Goal: Task Accomplishment & Management: Use online tool/utility

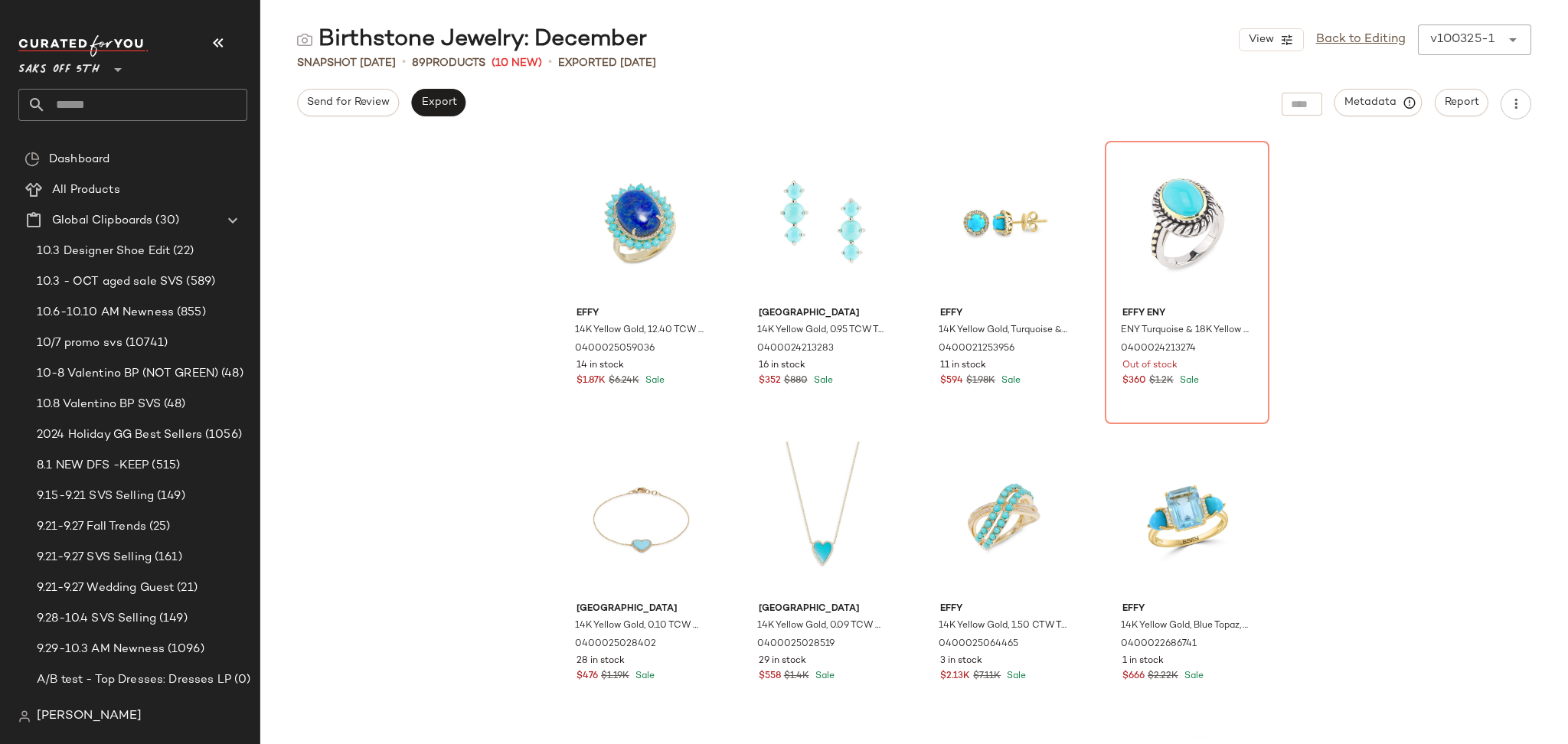
click at [755, 116] on div "Send for Review Export Metadata Report" at bounding box center [914, 104] width 1307 height 30
click at [69, 114] on input "text" at bounding box center [147, 105] width 202 height 32
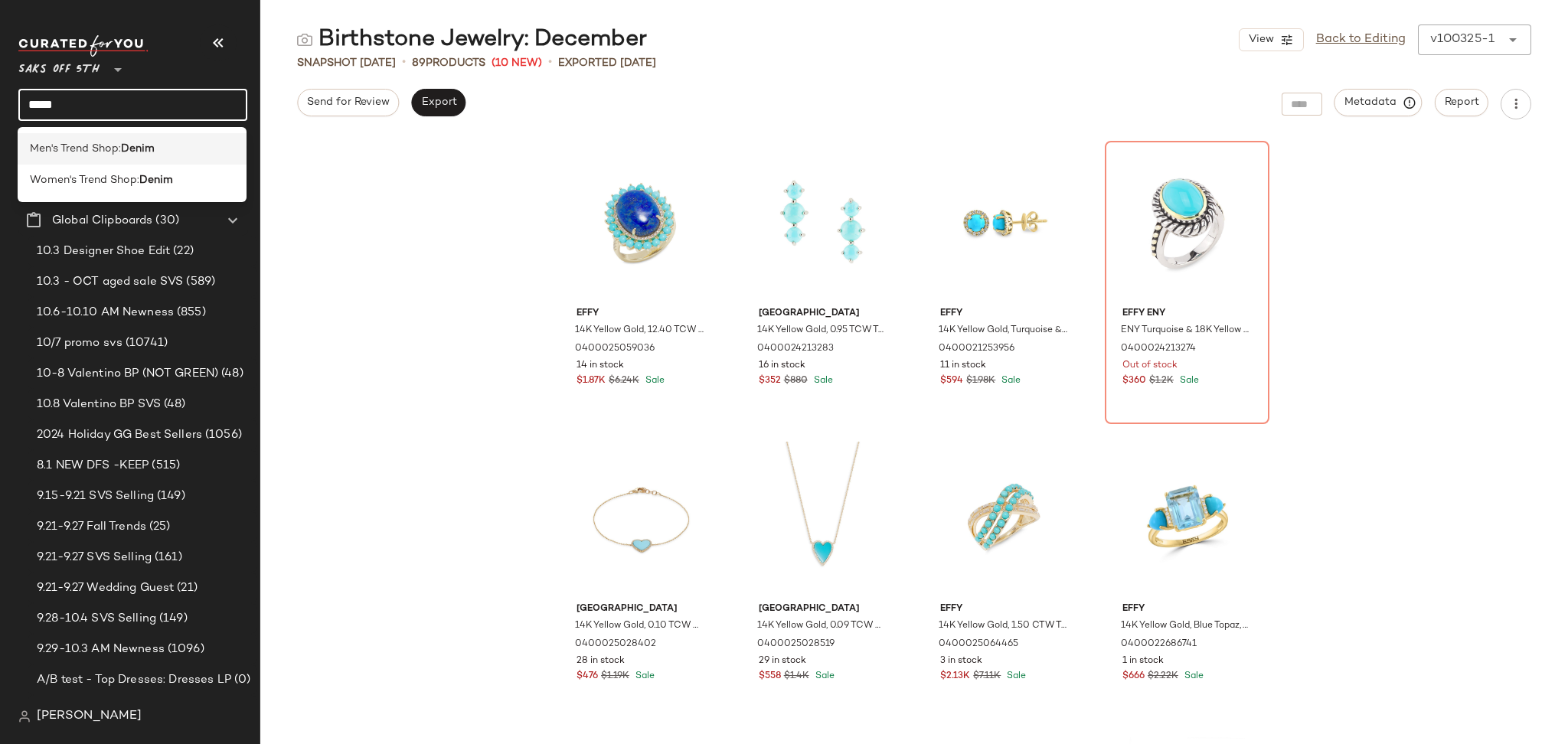
type input "*****"
click at [125, 143] on b "Denim" at bounding box center [137, 149] width 33 height 16
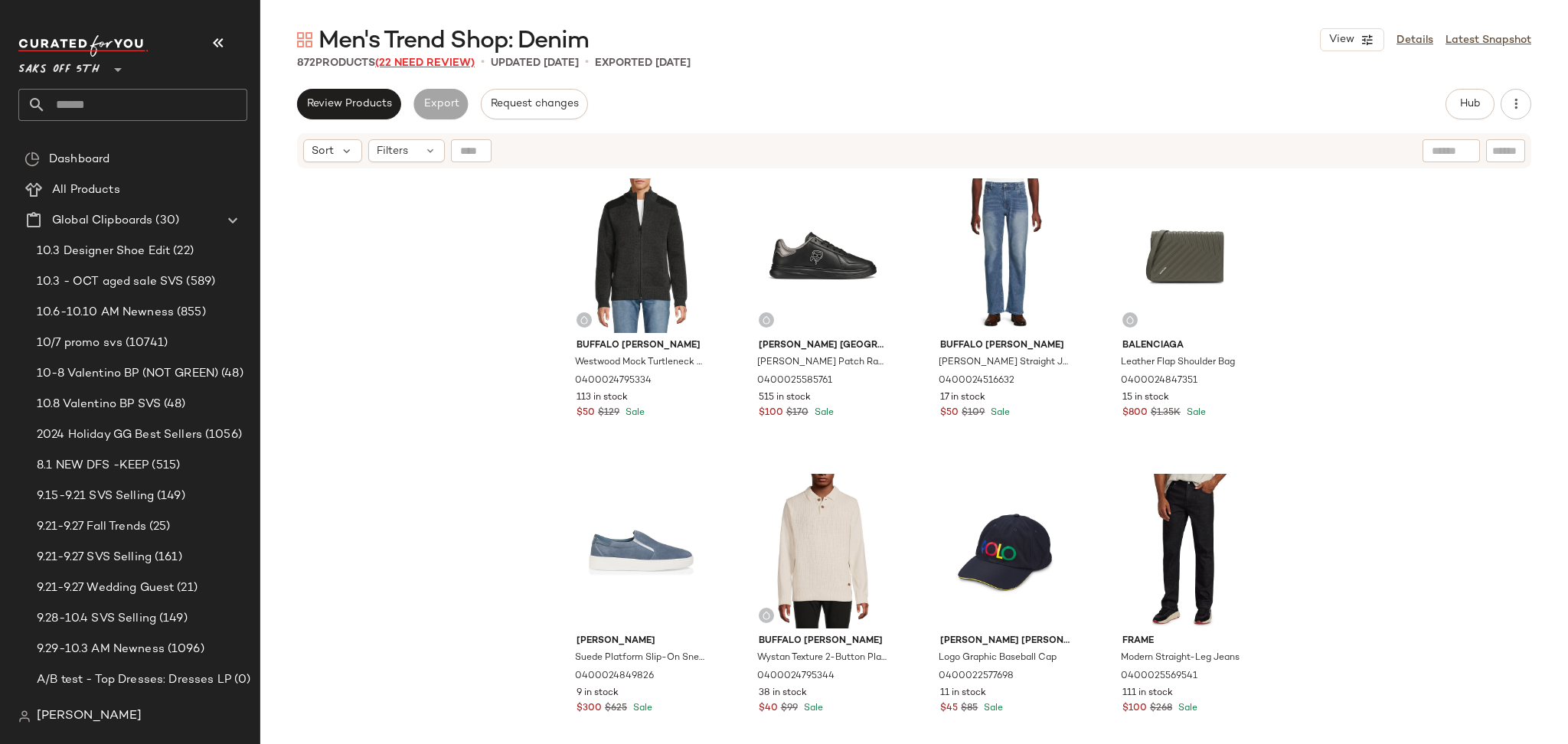
click at [397, 57] on span "(22 Need Review)" at bounding box center [425, 63] width 99 height 12
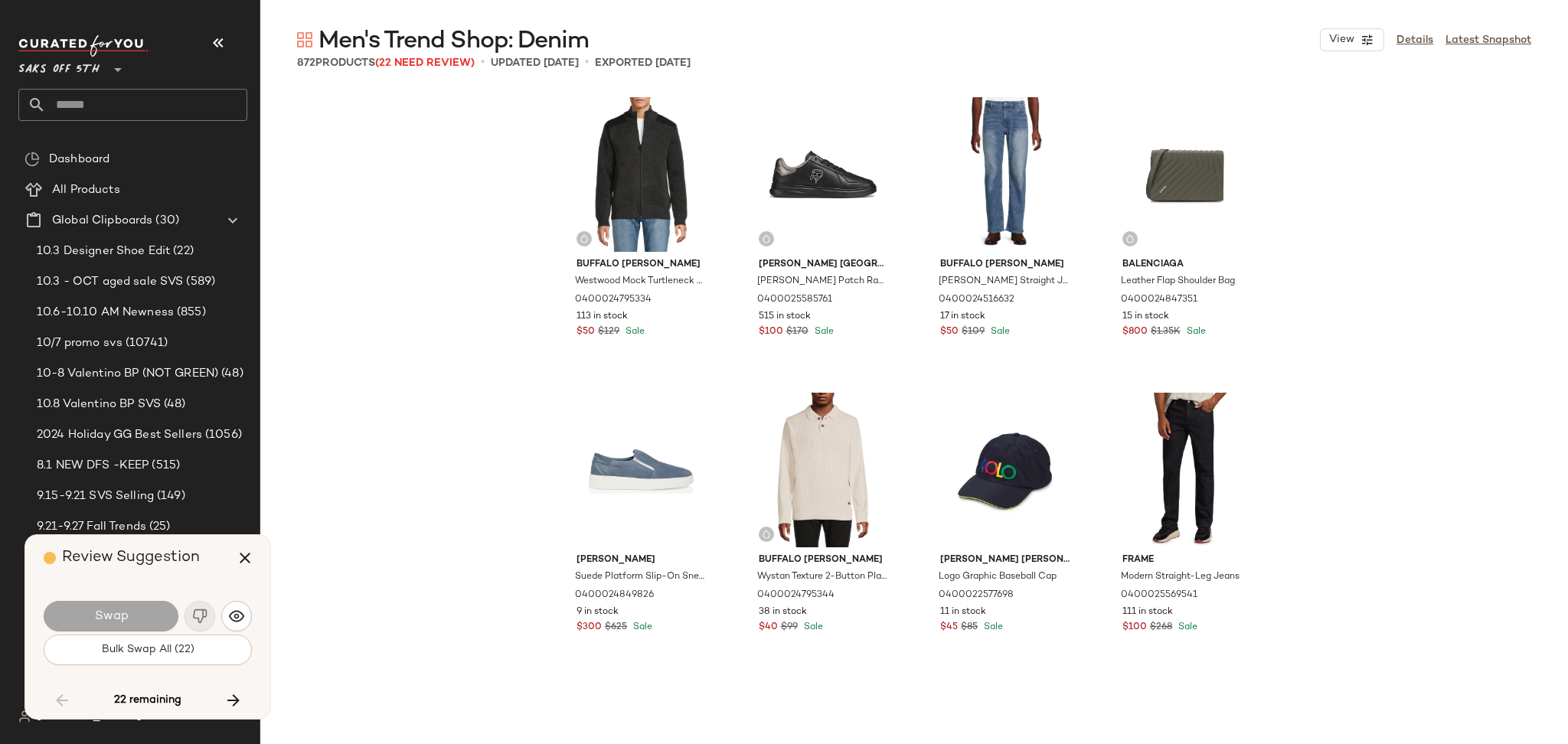
scroll to position [7383, 0]
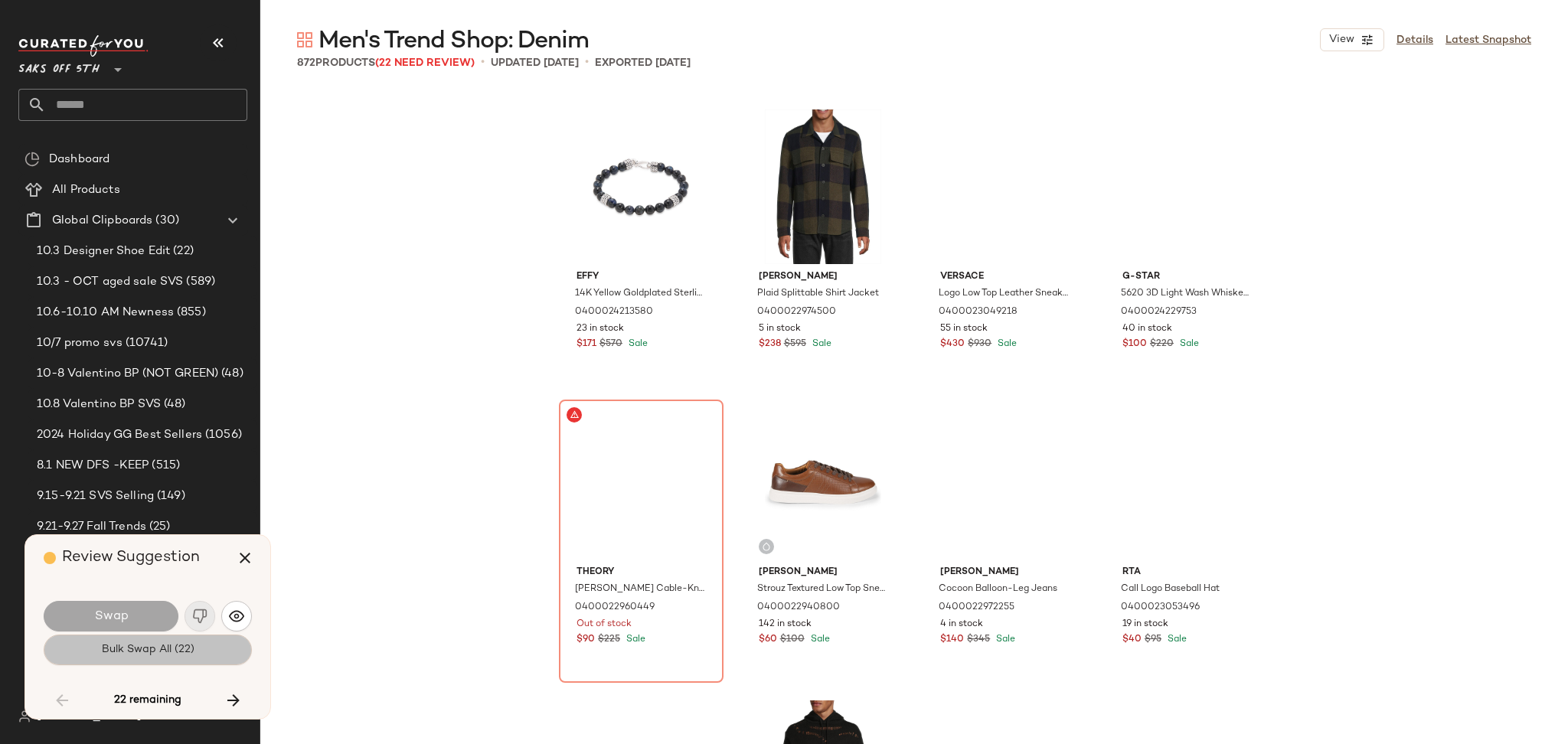
click at [165, 643] on span "Bulk Swap All (22)" at bounding box center [147, 649] width 93 height 12
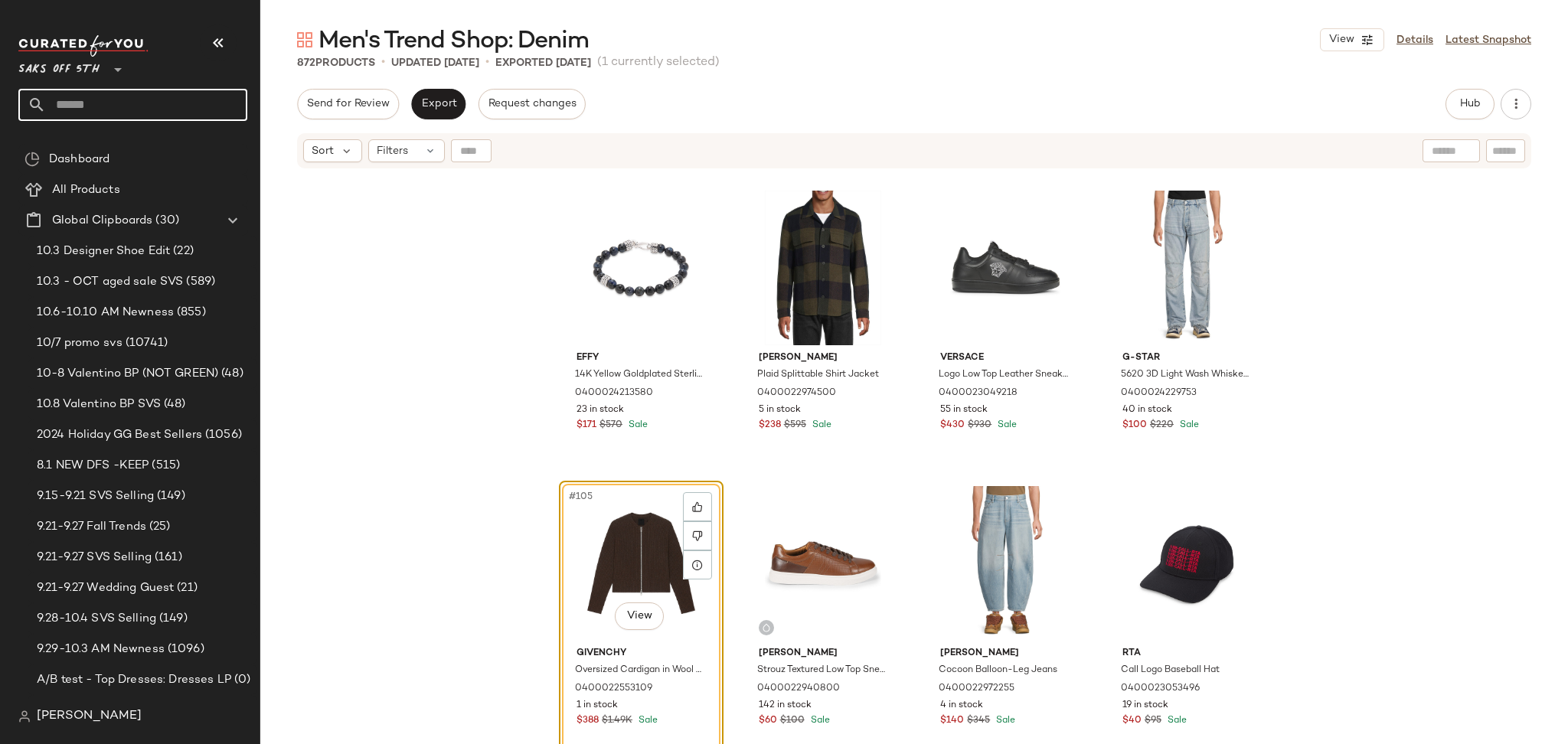
click at [123, 108] on input "text" at bounding box center [147, 105] width 202 height 32
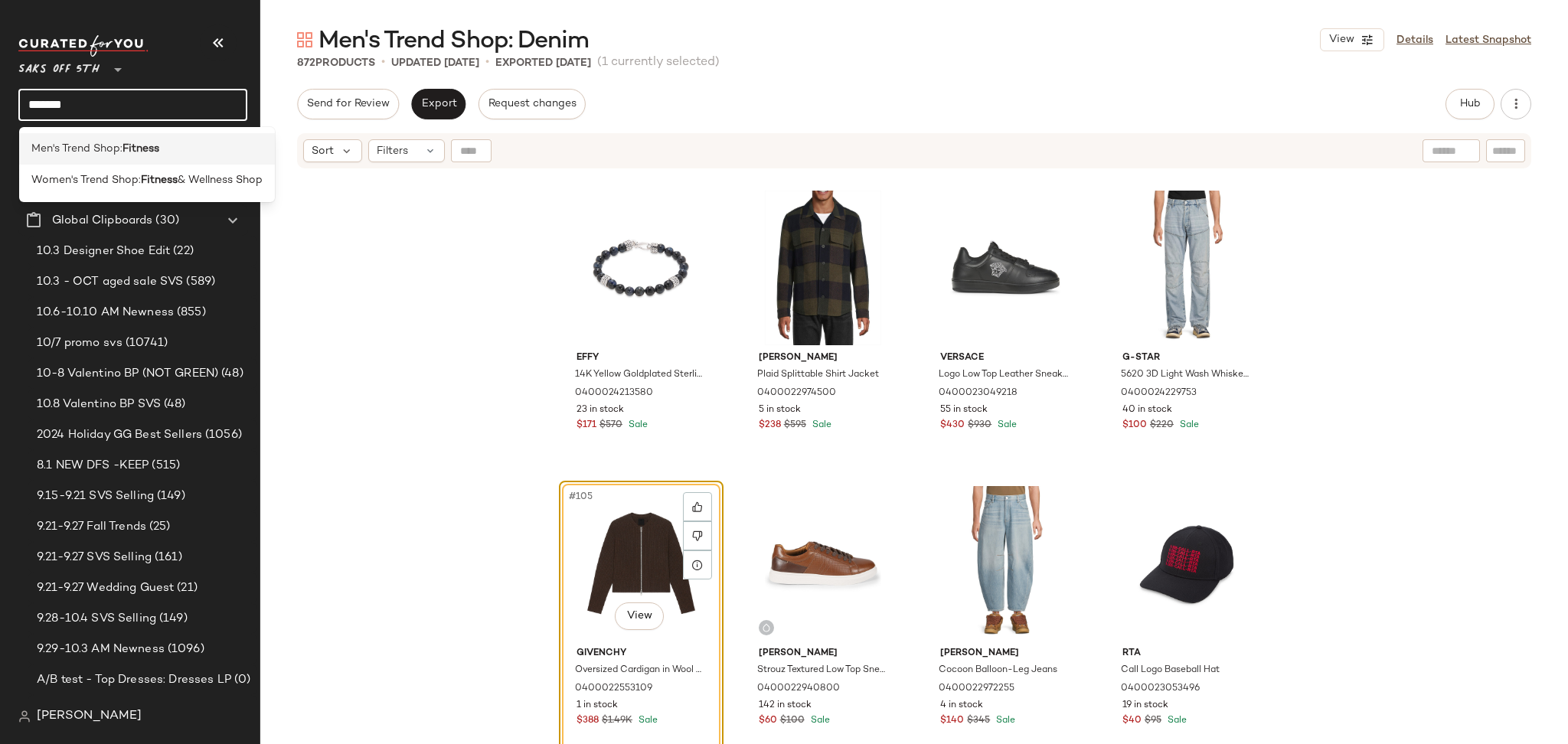
type input "*******"
click at [118, 135] on div "Men's Trend Shop: Fitness" at bounding box center [147, 149] width 256 height 31
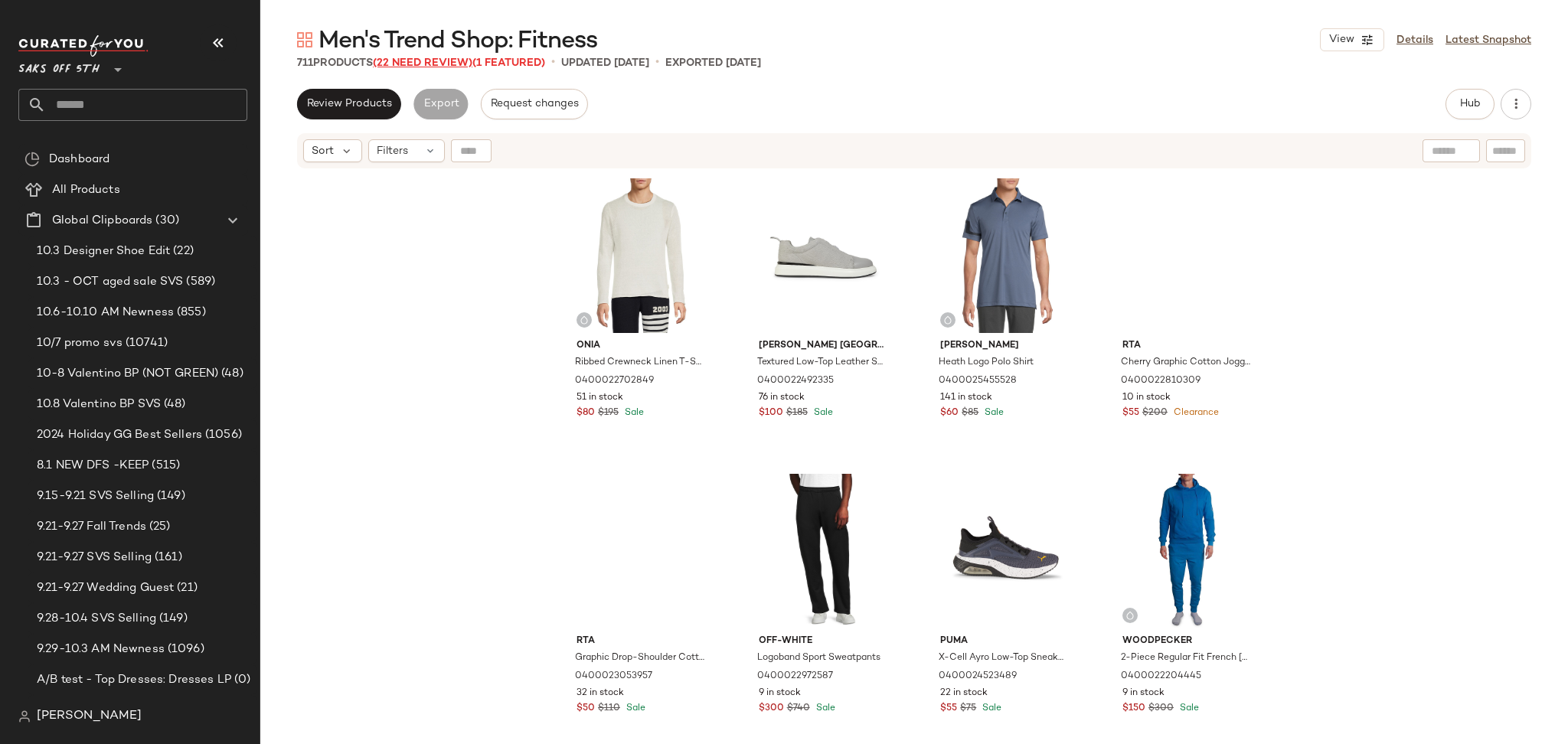
click at [415, 66] on span "(22 Need Review)" at bounding box center [423, 63] width 99 height 12
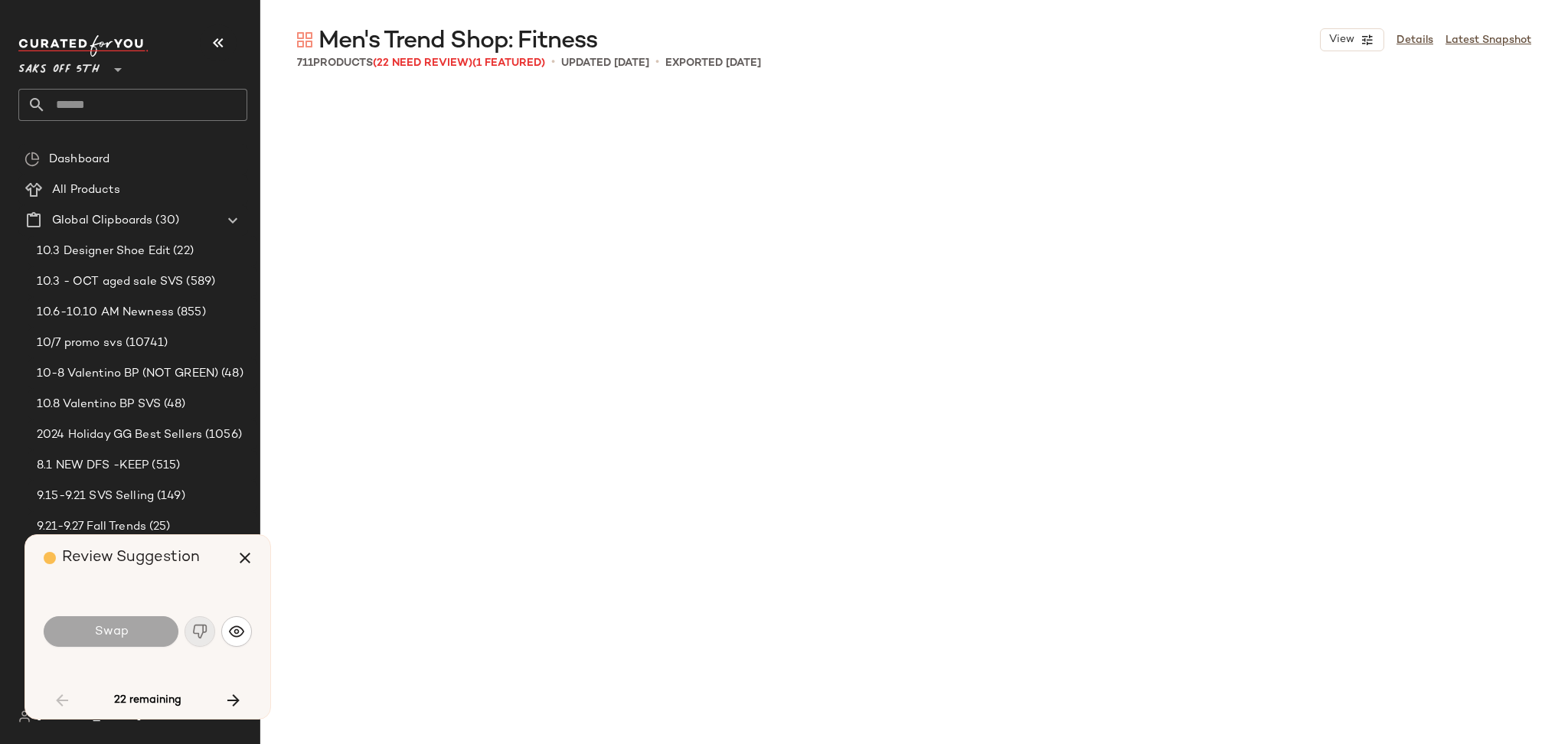
scroll to position [2067, 0]
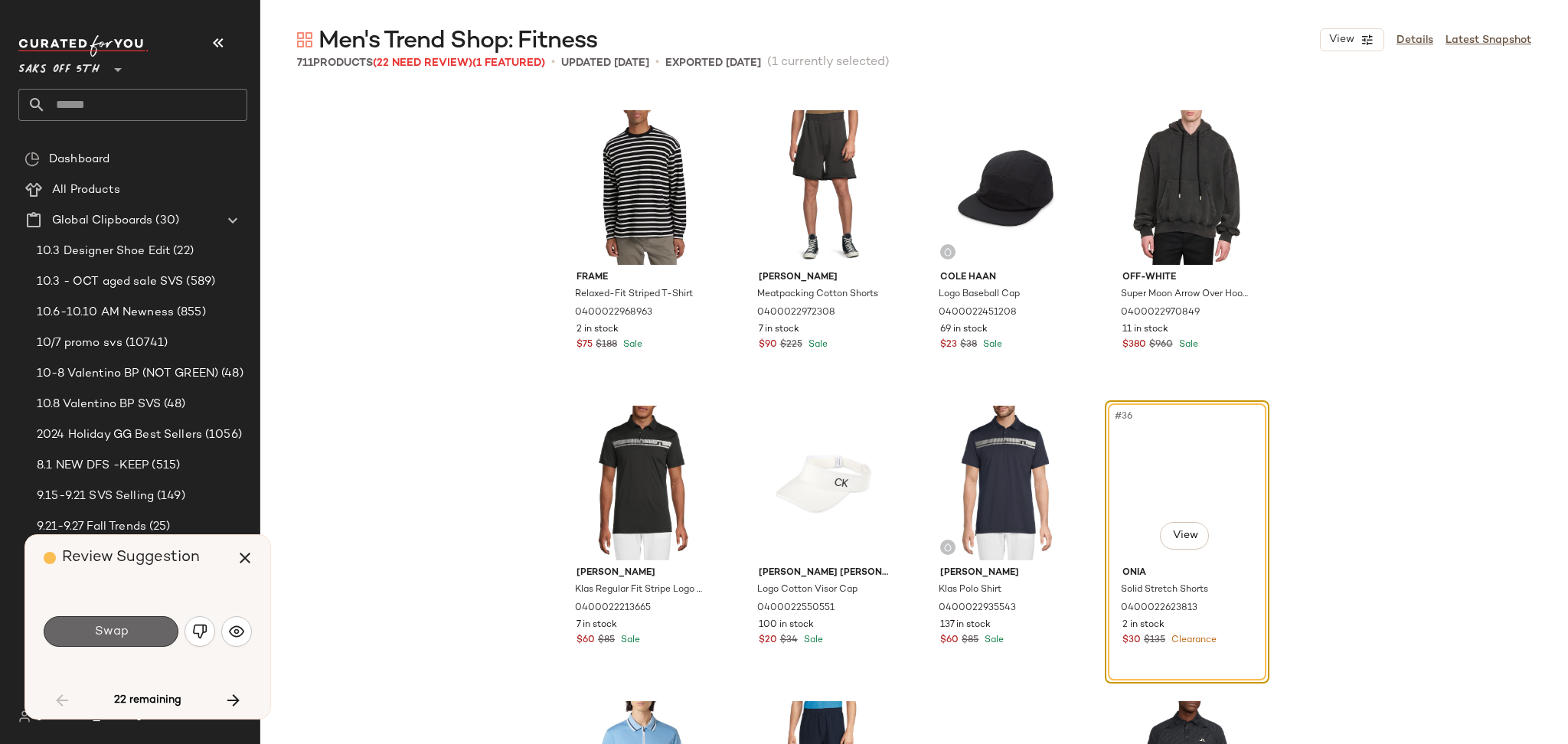
click at [157, 625] on button "Swap" at bounding box center [111, 631] width 135 height 30
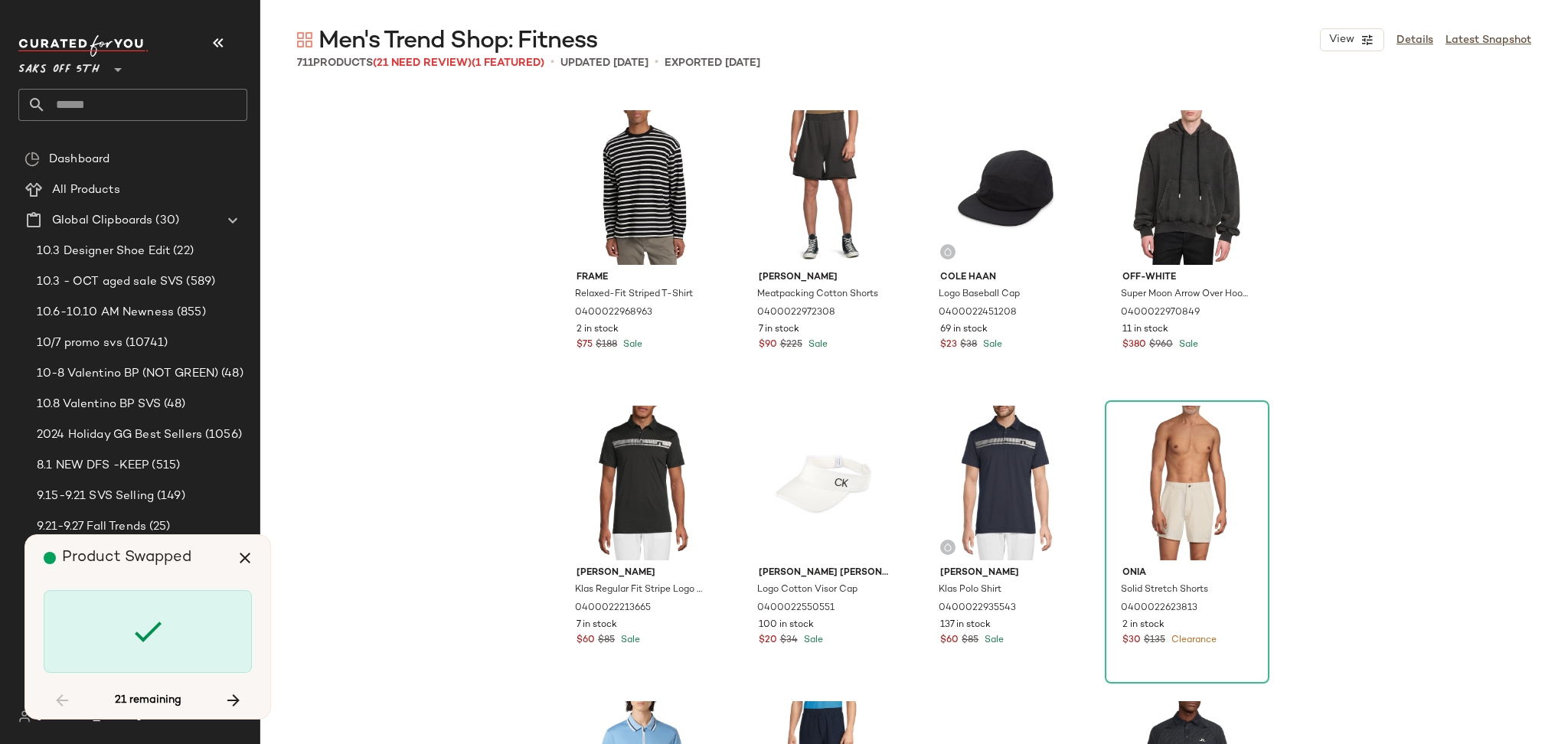
scroll to position [7383, 0]
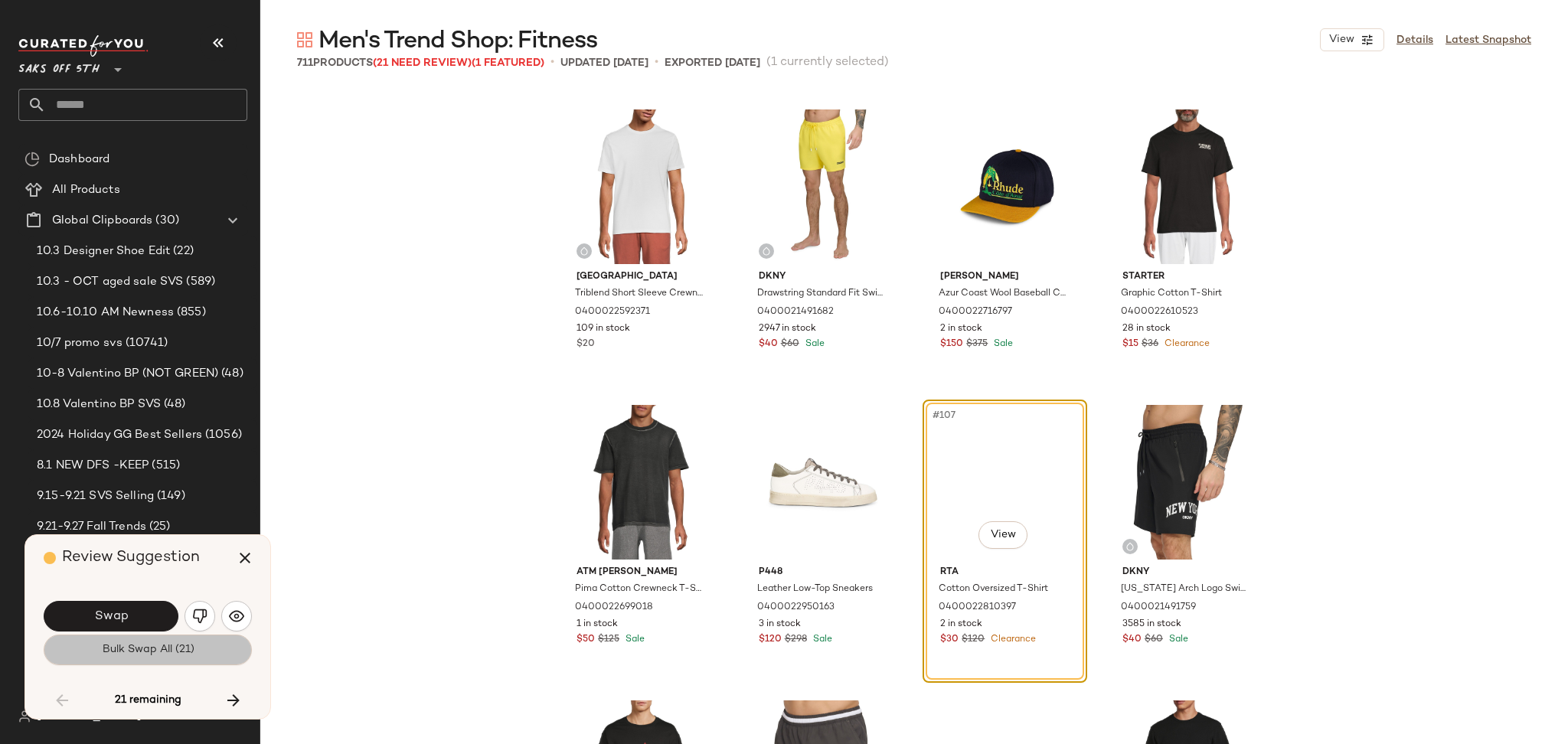
click at [164, 659] on button "Bulk Swap All (21)" at bounding box center [147, 649] width 209 height 30
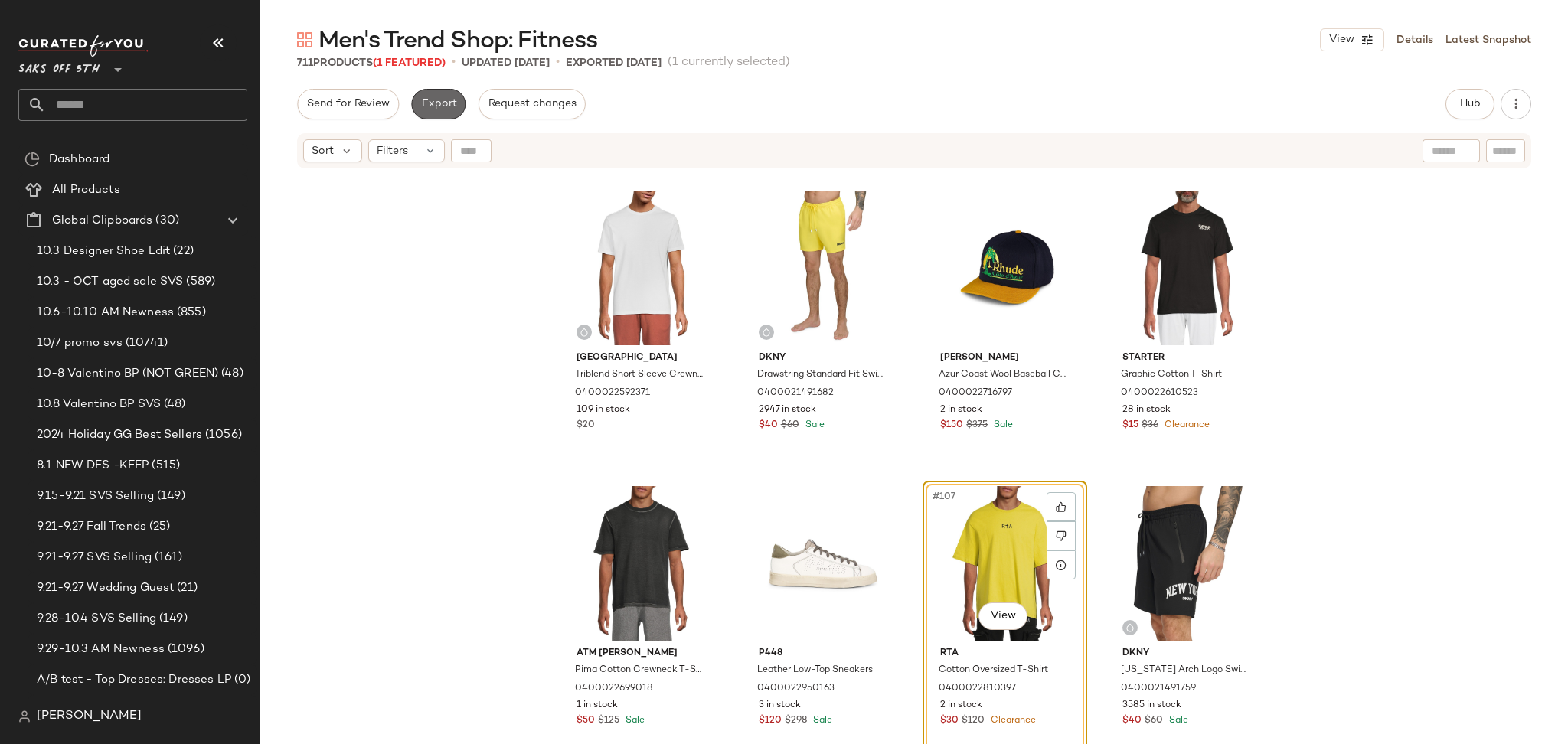
click at [437, 105] on span "Export" at bounding box center [438, 104] width 36 height 12
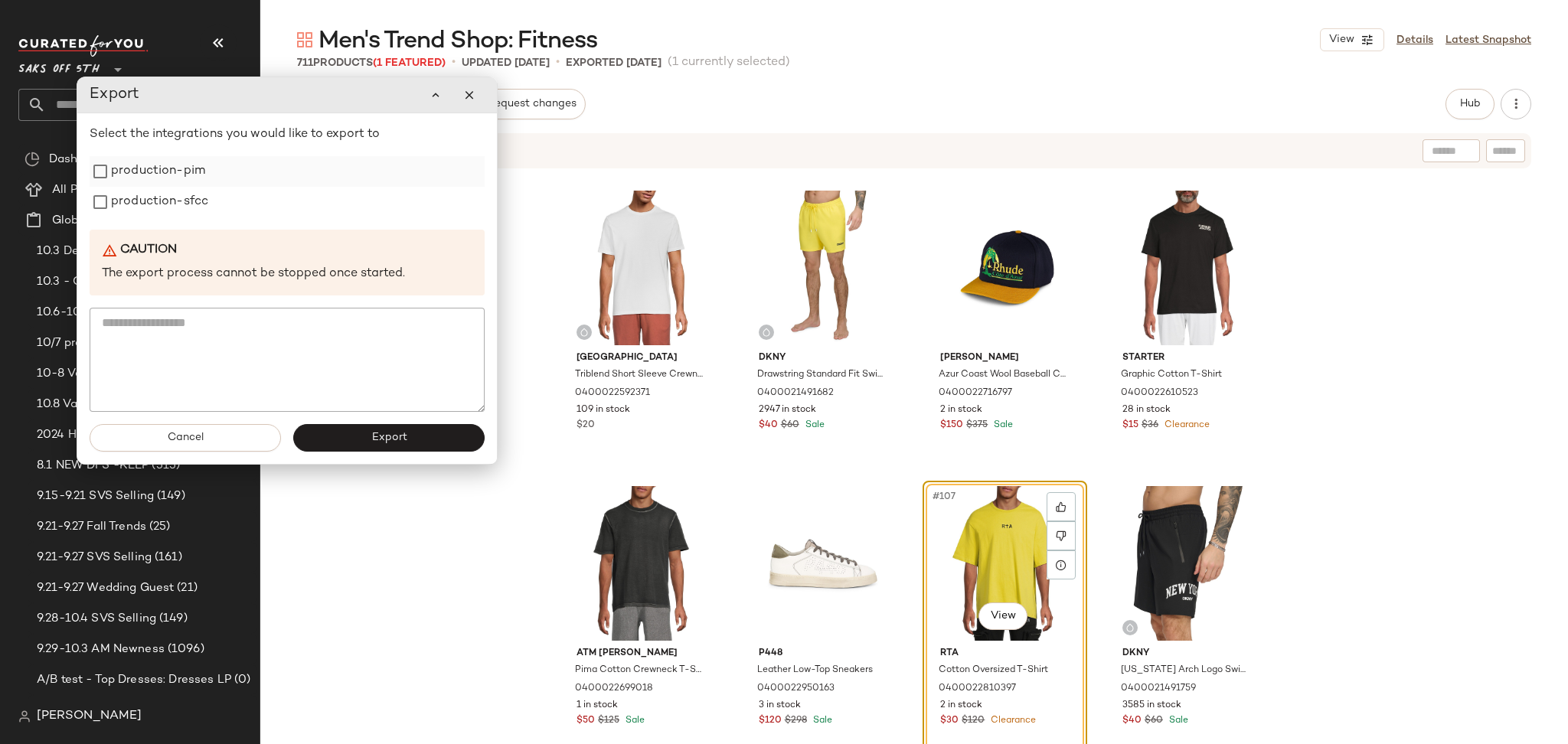
click at [197, 177] on label "production-pim" at bounding box center [157, 170] width 94 height 30
click at [187, 205] on label "production-sfcc" at bounding box center [159, 202] width 97 height 30
click at [382, 435] on span "Export" at bounding box center [389, 438] width 36 height 12
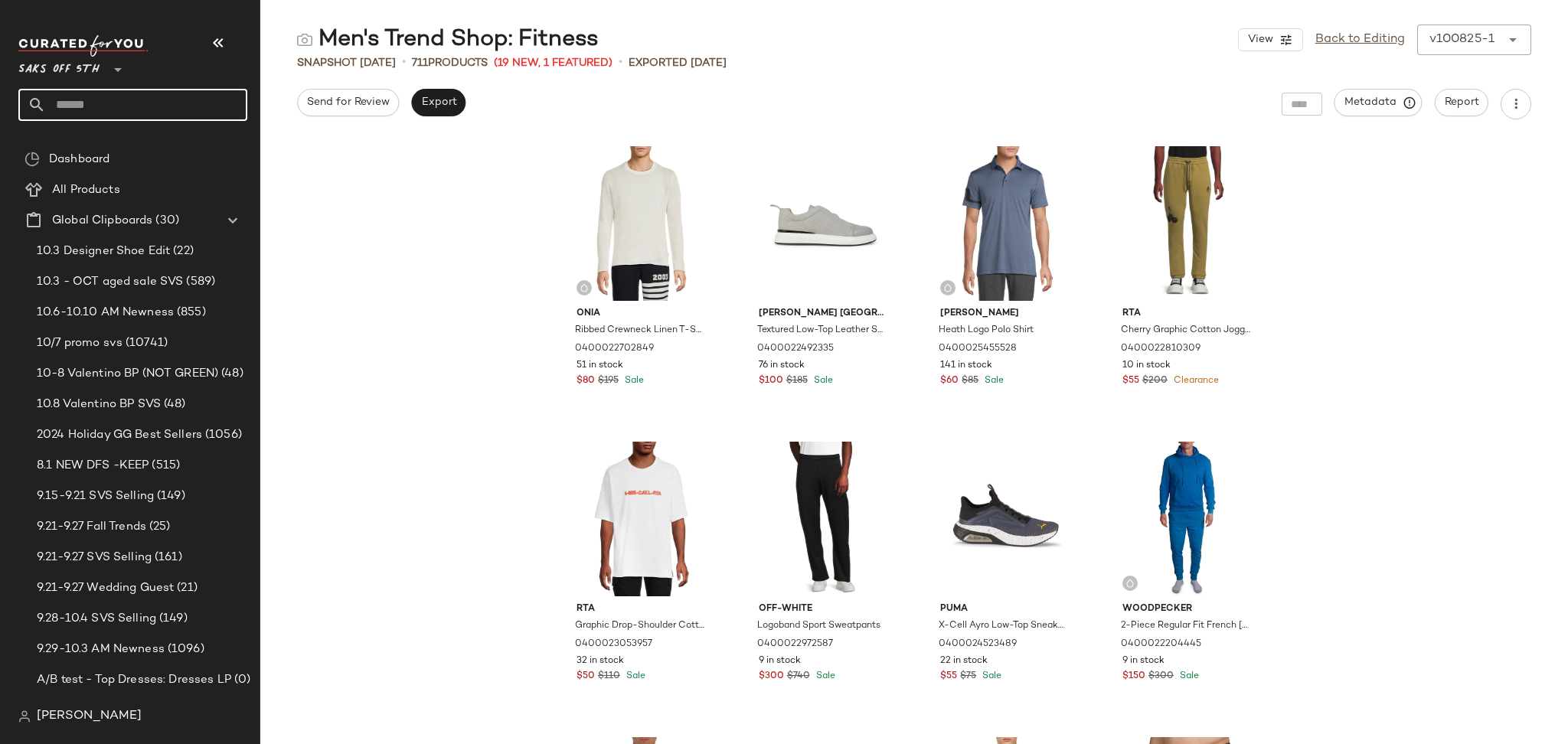
click at [104, 105] on input "text" at bounding box center [147, 105] width 202 height 32
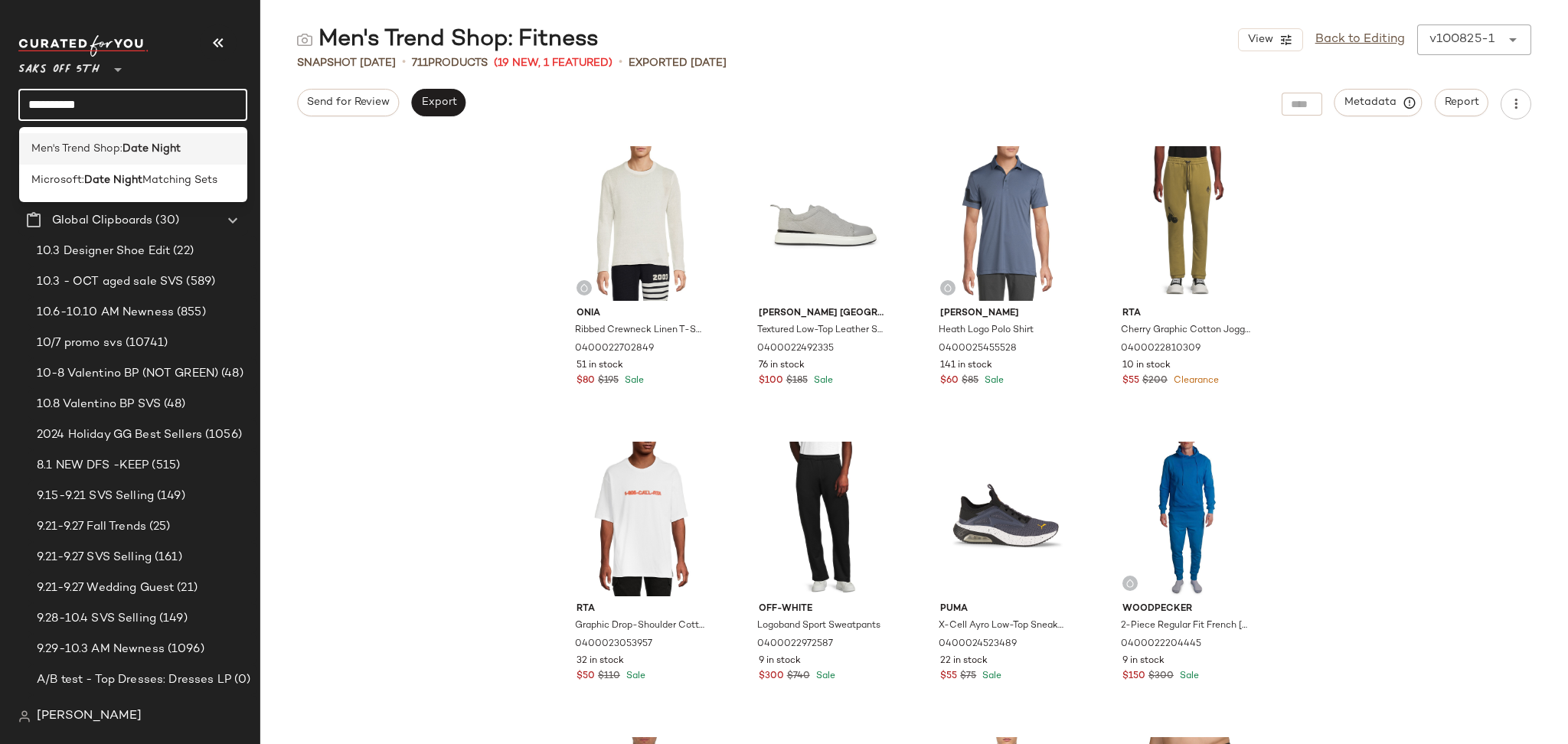
type input "**********"
click at [95, 152] on span "Men's Trend Shop:" at bounding box center [76, 149] width 91 height 16
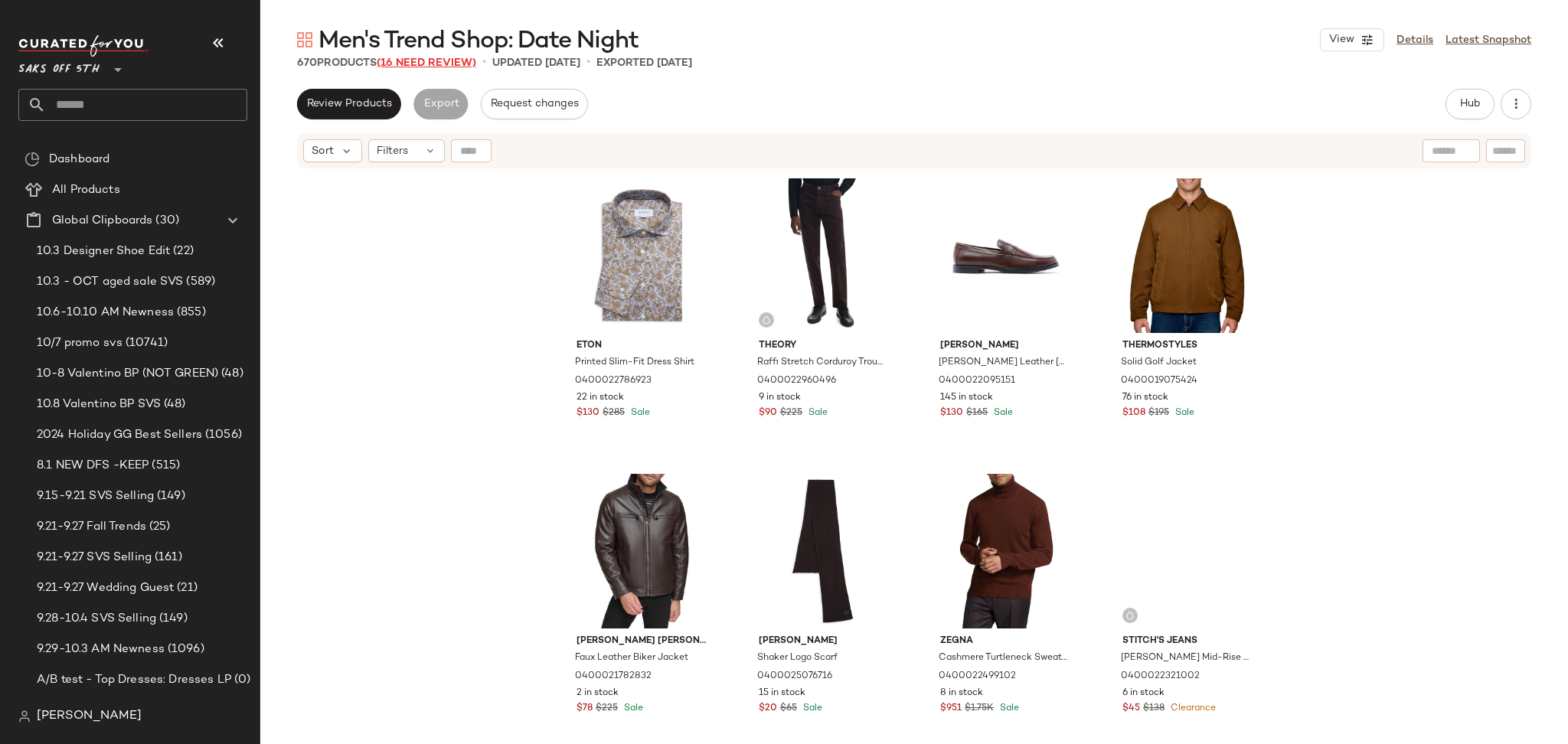
click at [441, 60] on span "(16 Need Review)" at bounding box center [427, 63] width 99 height 12
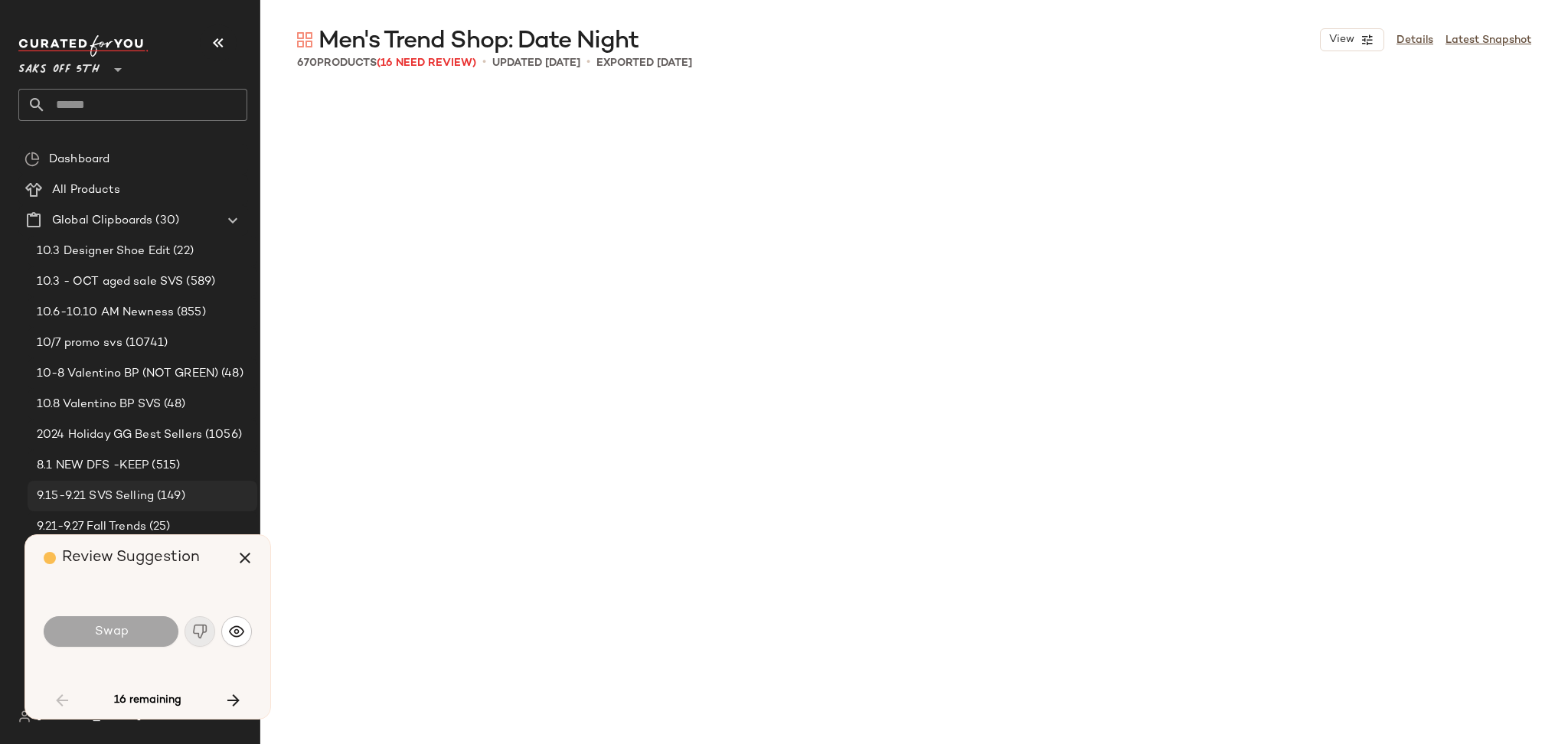
scroll to position [1476, 0]
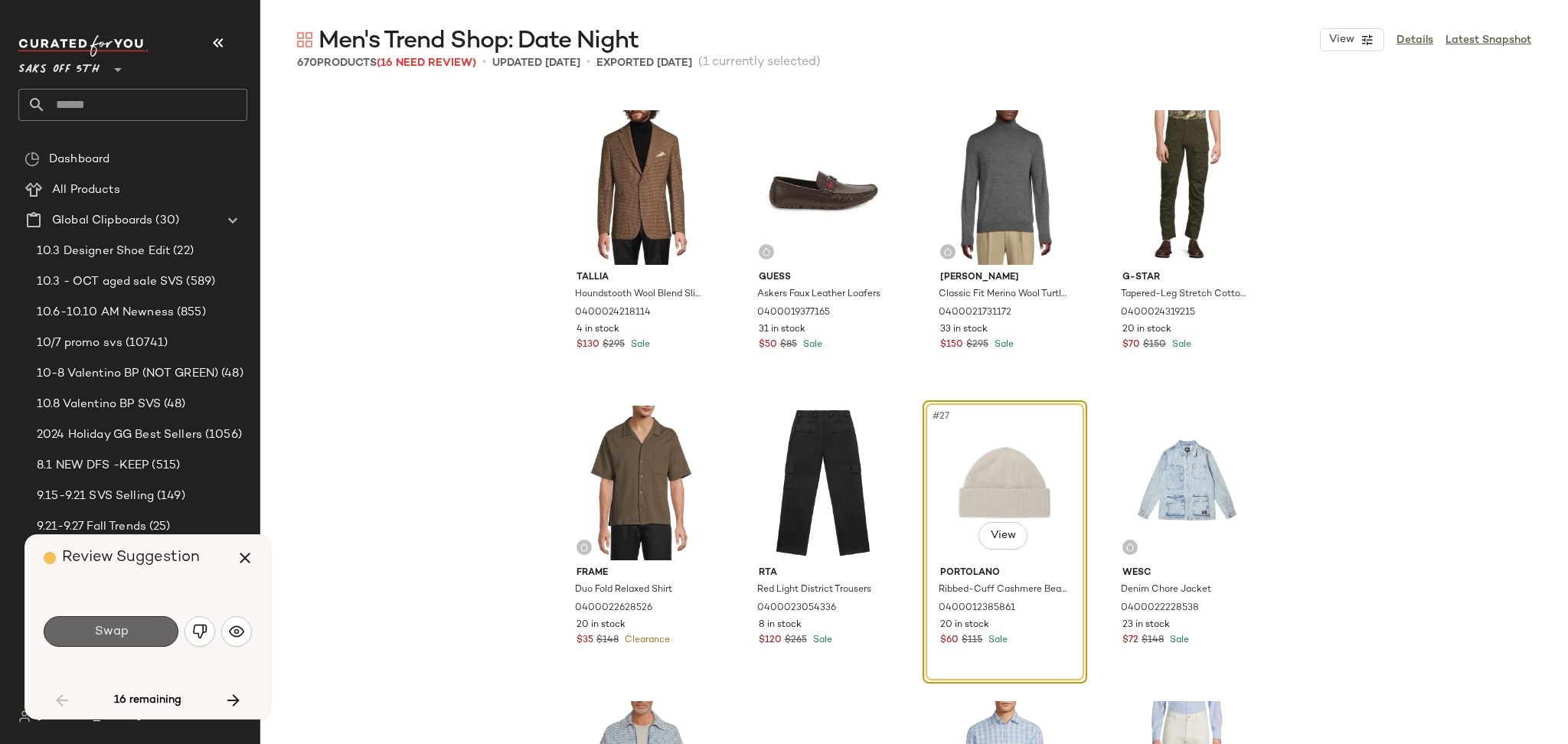
click at [115, 636] on span "Swap" at bounding box center [110, 632] width 34 height 15
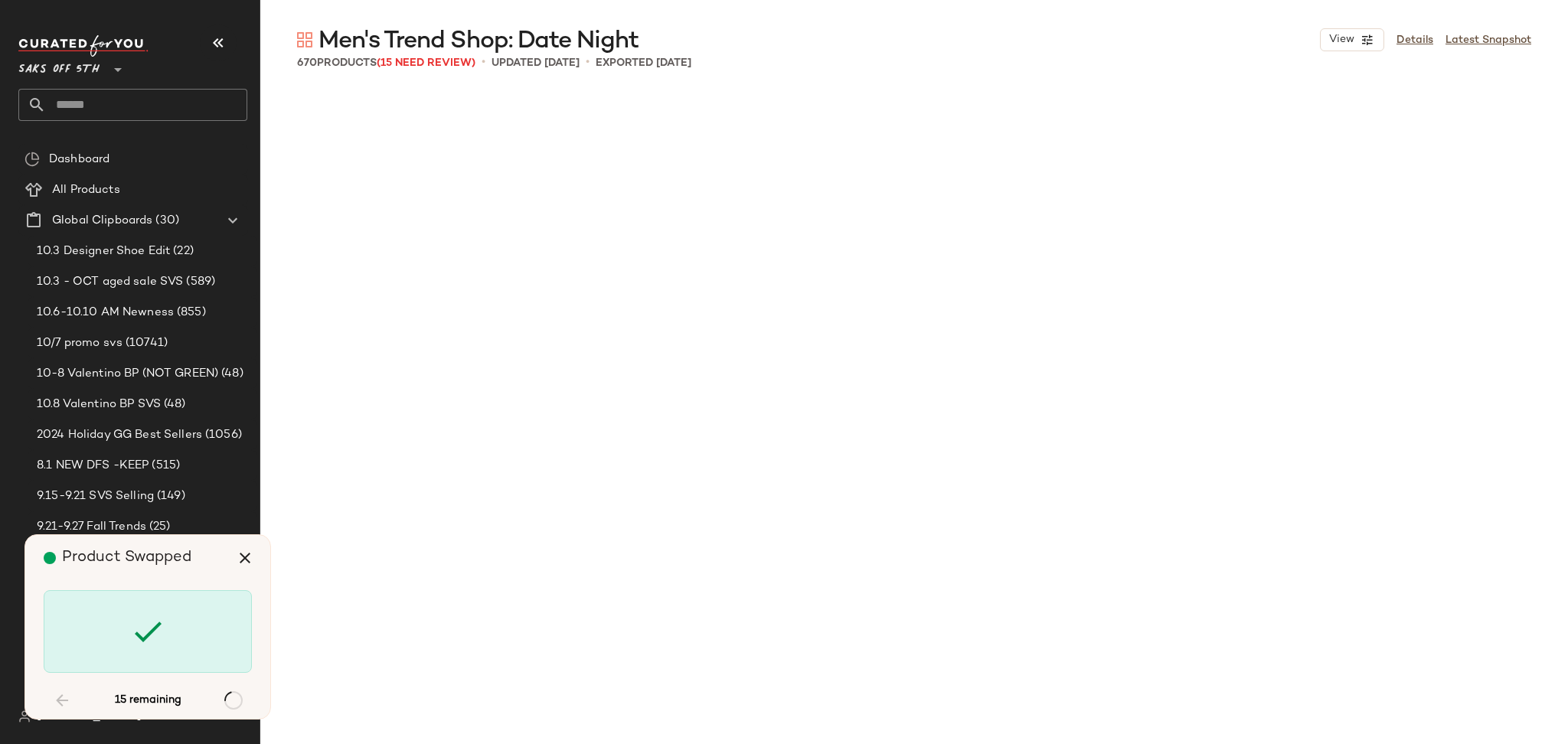
scroll to position [4725, 0]
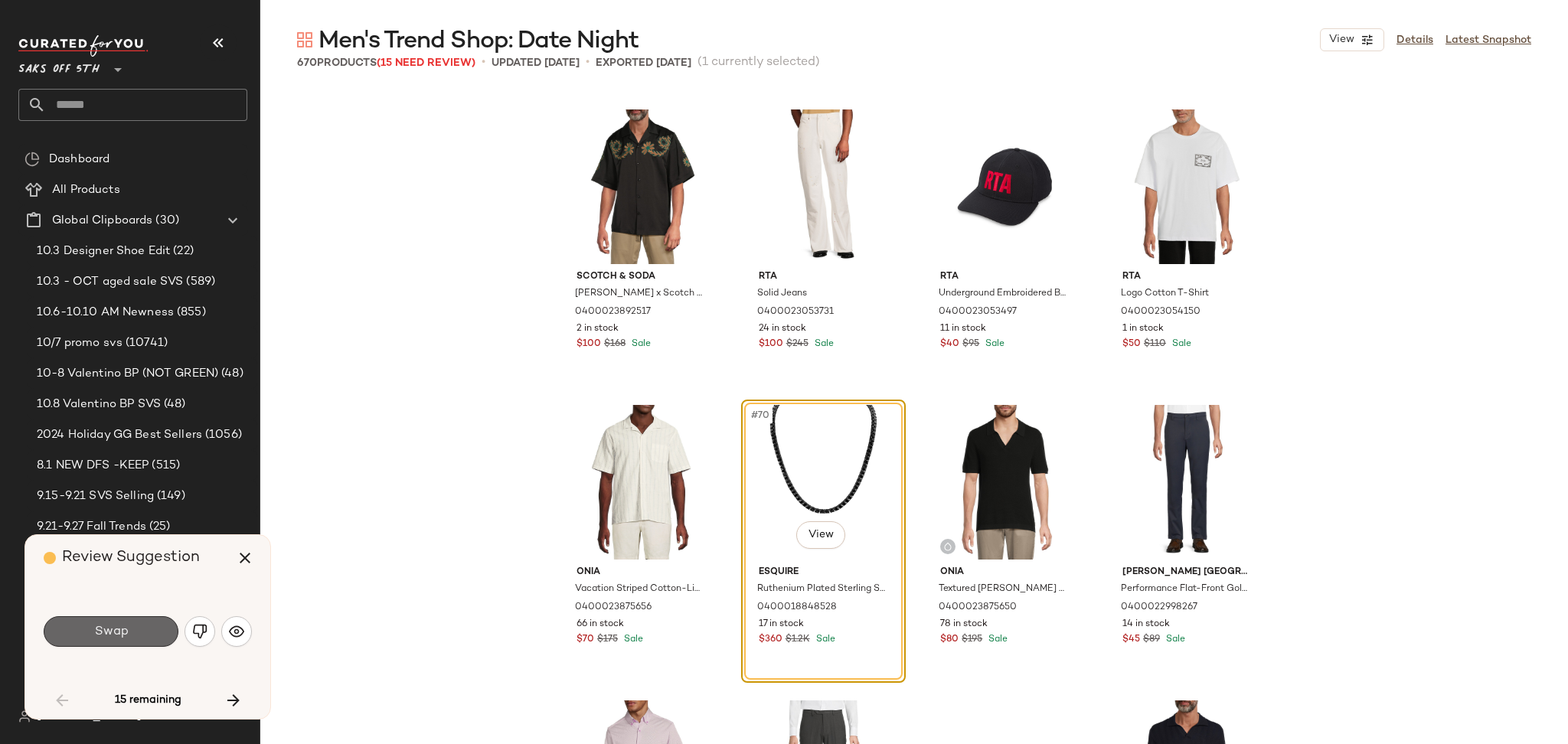
click at [141, 634] on button "Swap" at bounding box center [111, 631] width 135 height 30
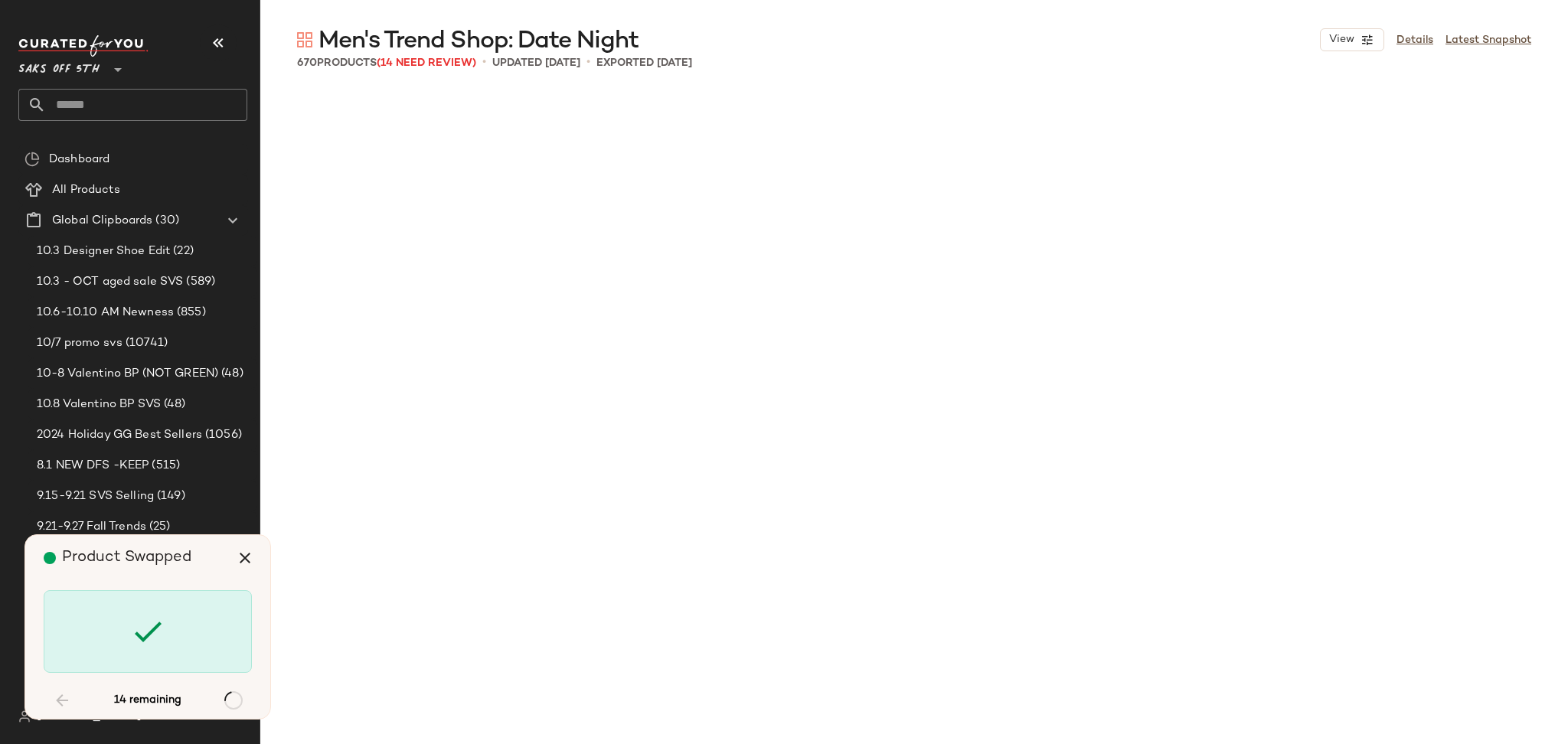
scroll to position [7679, 0]
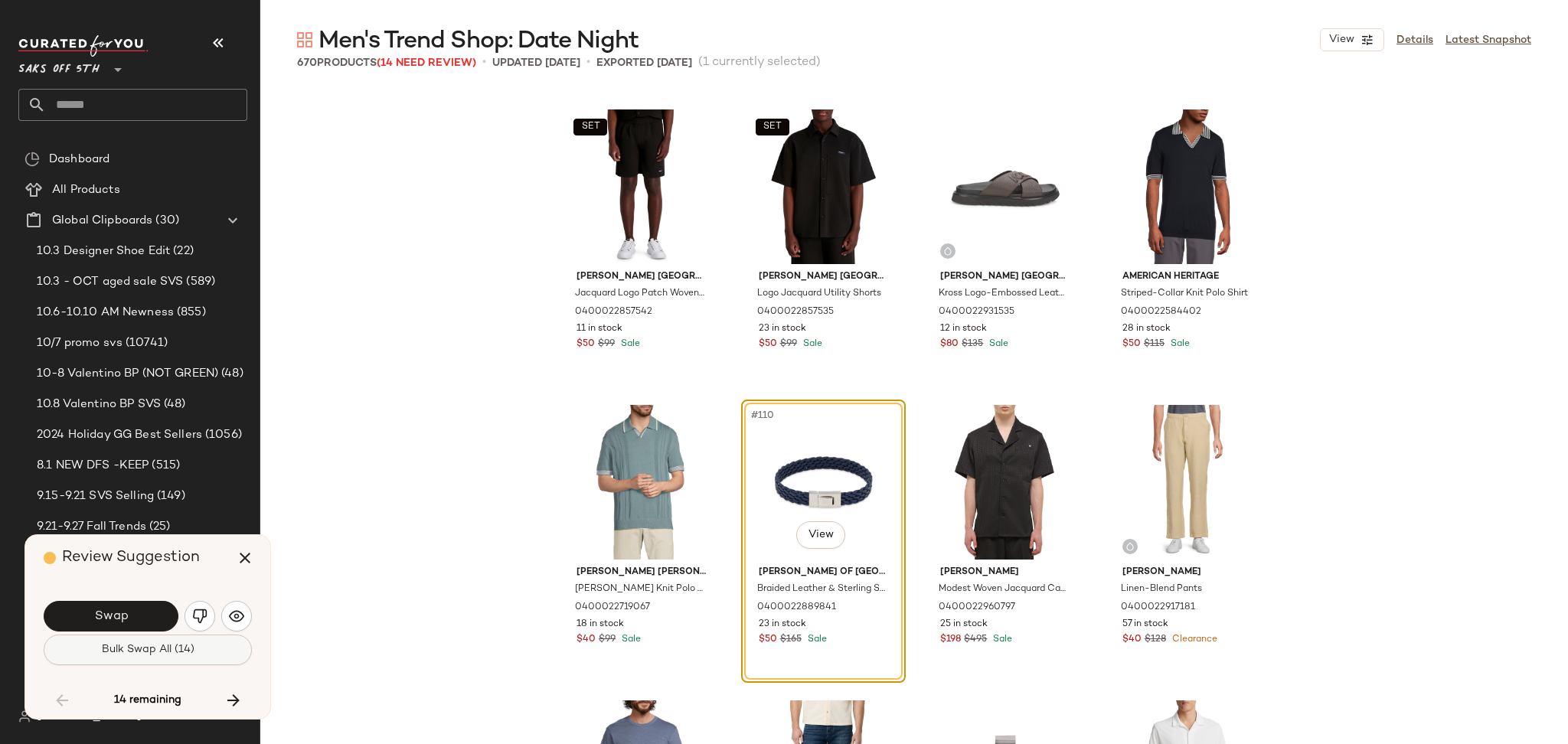
click at [141, 656] on span "Bulk Swap All (14)" at bounding box center [147, 649] width 93 height 12
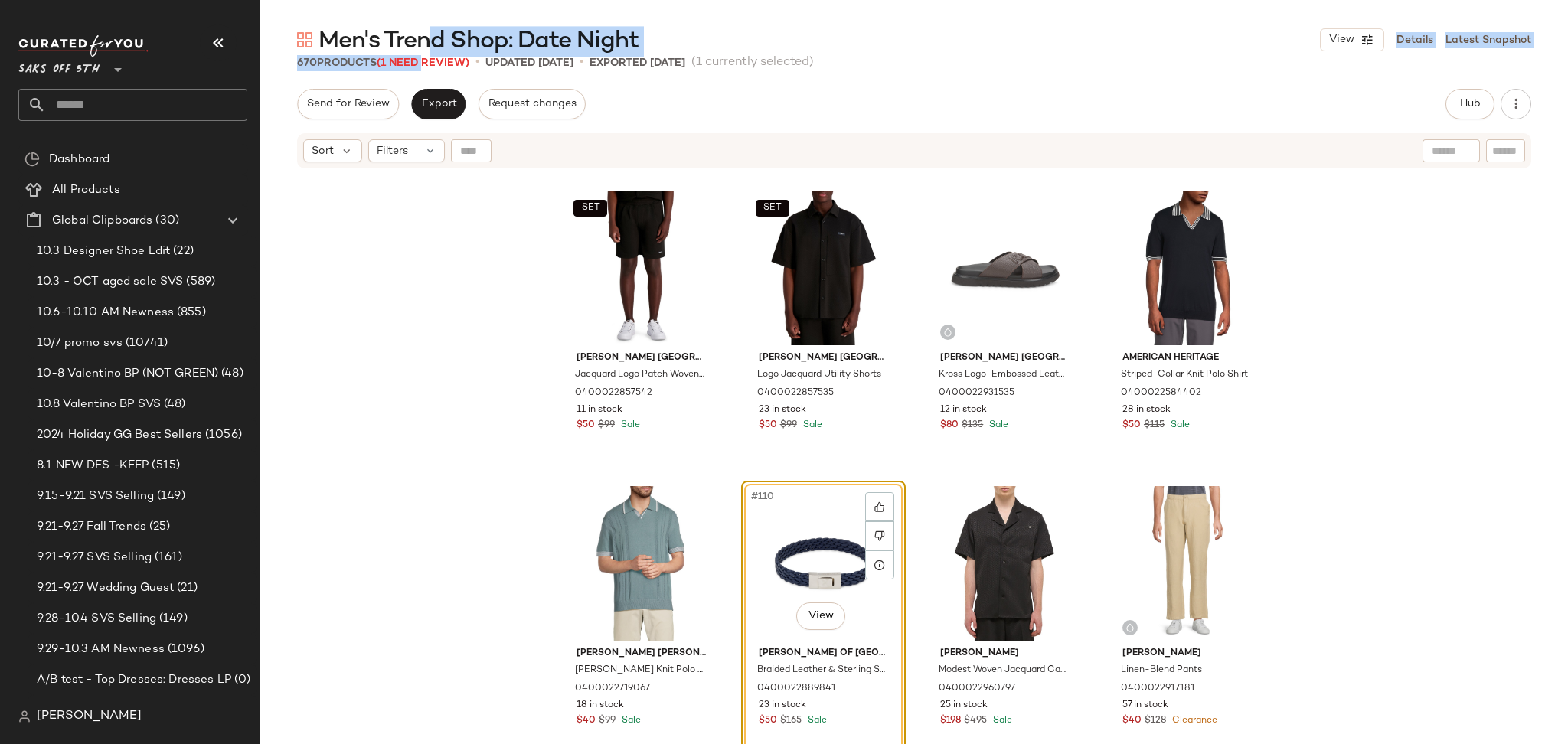
drag, startPoint x: 429, startPoint y: 55, endPoint x: 425, endPoint y: 67, distance: 12.6
click at [425, 67] on div "Men's Trend Shop: Date Night View Details Latest Snapshot 670 Products (1 Need …" at bounding box center [914, 384] width 1307 height 719
click at [425, 67] on span "(1 Need Review)" at bounding box center [423, 63] width 92 height 12
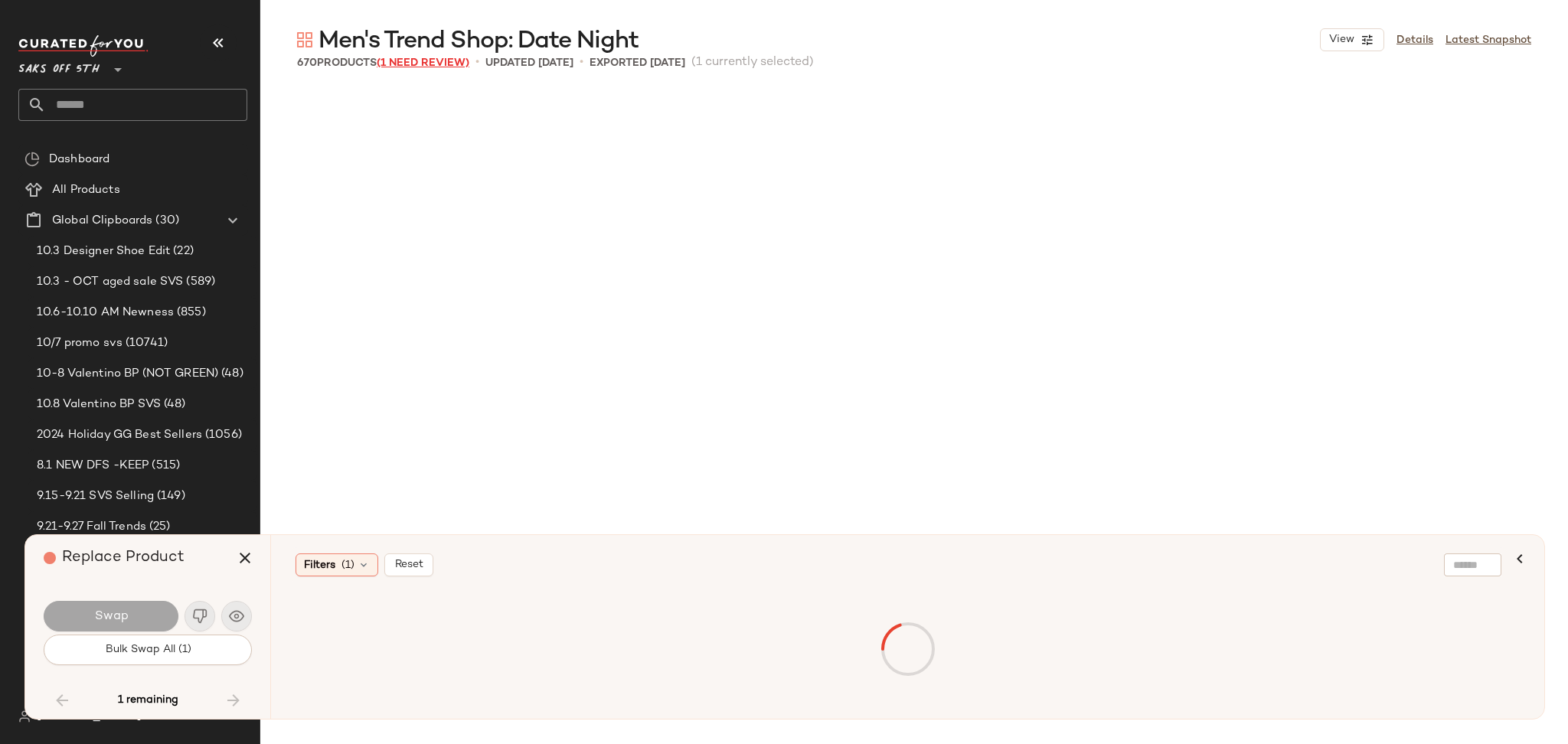
scroll to position [24217, 0]
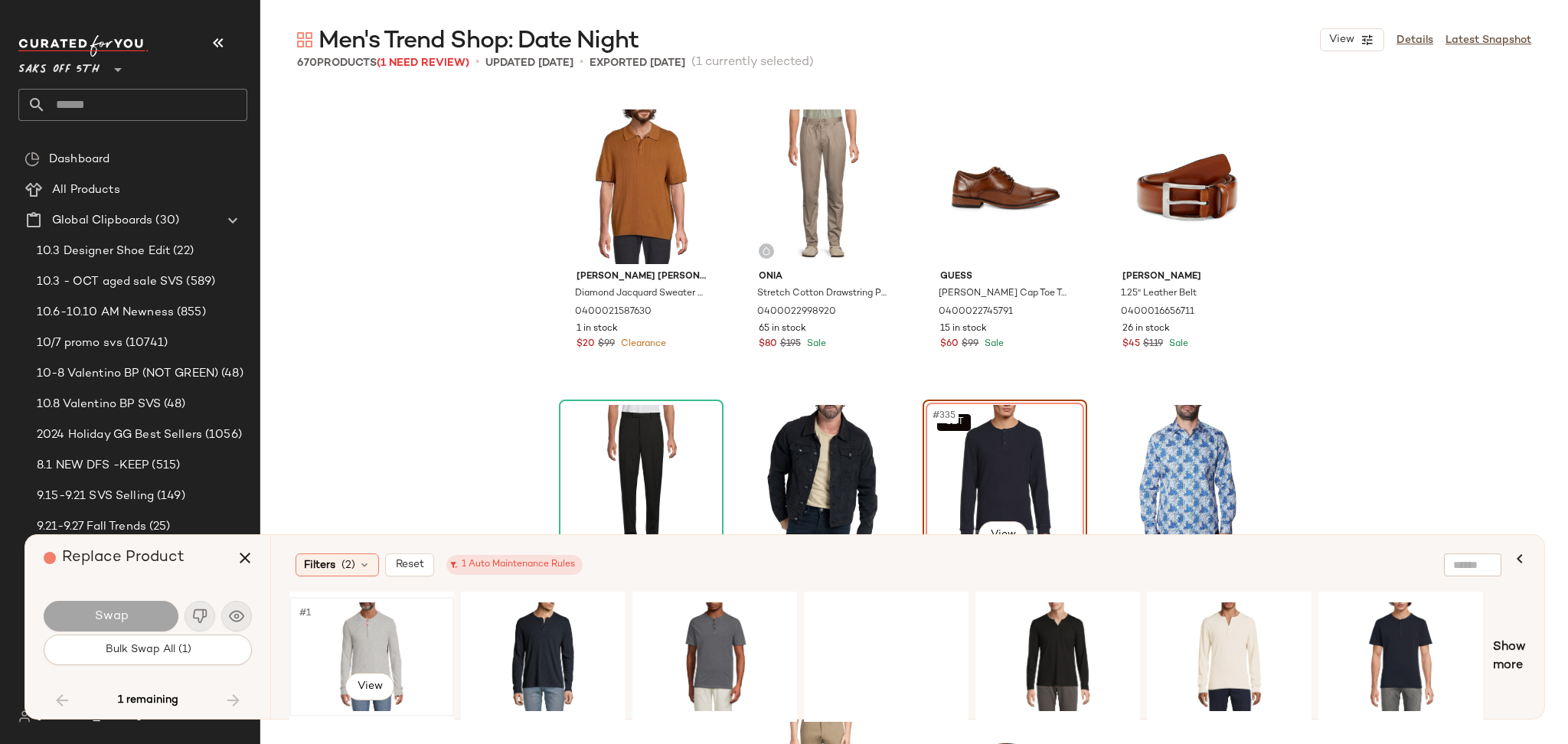
click at [343, 624] on div "#1 View" at bounding box center [371, 656] width 154 height 108
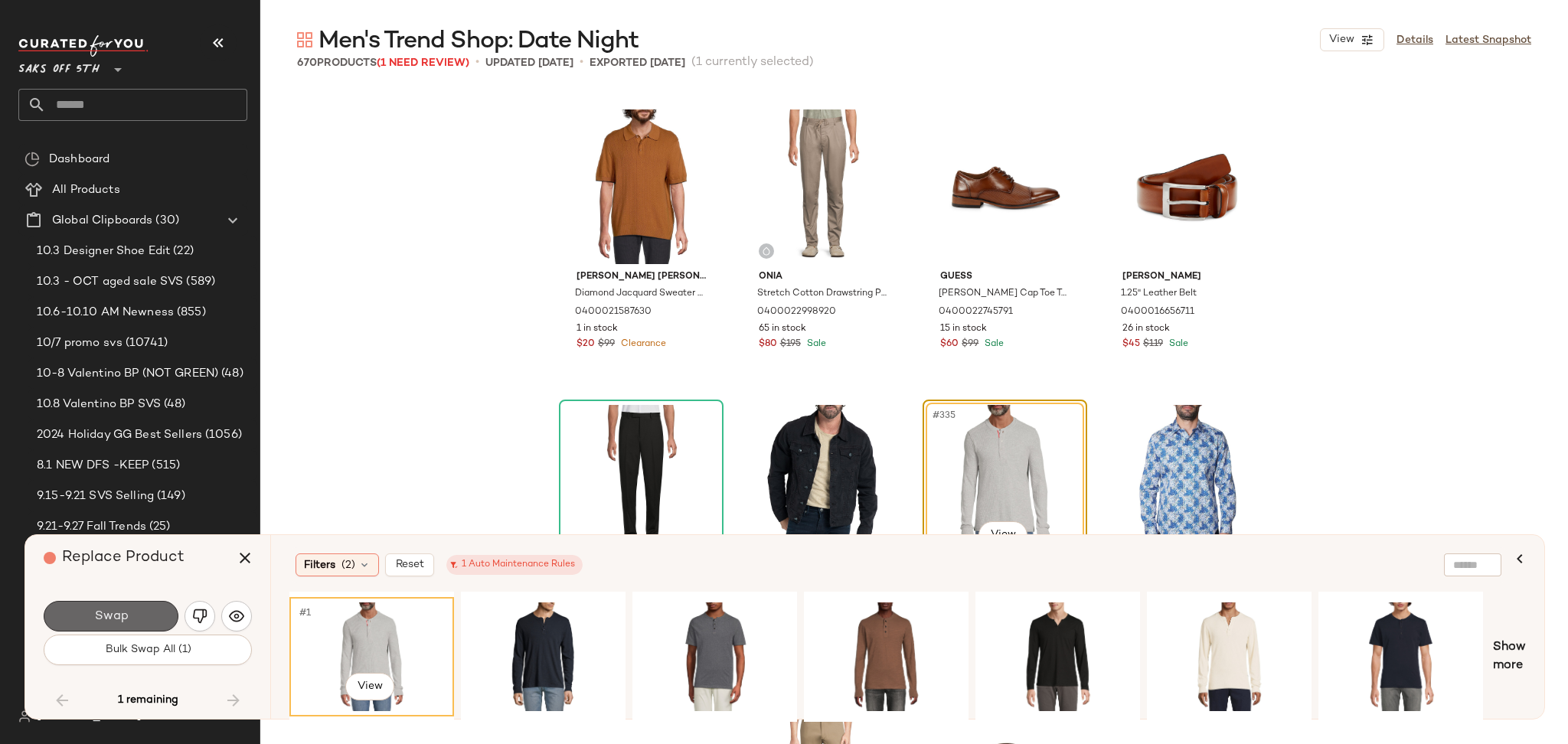
click at [148, 615] on button "Swap" at bounding box center [111, 615] width 135 height 30
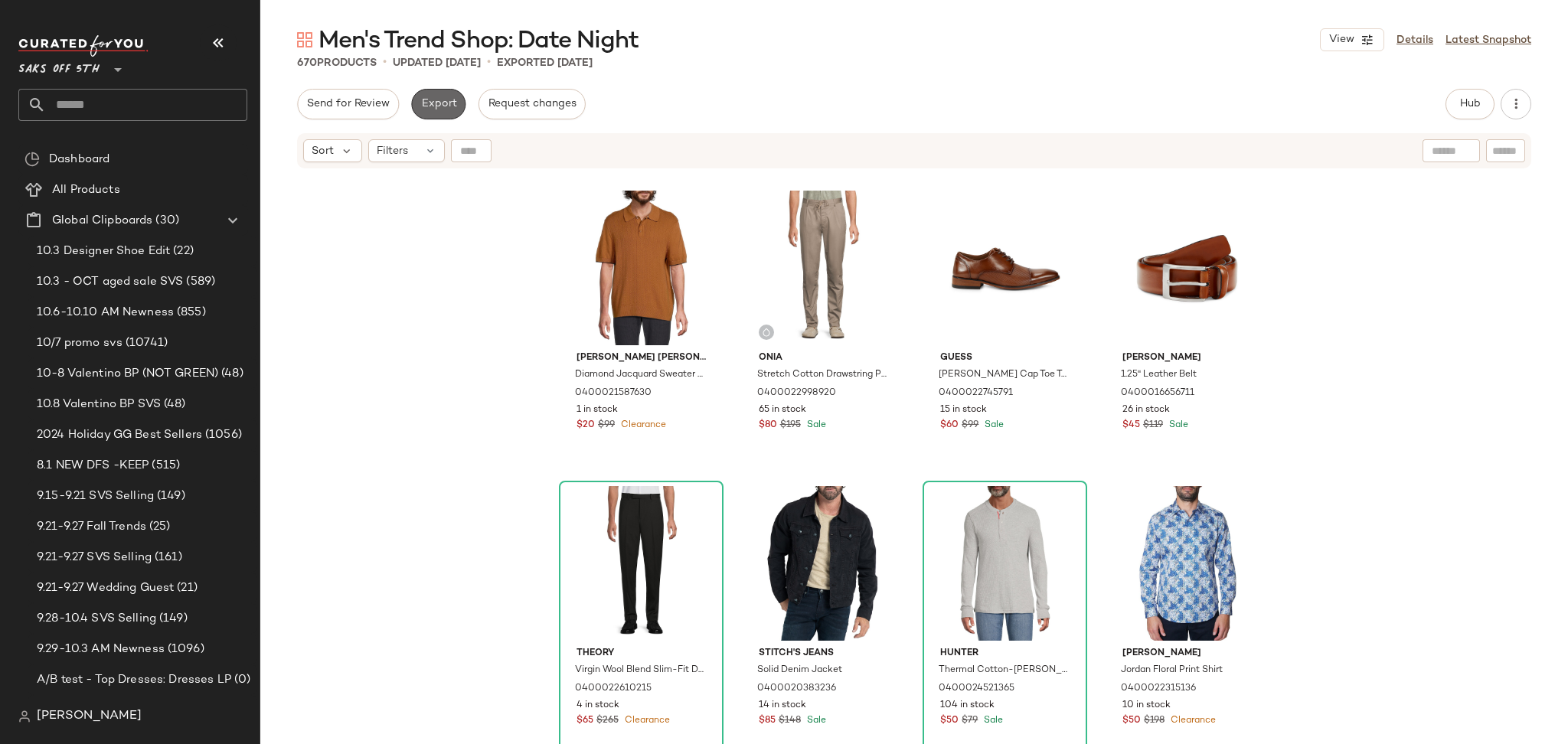
click at [449, 103] on span "Export" at bounding box center [438, 104] width 36 height 12
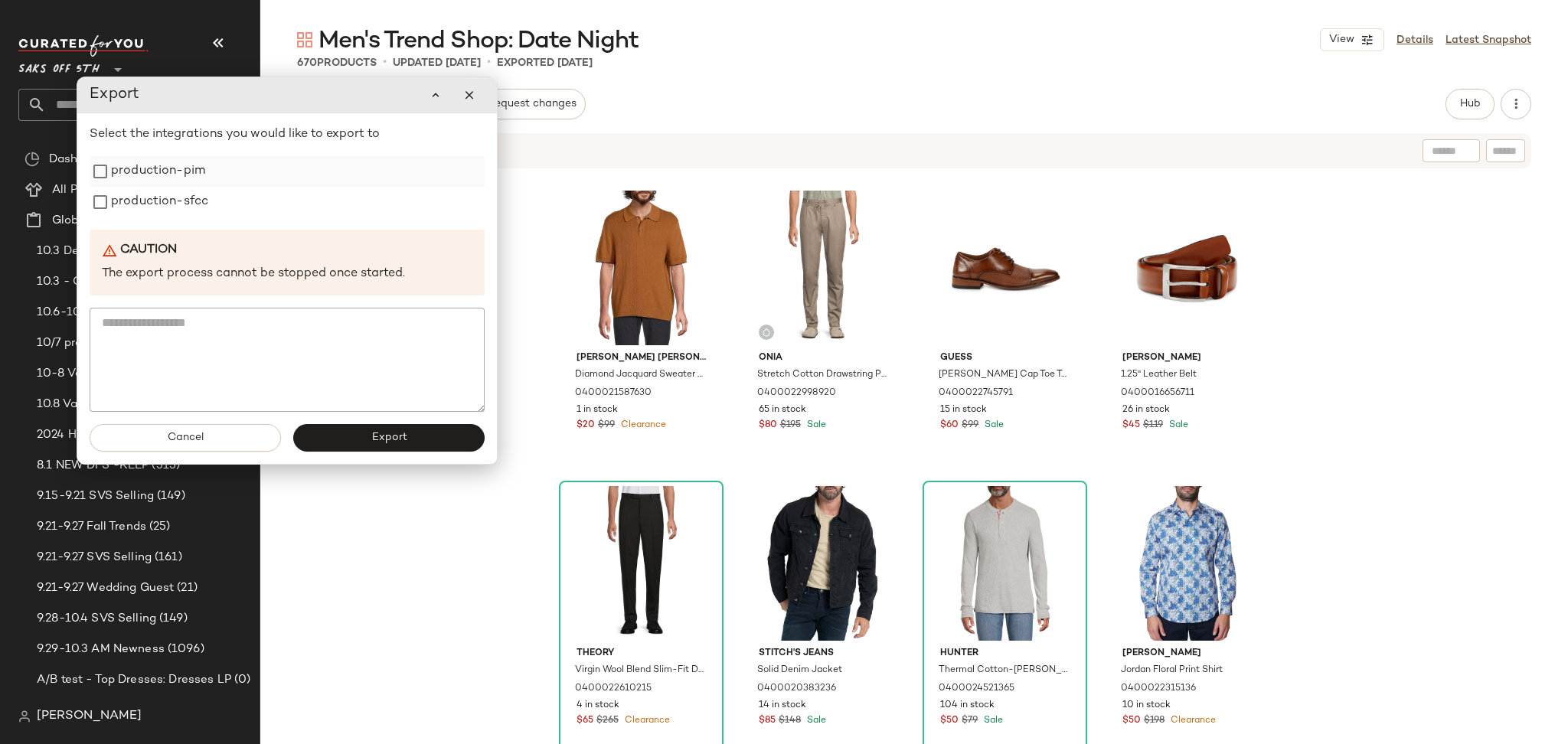
drag, startPoint x: 136, startPoint y: 184, endPoint x: 135, endPoint y: 194, distance: 10.0
click at [135, 187] on label "production-pim" at bounding box center [157, 170] width 94 height 30
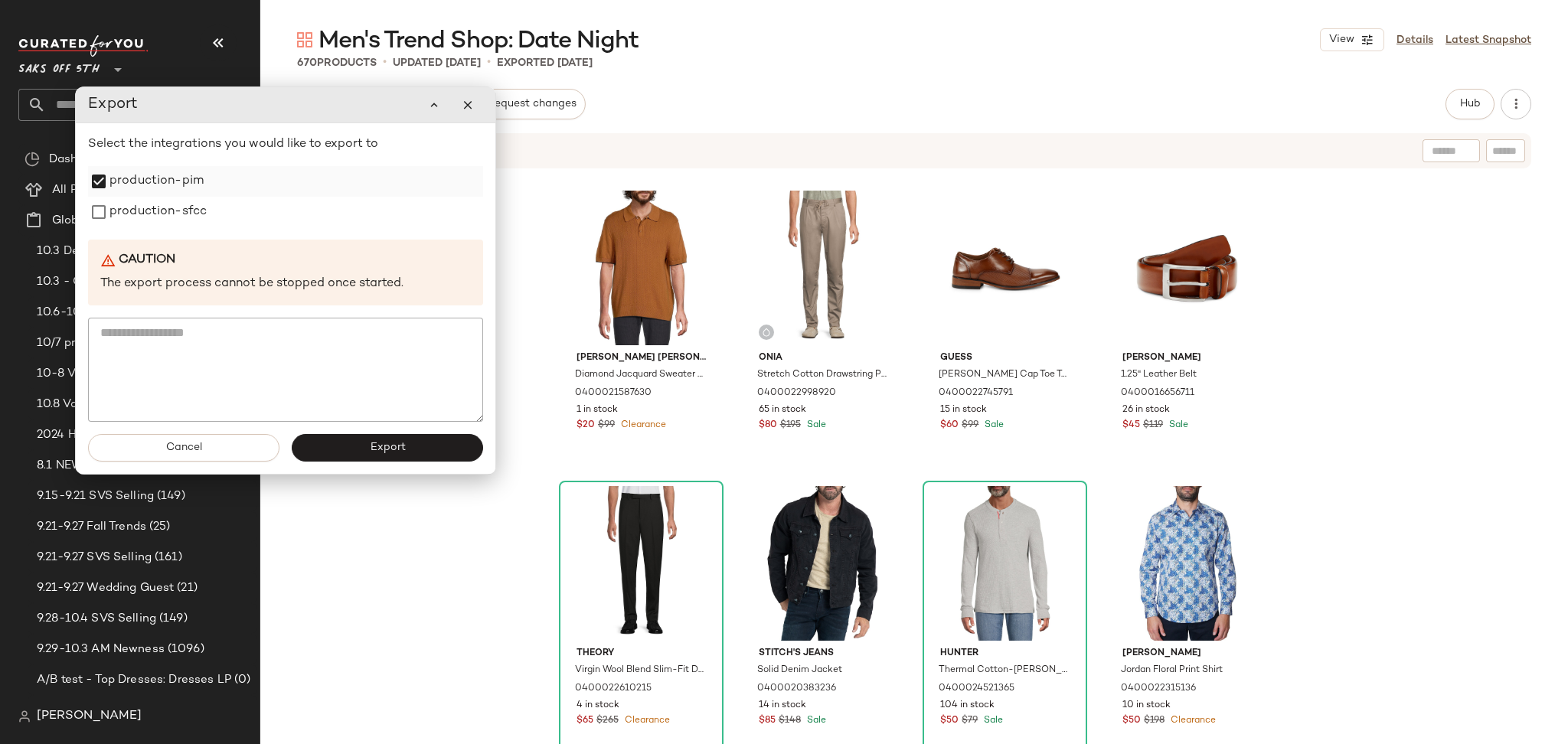
click at [135, 194] on label "production-pim" at bounding box center [156, 181] width 94 height 30
click at [135, 215] on label "production-sfcc" at bounding box center [157, 212] width 97 height 30
click at [357, 446] on button "Export" at bounding box center [387, 448] width 192 height 28
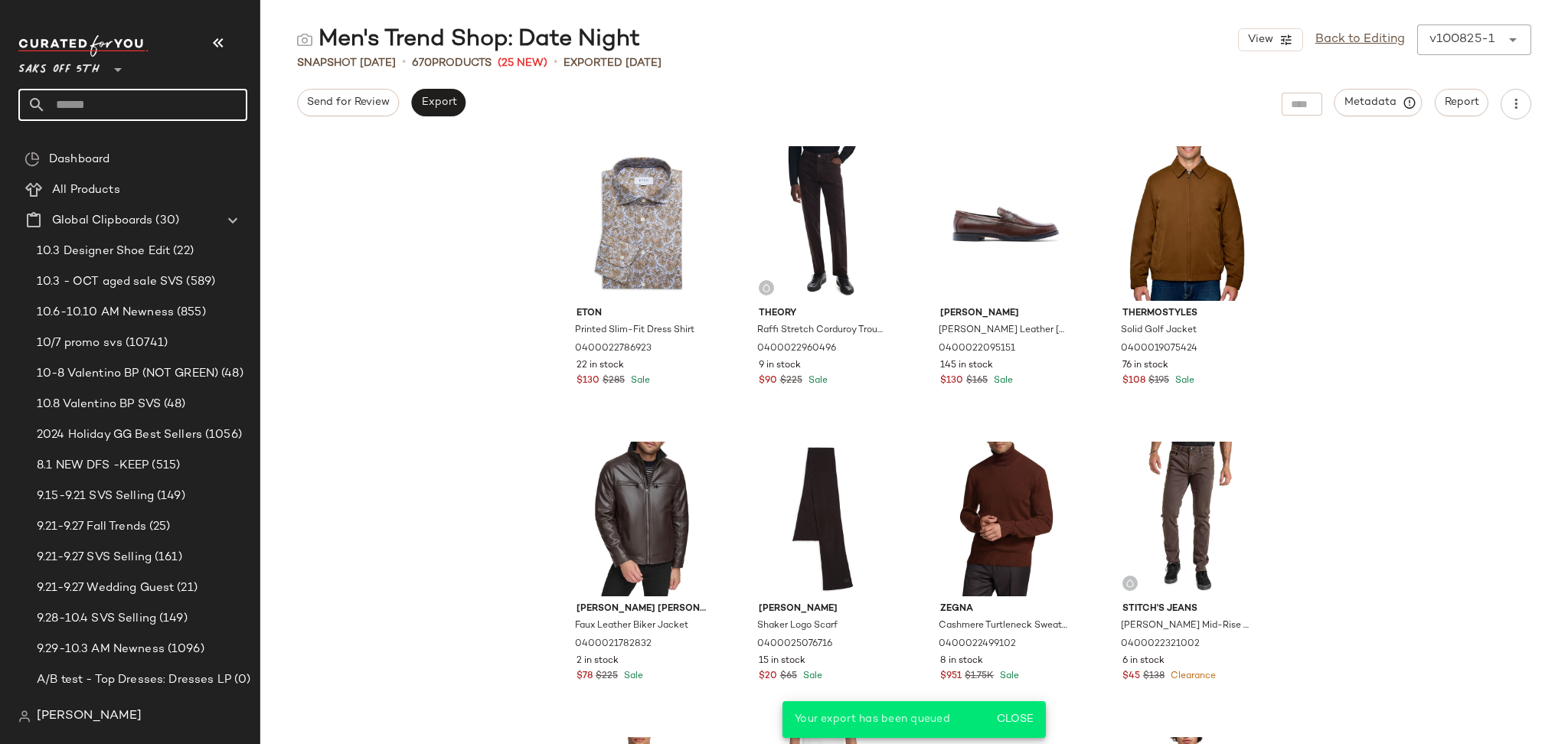
click at [193, 102] on input "text" at bounding box center [147, 105] width 202 height 32
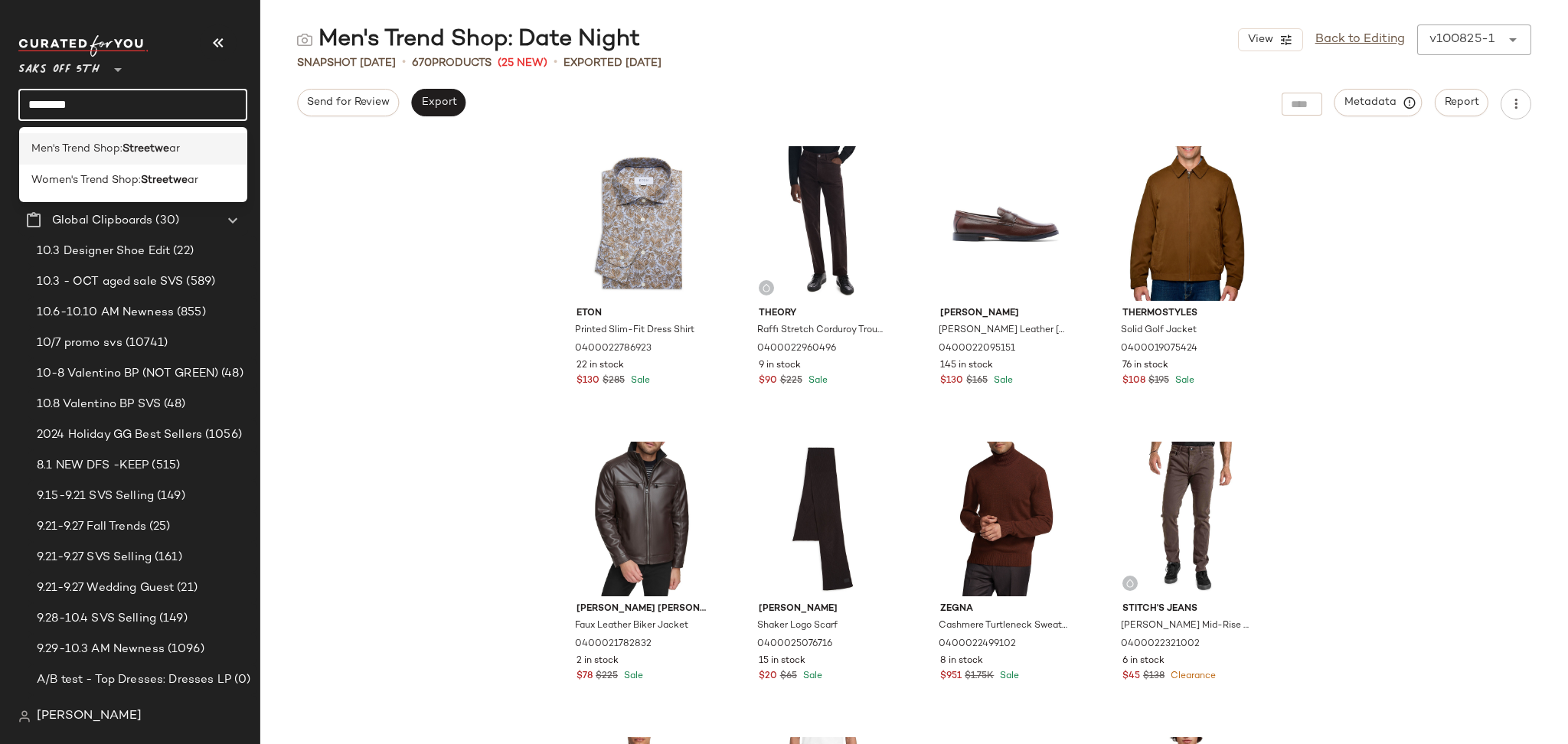
type input "********"
click at [170, 143] on span "ar" at bounding box center [174, 149] width 11 height 16
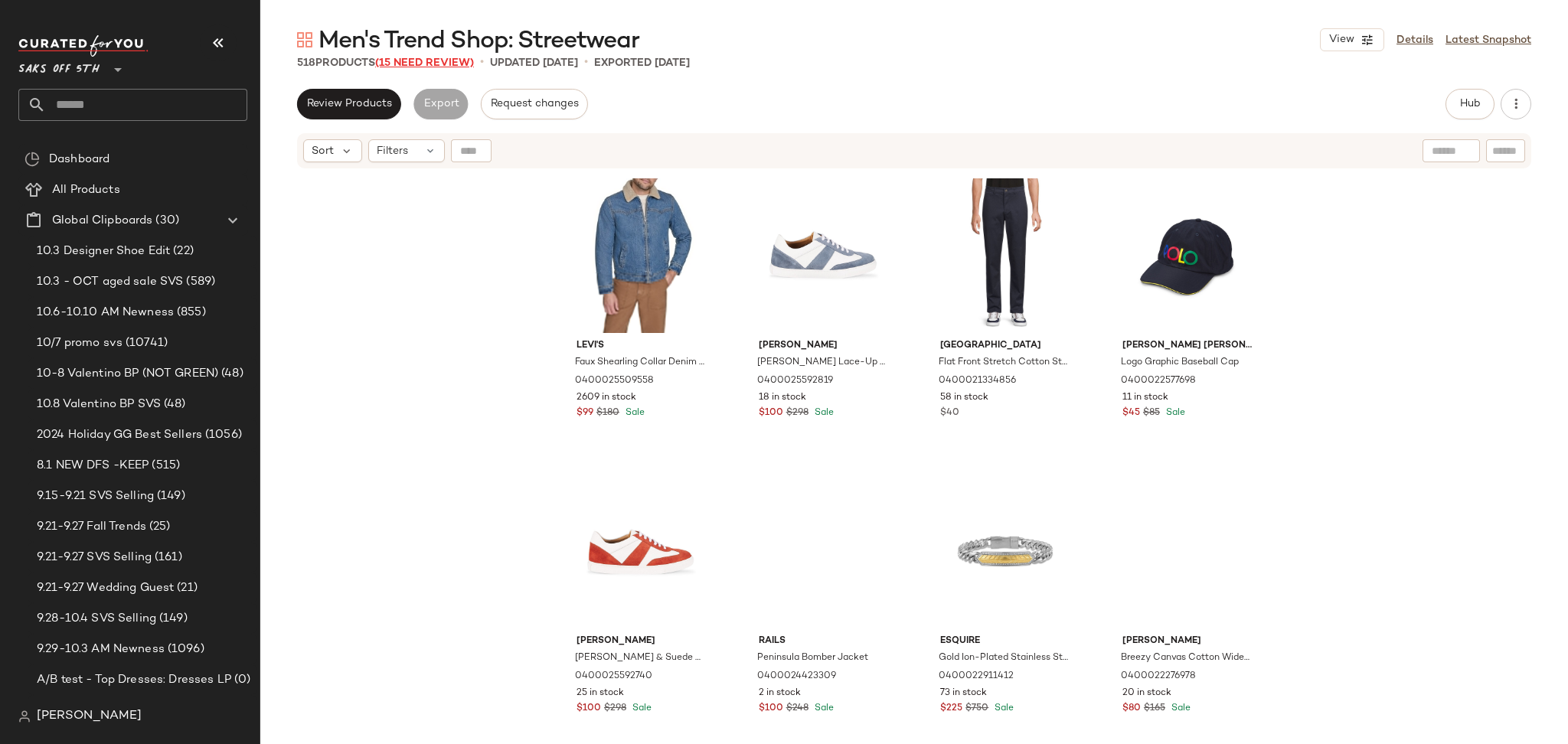
click at [395, 61] on span "(15 Need Review)" at bounding box center [424, 63] width 98 height 12
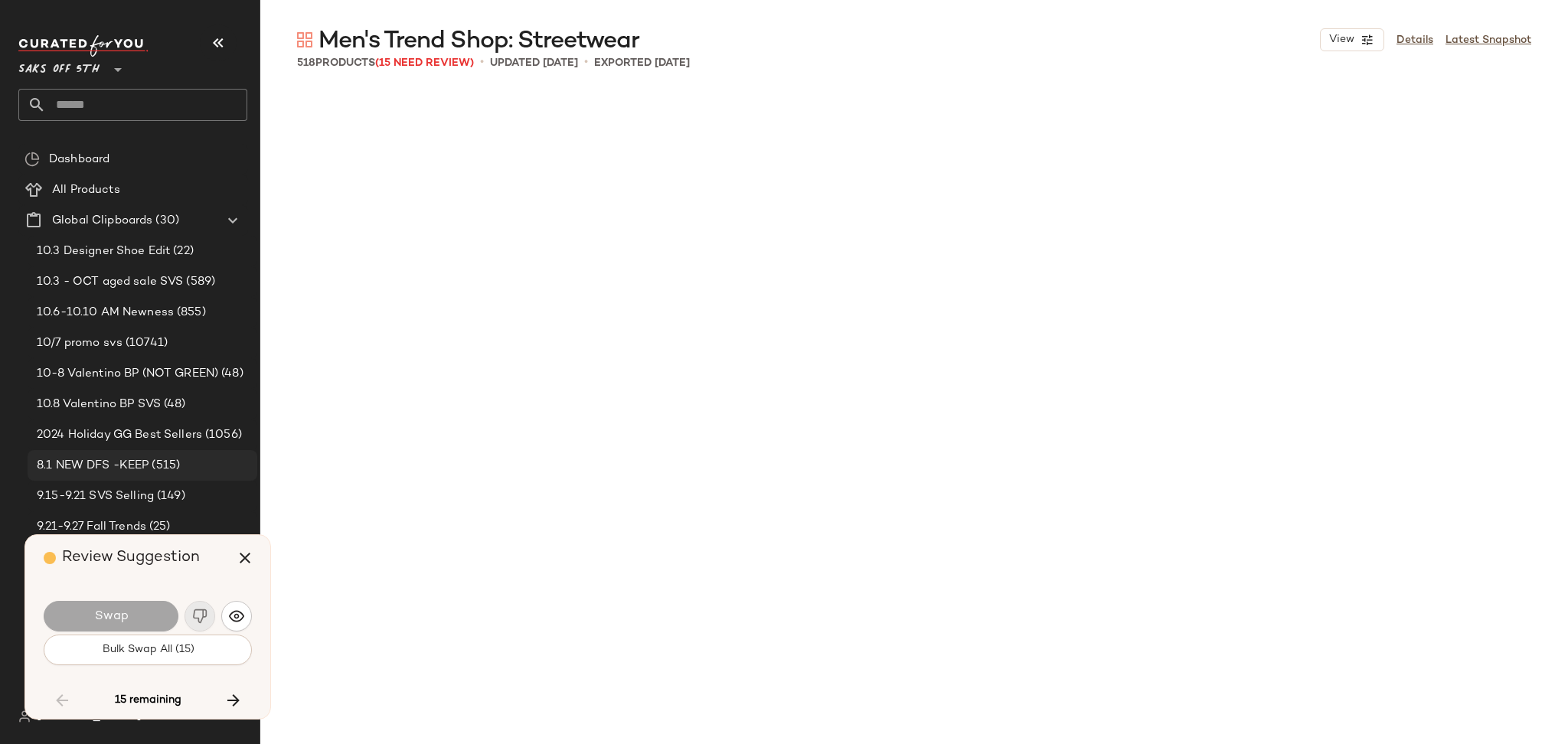
scroll to position [6792, 0]
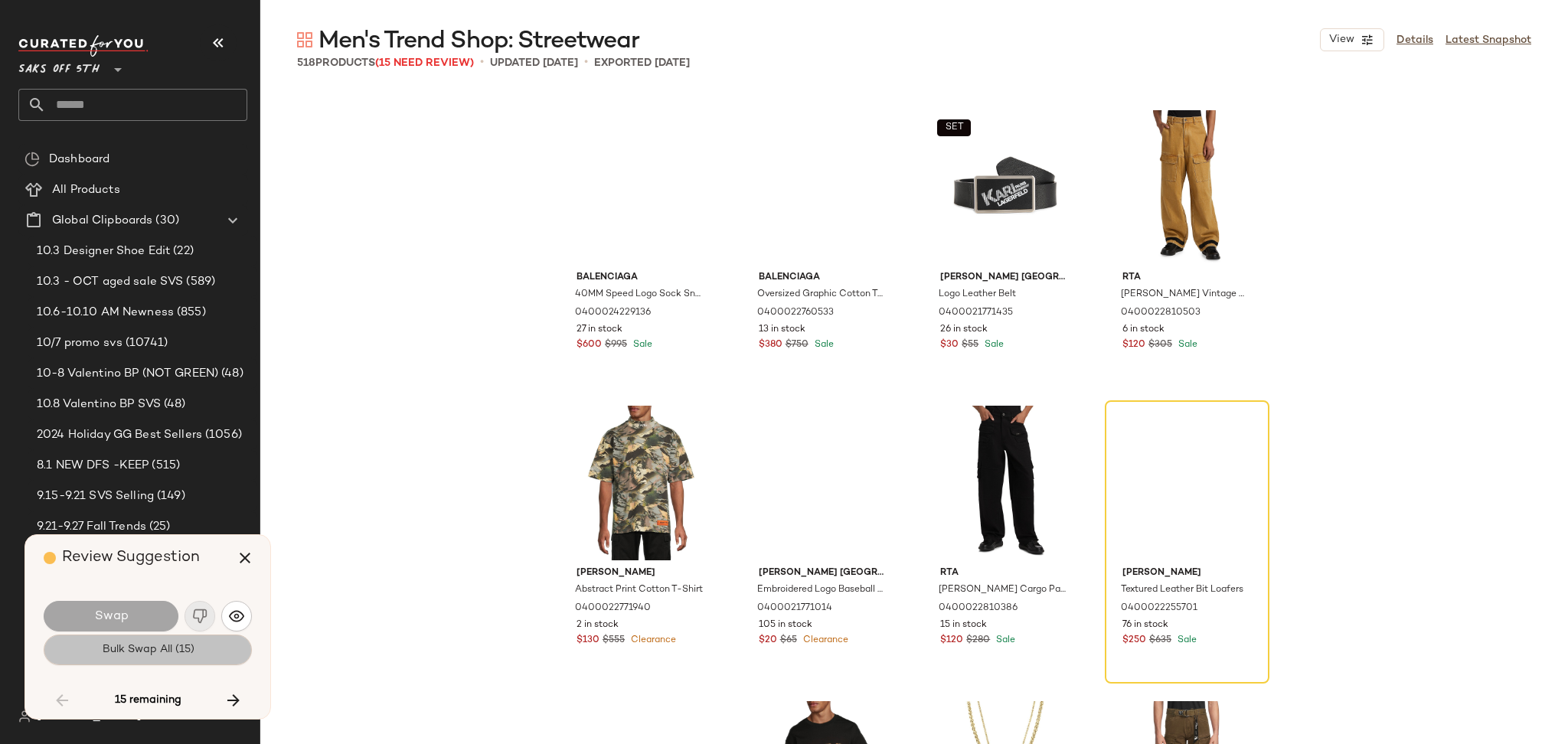
click at [174, 650] on span "Bulk Swap All (15)" at bounding box center [147, 649] width 92 height 12
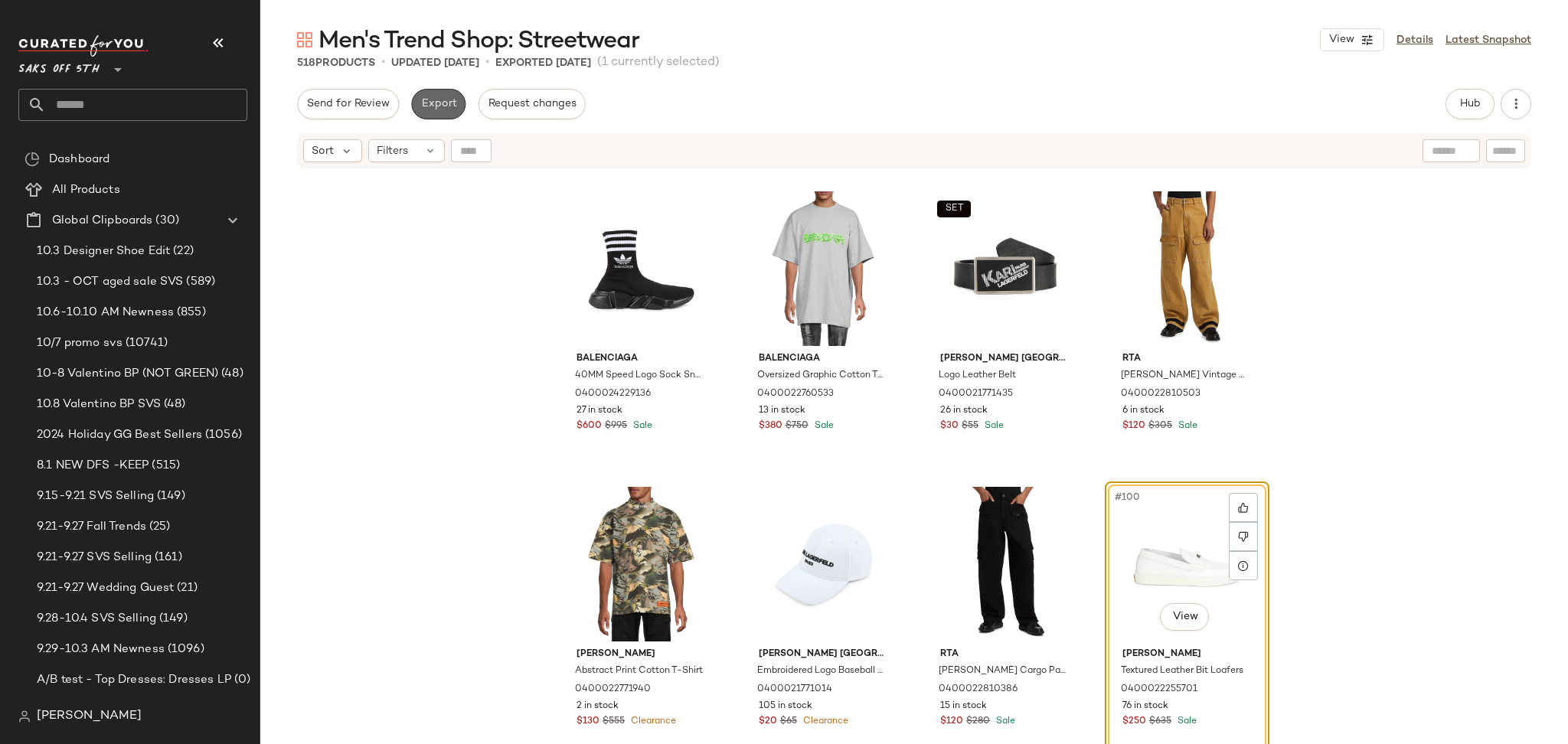
click at [450, 98] on span "Export" at bounding box center [438, 104] width 36 height 12
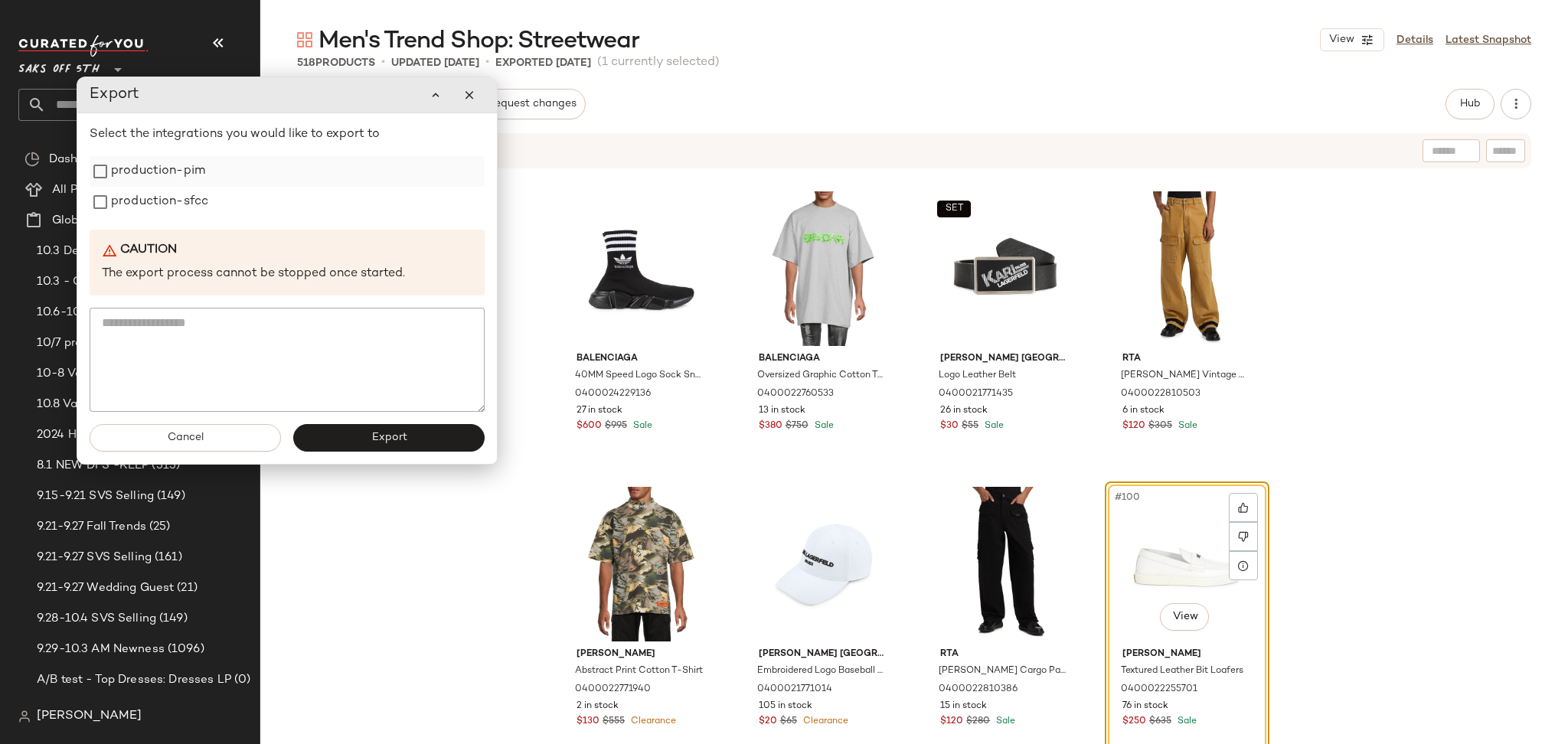
click at [188, 170] on label "production-pim" at bounding box center [157, 170] width 94 height 30
click at [188, 195] on label "production-sfcc" at bounding box center [159, 202] width 97 height 30
click at [366, 444] on button "Export" at bounding box center [389, 438] width 192 height 28
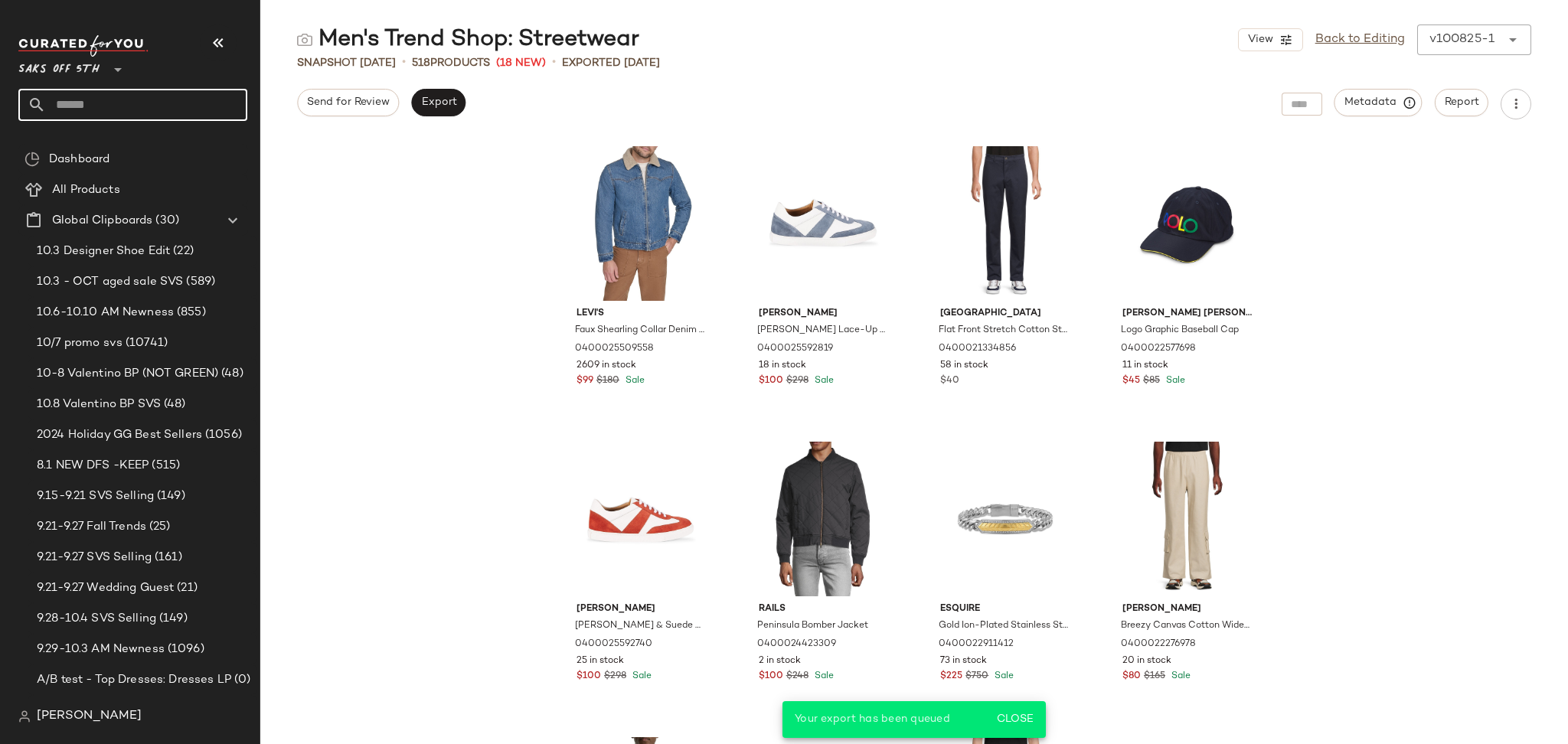
click at [114, 102] on input "text" at bounding box center [147, 105] width 202 height 32
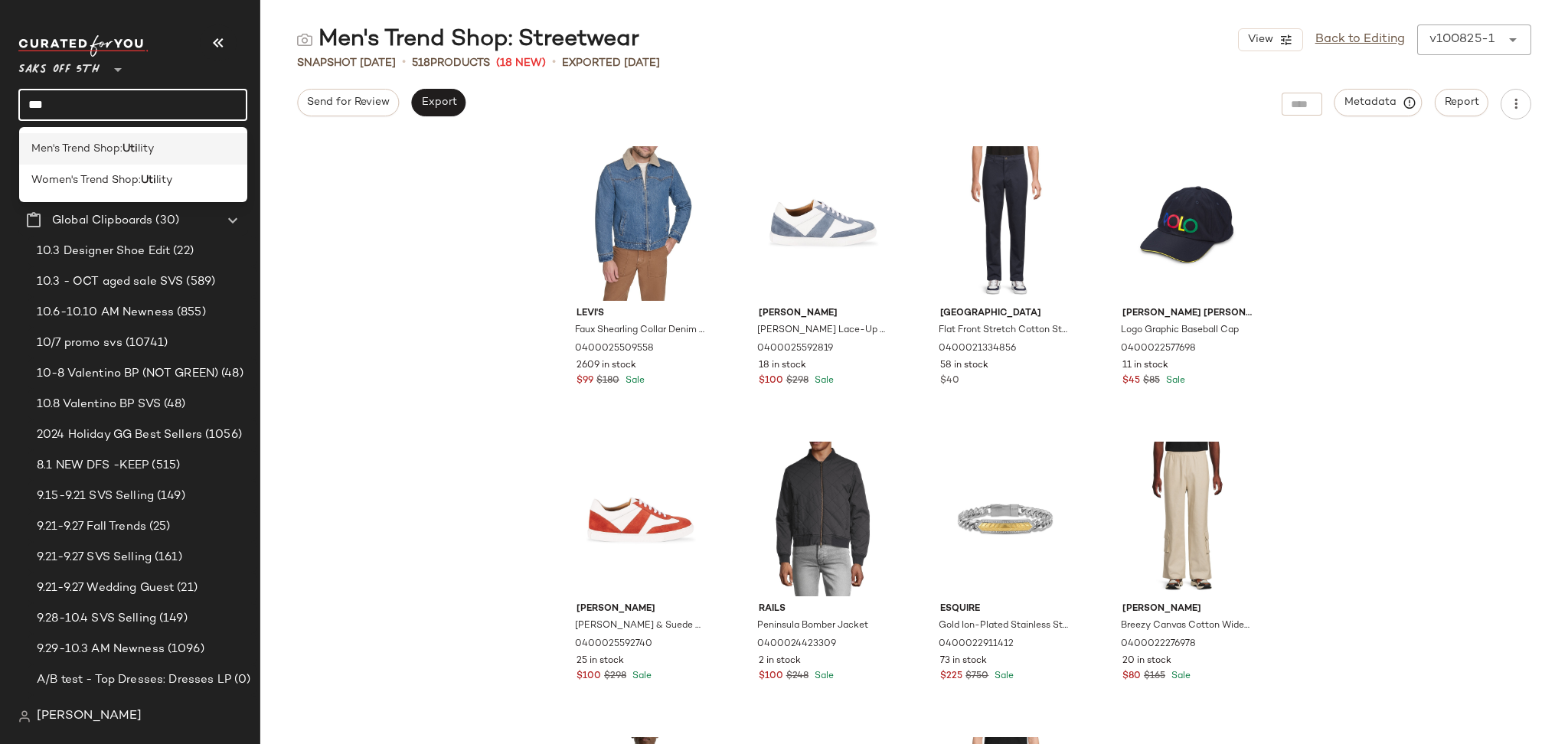
type input "***"
click at [106, 143] on span "Men's Trend Shop:" at bounding box center [76, 149] width 91 height 16
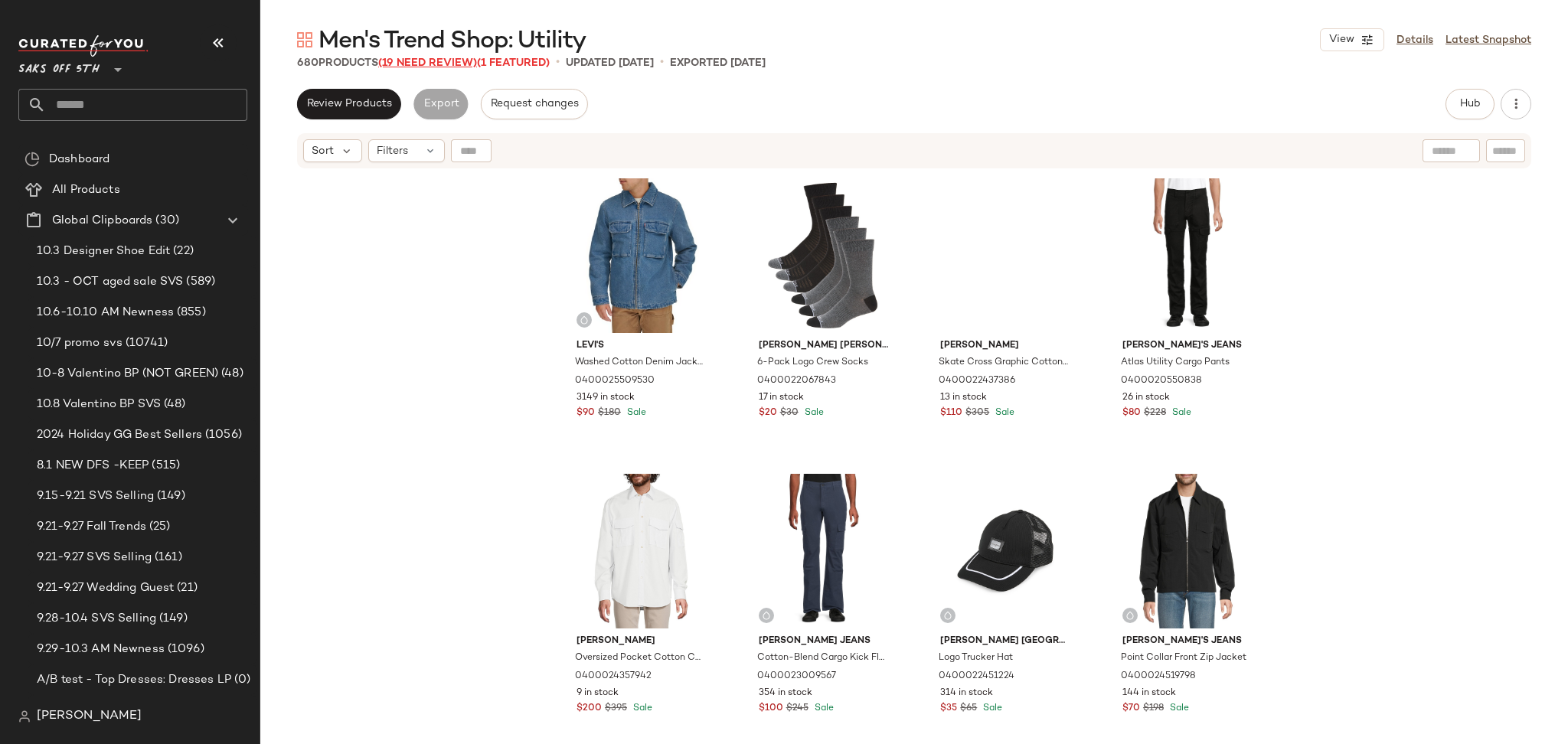
click at [406, 59] on span "(19 Need Review)" at bounding box center [427, 63] width 98 height 12
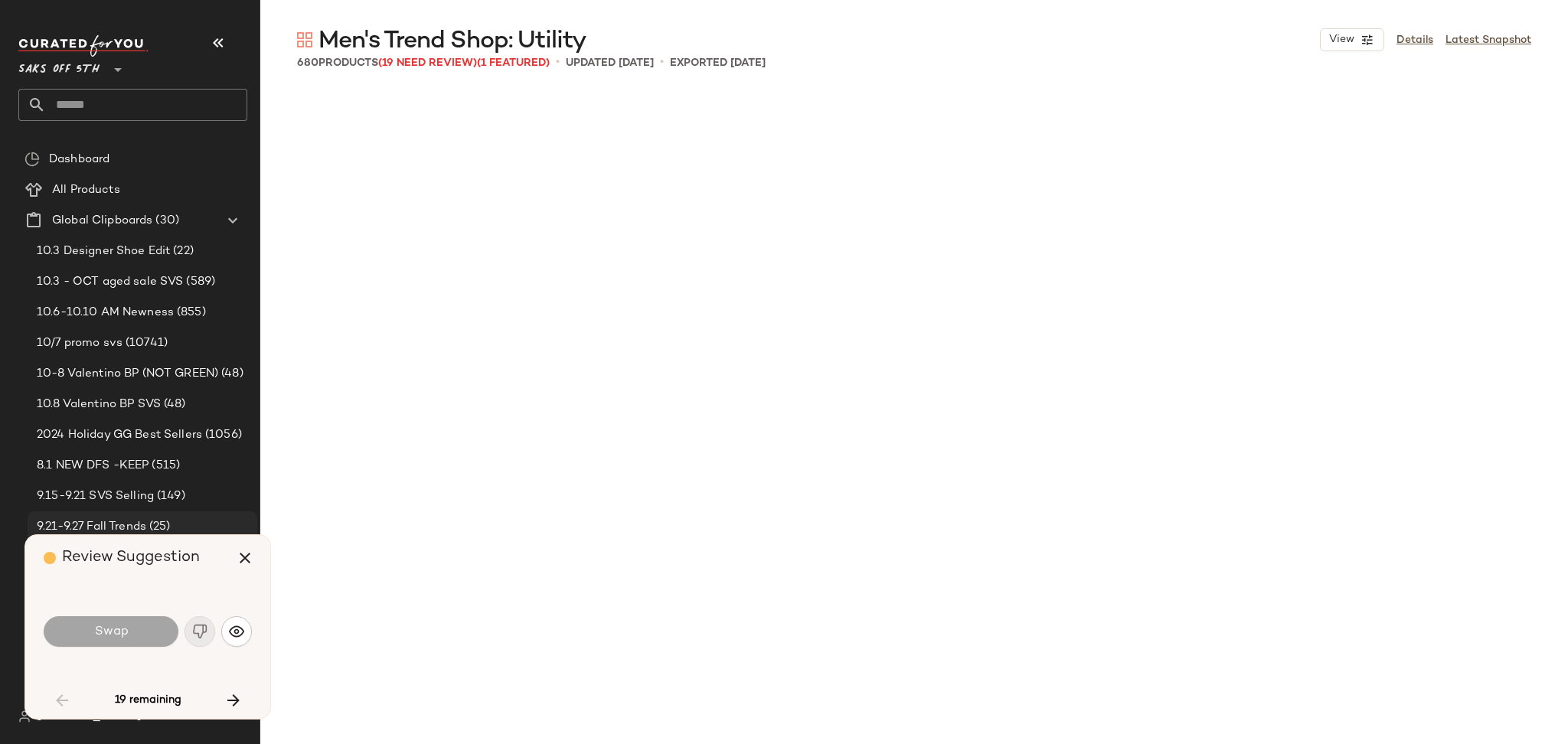
scroll to position [5020, 0]
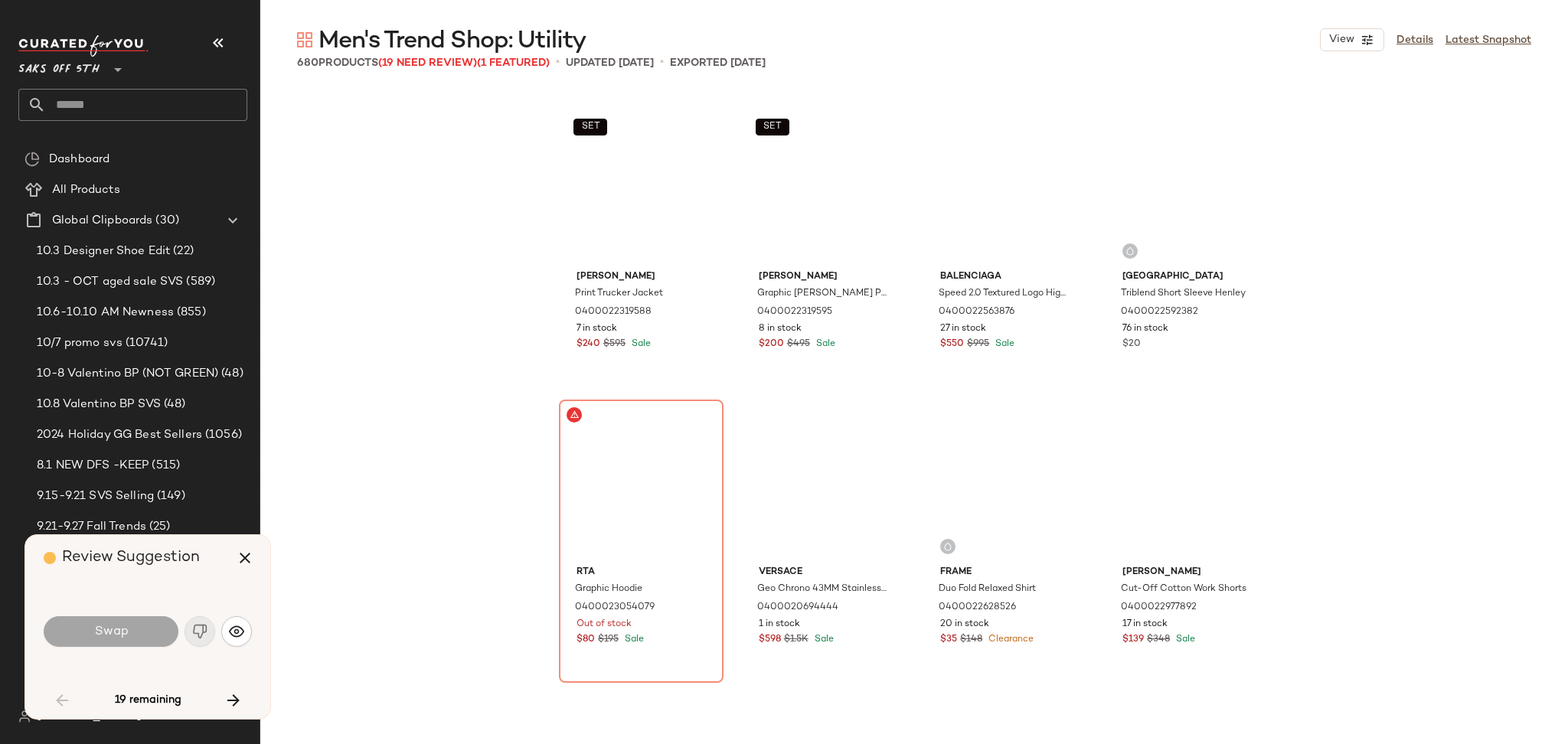
click at [119, 628] on div "Swap" at bounding box center [111, 631] width 135 height 30
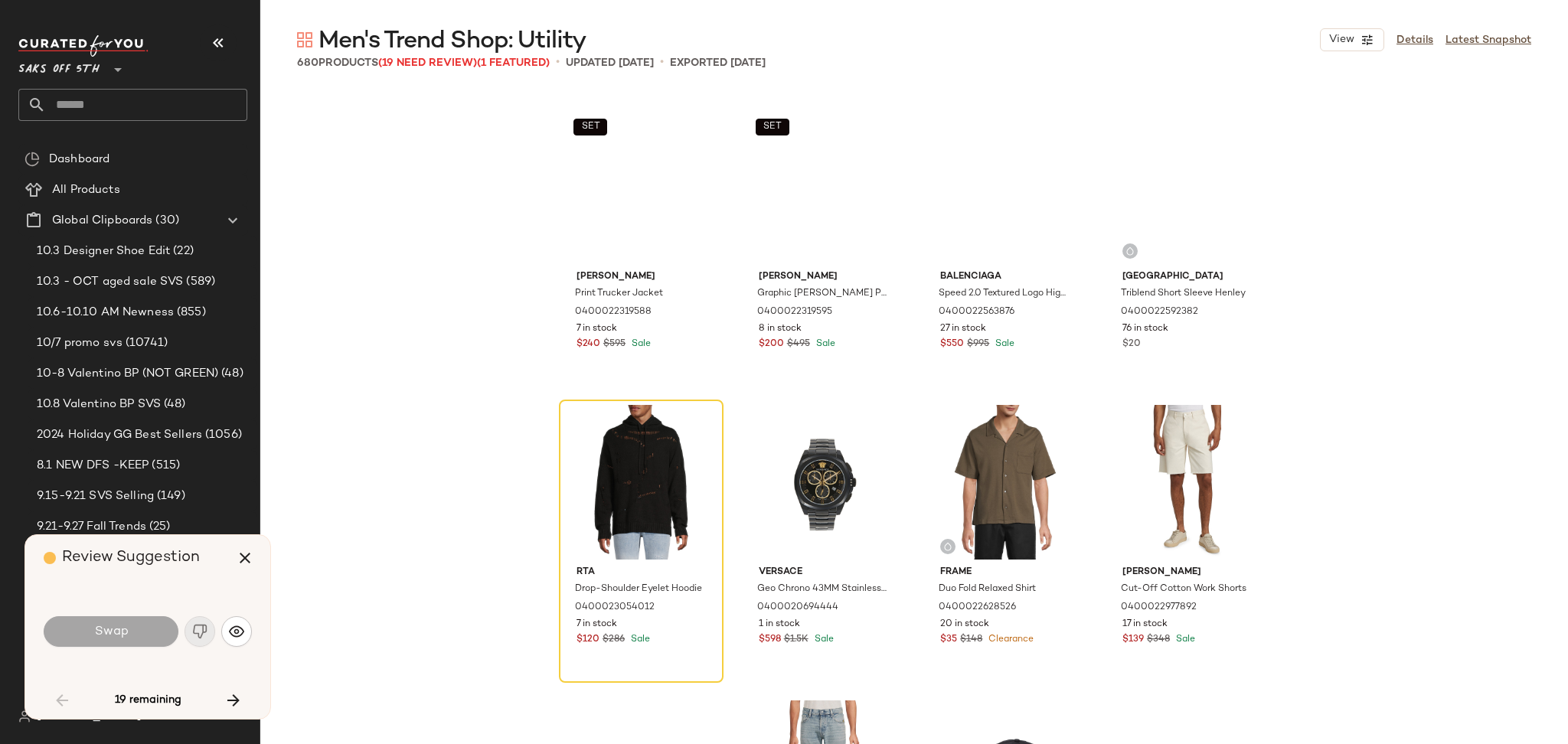
click at [119, 628] on div "Swap" at bounding box center [111, 631] width 135 height 30
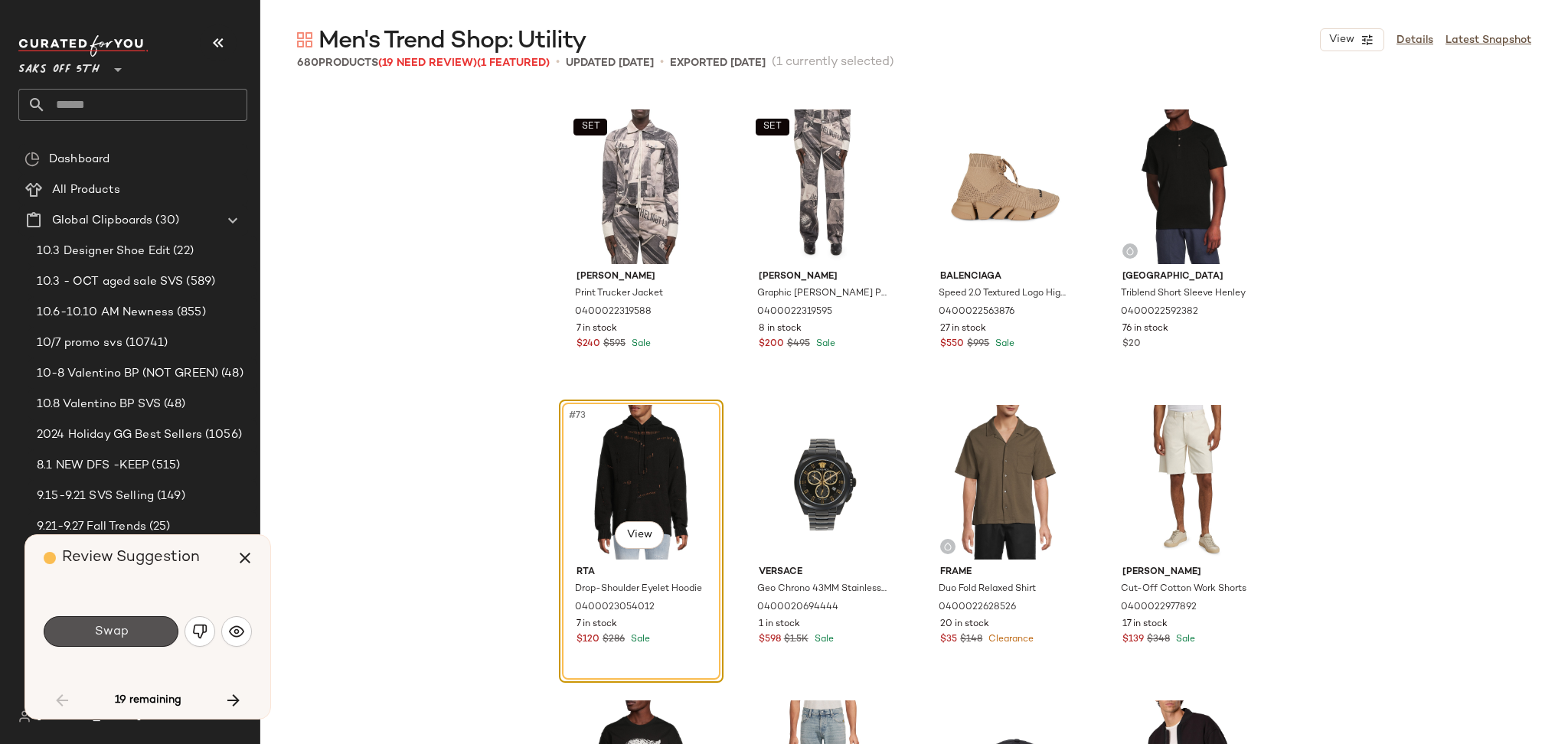
click at [119, 628] on span "Swap" at bounding box center [110, 632] width 34 height 15
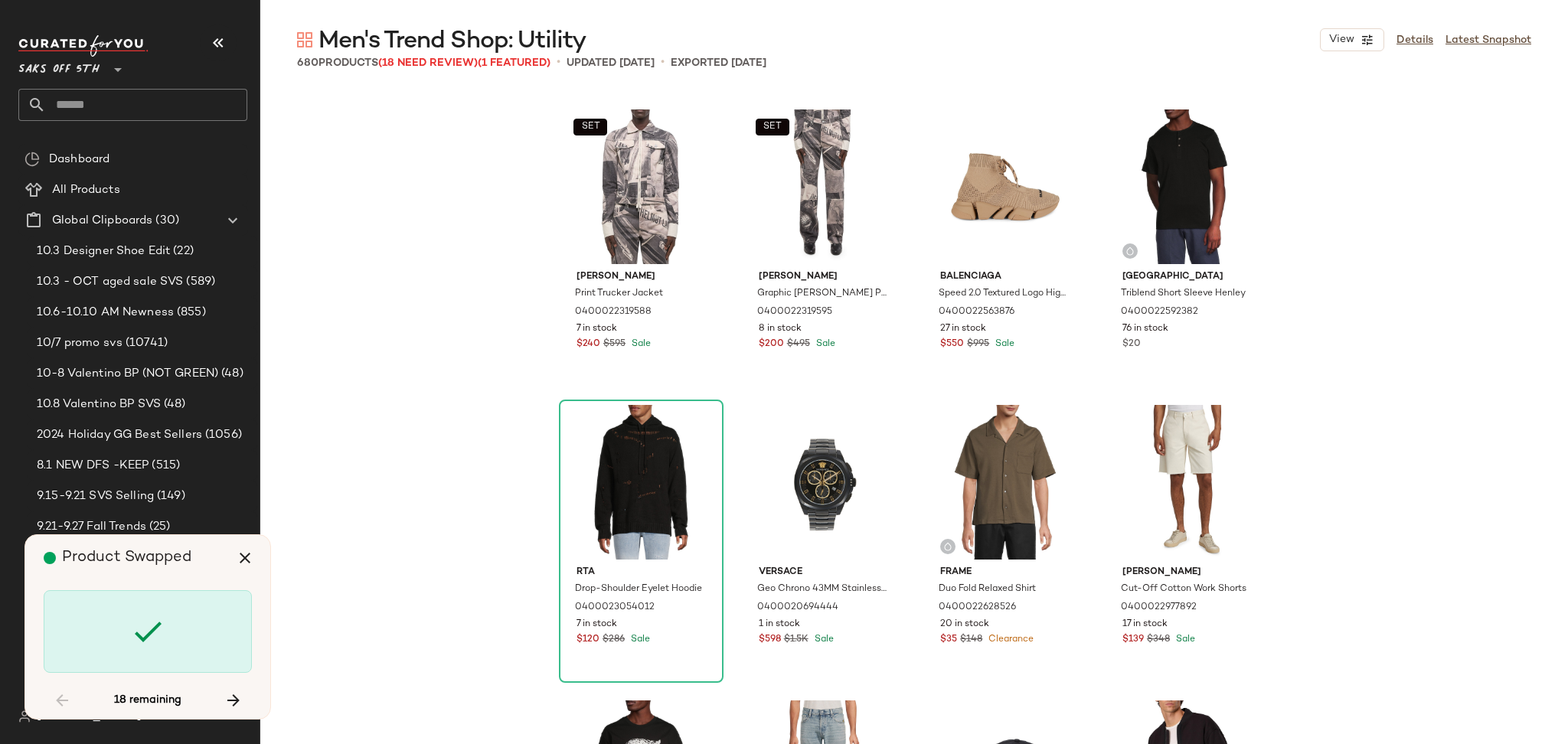
scroll to position [16834, 0]
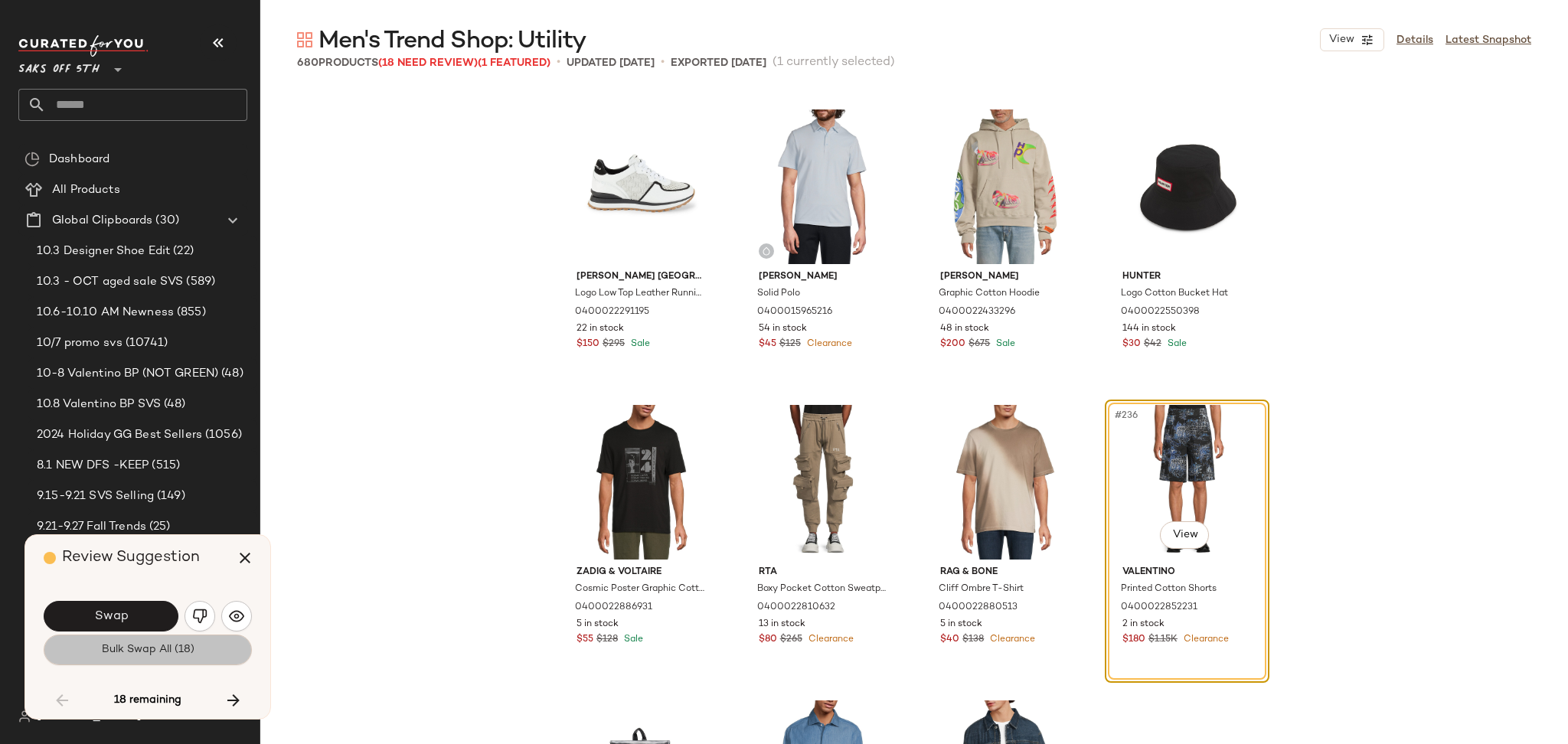
click at [131, 650] on span "Bulk Swap All (18)" at bounding box center [147, 649] width 93 height 12
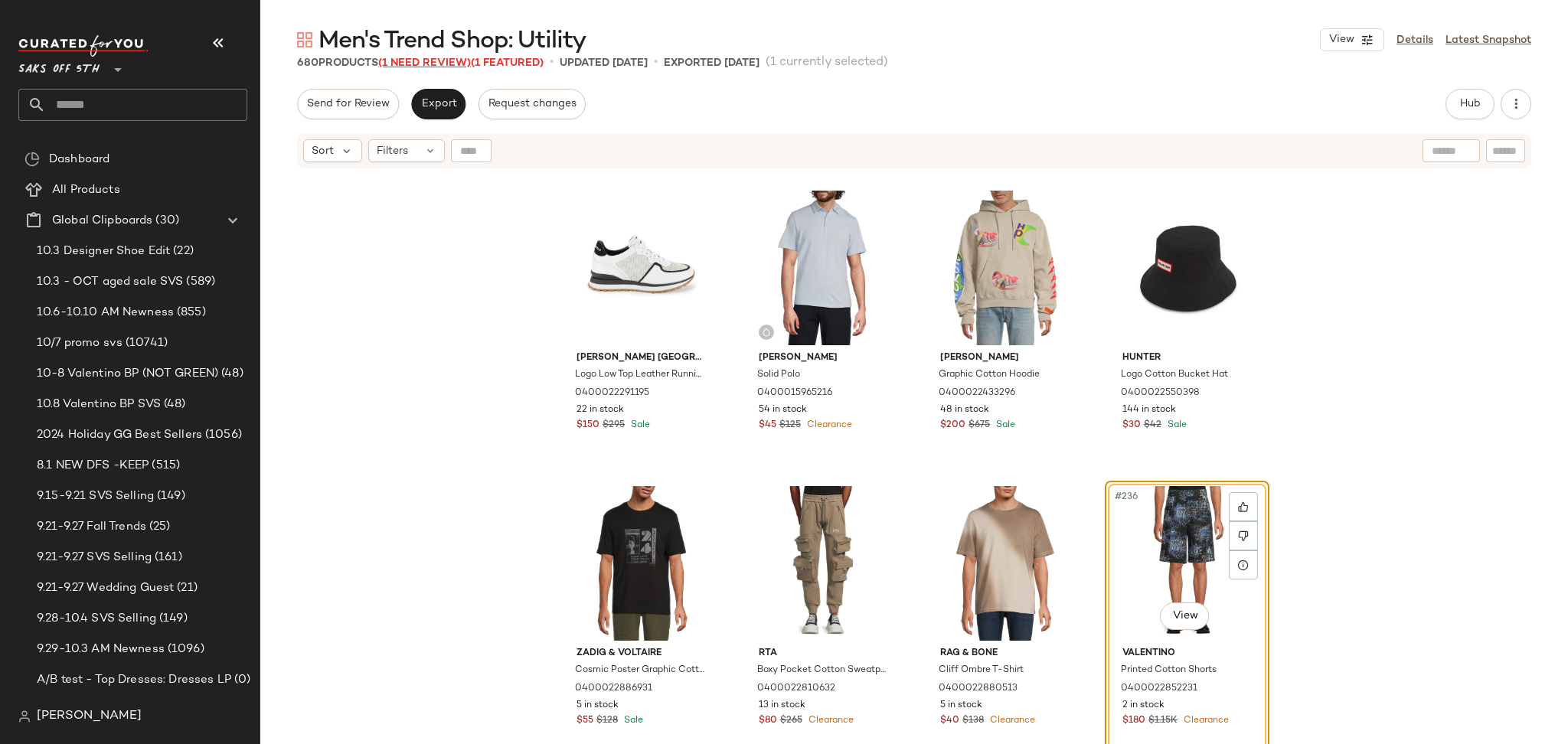
click at [451, 63] on span "(1 Need Review)" at bounding box center [424, 63] width 92 height 12
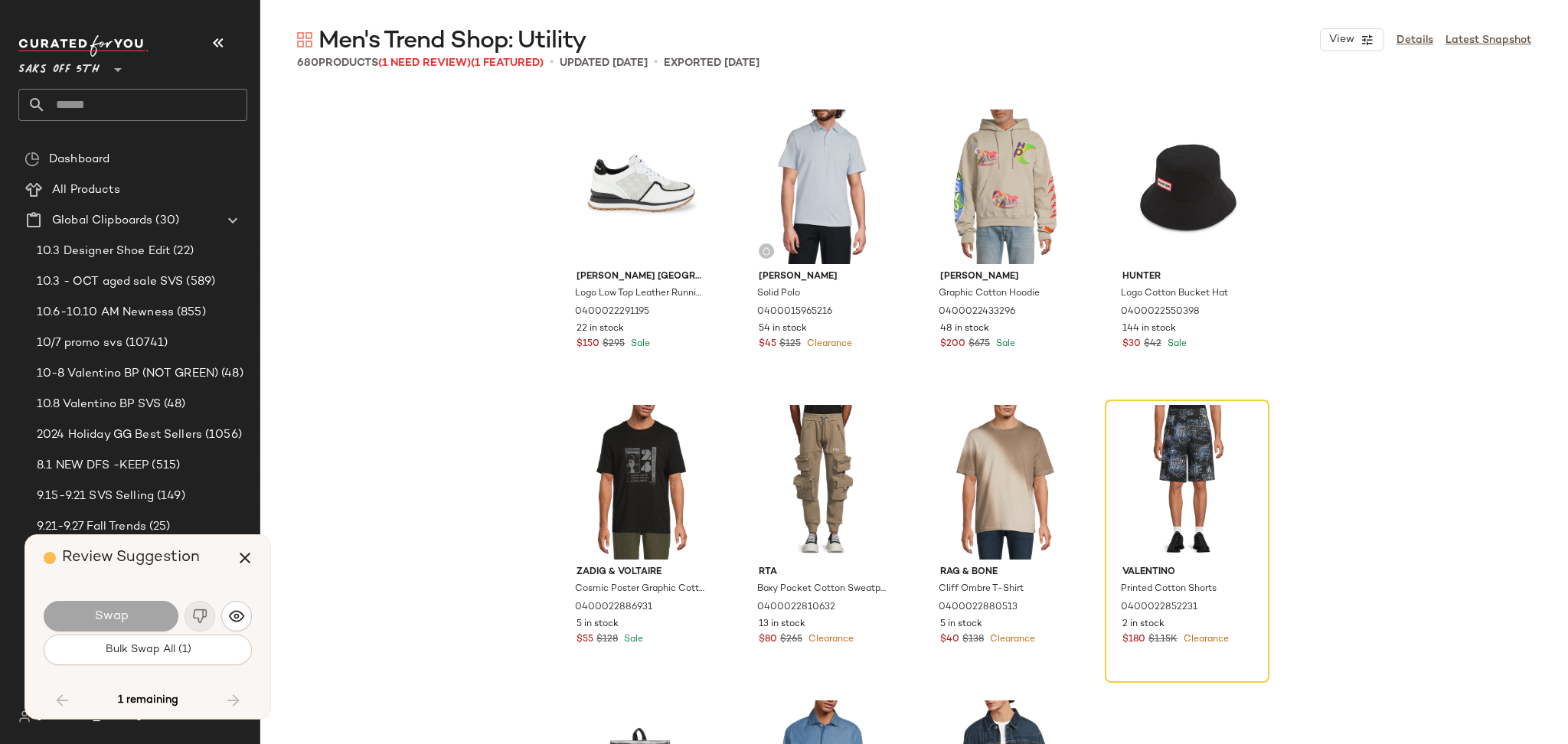
scroll to position [28942, 0]
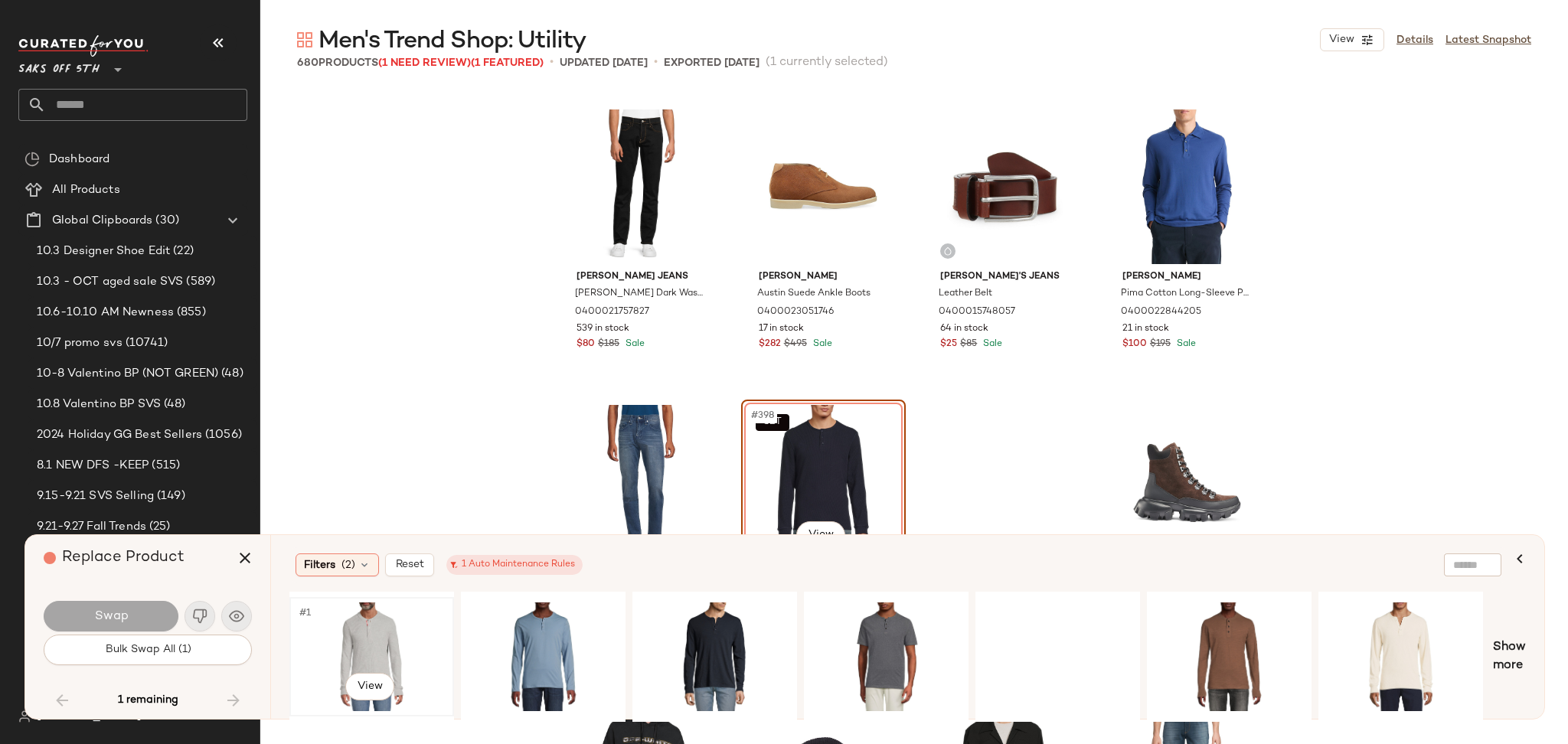
click at [316, 598] on div "#1 View" at bounding box center [371, 656] width 161 height 116
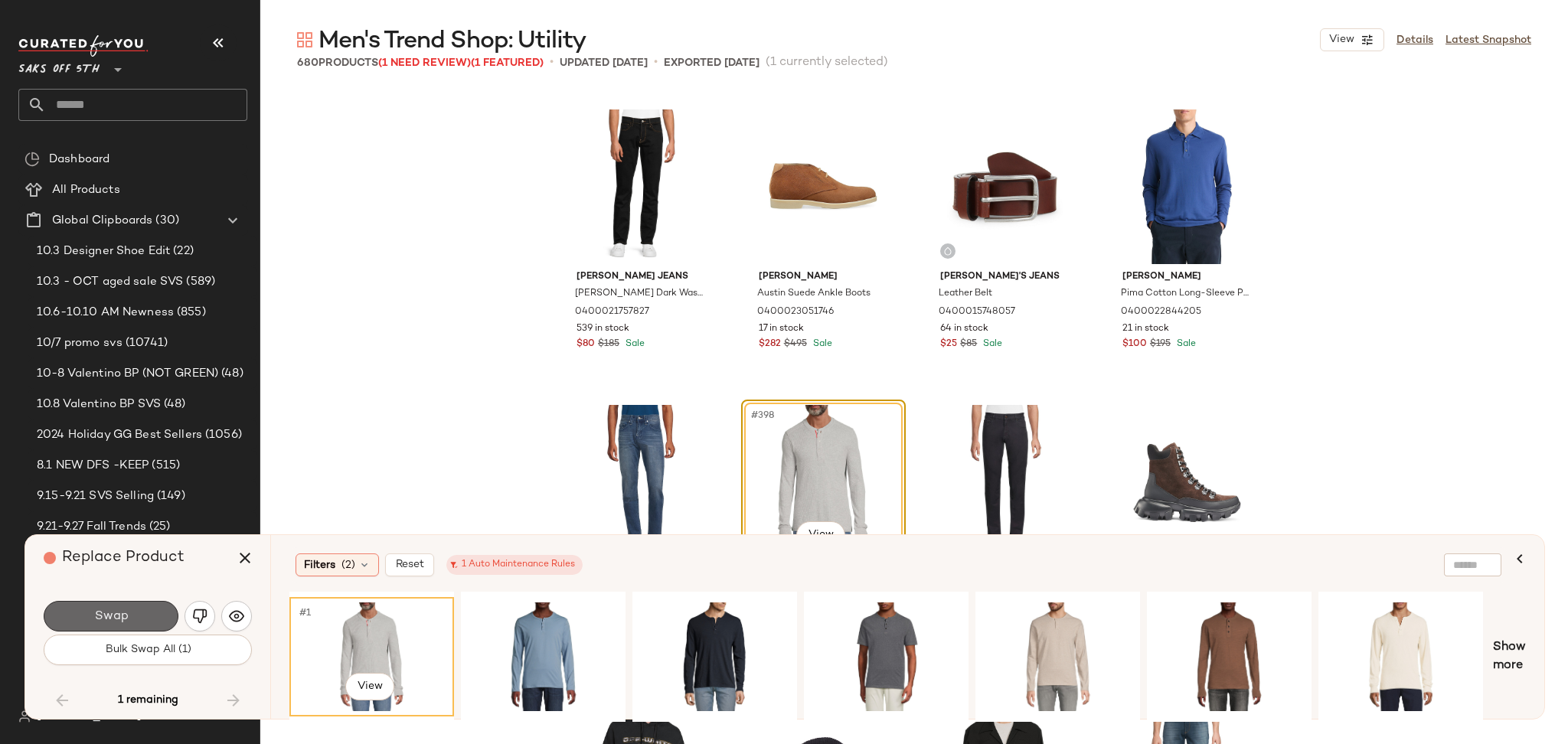
click at [140, 612] on button "Swap" at bounding box center [111, 615] width 135 height 30
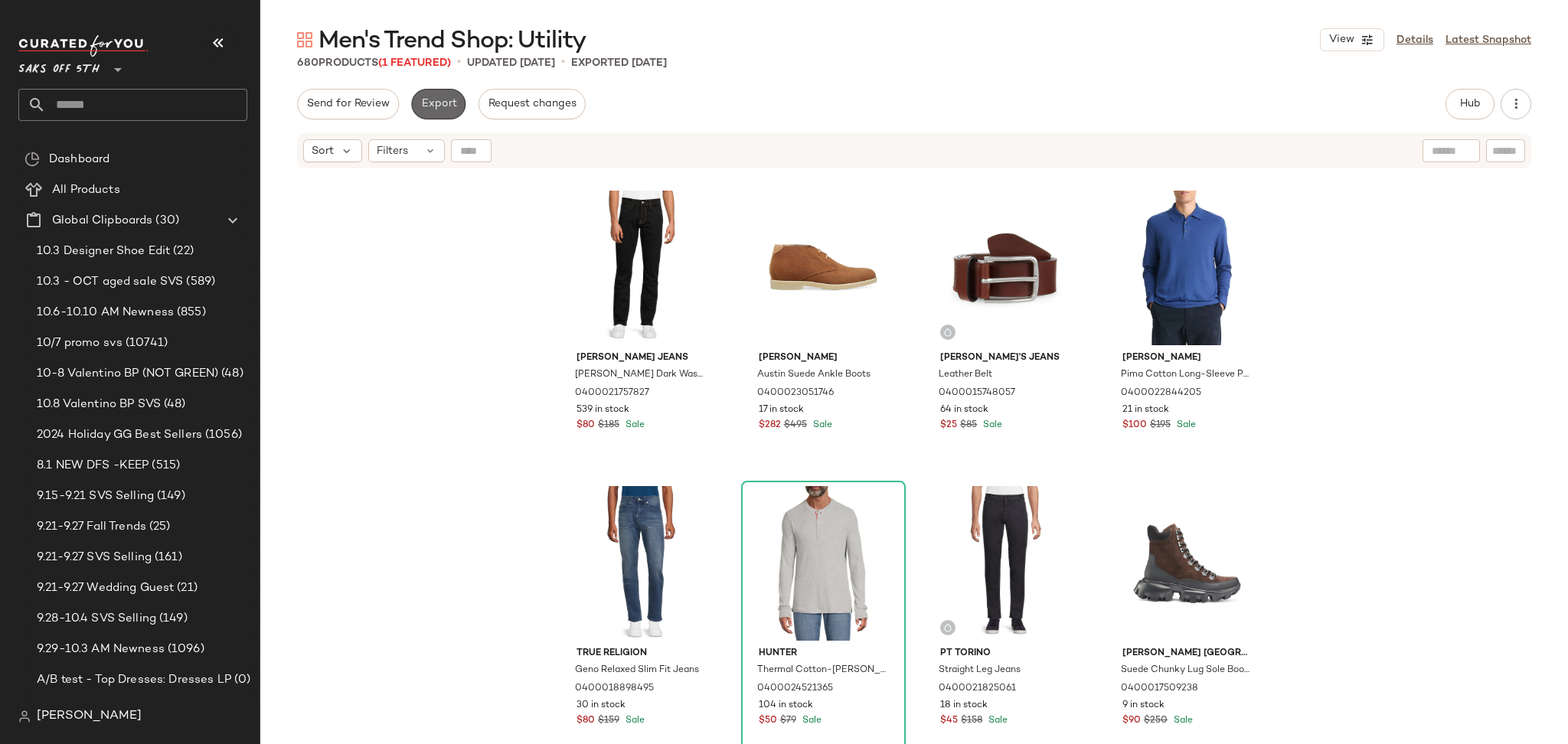
click at [427, 101] on span "Export" at bounding box center [438, 104] width 36 height 12
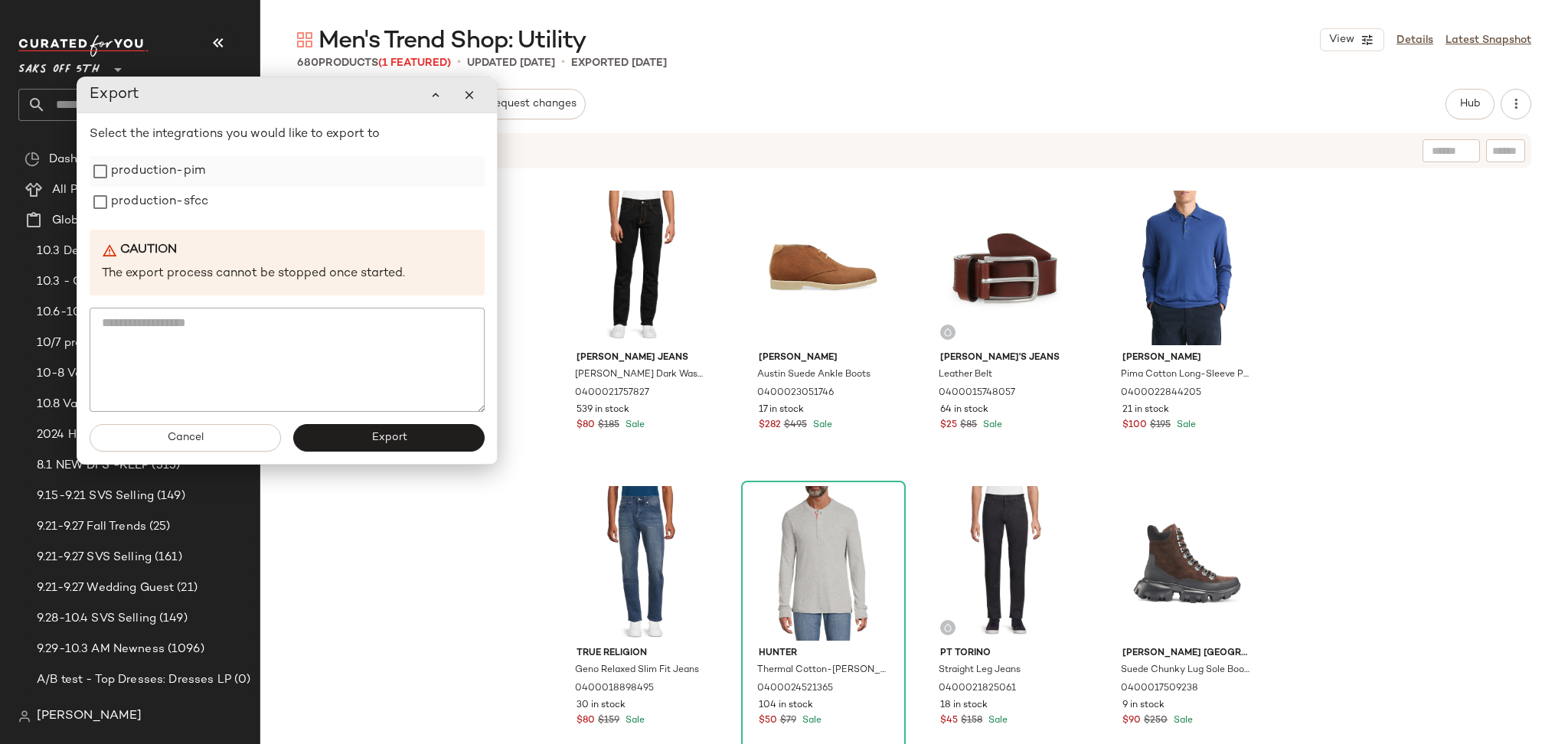
click at [177, 166] on label "production-pim" at bounding box center [157, 170] width 94 height 30
click at [169, 203] on label "production-sfcc" at bounding box center [159, 202] width 97 height 30
click at [357, 443] on button "Export" at bounding box center [389, 438] width 192 height 28
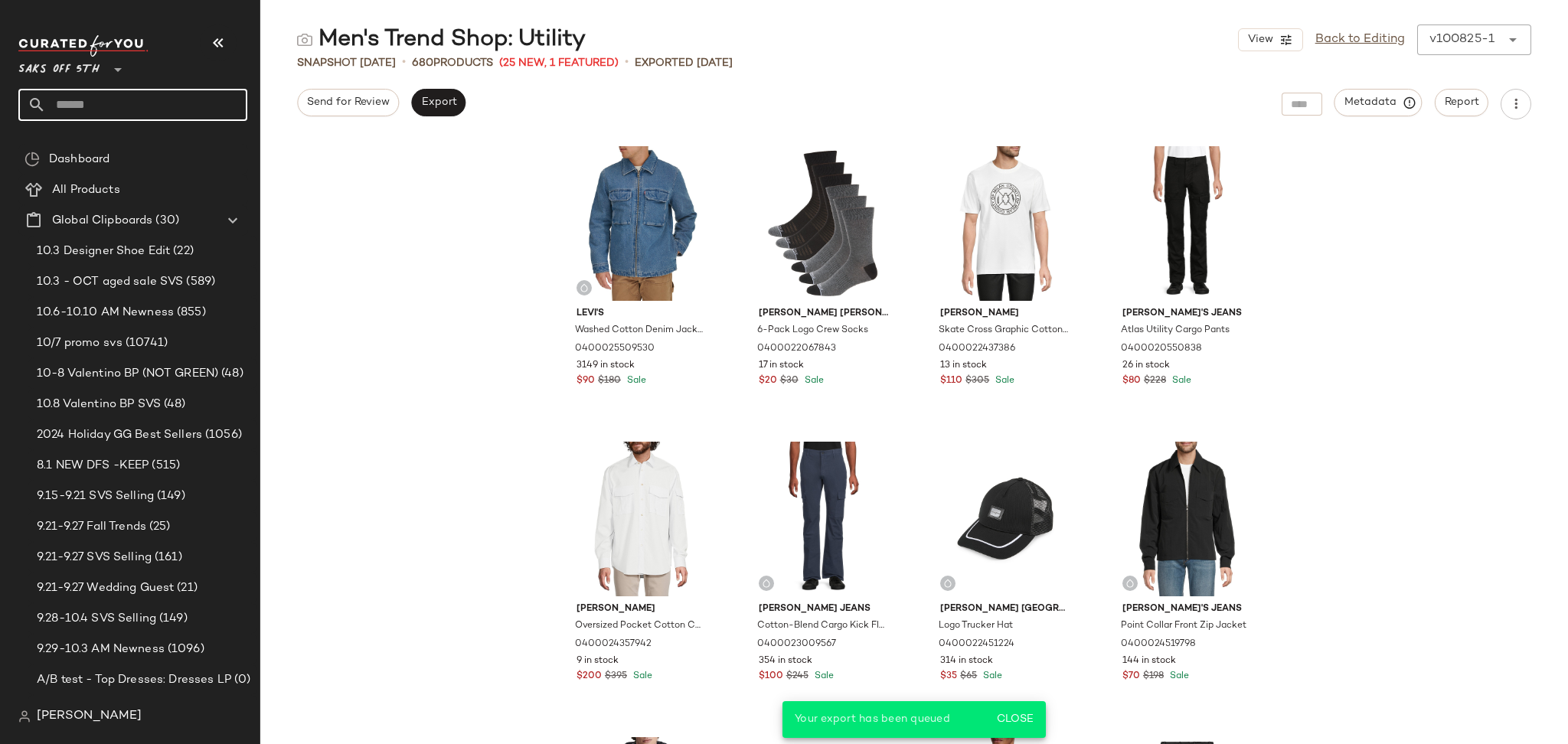
click at [166, 112] on input "text" at bounding box center [147, 105] width 202 height 32
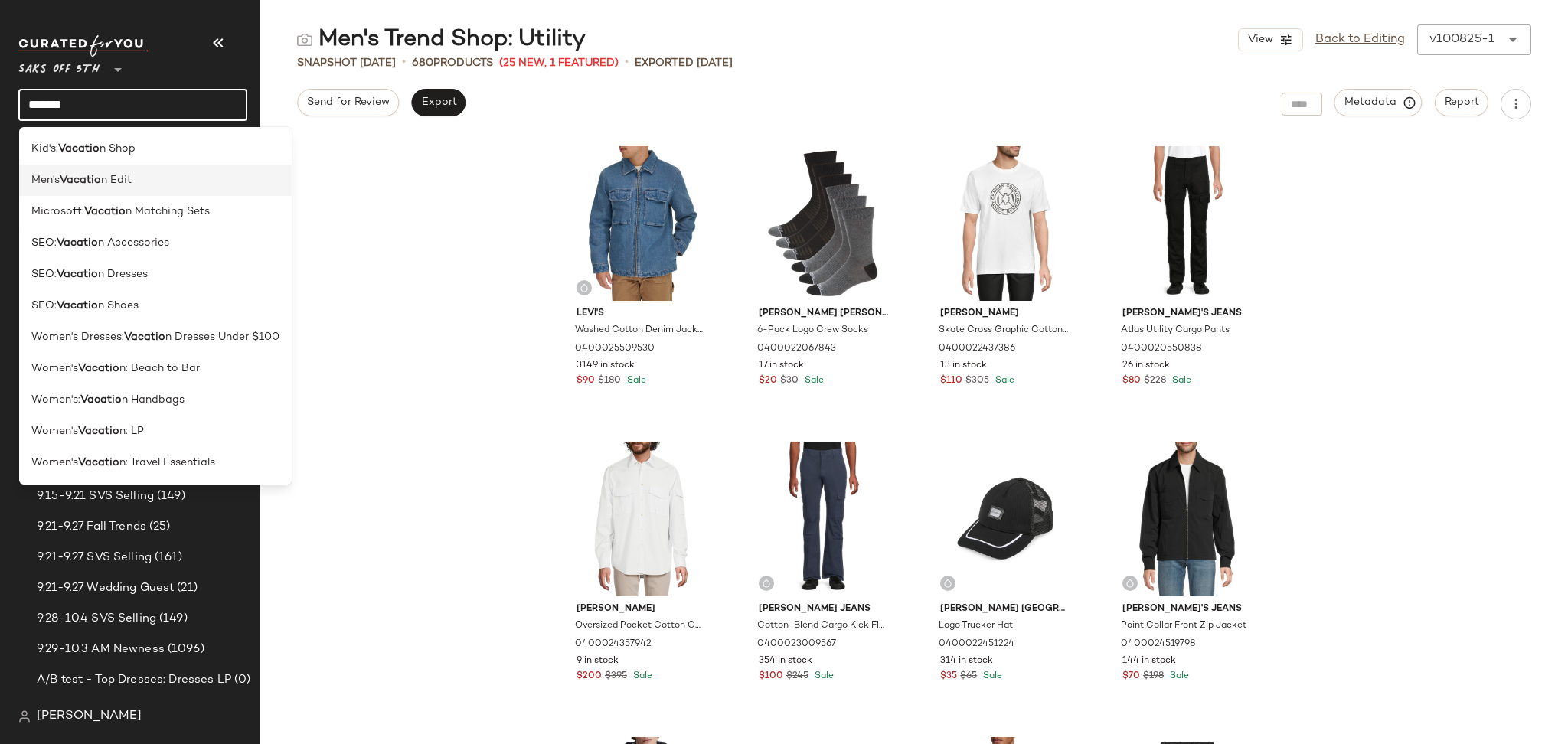
type input "*******"
click at [143, 177] on div "Men's Vacatio n Edit" at bounding box center [155, 180] width 248 height 16
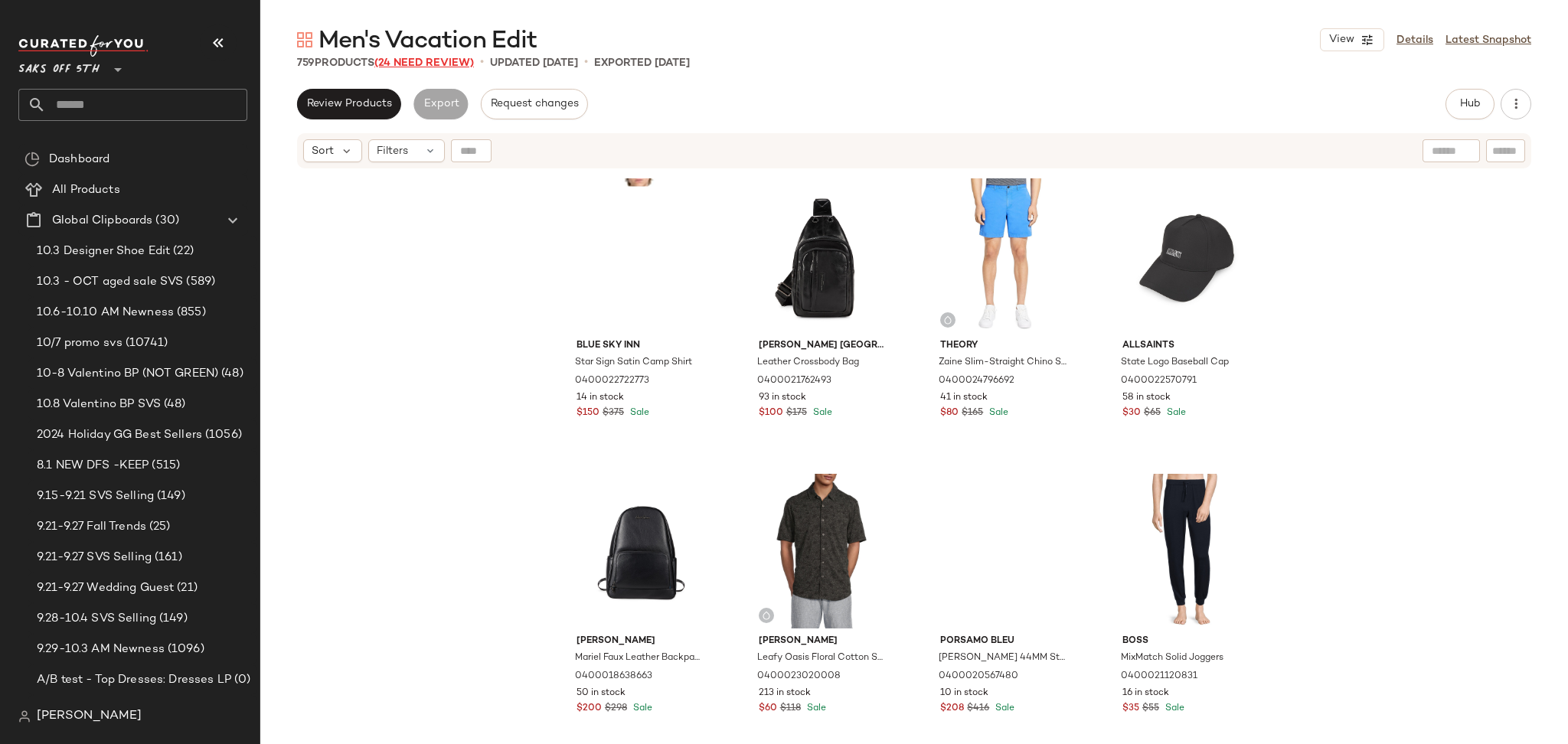
click at [429, 62] on span "(24 Need Review)" at bounding box center [424, 63] width 99 height 12
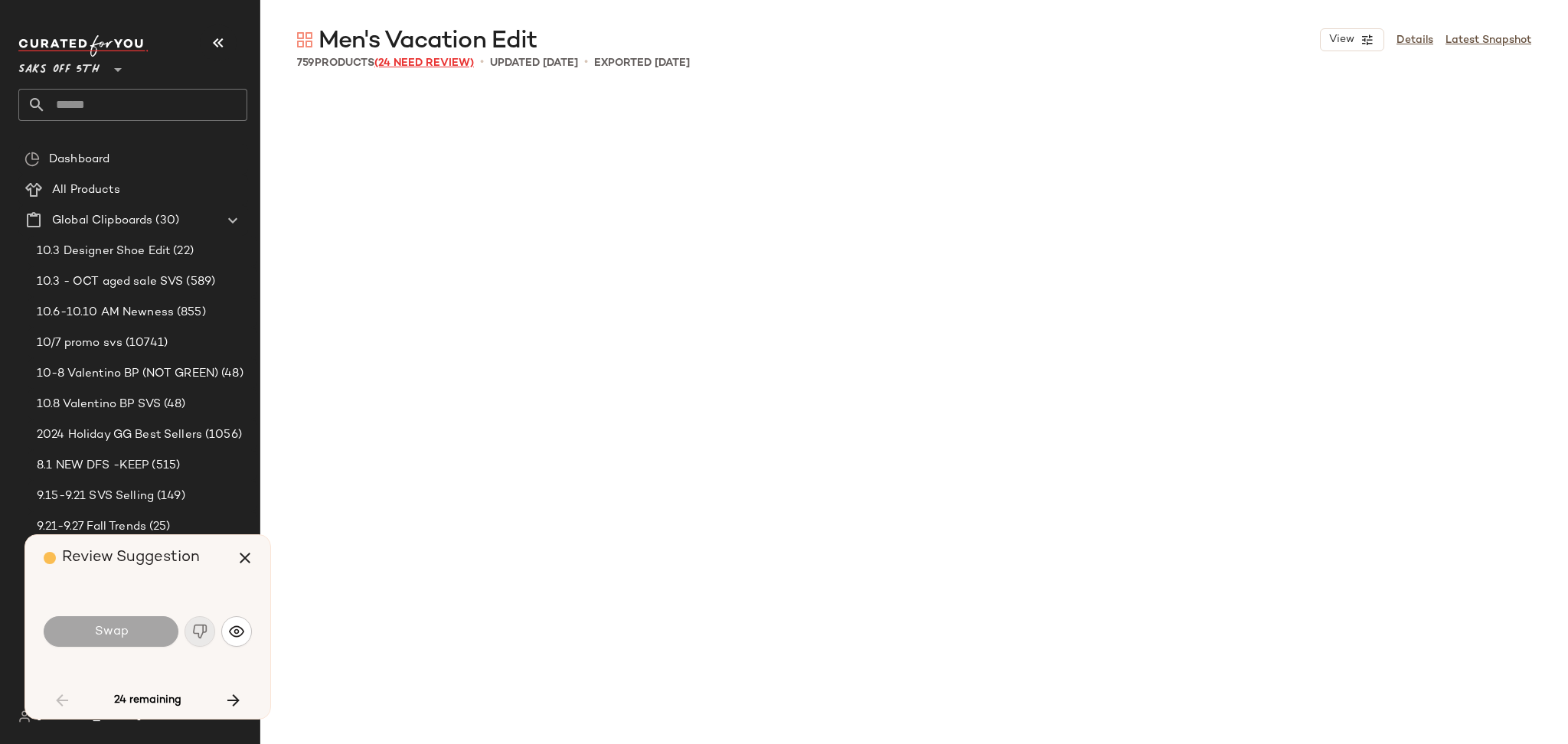
scroll to position [3839, 0]
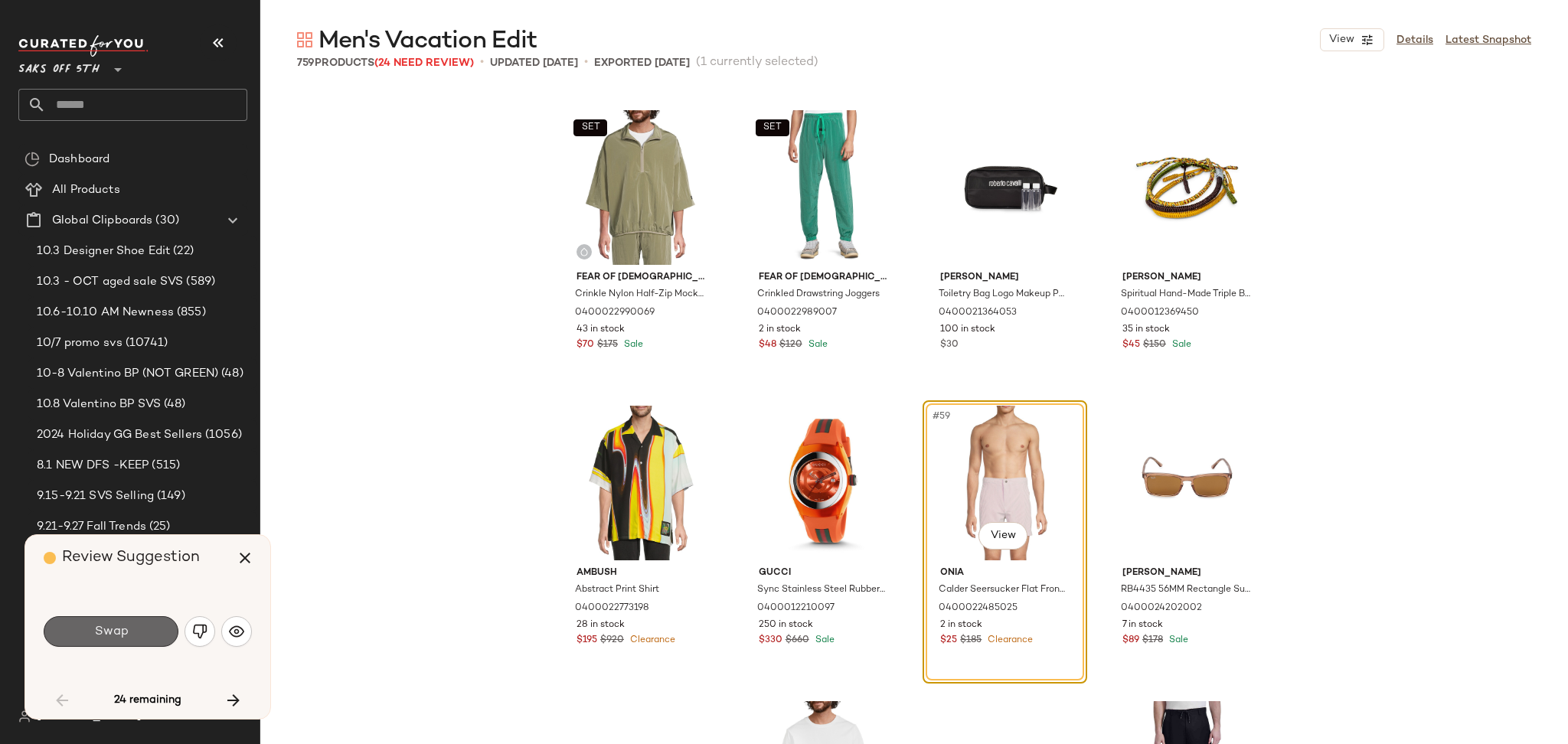
click at [119, 638] on span "Swap" at bounding box center [110, 632] width 34 height 15
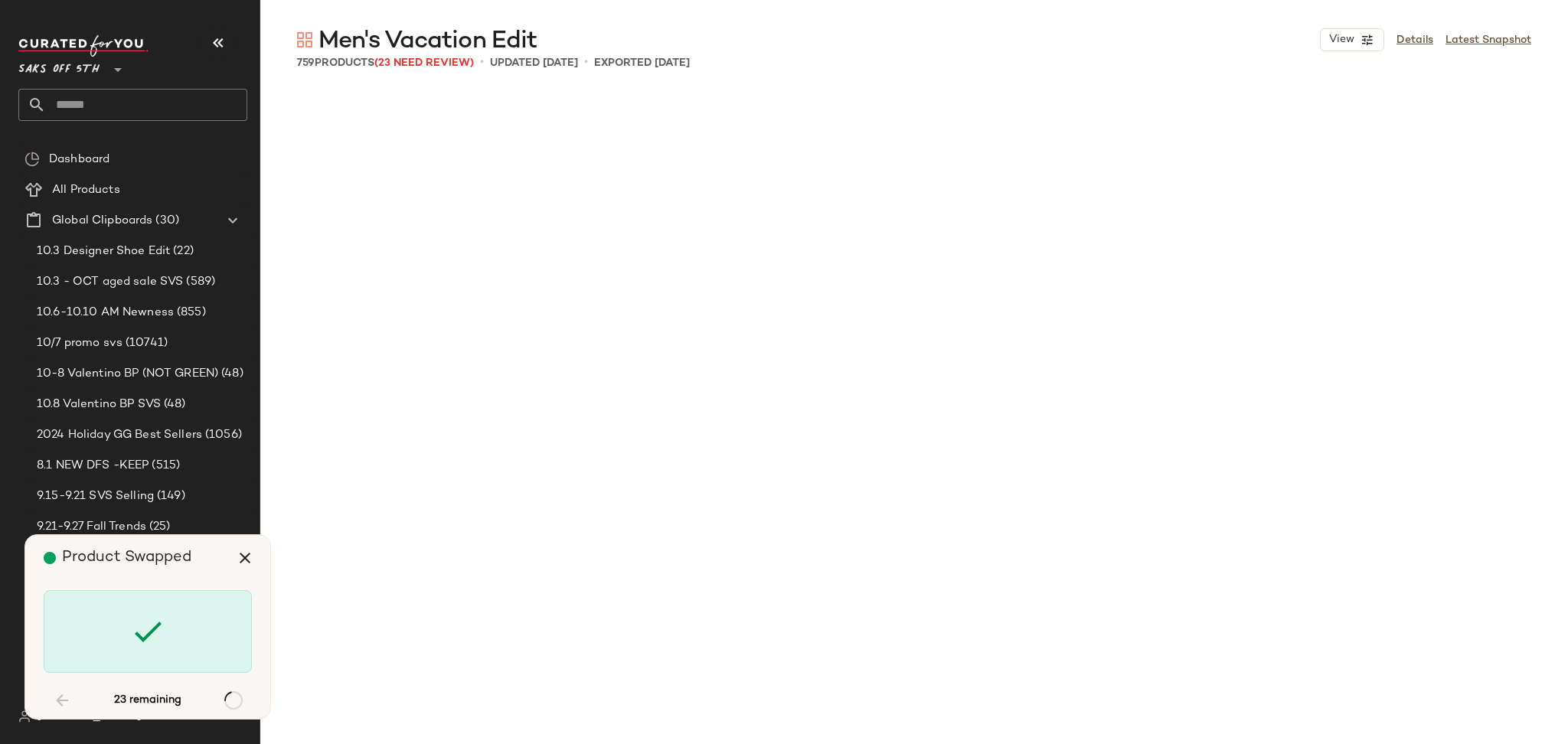
scroll to position [10632, 0]
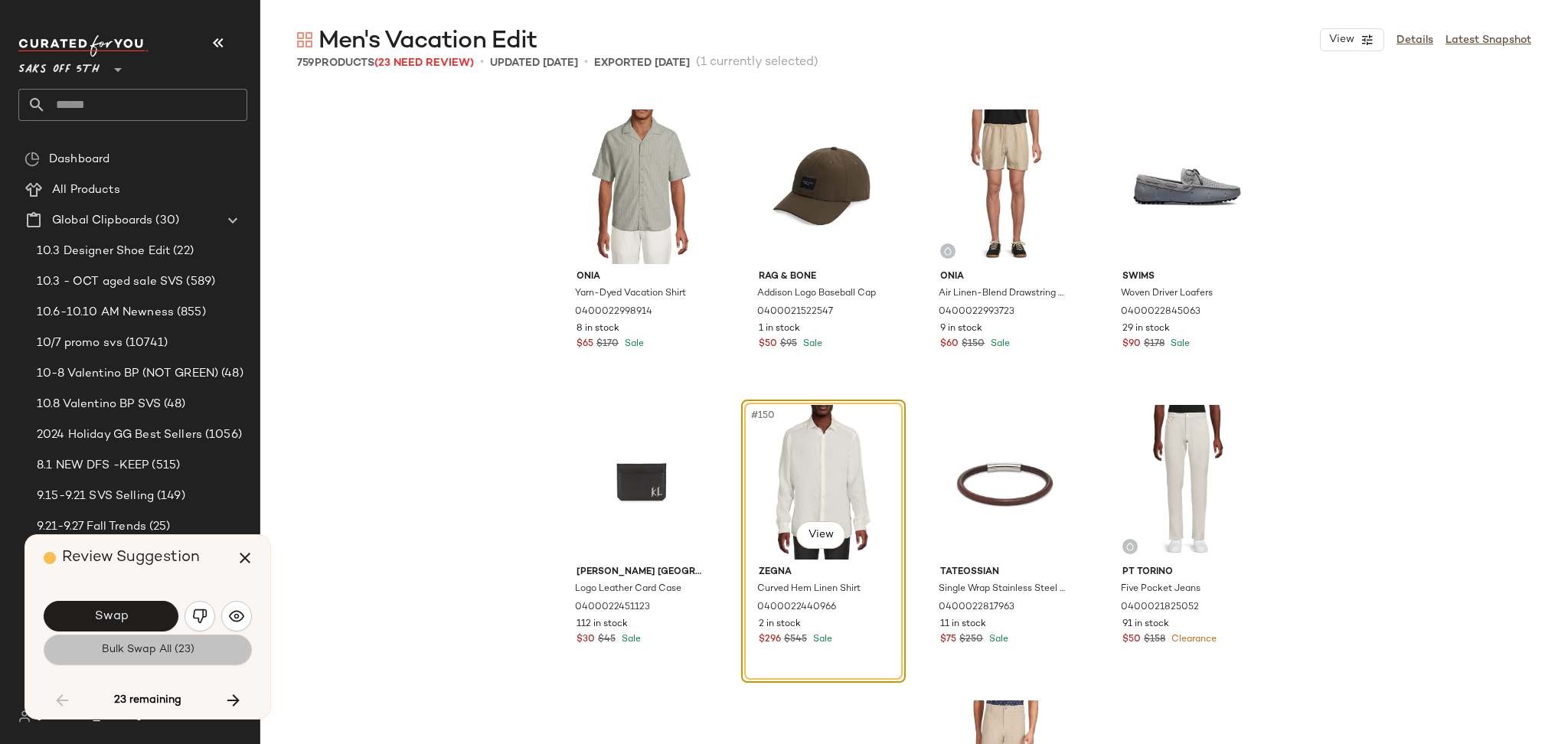
click at [209, 653] on button "Bulk Swap All (23)" at bounding box center [147, 649] width 209 height 30
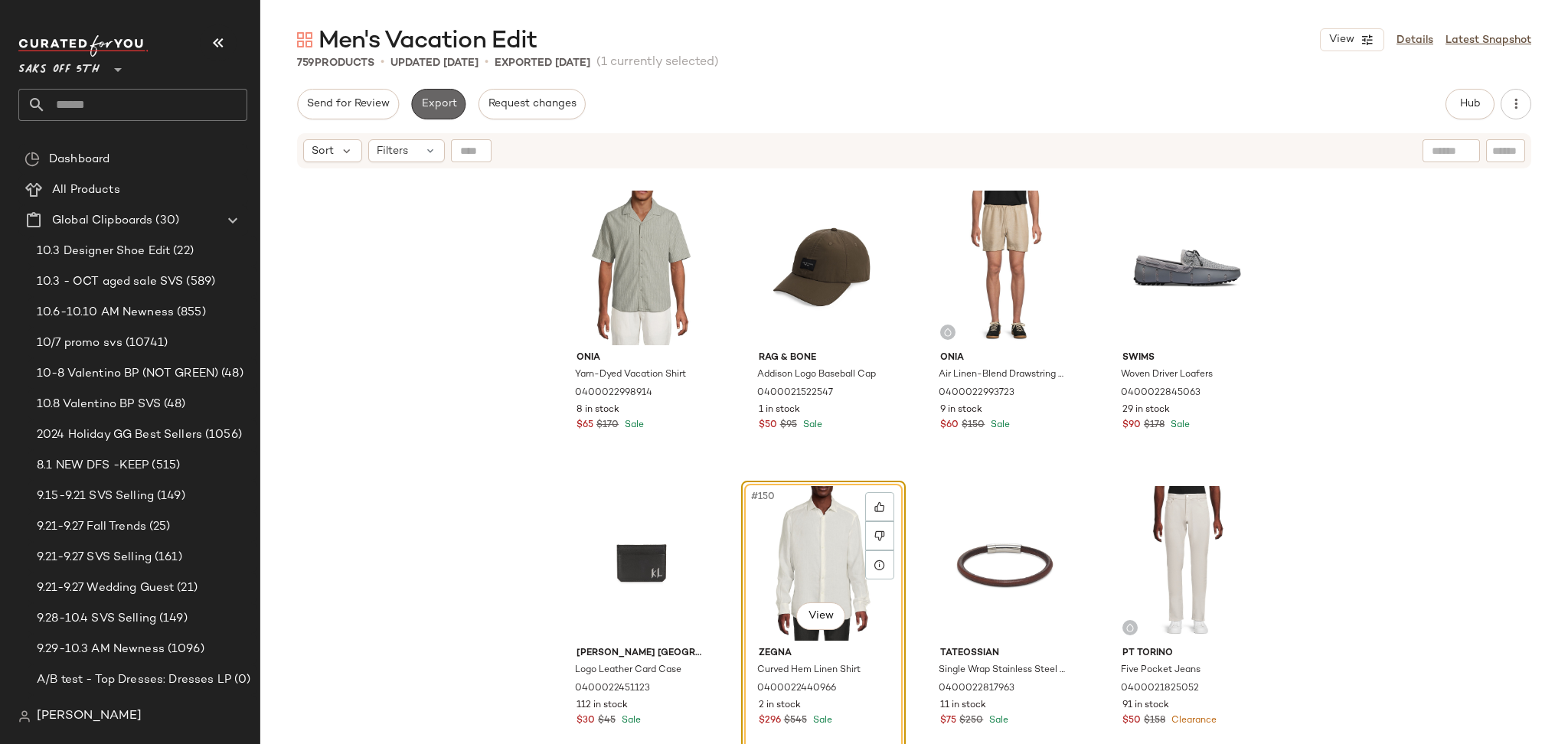
click at [437, 105] on span "Export" at bounding box center [438, 104] width 36 height 12
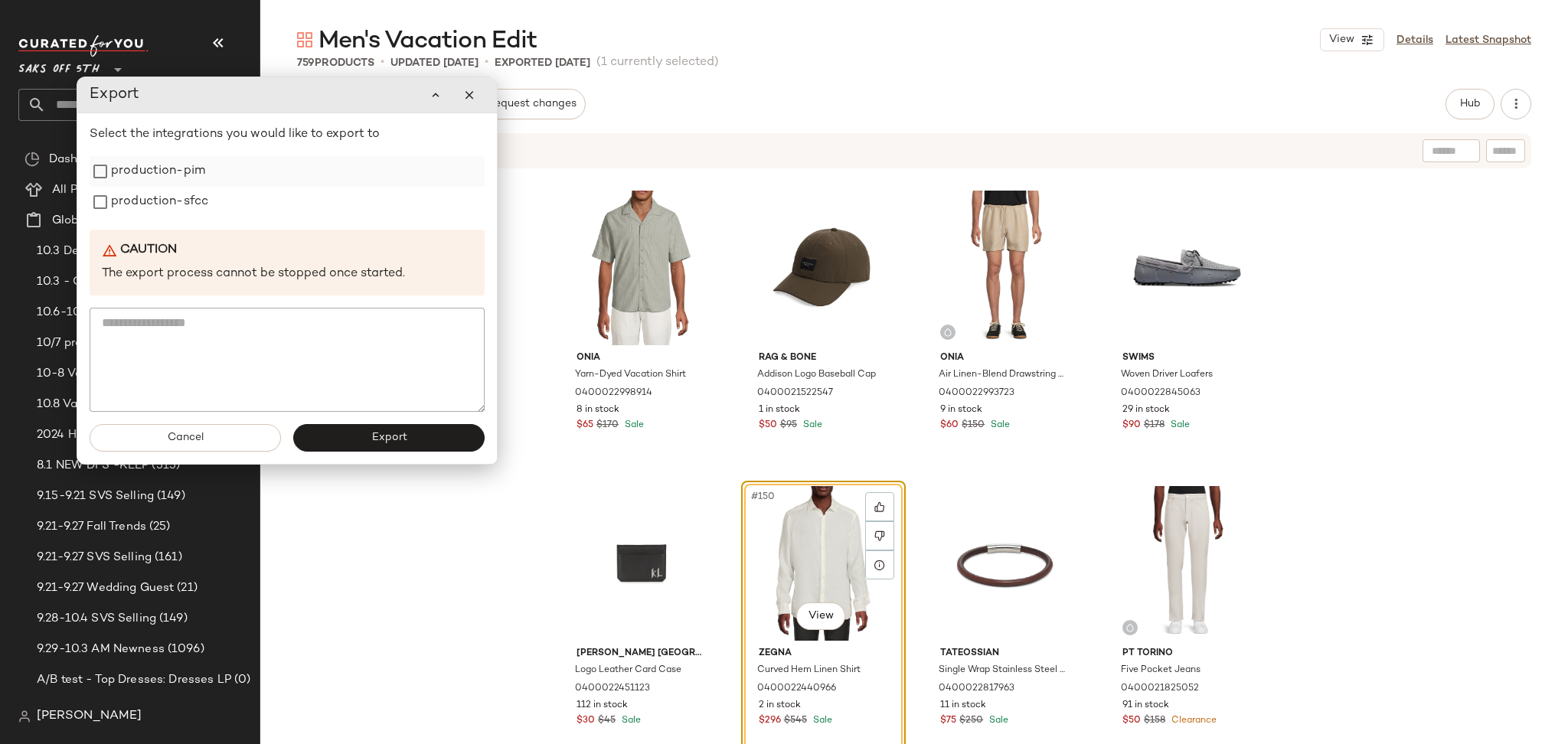
click at [188, 172] on label "production-pim" at bounding box center [157, 170] width 94 height 30
click at [189, 189] on label "production-sfcc" at bounding box center [159, 202] width 97 height 30
click at [355, 442] on button "Export" at bounding box center [389, 438] width 192 height 28
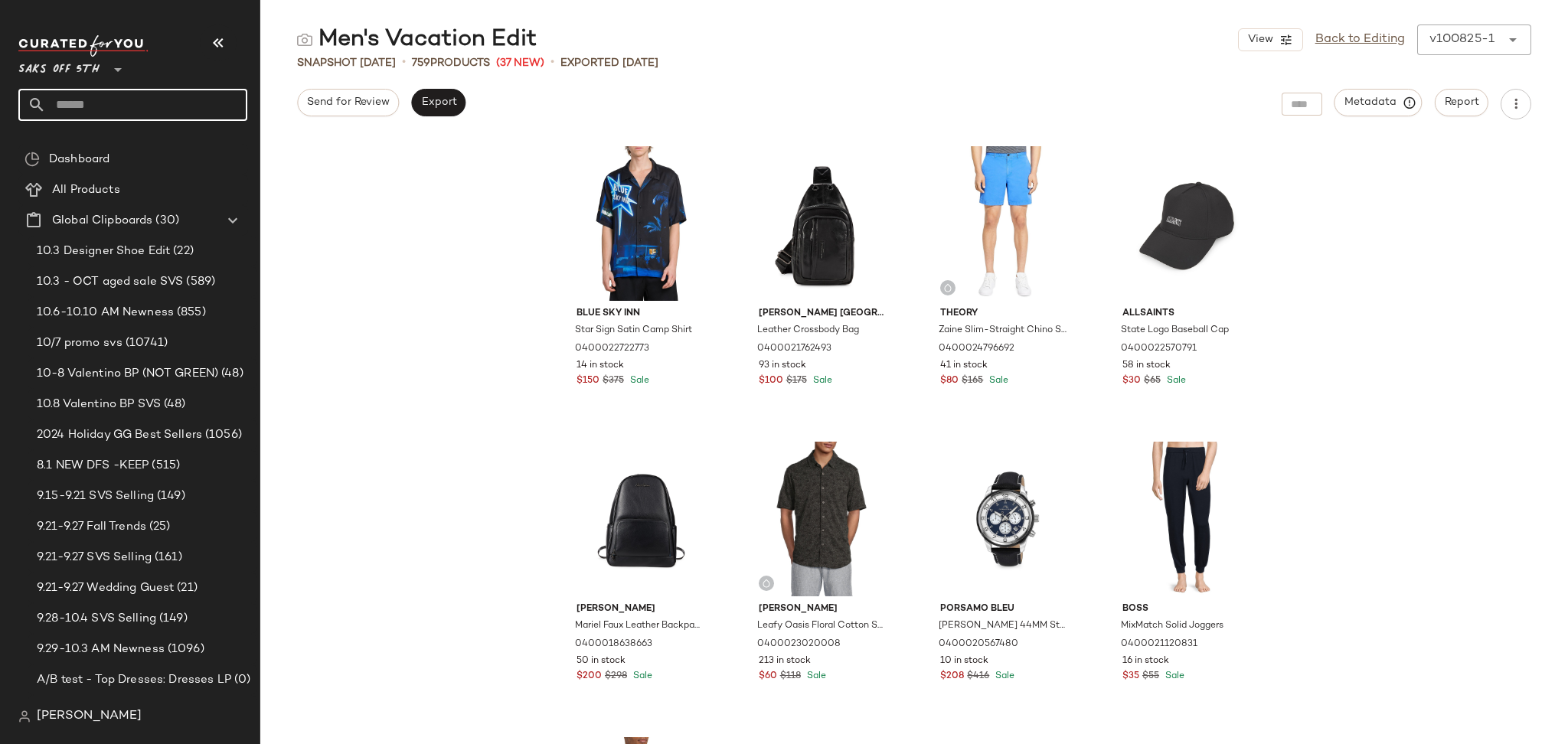
click at [160, 112] on input "text" at bounding box center [147, 105] width 202 height 32
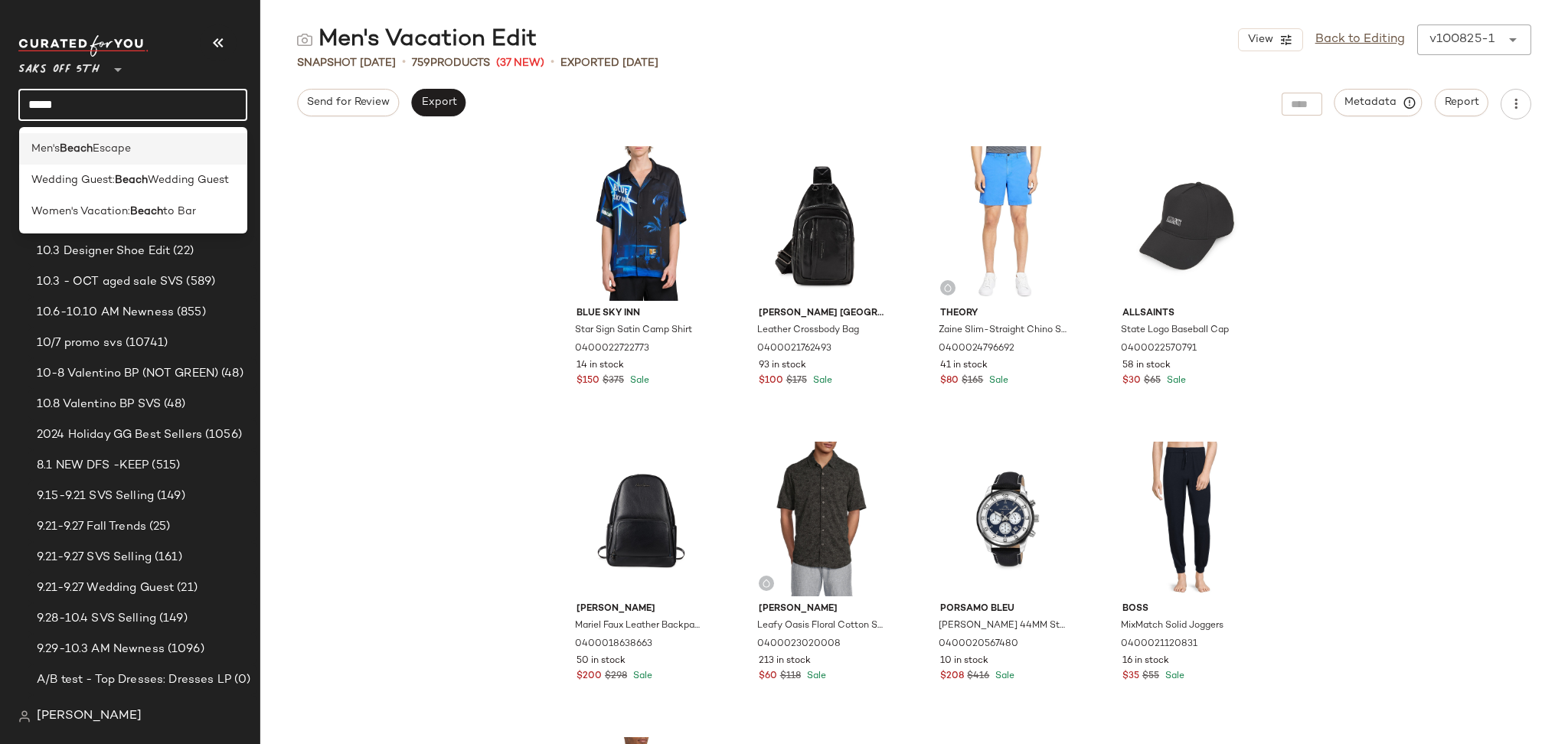
type input "*****"
click at [126, 152] on span "Escape" at bounding box center [111, 149] width 38 height 16
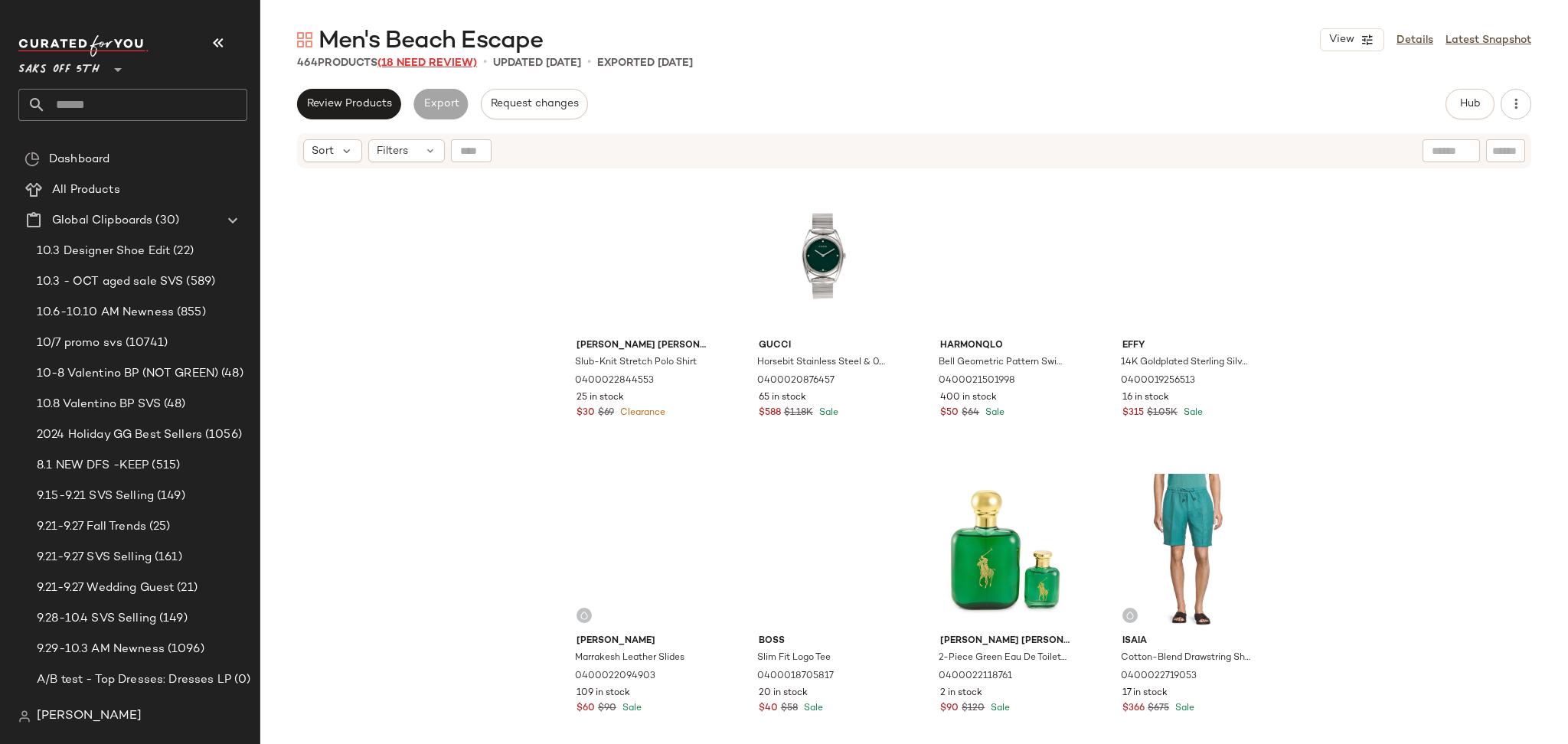
click at [447, 66] on span "(18 Need Review)" at bounding box center [427, 63] width 99 height 12
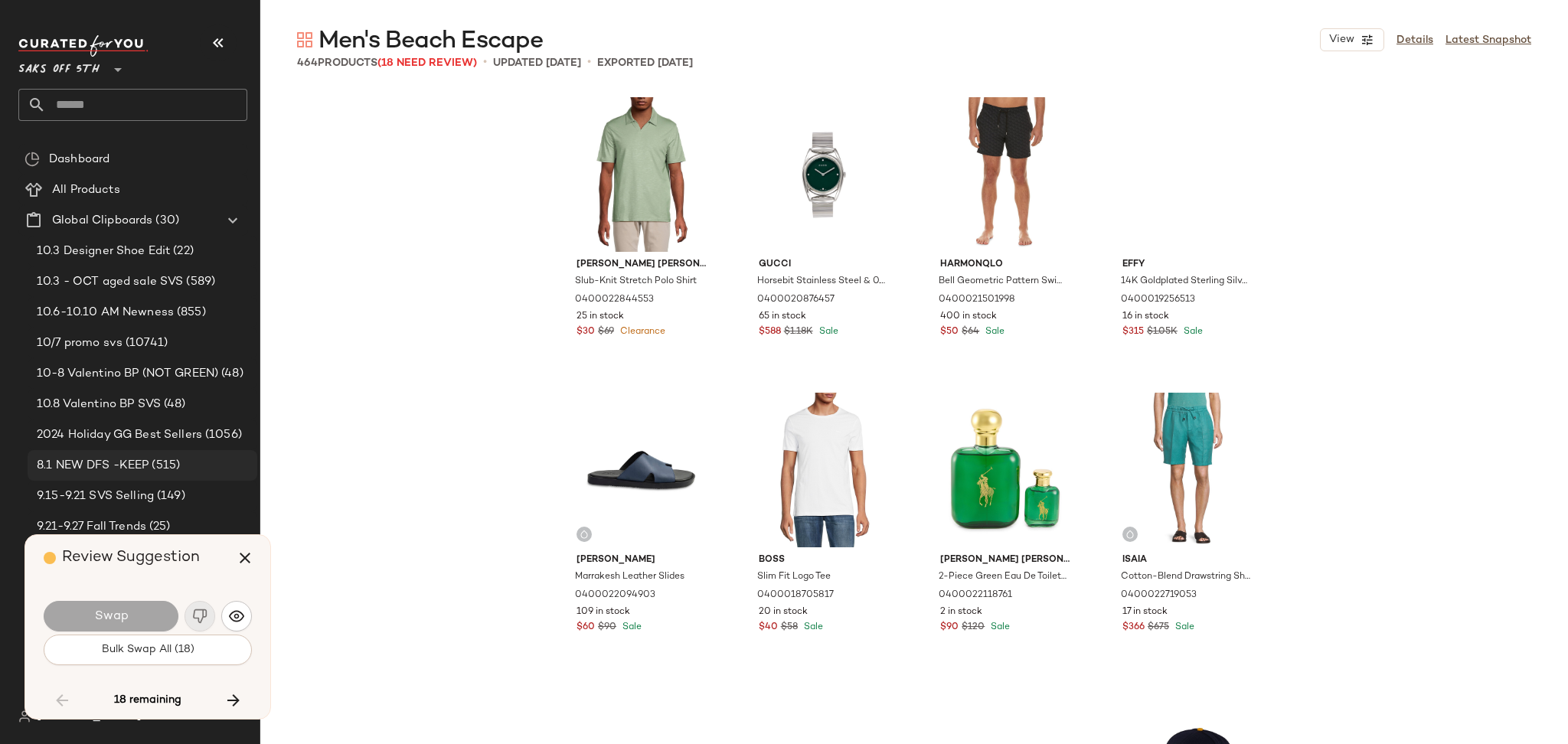
scroll to position [6497, 0]
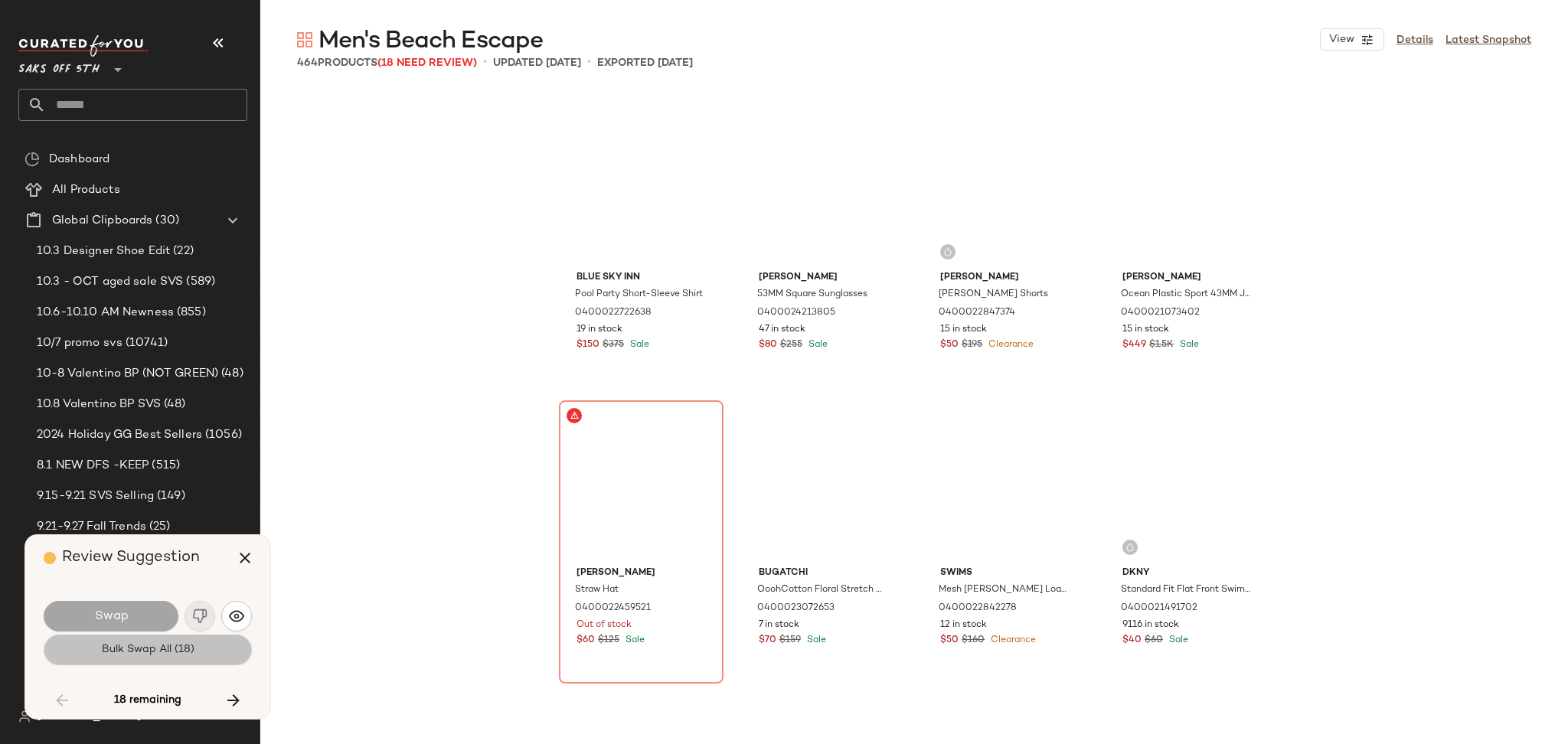
click at [130, 651] on span "Bulk Swap All (18)" at bounding box center [147, 649] width 93 height 12
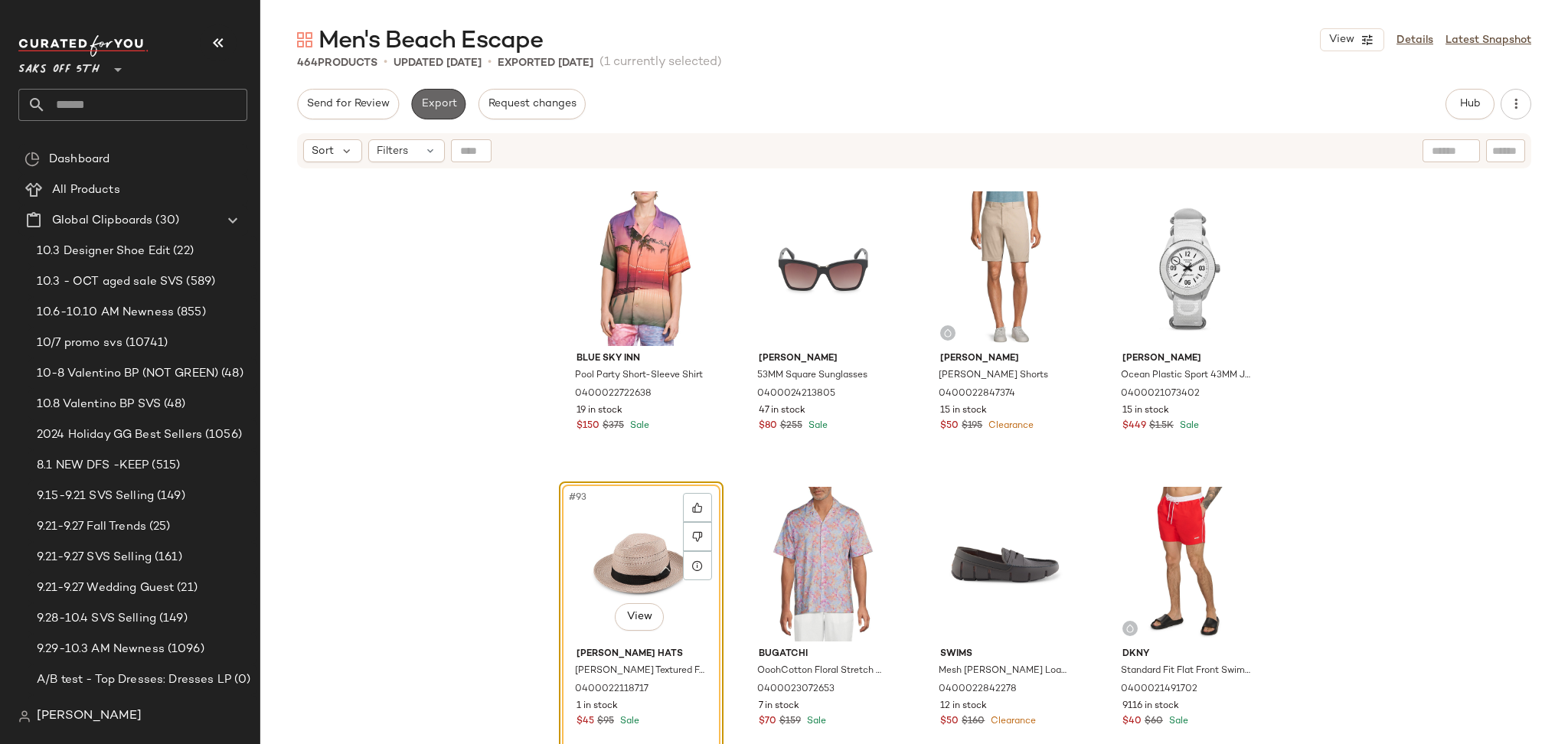
click at [438, 98] on span "Export" at bounding box center [438, 104] width 36 height 12
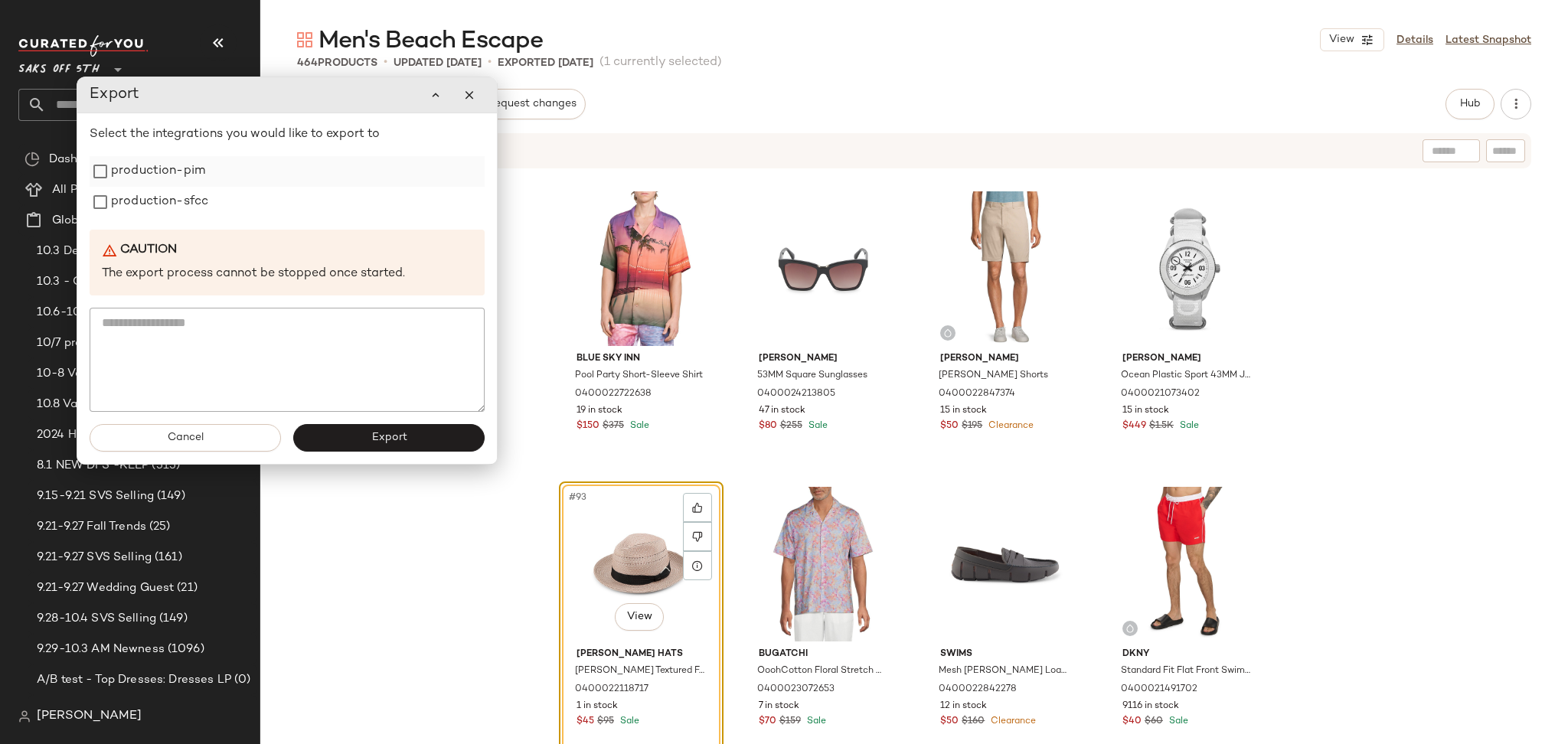
click at [169, 169] on label "production-pim" at bounding box center [157, 170] width 94 height 30
click at [167, 201] on label "production-sfcc" at bounding box center [159, 202] width 97 height 30
click at [399, 448] on button "Export" at bounding box center [389, 438] width 192 height 28
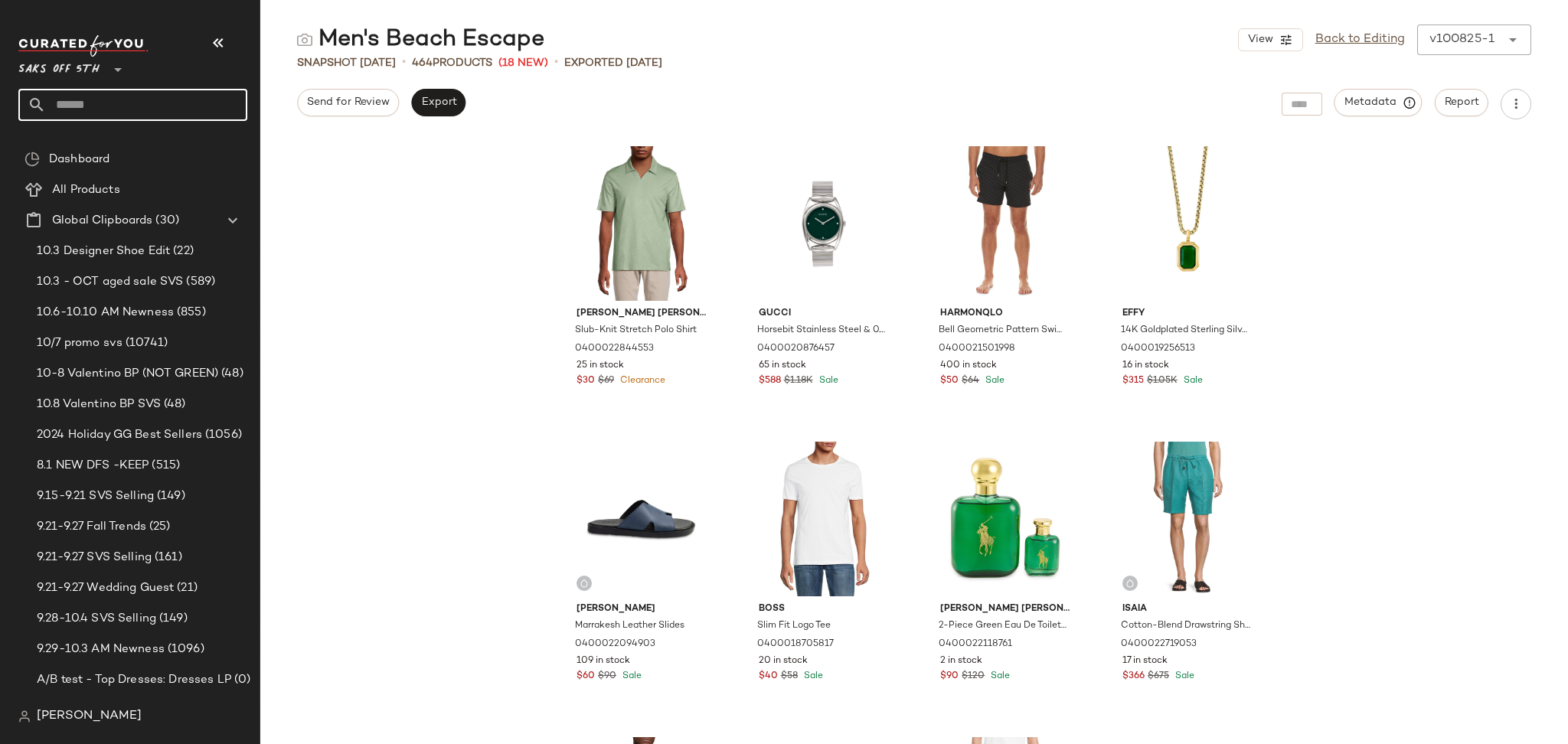
click at [136, 112] on input "text" at bounding box center [147, 105] width 202 height 32
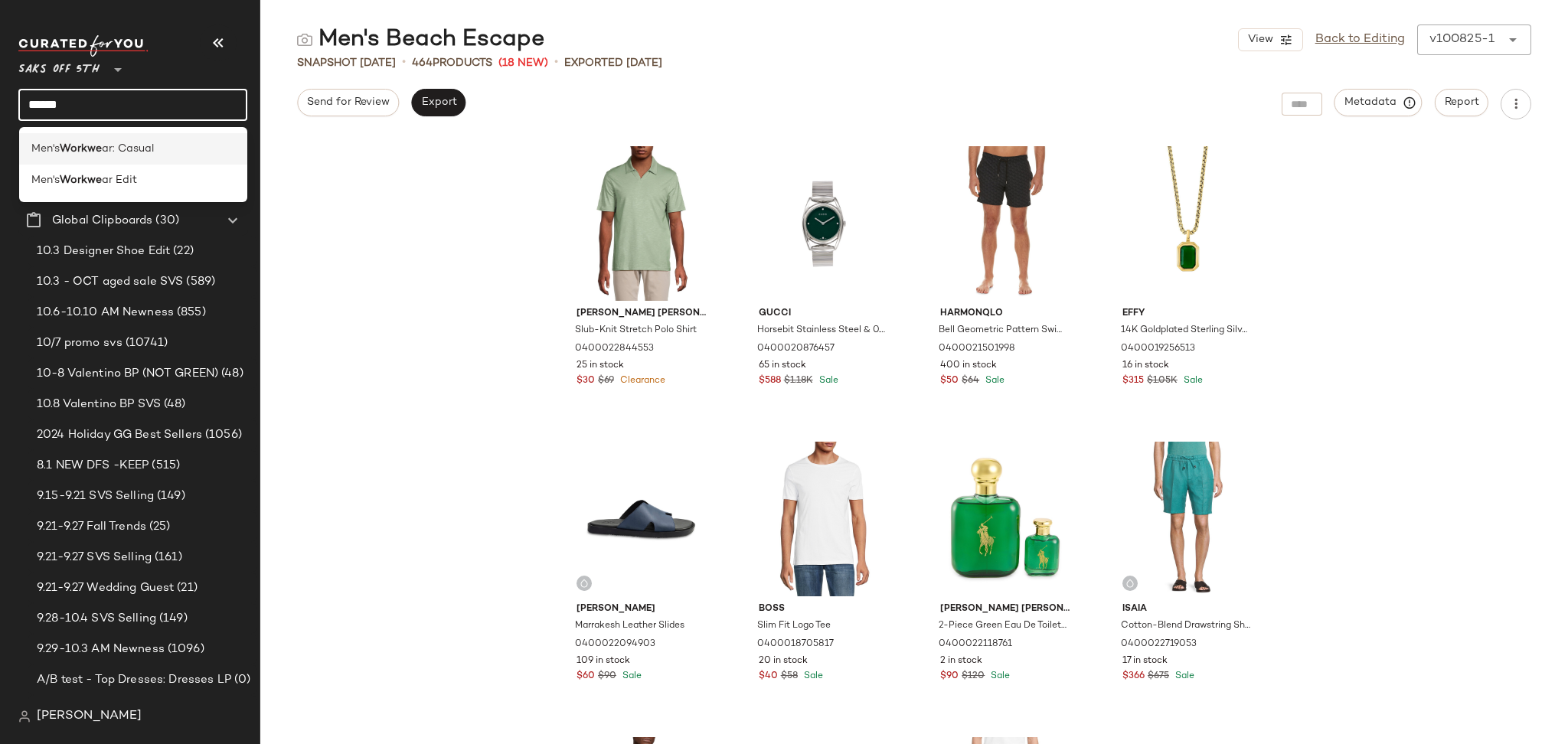
type input "******"
click at [119, 145] on span "ar: Casual" at bounding box center [127, 149] width 52 height 16
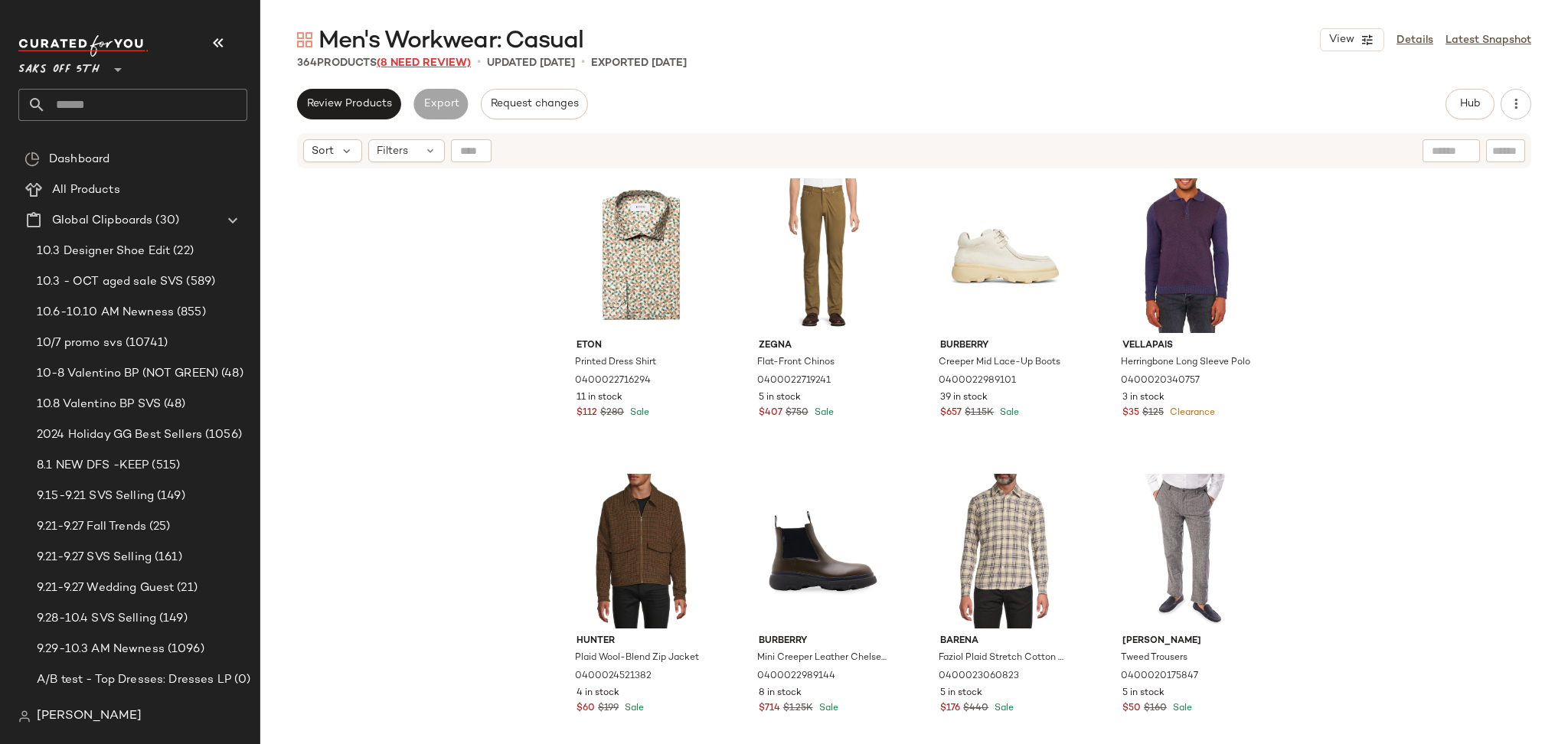
click at [430, 60] on span "(8 Need Review)" at bounding box center [423, 63] width 94 height 12
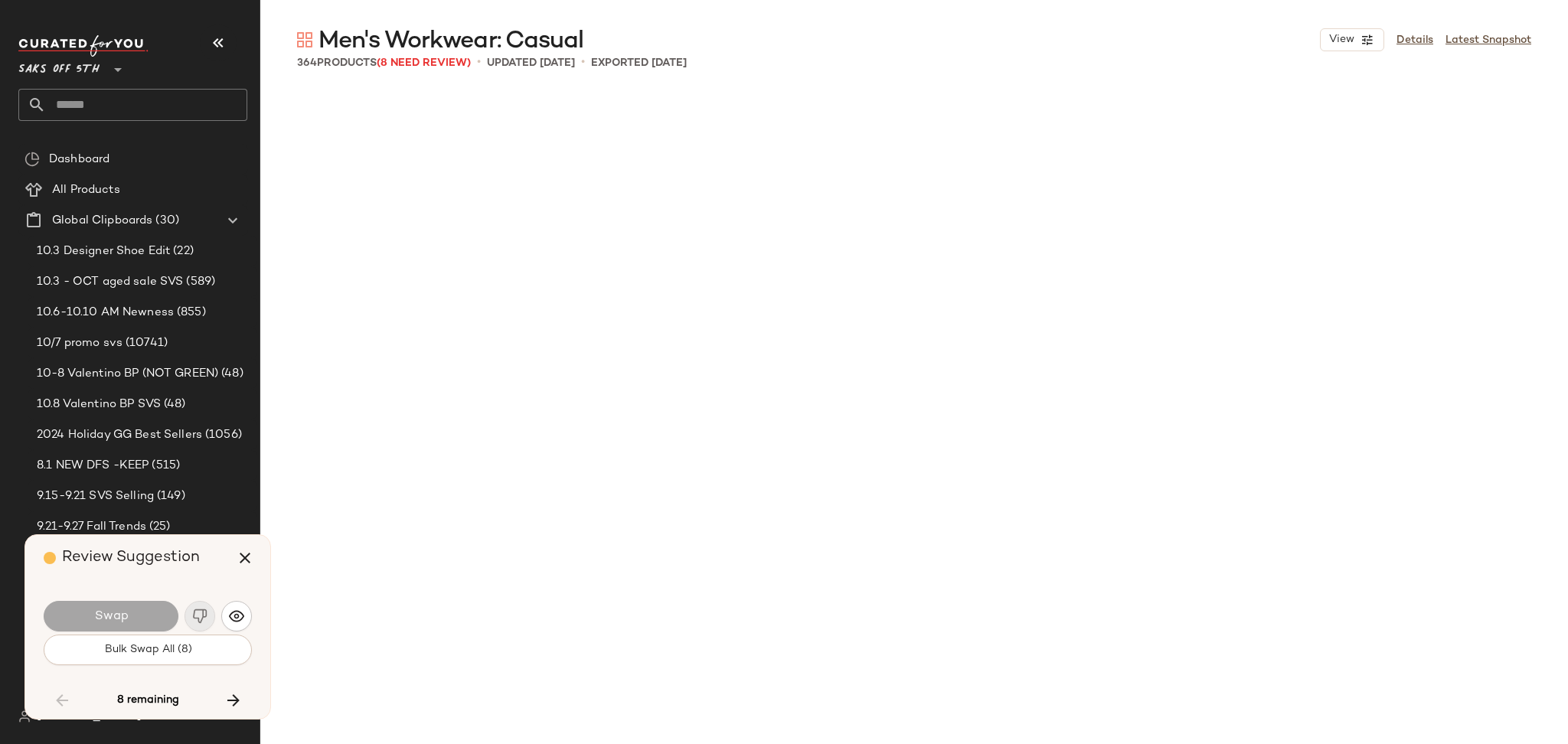
scroll to position [12109, 0]
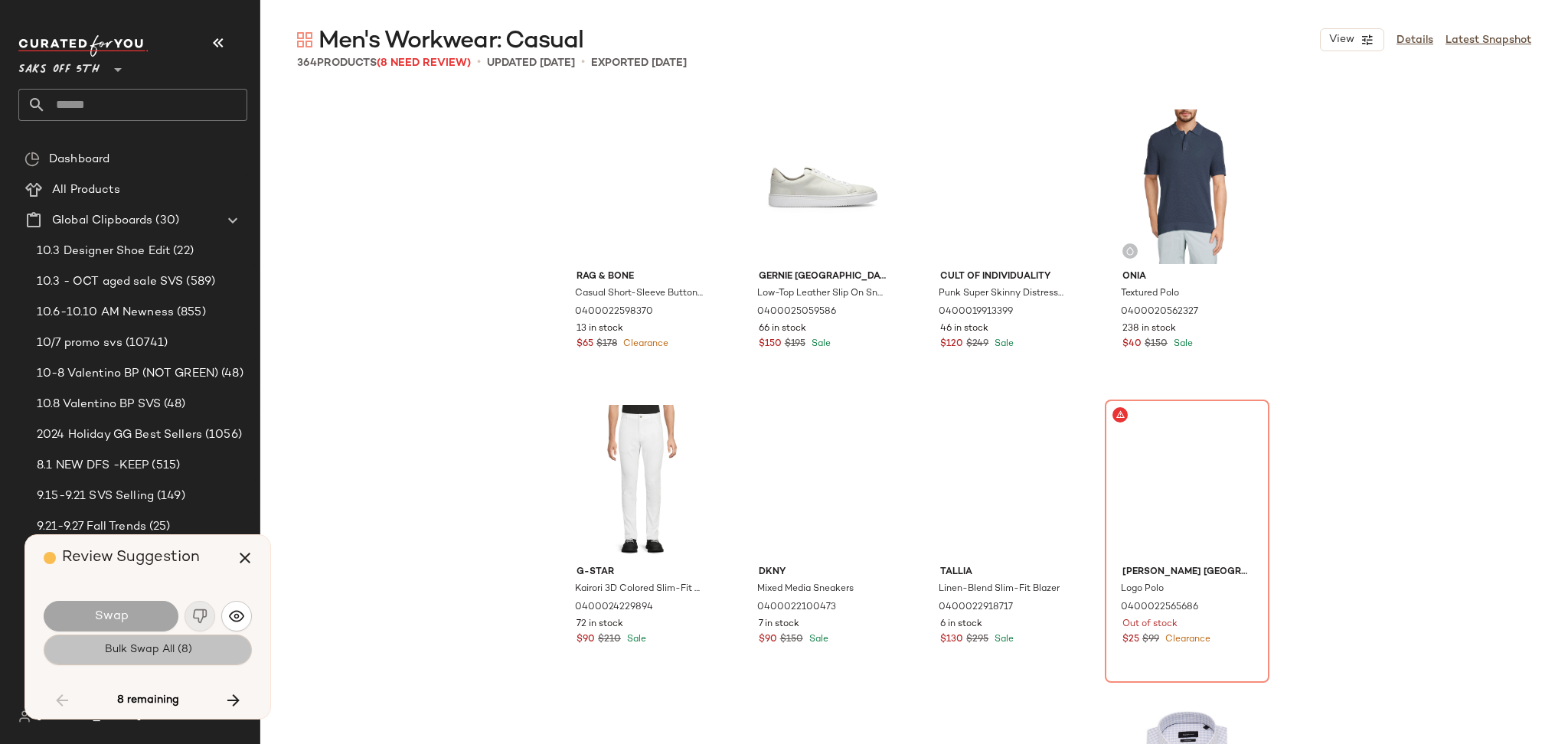
click at [188, 653] on span "Bulk Swap All (8)" at bounding box center [147, 649] width 88 height 12
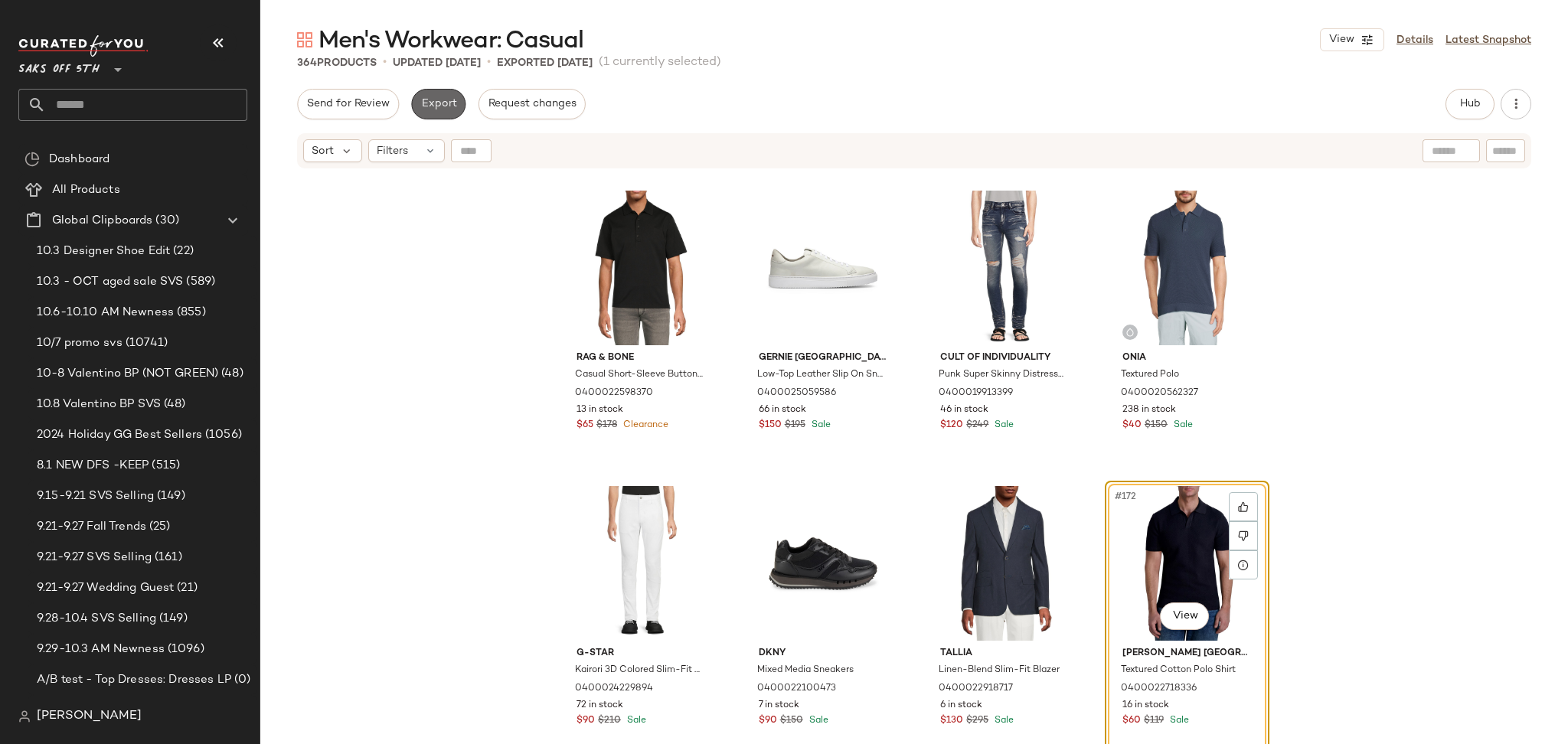
click at [442, 107] on span "Export" at bounding box center [438, 104] width 36 height 12
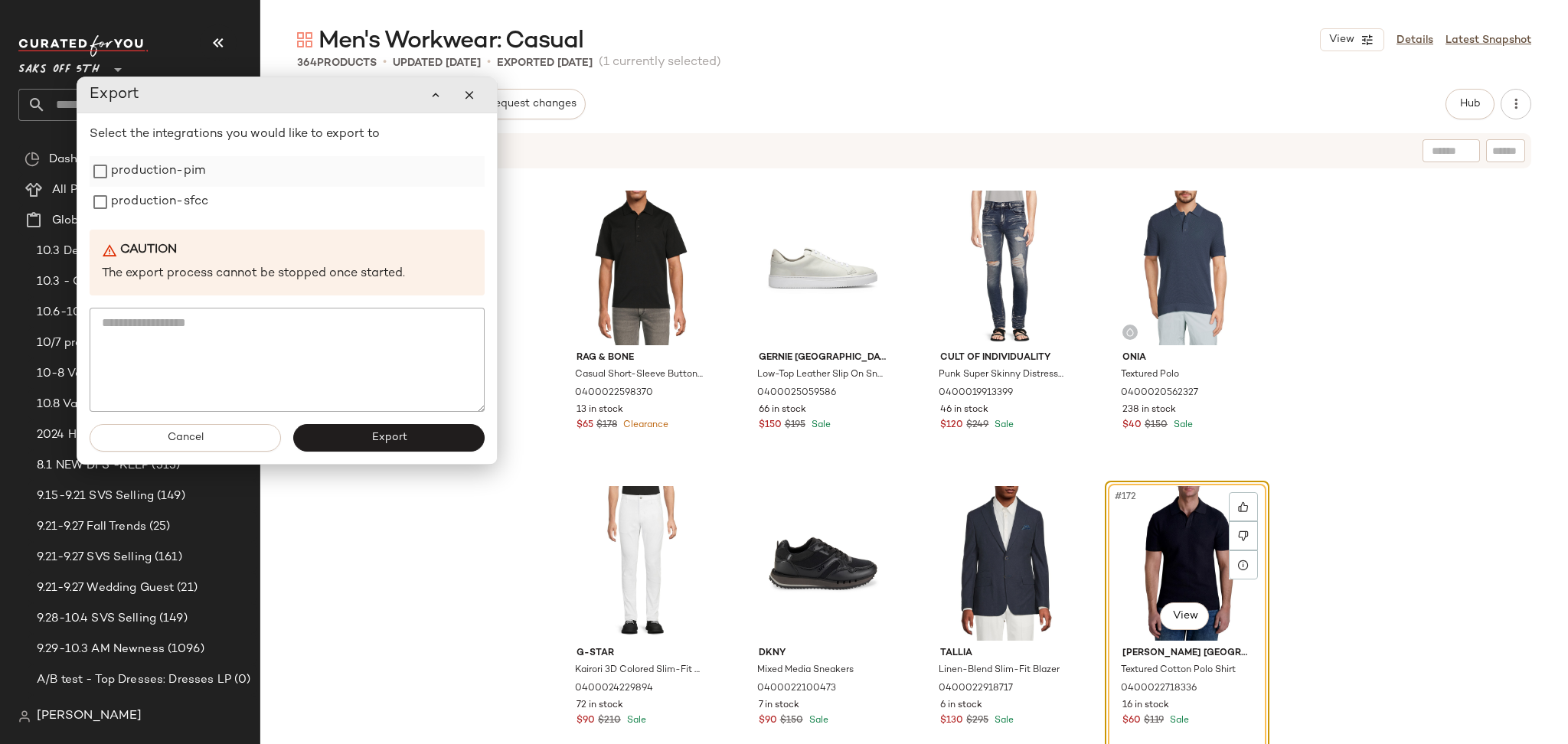
click at [203, 168] on label "production-pim" at bounding box center [157, 170] width 94 height 30
click at [198, 198] on label "production-sfcc" at bounding box center [159, 202] width 97 height 30
click at [340, 431] on button "Export" at bounding box center [389, 438] width 192 height 28
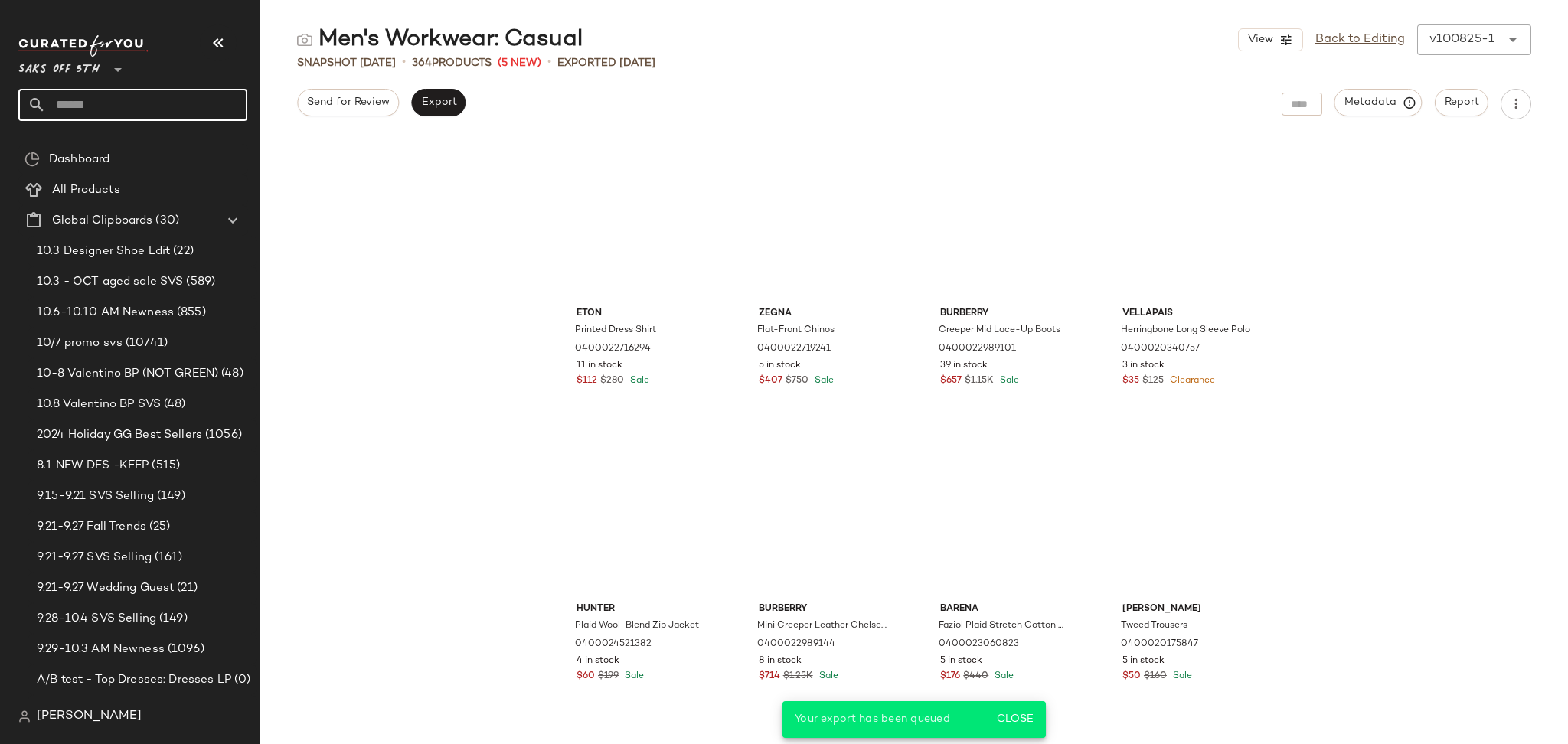
click at [195, 104] on input "text" at bounding box center [147, 105] width 202 height 32
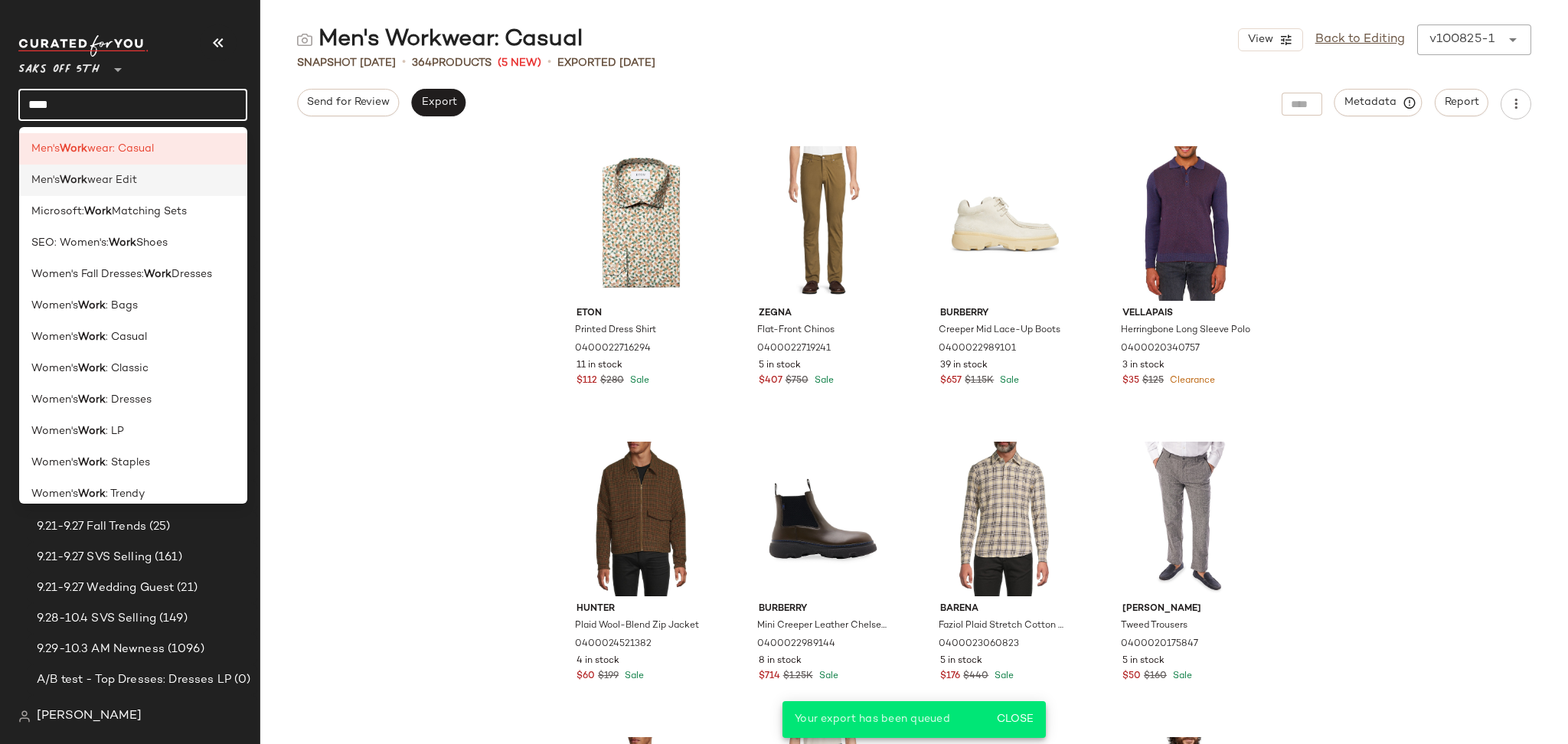
type input "****"
click at [154, 183] on div "Men's Work wear Edit" at bounding box center [133, 180] width 205 height 16
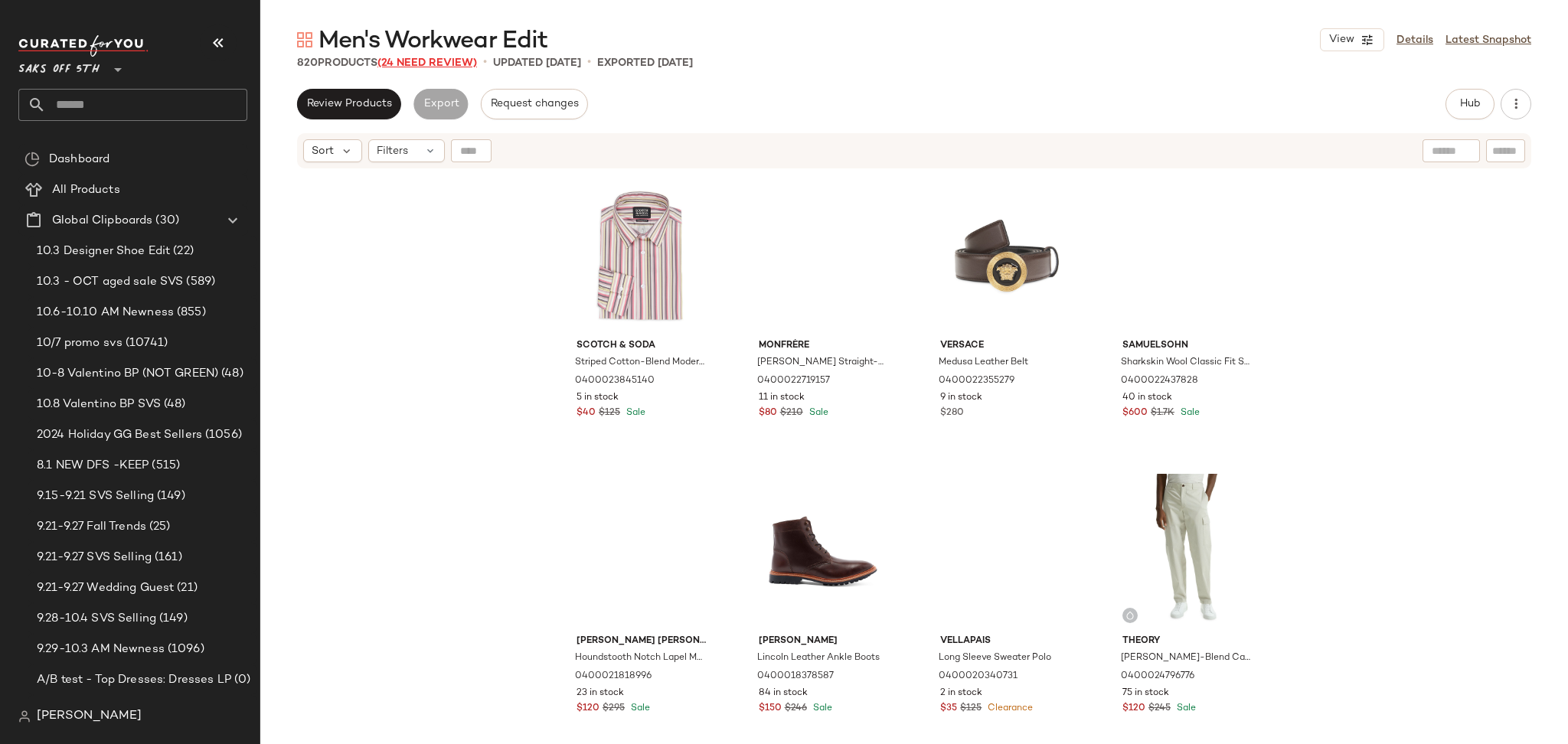
click at [396, 61] on span "(24 Need Review)" at bounding box center [427, 63] width 99 height 12
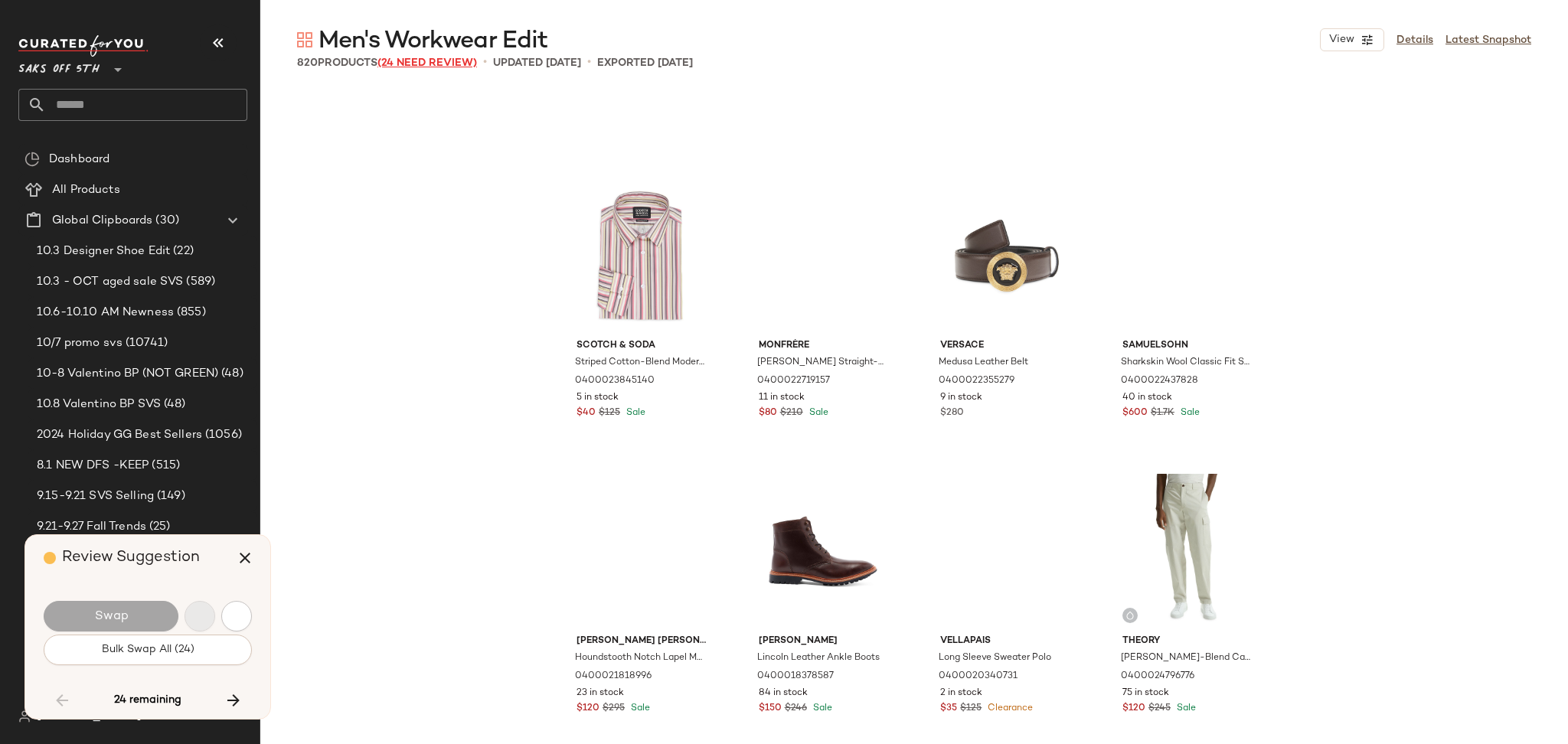
click at [396, 61] on span "(24 Need Review)" at bounding box center [427, 63] width 99 height 12
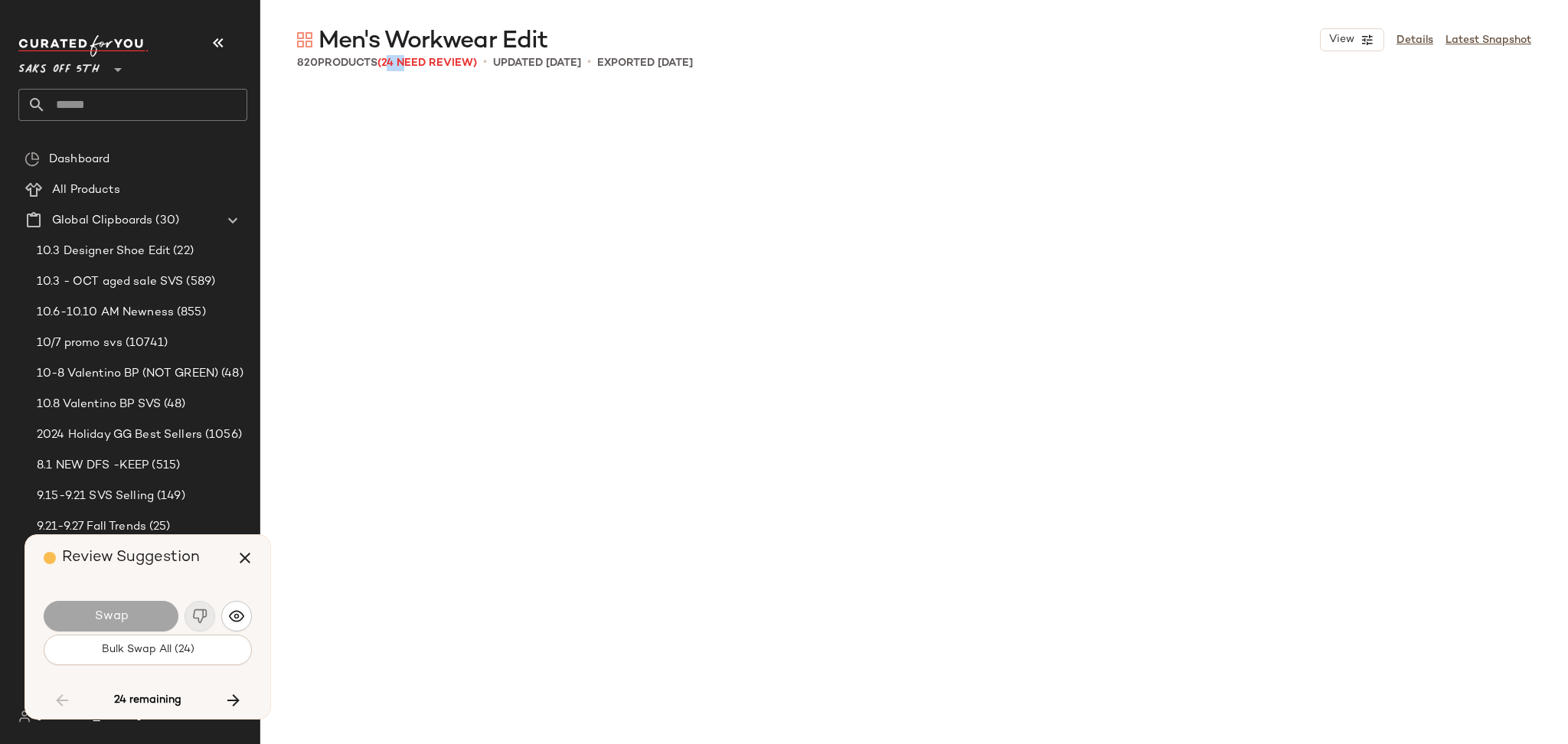
scroll to position [10336, 0]
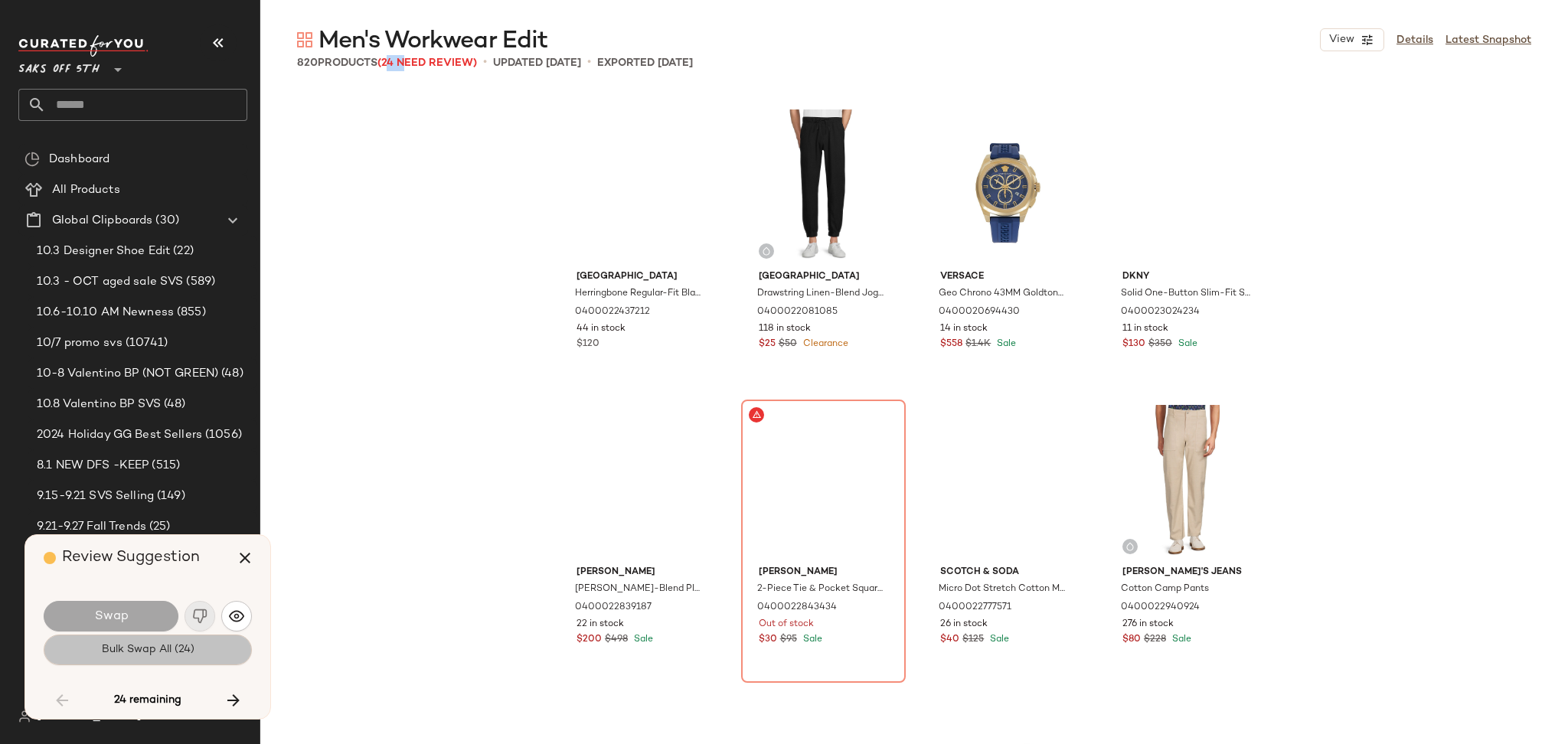
click at [104, 649] on span "Bulk Swap All (24)" at bounding box center [147, 649] width 93 height 12
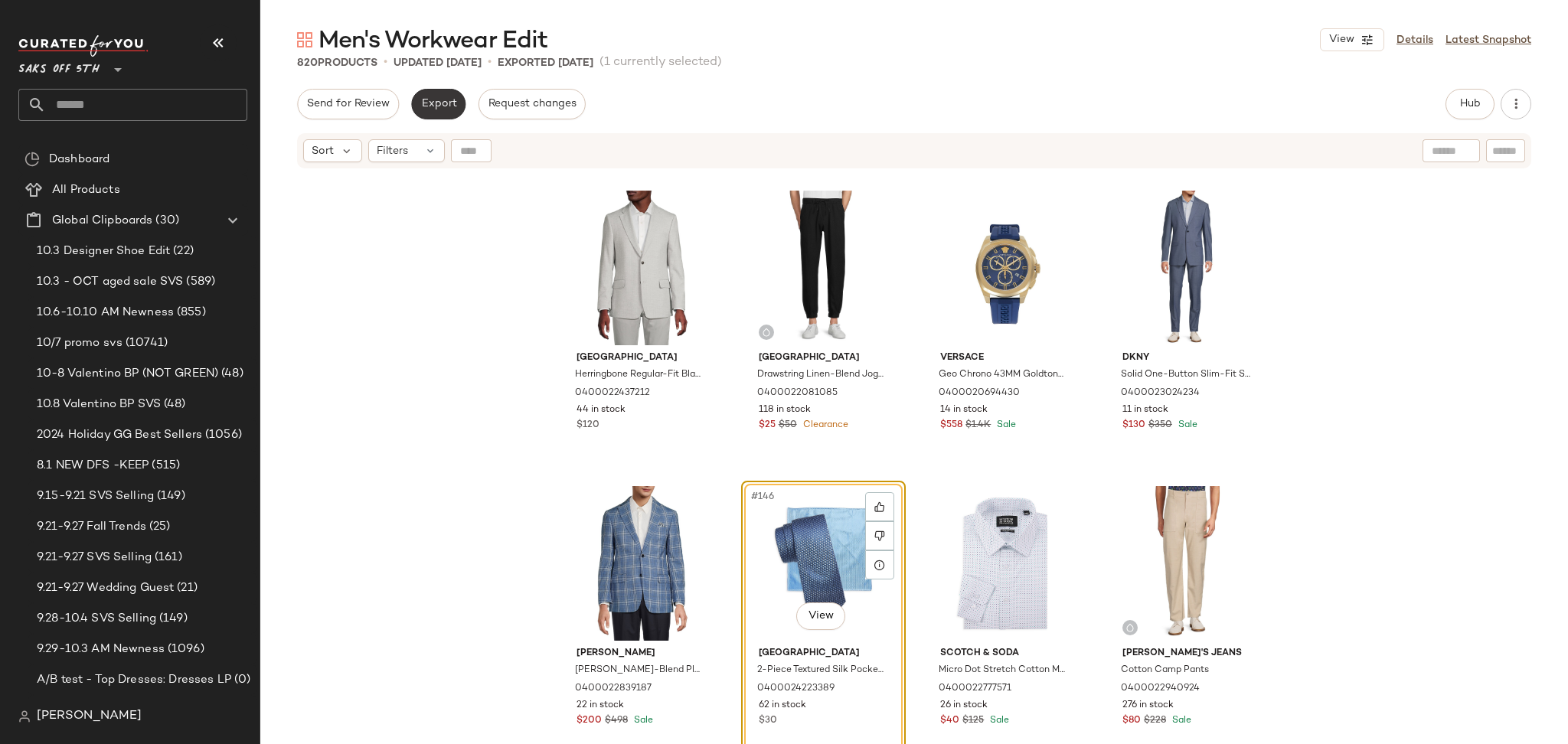
click at [441, 102] on span "Export" at bounding box center [438, 104] width 36 height 12
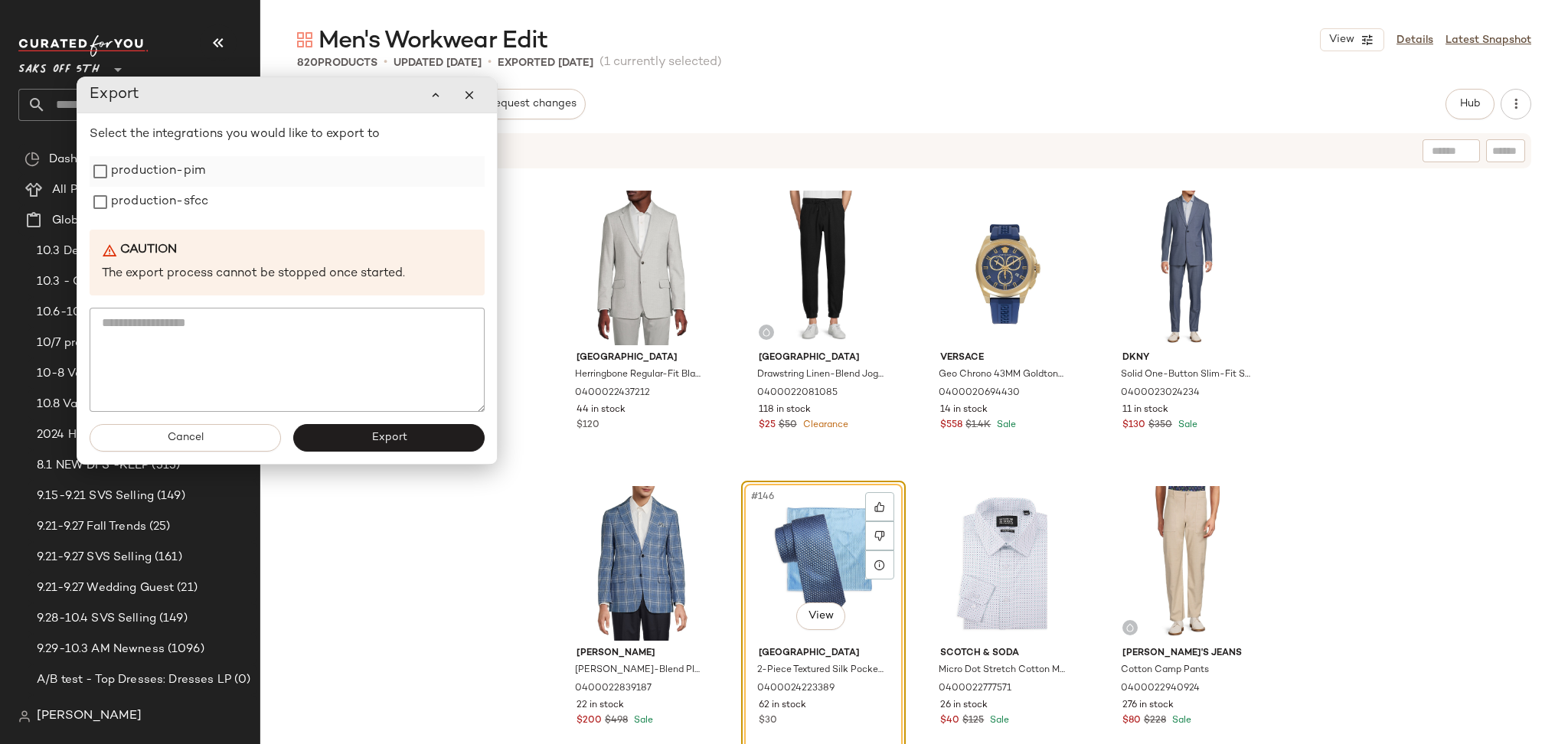
click at [190, 177] on label "production-pim" at bounding box center [157, 170] width 94 height 30
click at [190, 191] on label "production-sfcc" at bounding box center [159, 202] width 97 height 30
click at [331, 434] on button "Export" at bounding box center [389, 438] width 192 height 28
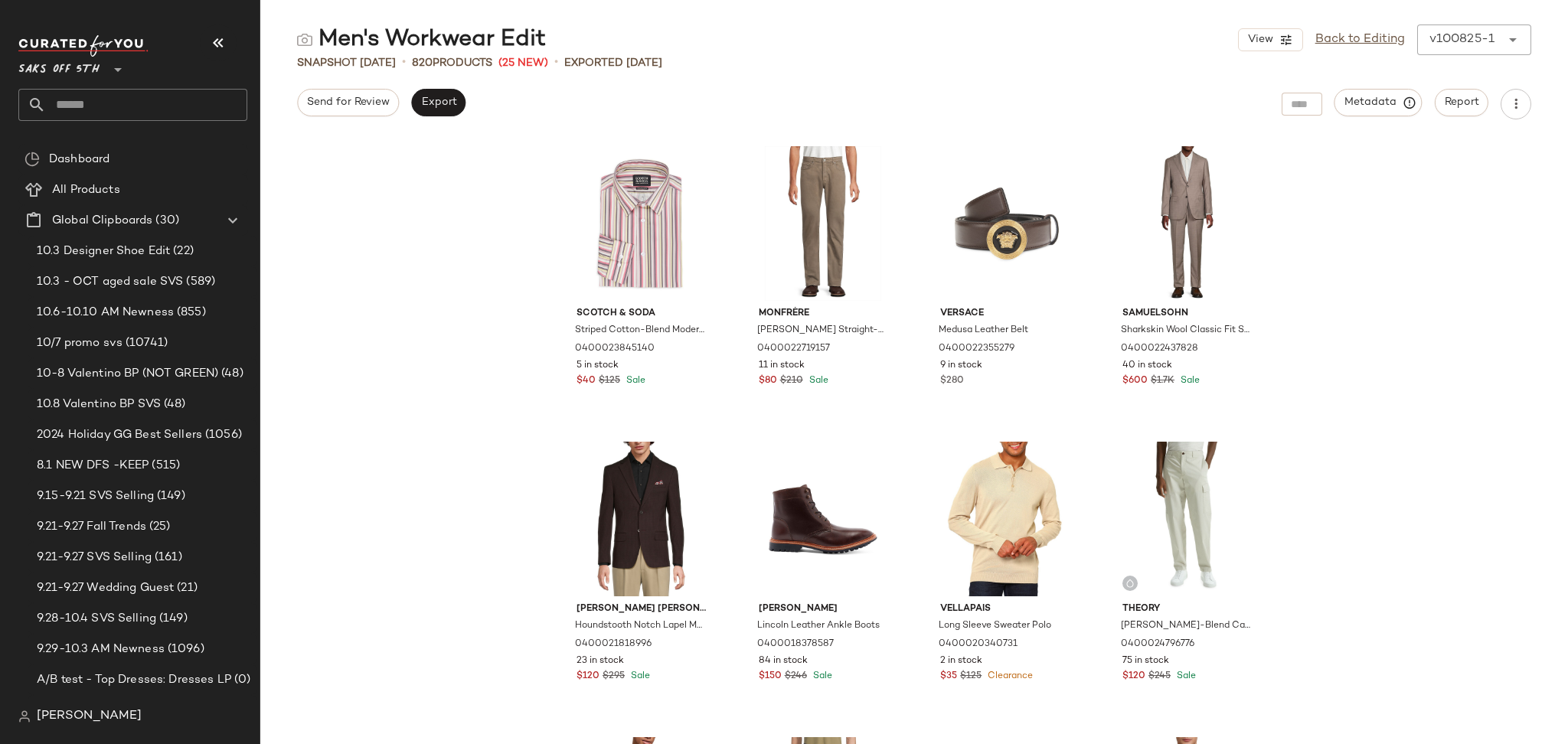
click at [195, 111] on input "text" at bounding box center [147, 105] width 202 height 32
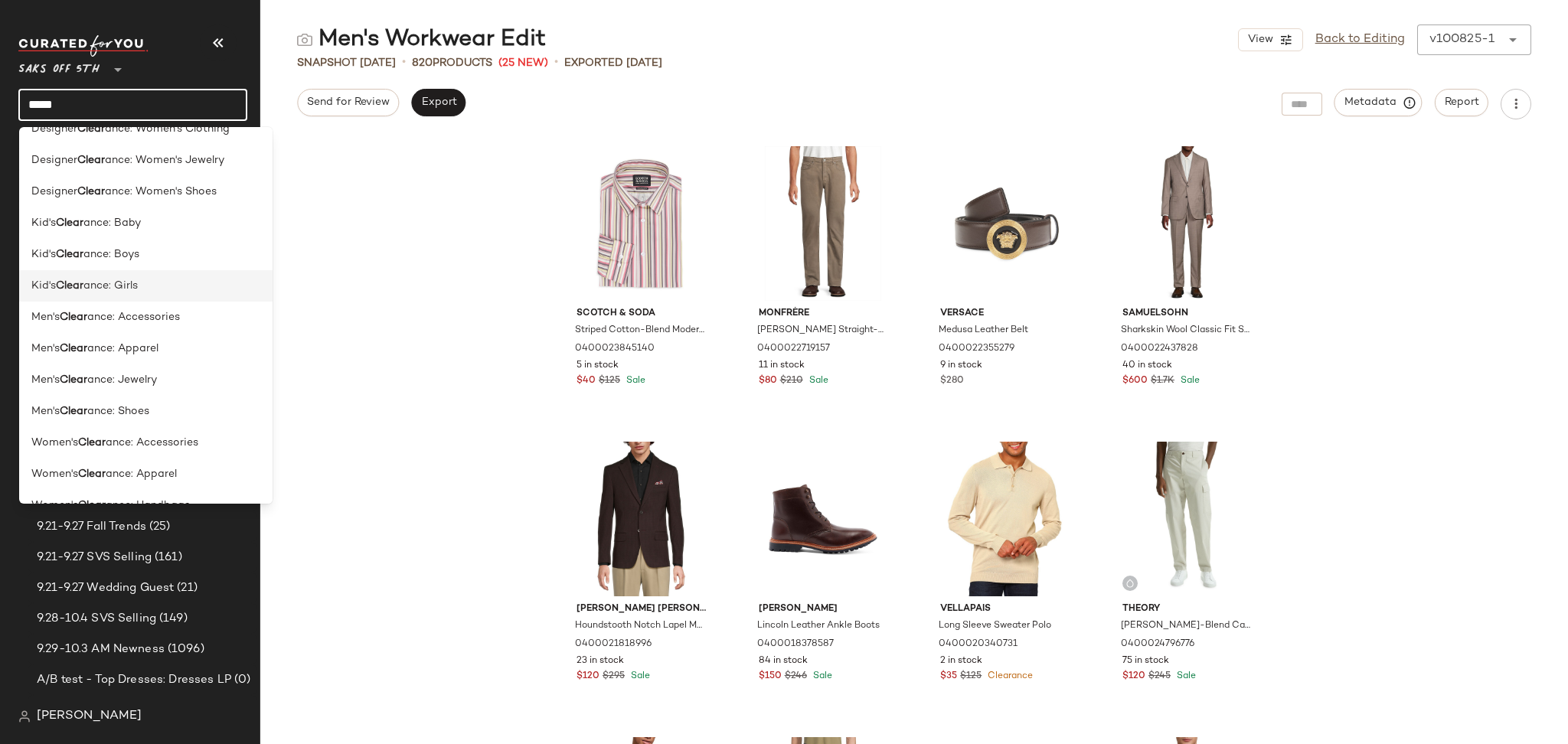
scroll to position [742, 0]
type input "*****"
click at [176, 308] on span "ance: Accessories" at bounding box center [133, 316] width 92 height 16
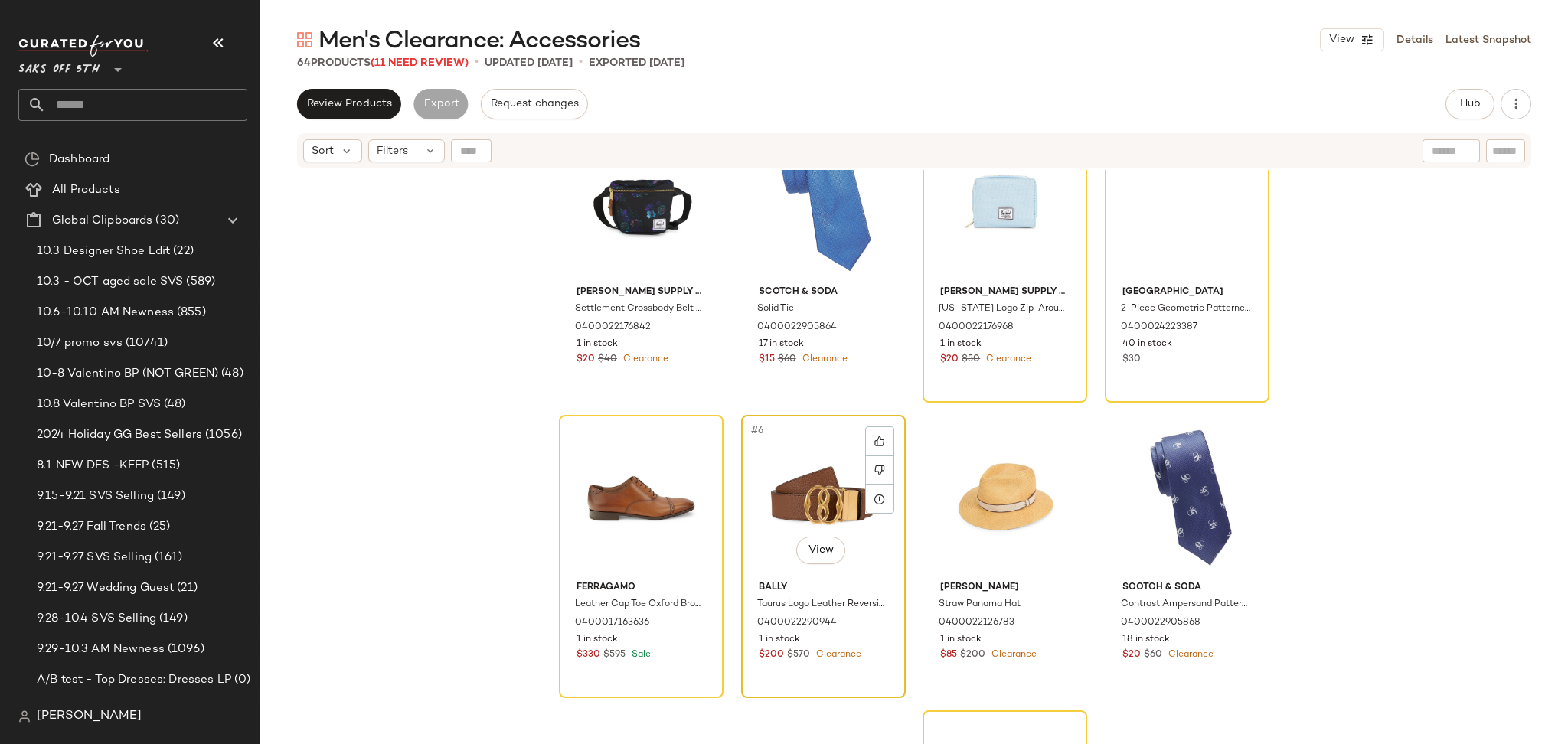
scroll to position [59, 0]
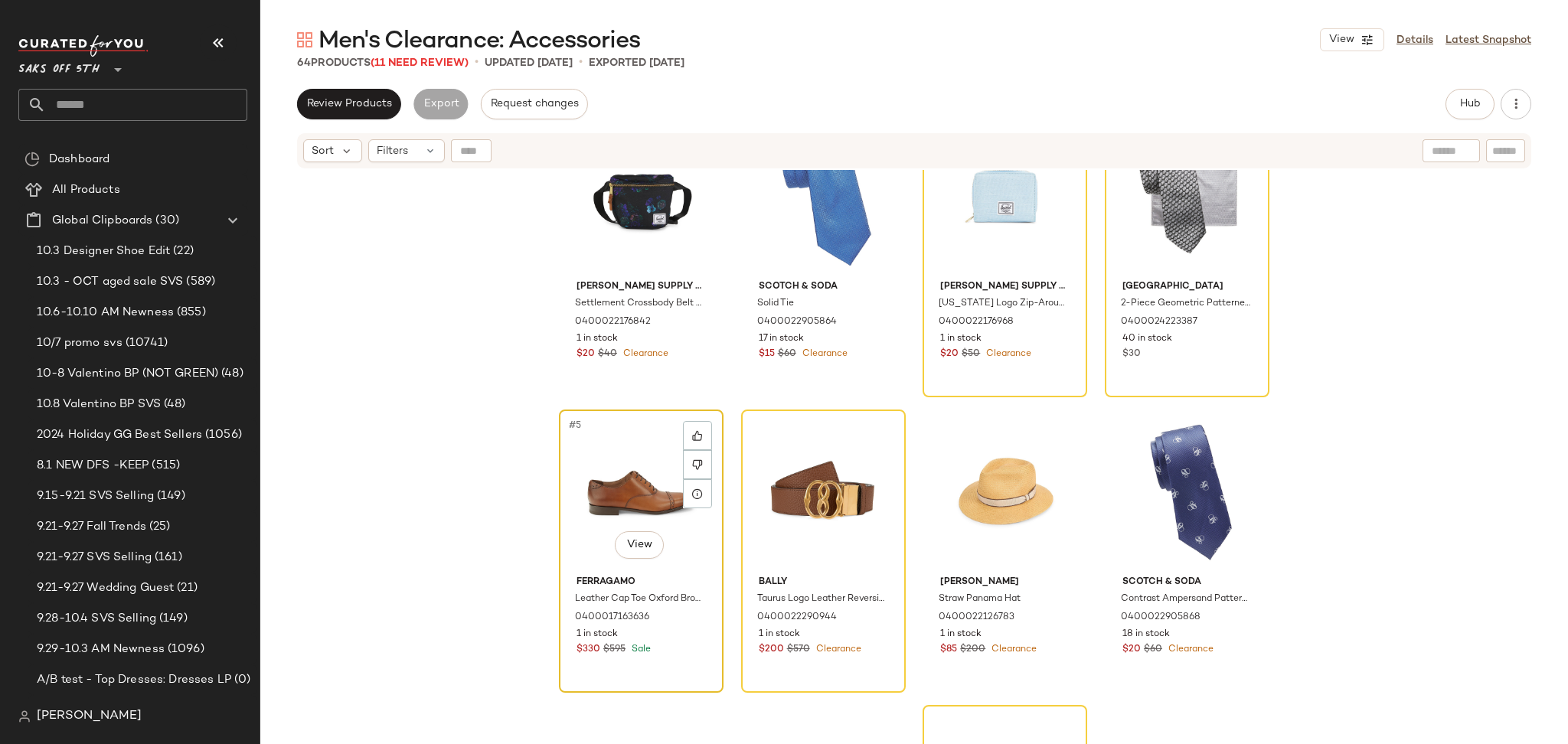
click at [615, 456] on div "#5 View" at bounding box center [641, 491] width 154 height 154
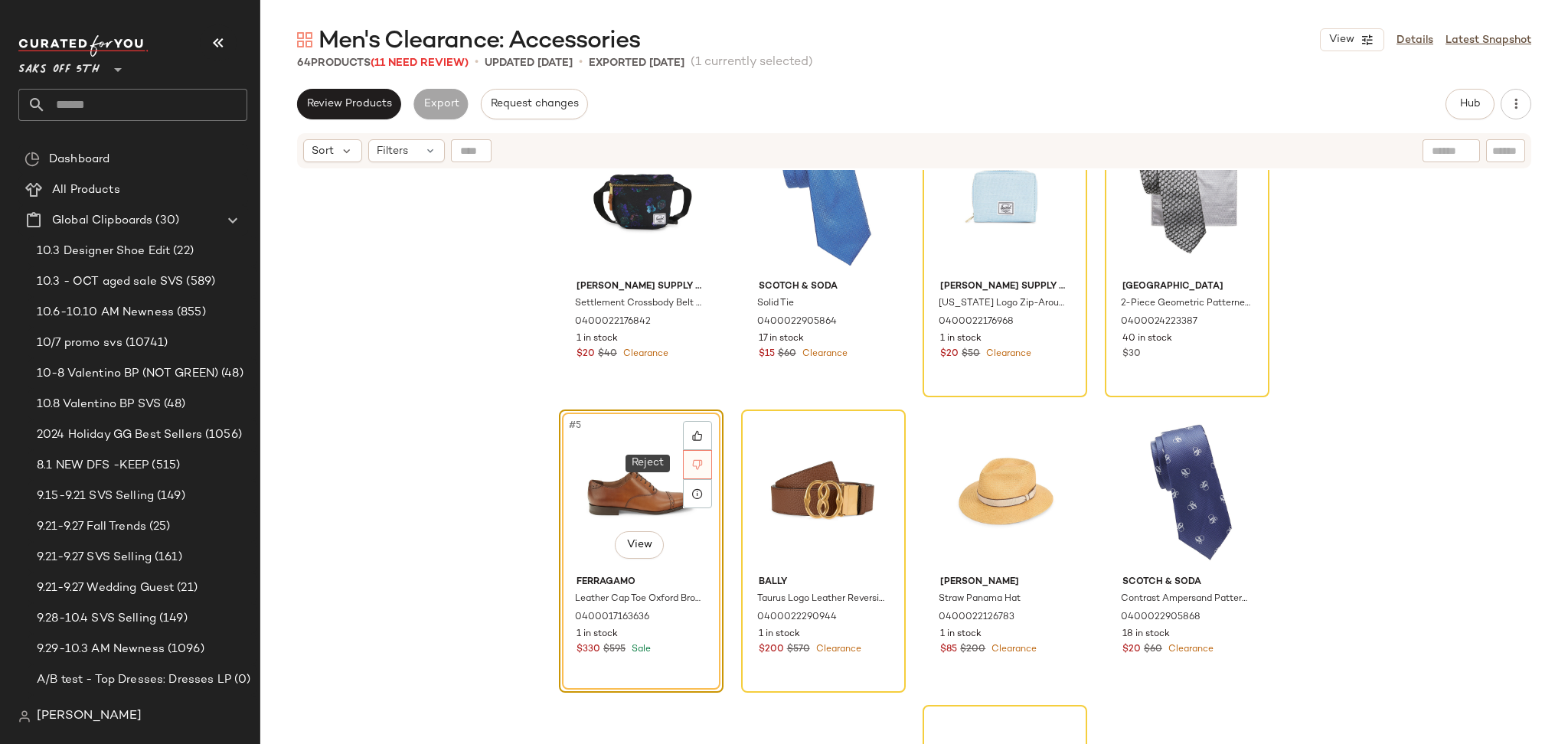
click at [686, 463] on div at bounding box center [698, 464] width 29 height 29
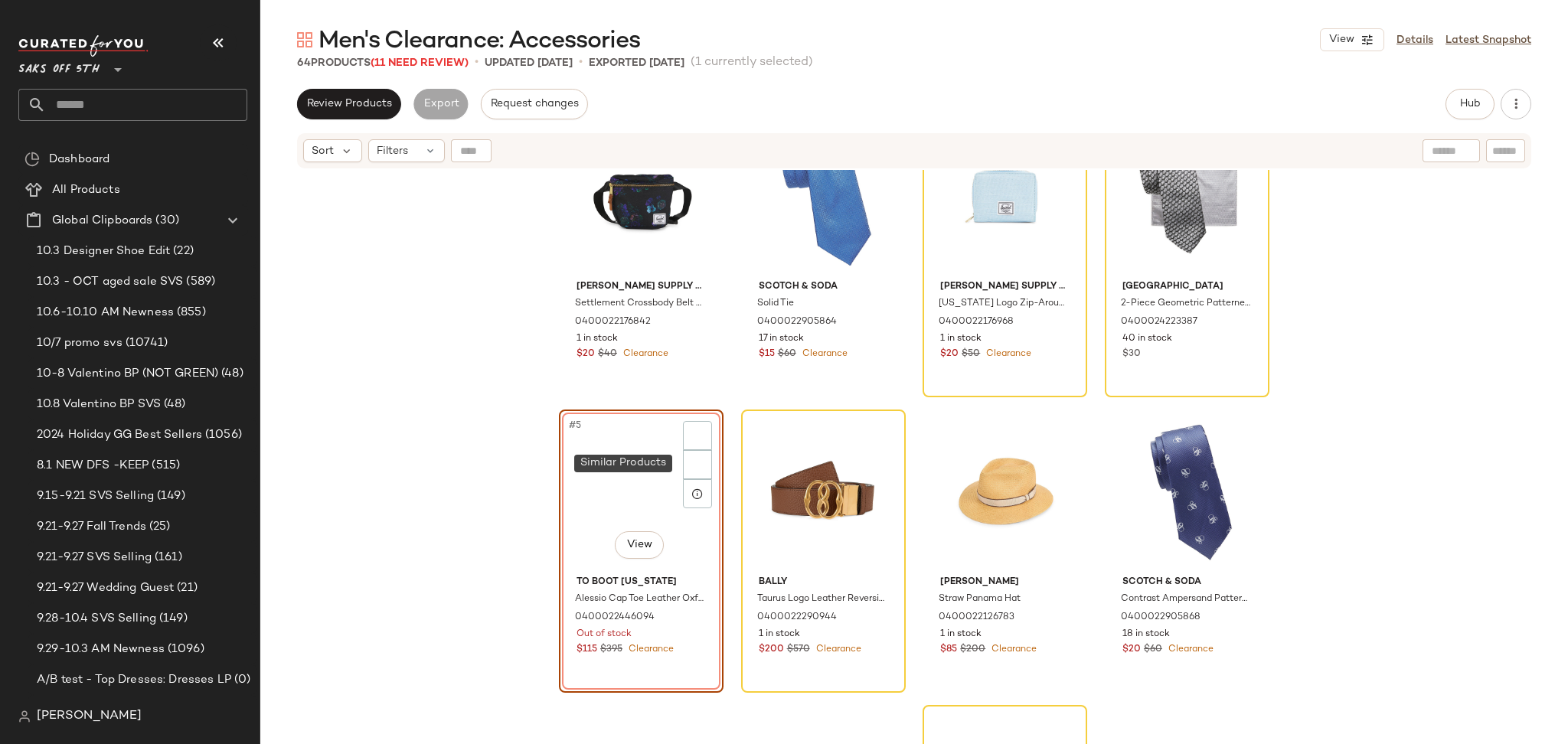
scroll to position [1, 0]
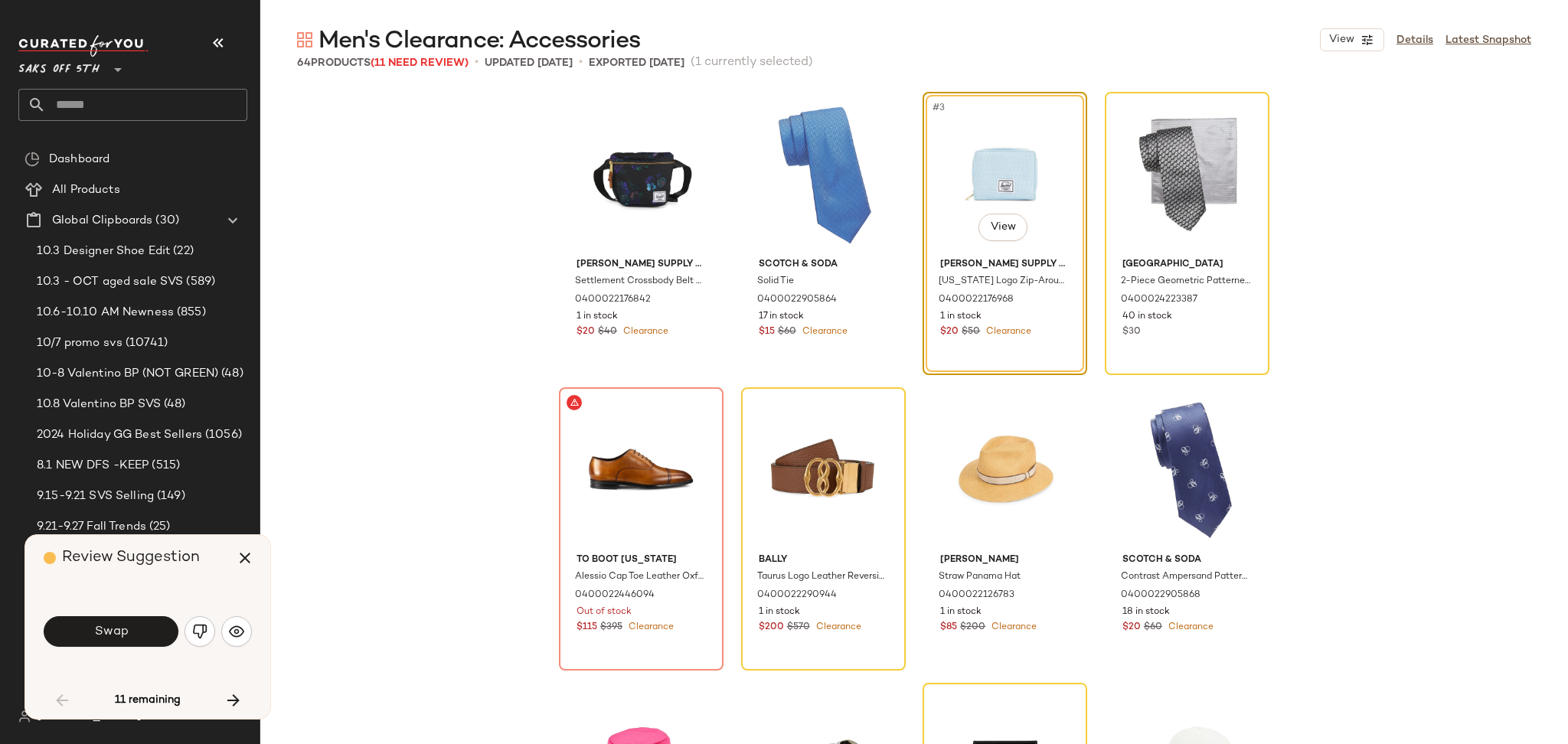
scroll to position [1, 0]
click at [240, 559] on icon "button" at bounding box center [245, 558] width 19 height 19
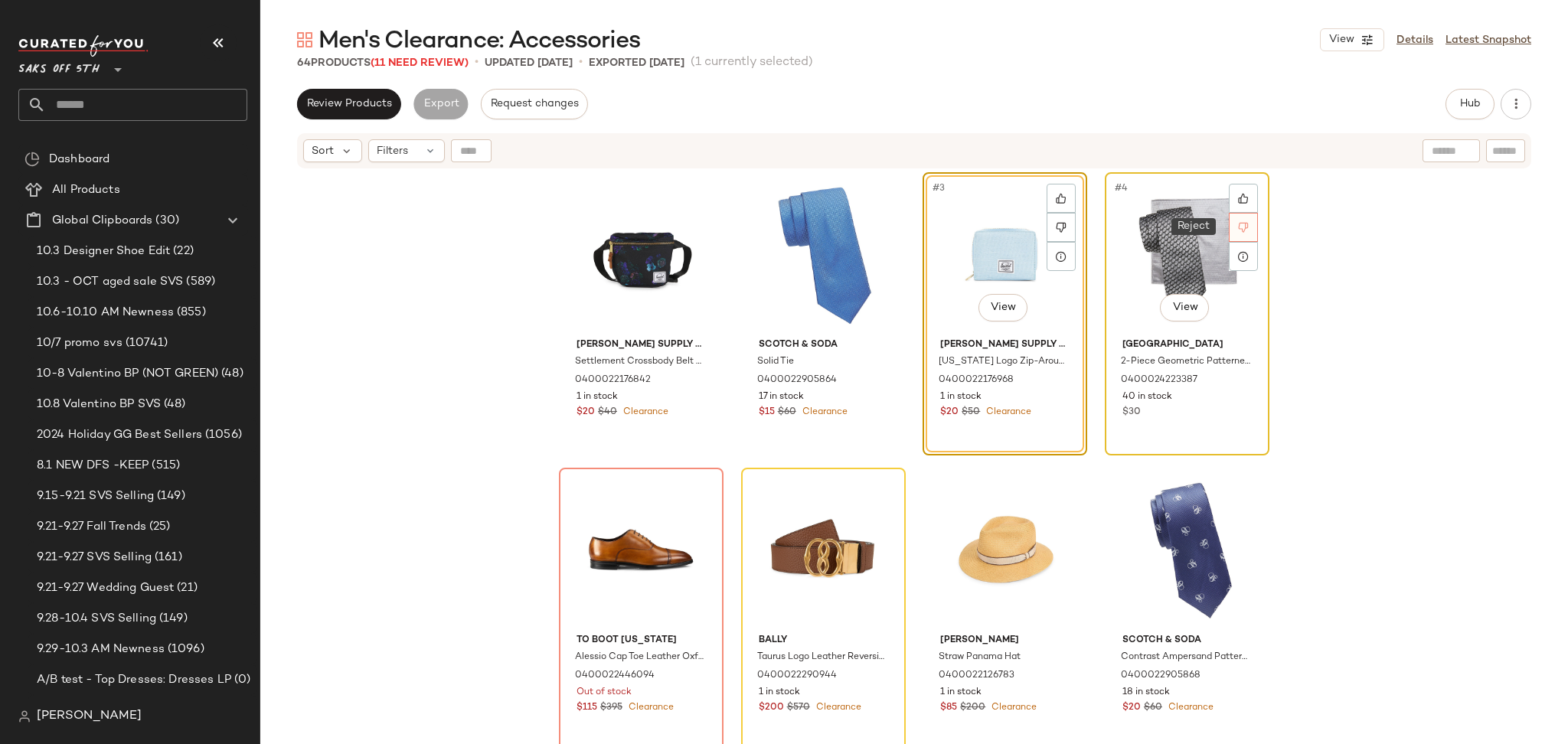
click at [1230, 225] on div at bounding box center [1244, 227] width 29 height 29
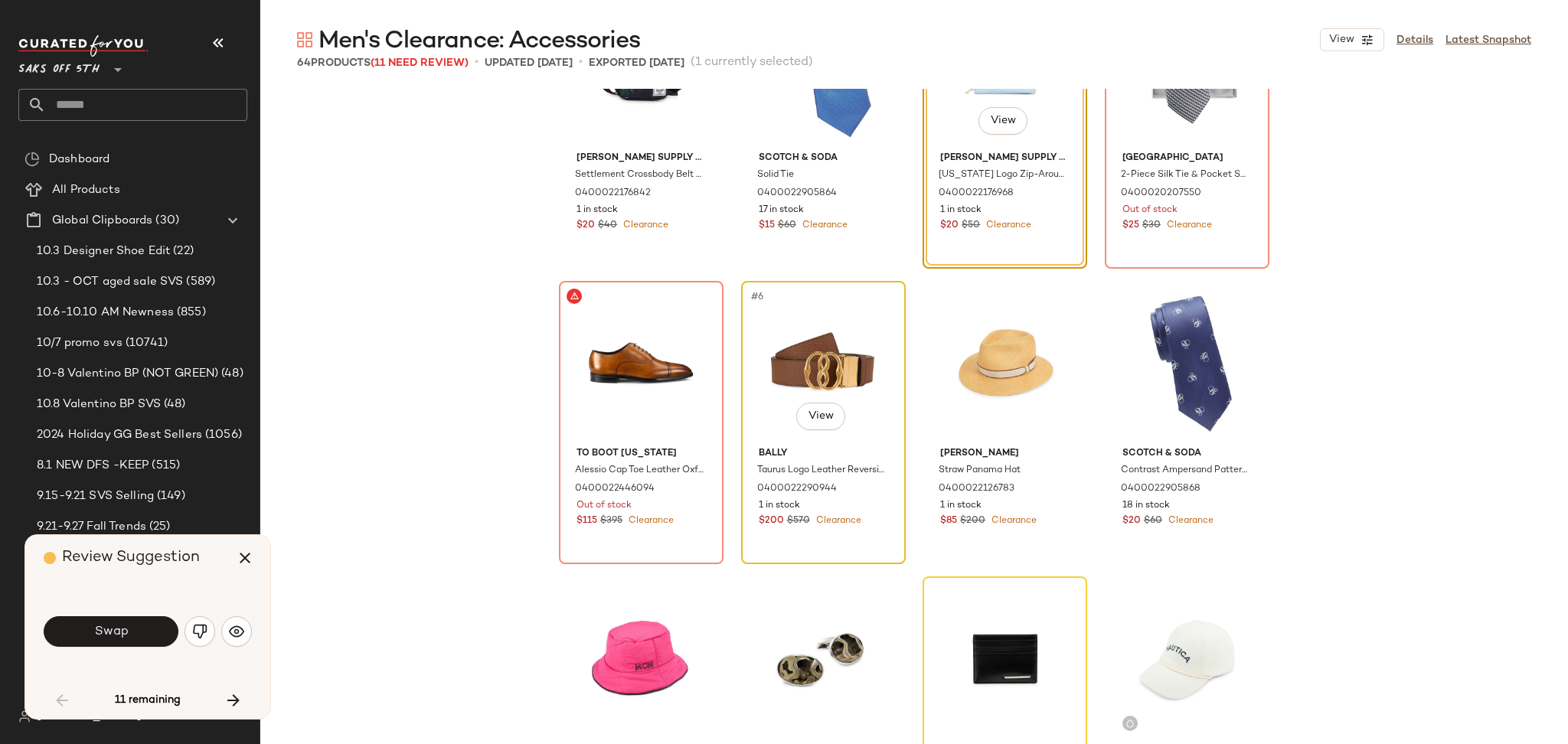
scroll to position [107, 0]
click at [247, 553] on icon "button" at bounding box center [245, 558] width 19 height 19
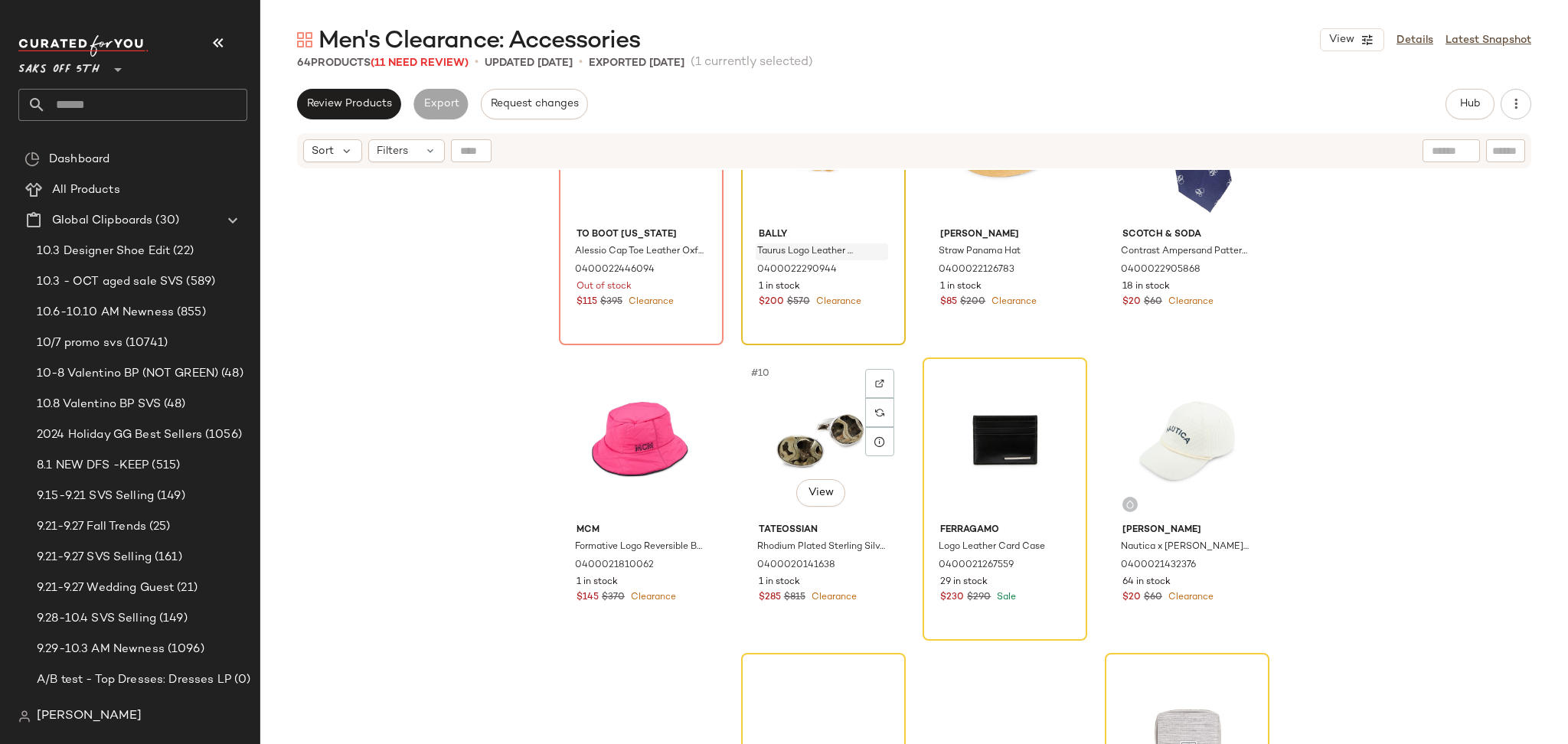
scroll to position [462, 0]
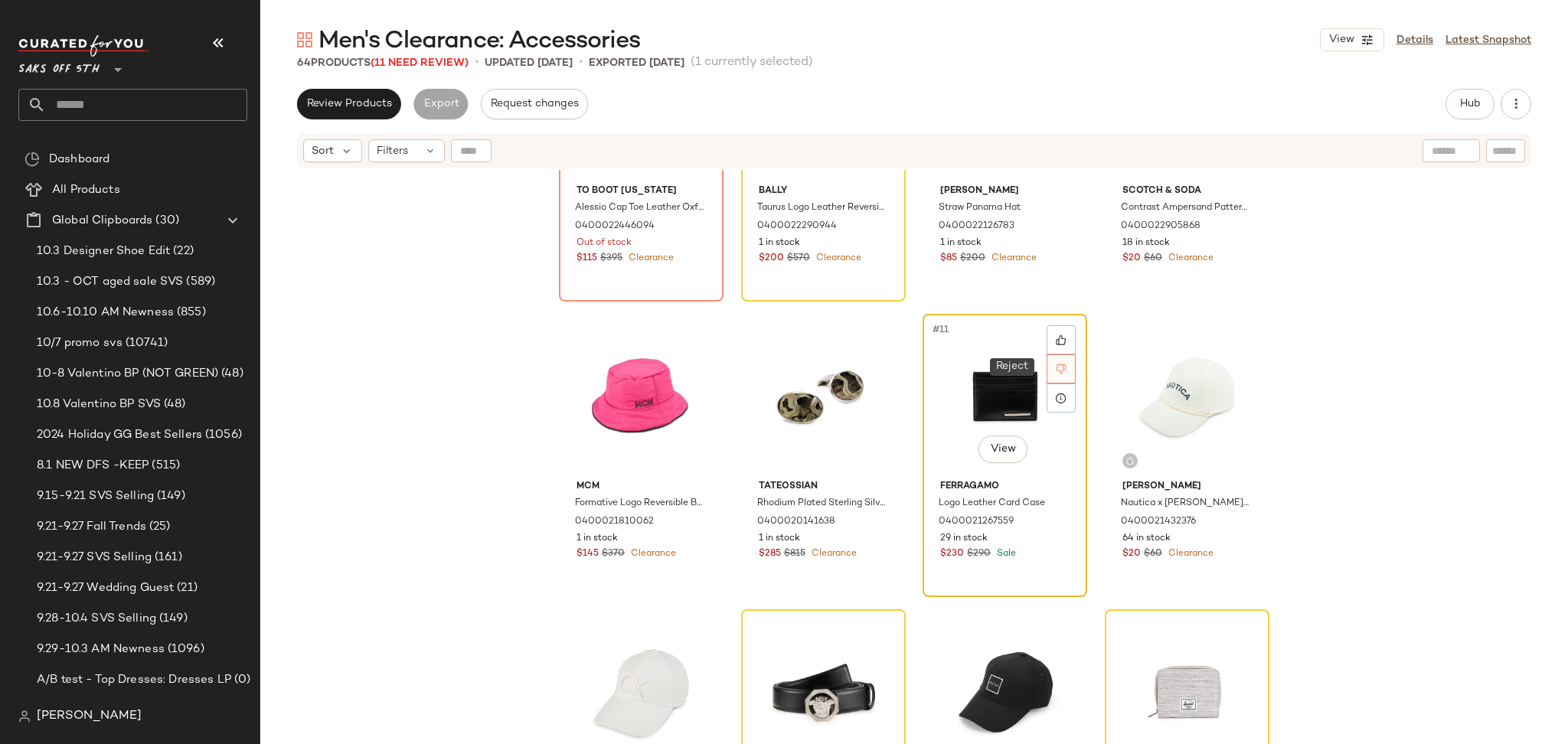
click at [1047, 370] on div at bounding box center [1062, 369] width 29 height 29
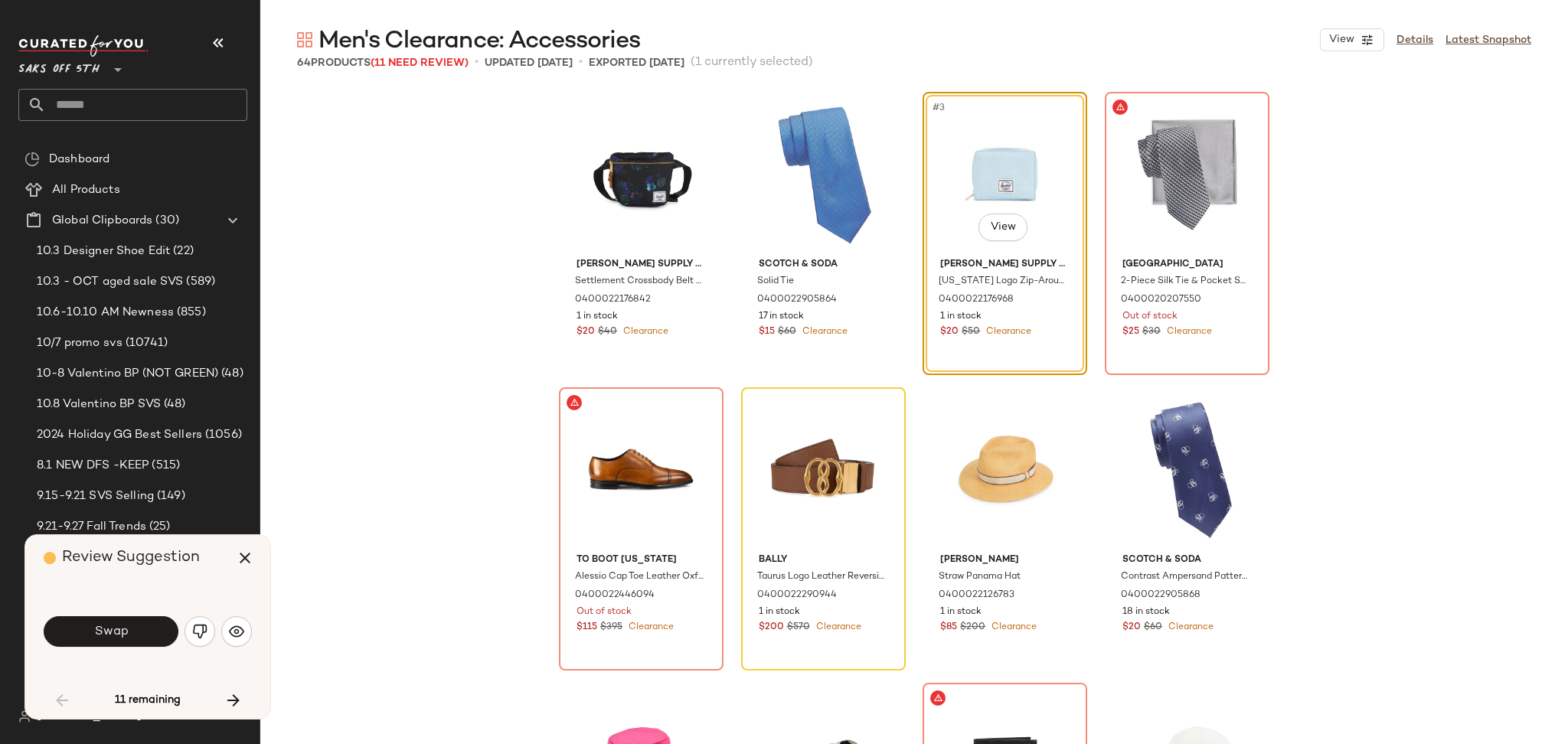
click at [209, 559] on div "Review Suggestion" at bounding box center [153, 557] width 219 height 46
click at [243, 555] on icon "button" at bounding box center [245, 558] width 19 height 19
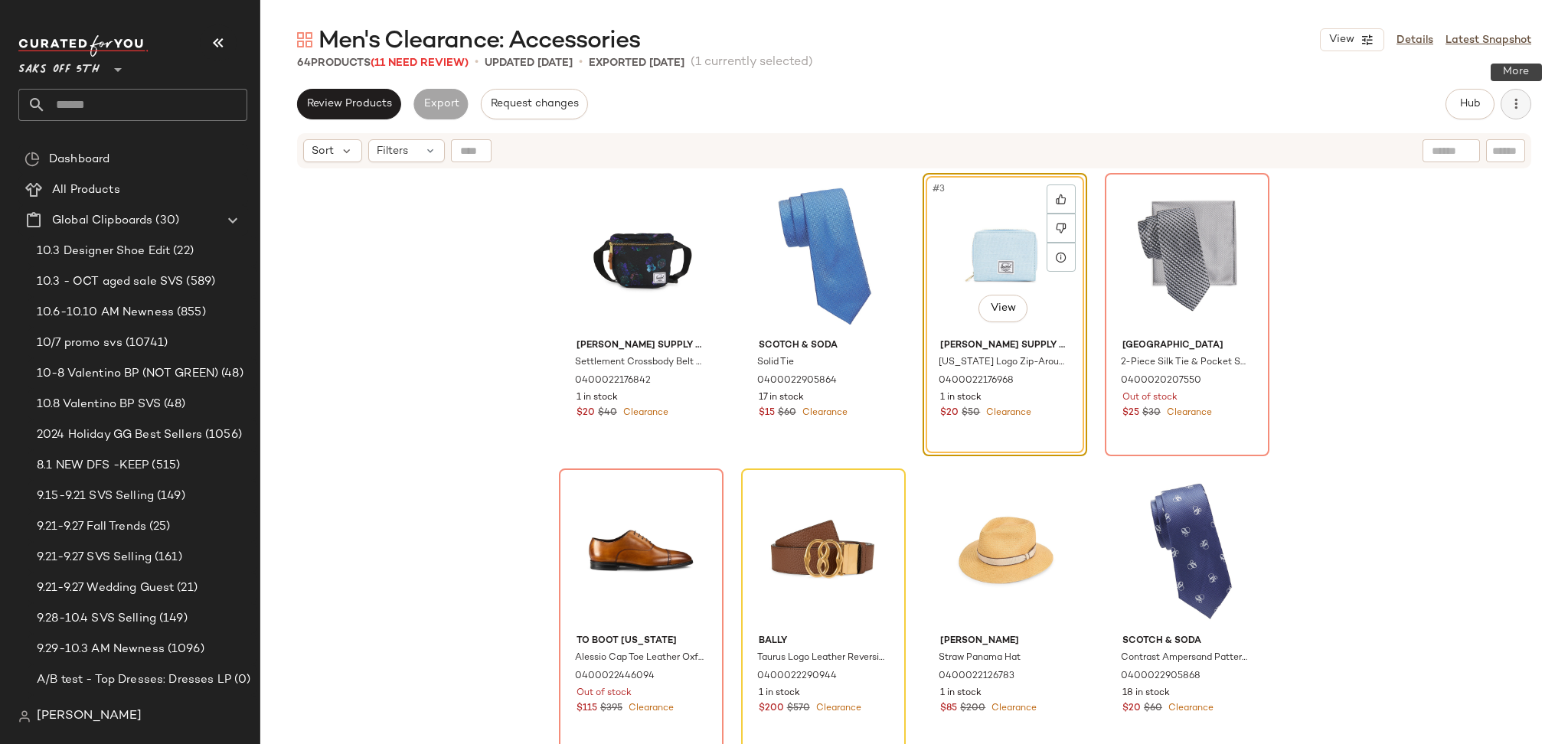
click at [1516, 96] on icon "button" at bounding box center [1516, 104] width 16 height 16
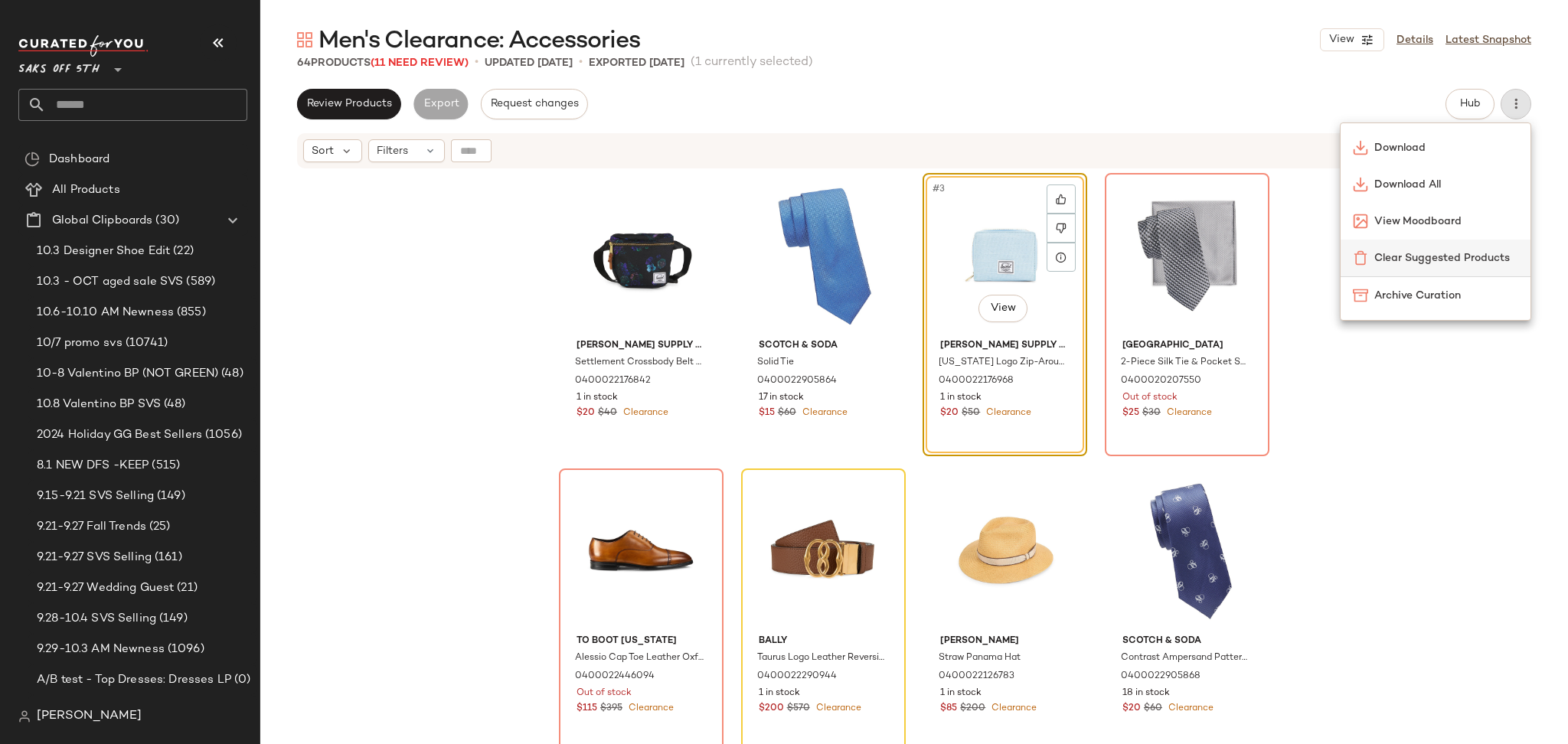
click at [1442, 257] on span "Clear Suggested Products" at bounding box center [1446, 258] width 144 height 16
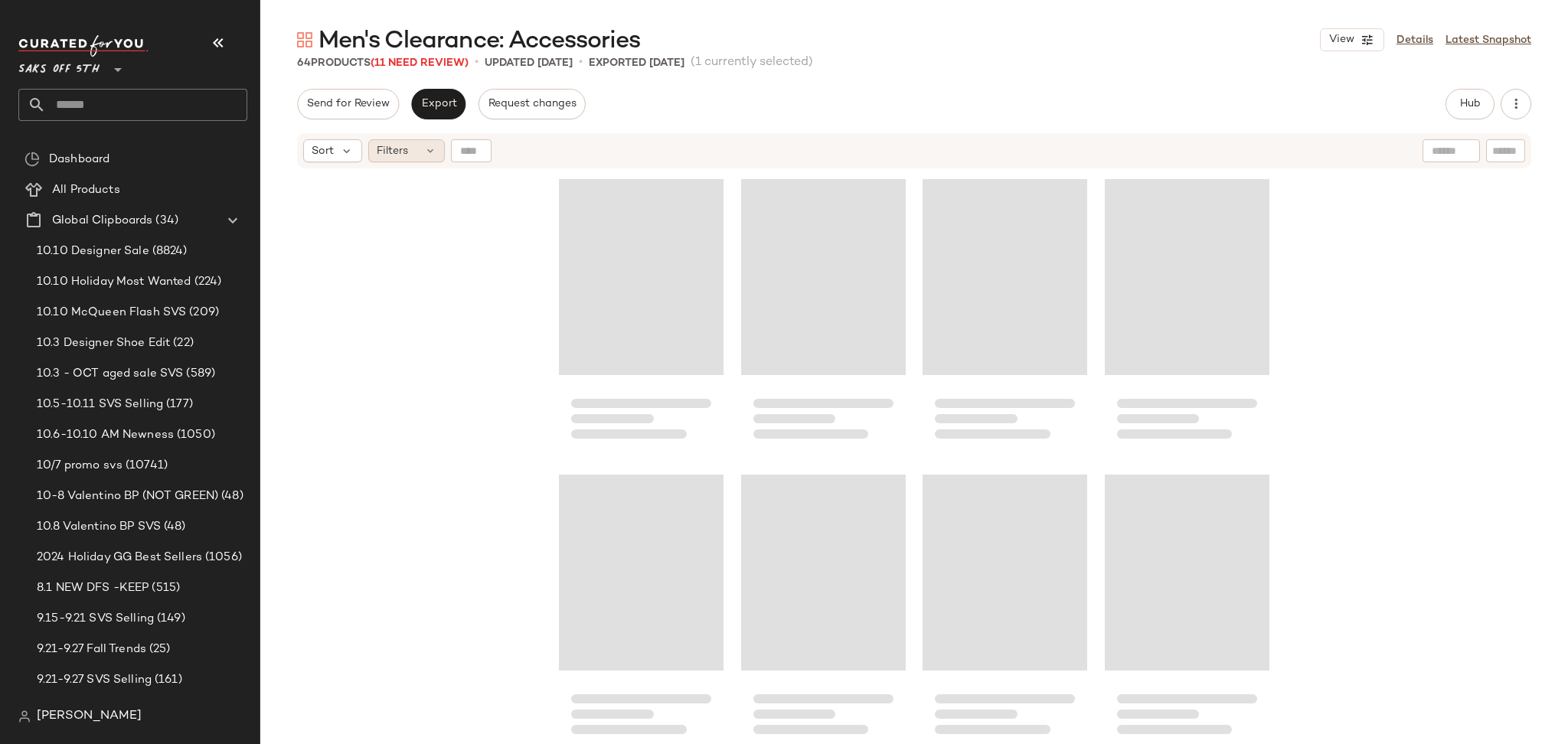
scroll to position [308, 0]
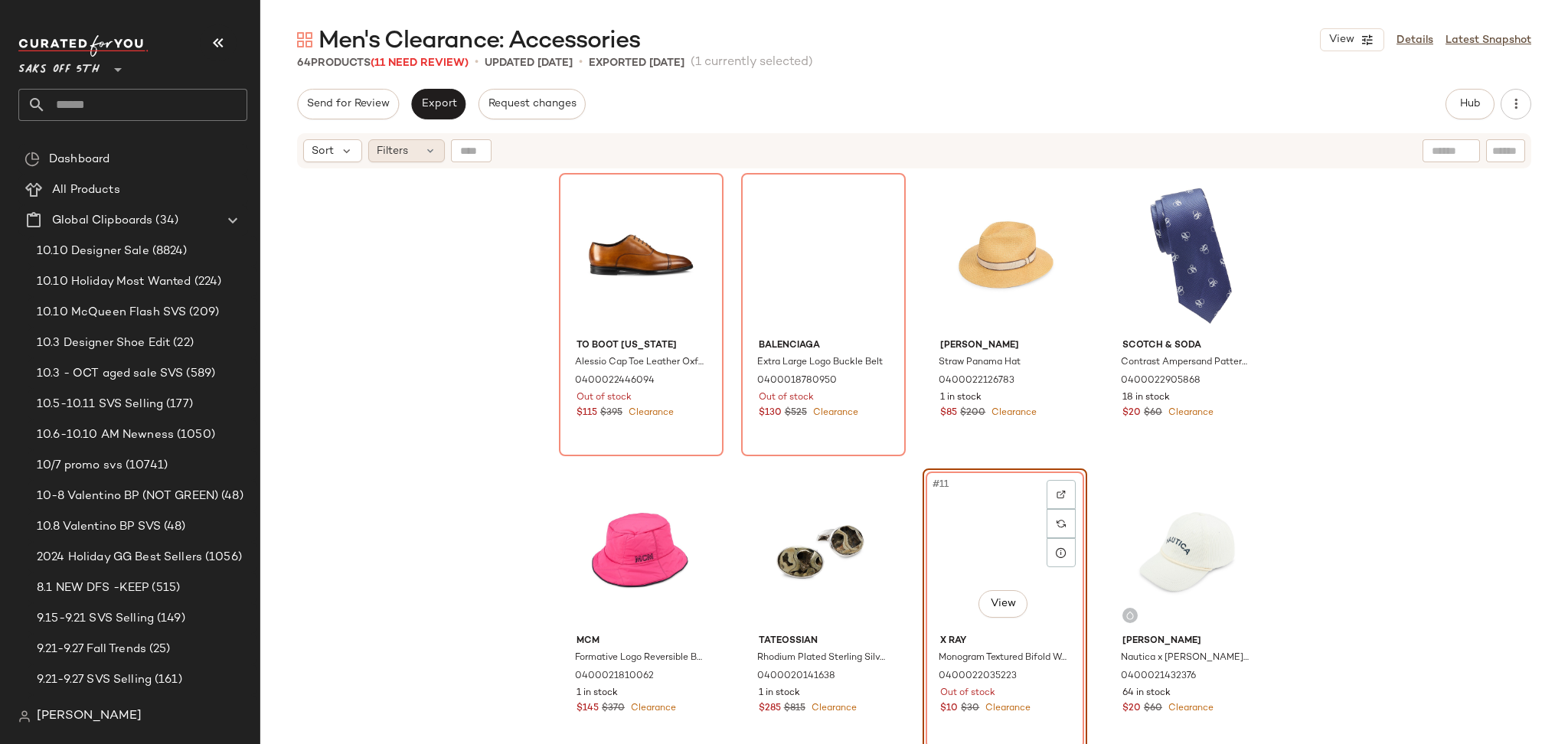
click at [413, 156] on div "Filters" at bounding box center [406, 151] width 77 height 23
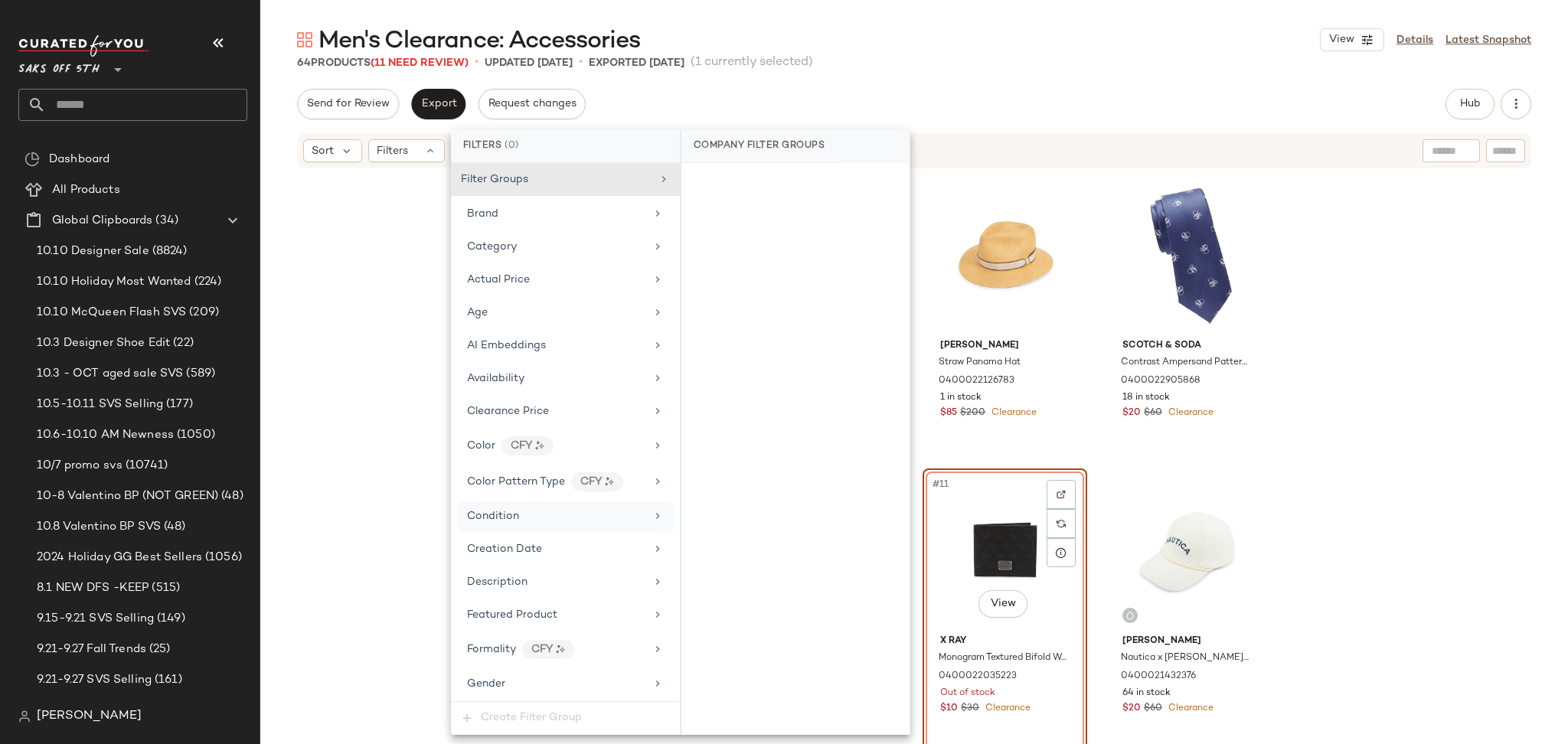
scroll to position [593, 0]
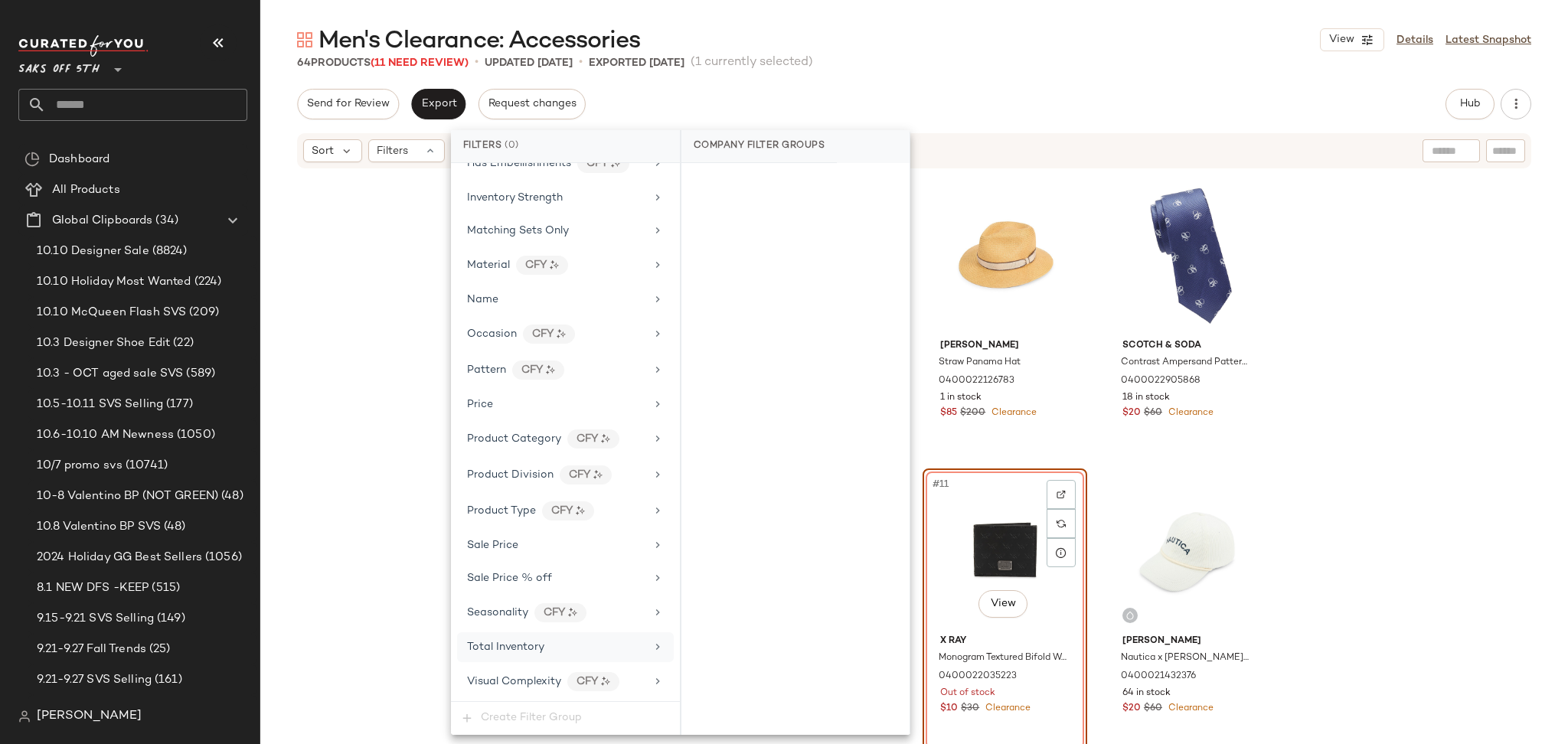
click at [514, 643] on span "Total Inventory" at bounding box center [506, 646] width 78 height 12
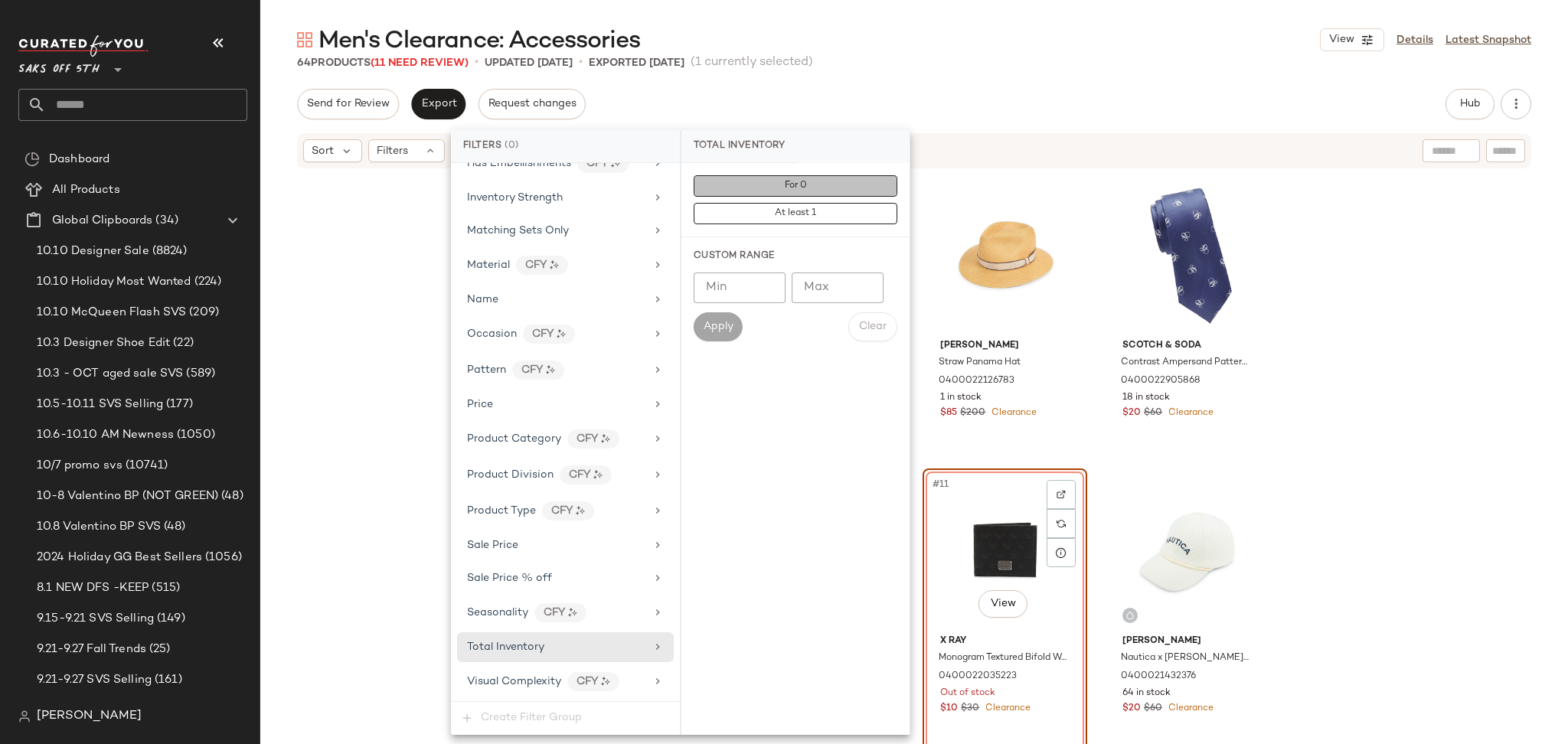
click at [751, 188] on button "For 0" at bounding box center [795, 186] width 204 height 22
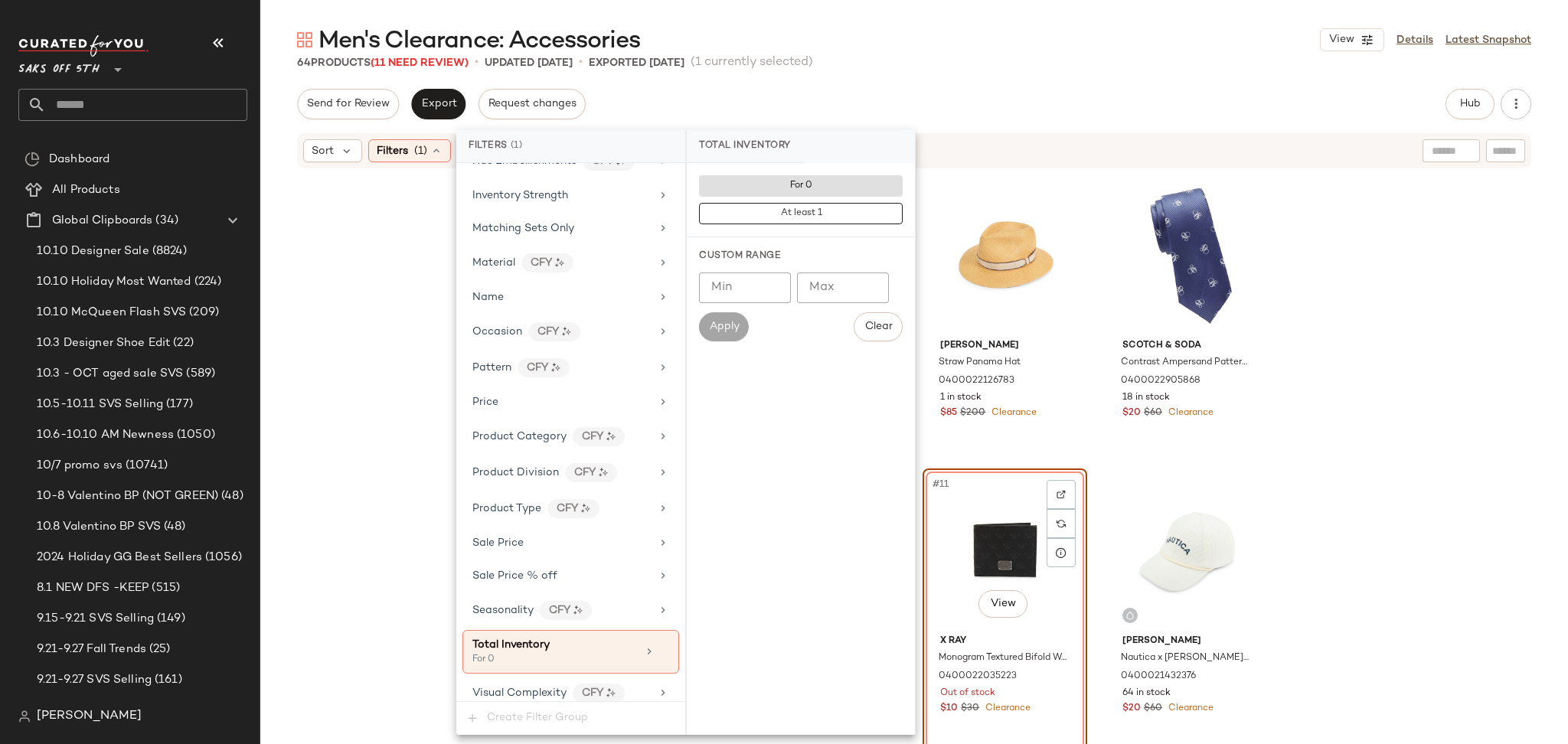
click at [976, 47] on div "Men's Clearance: Accessories View Details Latest Snapshot" at bounding box center [914, 40] width 1307 height 30
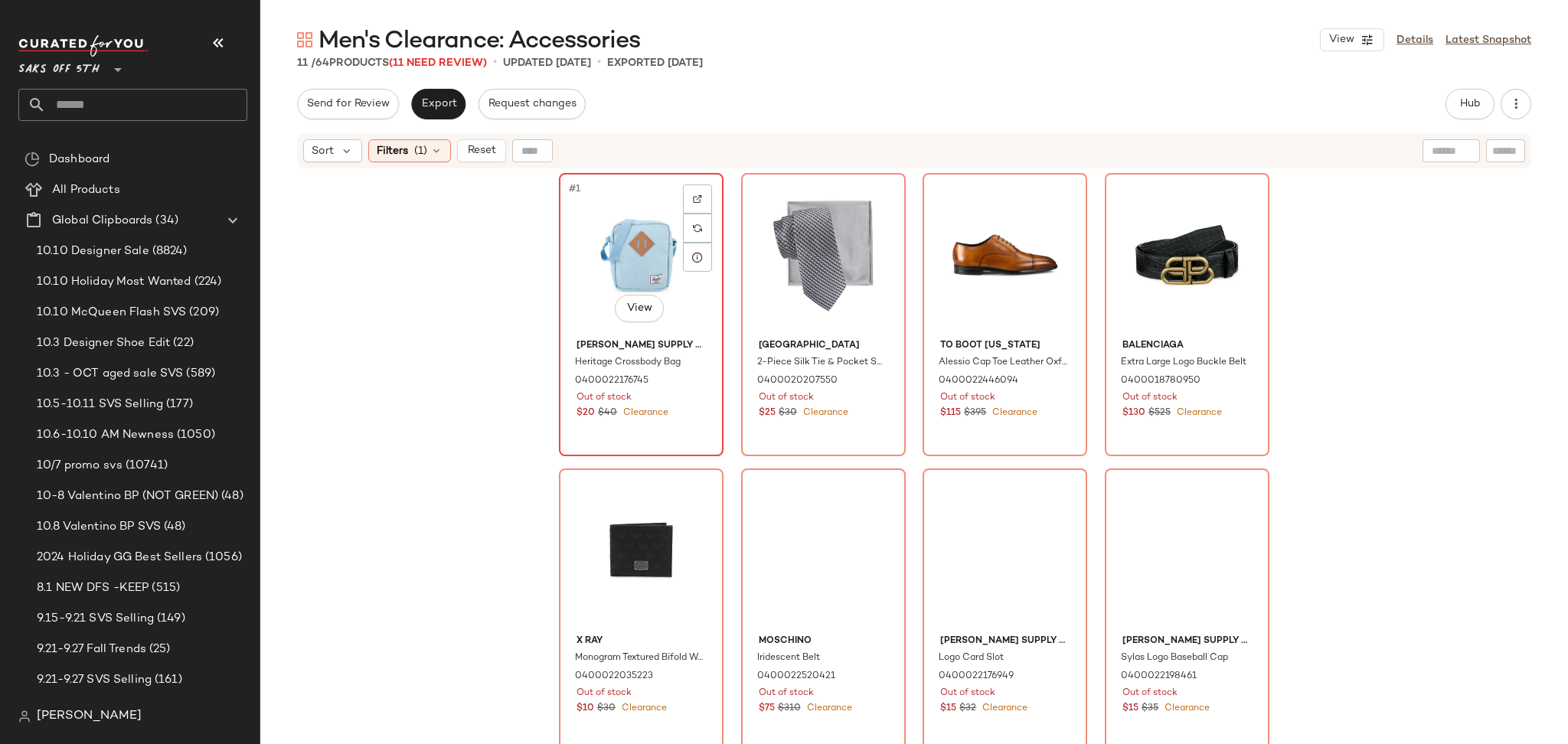
click at [614, 227] on div "#1 View" at bounding box center [641, 255] width 154 height 154
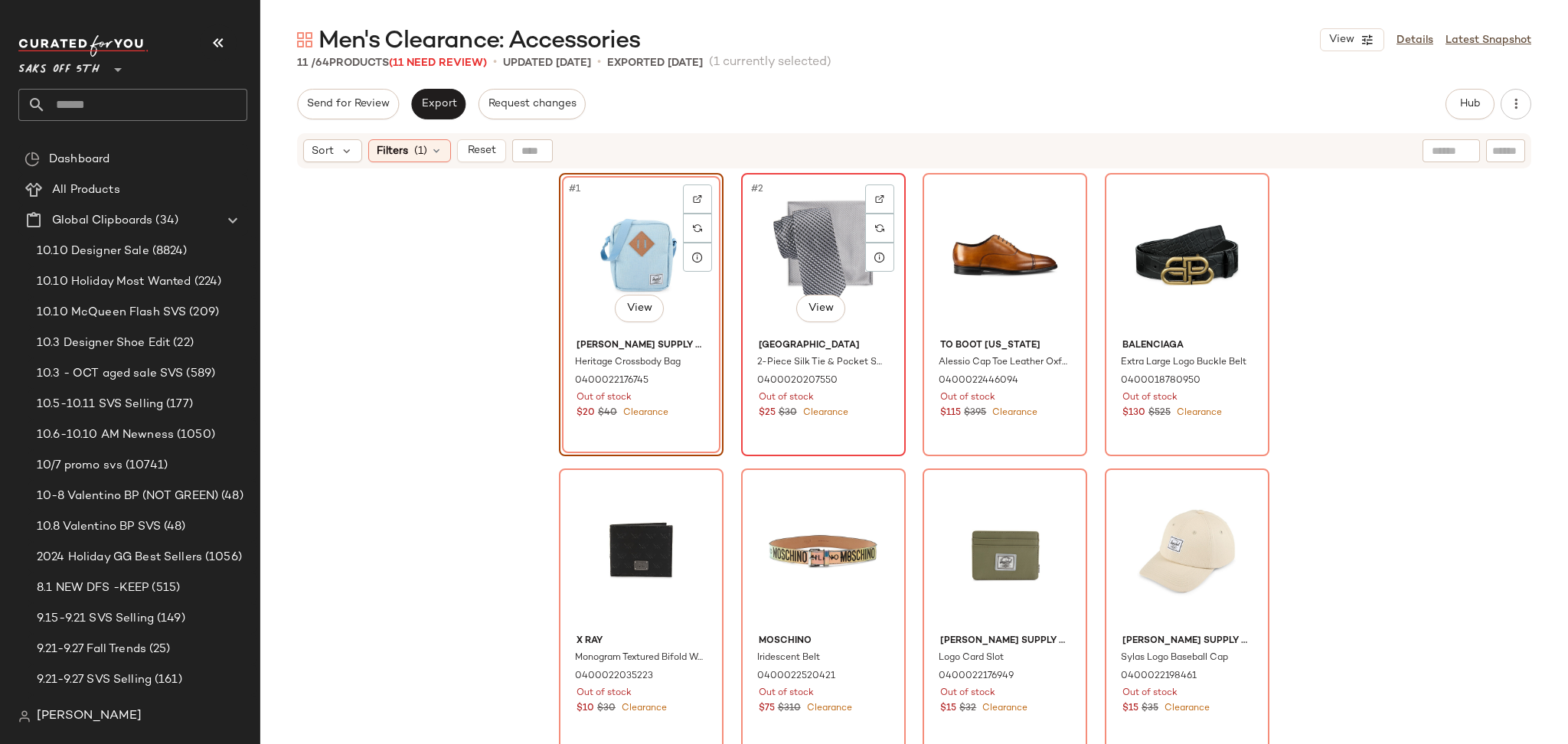
scroll to position [264, 0]
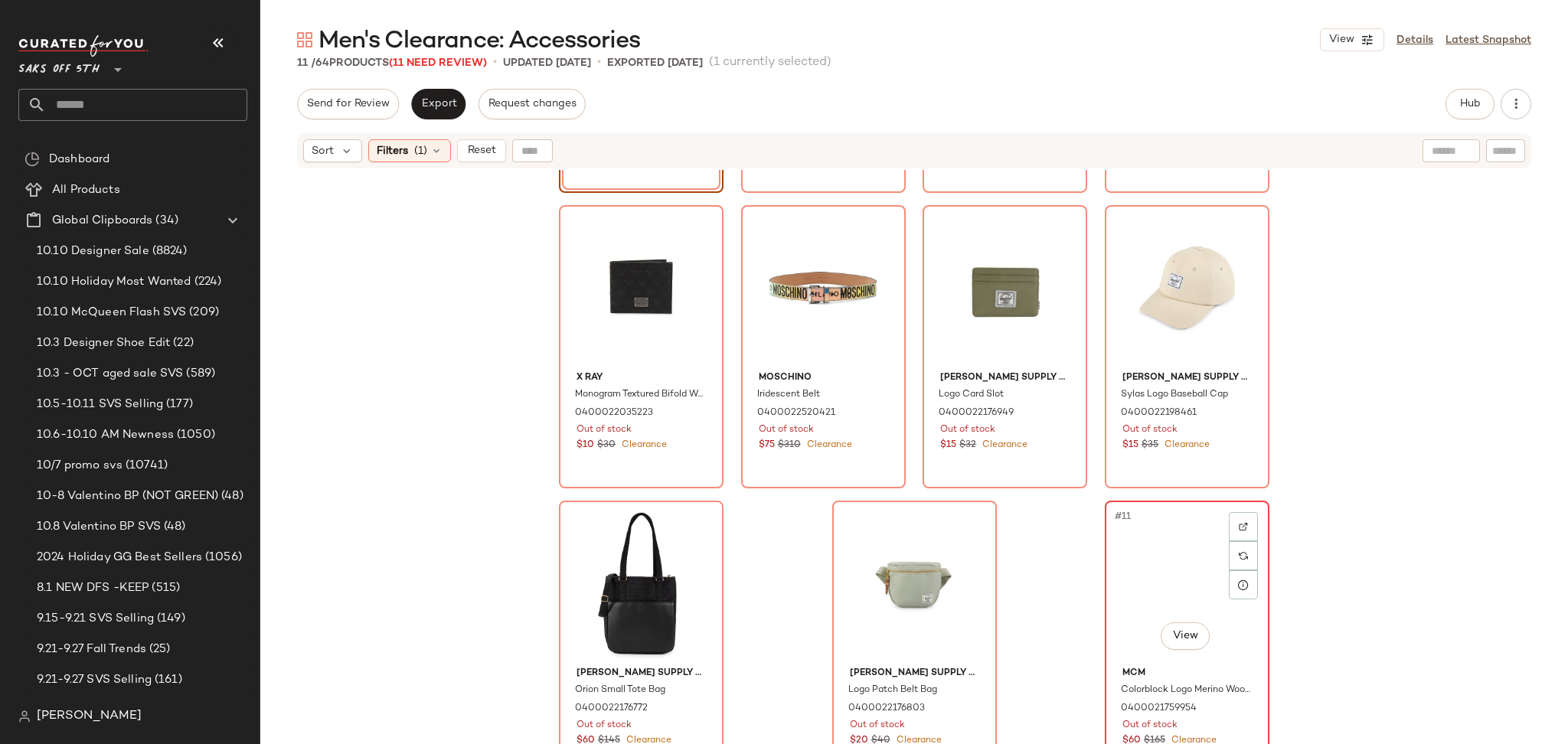
click at [1110, 525] on div "#11 View" at bounding box center [1186, 583] width 154 height 154
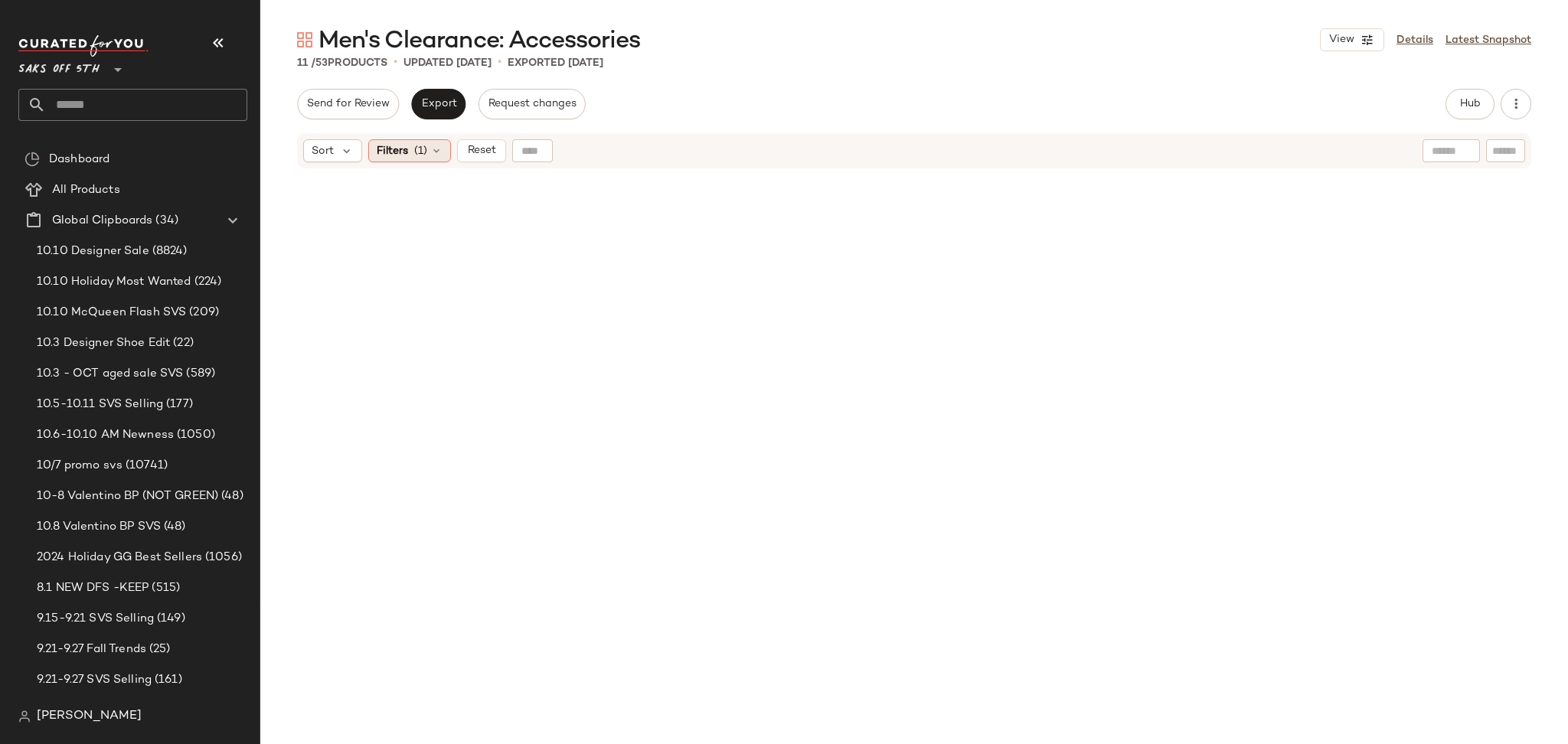
click at [433, 140] on div "Filters (1)" at bounding box center [409, 151] width 83 height 23
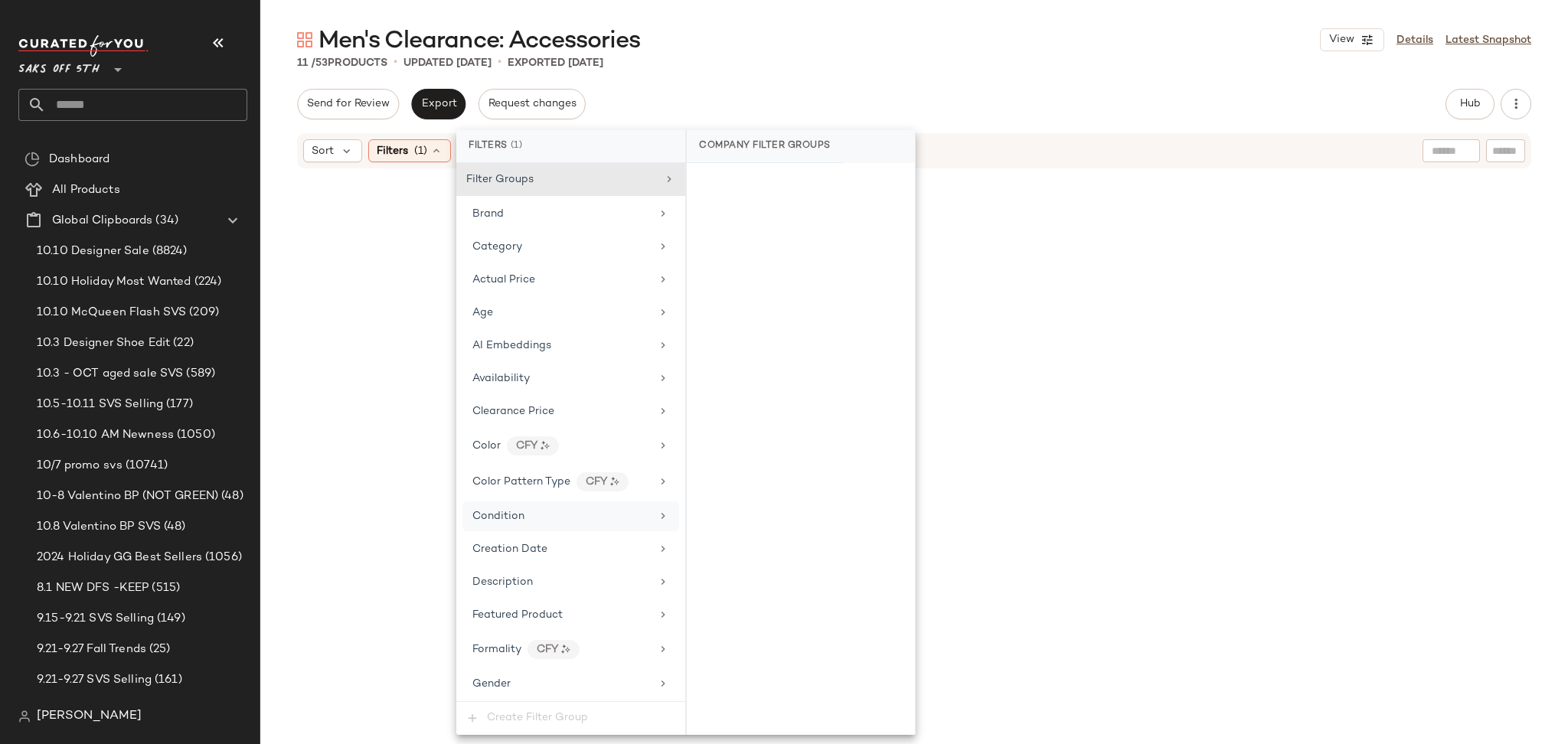
scroll to position [607, 0]
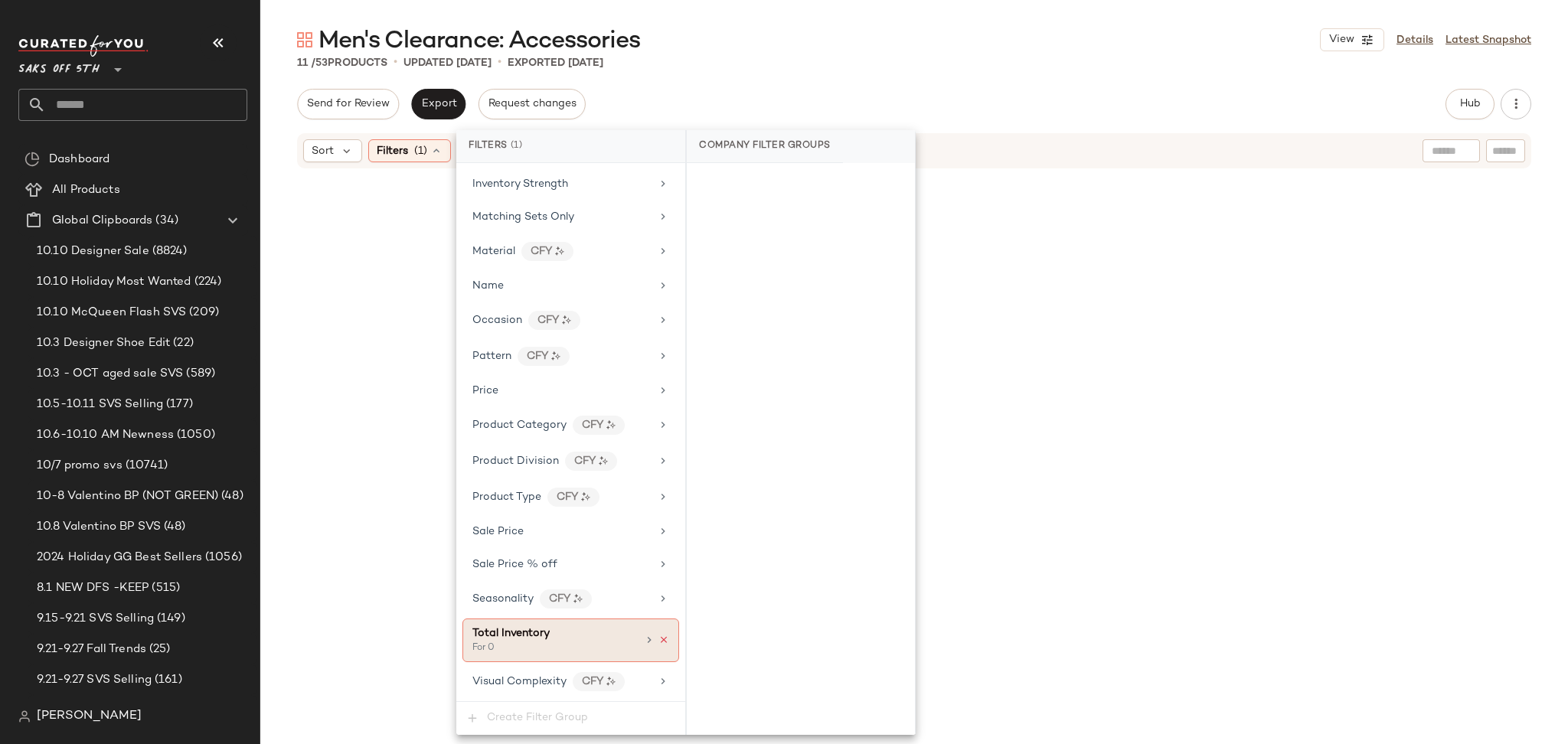
click at [658, 634] on icon at bounding box center [664, 639] width 11 height 11
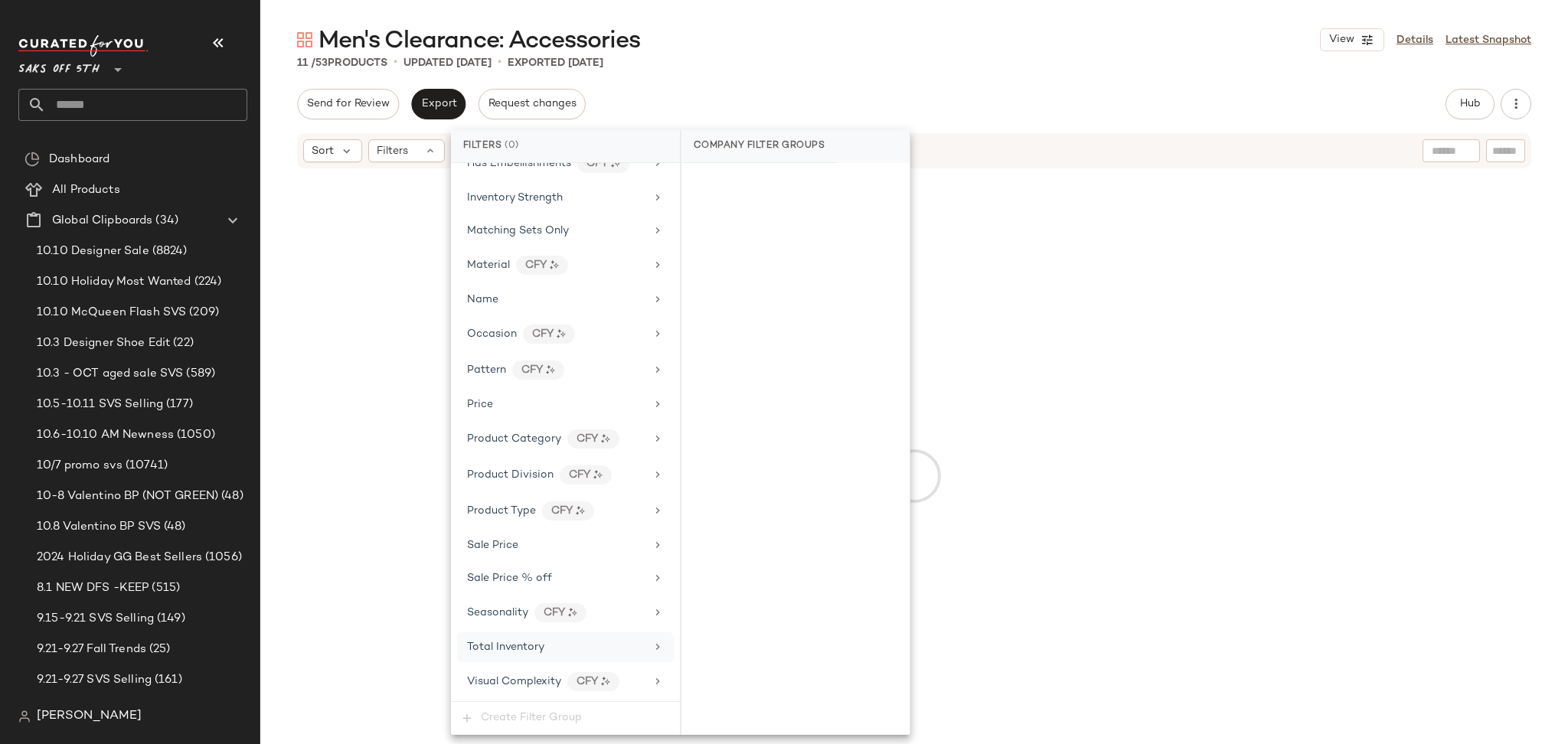
scroll to position [593, 0]
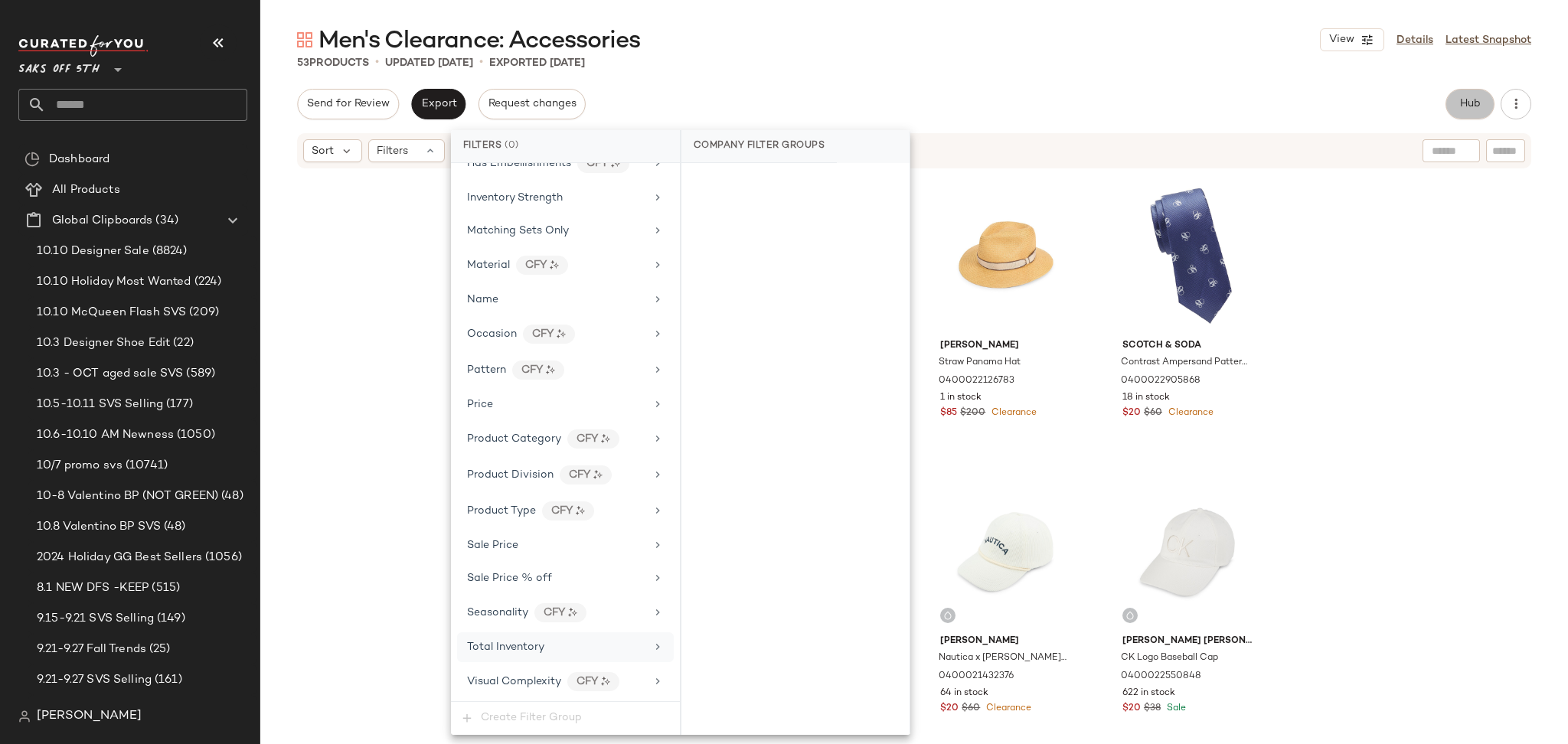
click at [1450, 92] on button "Hub" at bounding box center [1470, 104] width 49 height 30
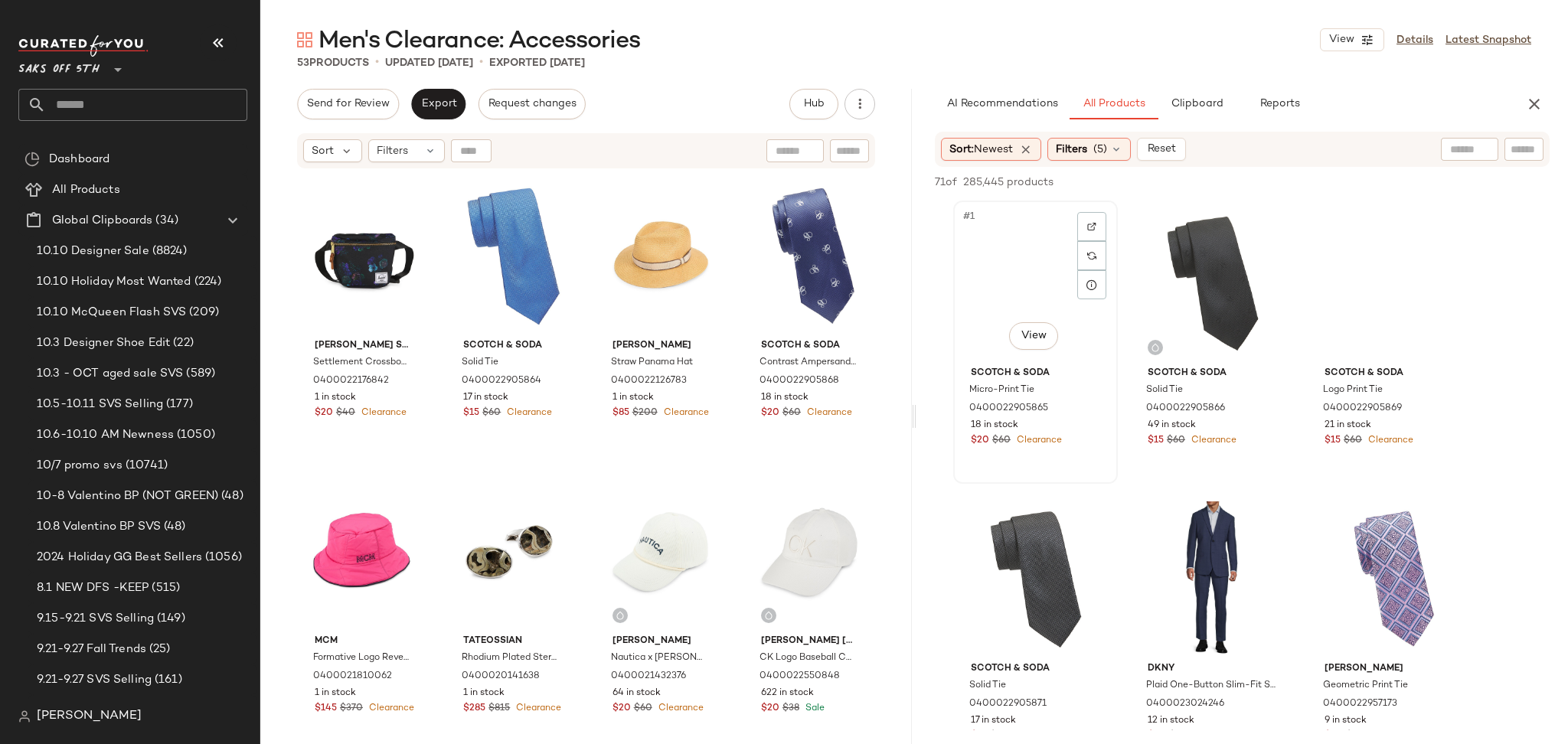
click at [1021, 274] on div "#1 View" at bounding box center [1035, 283] width 154 height 154
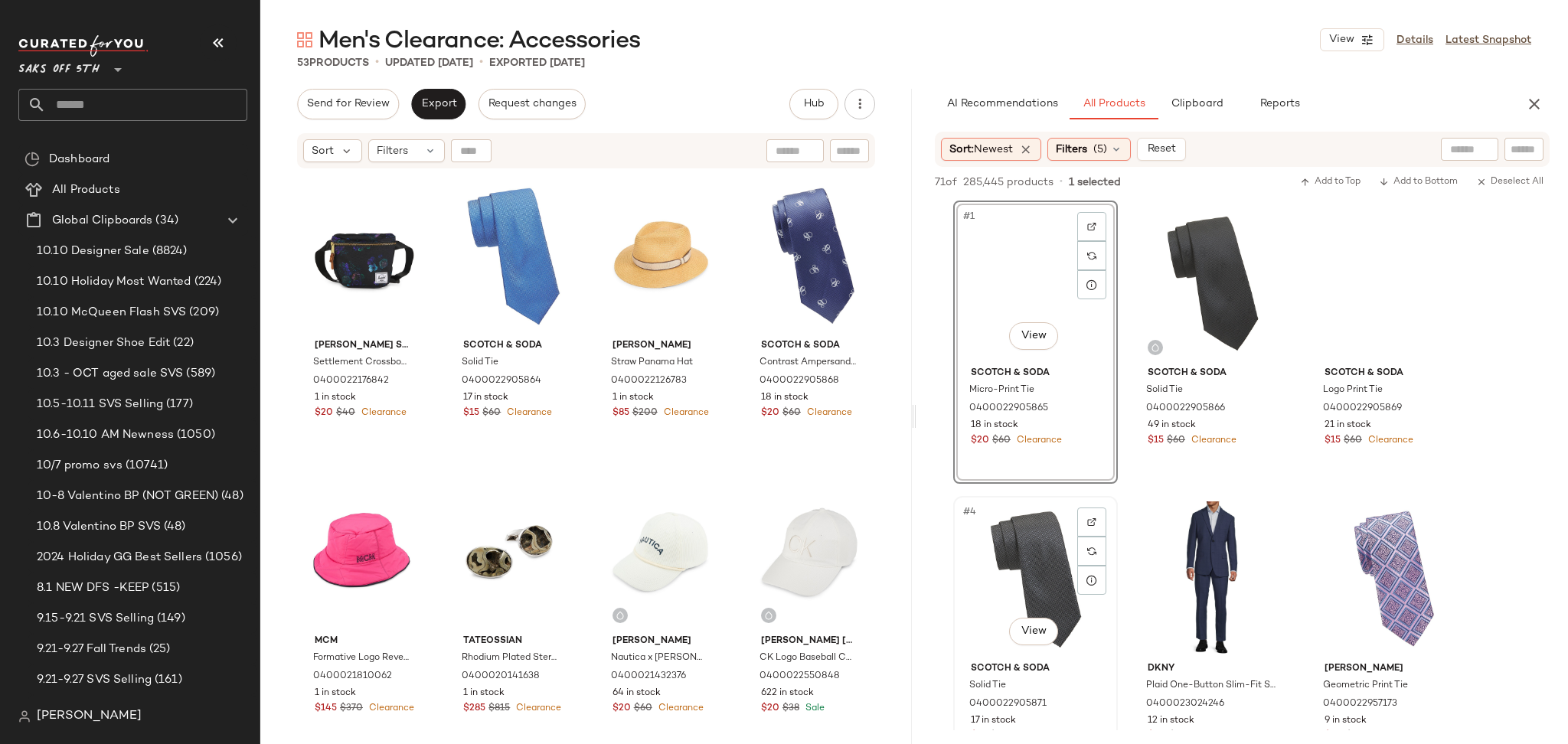
click at [1027, 561] on div "#4 View" at bounding box center [1035, 578] width 154 height 154
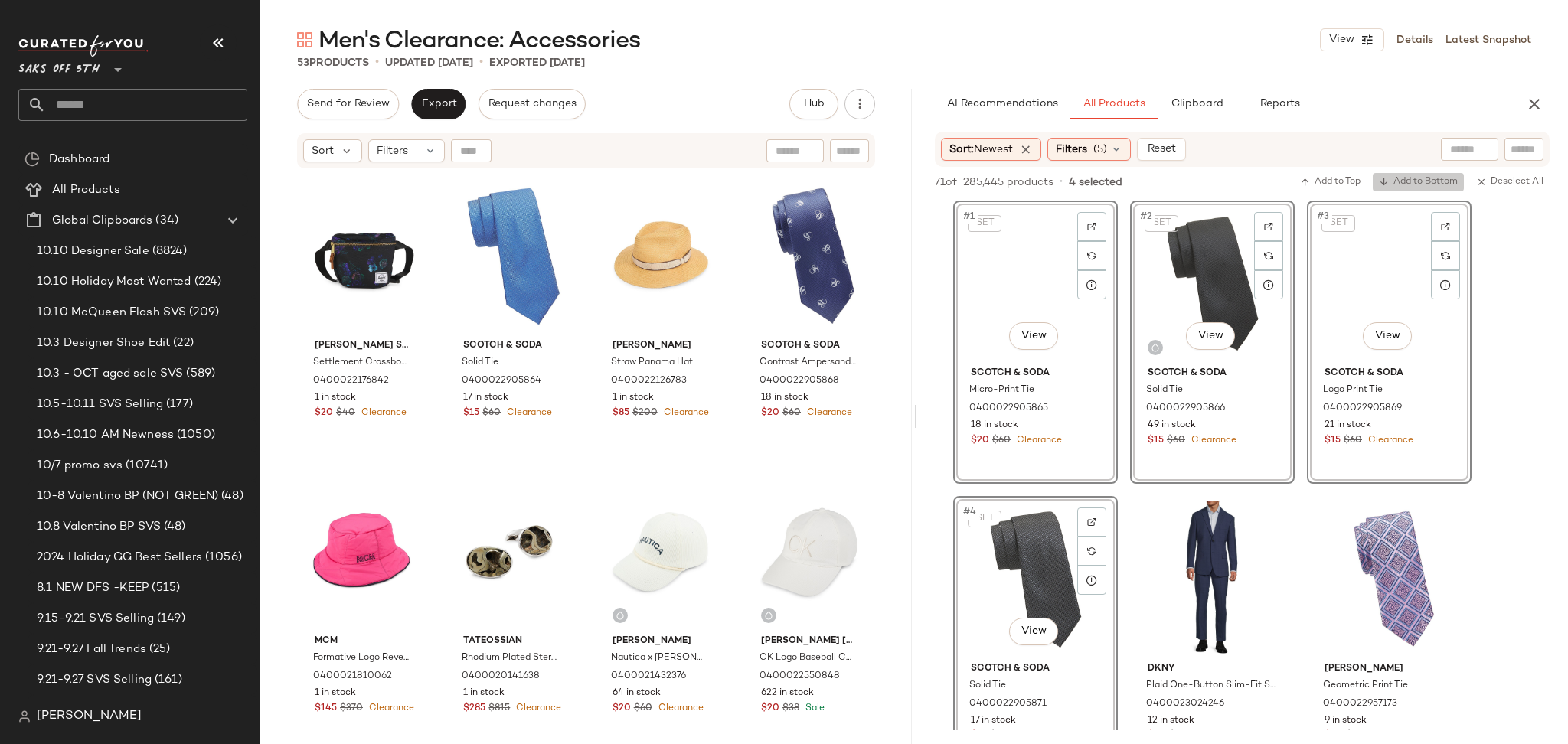
click at [1405, 179] on span "Add to Bottom" at bounding box center [1418, 182] width 79 height 11
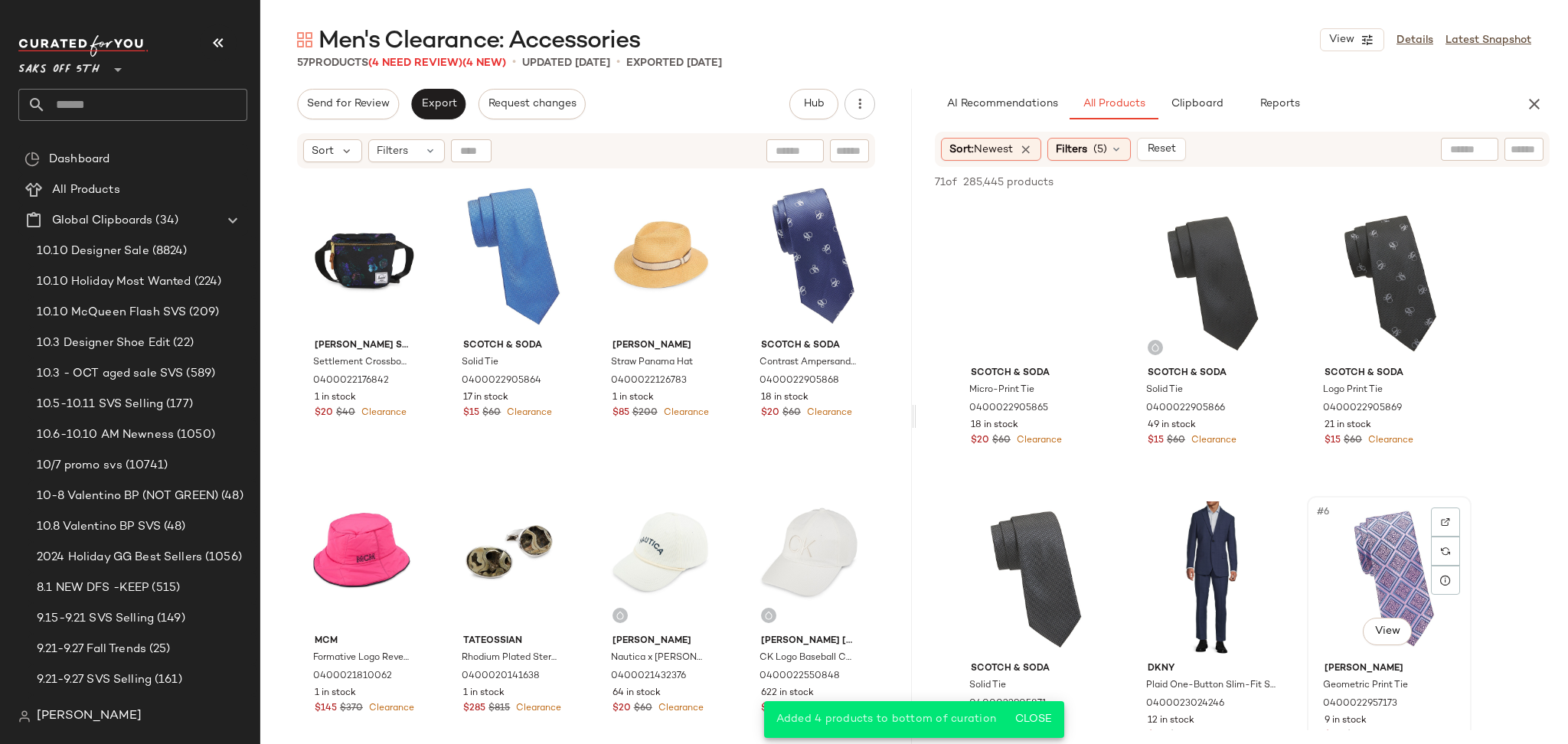
click at [1373, 525] on div "#6 View" at bounding box center [1389, 578] width 154 height 154
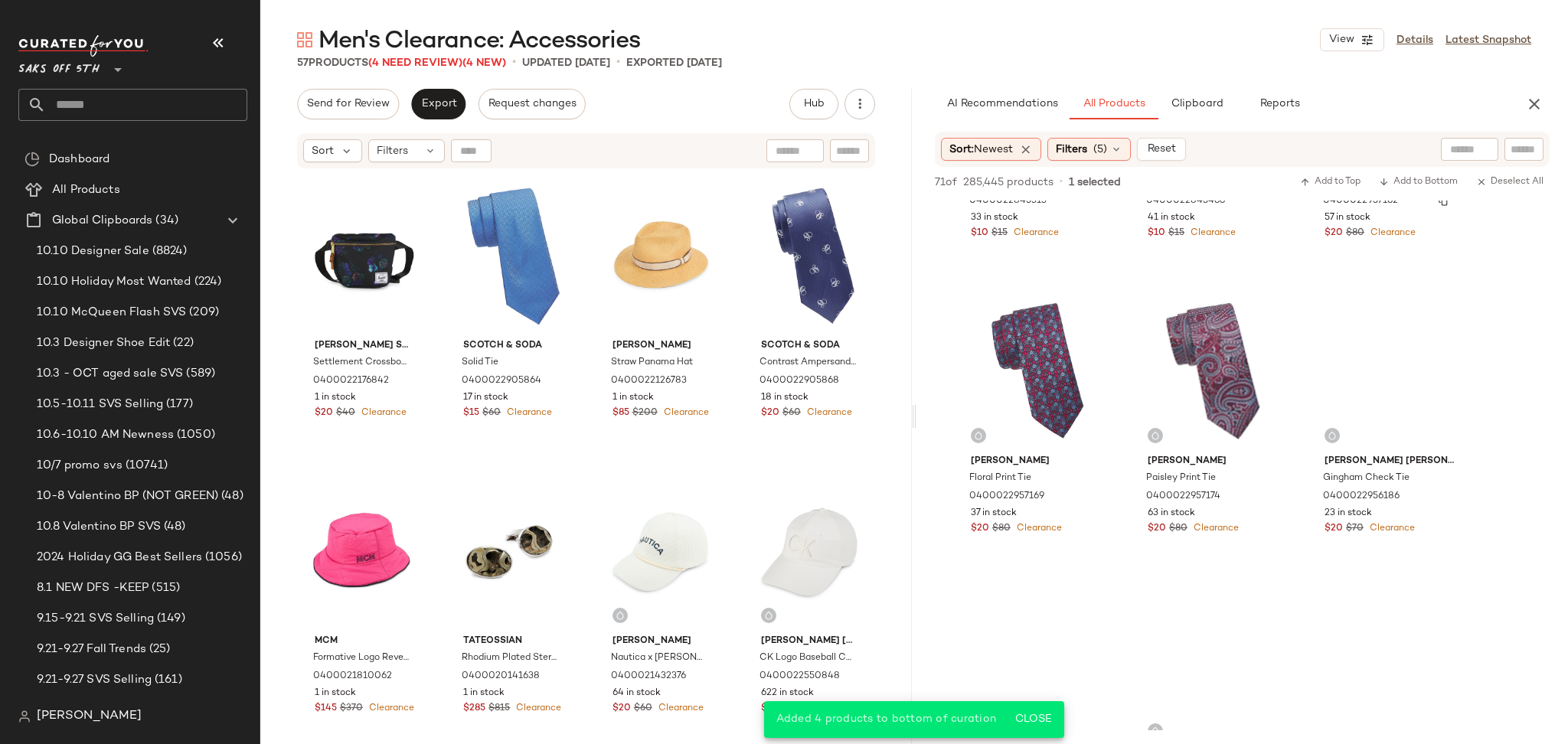
scroll to position [832, 0]
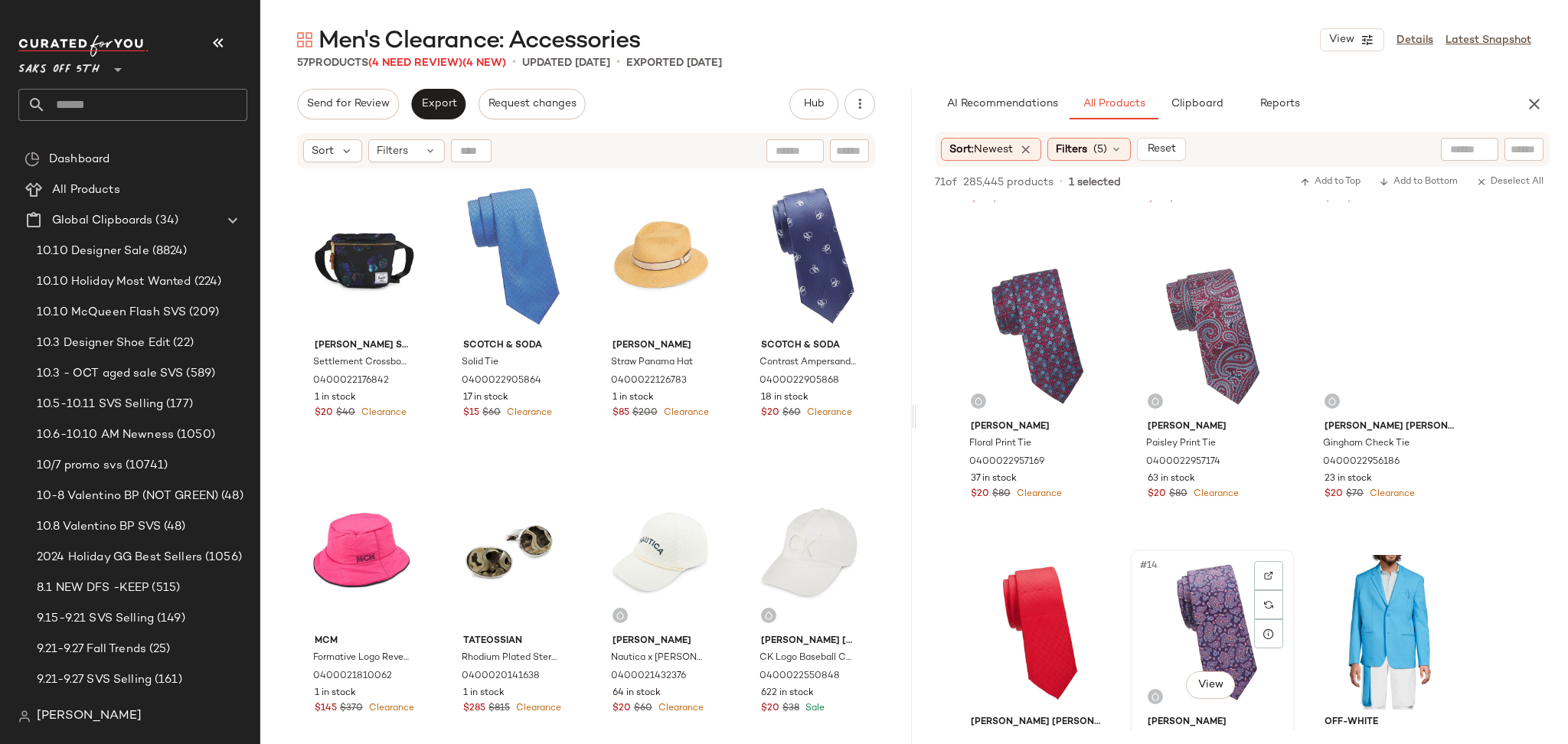
click at [1226, 575] on div "#14 View" at bounding box center [1212, 632] width 154 height 154
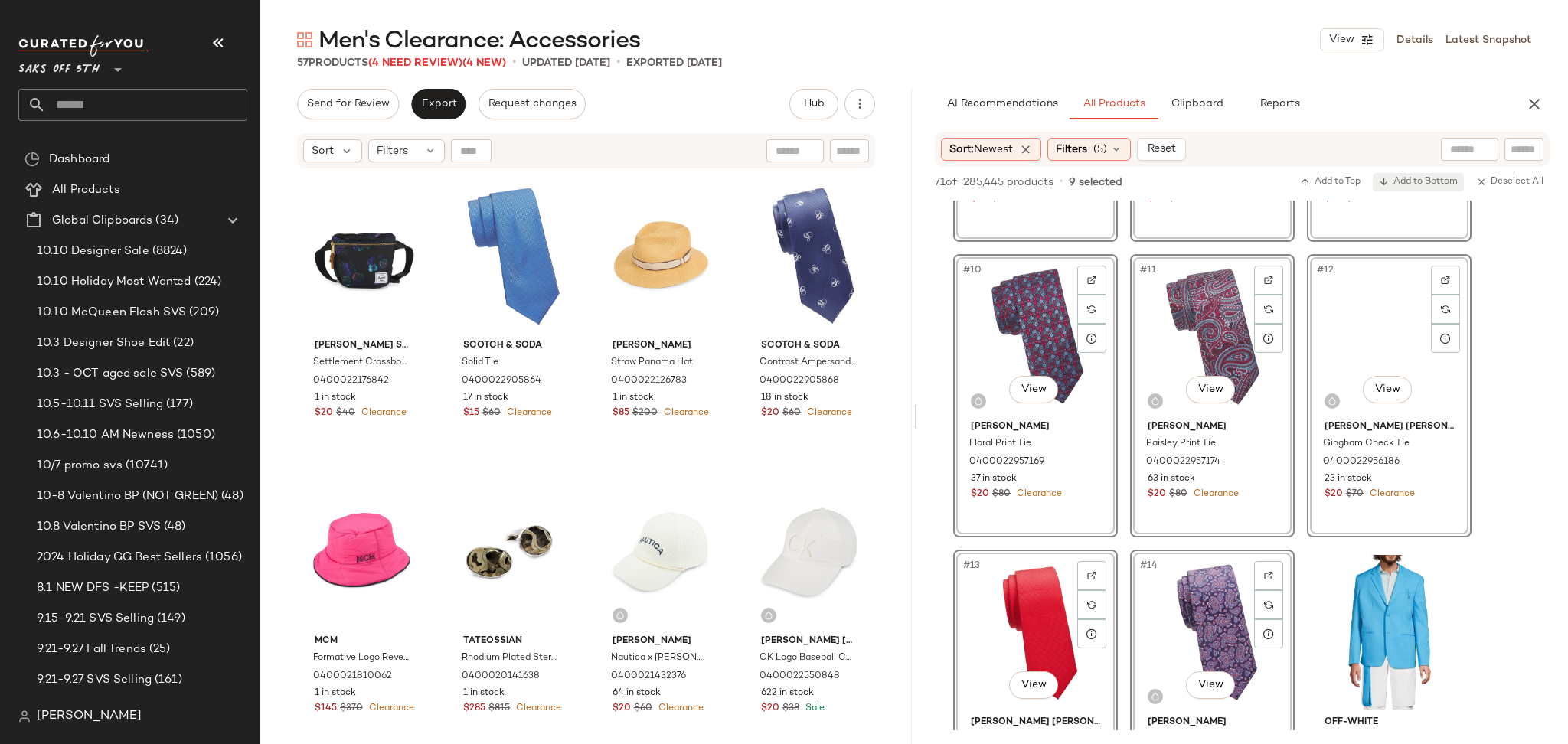
click at [1435, 184] on span "Add to Bottom" at bounding box center [1418, 182] width 79 height 11
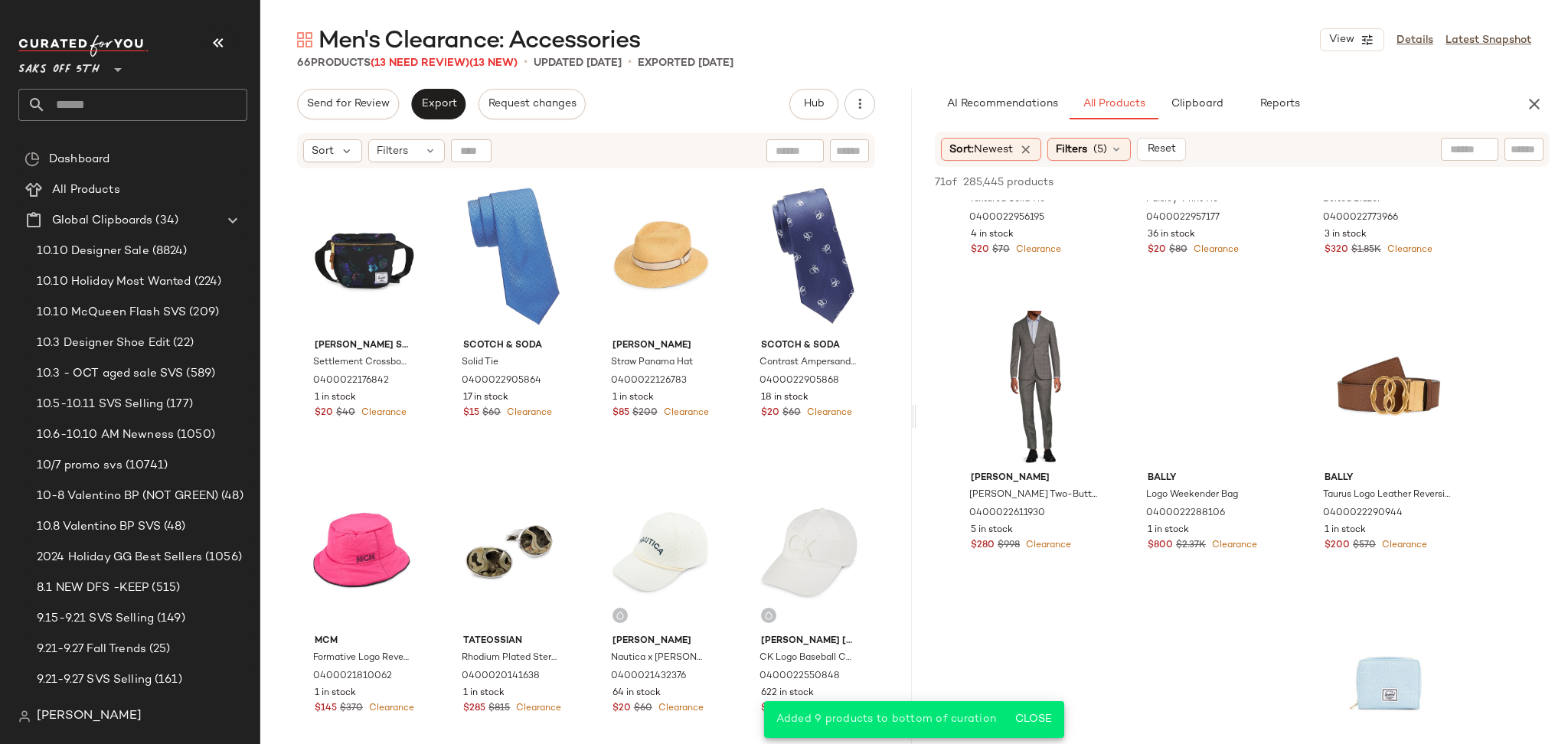
scroll to position [1374, 0]
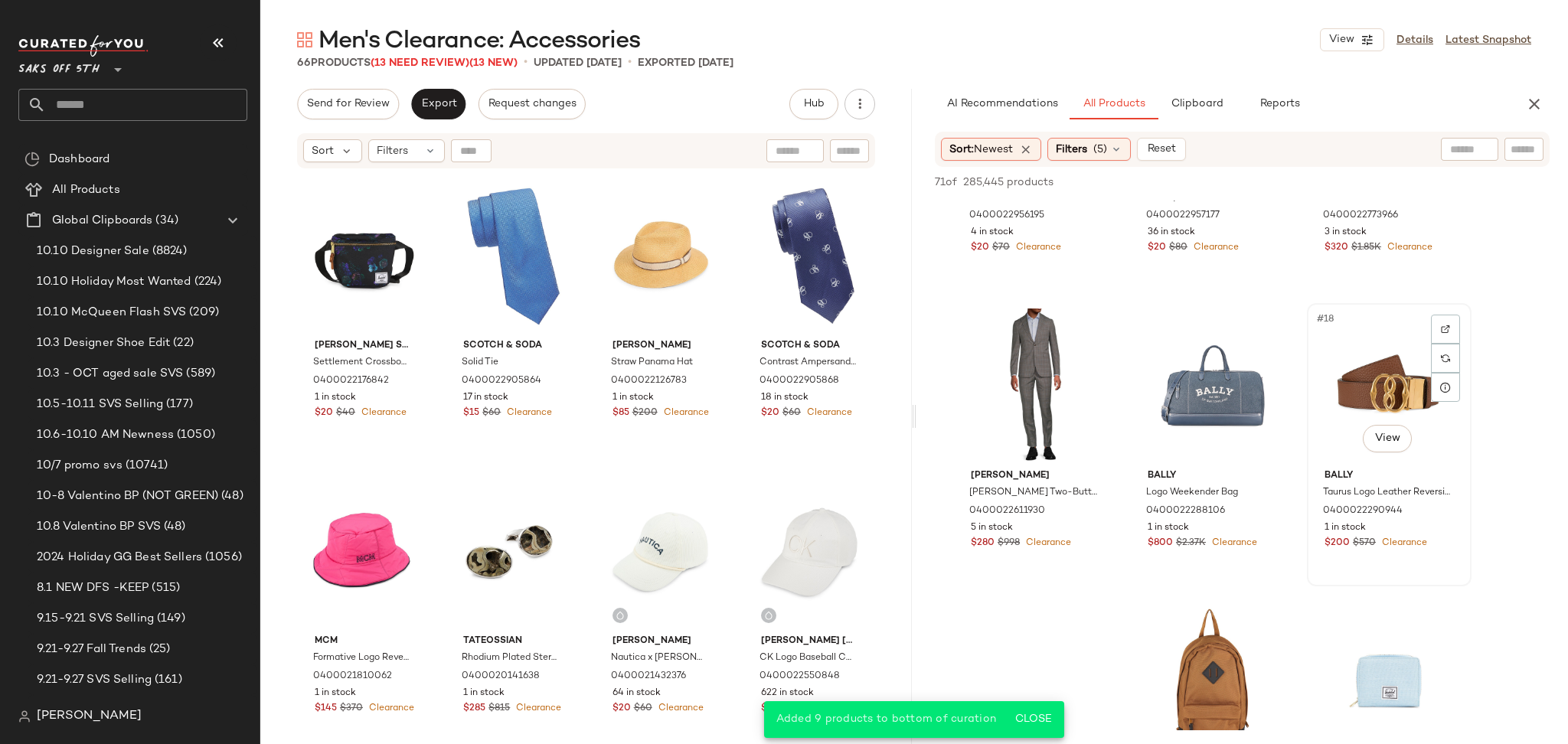
click at [1375, 357] on div "#18 View" at bounding box center [1389, 385] width 154 height 154
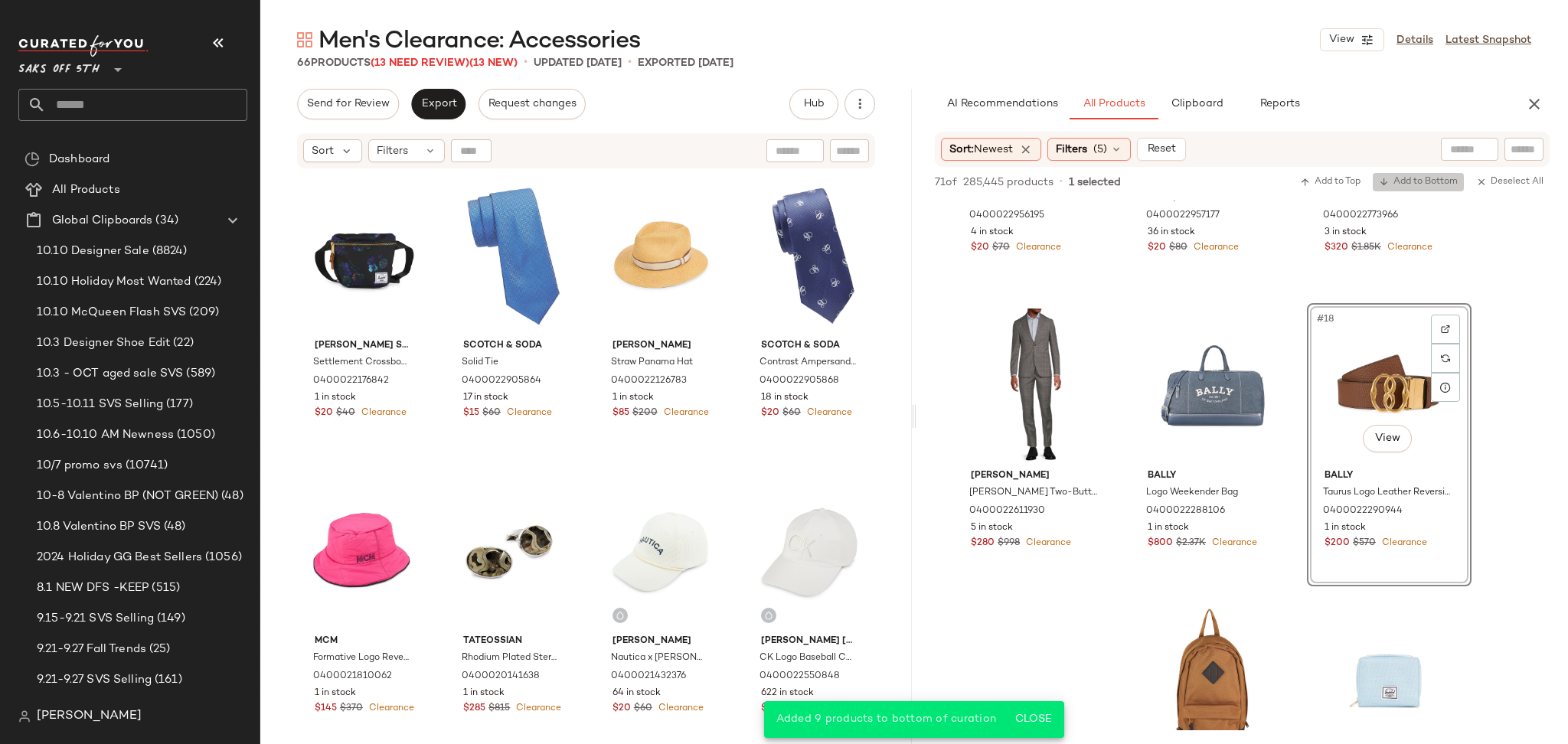
click at [1424, 177] on span "Add to Bottom" at bounding box center [1418, 182] width 79 height 11
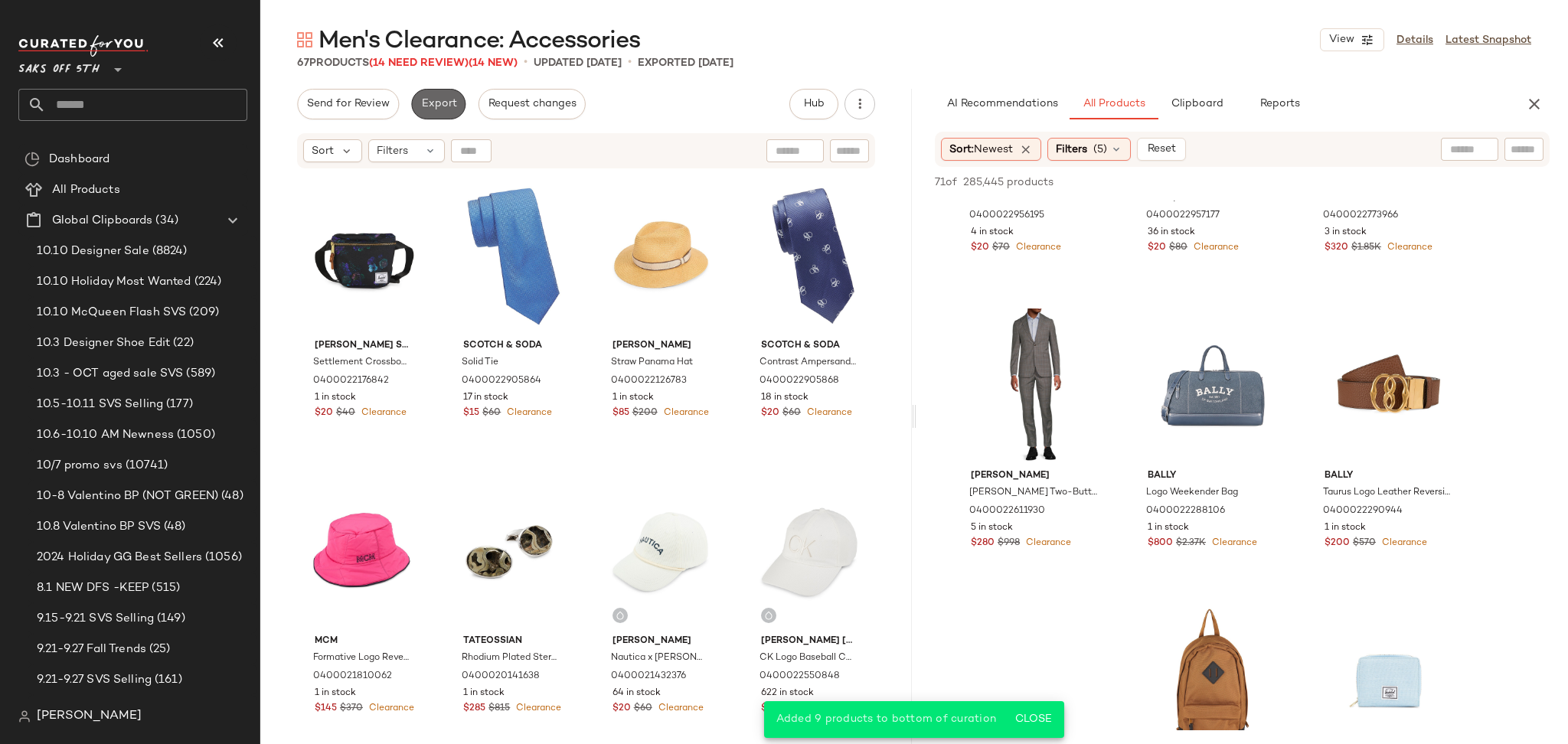
click at [422, 105] on span "Export" at bounding box center [438, 104] width 36 height 12
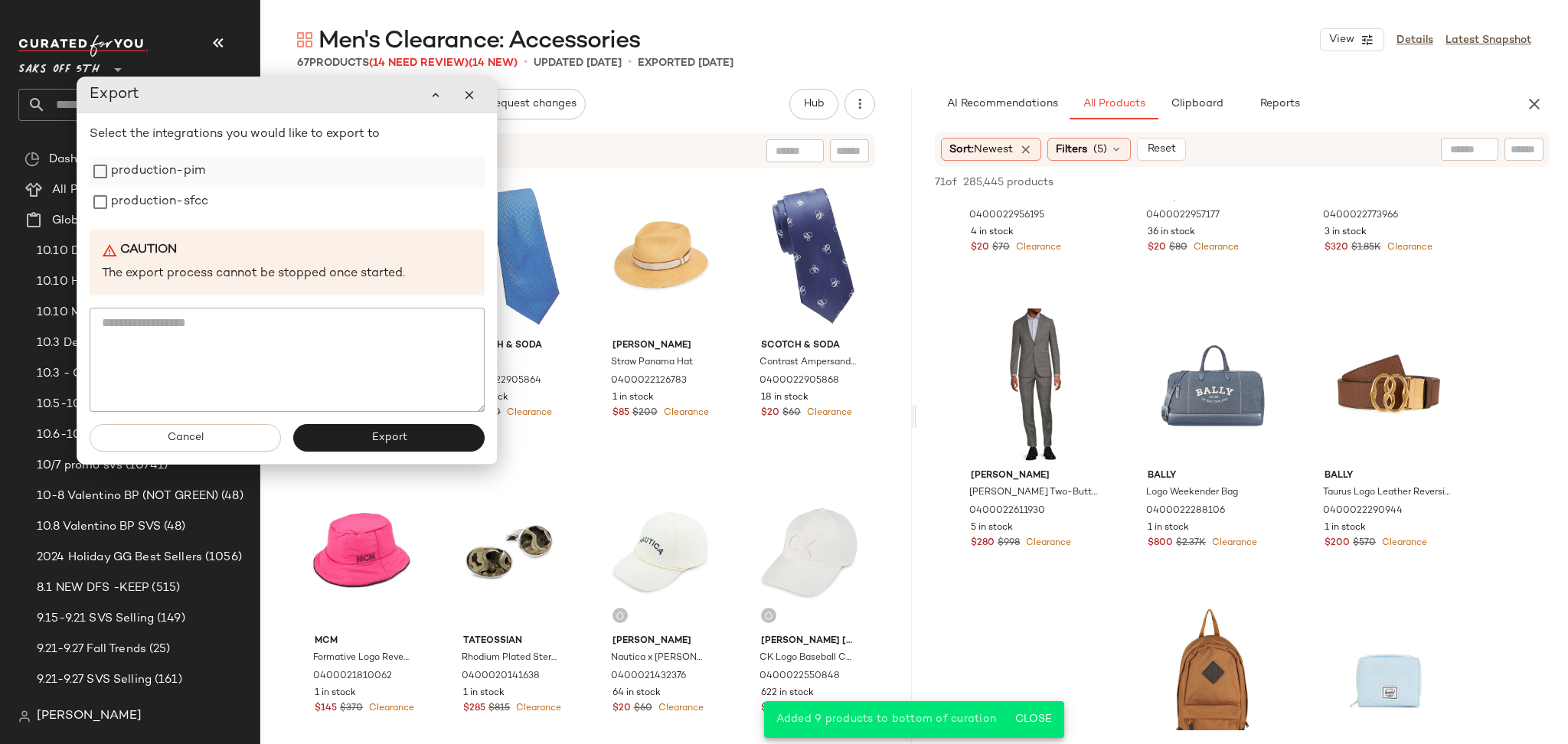
click at [166, 171] on label "production-pim" at bounding box center [157, 170] width 94 height 30
click at [163, 189] on label "production-sfcc" at bounding box center [159, 202] width 97 height 30
click at [343, 453] on div "Cancel Export" at bounding box center [287, 437] width 420 height 52
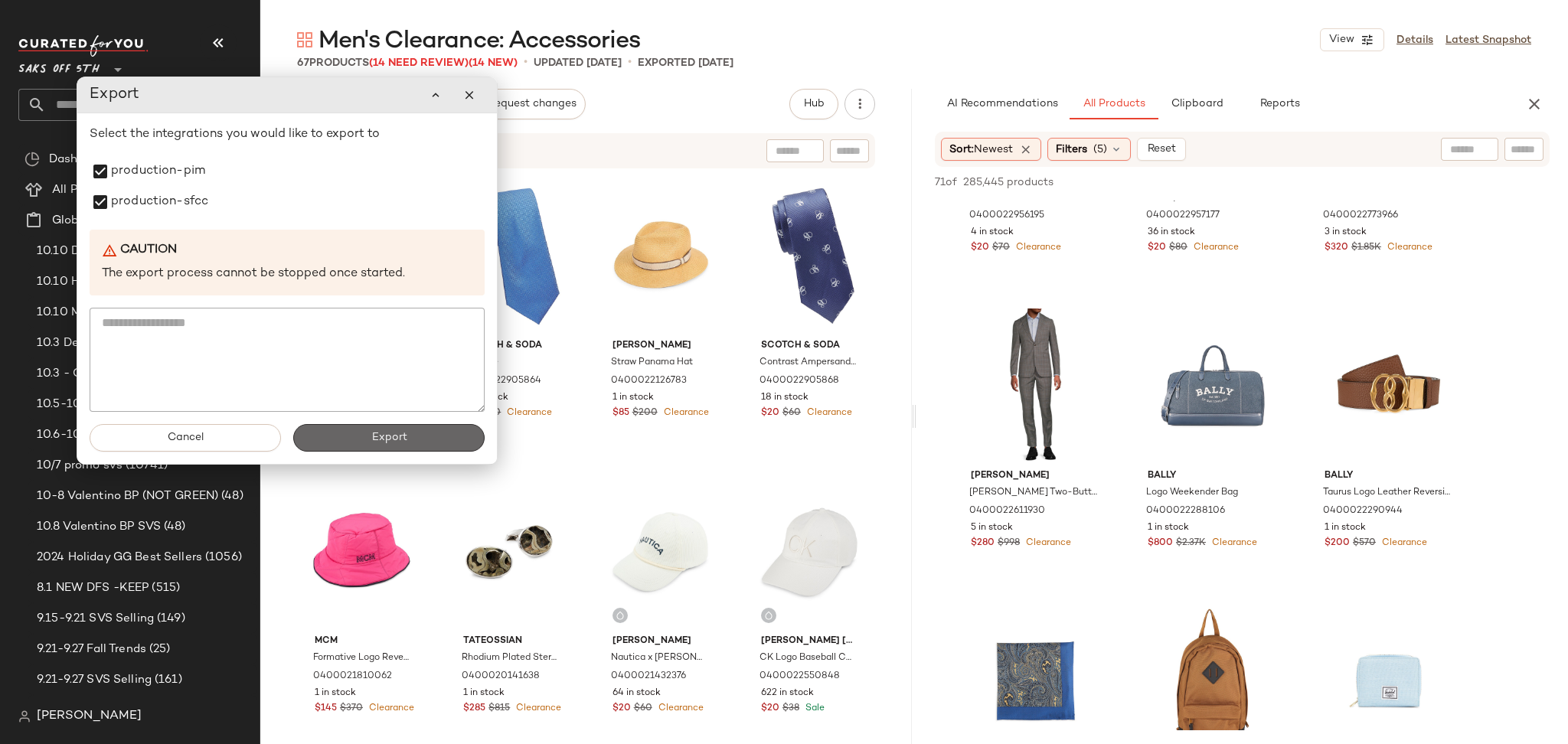
click at [358, 446] on button "Export" at bounding box center [389, 438] width 192 height 28
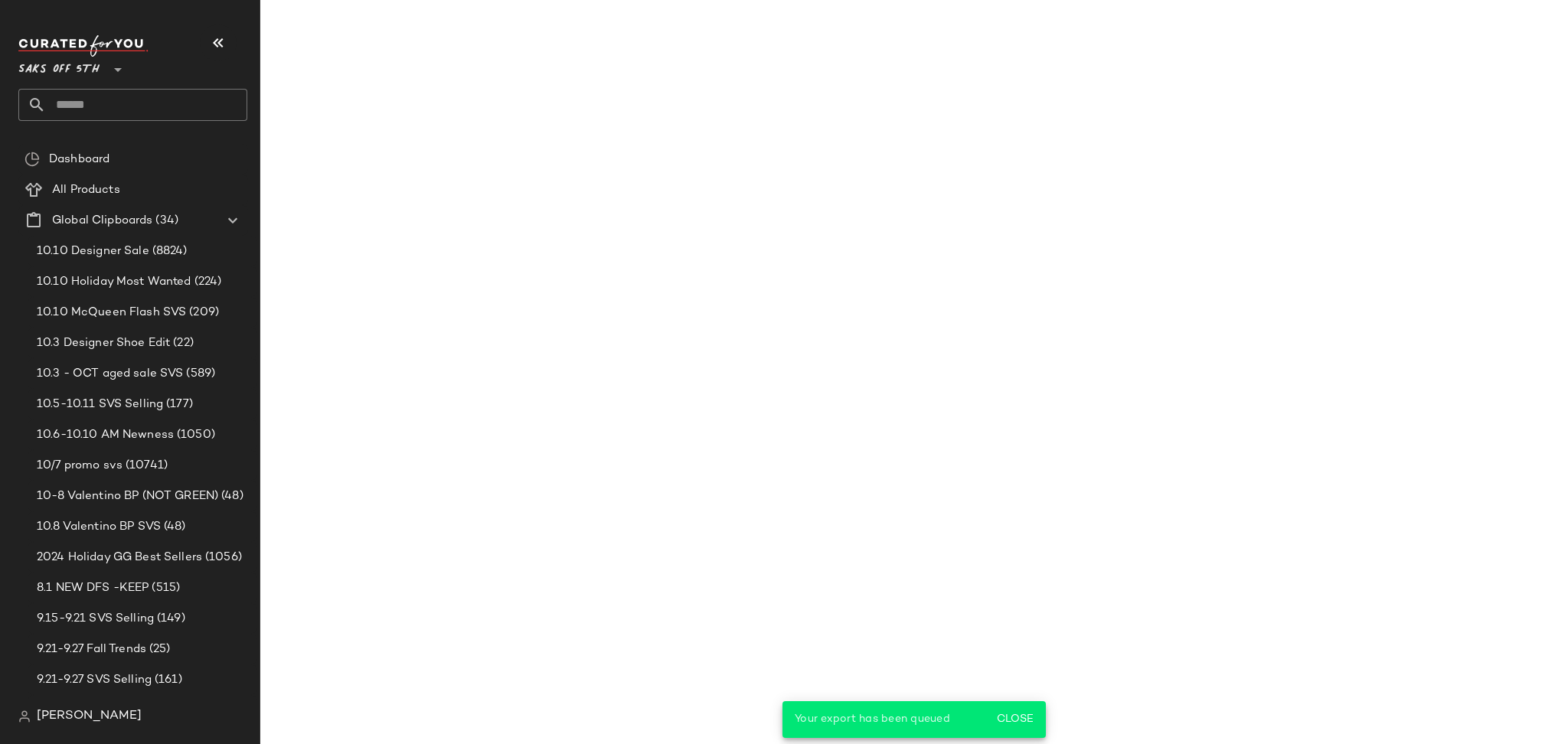
scroll to position [1964, 0]
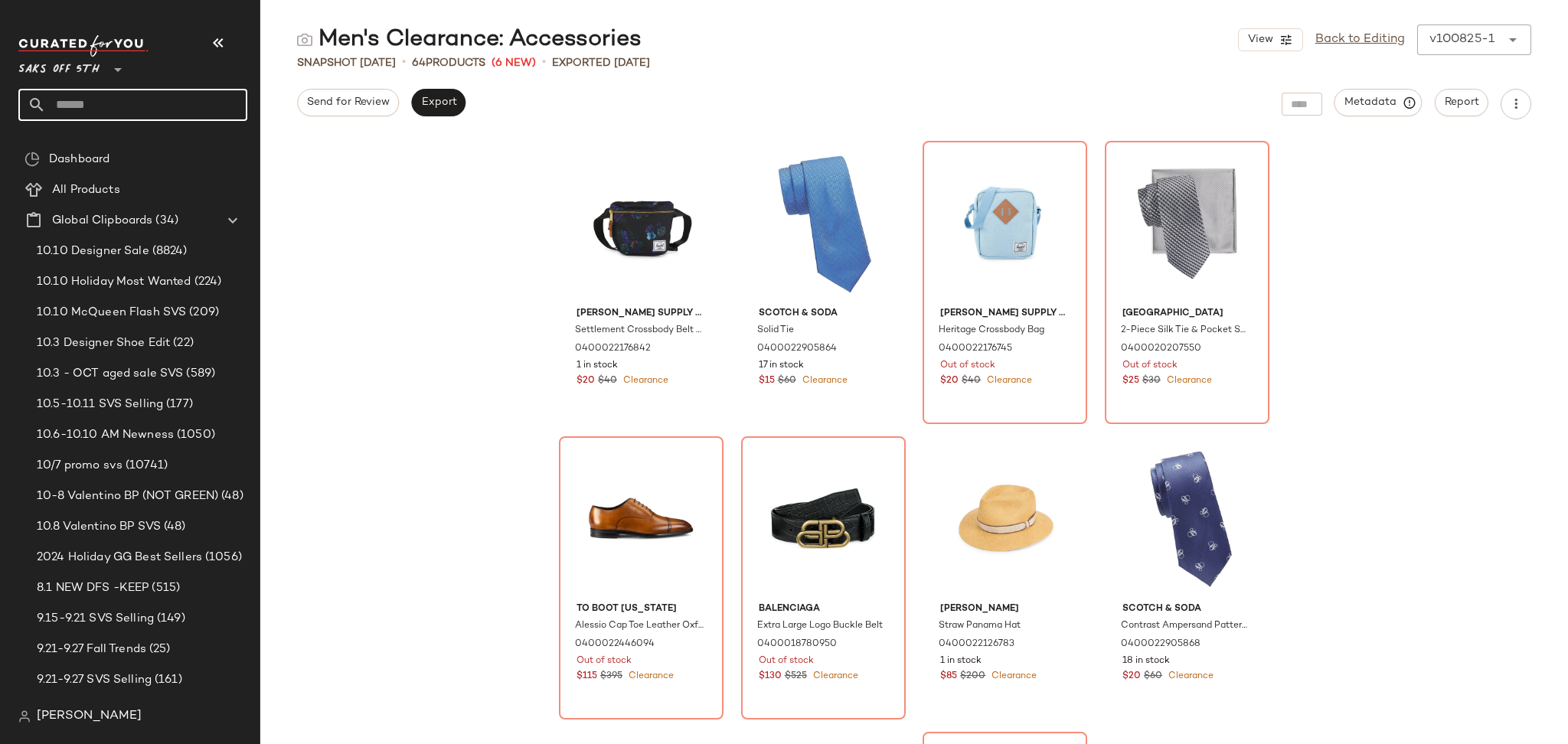
click at [157, 104] on input "text" at bounding box center [147, 105] width 202 height 32
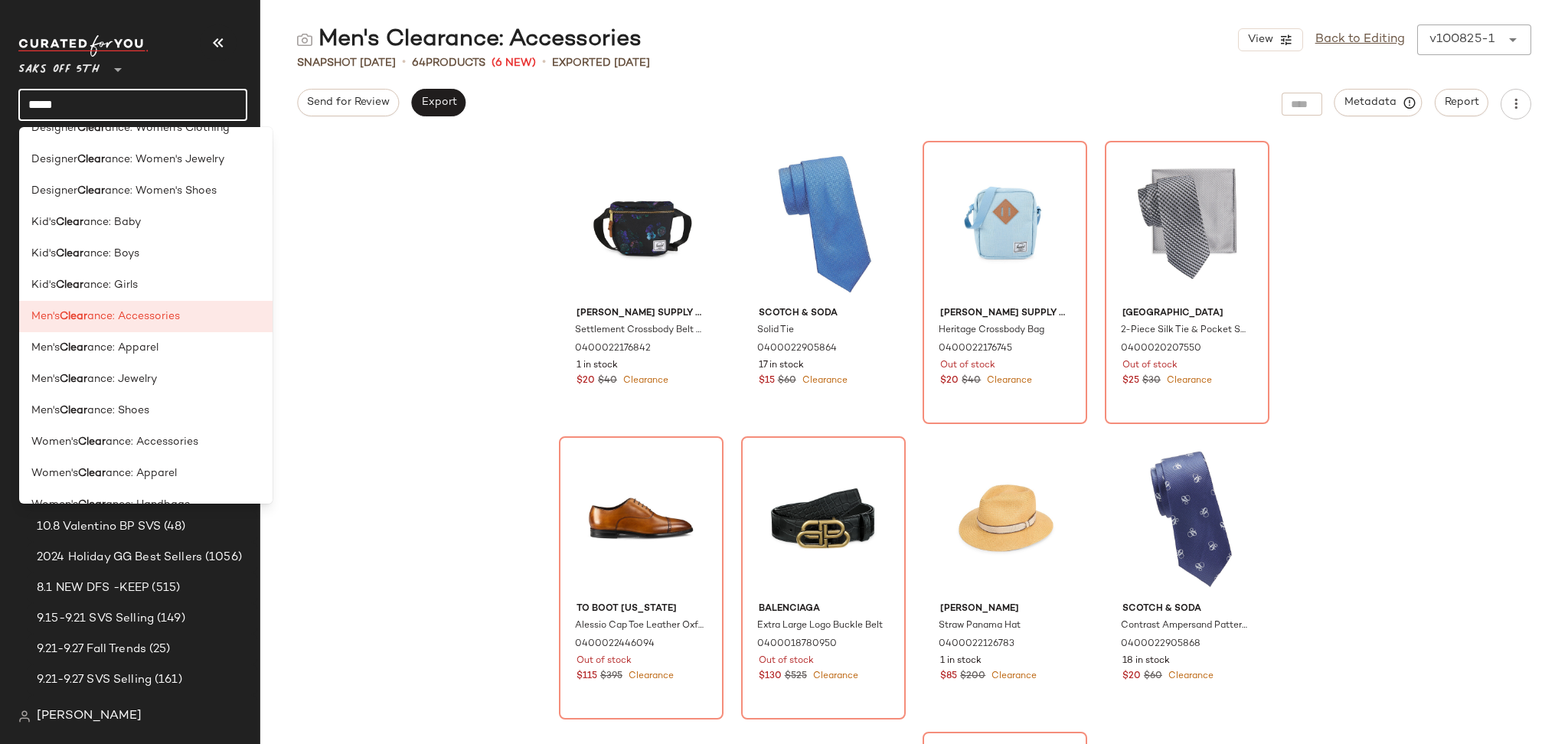
scroll to position [748, 0]
type input "*****"
click at [166, 354] on div "Men's Clear ance: Apparel" at bounding box center [146, 343] width 254 height 31
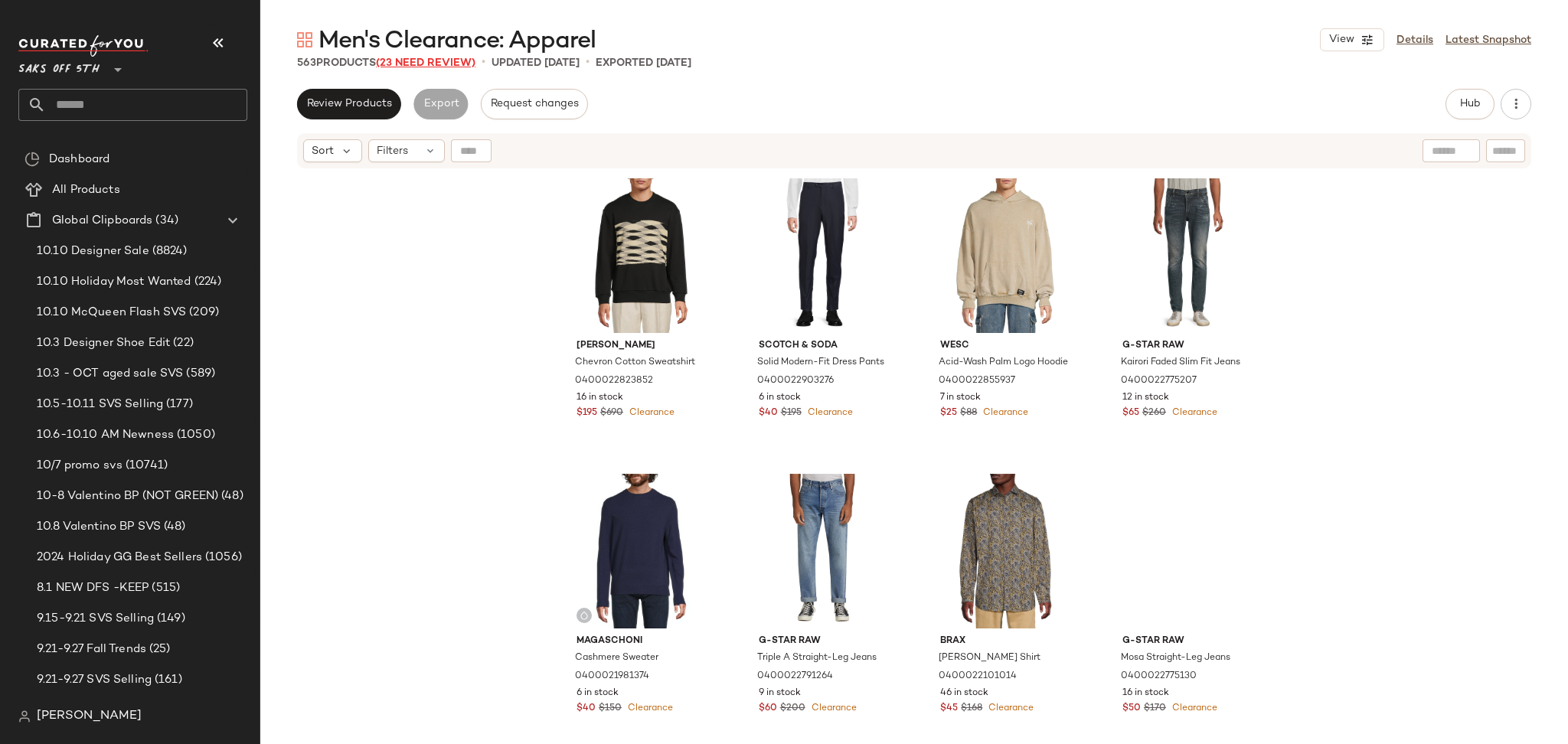
click at [425, 60] on span "(23 Need Review)" at bounding box center [426, 63] width 99 height 12
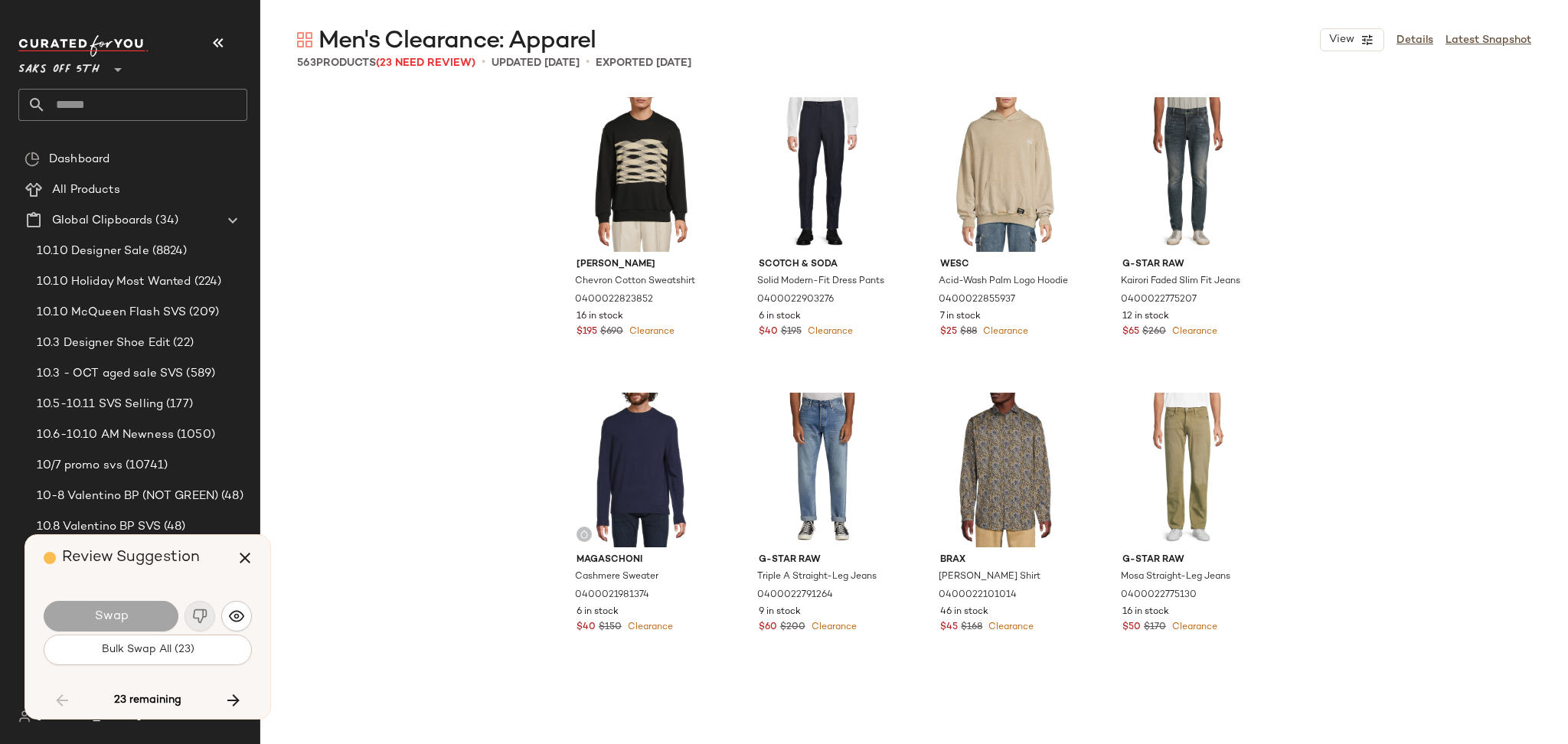
scroll to position [7974, 0]
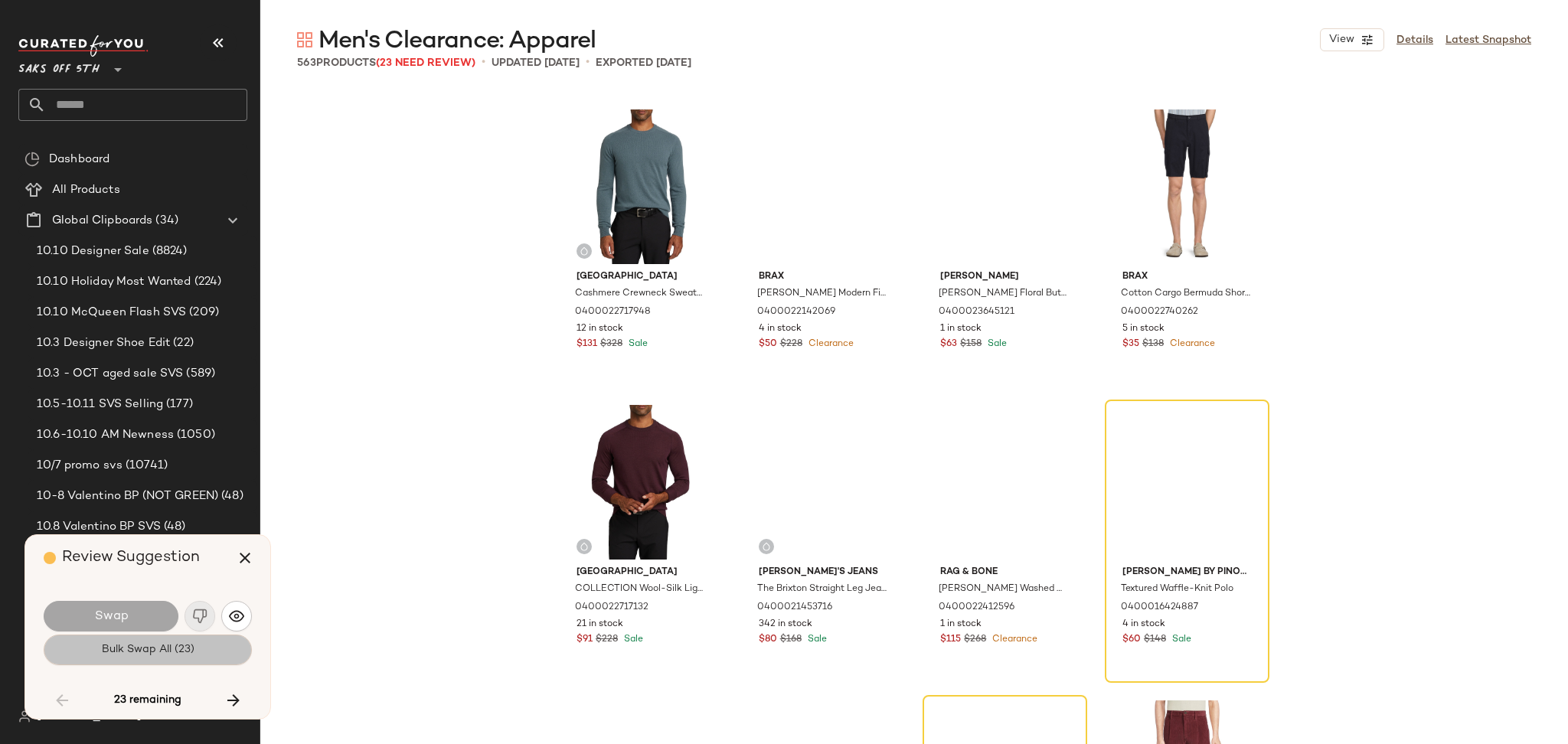
click at [151, 649] on span "Bulk Swap All (23)" at bounding box center [147, 649] width 93 height 12
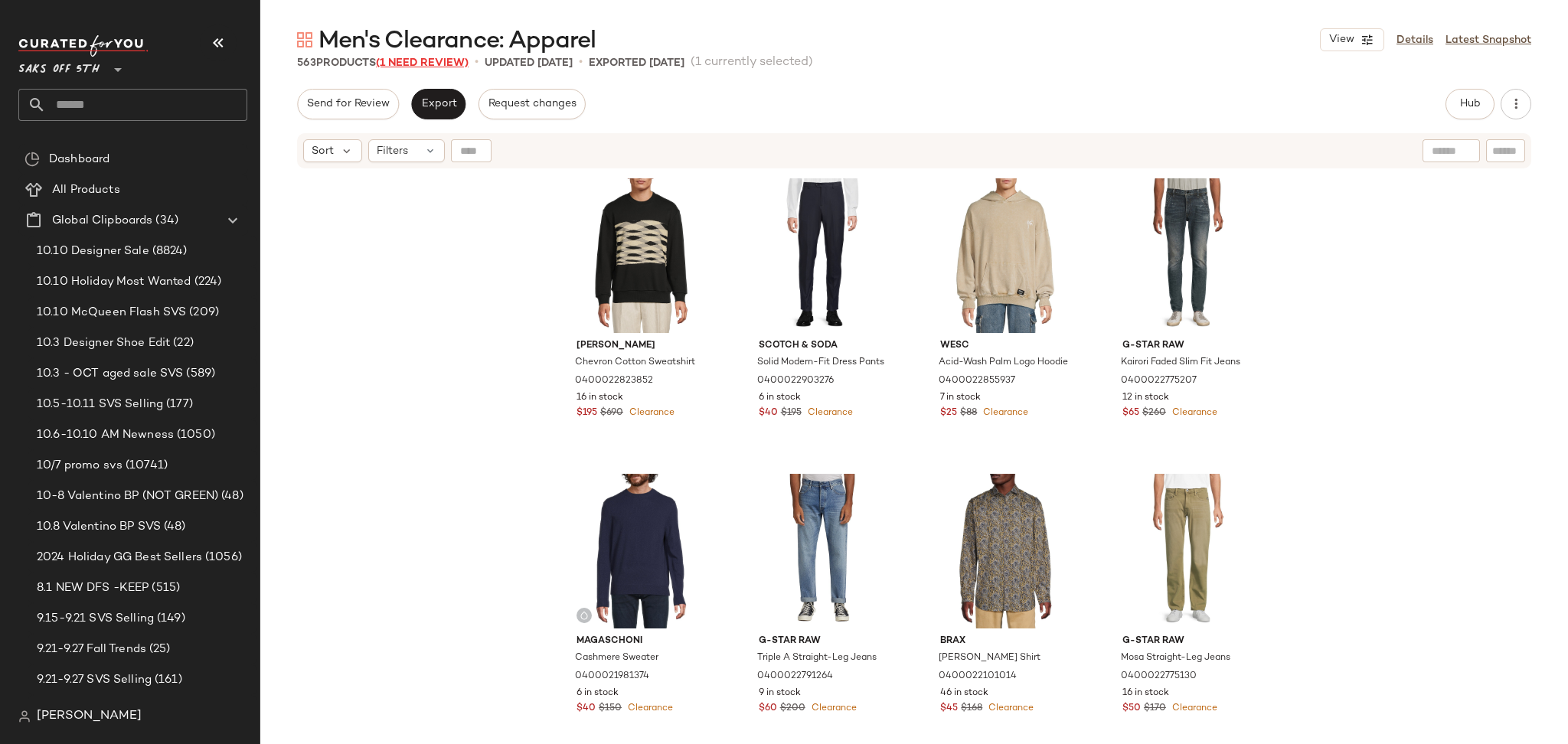
click at [400, 66] on span "(1 Need Review)" at bounding box center [422, 63] width 92 height 12
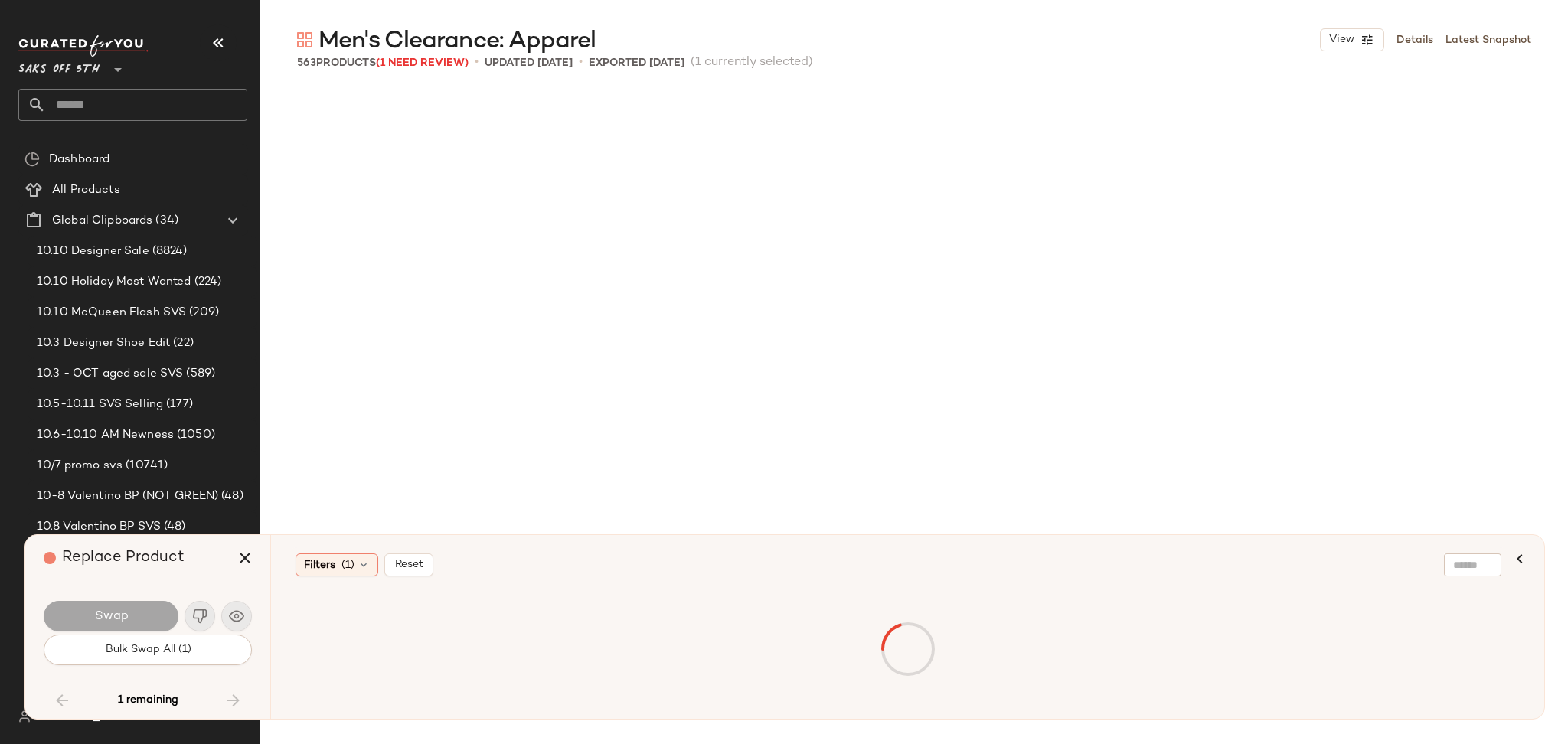
scroll to position [14176, 0]
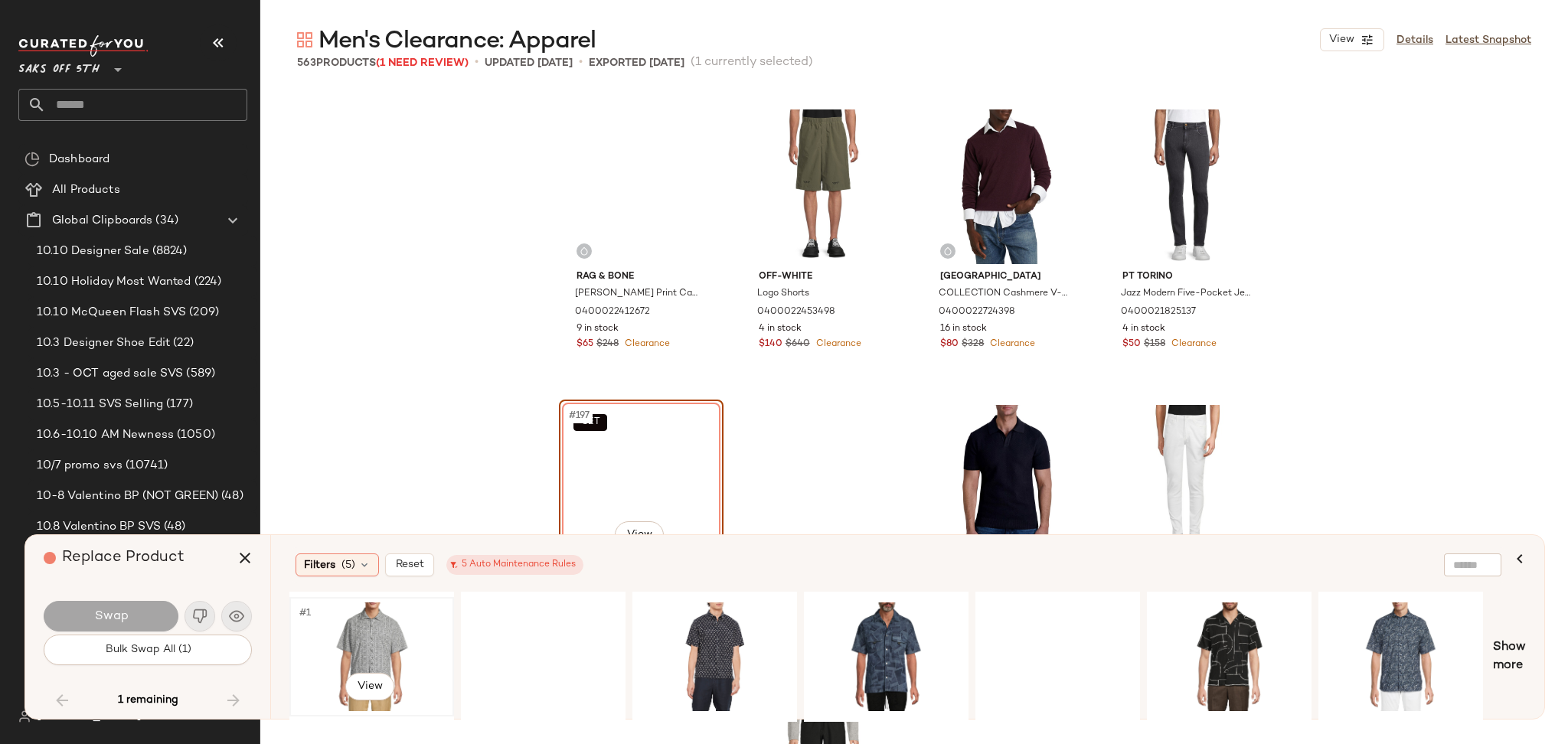
click at [370, 632] on div "#1 View" at bounding box center [371, 656] width 154 height 108
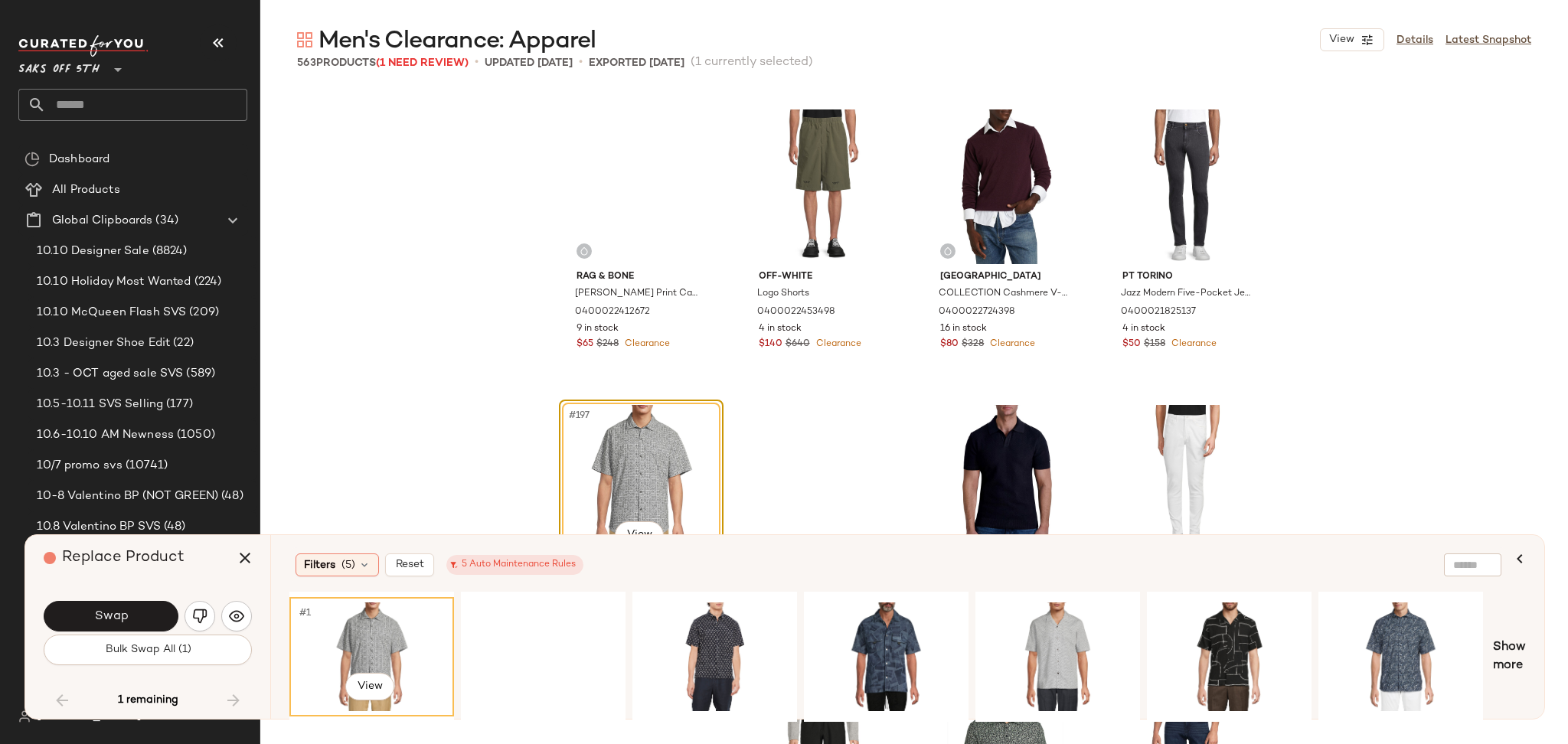
scroll to position [14437, 0]
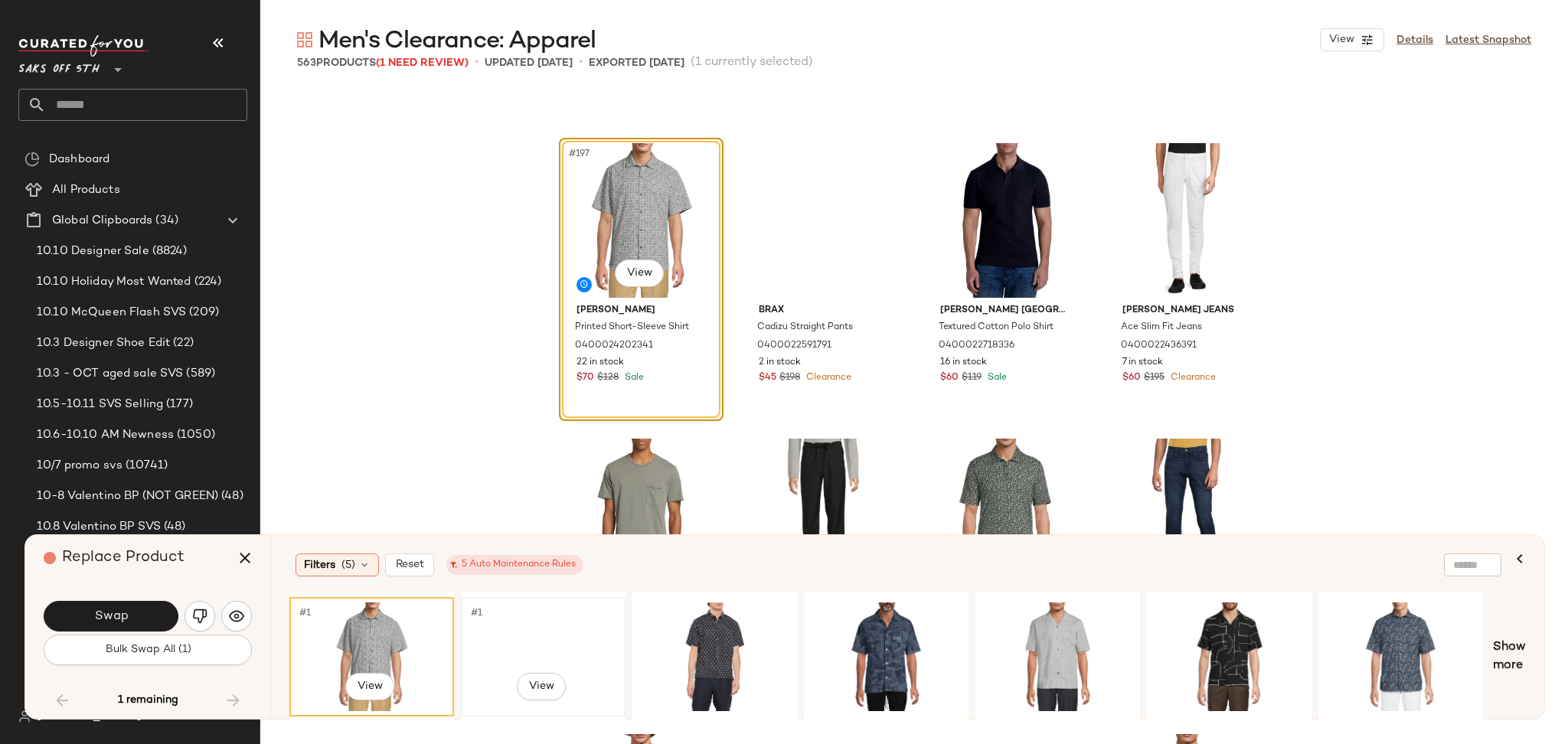
click at [533, 629] on div "#1 View" at bounding box center [543, 656] width 154 height 108
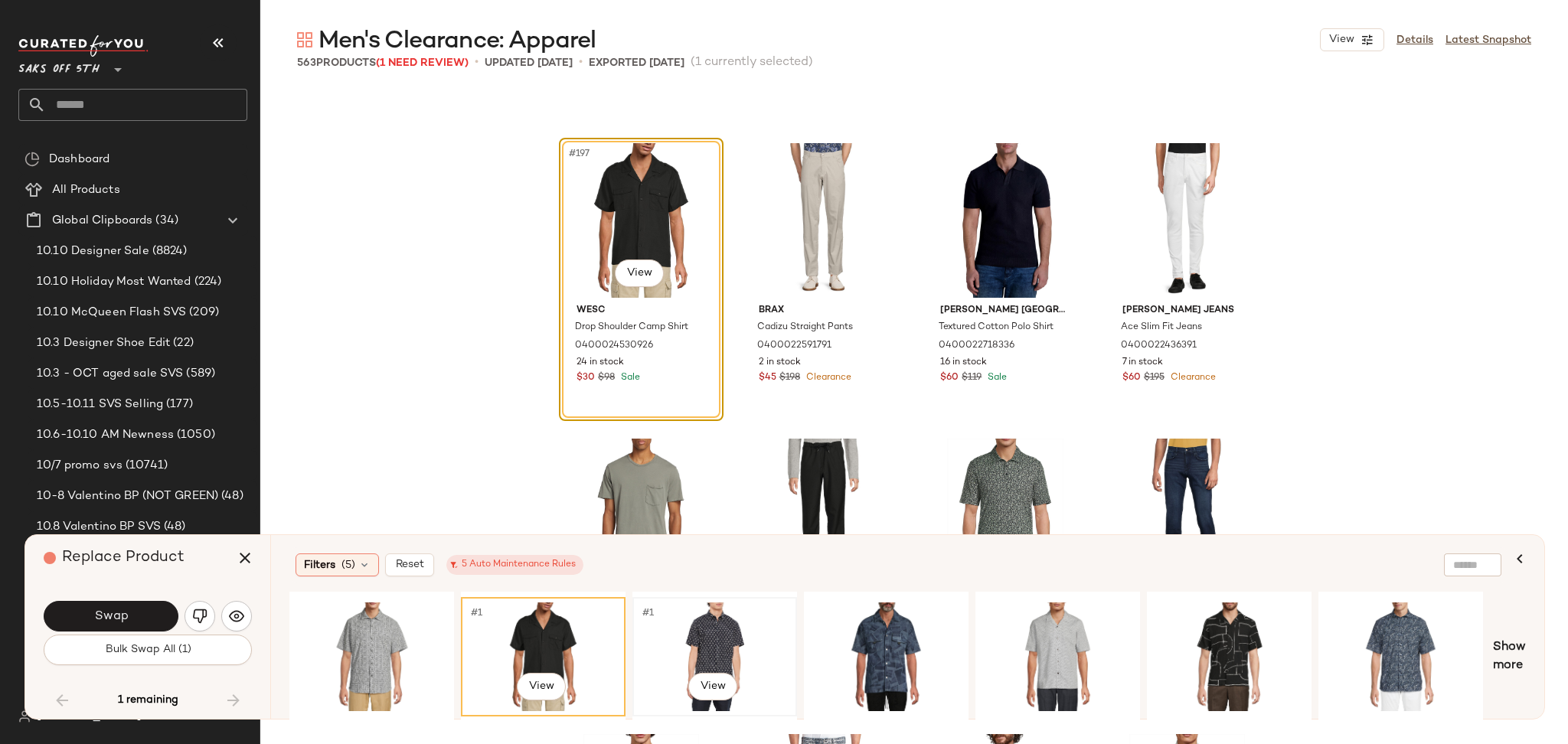
click at [700, 642] on div "#1 View" at bounding box center [714, 656] width 154 height 108
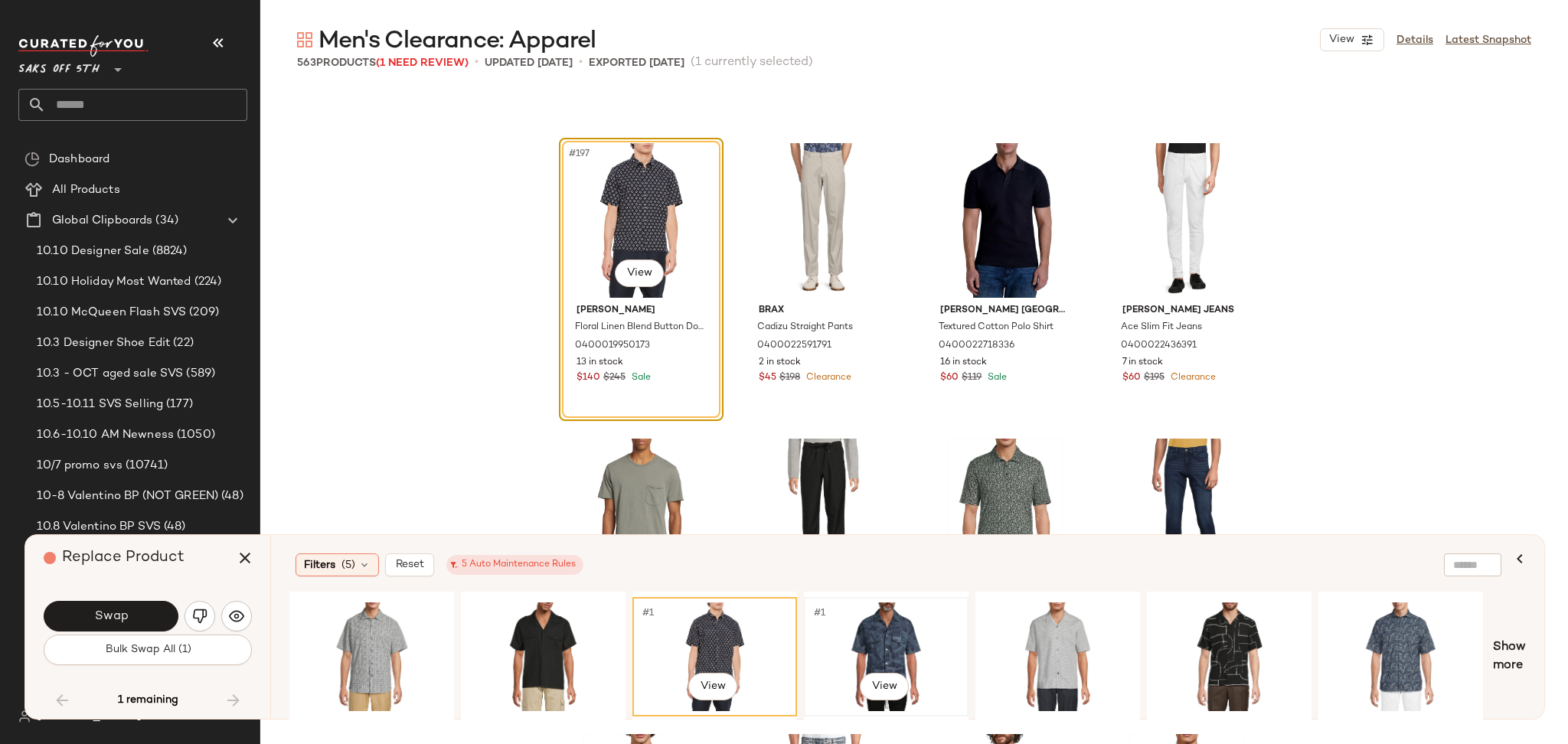
click at [853, 638] on div "#1 View" at bounding box center [886, 656] width 154 height 108
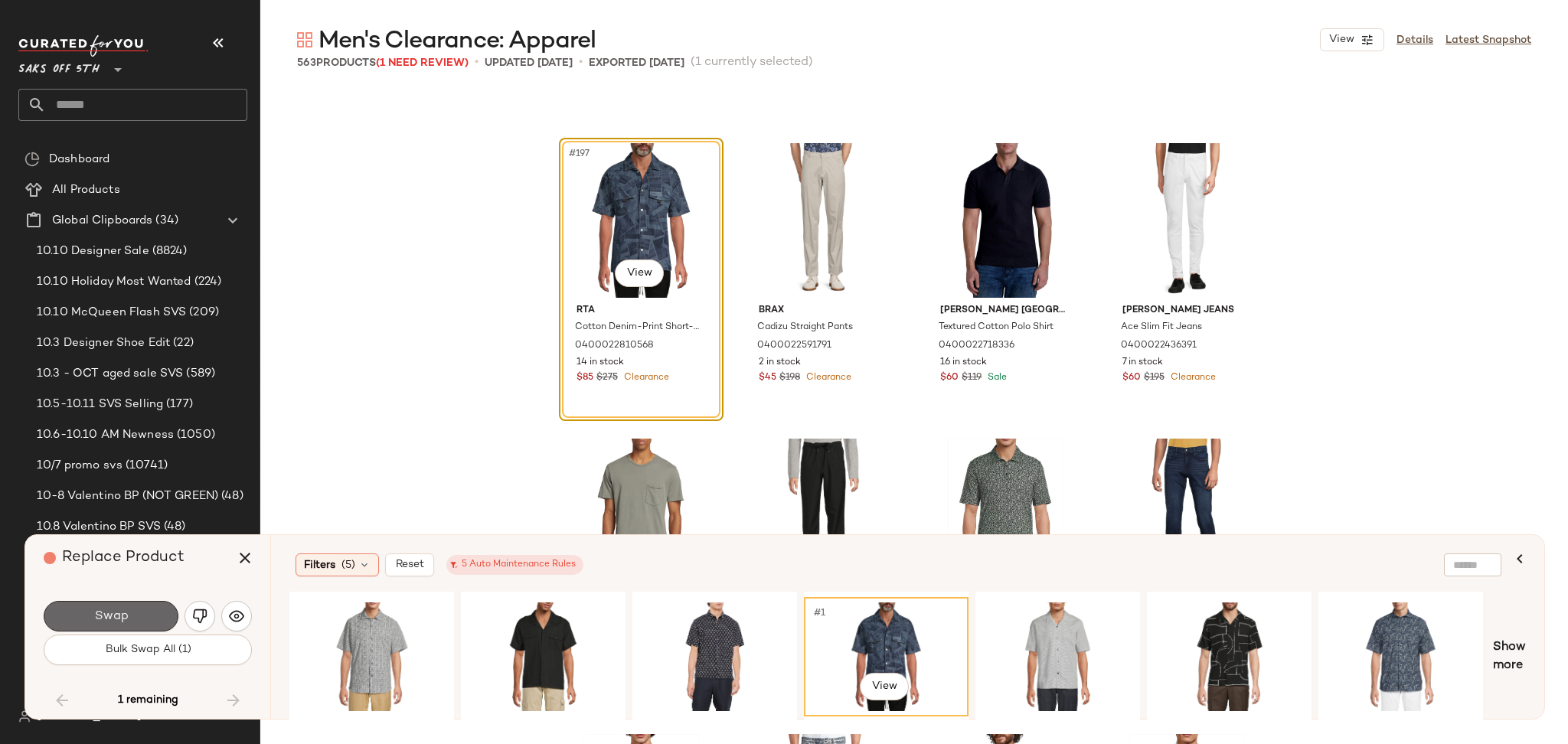
click at [164, 623] on button "Swap" at bounding box center [111, 615] width 135 height 30
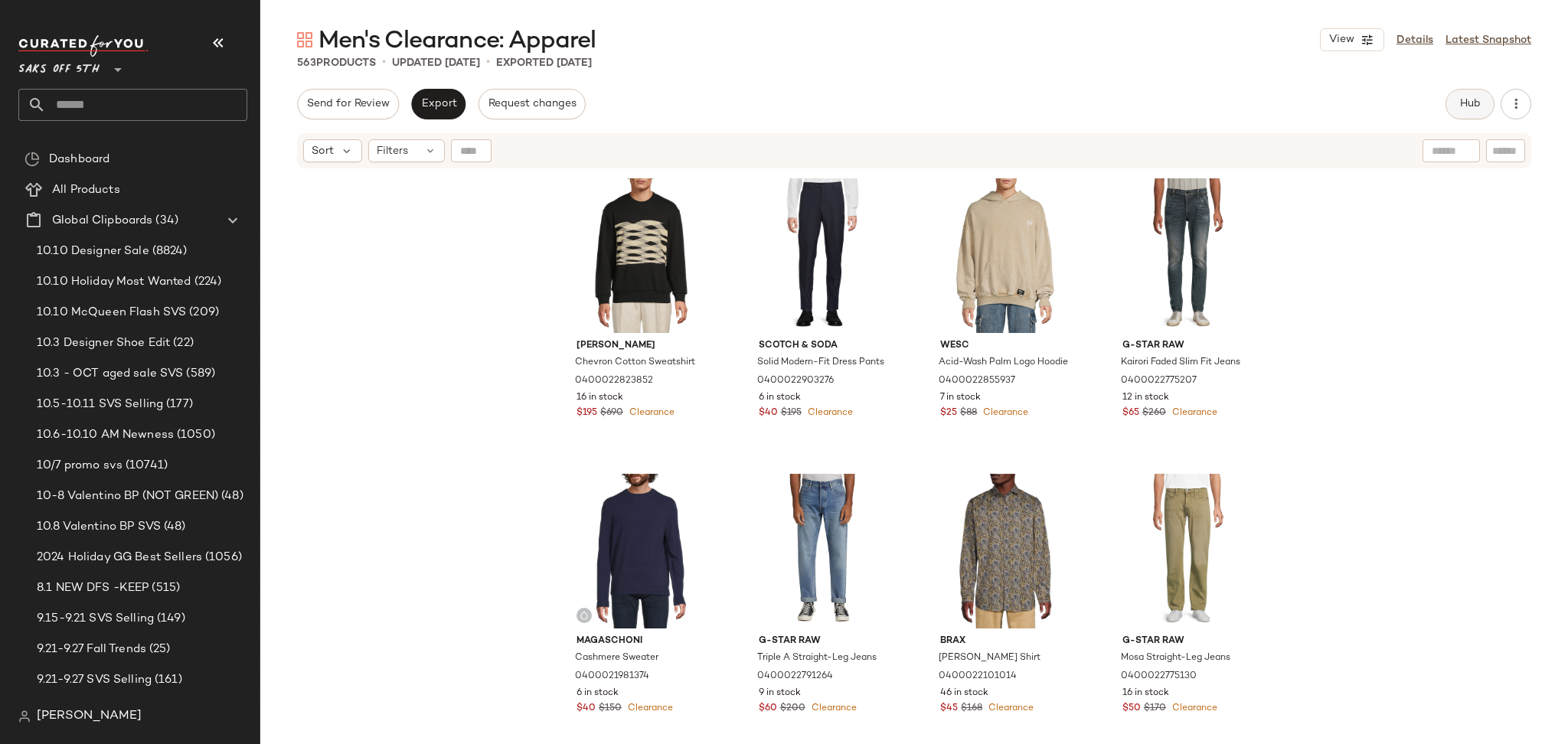
click at [1472, 103] on span "Hub" at bounding box center [1470, 104] width 22 height 12
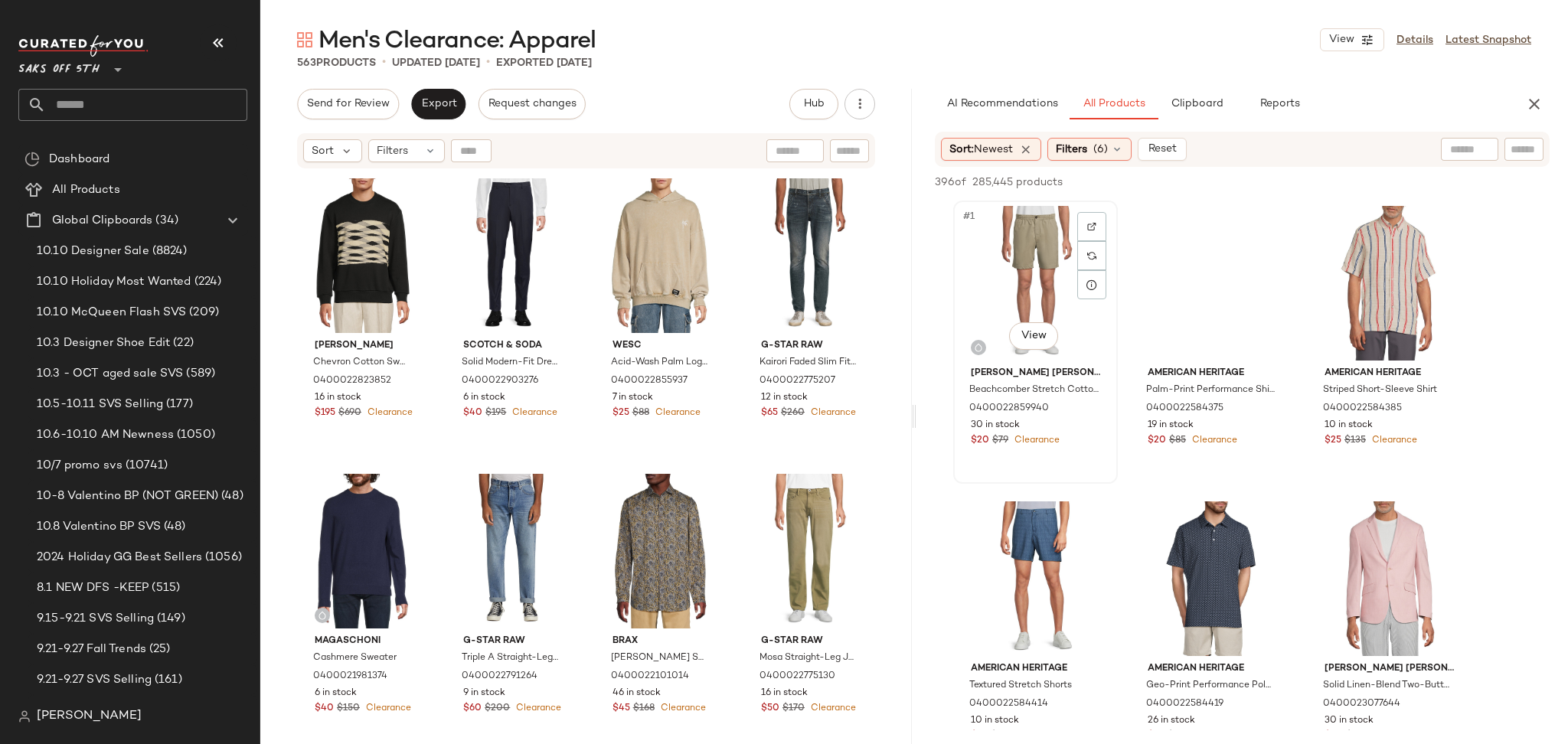
click at [1055, 260] on div "#1 View" at bounding box center [1035, 283] width 154 height 154
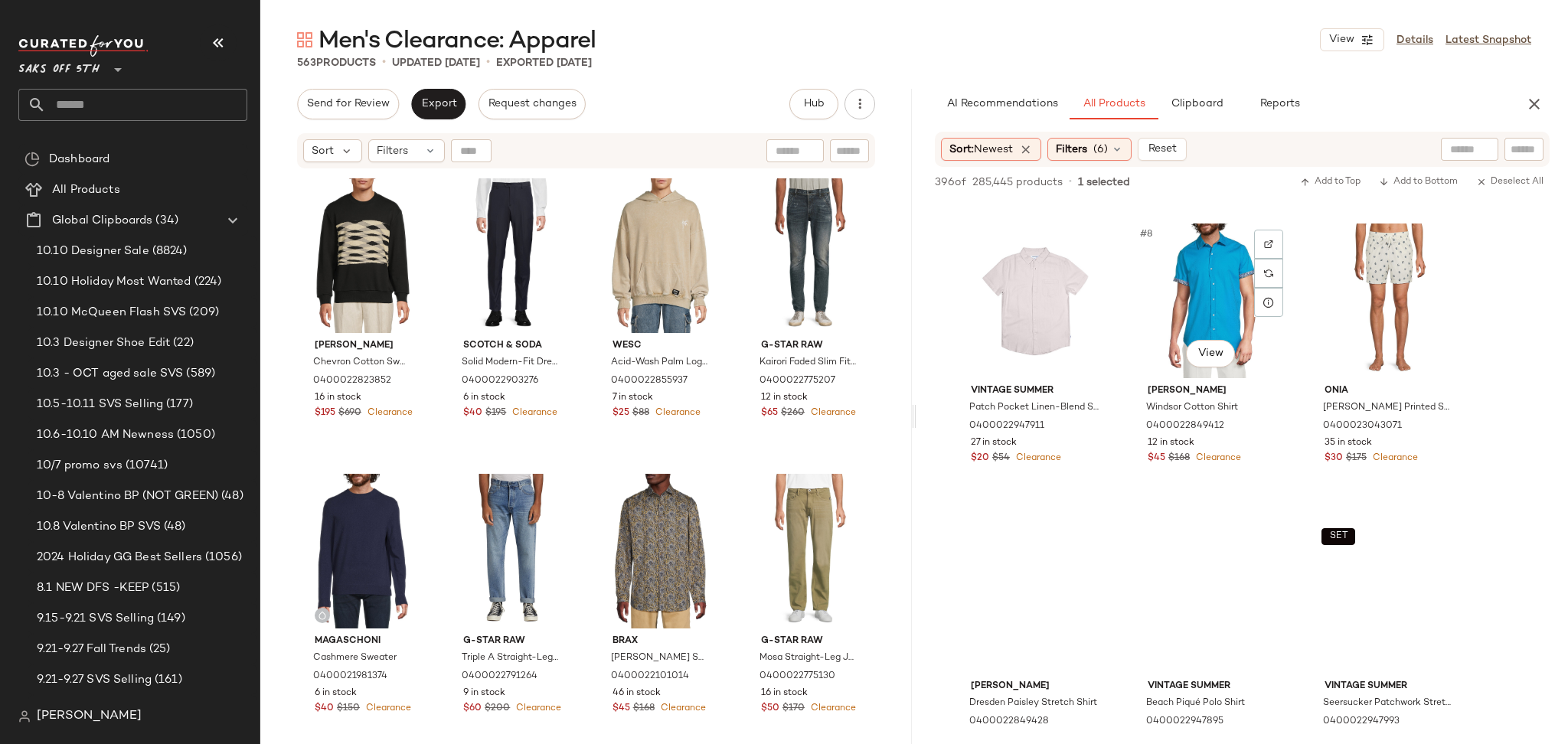
scroll to position [579, 0]
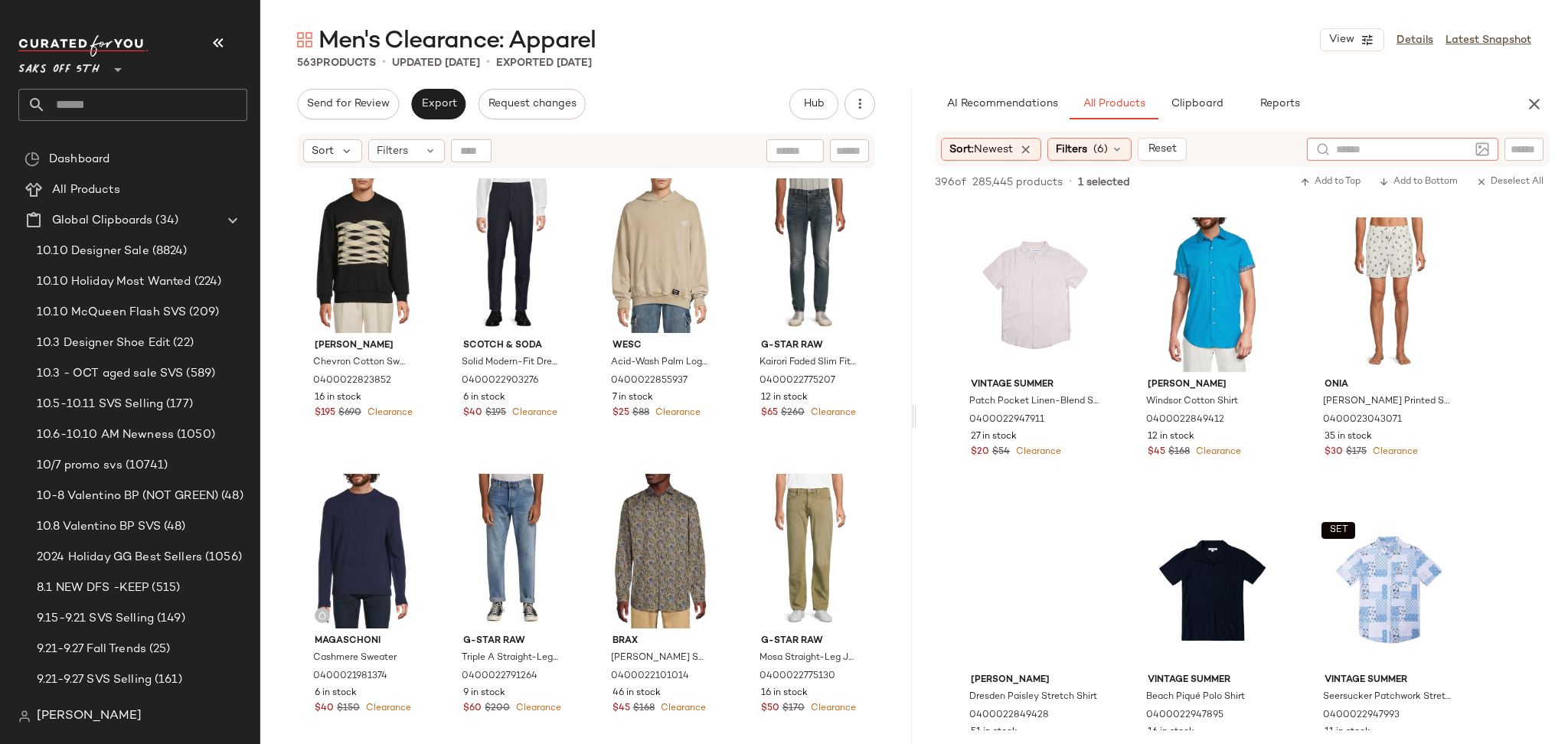
click at [1452, 149] on input "text" at bounding box center [1403, 150] width 133 height 16
type input "****"
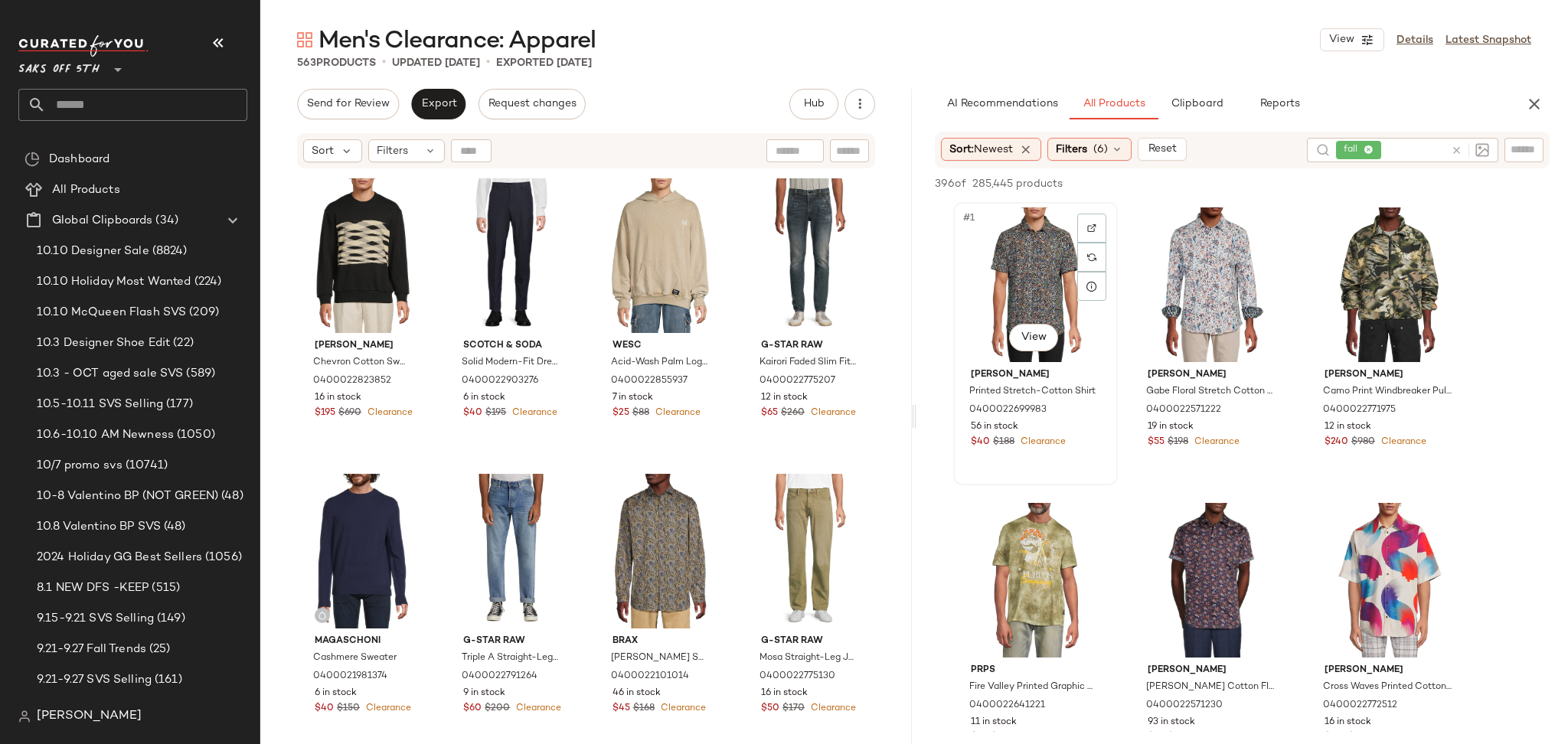
click at [1023, 270] on div "#1 View" at bounding box center [1035, 284] width 154 height 154
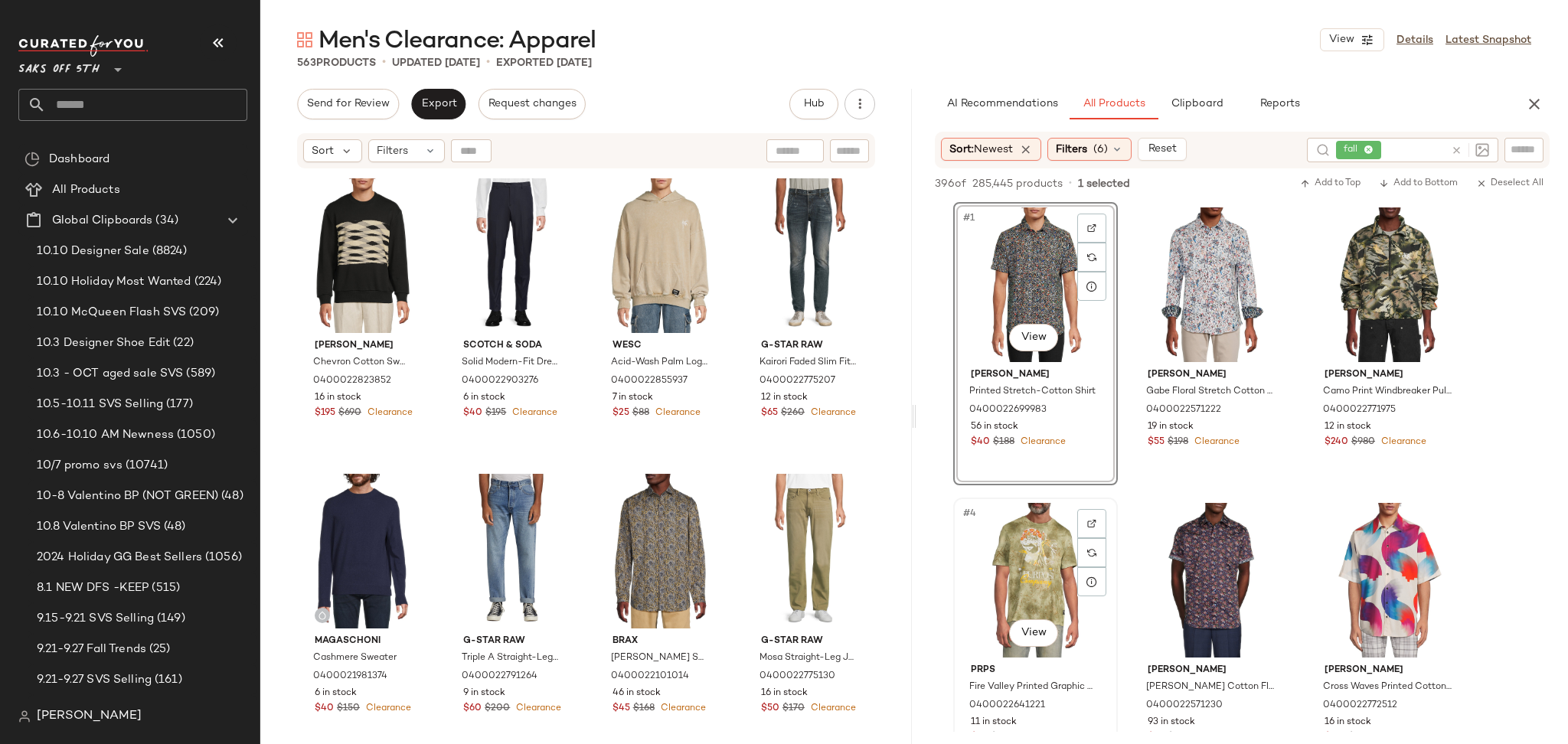
click at [1003, 525] on div "#4 View" at bounding box center [1035, 580] width 154 height 154
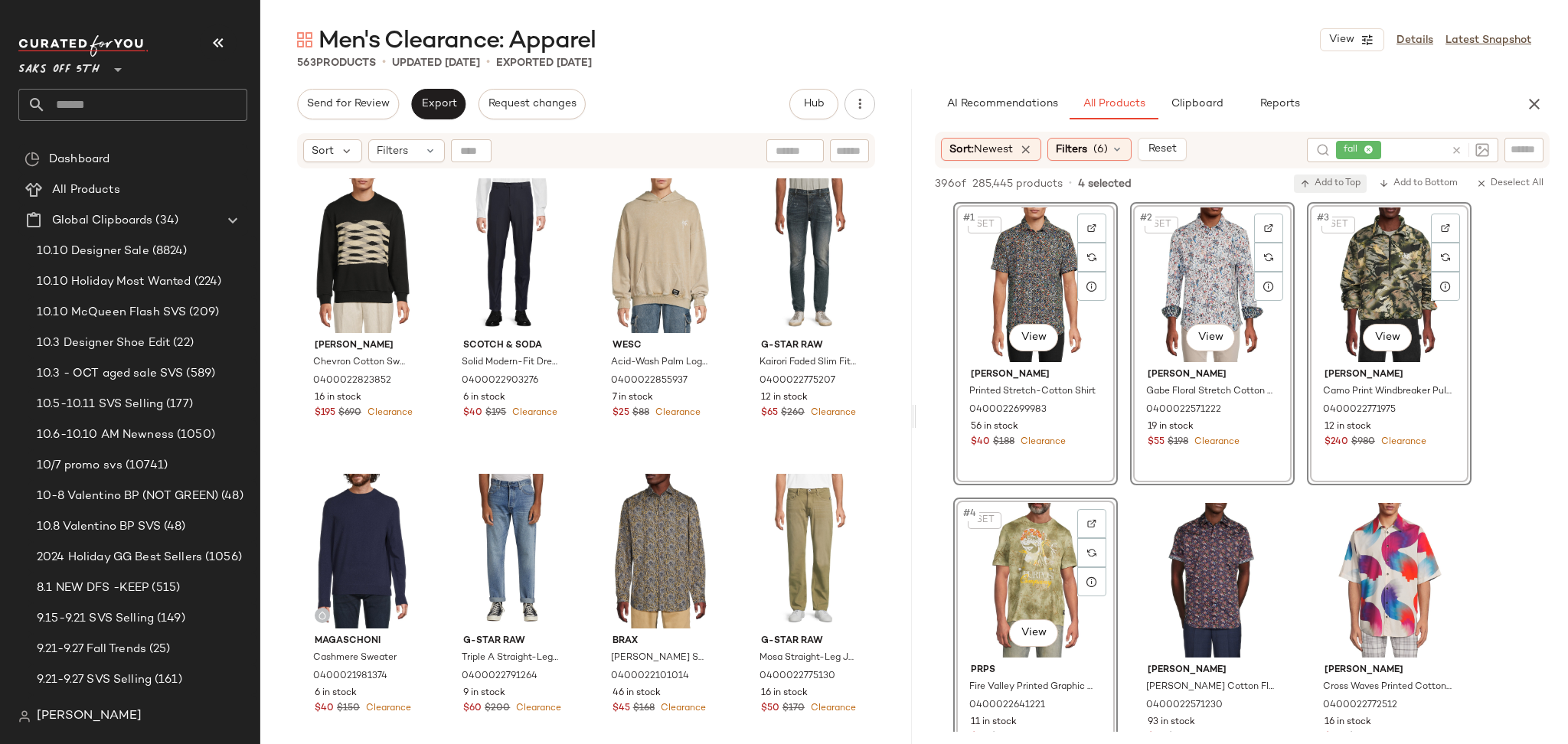
click at [1331, 186] on span "Add to Top" at bounding box center [1330, 184] width 60 height 11
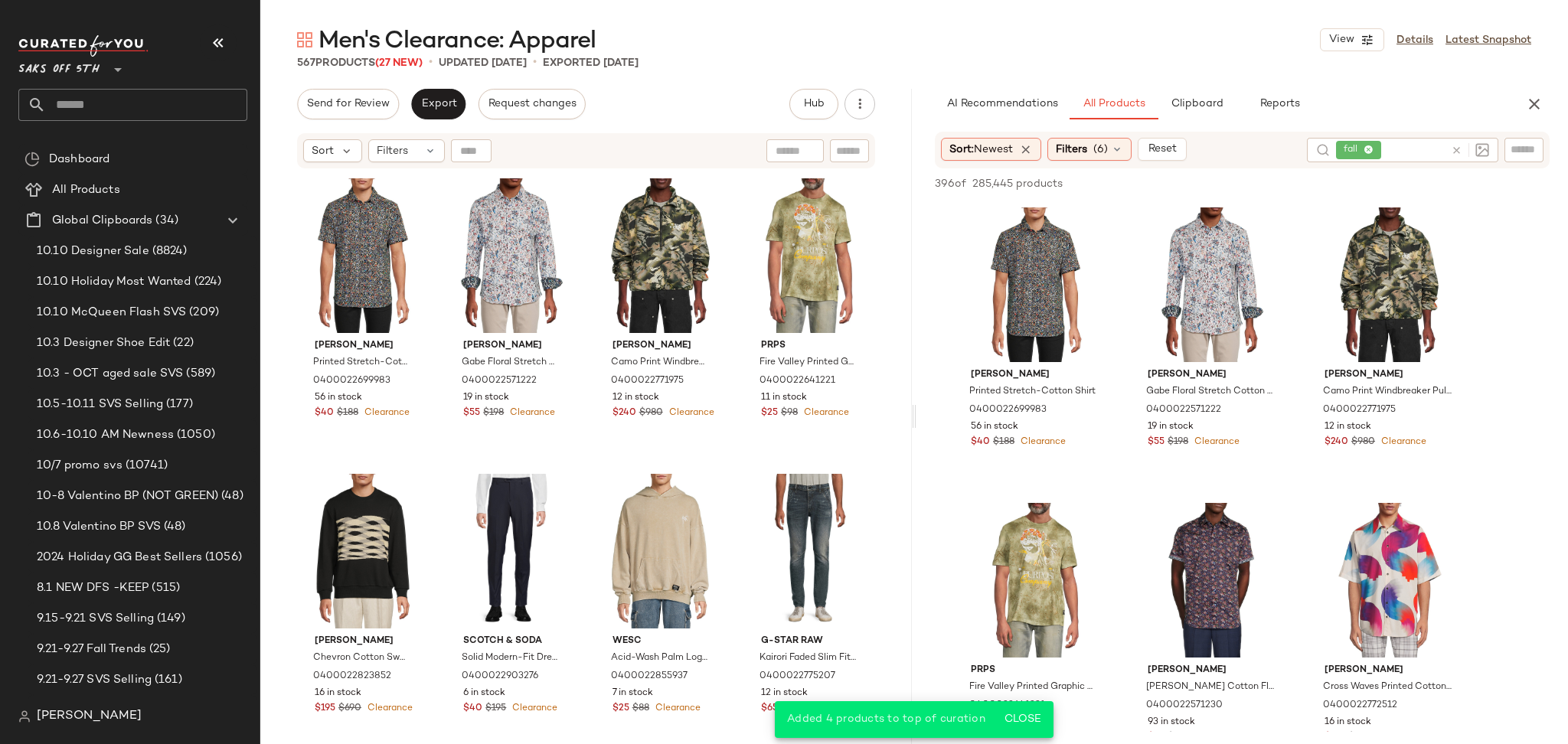
click at [1460, 150] on icon at bounding box center [1456, 150] width 12 height 12
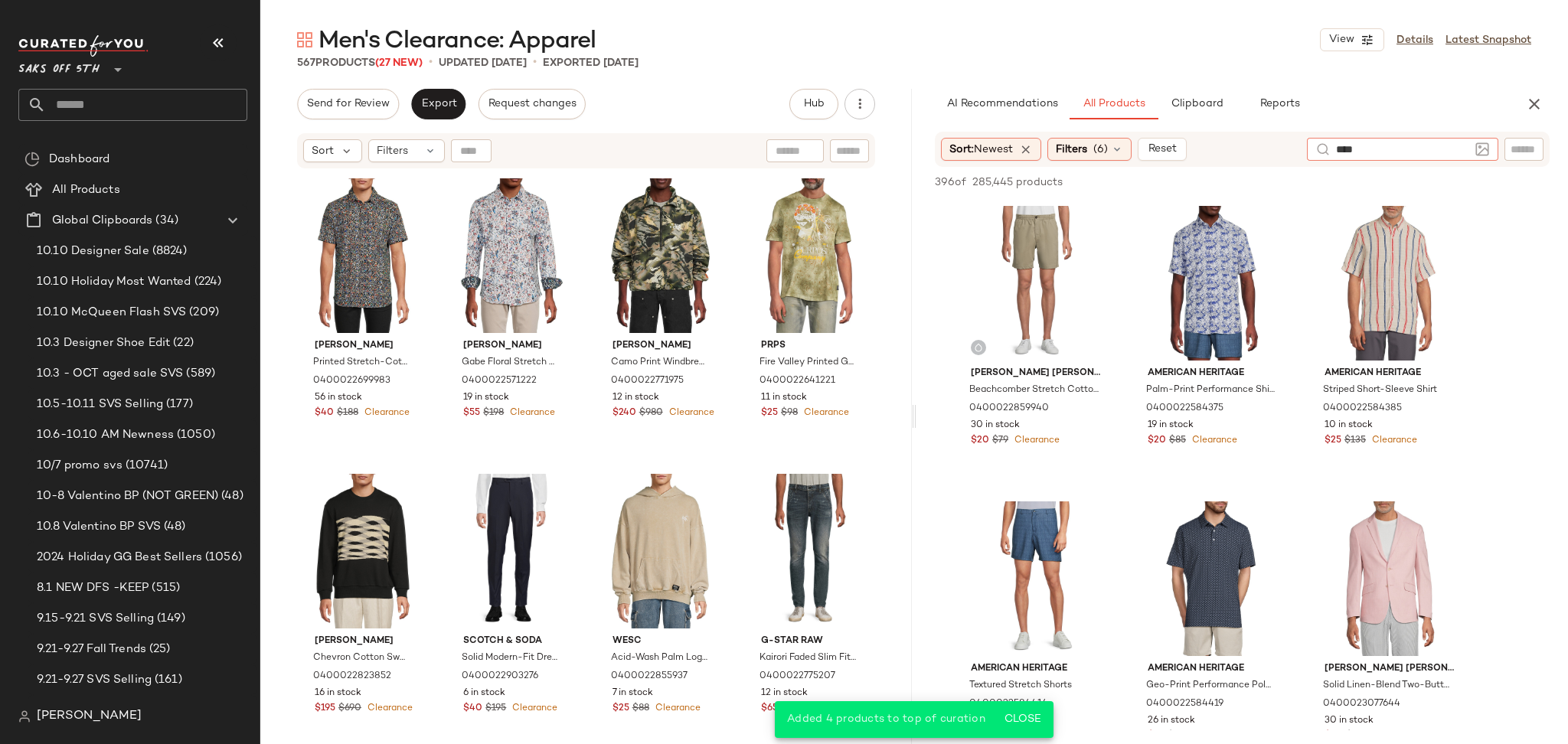
type input "*****"
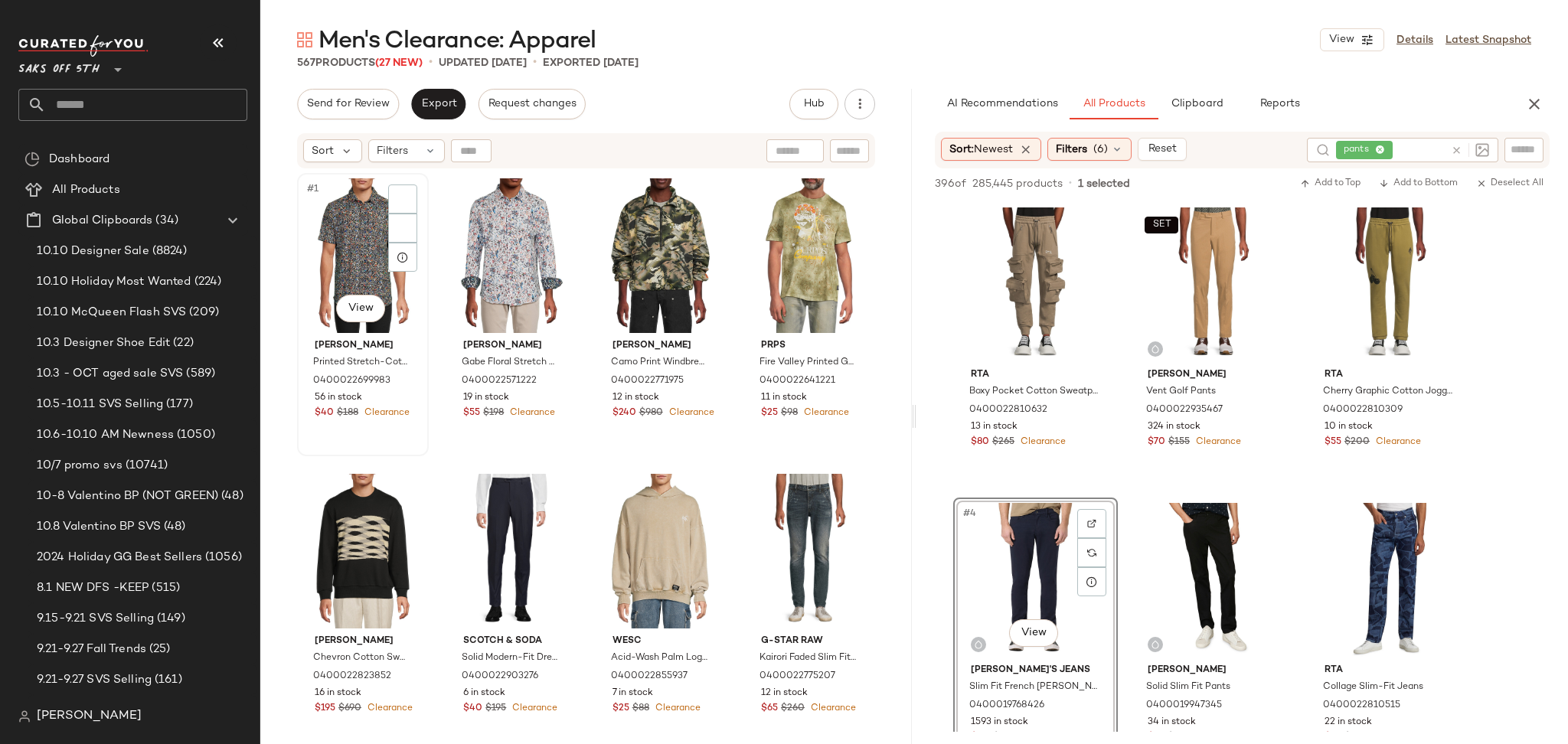
click at [364, 335] on div "Robert Graham Printed Stretch-Cotton Shirt 0400022699983 56 in stock $40 $188 C…" at bounding box center [363, 377] width 121 height 89
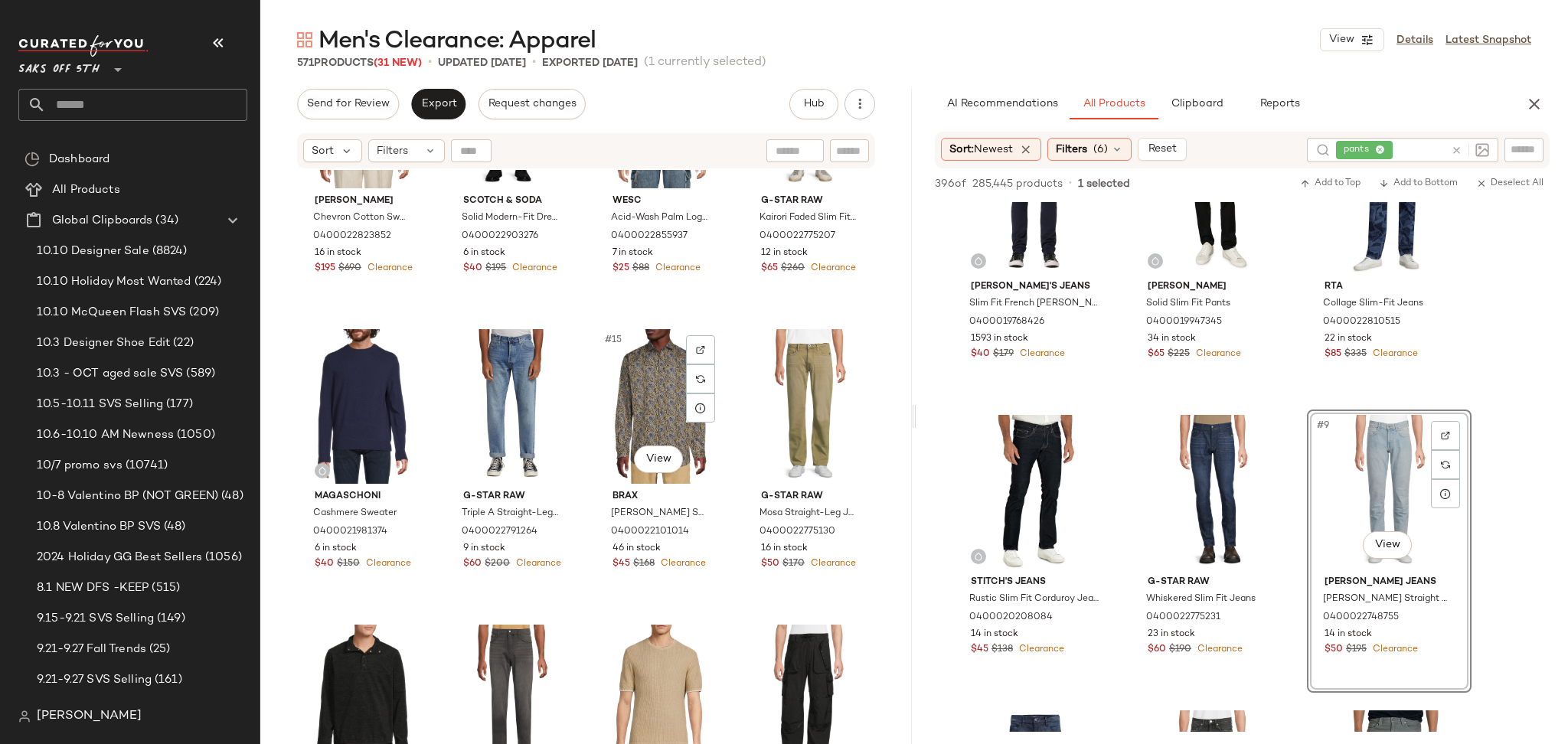
scroll to position [487, 0]
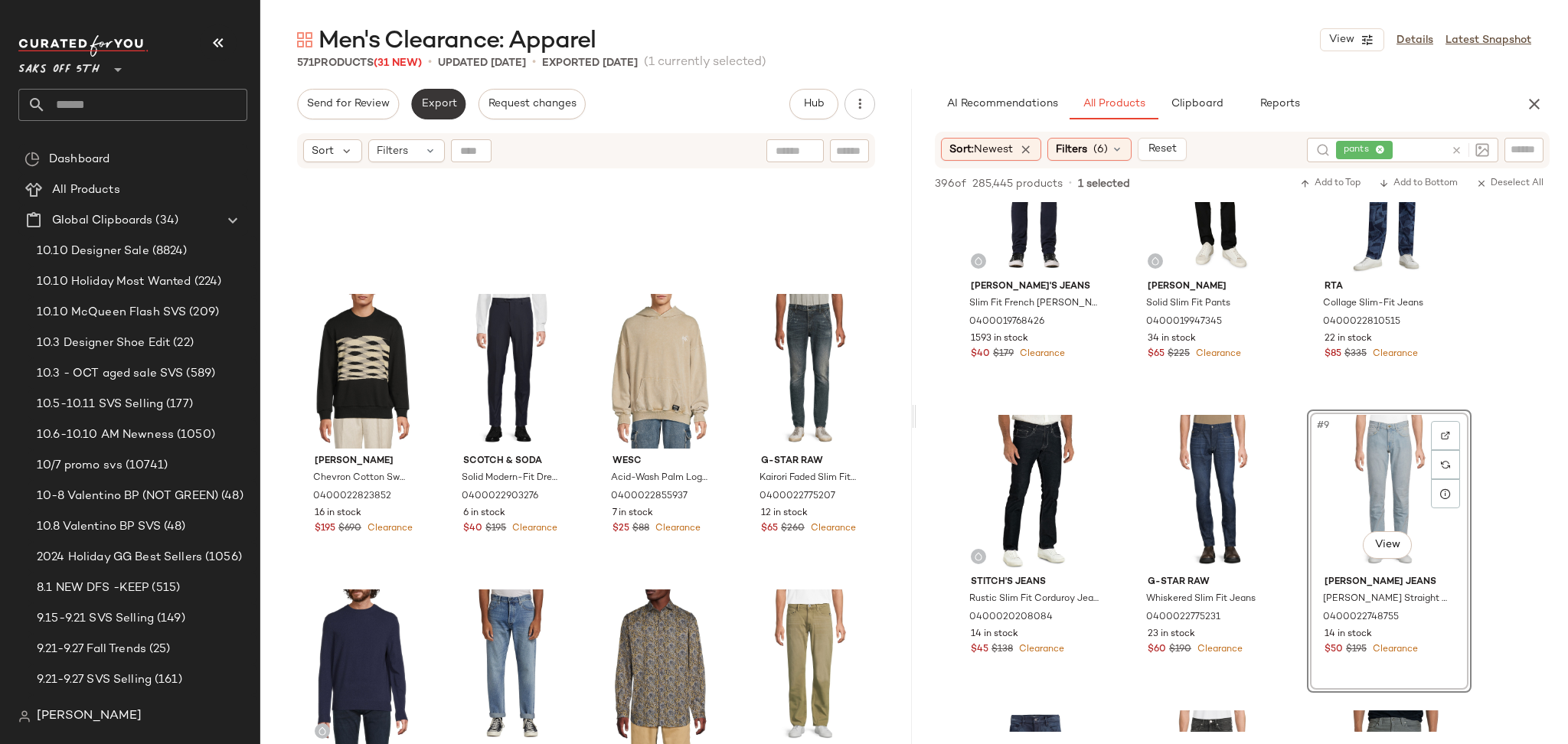
click at [441, 105] on span "Export" at bounding box center [438, 104] width 36 height 12
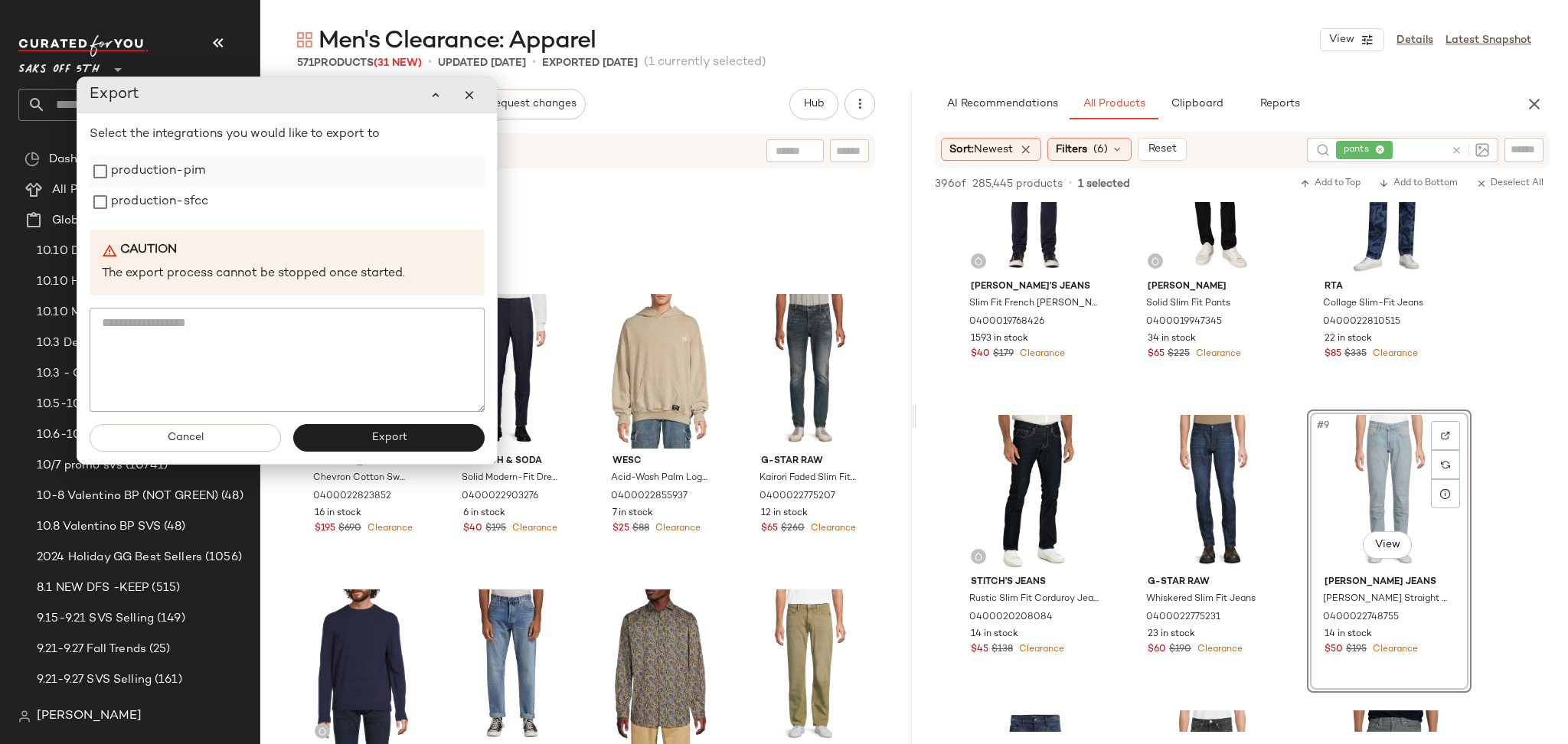
click at [197, 173] on label "production-pim" at bounding box center [157, 170] width 94 height 30
click at [191, 205] on label "production-sfcc" at bounding box center [159, 202] width 97 height 30
click at [346, 435] on button "Export" at bounding box center [389, 438] width 192 height 28
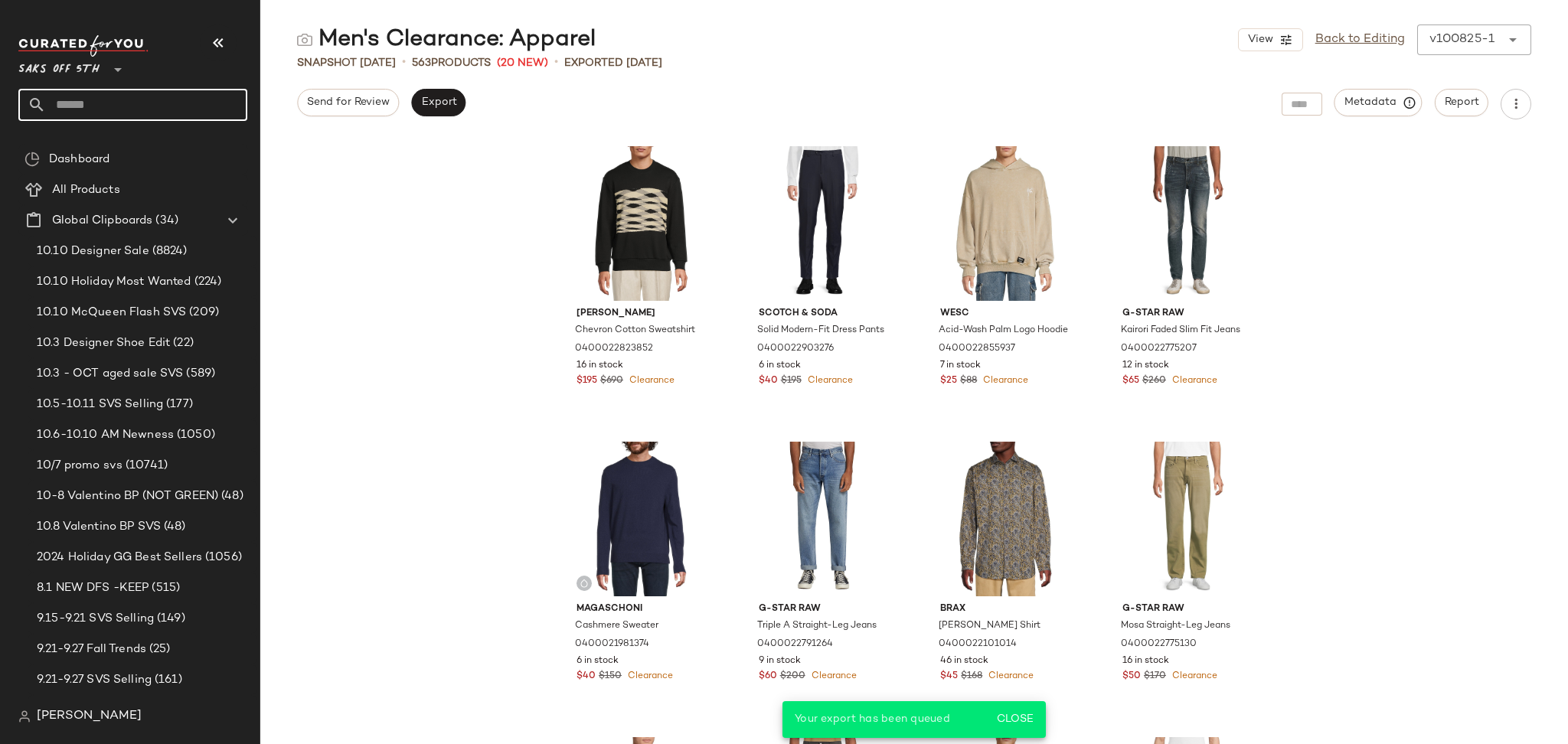
click at [94, 99] on input "text" at bounding box center [147, 105] width 202 height 32
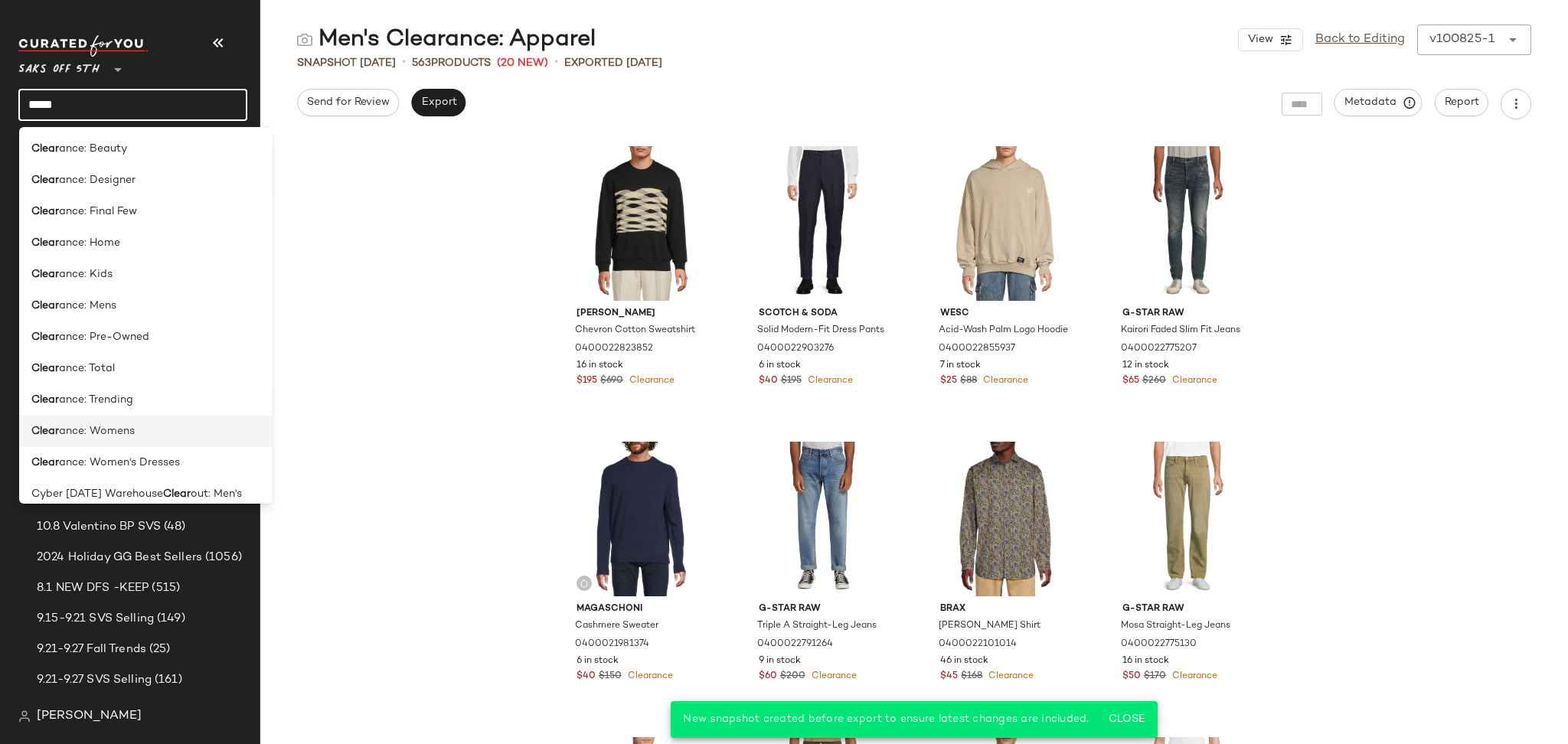
scroll to position [827, 0]
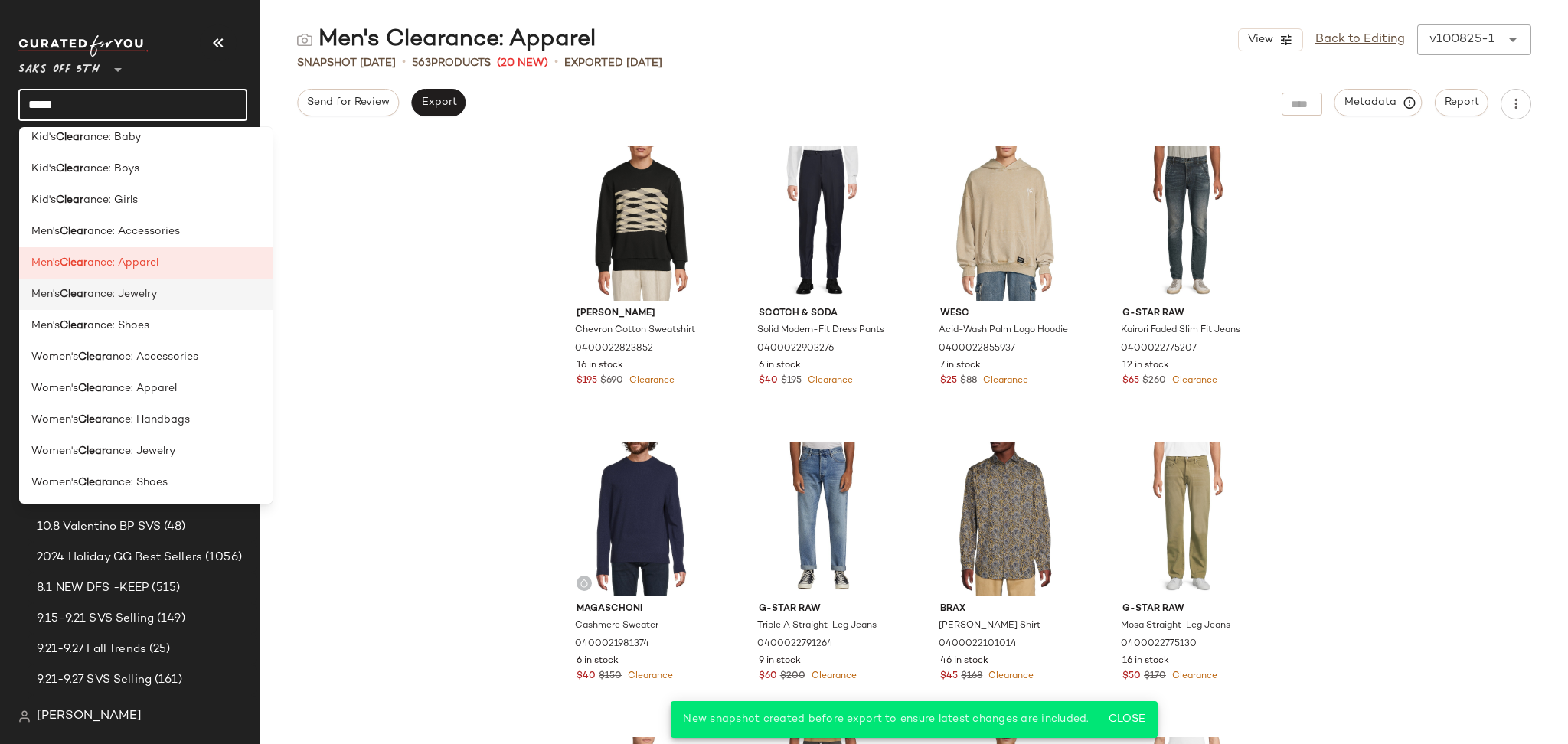
type input "*****"
click at [148, 291] on span "ance: Jewelry" at bounding box center [123, 294] width 70 height 16
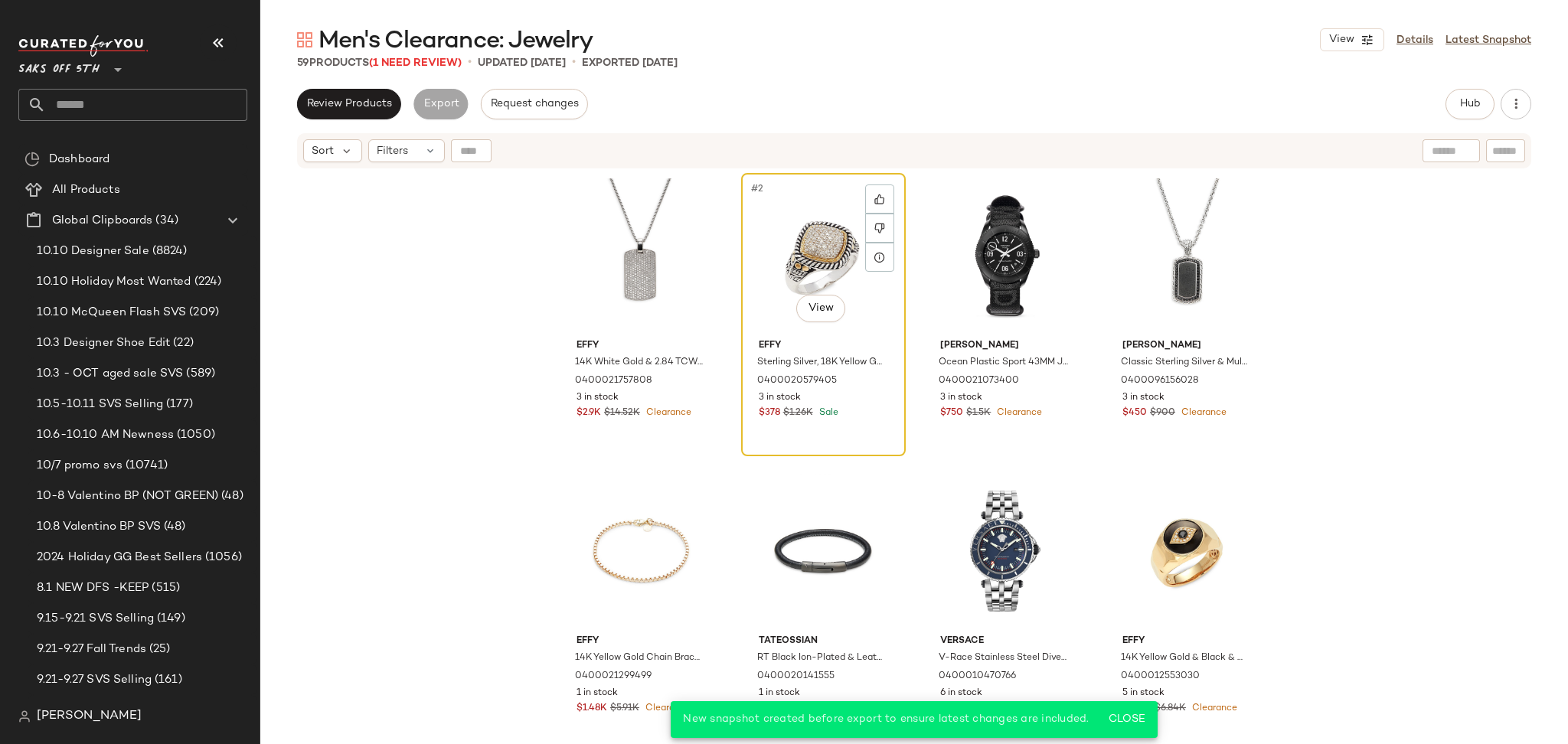
click at [806, 198] on div "#2 View" at bounding box center [824, 255] width 154 height 154
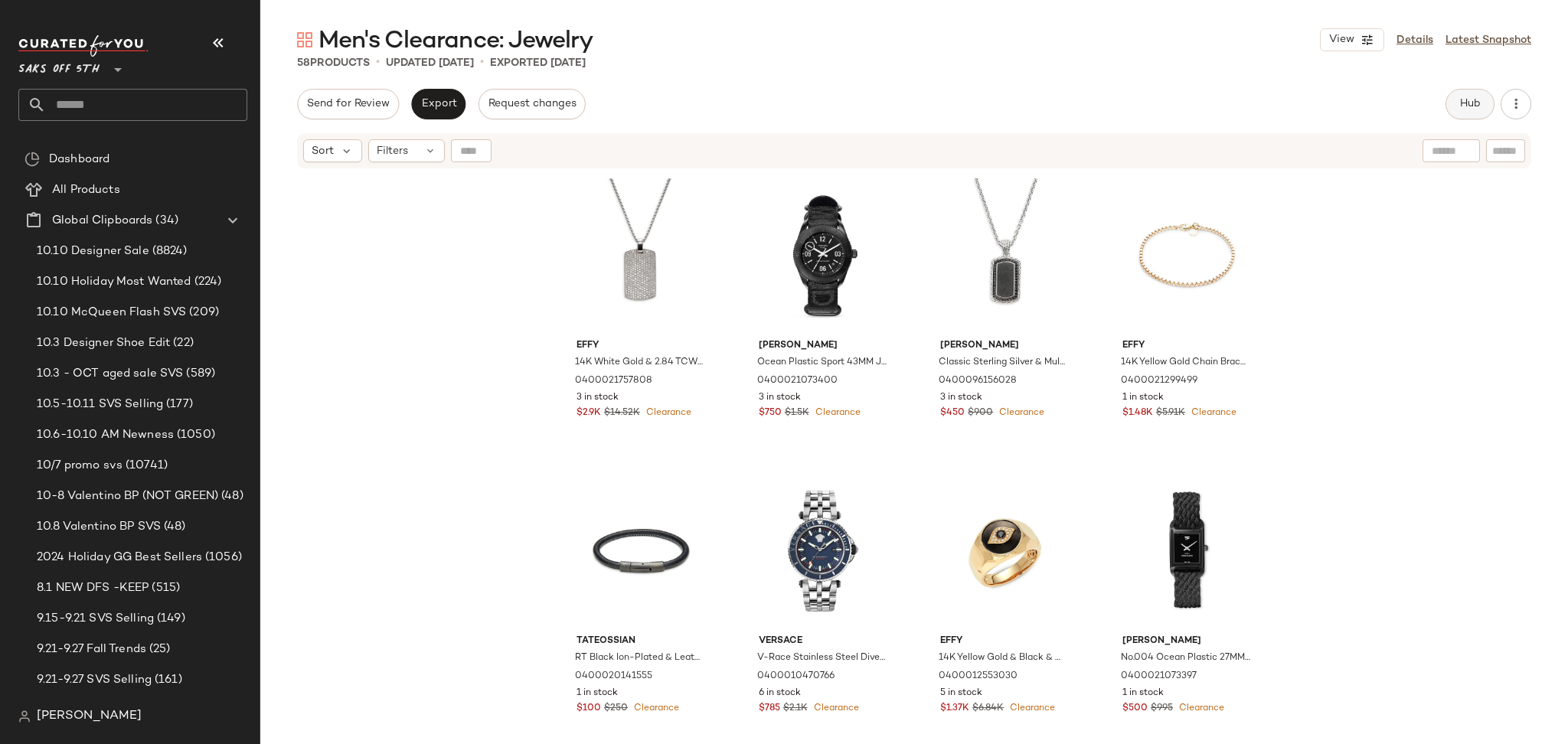
click at [1476, 109] on span "Hub" at bounding box center [1470, 104] width 22 height 12
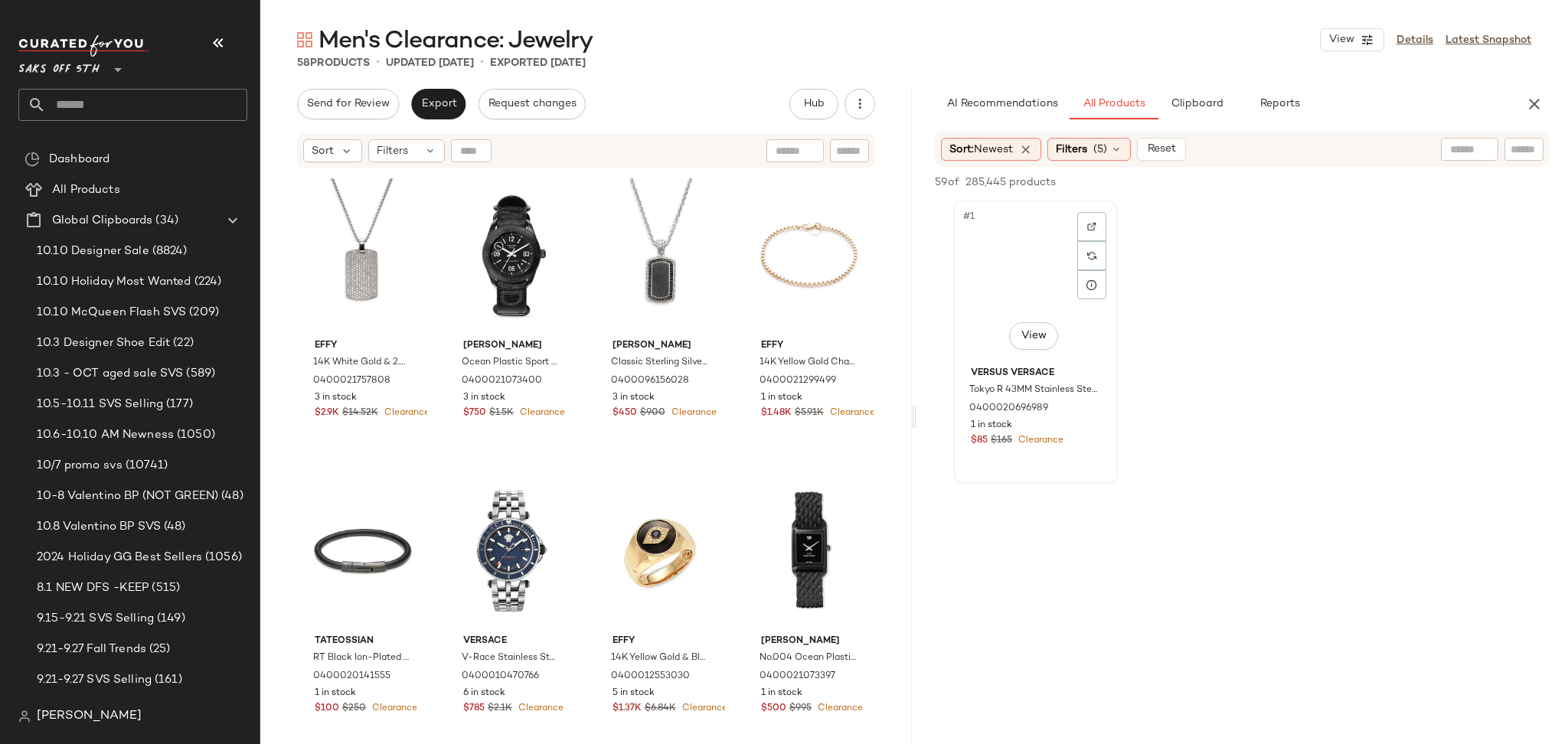
click at [1024, 239] on div "#1 View" at bounding box center [1035, 283] width 154 height 154
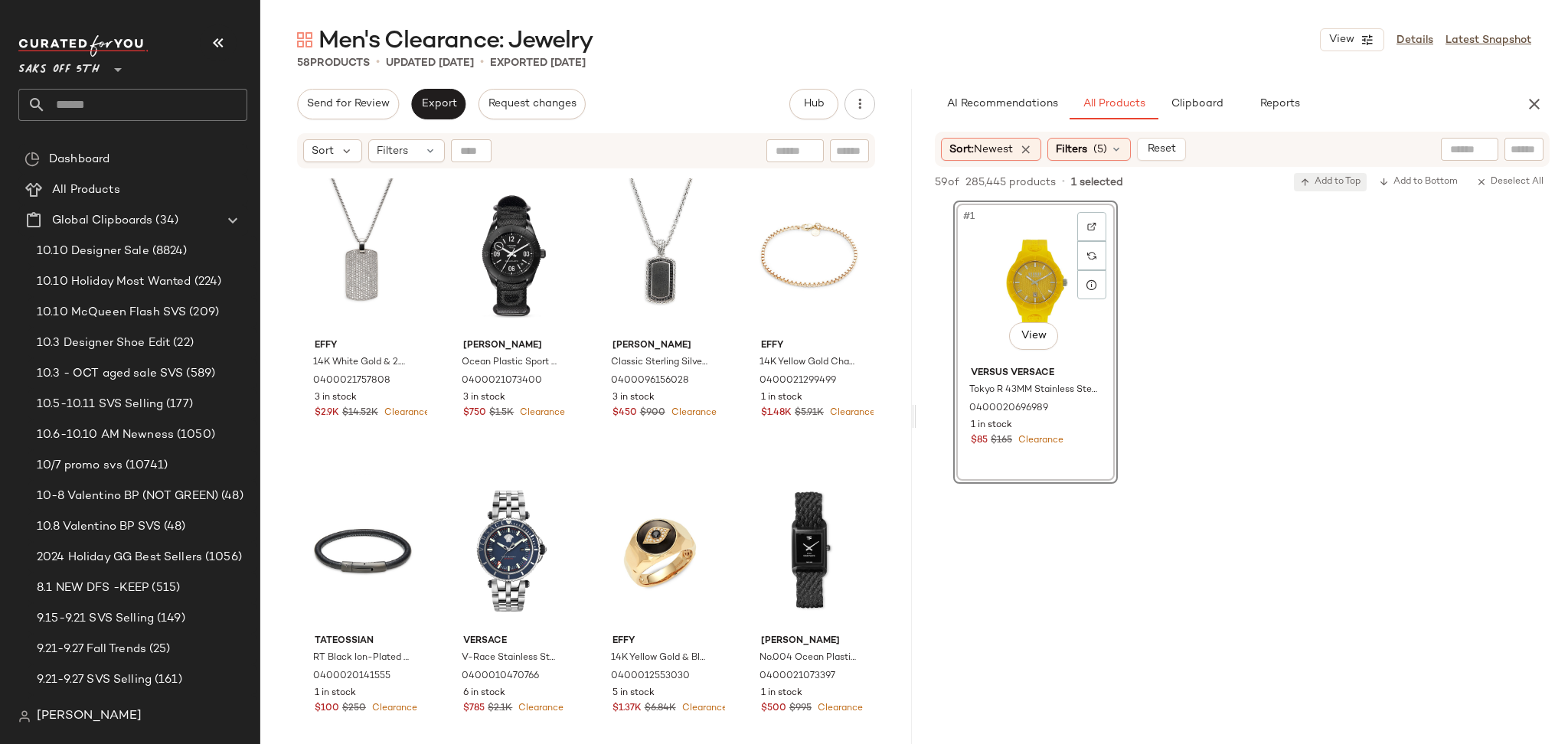
click at [1357, 177] on span "Add to Top" at bounding box center [1330, 182] width 60 height 11
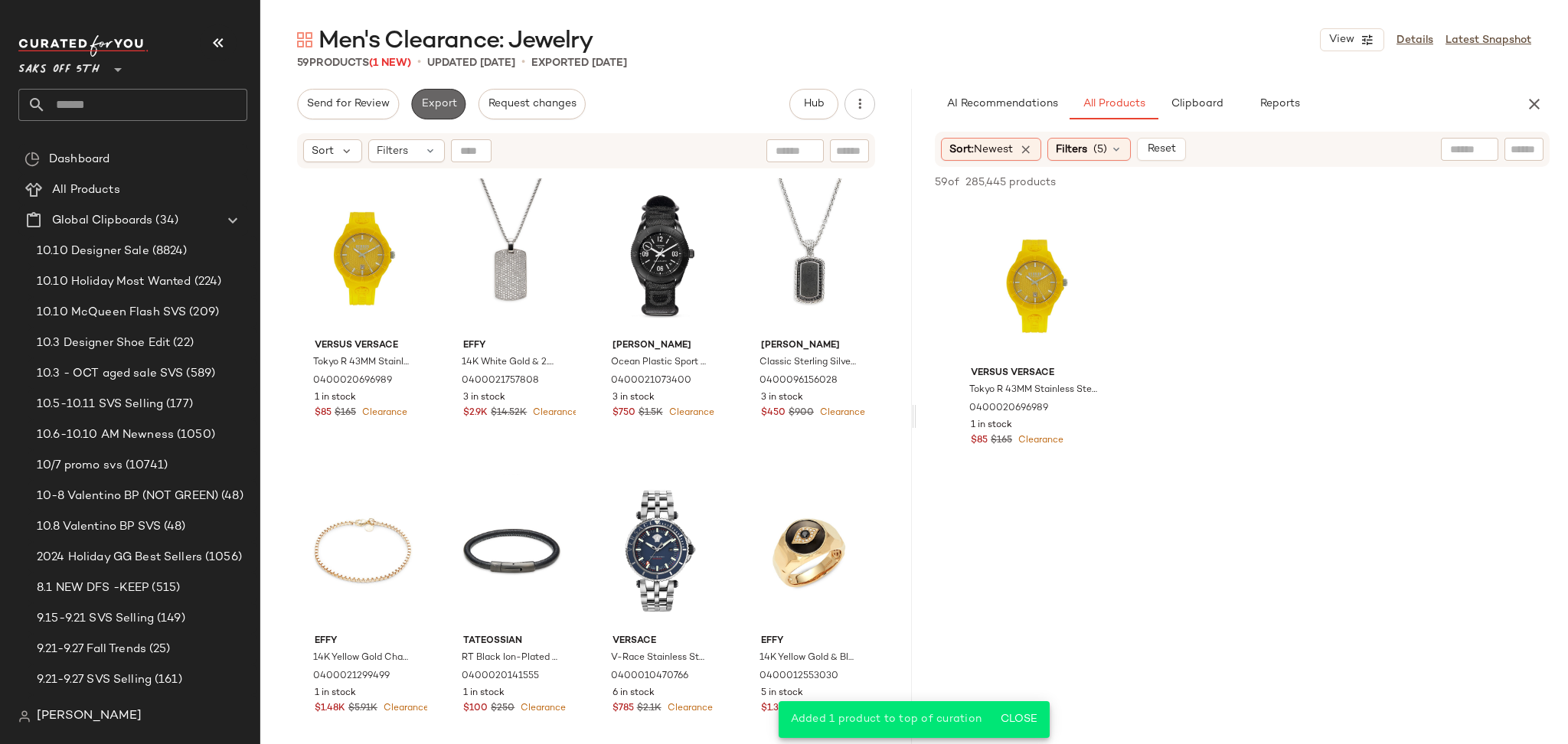
click at [450, 99] on span "Export" at bounding box center [438, 104] width 36 height 12
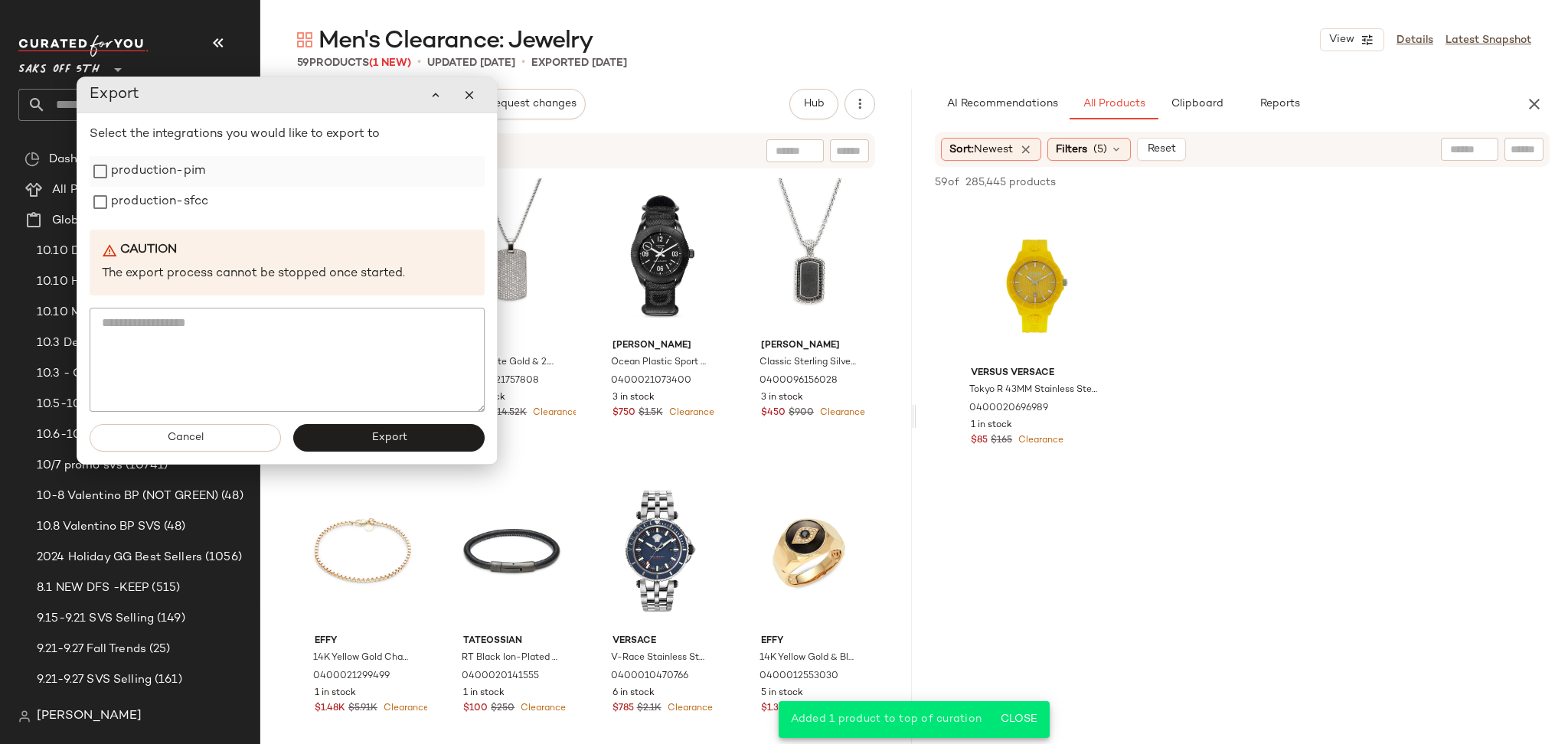
click at [192, 174] on label "production-pim" at bounding box center [157, 170] width 94 height 30
click at [187, 195] on label "production-sfcc" at bounding box center [159, 202] width 97 height 30
click at [332, 436] on button "Export" at bounding box center [389, 438] width 192 height 28
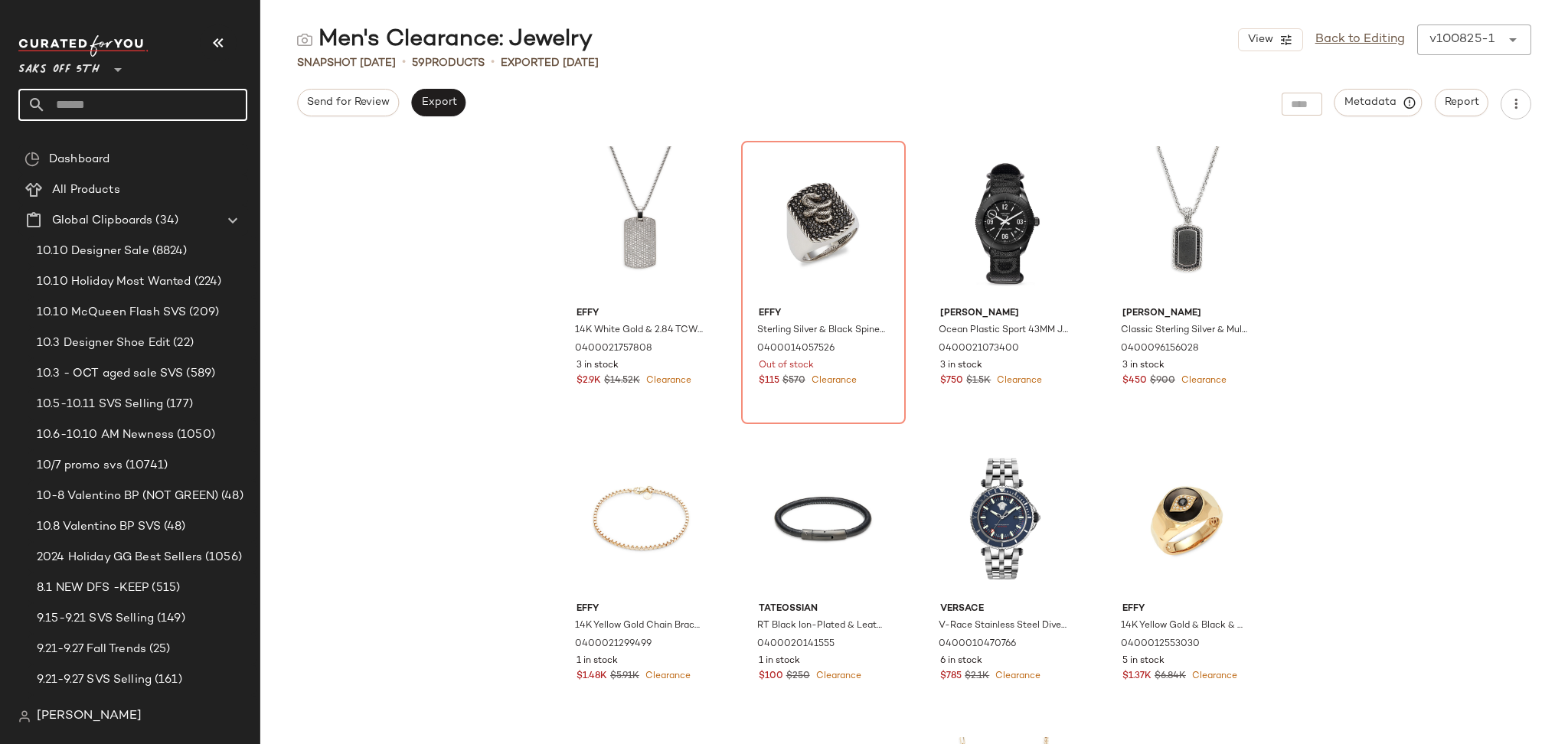
click at [187, 102] on input "text" at bounding box center [147, 105] width 202 height 32
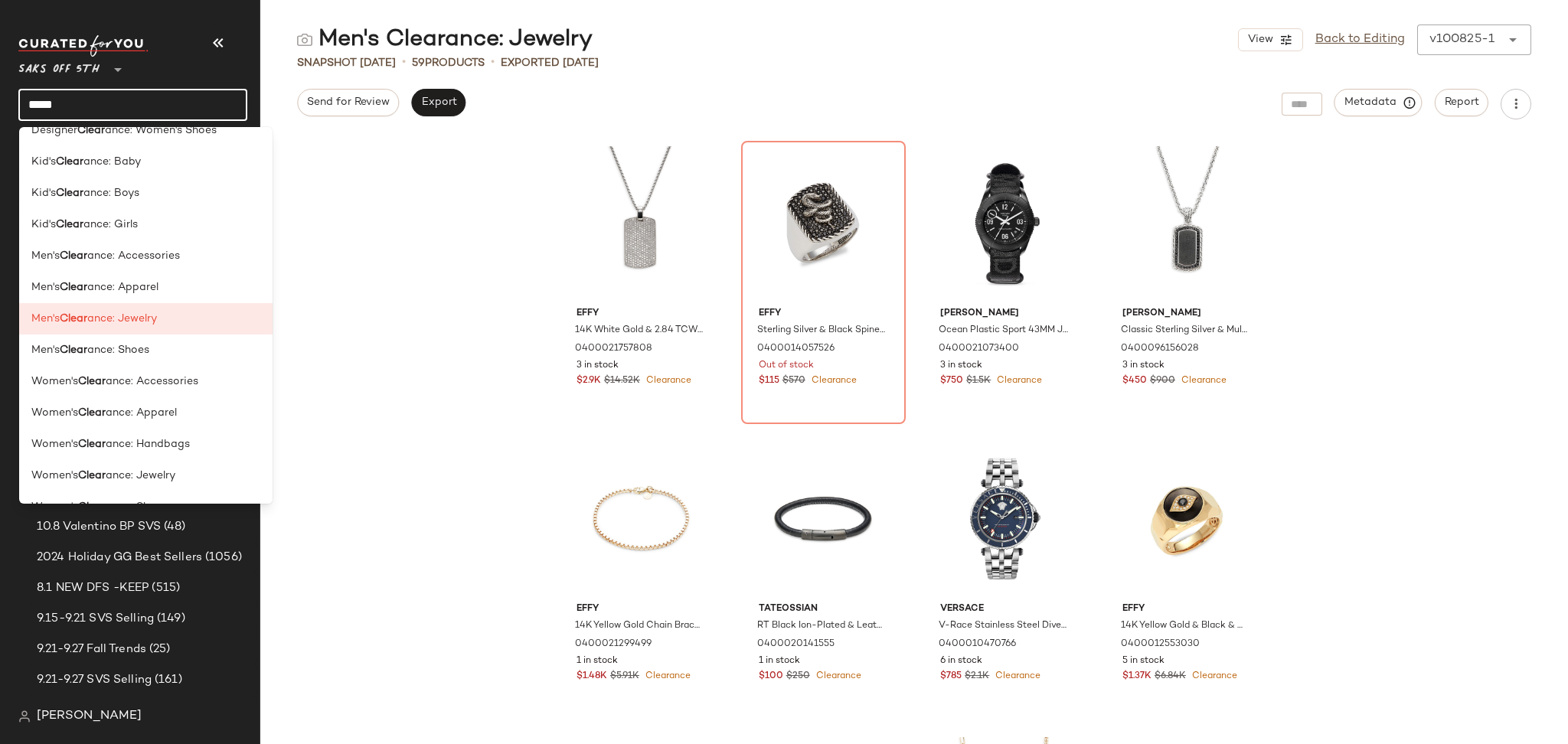
scroll to position [827, 0]
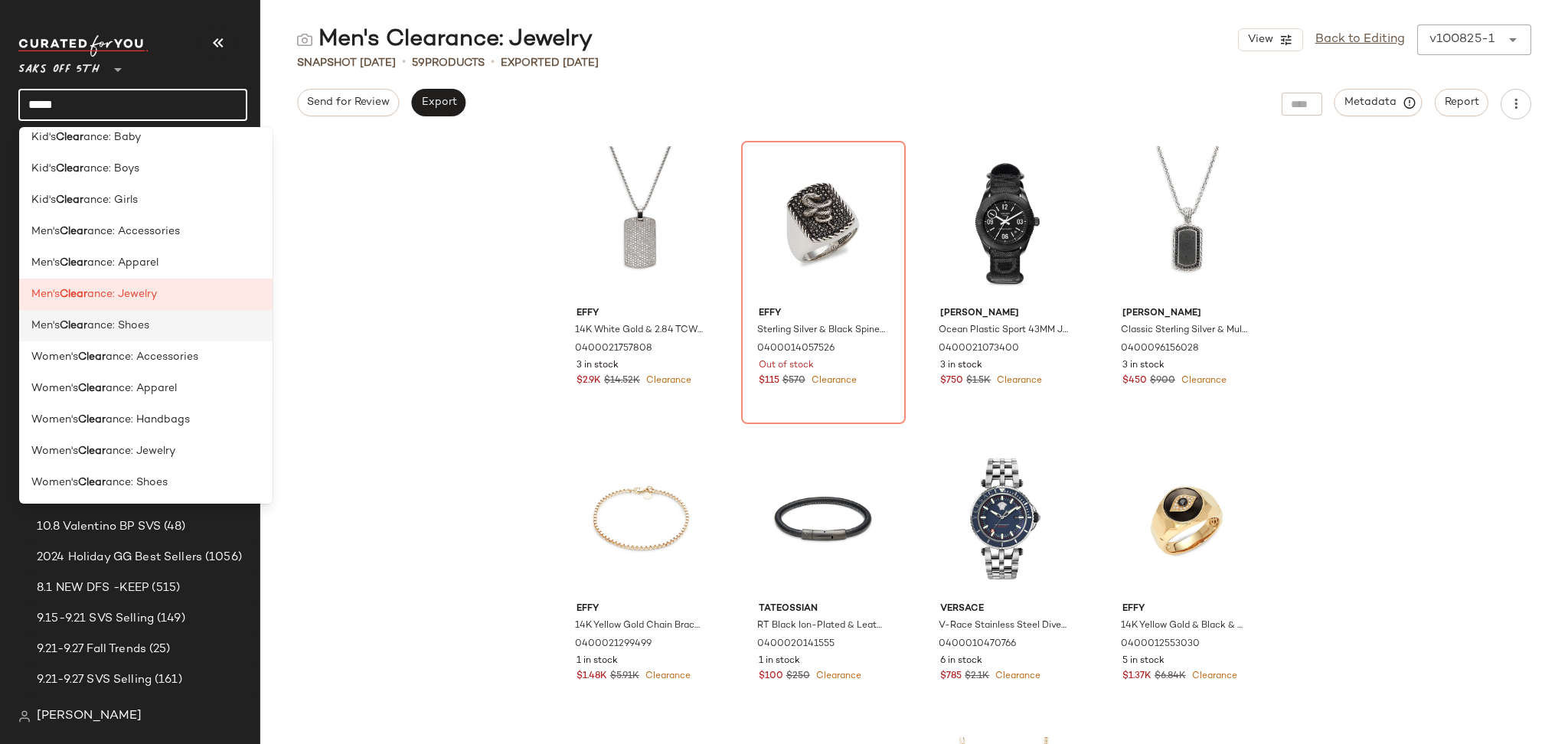
type input "*****"
click at [197, 329] on div "Men's Clear ance: Shoes" at bounding box center [145, 326] width 229 height 16
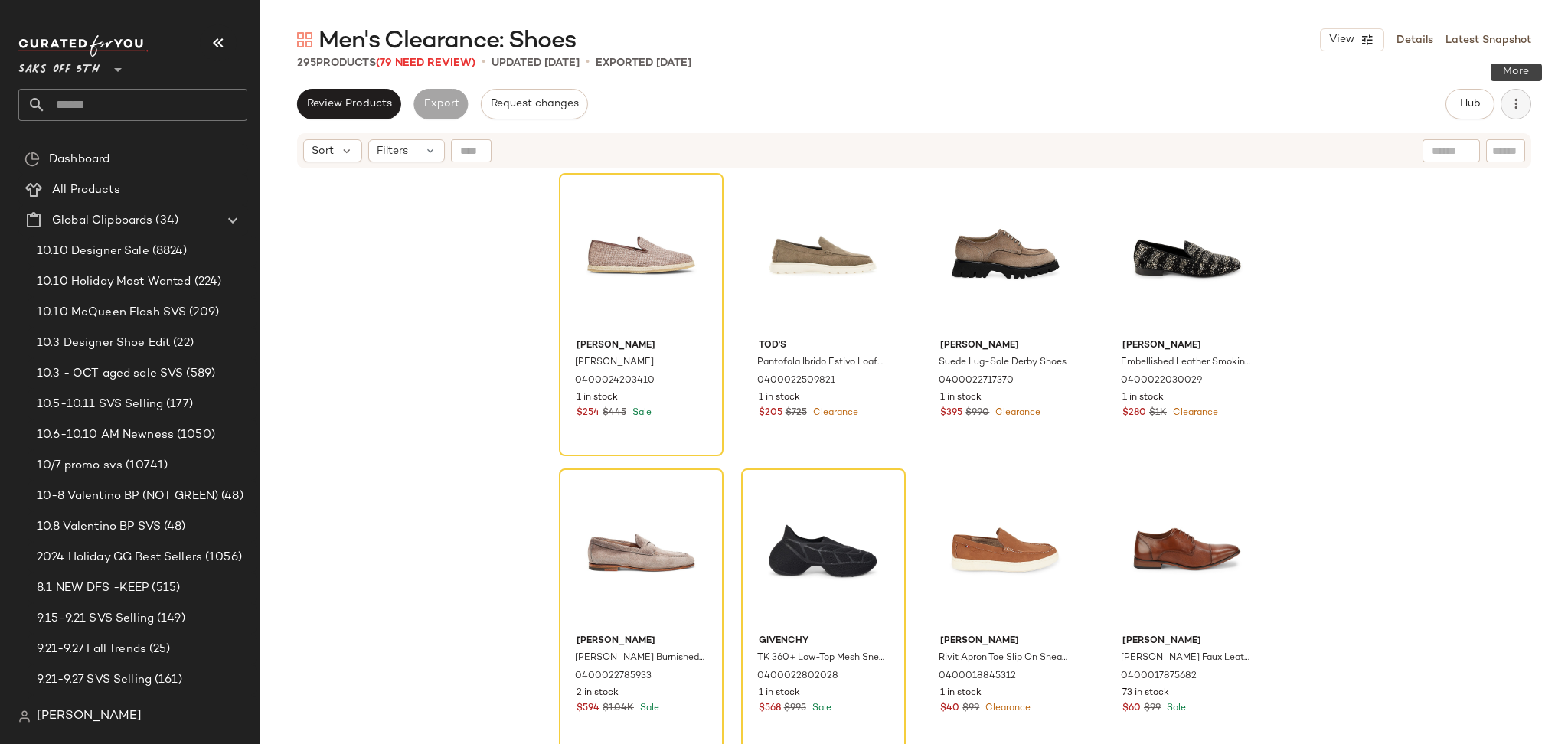
click at [1528, 102] on button "button" at bounding box center [1515, 104] width 30 height 30
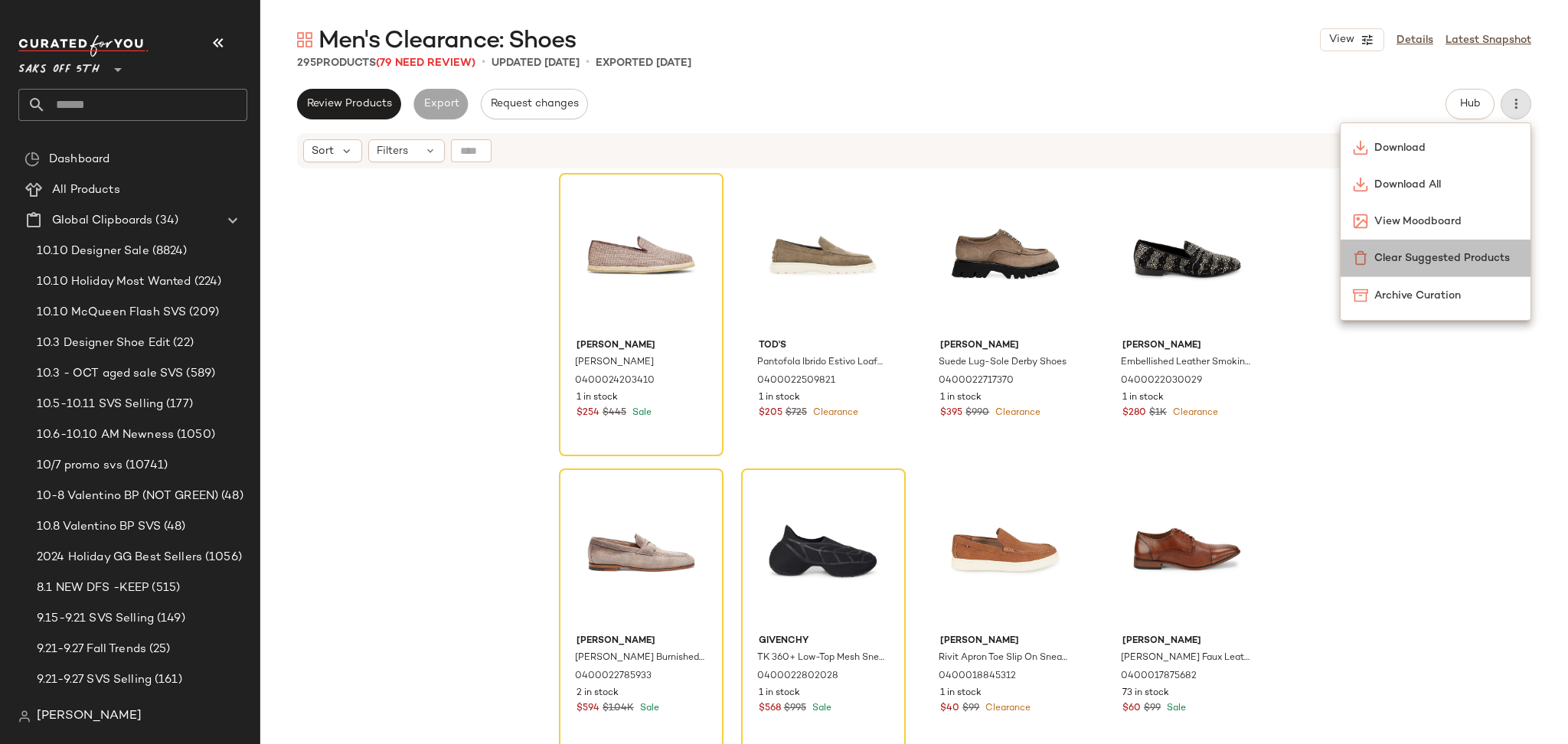
click at [1397, 260] on span "Clear Suggested Products" at bounding box center [1446, 258] width 144 height 16
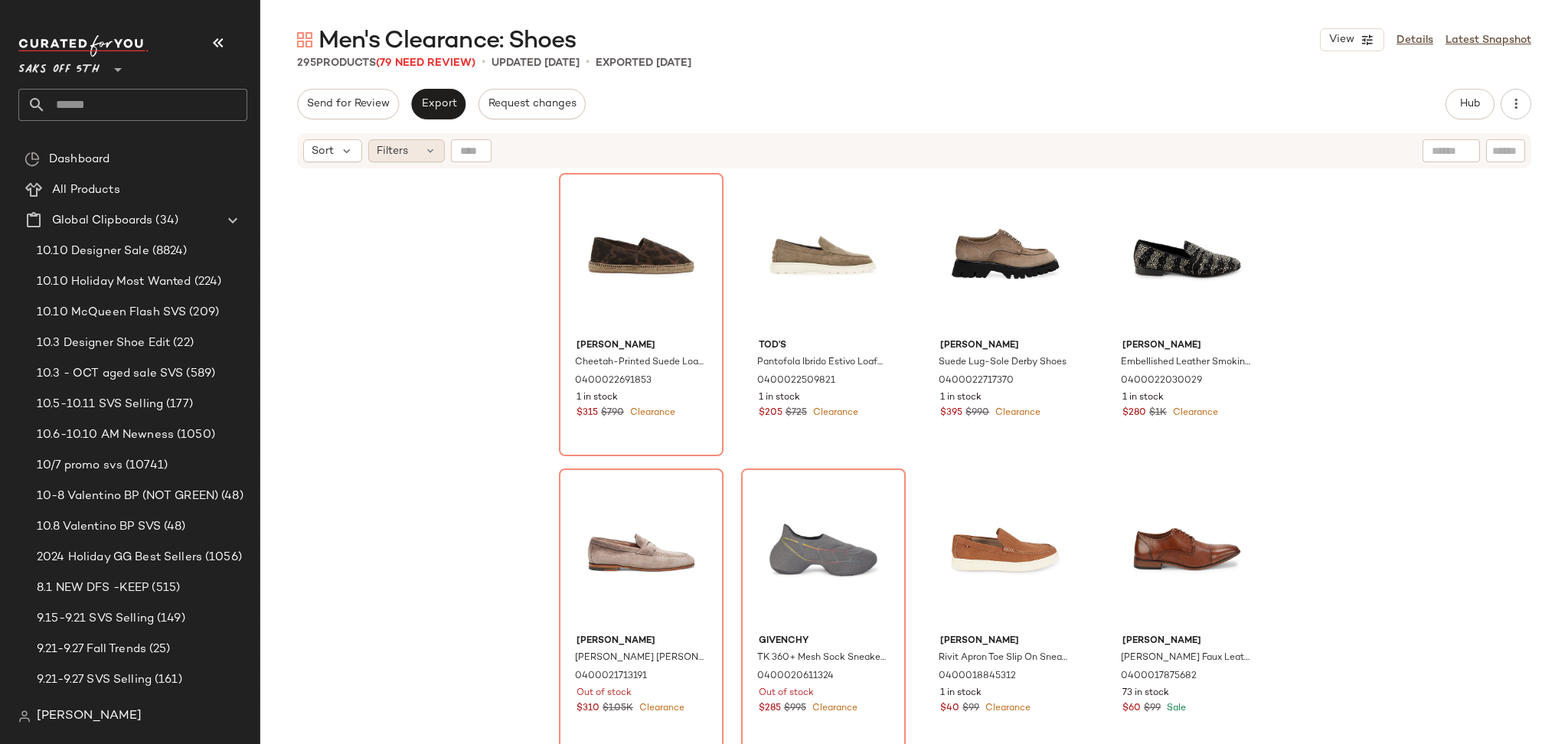
click at [414, 151] on div "Filters" at bounding box center [406, 151] width 77 height 23
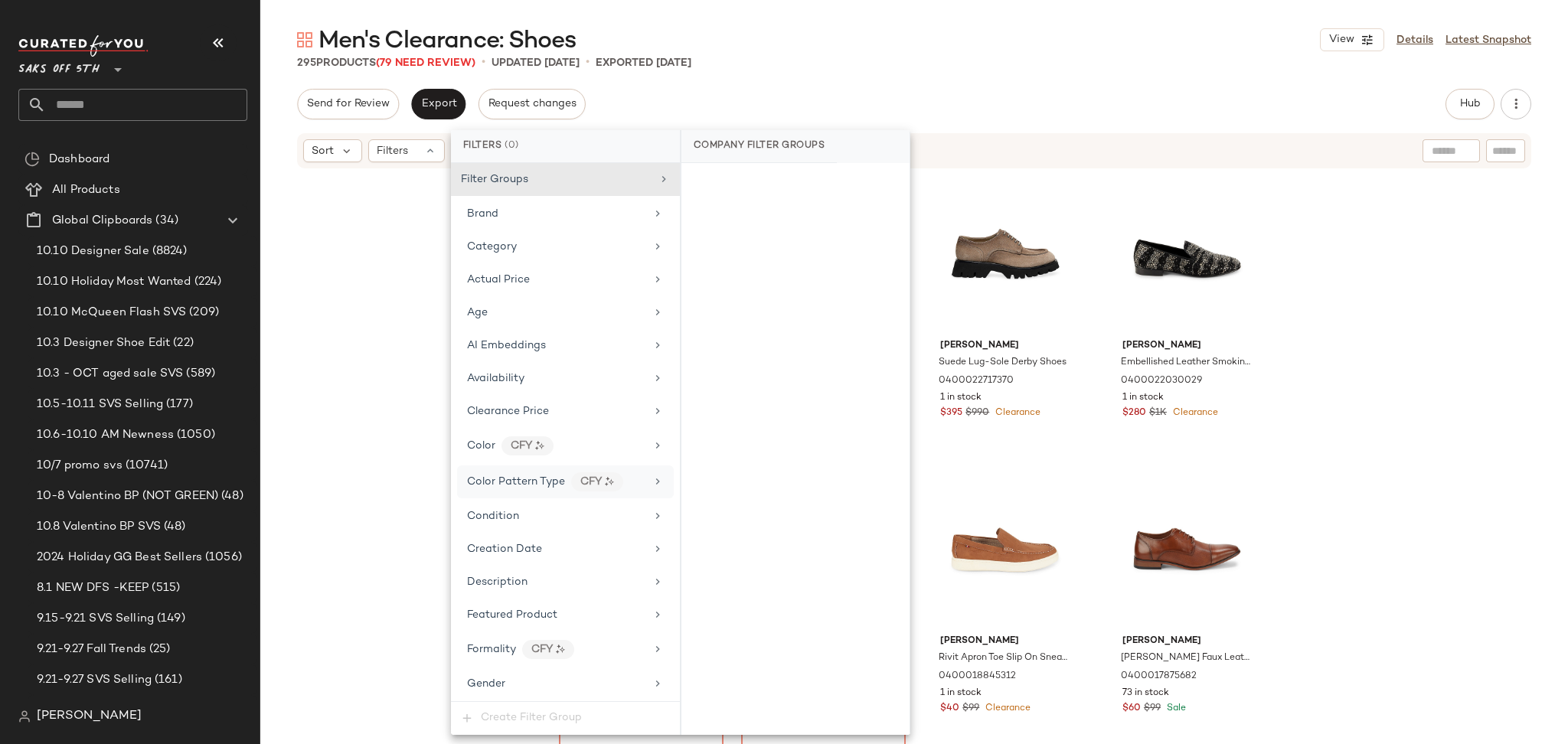
scroll to position [629, 0]
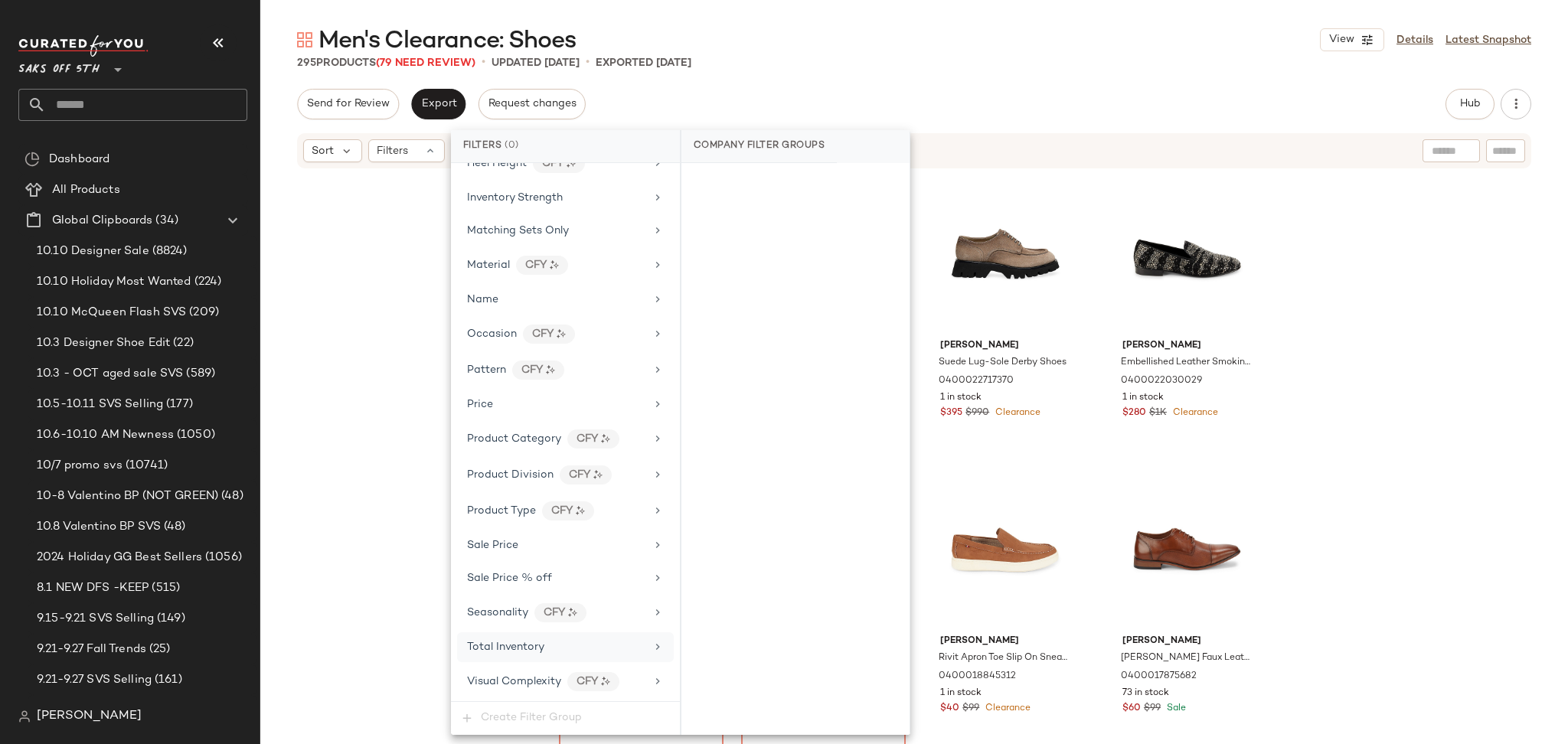
click at [534, 641] on span "Total Inventory" at bounding box center [506, 646] width 78 height 12
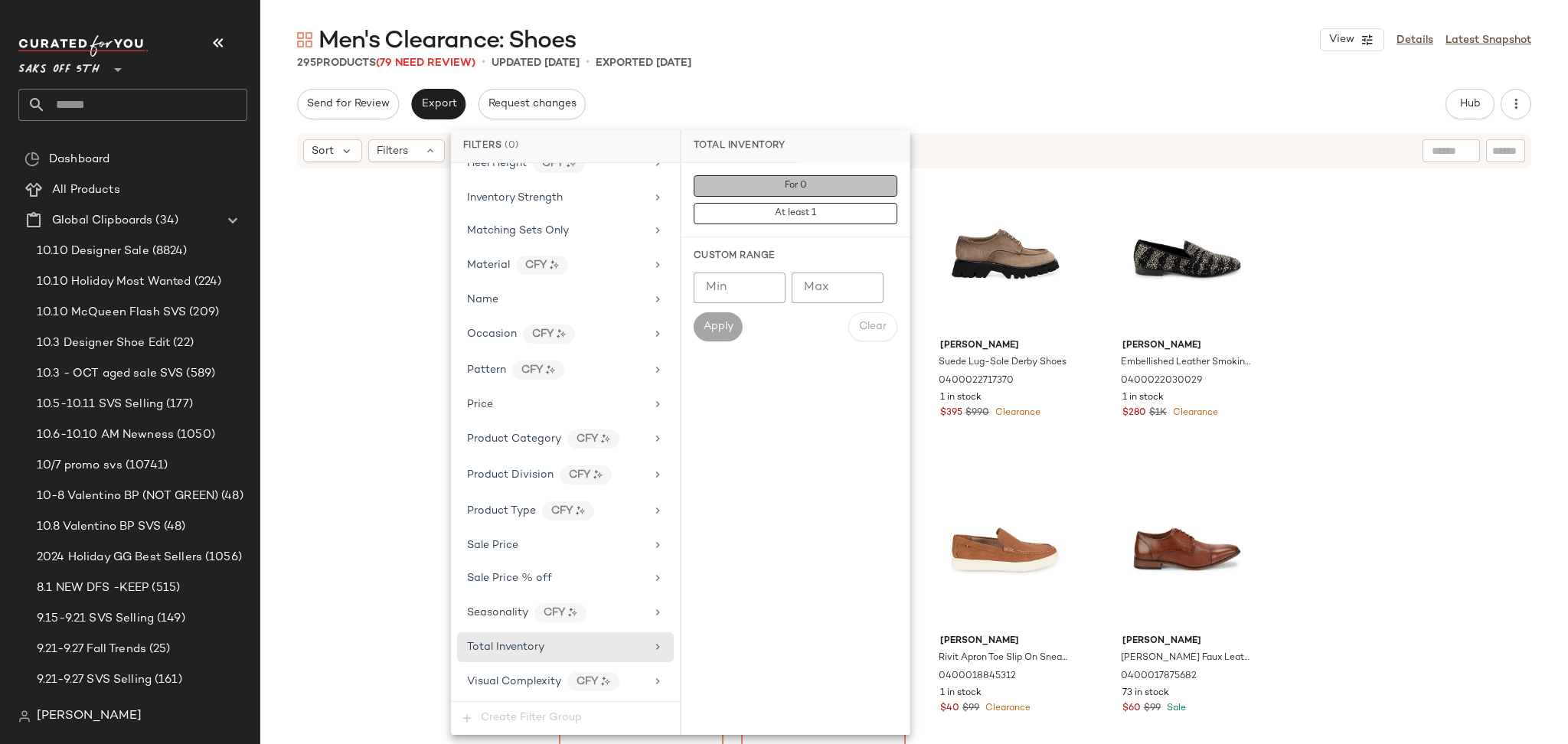
click at [765, 181] on button "For 0" at bounding box center [795, 186] width 204 height 22
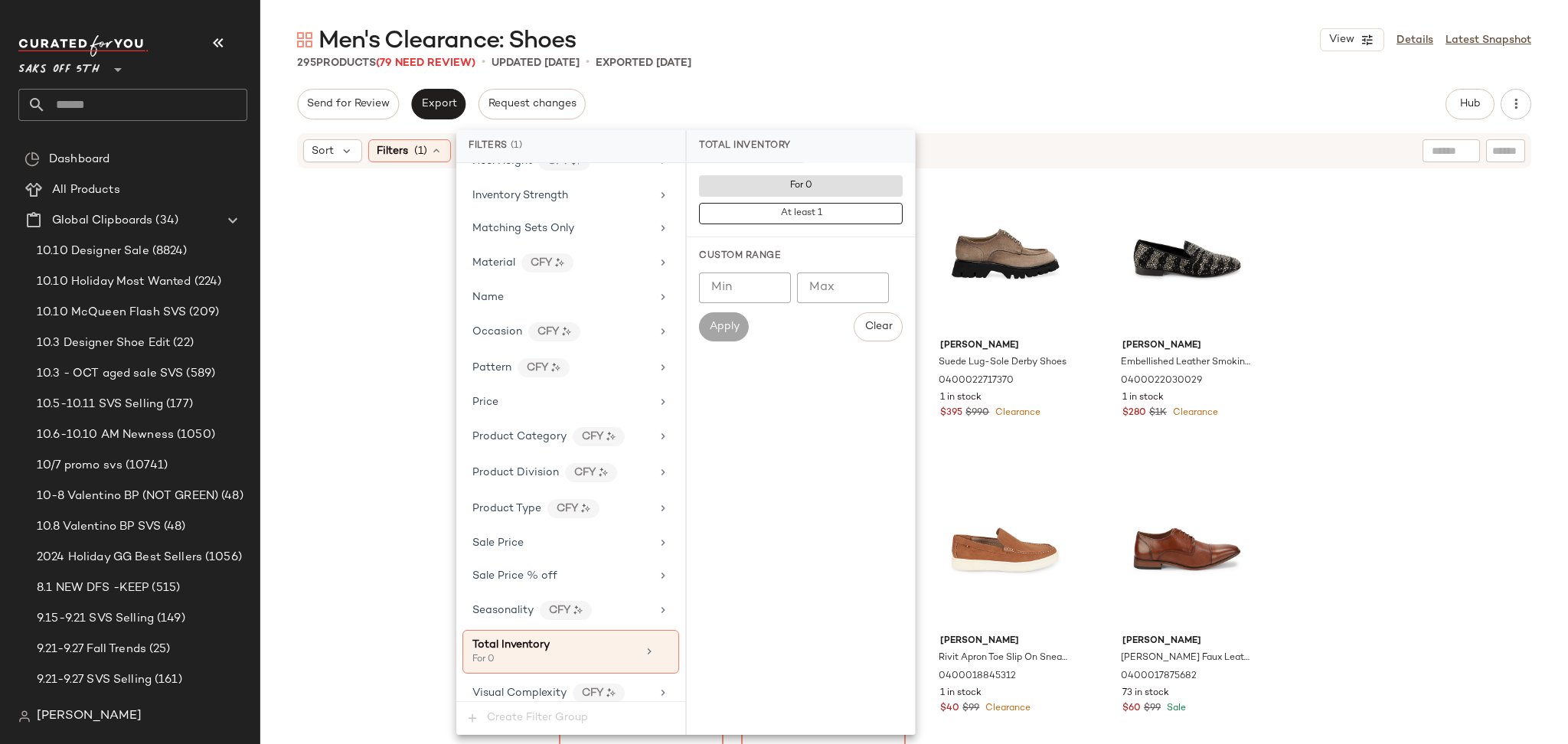
click at [973, 1] on main "Men's Clearance: Shoes View Details Latest Snapshot 295 Products (79 Need Revie…" at bounding box center [784, 372] width 1568 height 744
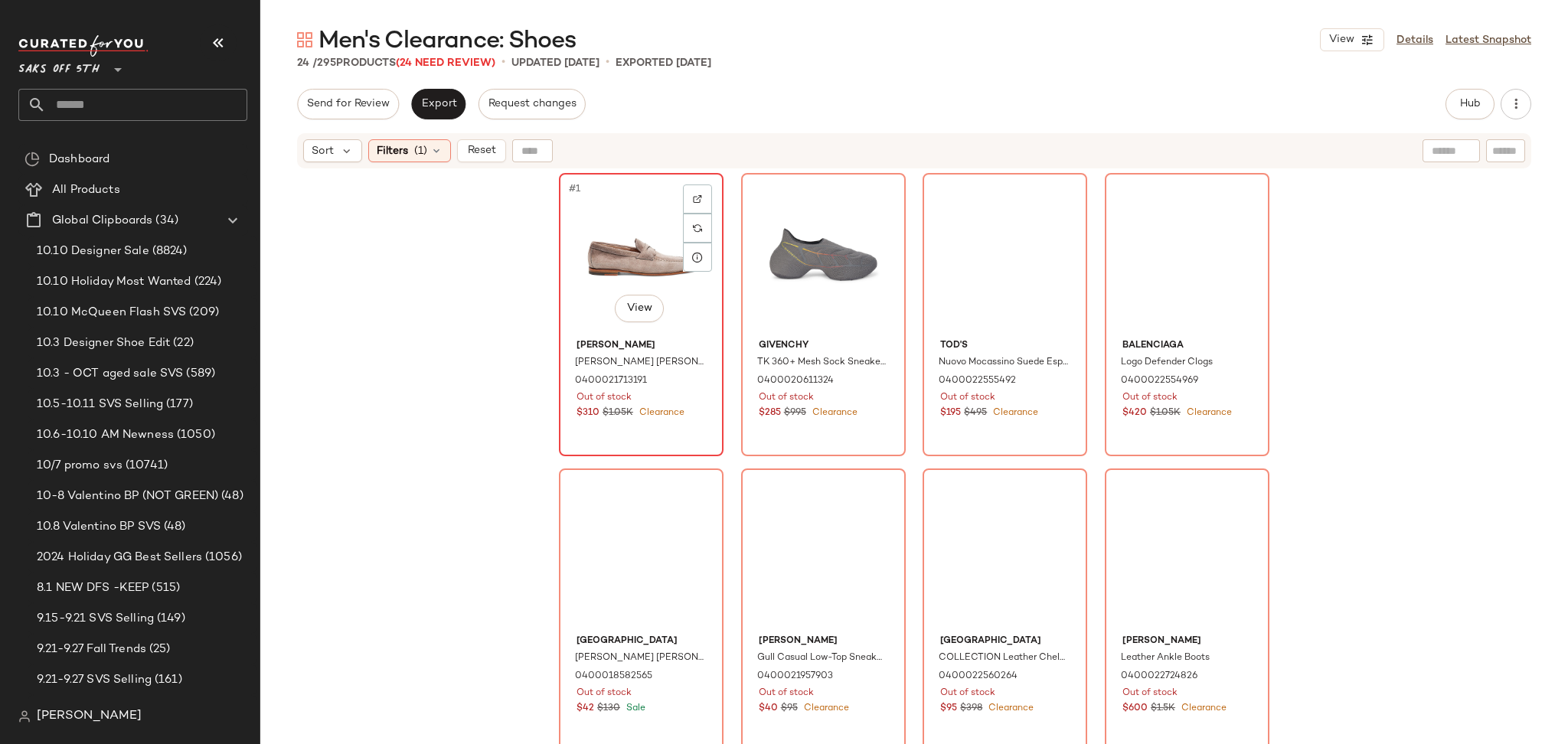
click at [649, 209] on div "#1 View" at bounding box center [641, 255] width 154 height 154
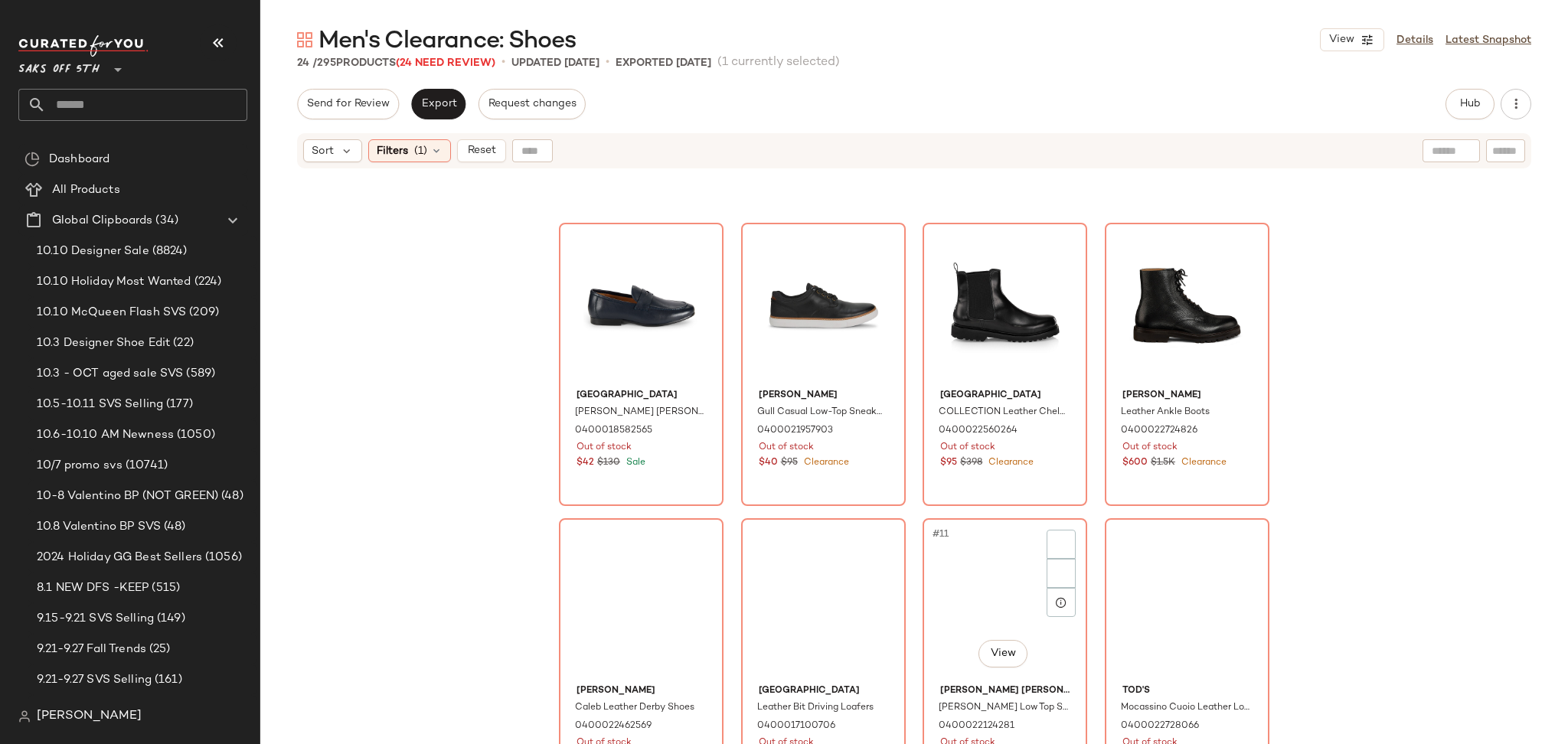
scroll to position [1162, 0]
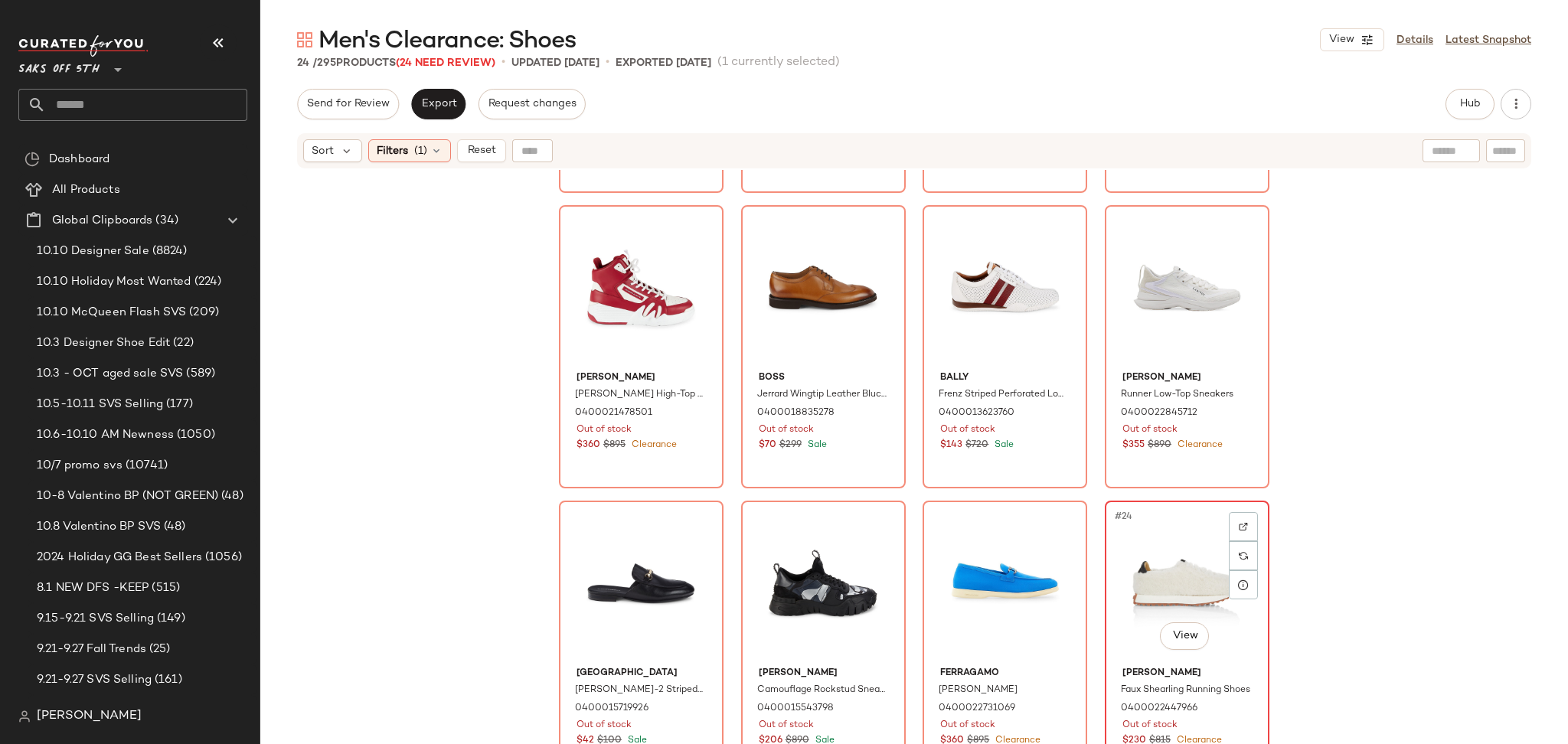
click at [1172, 587] on div "#24 View" at bounding box center [1186, 583] width 154 height 154
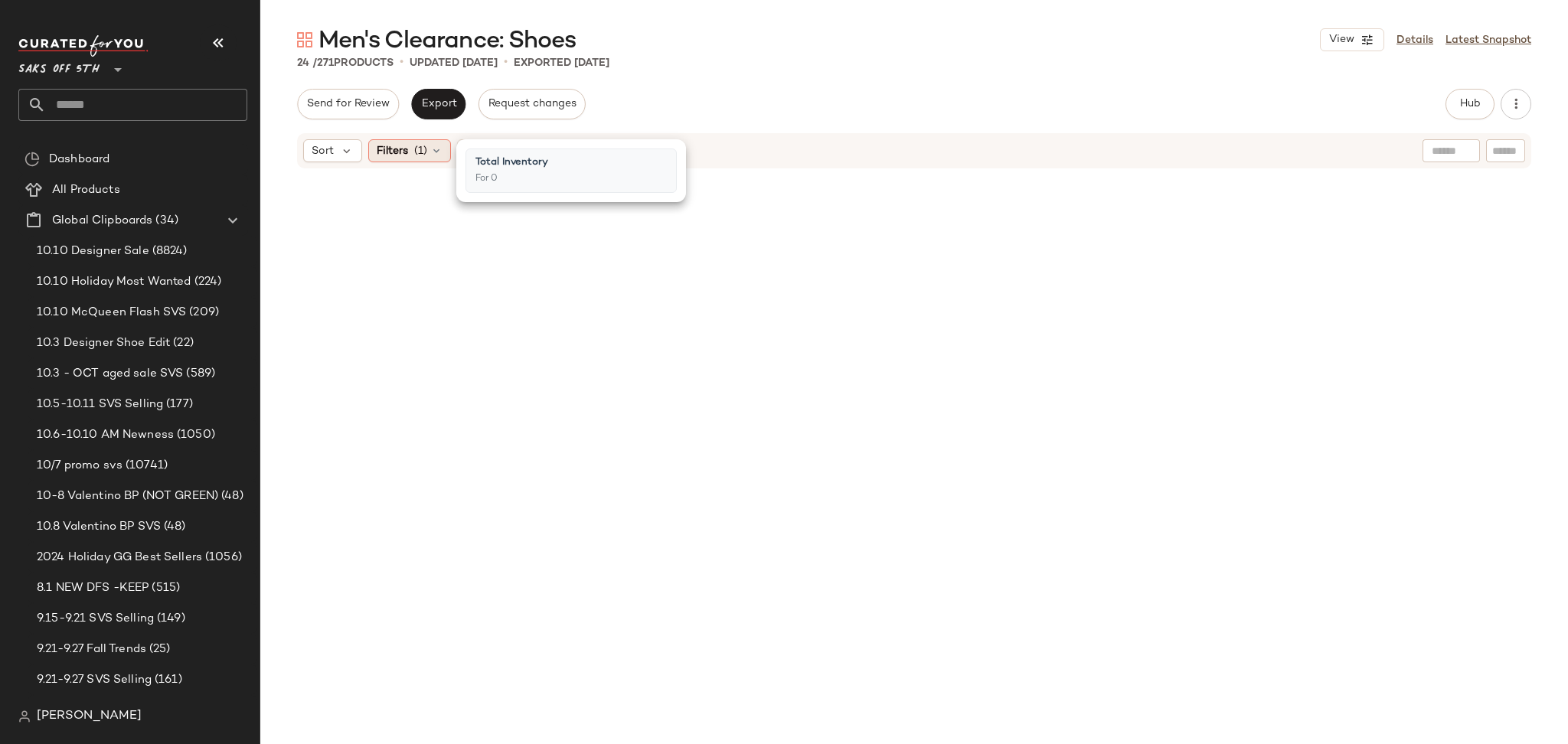
click at [424, 152] on span "(1)" at bounding box center [420, 151] width 13 height 16
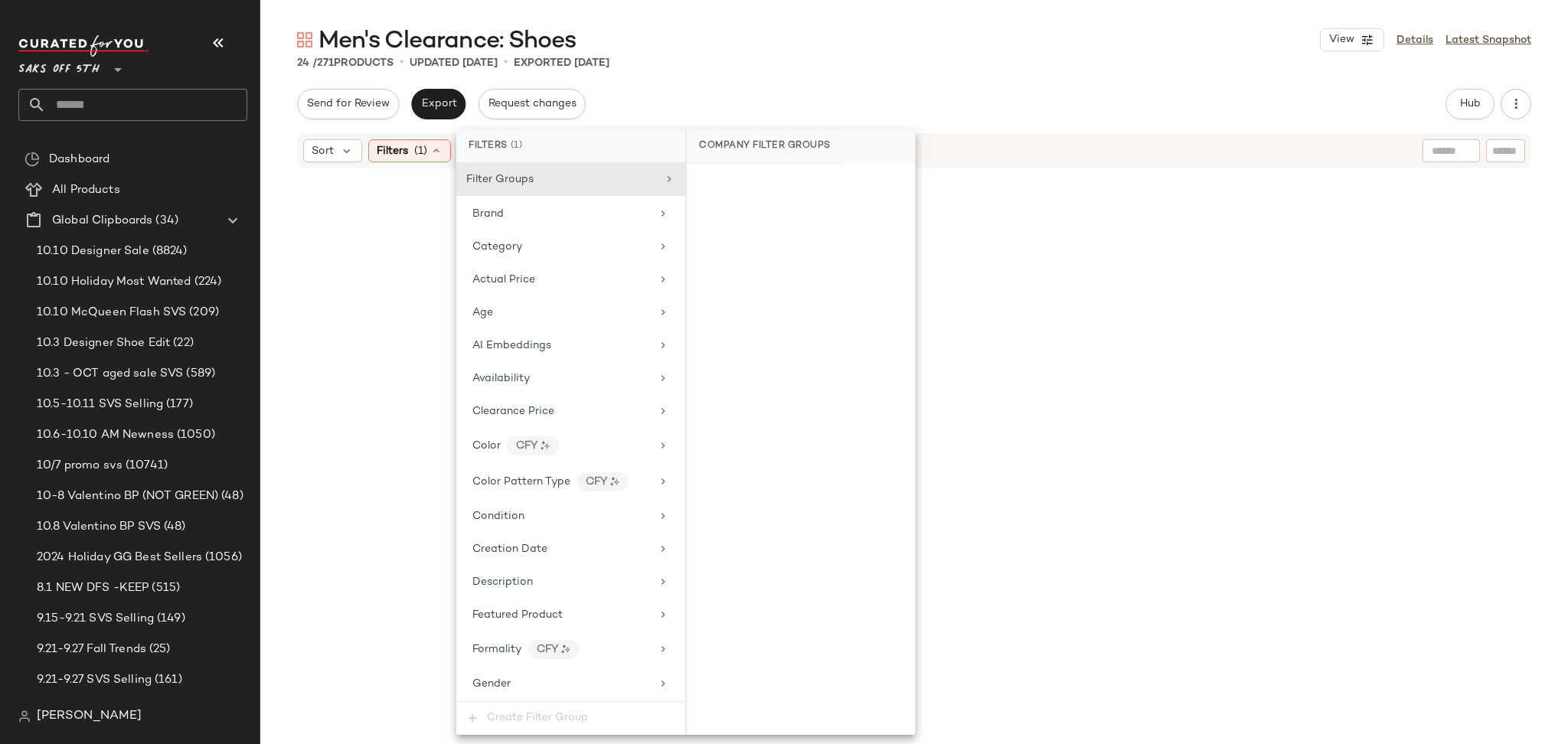
scroll to position [642, 0]
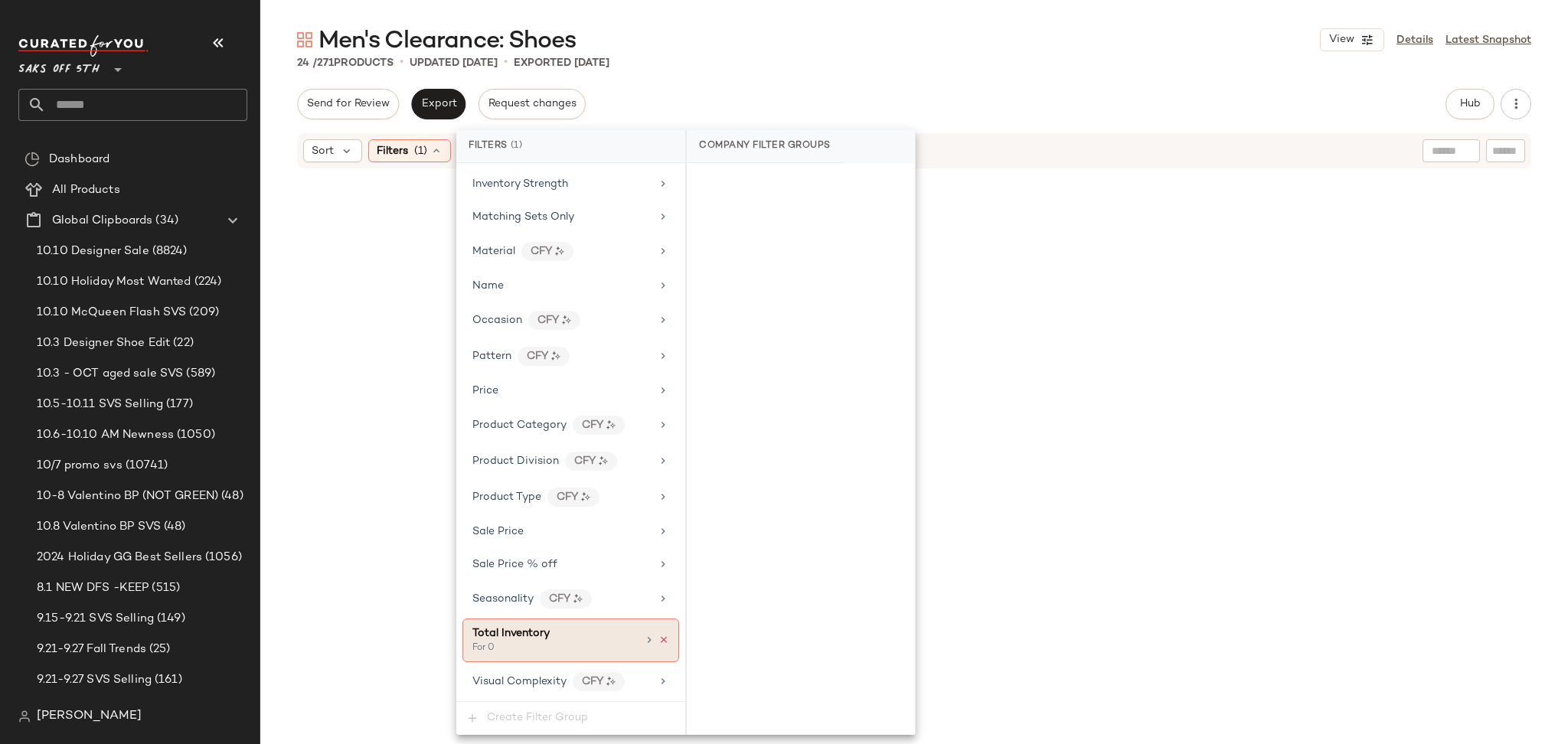
click at [658, 640] on icon at bounding box center [664, 639] width 11 height 11
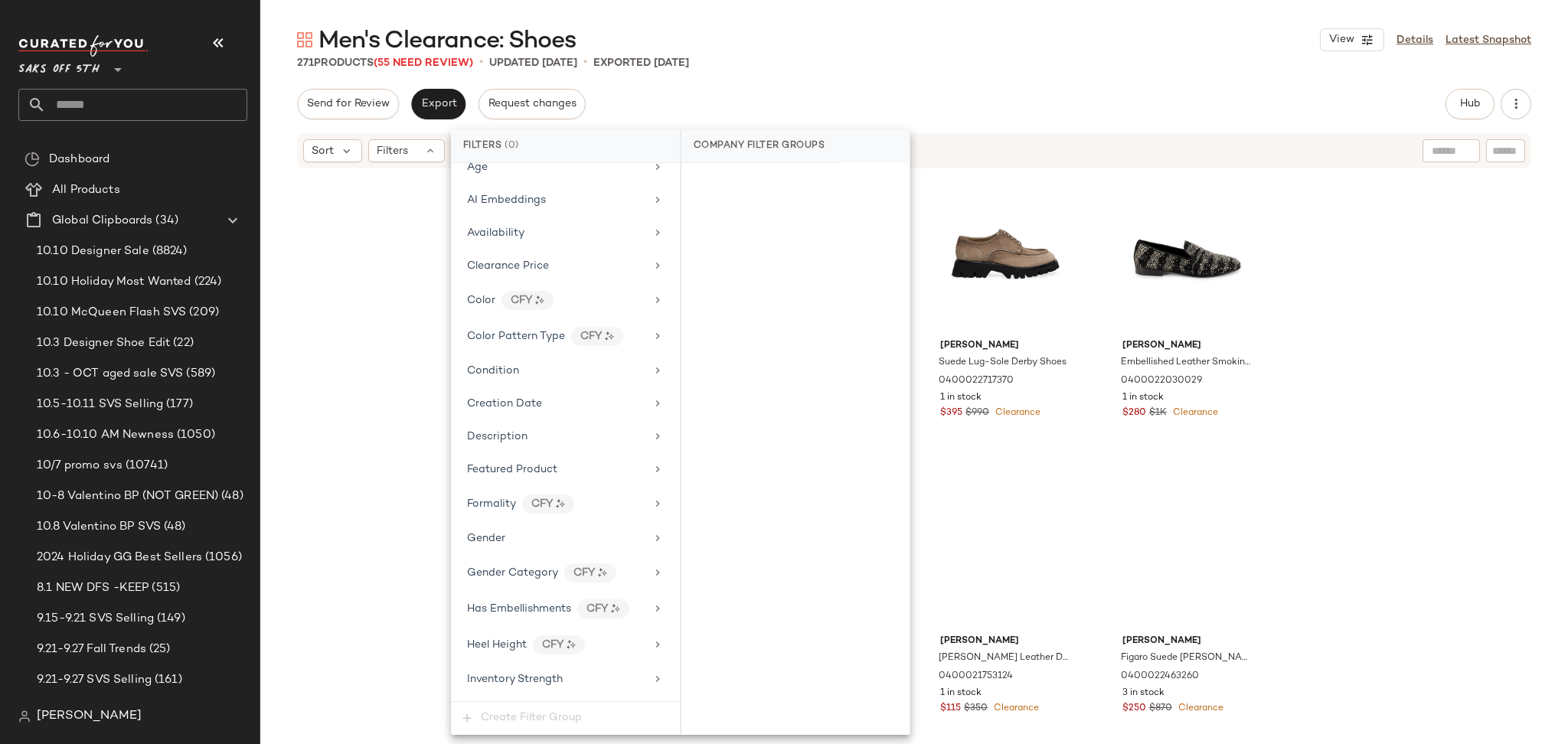
scroll to position [0, 0]
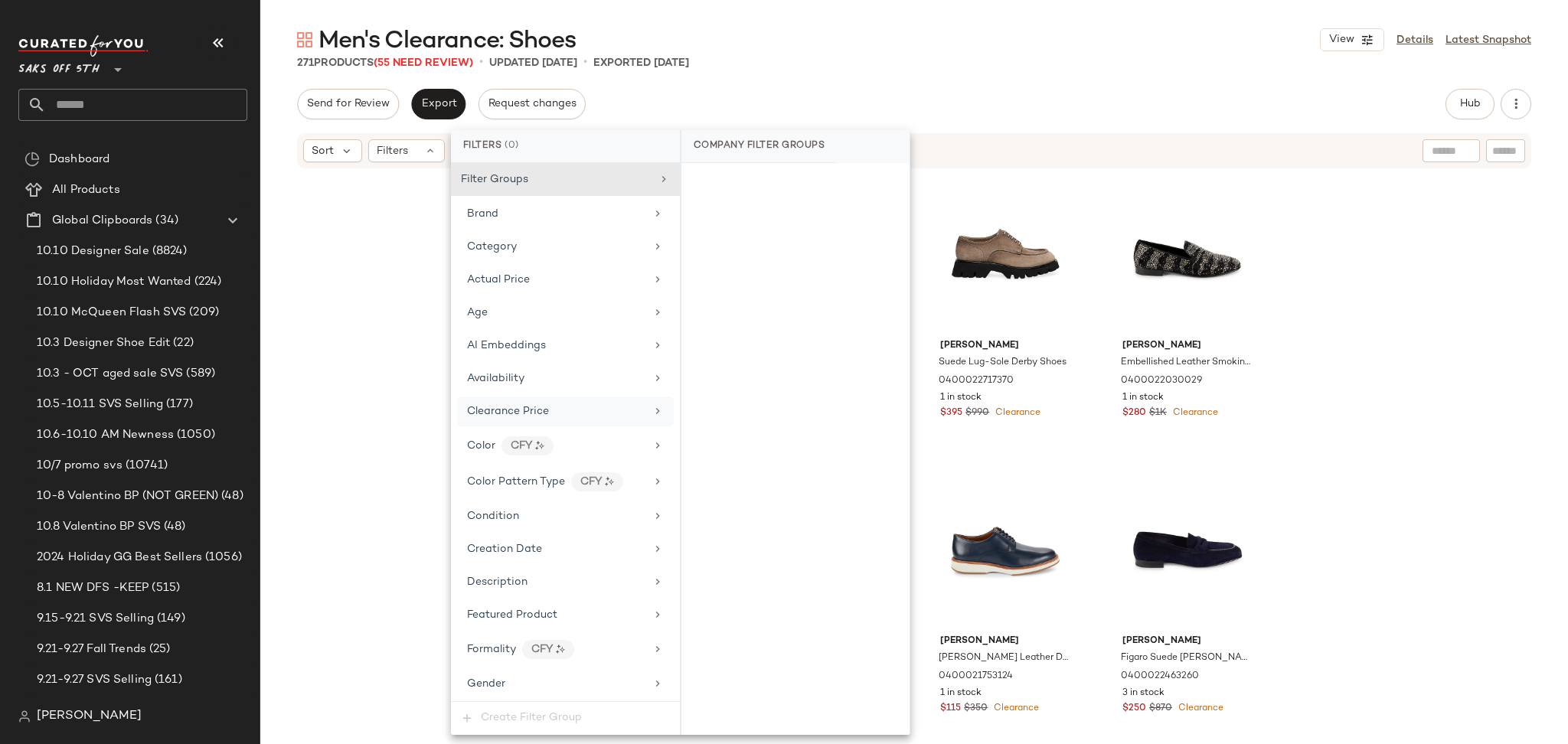
click at [550, 412] on div "Clearance Price" at bounding box center [556, 411] width 178 height 16
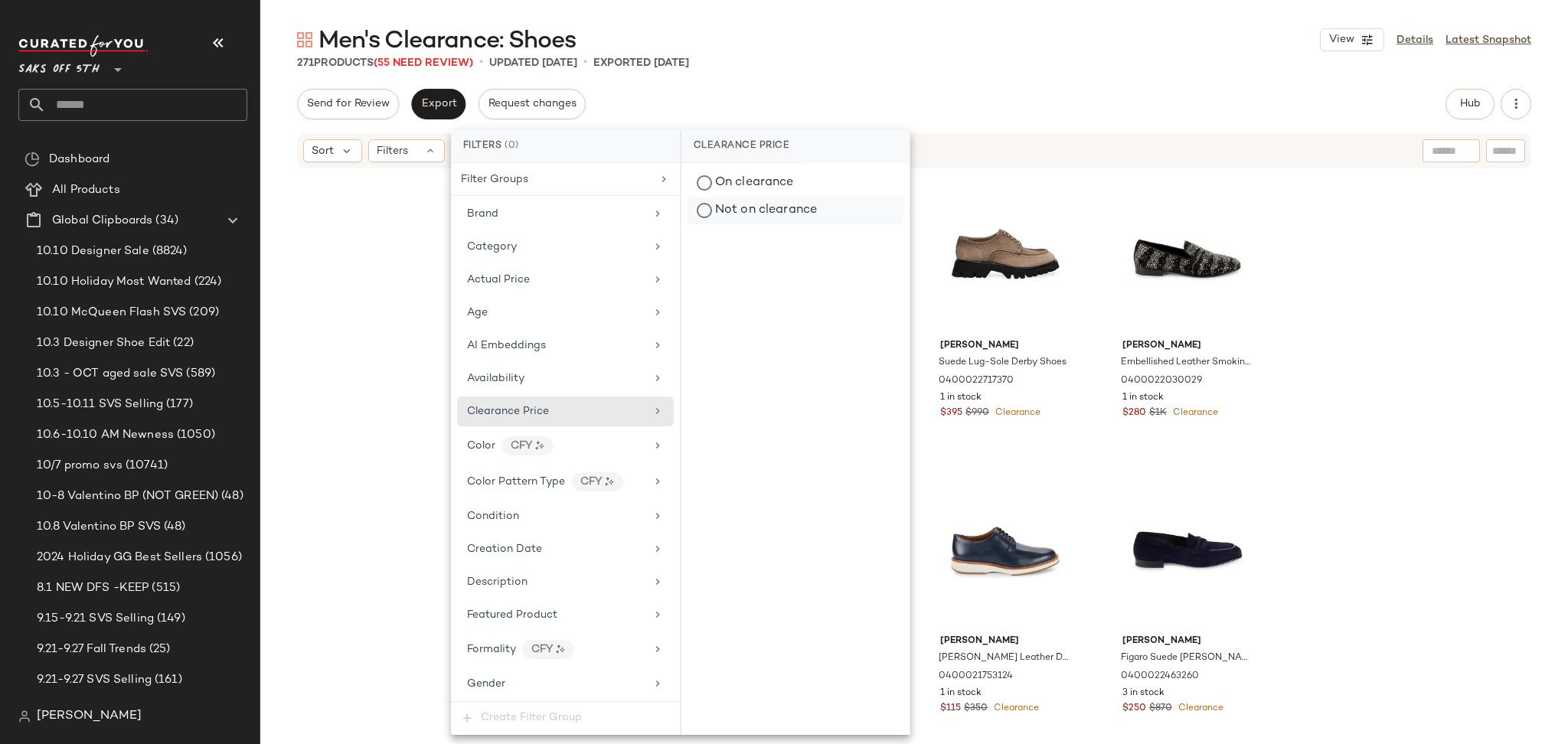
click at [796, 208] on div "Not on clearance" at bounding box center [796, 211] width 216 height 28
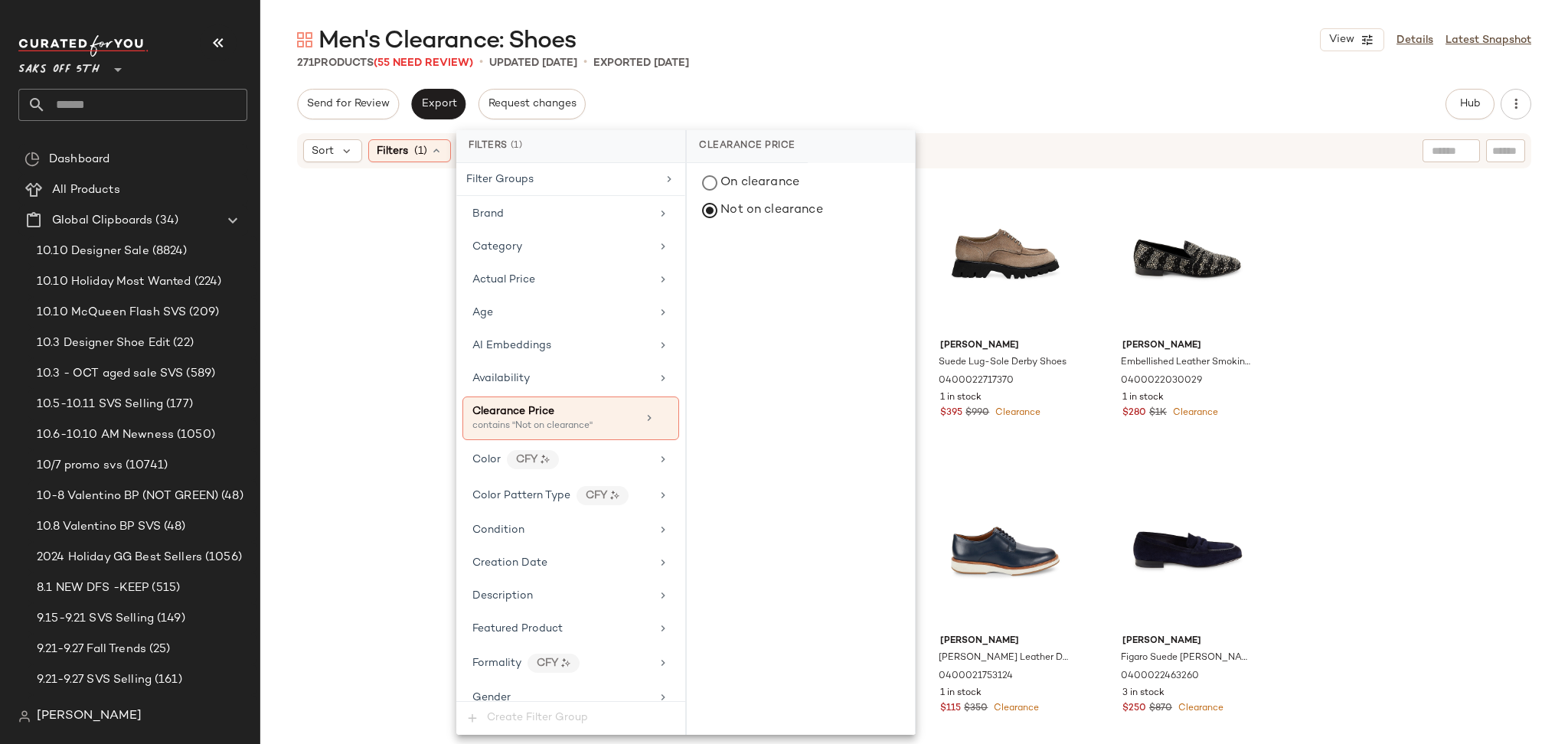
click at [915, 35] on div "Men's Clearance: Shoes View Details Latest Snapshot" at bounding box center [914, 40] width 1307 height 30
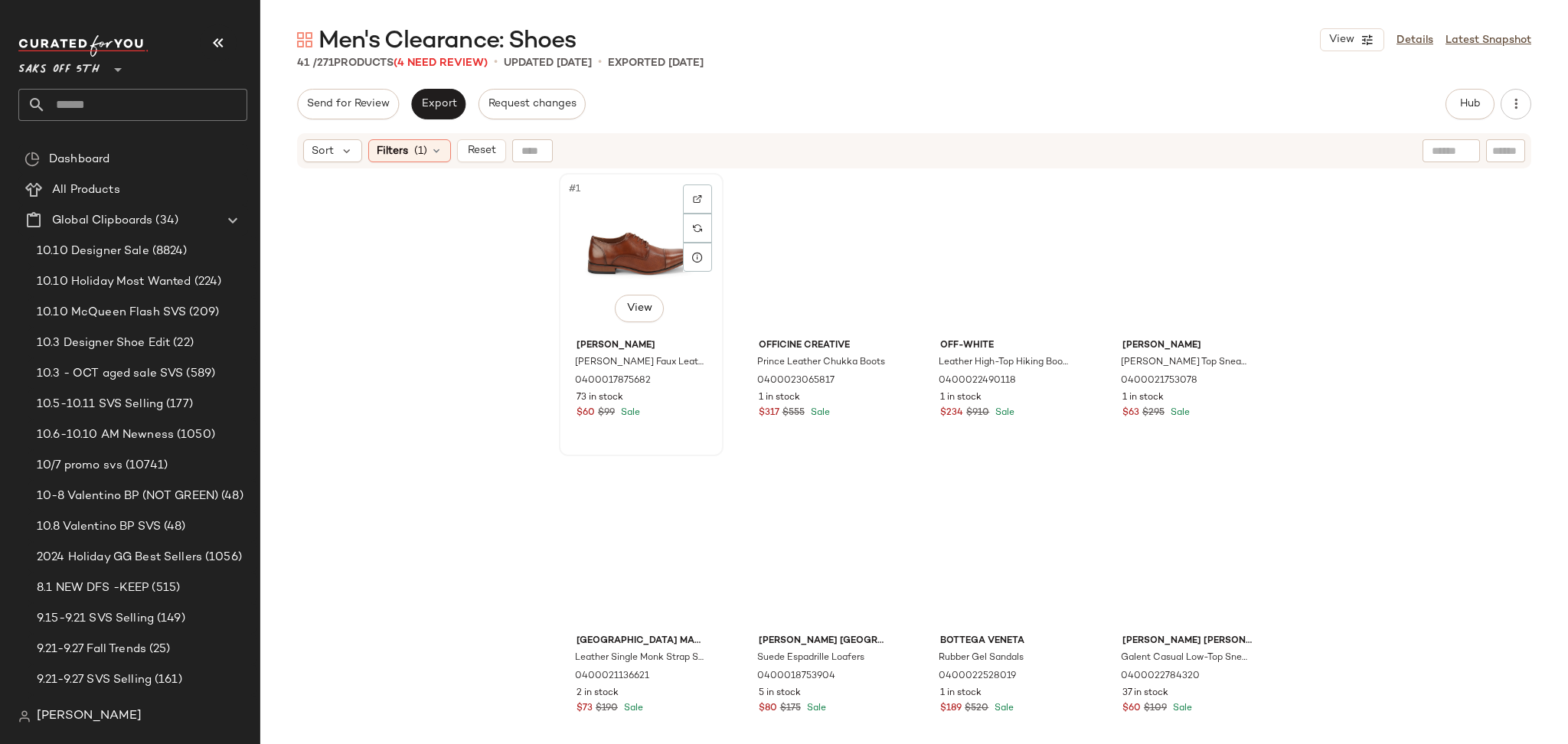
click at [582, 213] on div "#1 View" at bounding box center [641, 255] width 154 height 154
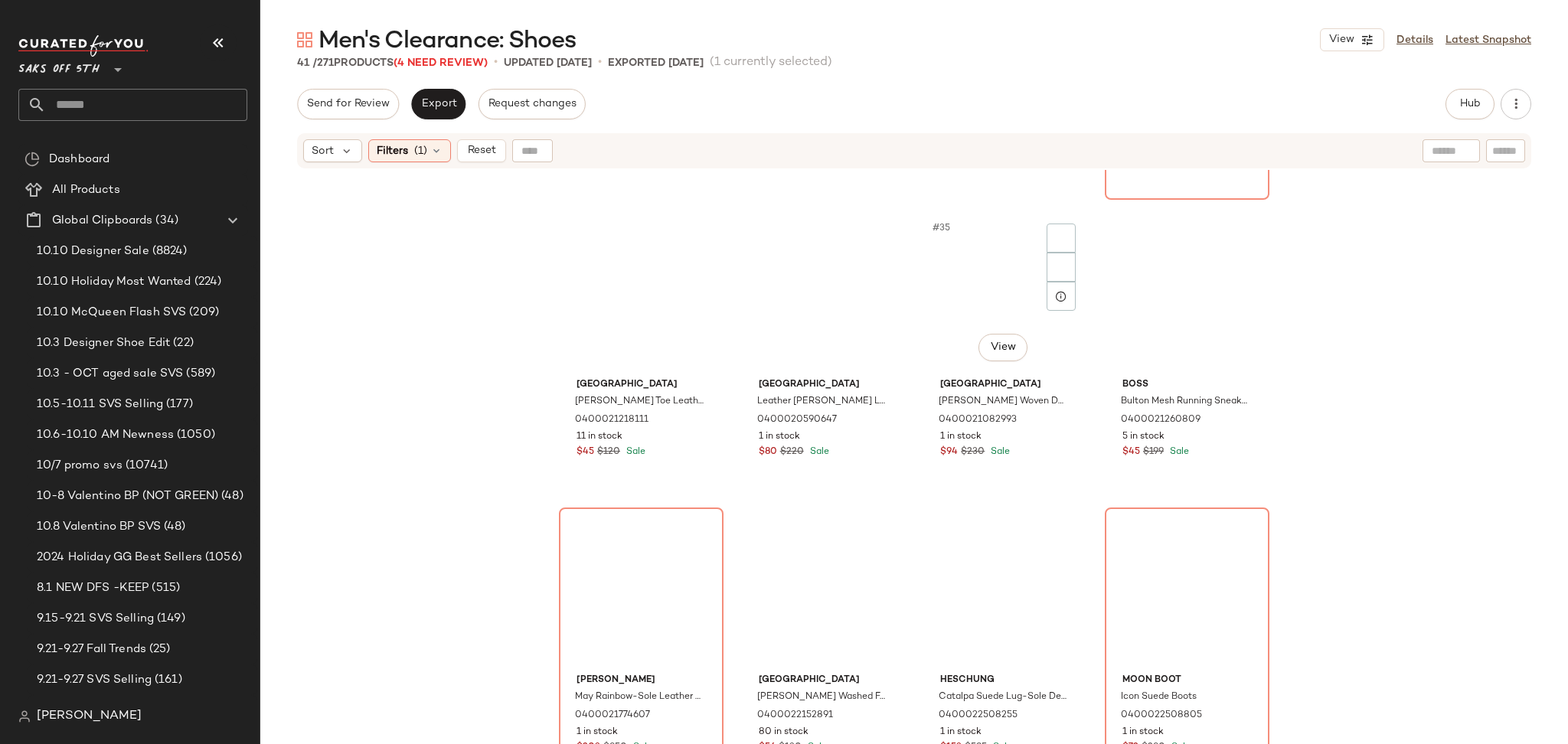
scroll to position [2638, 0]
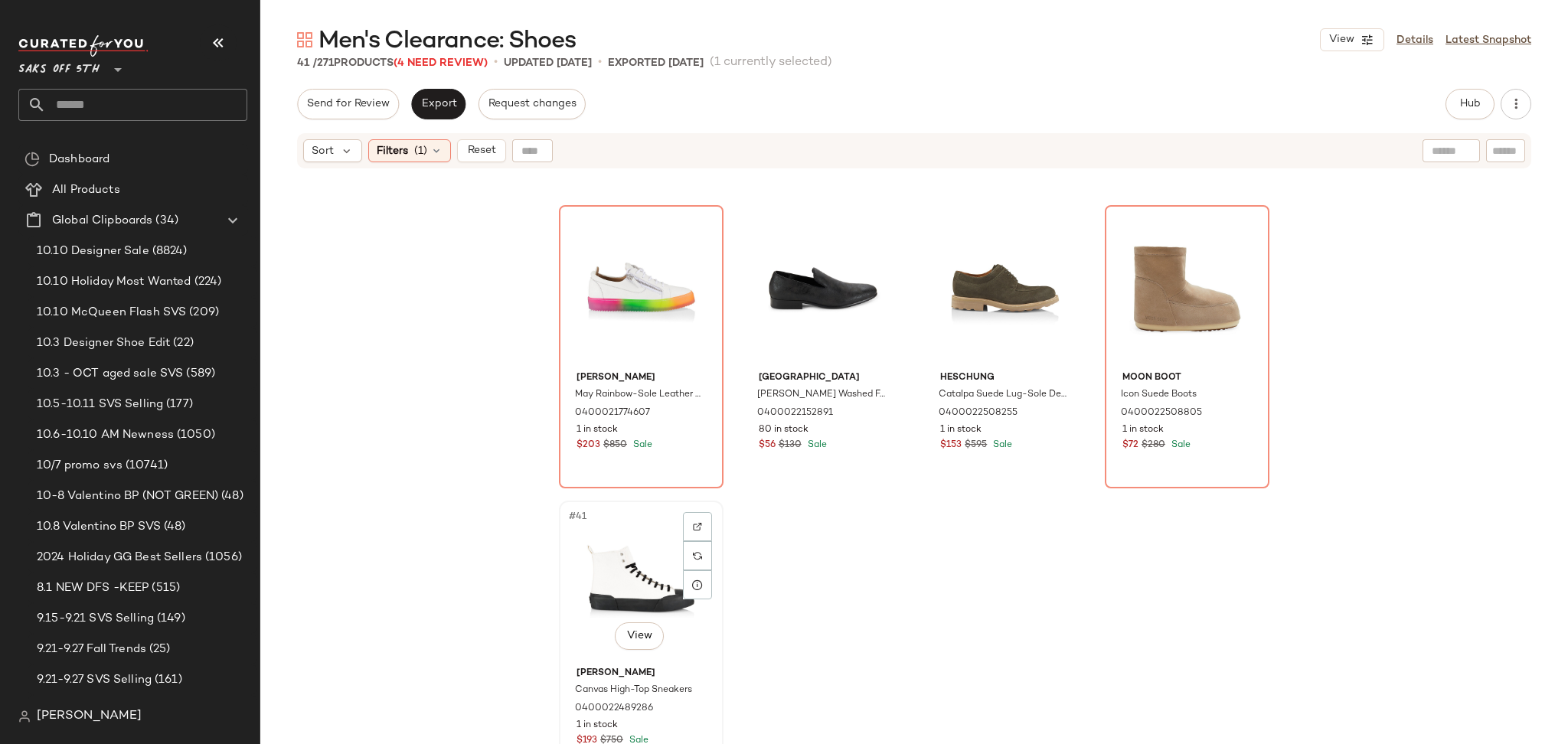
click at [601, 603] on div "#41 View" at bounding box center [641, 583] width 154 height 154
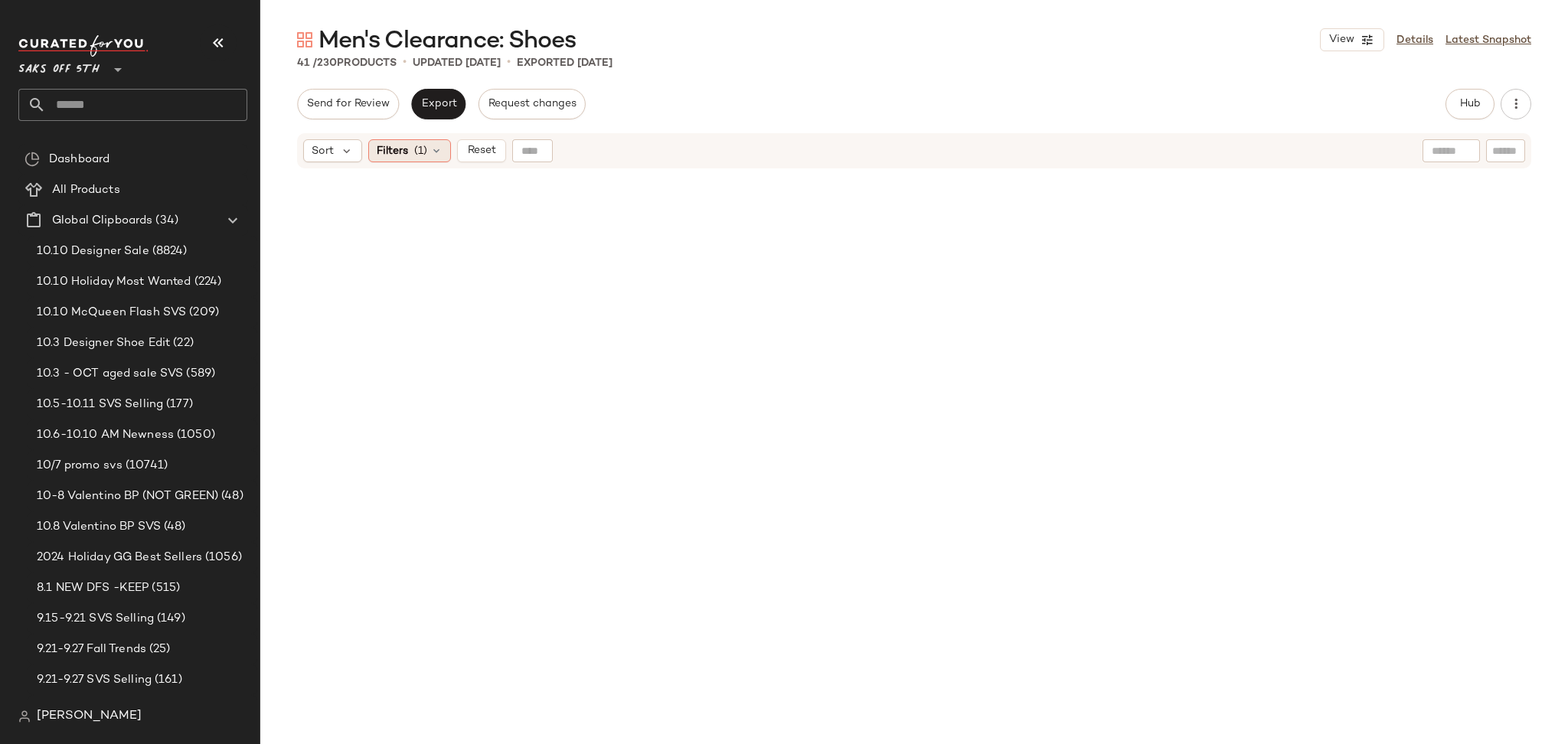
click at [431, 160] on div "Filters (1)" at bounding box center [409, 151] width 83 height 23
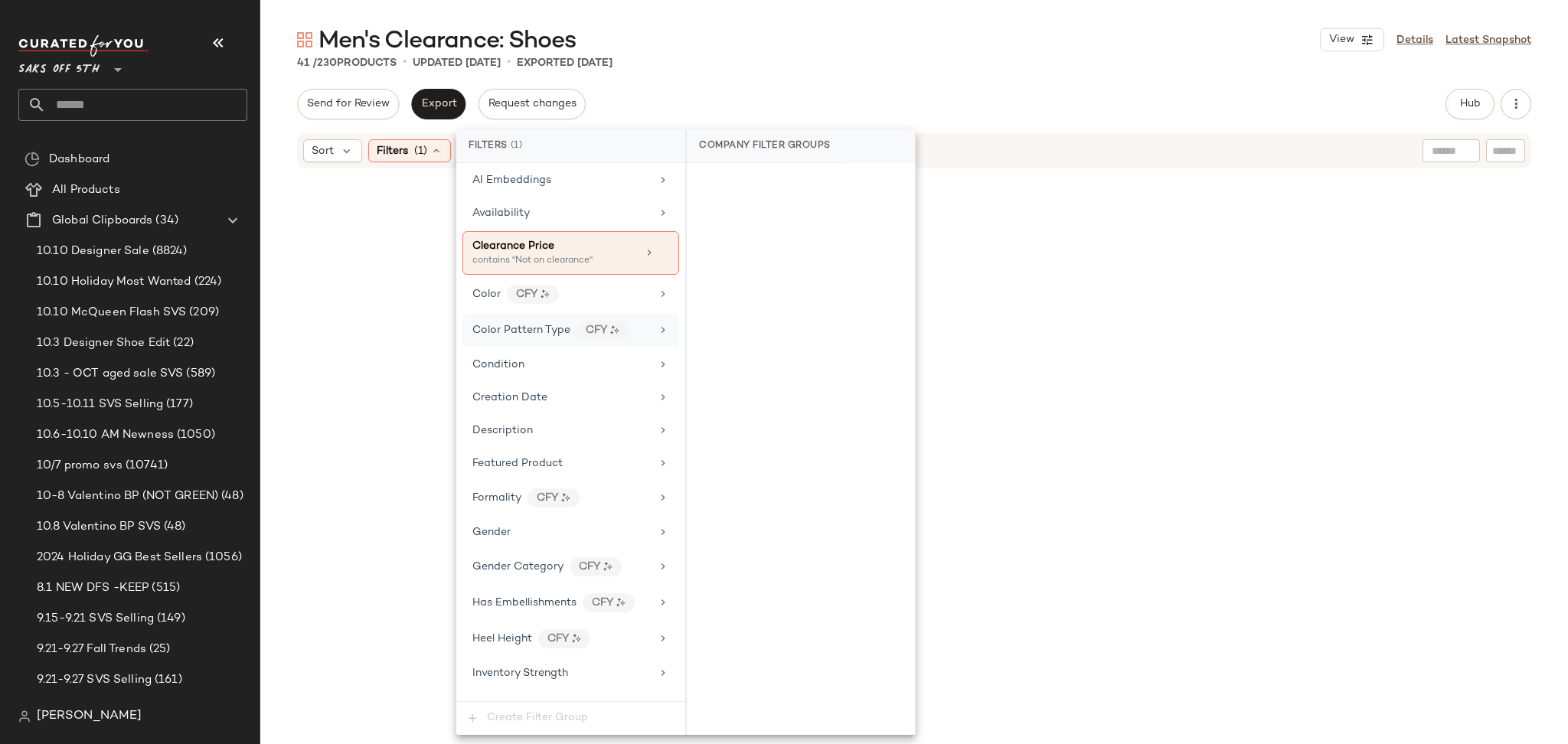
scroll to position [112, 0]
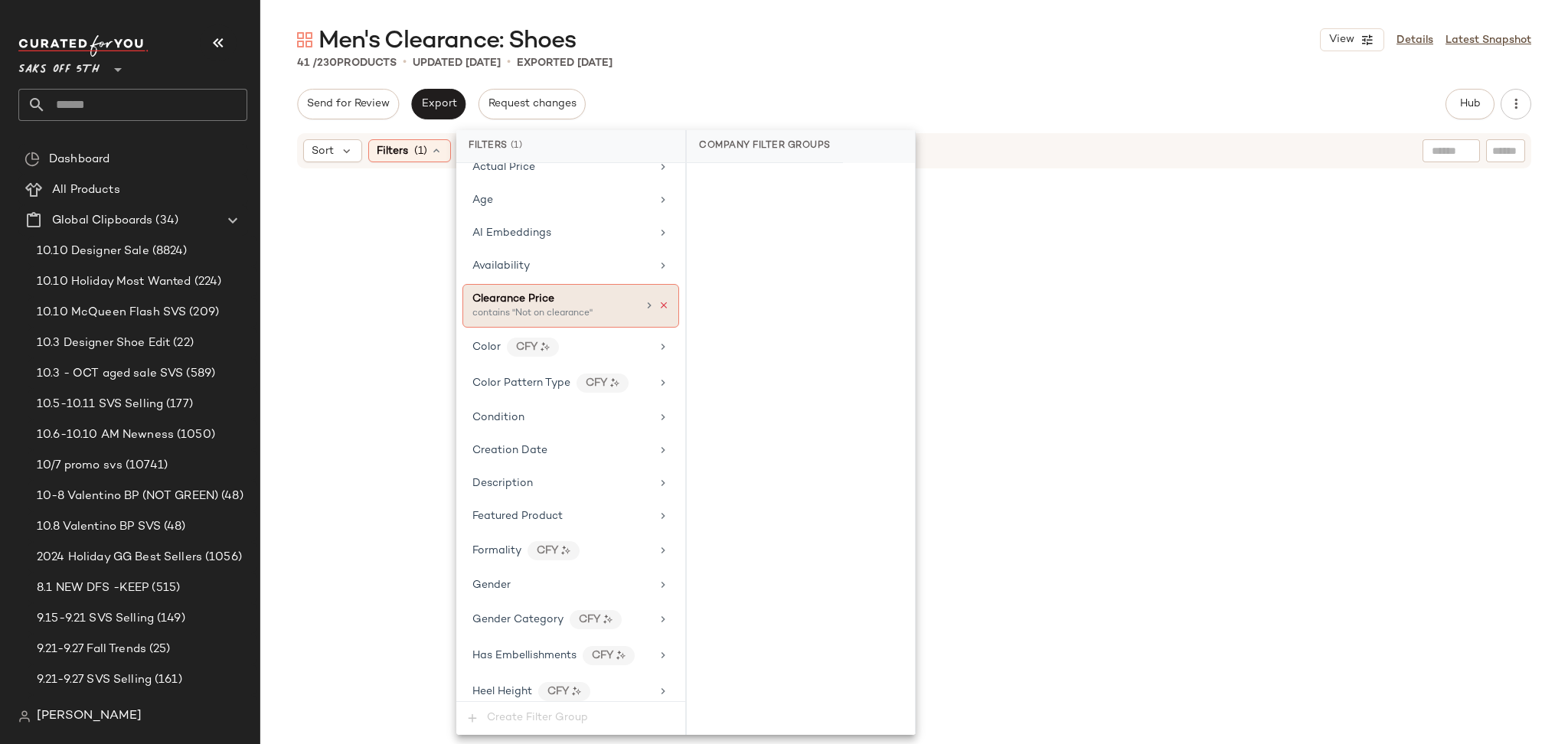
click at [658, 301] on icon at bounding box center [664, 305] width 11 height 11
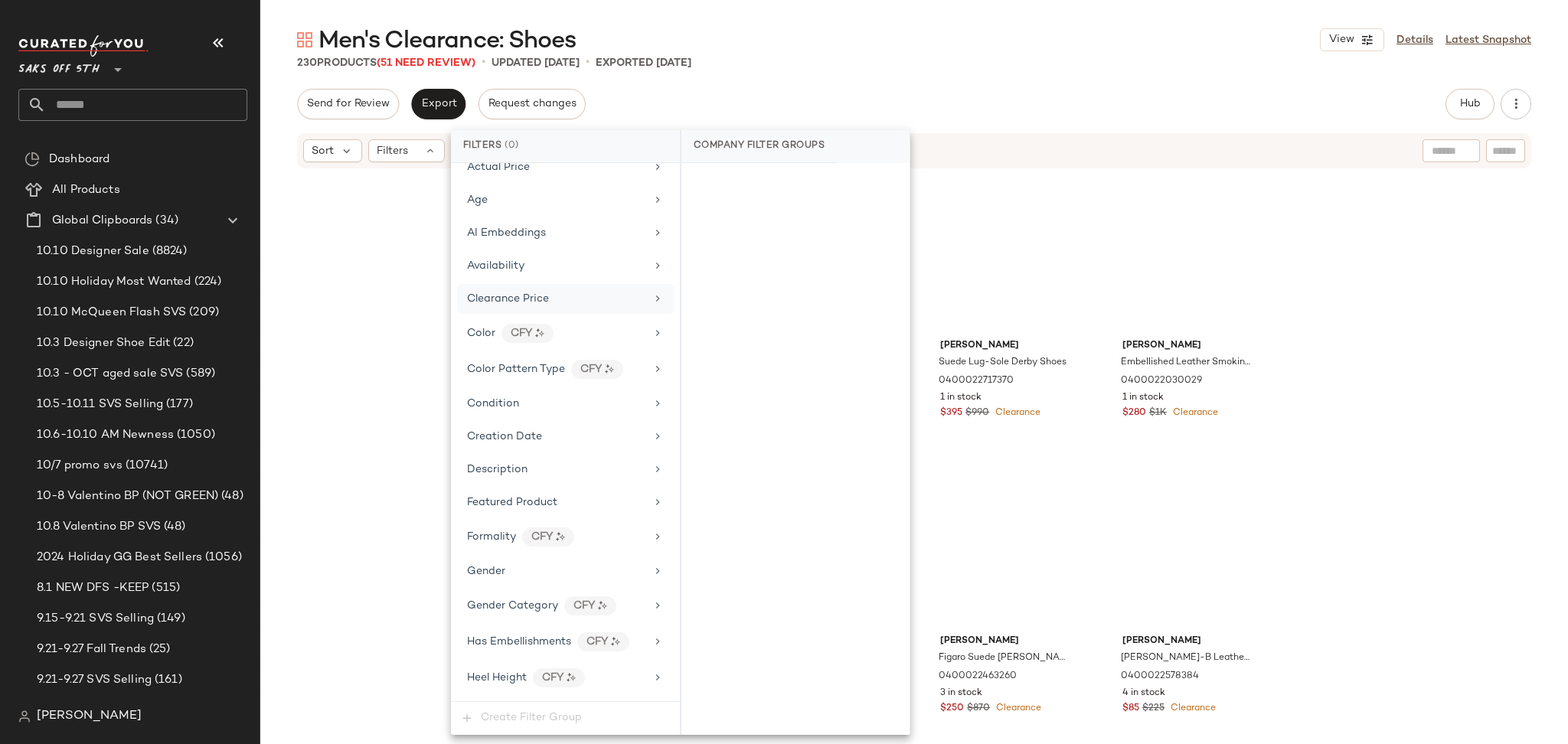
click at [1048, 51] on div "Men's Clearance: Shoes View Details Latest Snapshot" at bounding box center [914, 40] width 1307 height 30
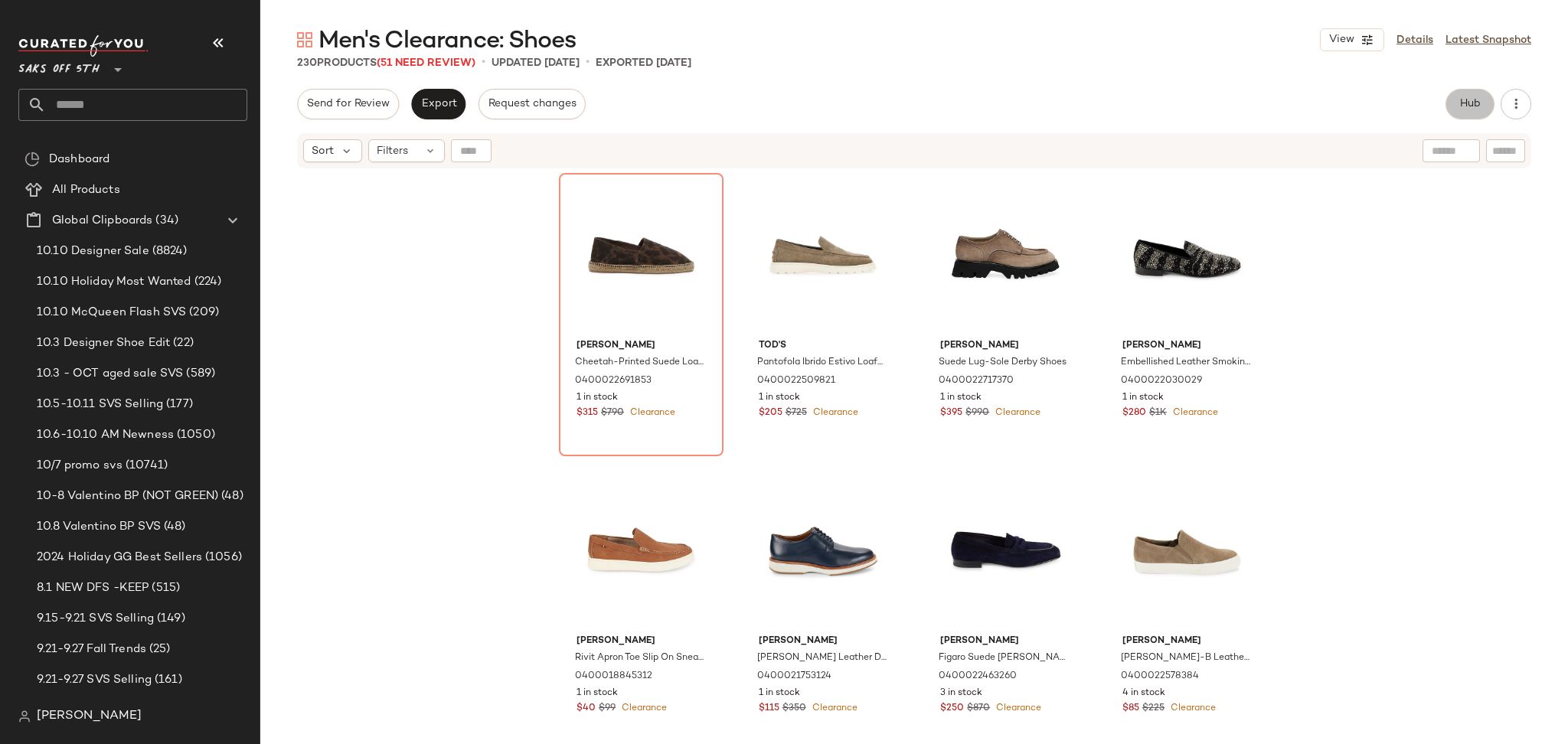
click at [1454, 112] on button "Hub" at bounding box center [1470, 104] width 49 height 30
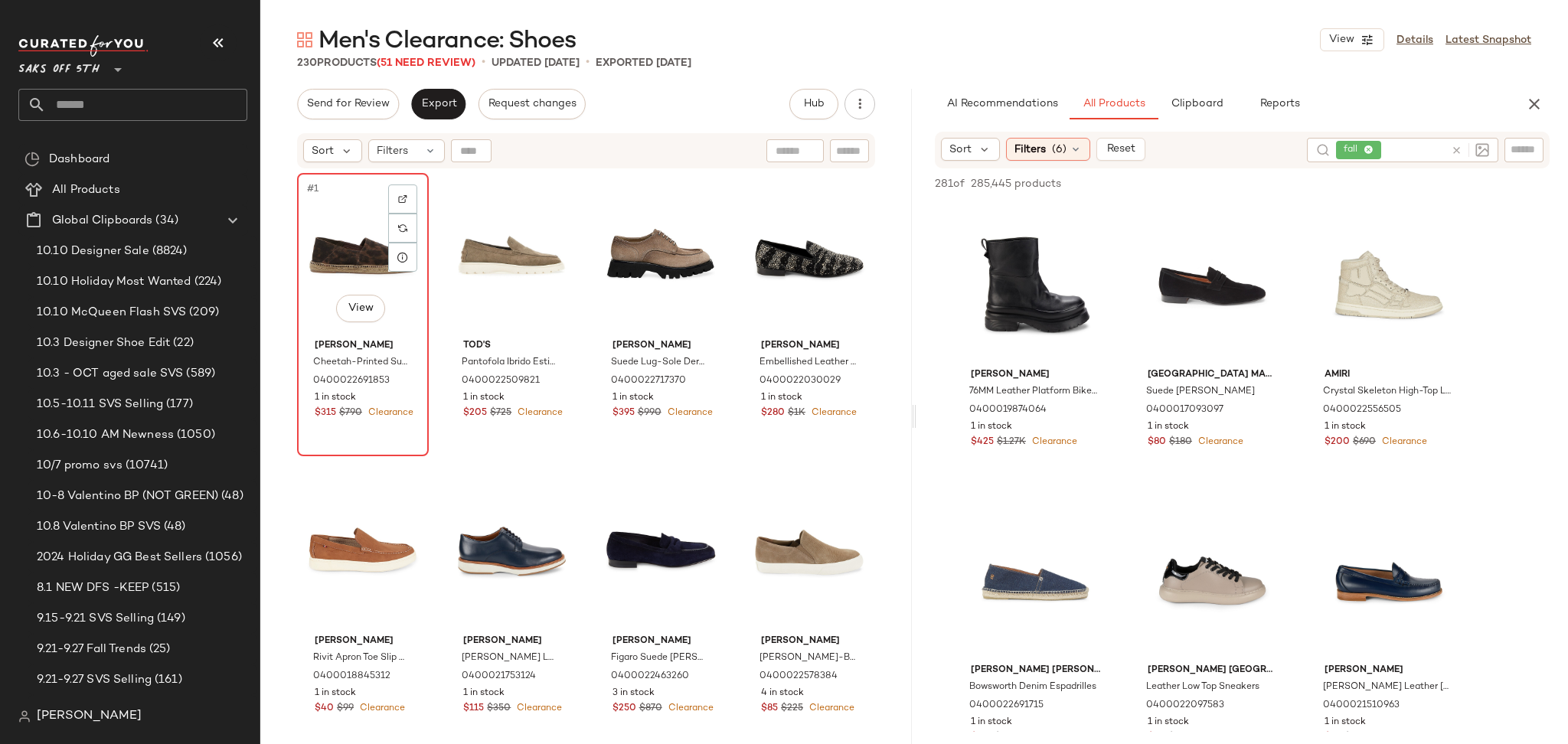
click at [358, 257] on div "#1 View" at bounding box center [363, 255] width 121 height 154
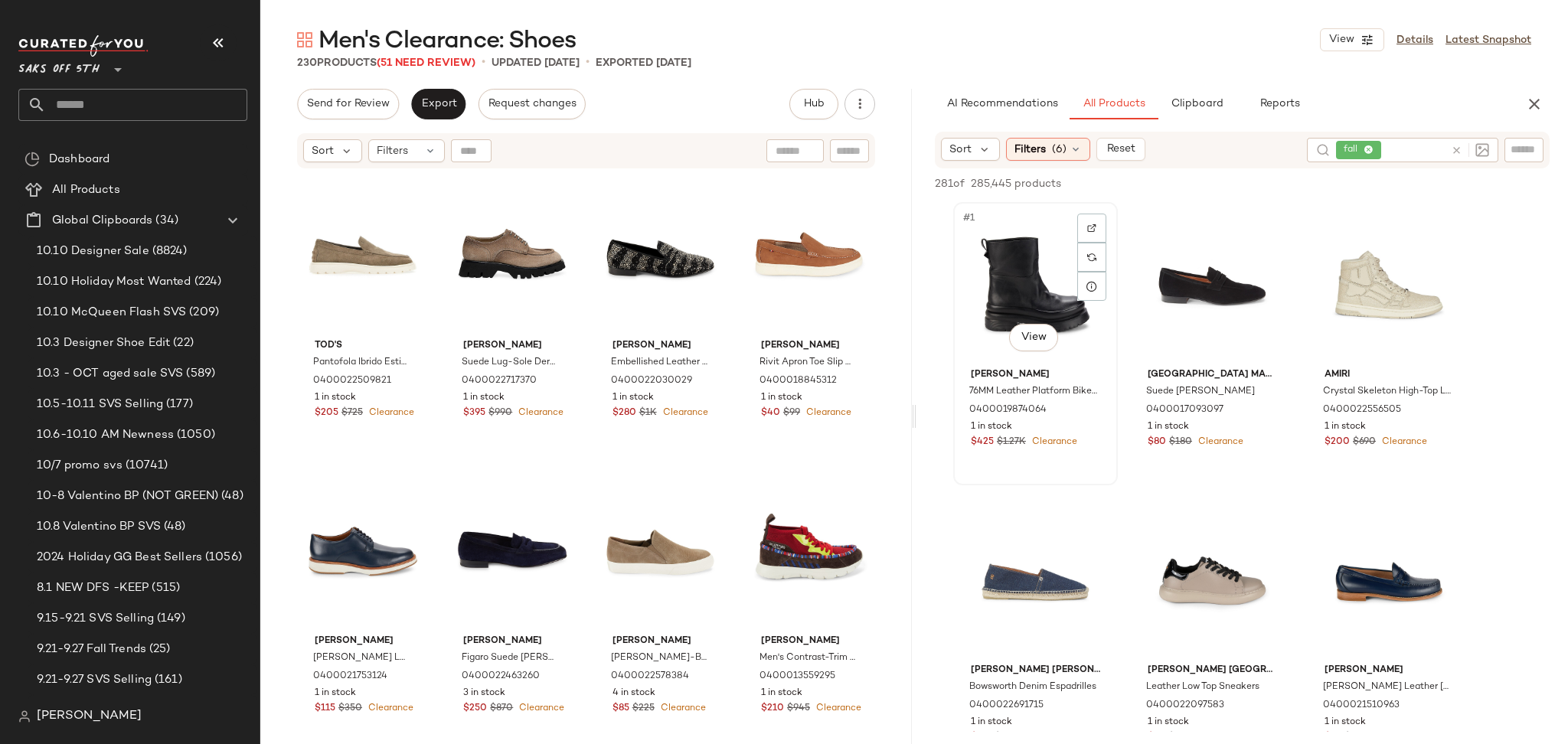
click at [1029, 285] on div "#1 View" at bounding box center [1035, 284] width 154 height 154
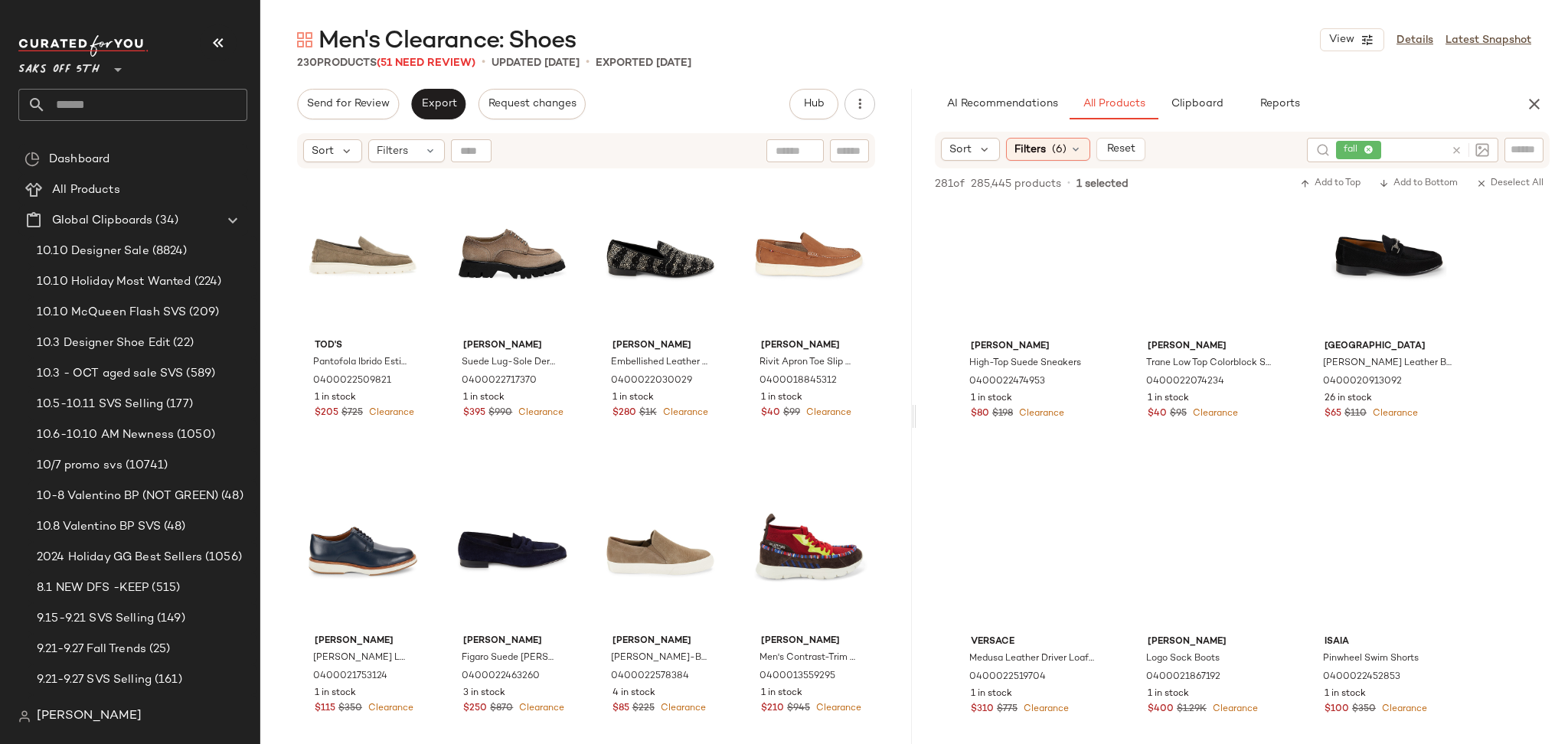
scroll to position [2409, 0]
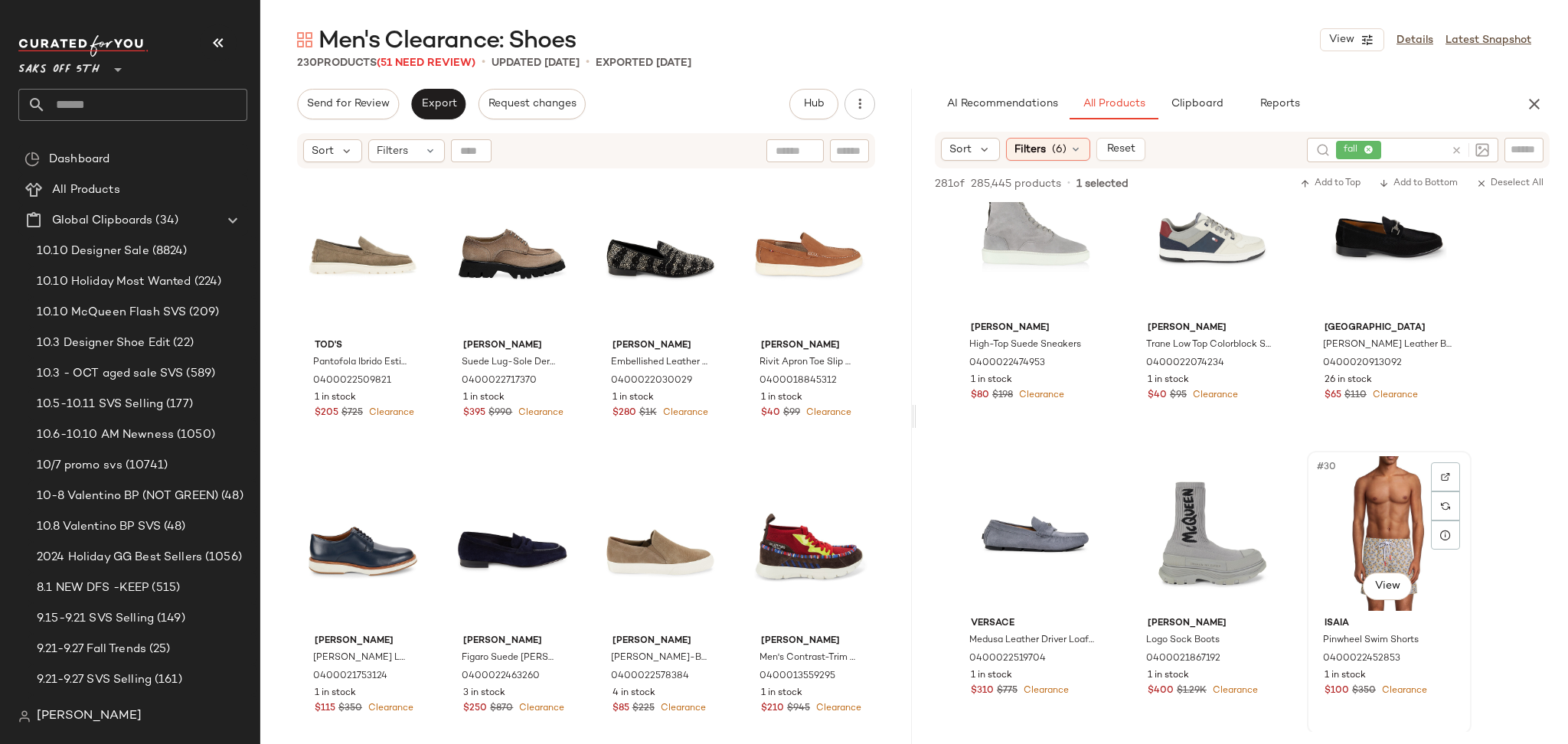
click at [1397, 505] on div "#30 View" at bounding box center [1389, 532] width 154 height 154
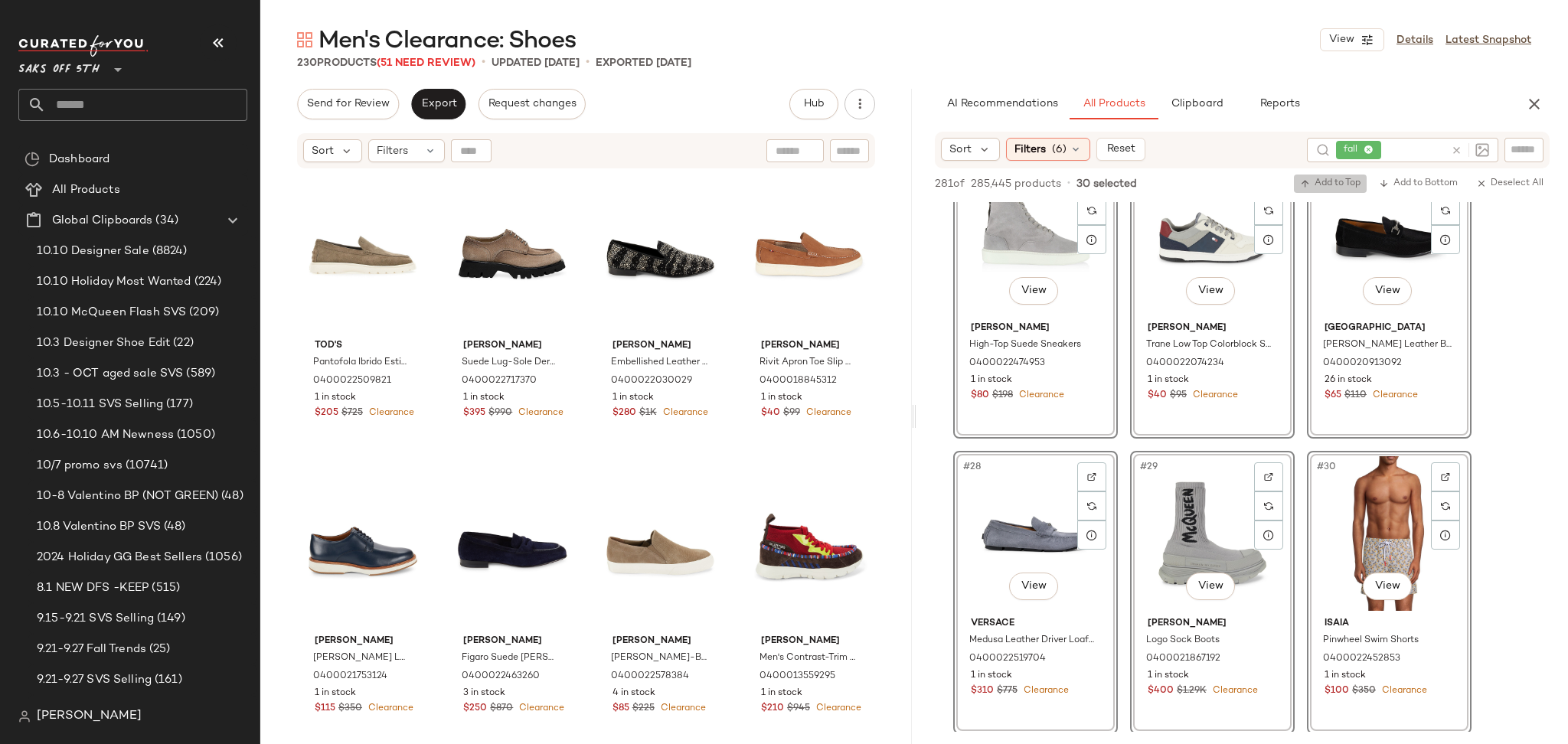
click at [1338, 178] on span "Add to Top" at bounding box center [1330, 184] width 60 height 11
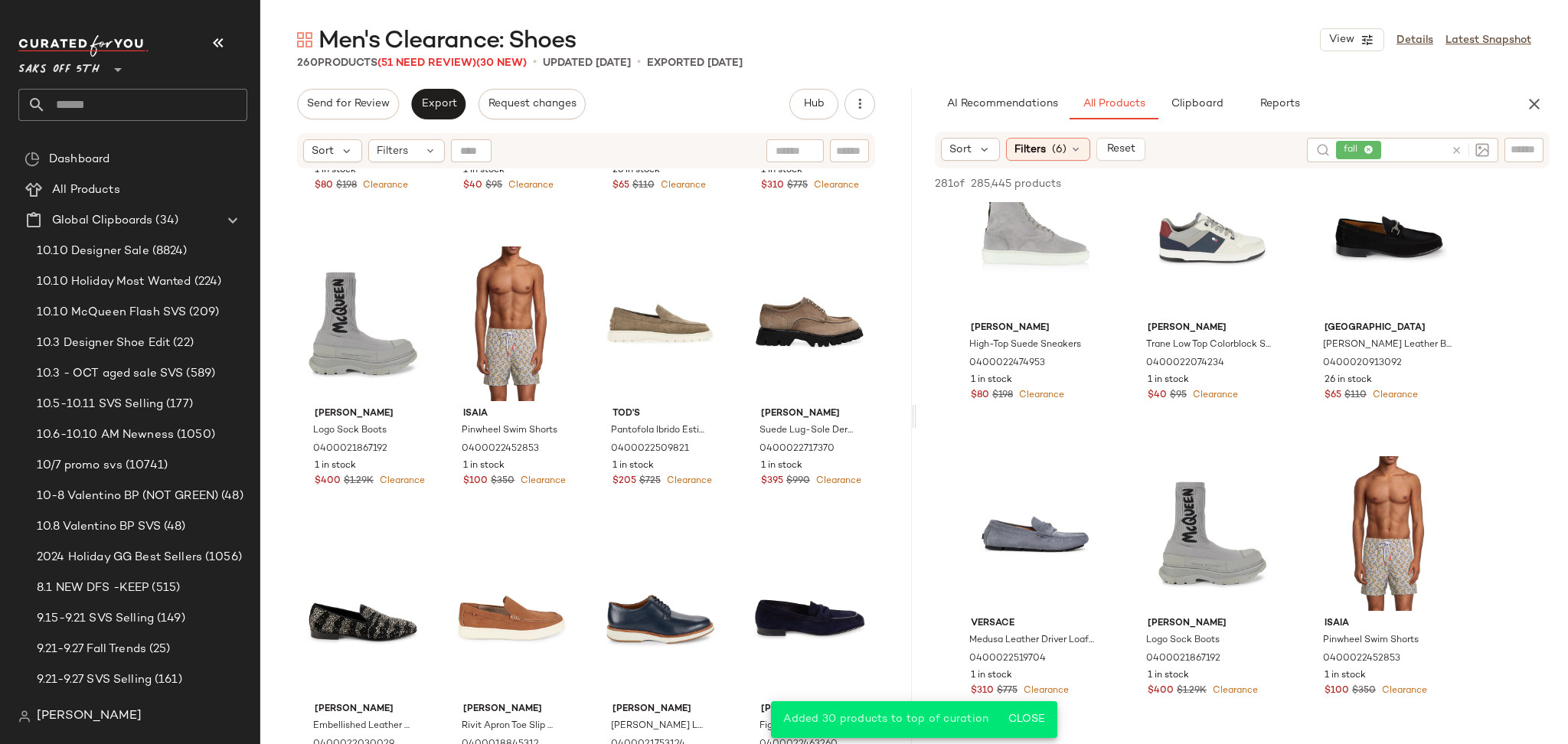
scroll to position [1975, 0]
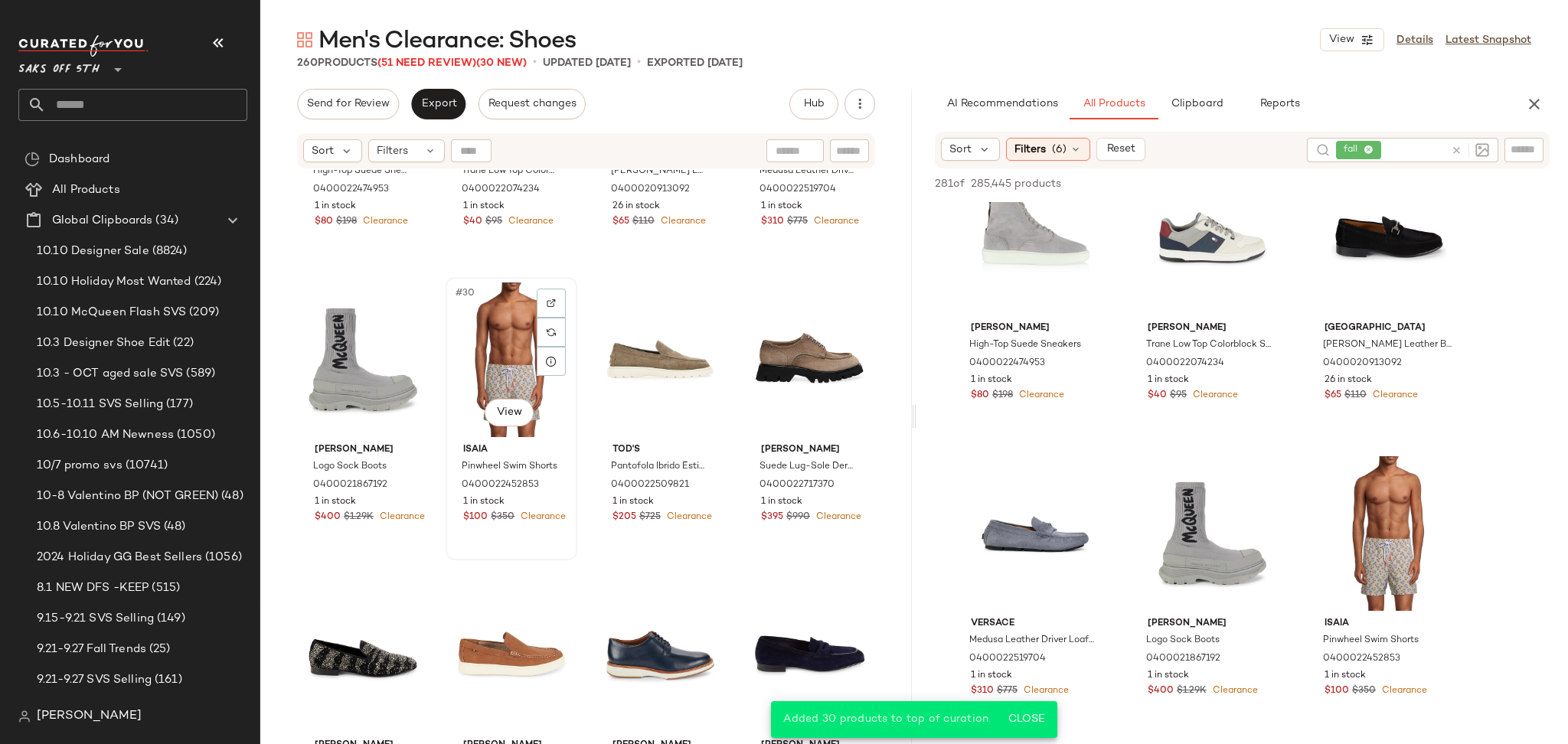
click at [505, 348] on div "#30 View" at bounding box center [511, 359] width 121 height 154
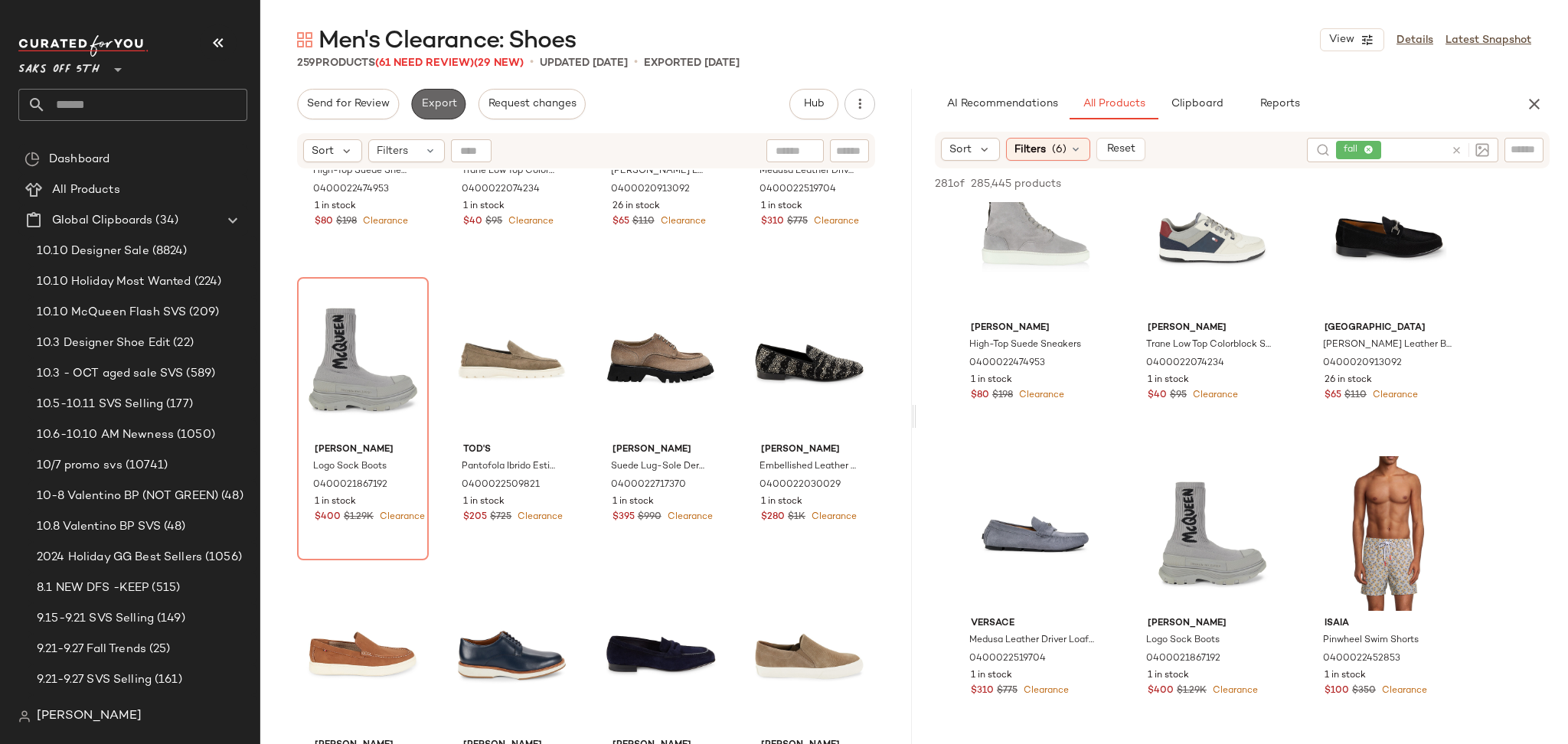
click at [431, 102] on span "Export" at bounding box center [438, 104] width 36 height 12
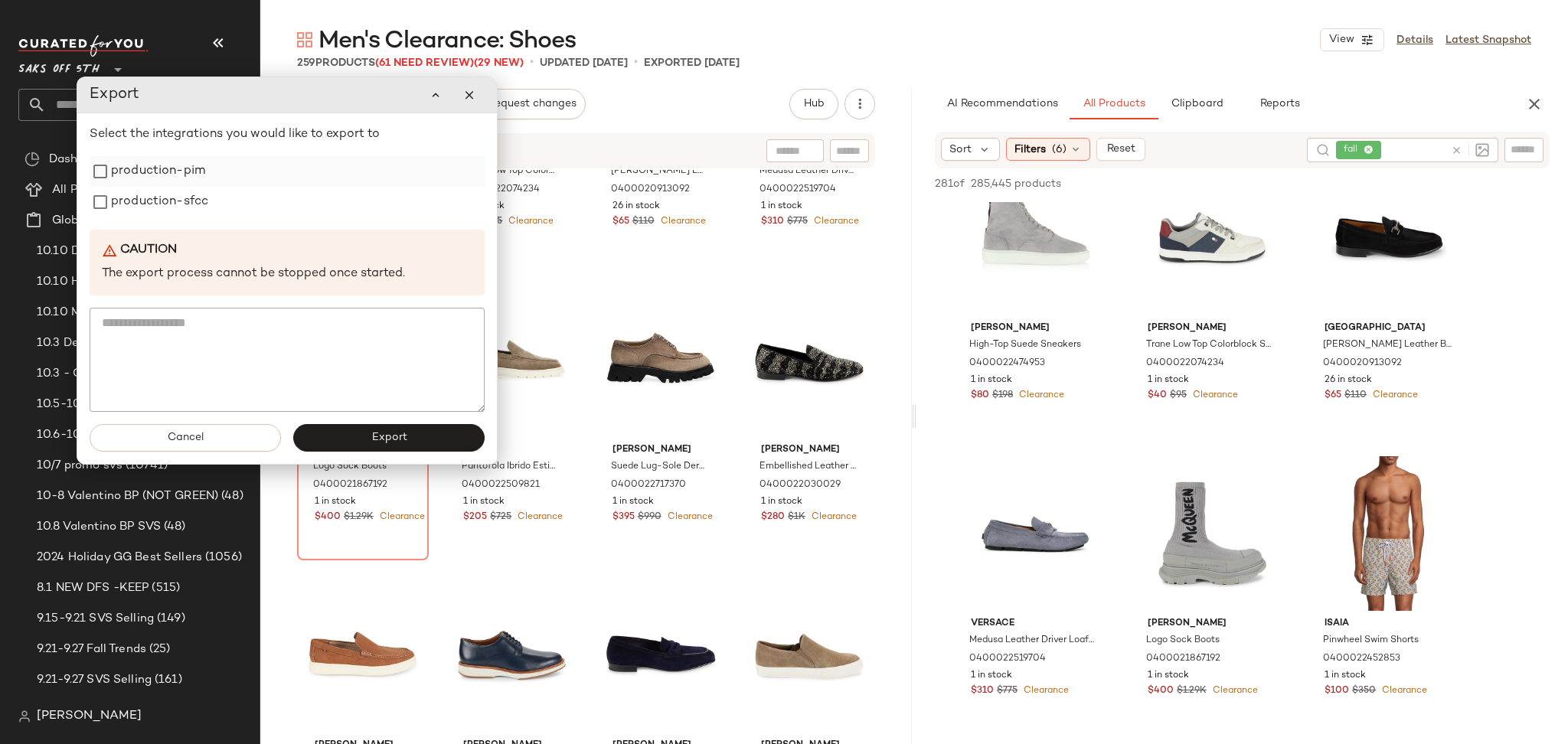
click at [151, 176] on label "production-pim" at bounding box center [157, 170] width 94 height 30
click at [153, 208] on label "production-sfcc" at bounding box center [159, 202] width 97 height 30
click at [347, 450] on button "Export" at bounding box center [389, 438] width 192 height 28
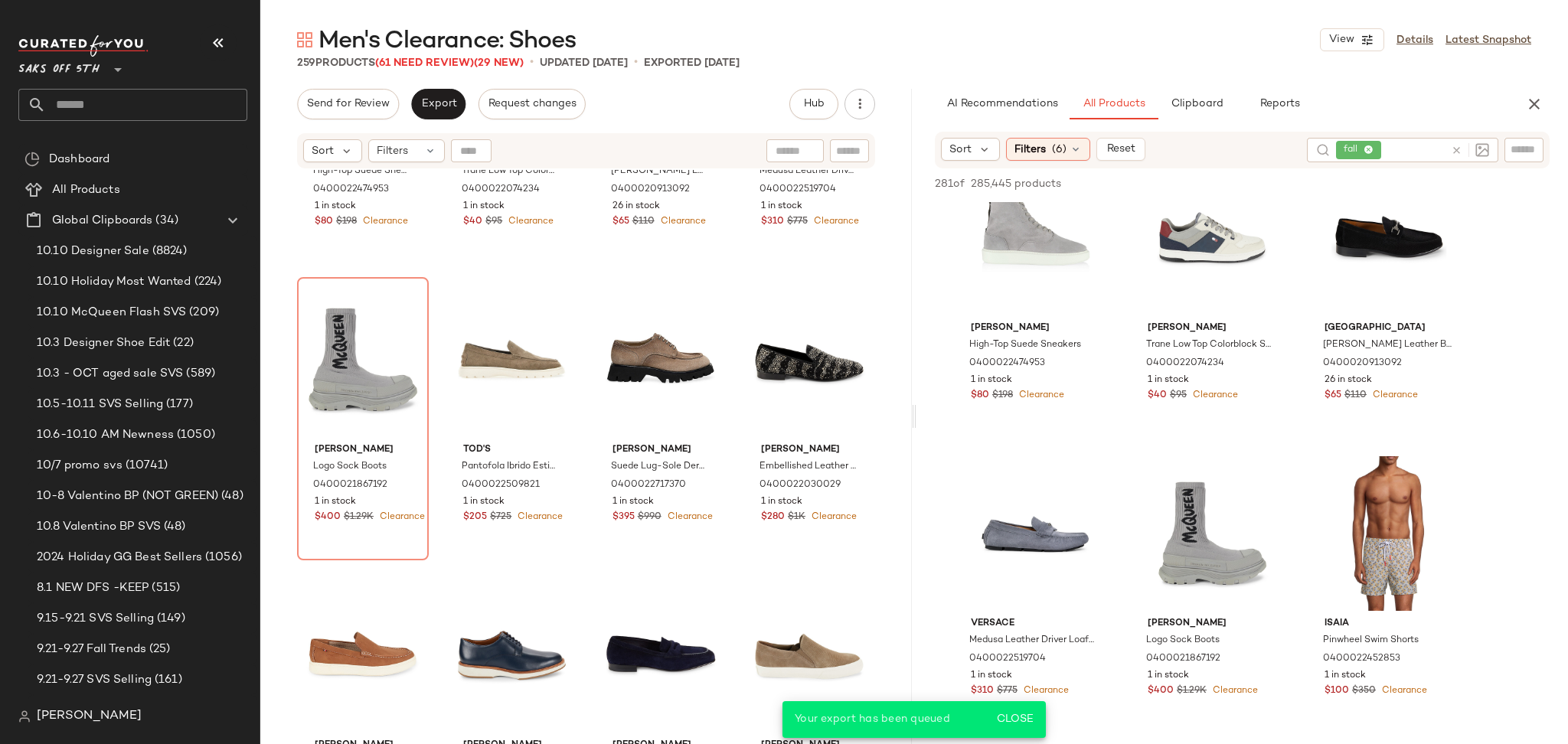
scroll to position [3591, 0]
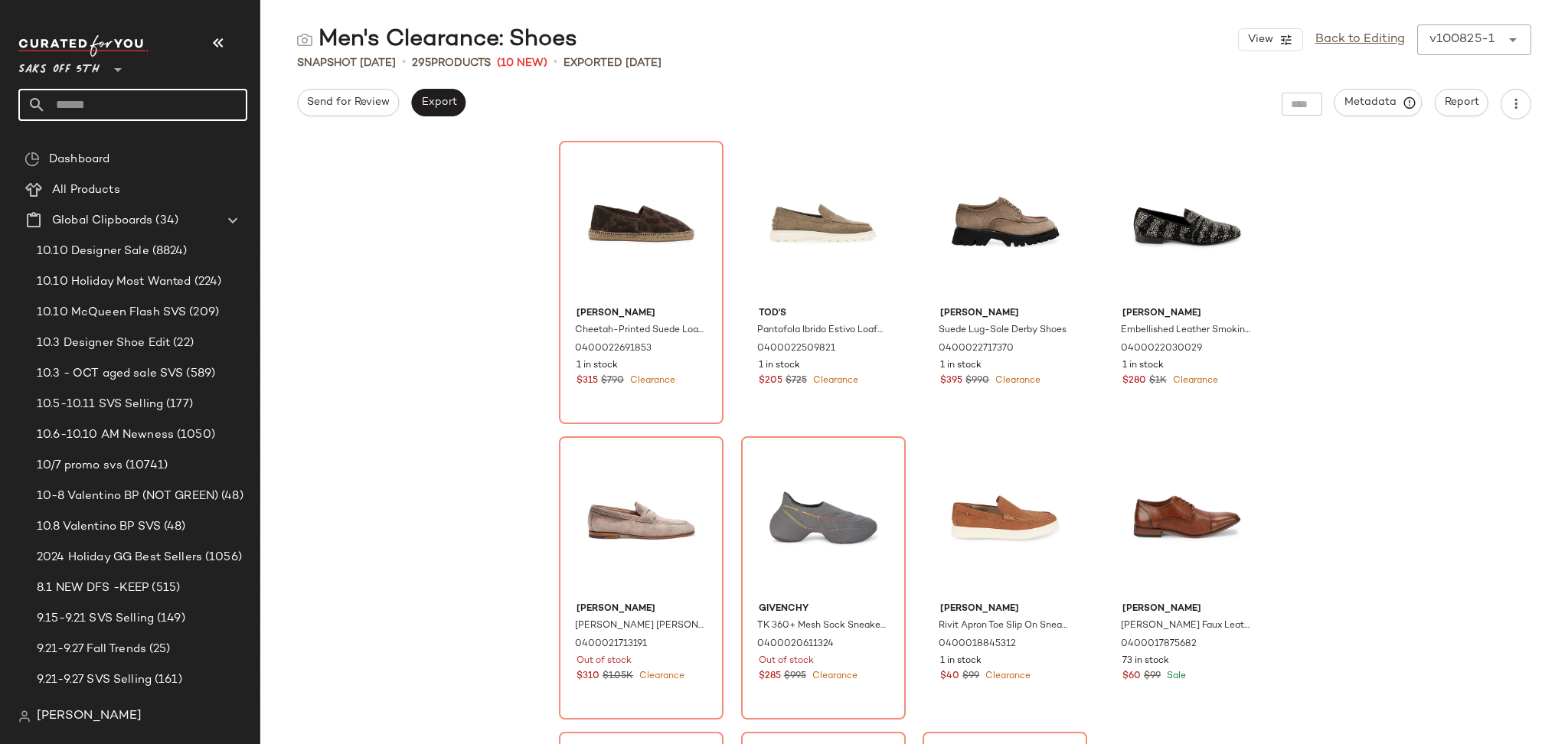
click at [143, 109] on input "text" at bounding box center [147, 105] width 202 height 32
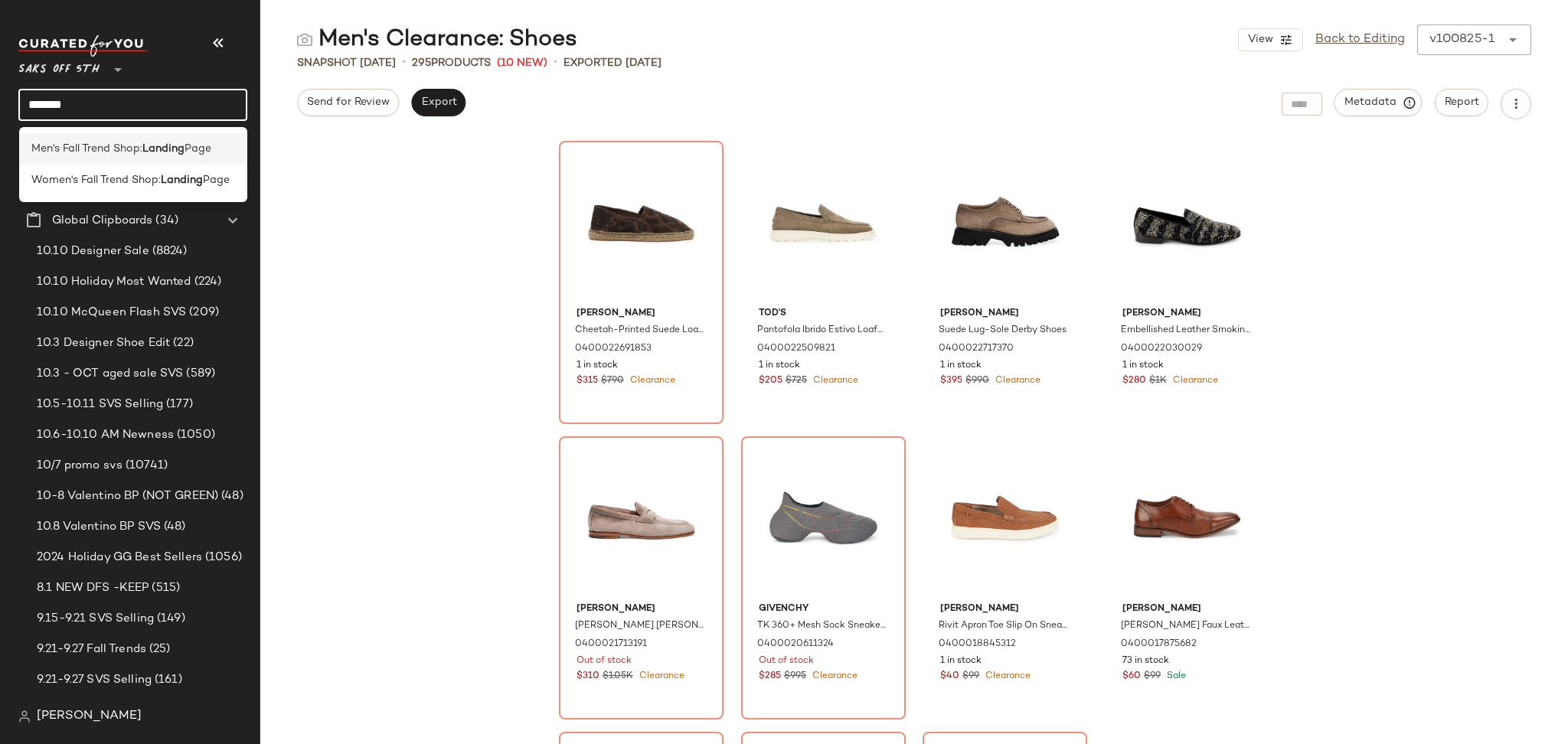
type input "*******"
click at [140, 141] on span "Men's Fall Trend Shop:" at bounding box center [86, 149] width 111 height 16
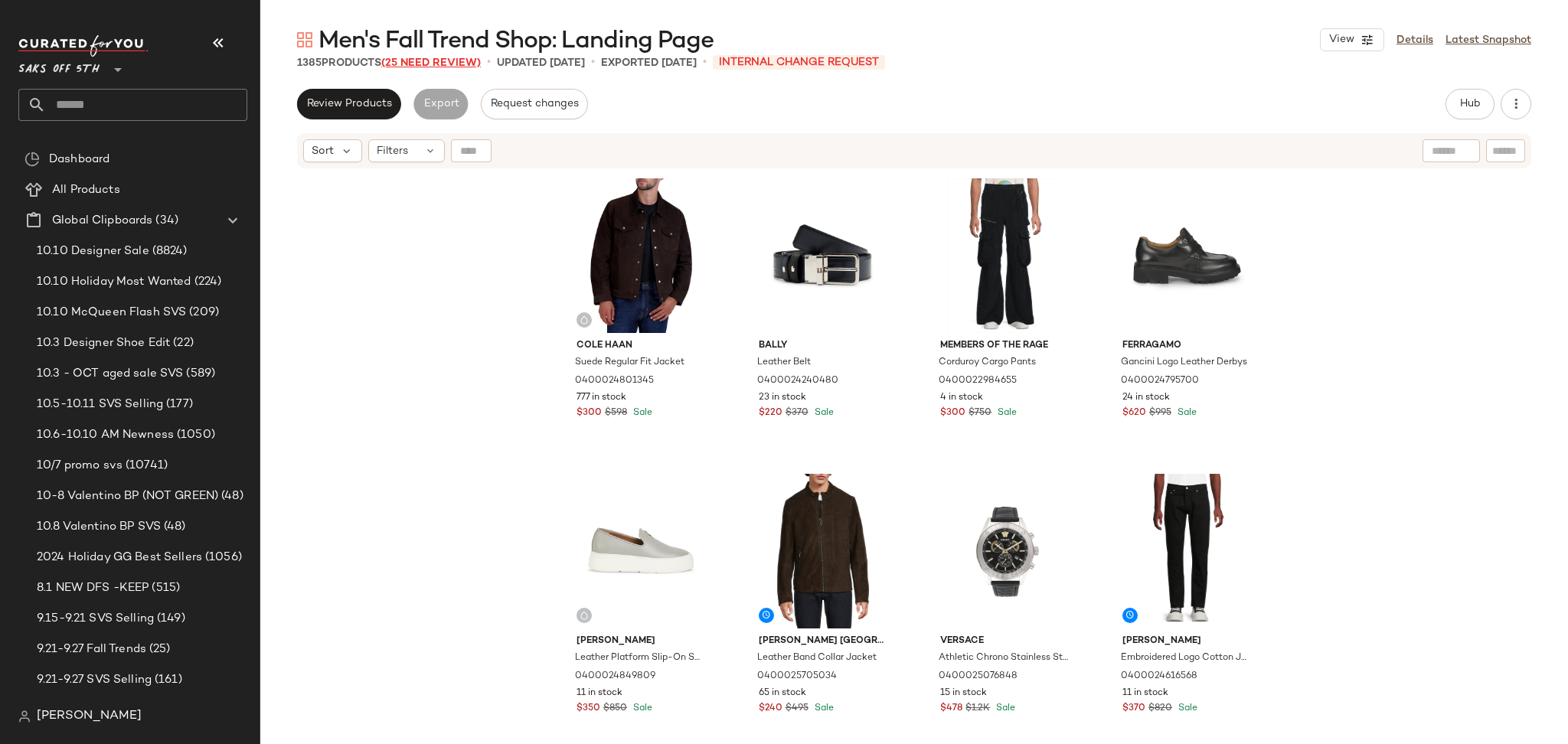
click at [434, 67] on span "(25 Need Review)" at bounding box center [431, 63] width 99 height 12
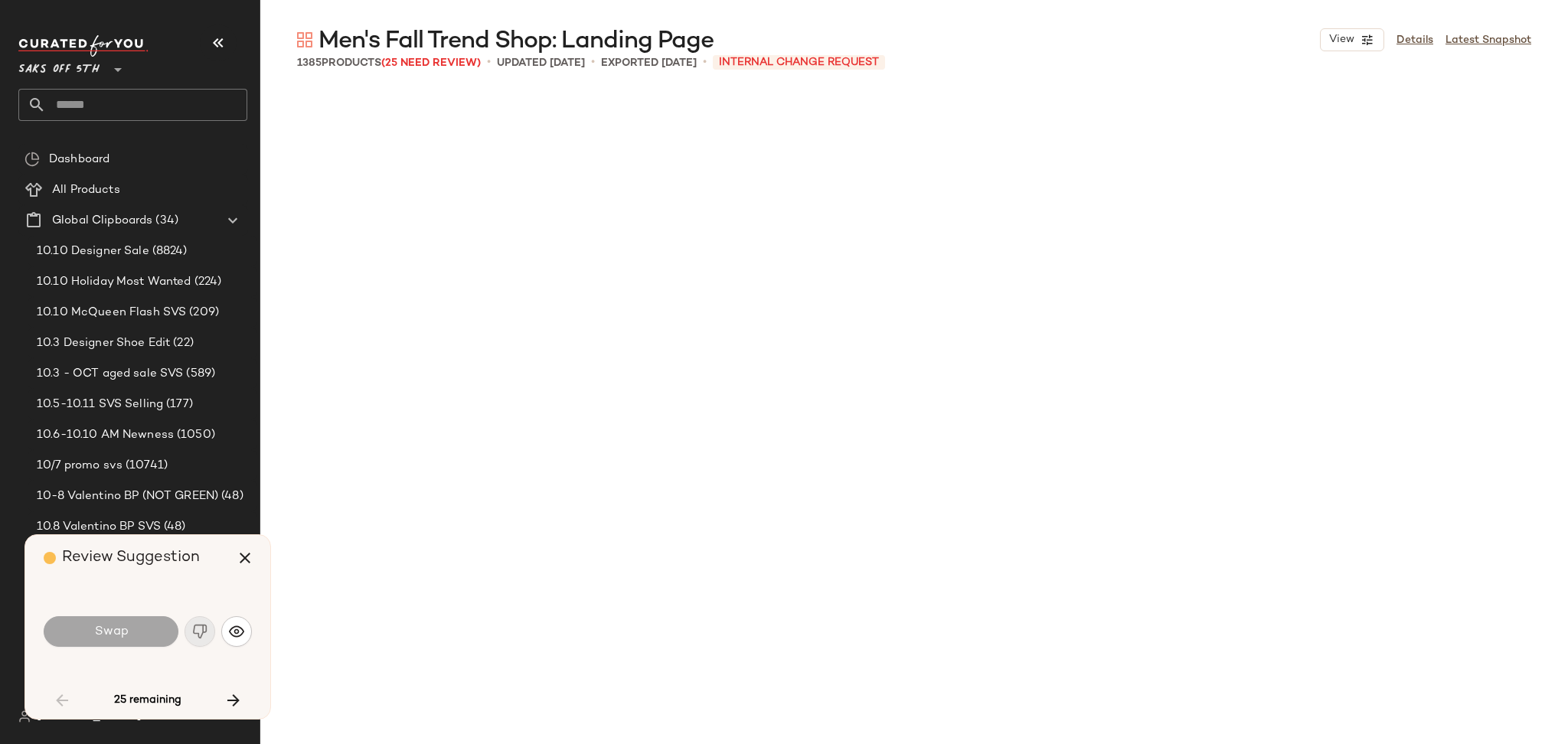
scroll to position [2363, 0]
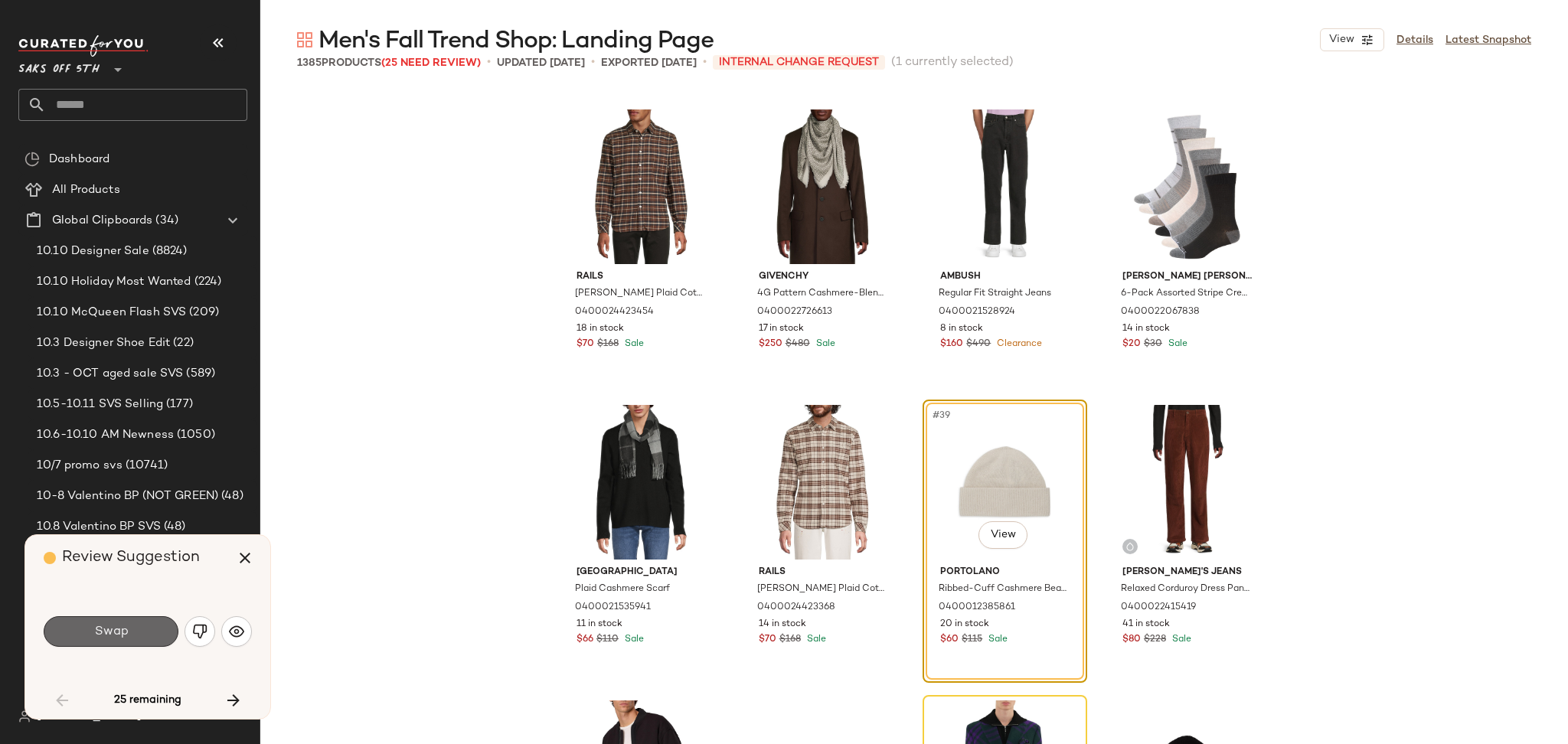
click at [136, 636] on button "Swap" at bounding box center [111, 631] width 135 height 30
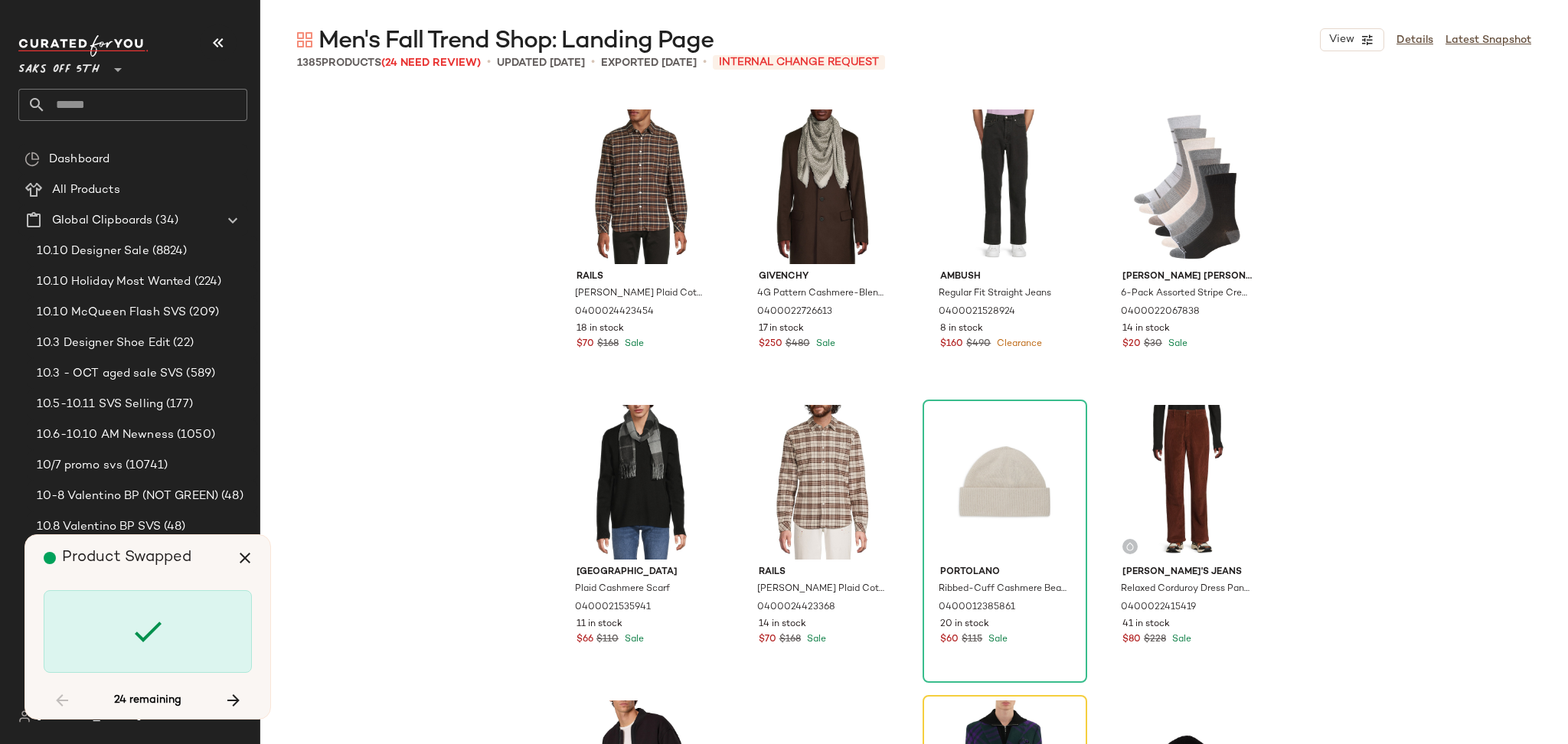
scroll to position [2658, 0]
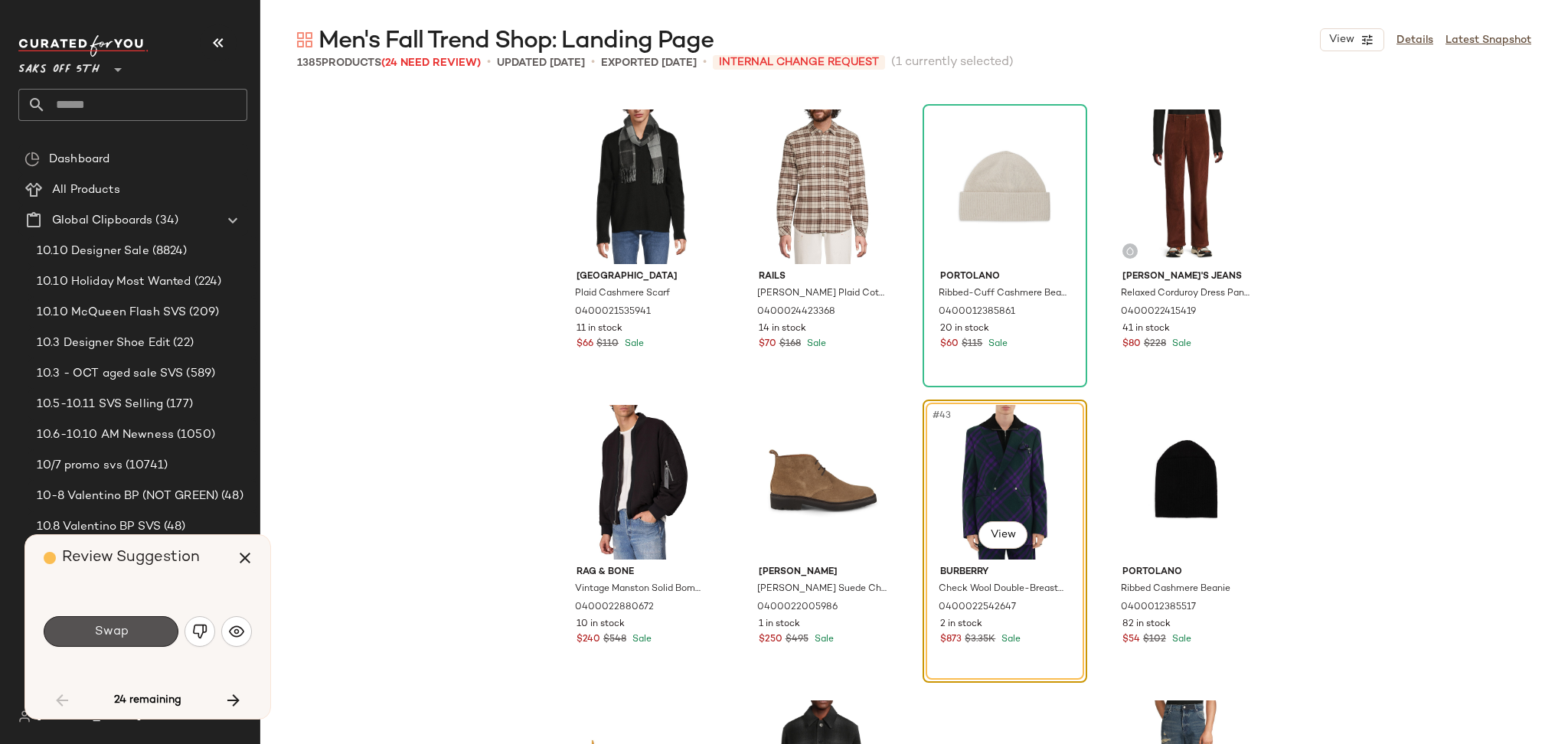
click at [136, 636] on button "Swap" at bounding box center [111, 631] width 135 height 30
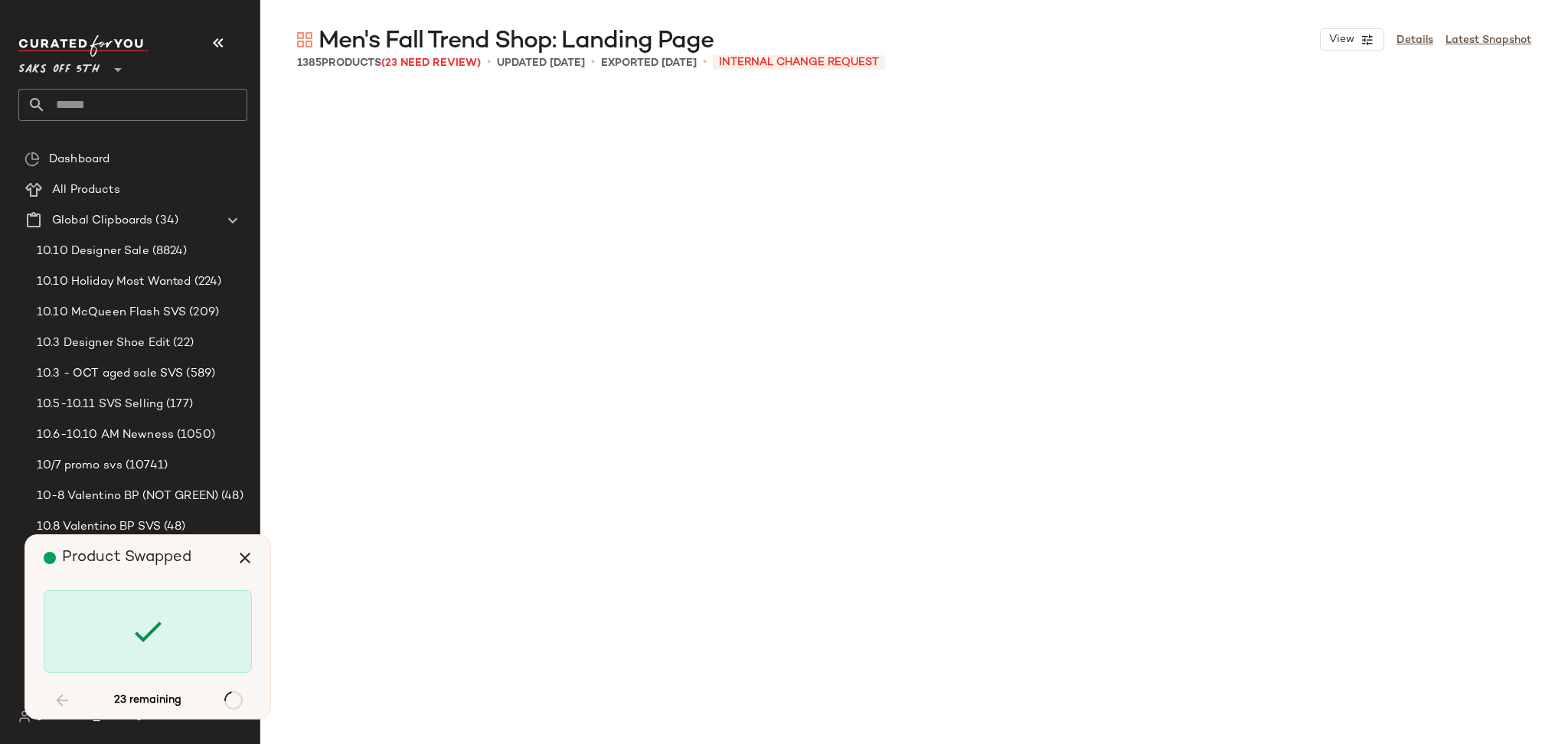
scroll to position [4725, 0]
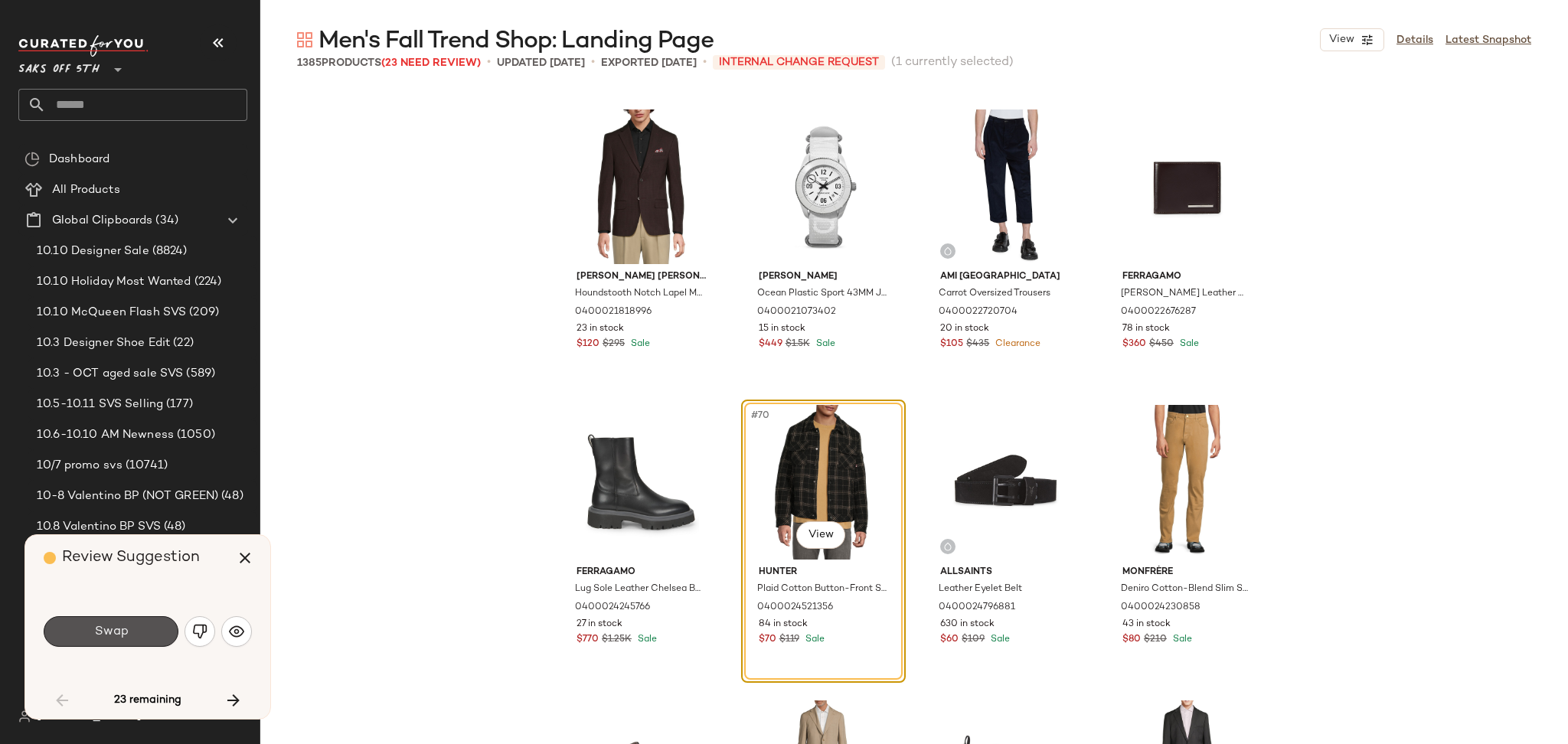
click at [136, 636] on button "Swap" at bounding box center [111, 631] width 135 height 30
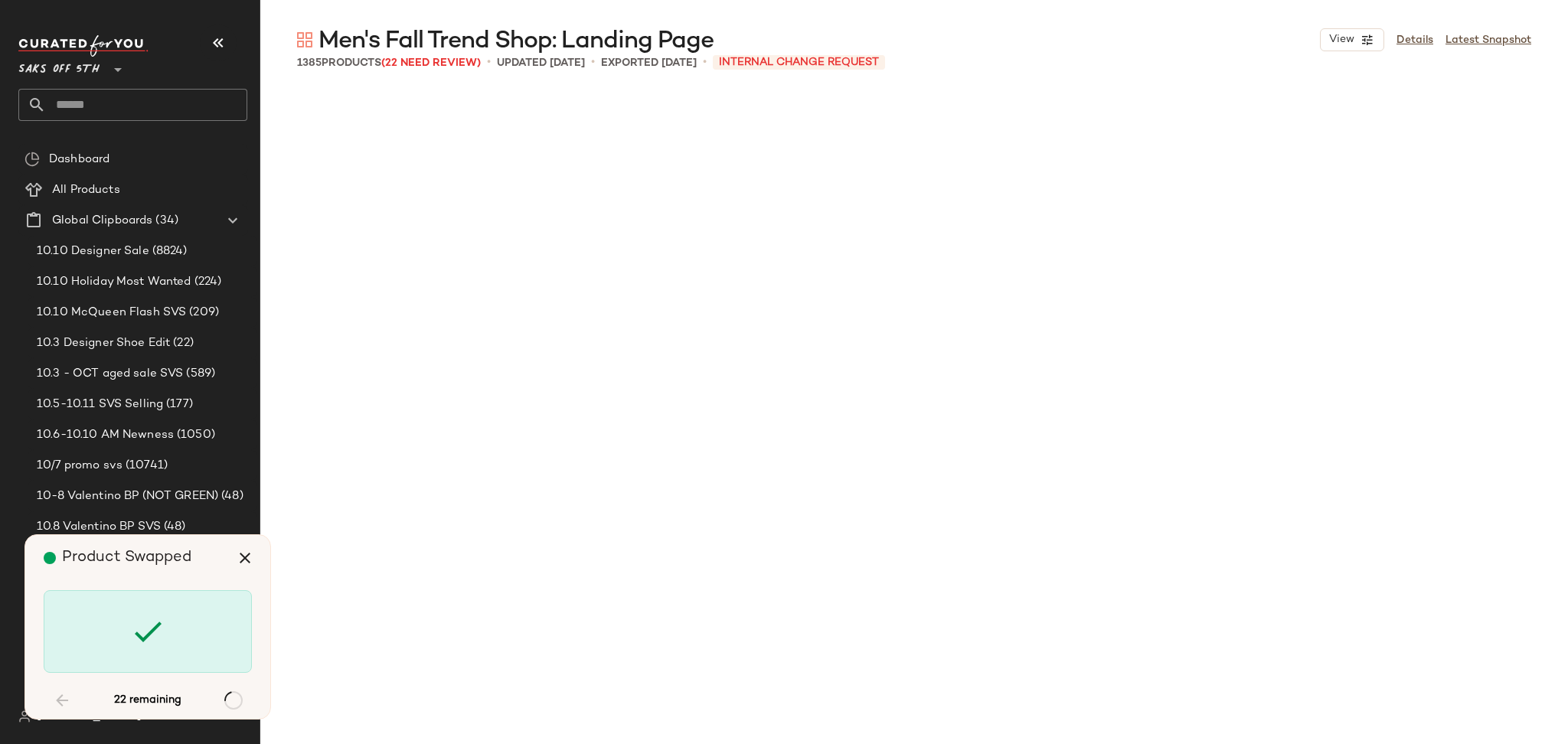
scroll to position [8564, 0]
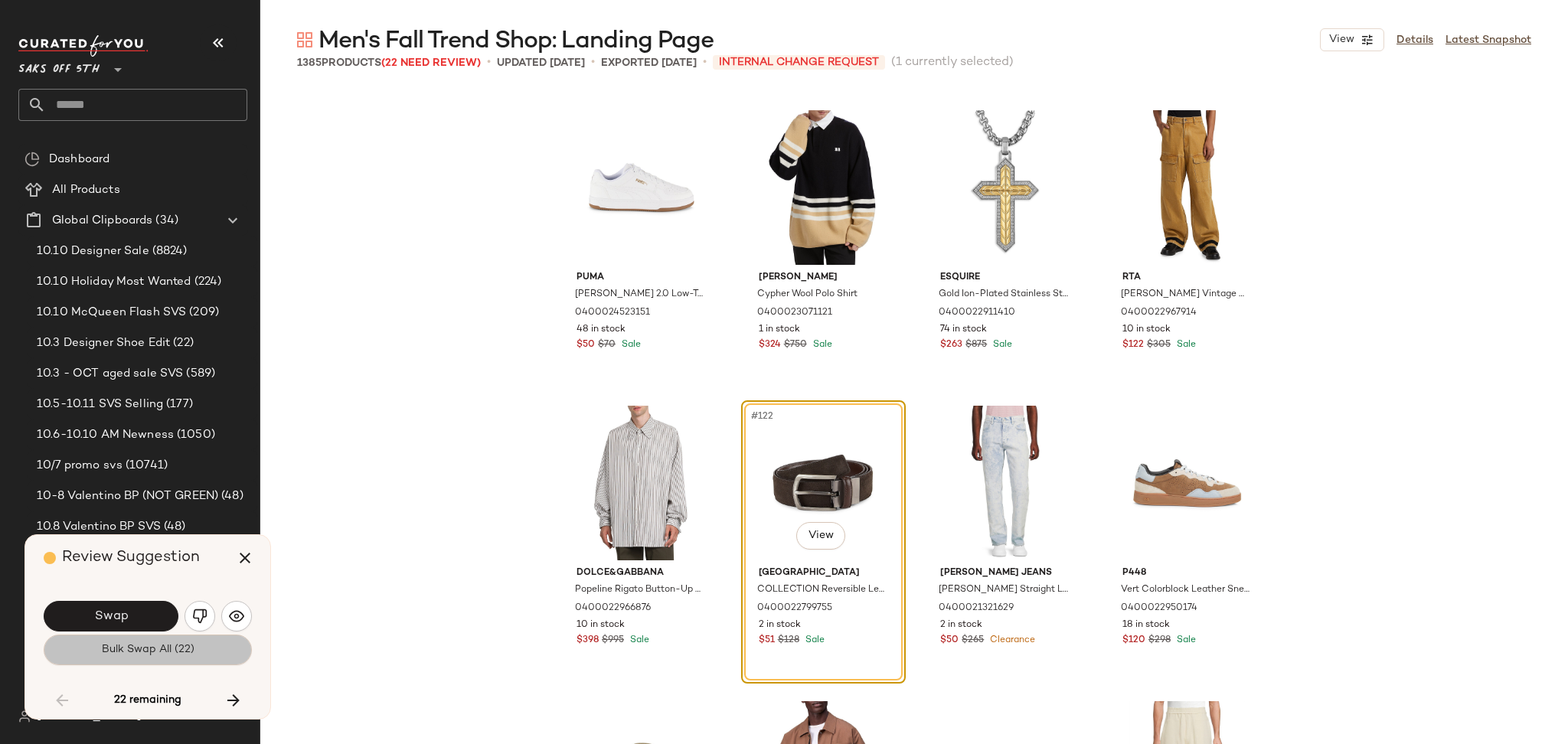
click at [140, 653] on span "Bulk Swap All (22)" at bounding box center [147, 649] width 93 height 12
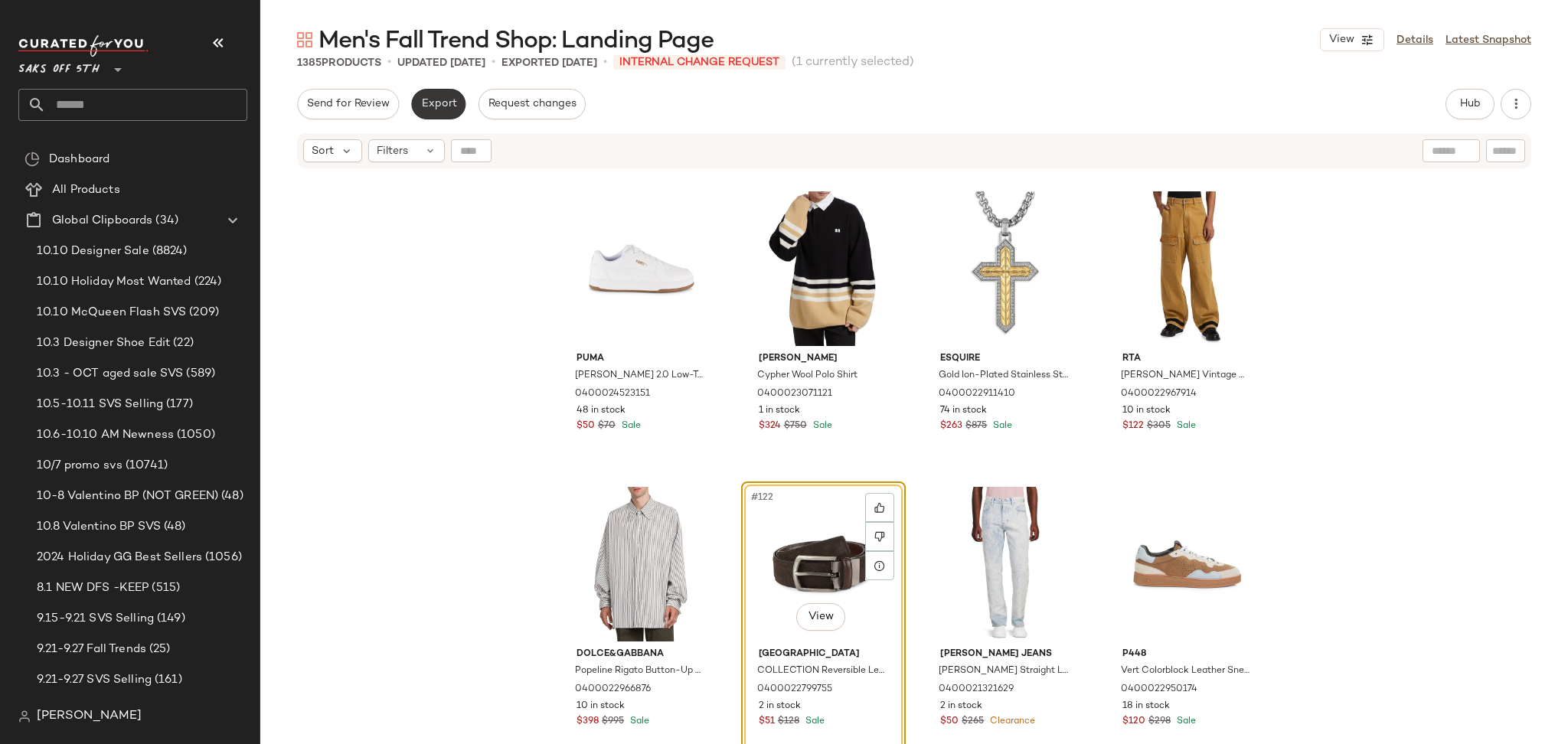
click at [446, 98] on span "Export" at bounding box center [438, 104] width 36 height 12
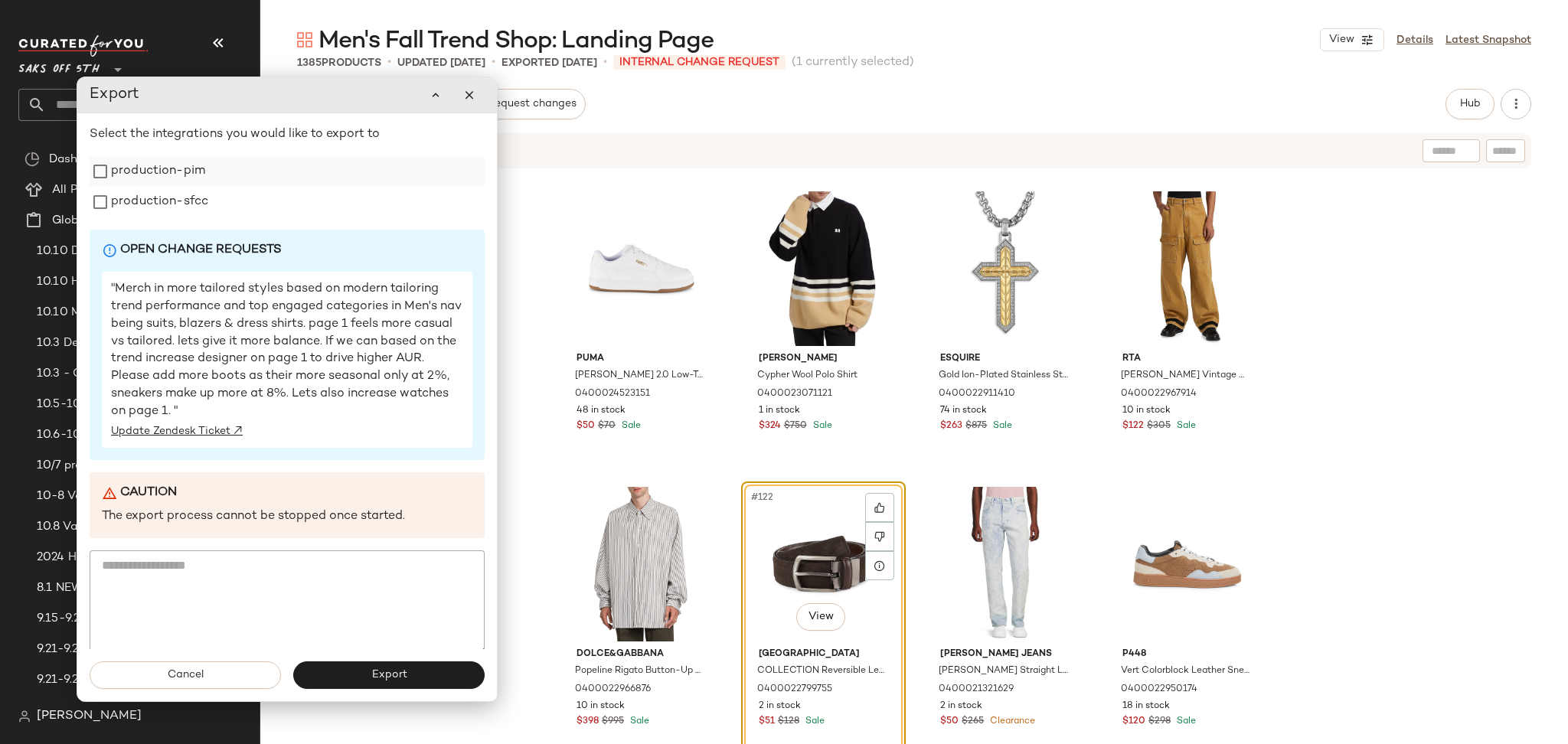
click at [166, 170] on label "production-pim" at bounding box center [157, 170] width 94 height 30
click at [161, 188] on label "production-sfcc" at bounding box center [159, 202] width 97 height 30
click at [366, 677] on button "Export" at bounding box center [389, 675] width 192 height 28
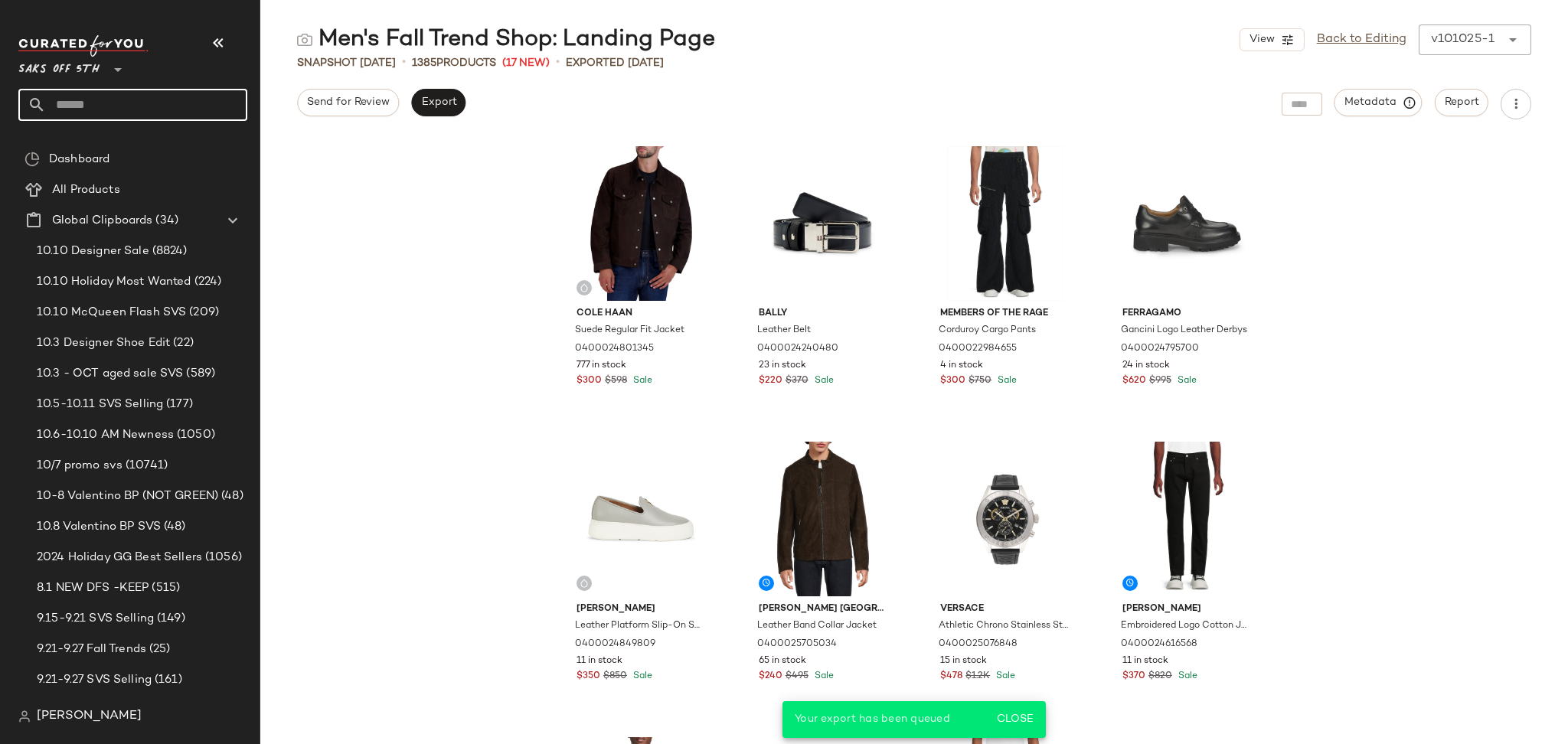
click at [170, 111] on input "text" at bounding box center [147, 105] width 202 height 32
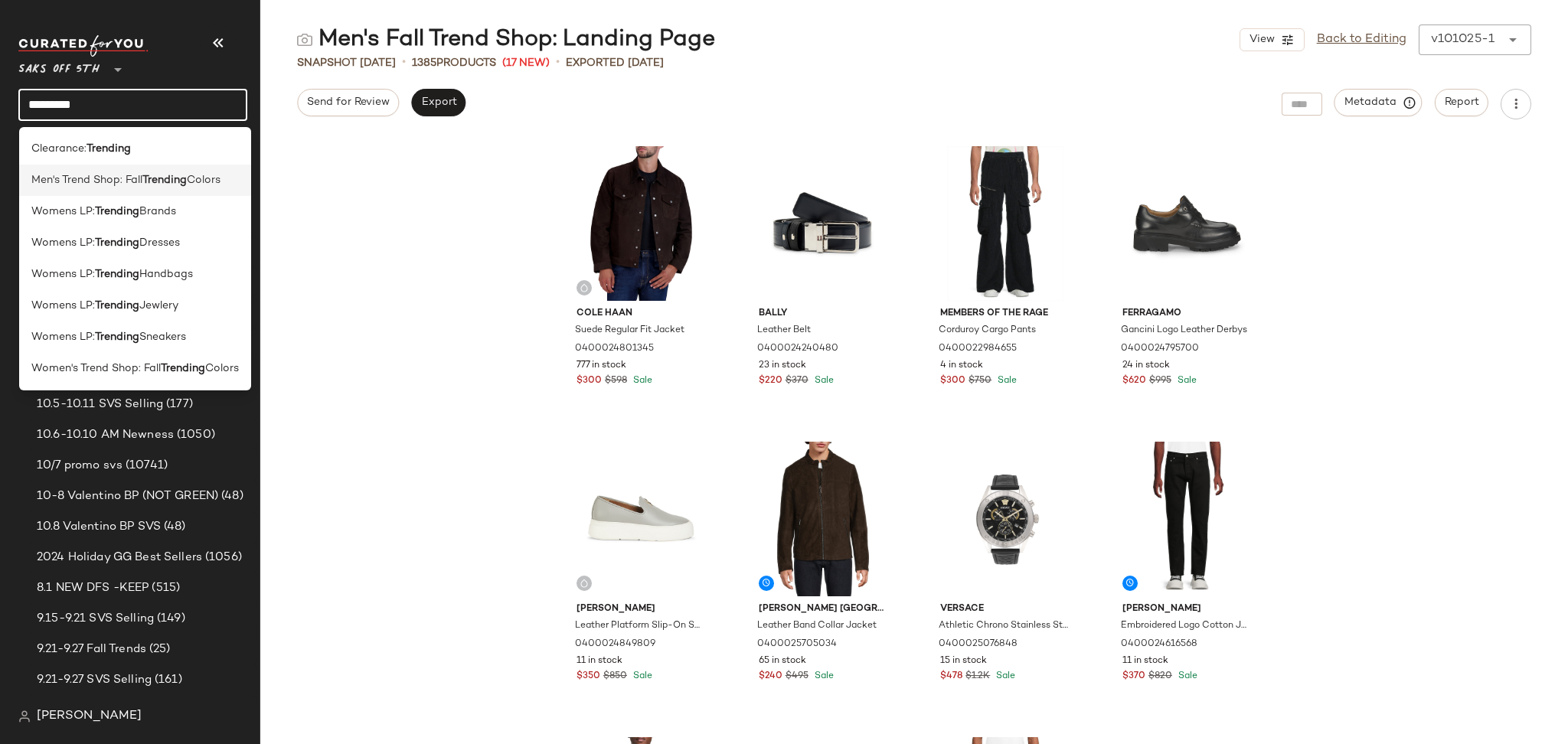
type input "********"
click at [178, 187] on b "Trending" at bounding box center [164, 180] width 44 height 16
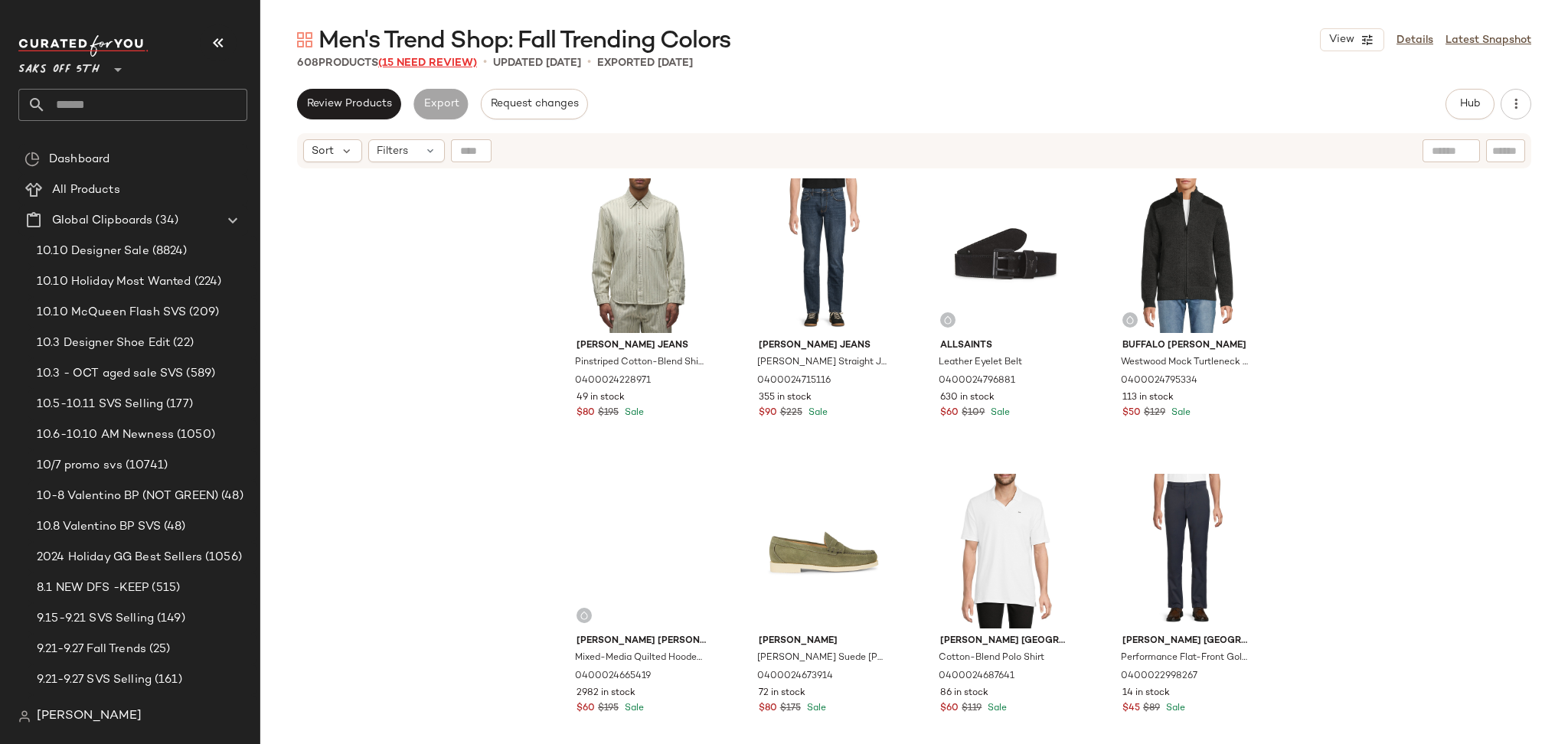
click at [441, 64] on span "(15 Need Review)" at bounding box center [427, 63] width 98 height 12
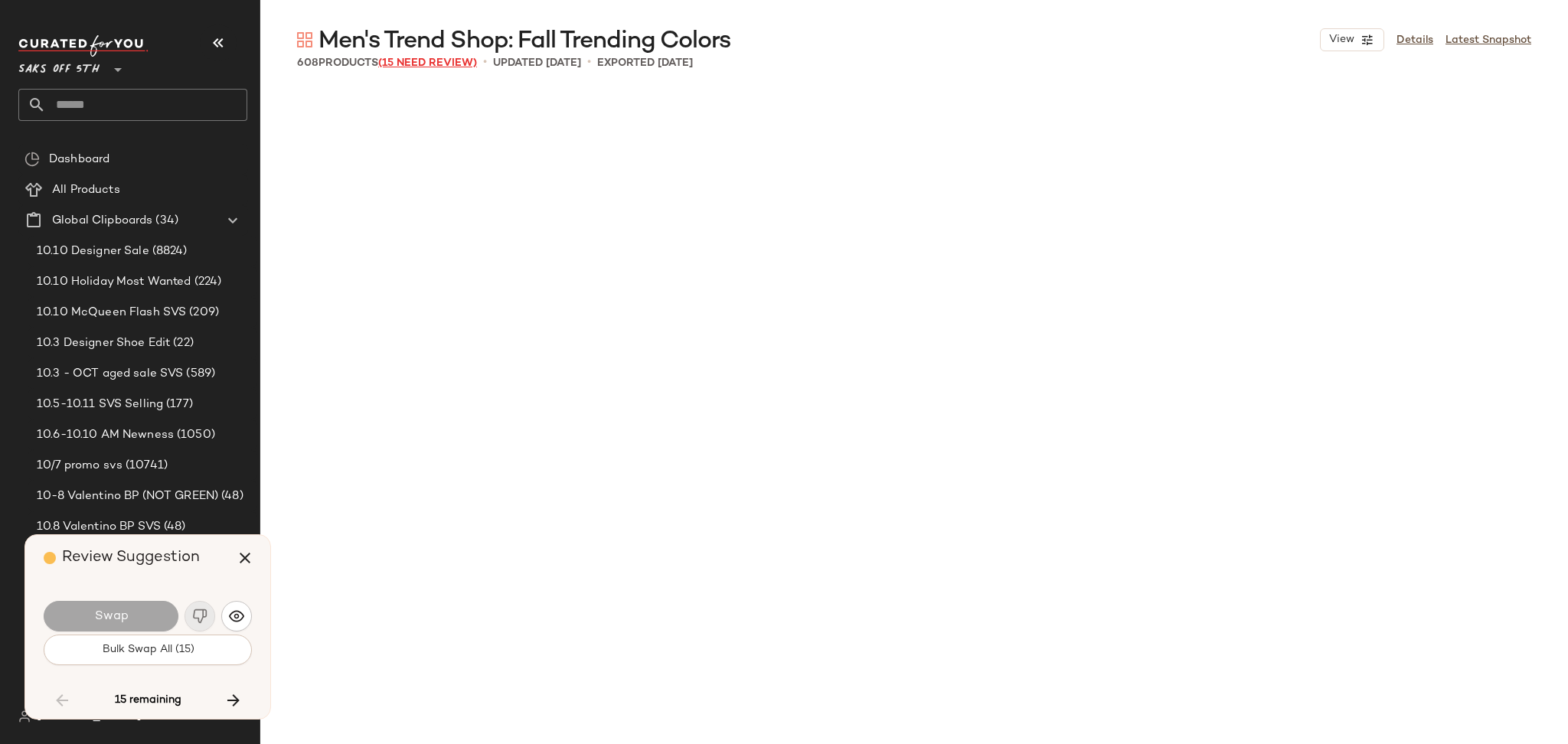
scroll to position [9450, 0]
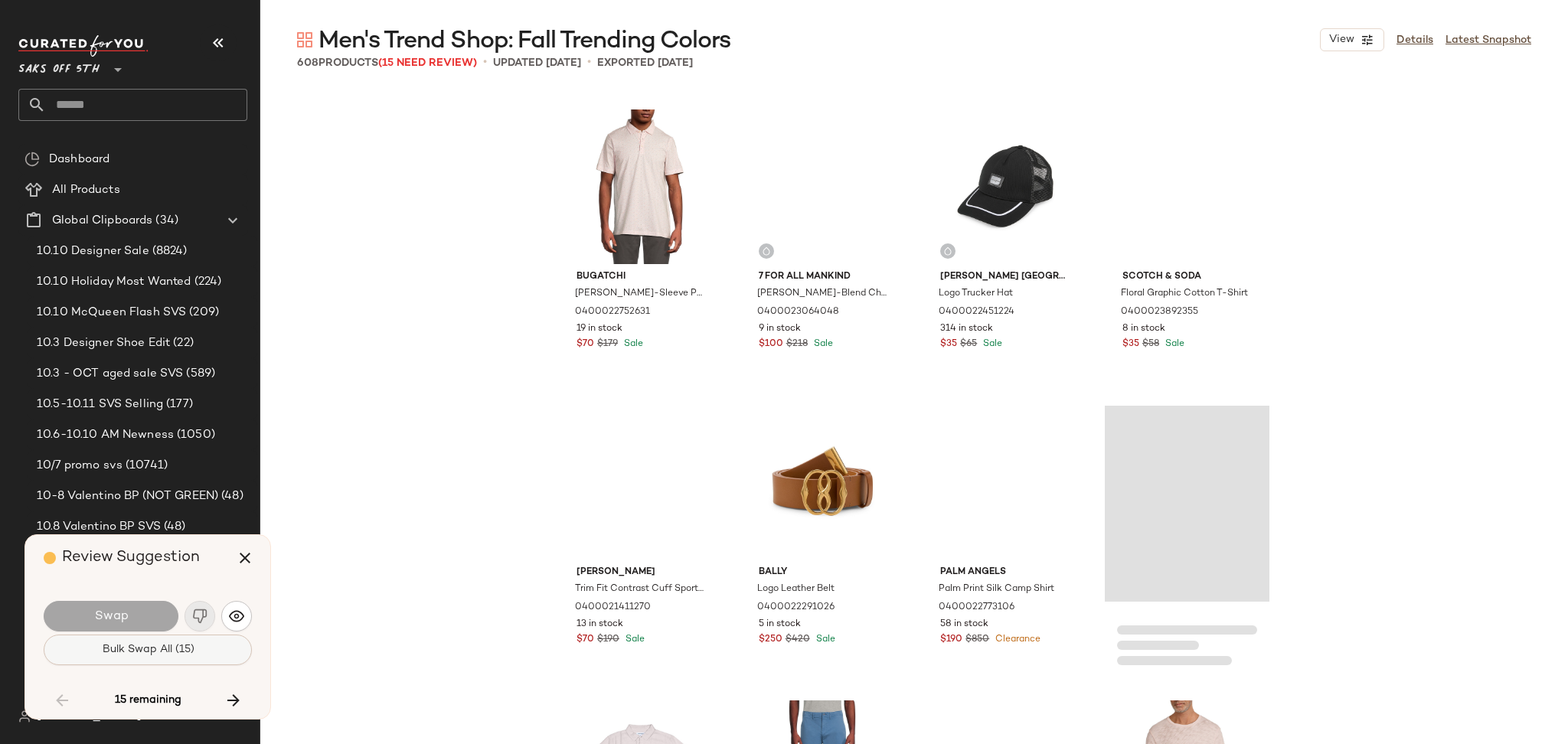
click at [175, 648] on span "Bulk Swap All (15)" at bounding box center [147, 649] width 92 height 12
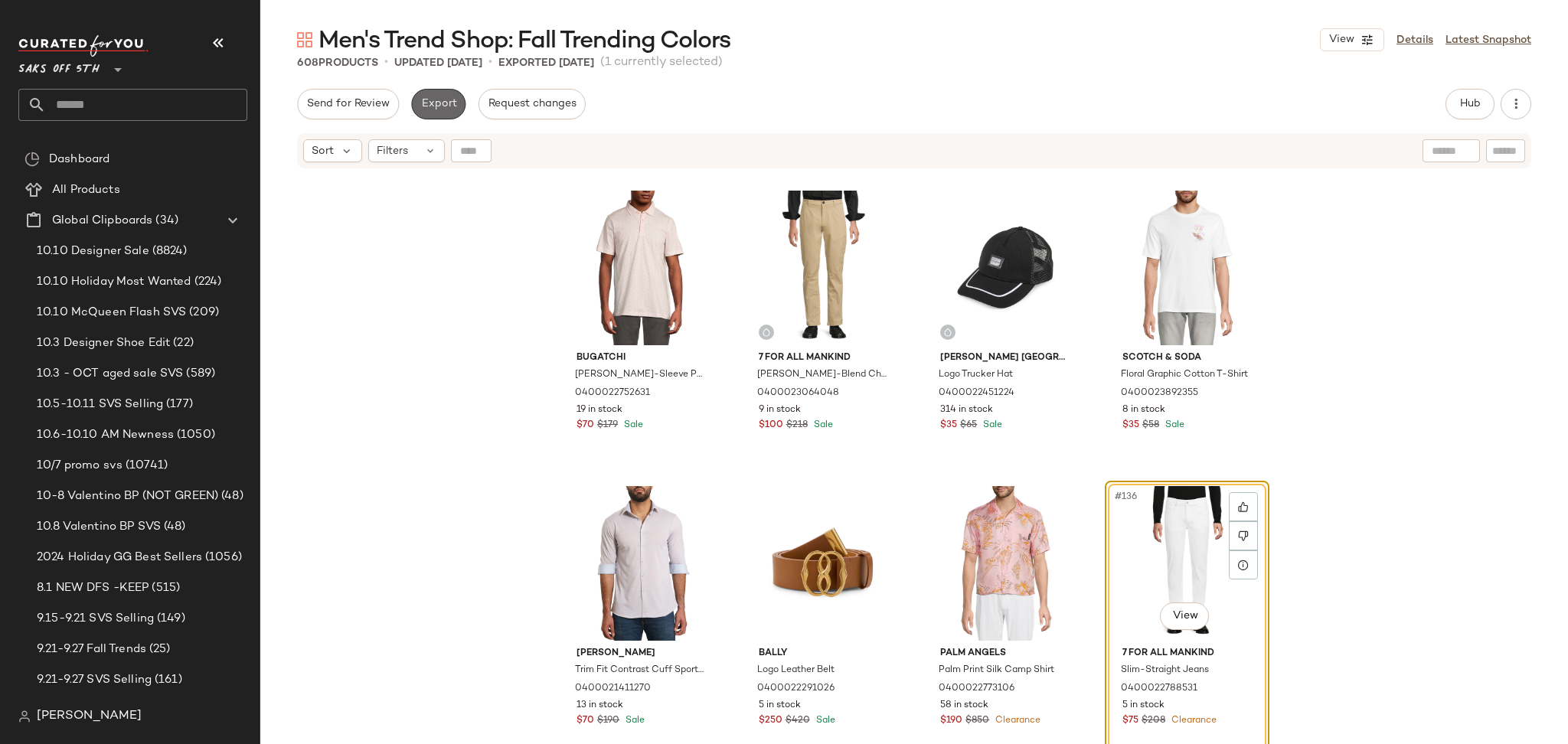
click at [448, 98] on span "Export" at bounding box center [438, 104] width 36 height 12
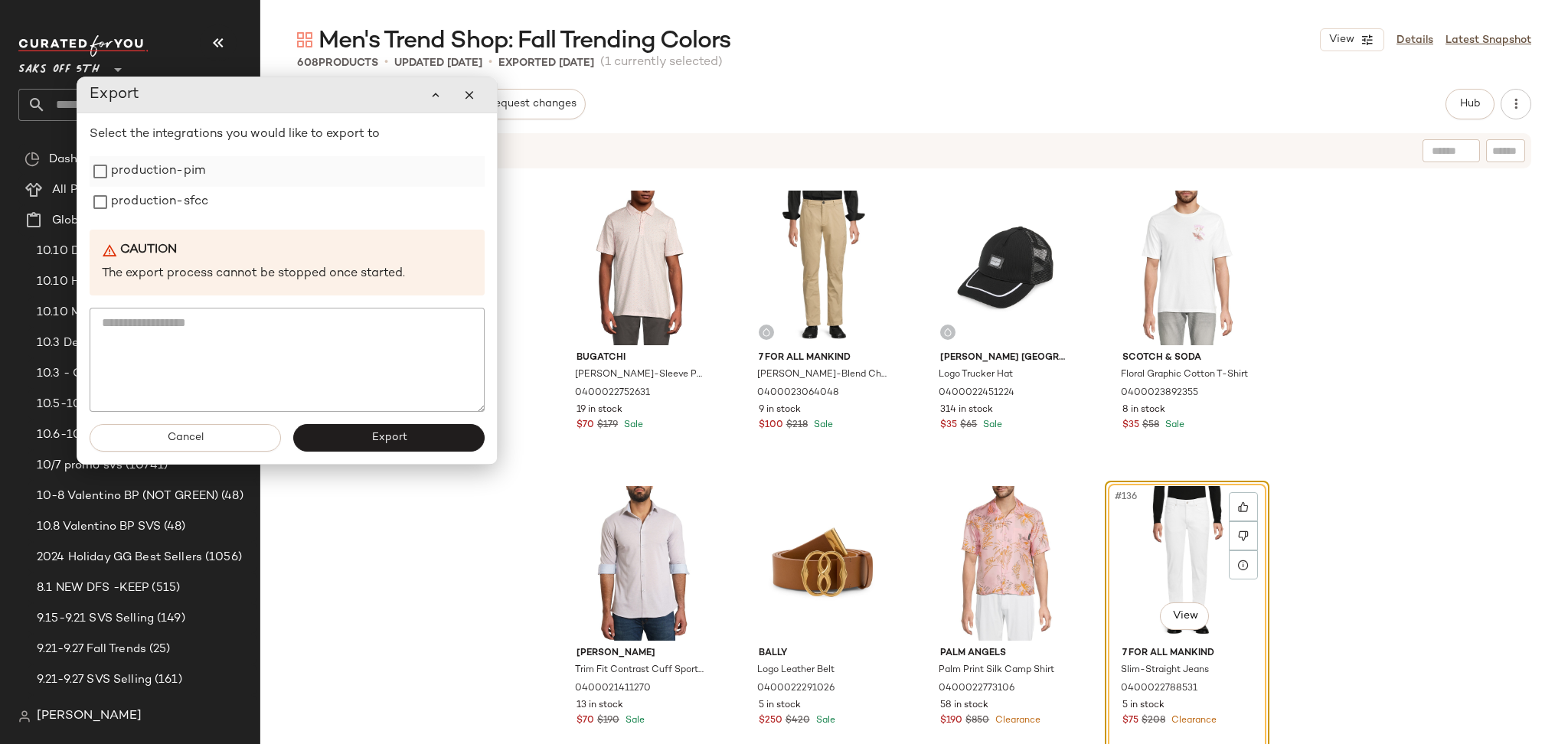
click at [200, 176] on label "production-pim" at bounding box center [157, 170] width 94 height 30
click at [201, 201] on label "production-sfcc" at bounding box center [159, 202] width 97 height 30
click at [360, 443] on button "Export" at bounding box center [389, 438] width 192 height 28
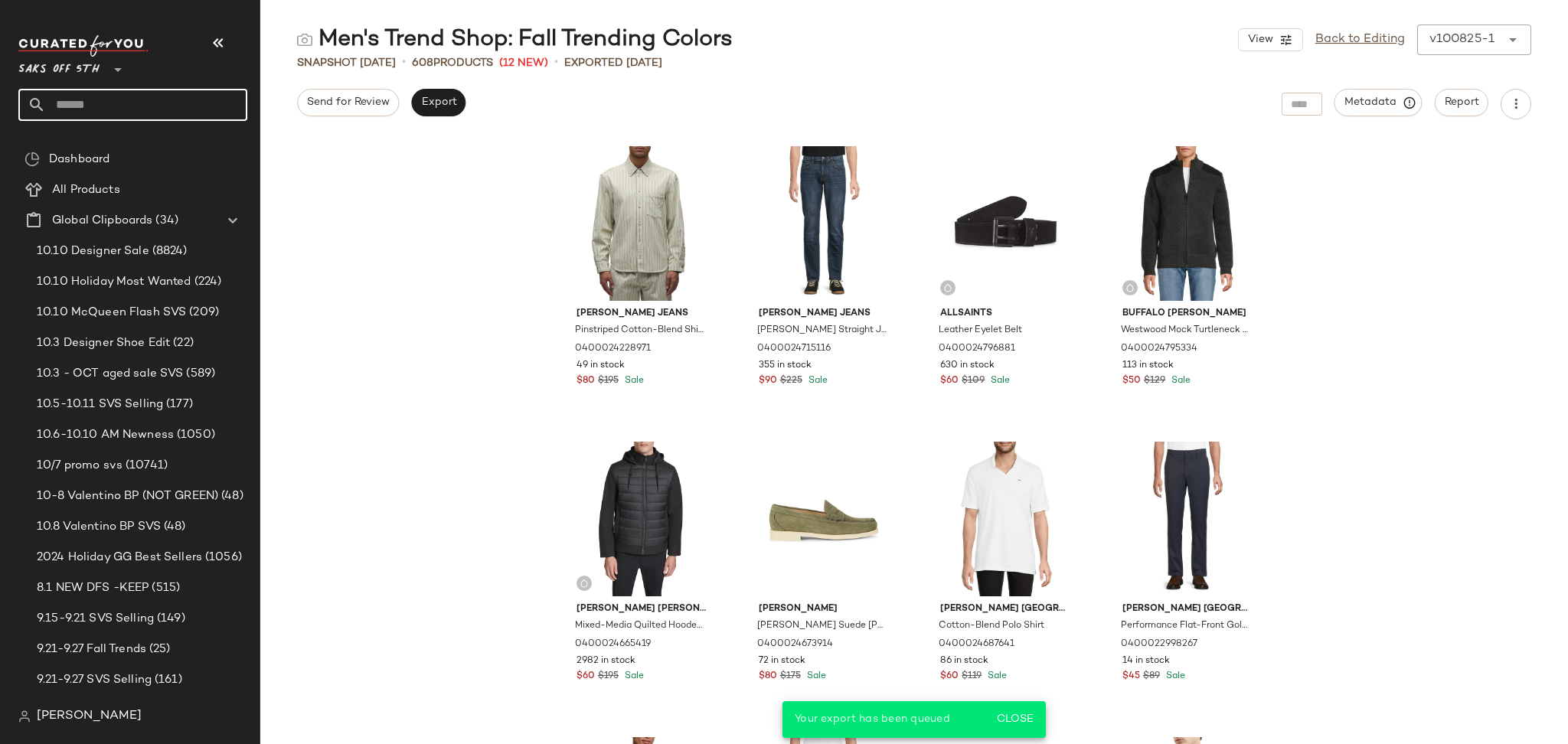
click at [150, 110] on input "text" at bounding box center [147, 105] width 202 height 32
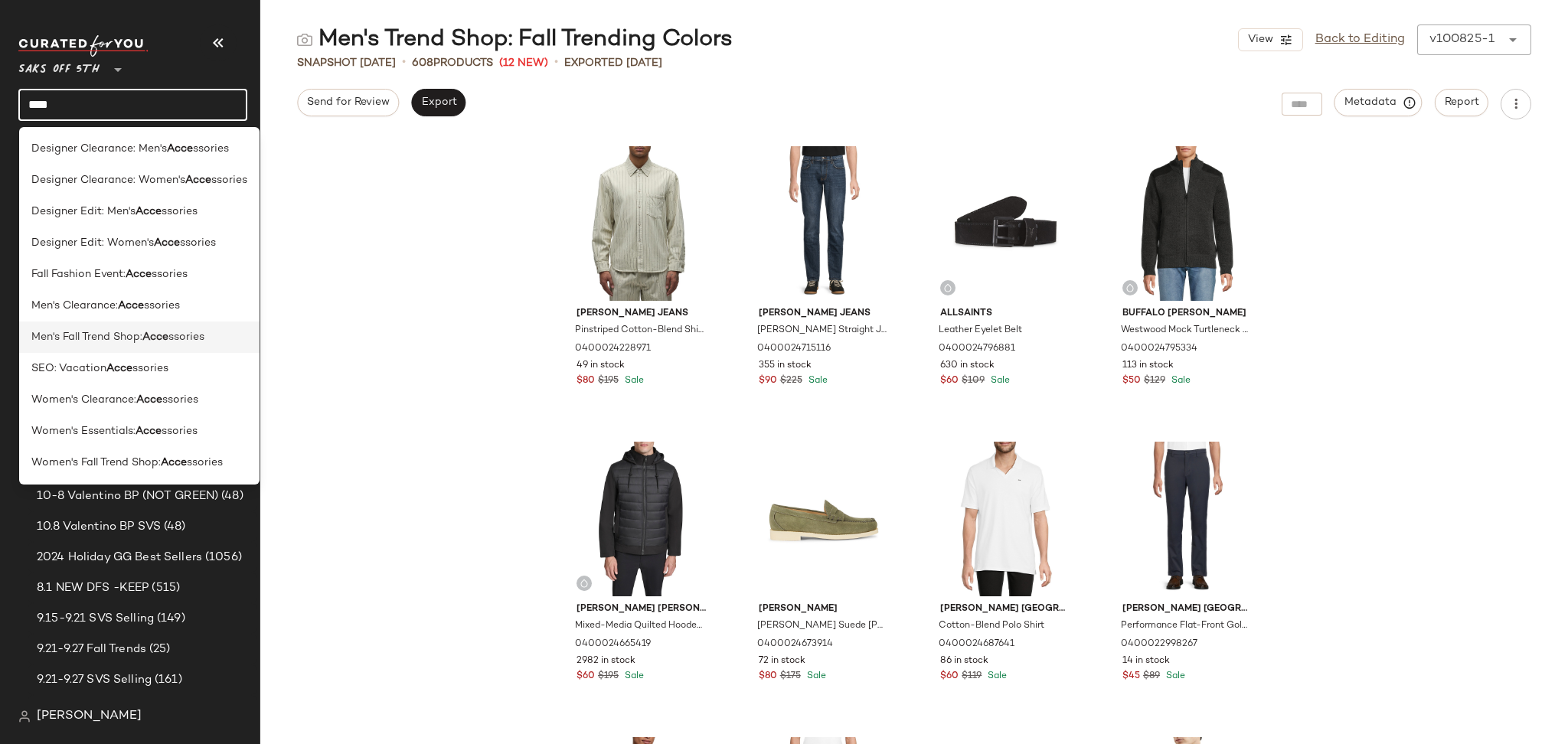
type input "****"
click at [133, 343] on span "Men's Fall Trend Shop:" at bounding box center [86, 337] width 111 height 16
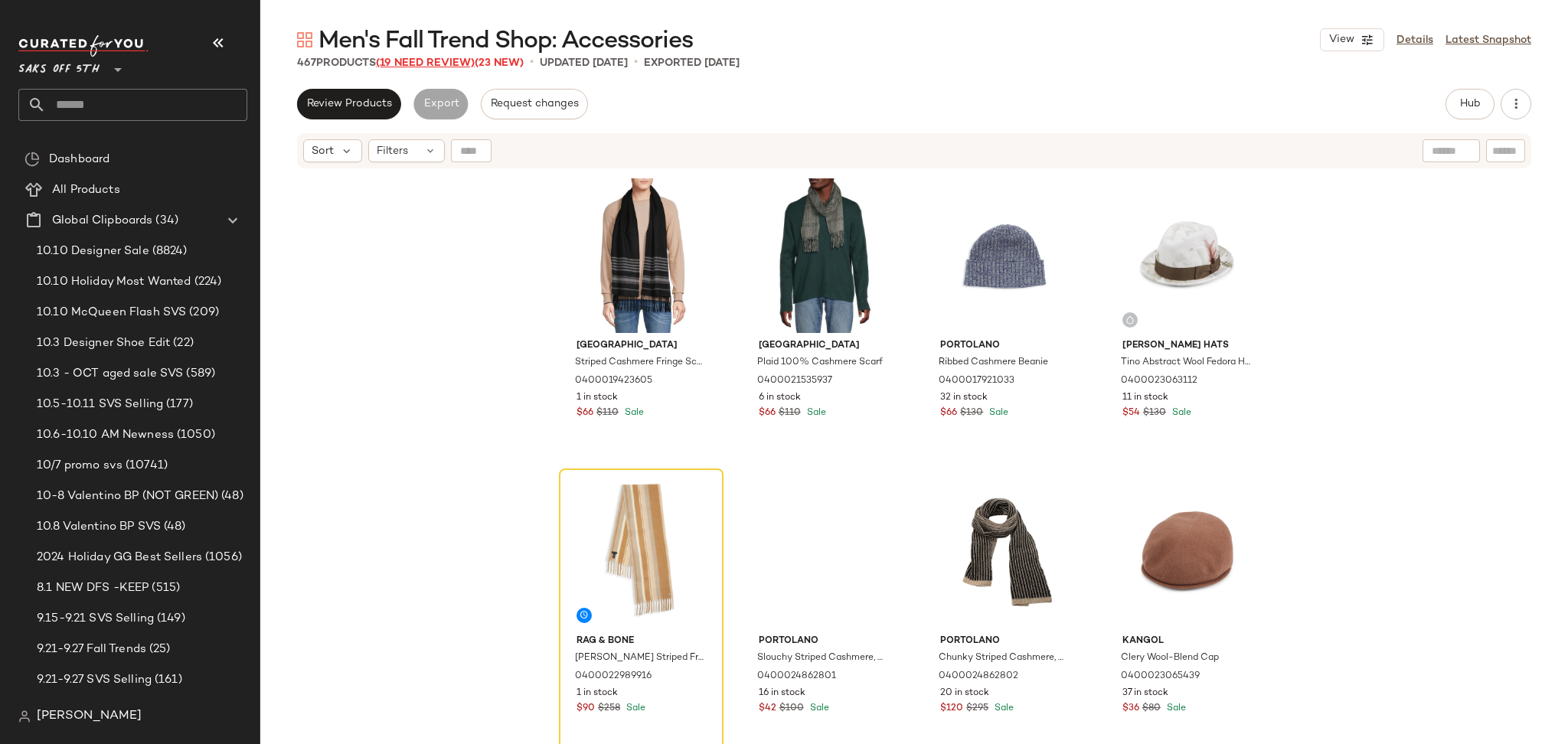
click at [399, 65] on span "(19 Need Review)" at bounding box center [425, 63] width 98 height 12
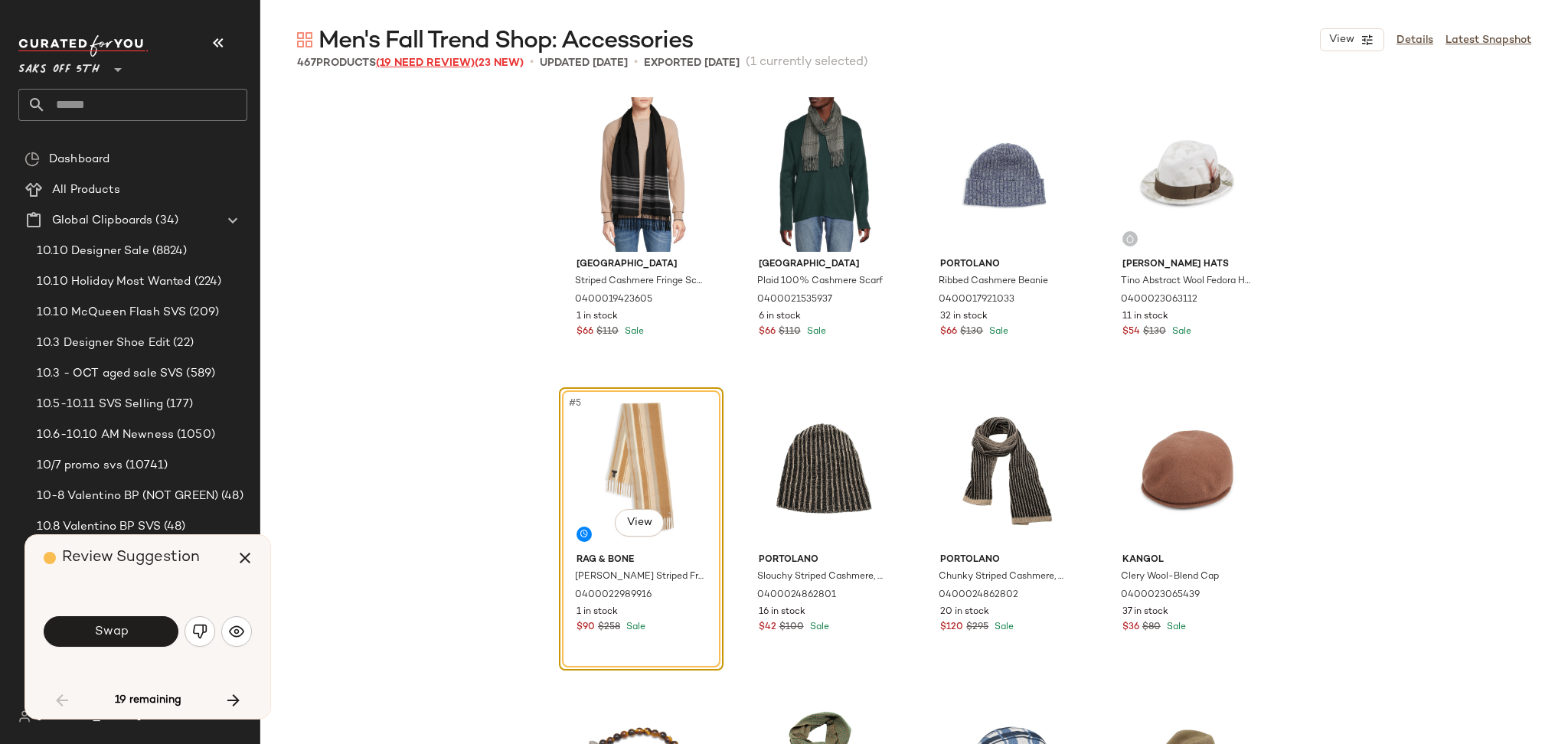
click at [423, 64] on span "(19 Need Review)" at bounding box center [425, 63] width 98 height 12
click at [240, 550] on icon "button" at bounding box center [245, 558] width 19 height 19
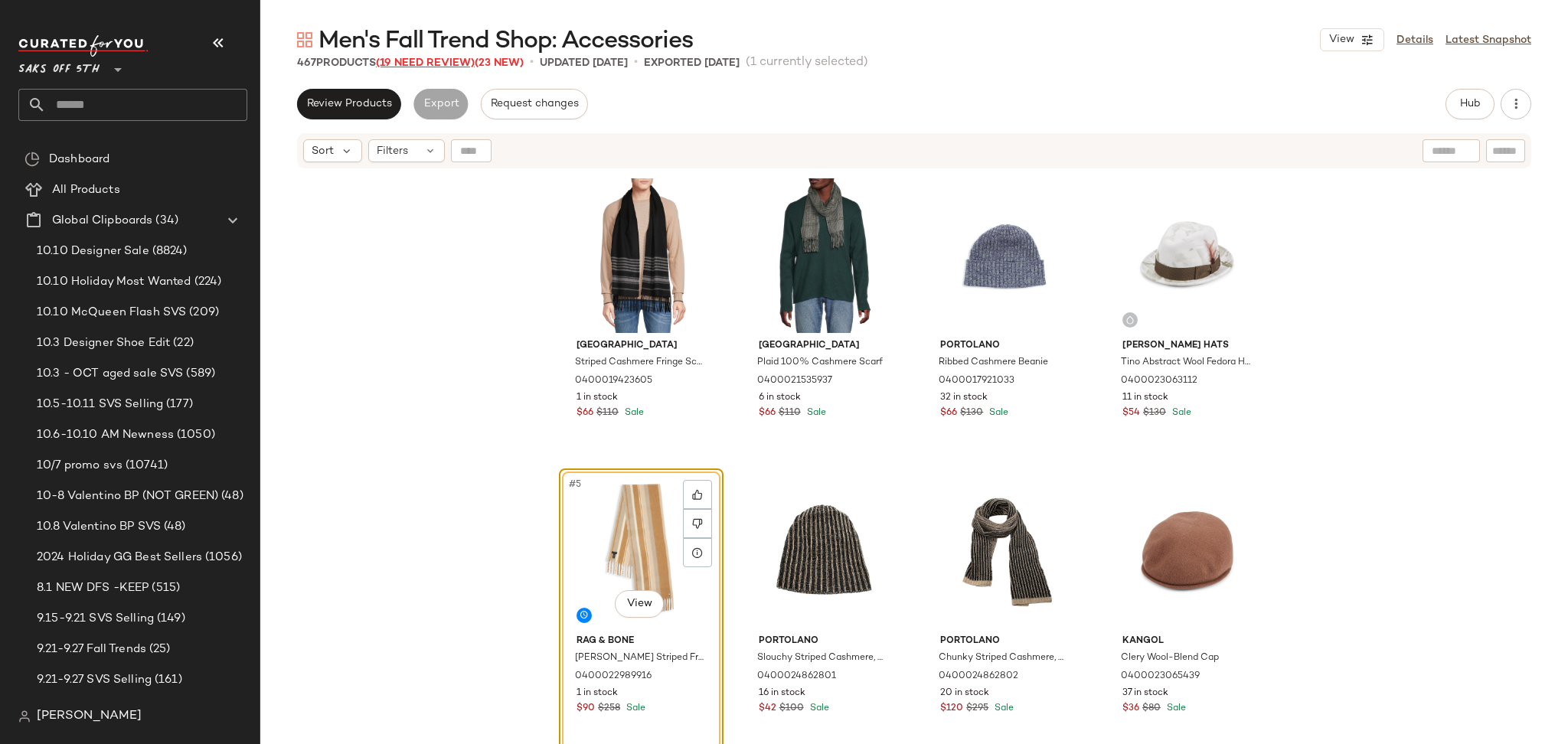
click at [441, 64] on span "(19 Need Review)" at bounding box center [425, 63] width 98 height 12
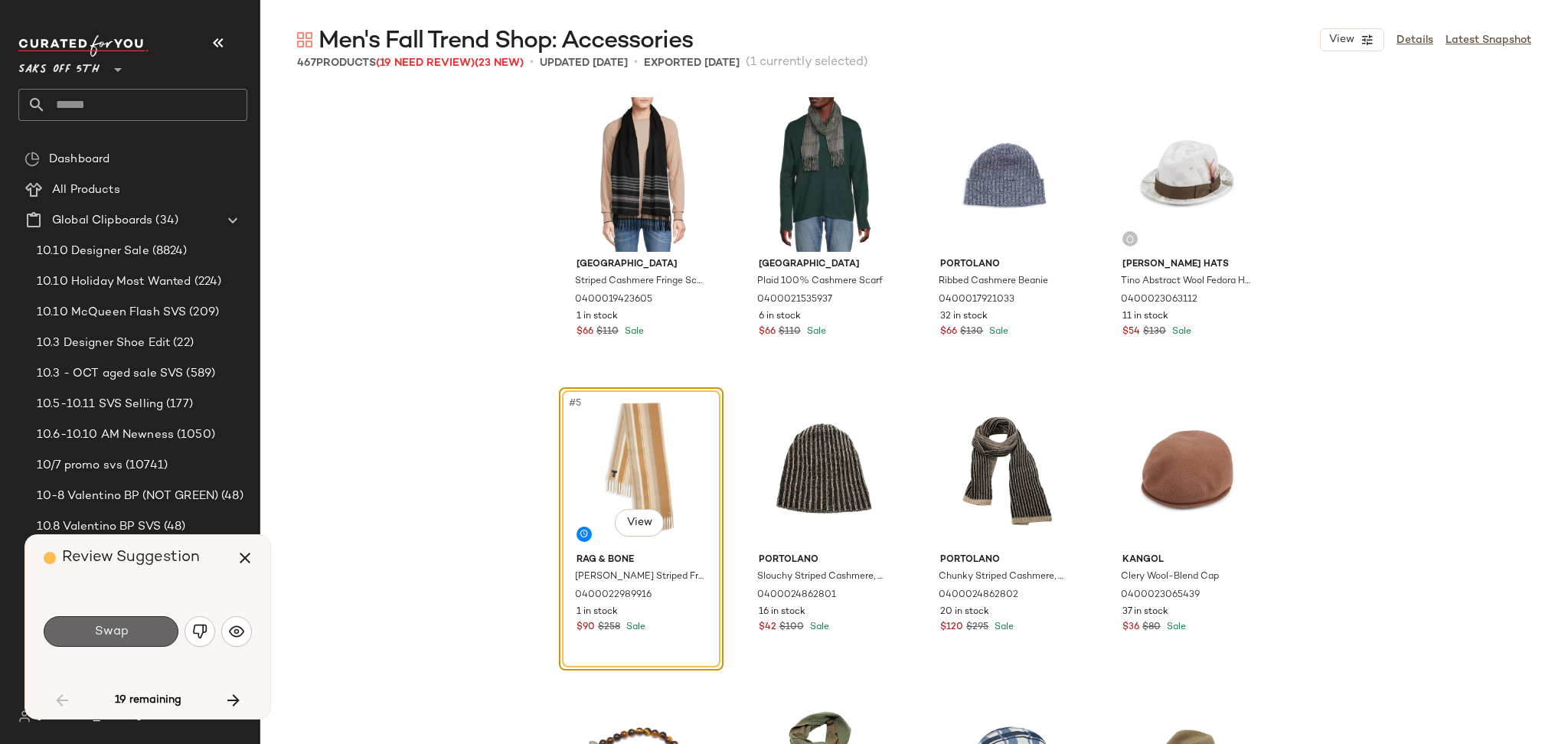
click at [140, 627] on button "Swap" at bounding box center [111, 631] width 135 height 30
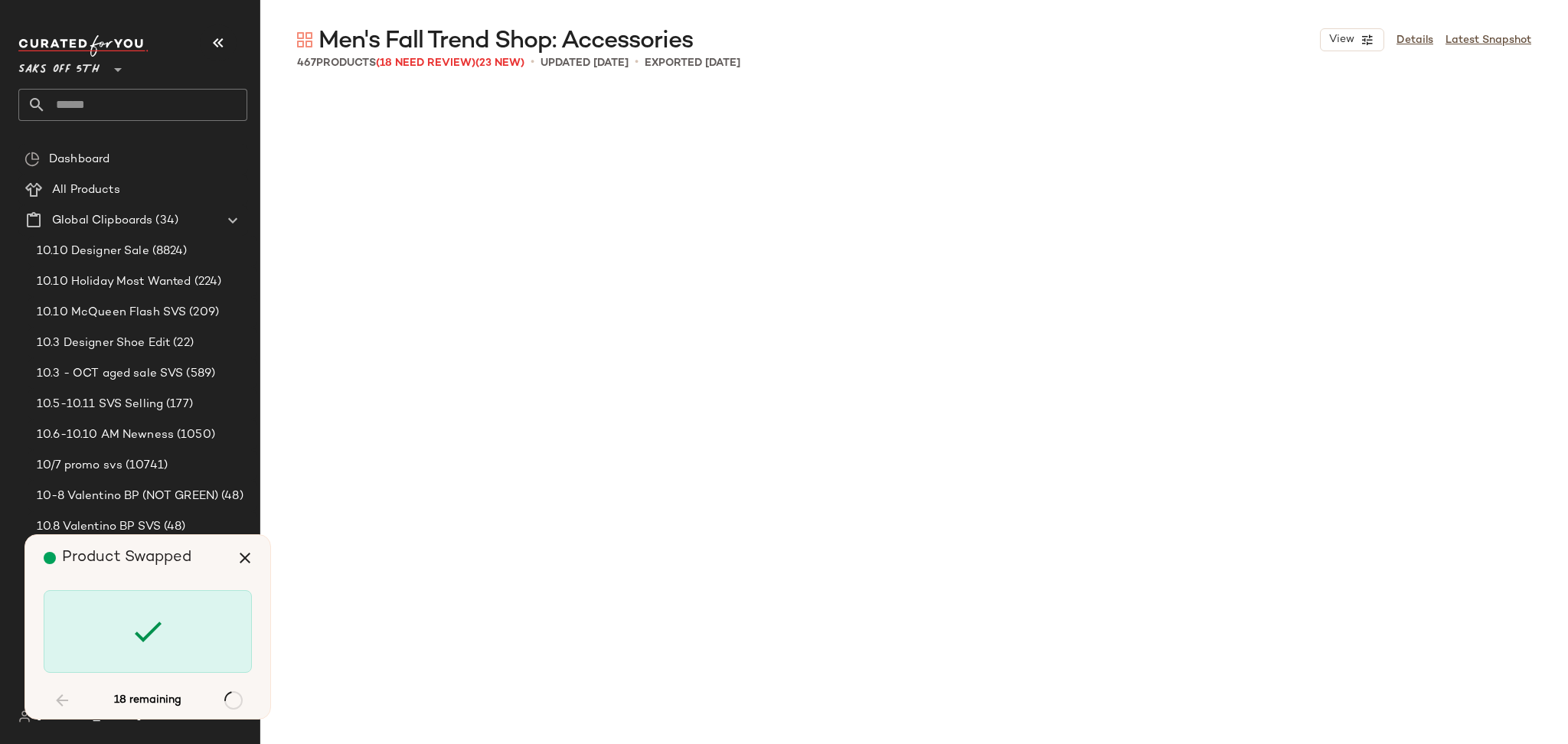
scroll to position [1771, 0]
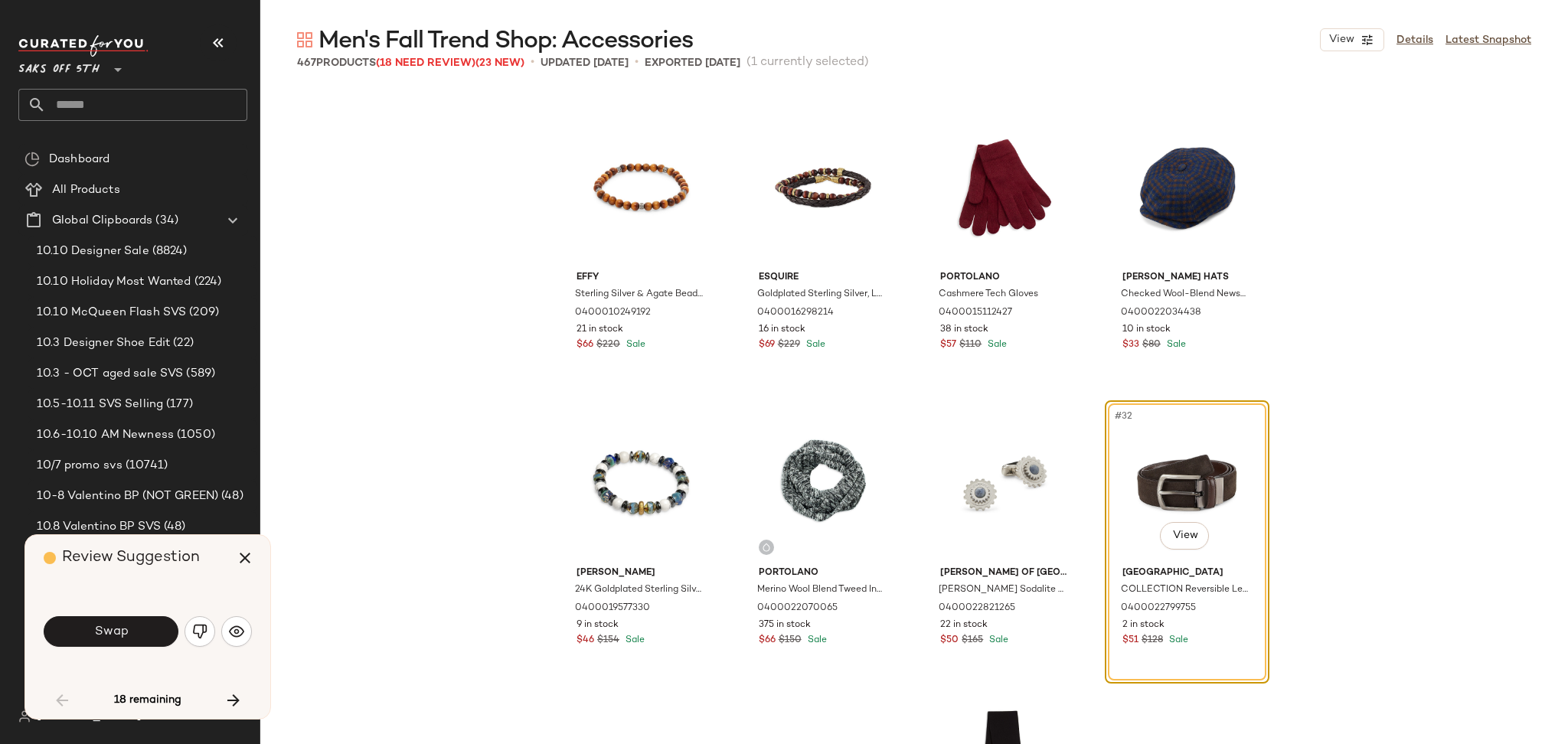
click at [140, 627] on button "Swap" at bounding box center [111, 631] width 135 height 30
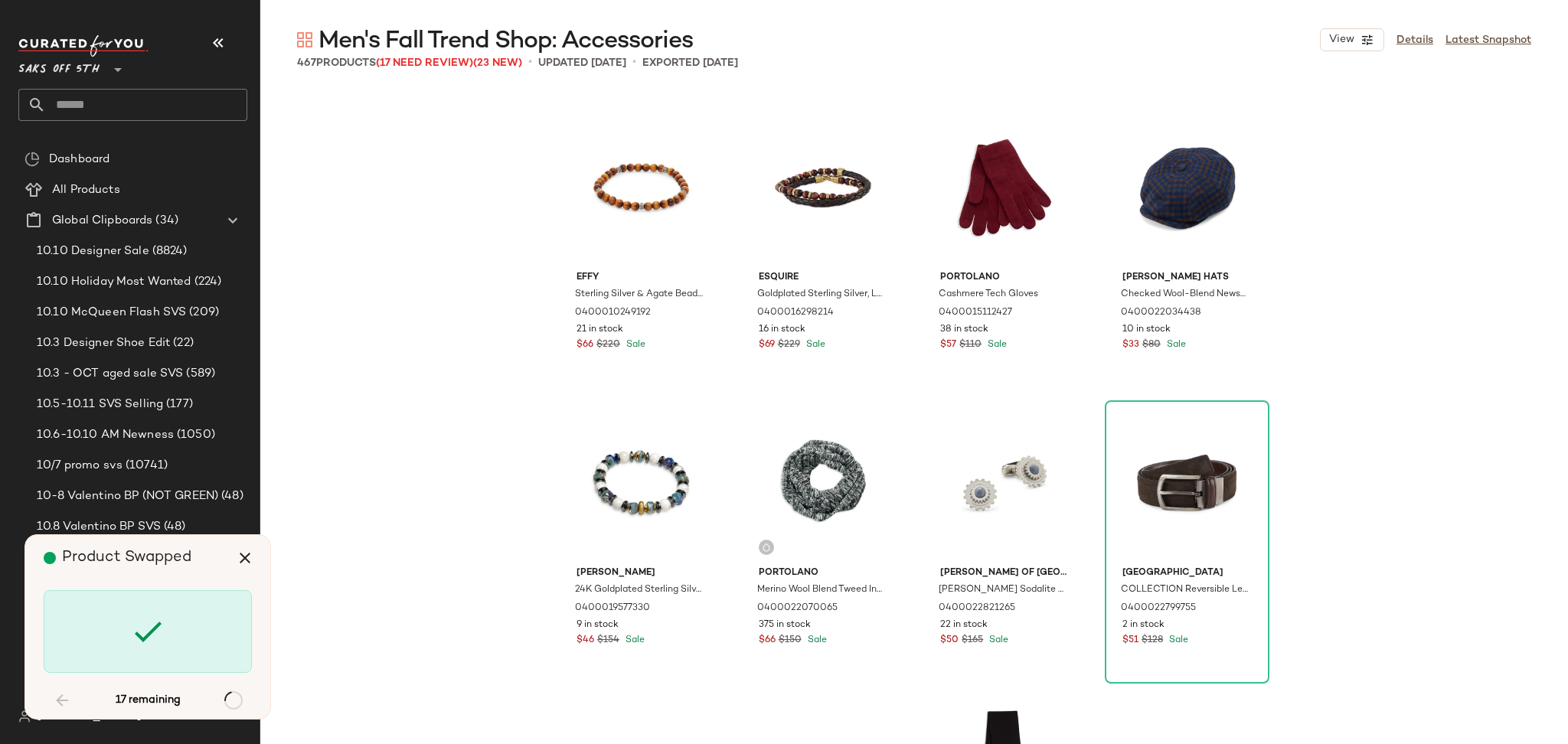
scroll to position [7679, 0]
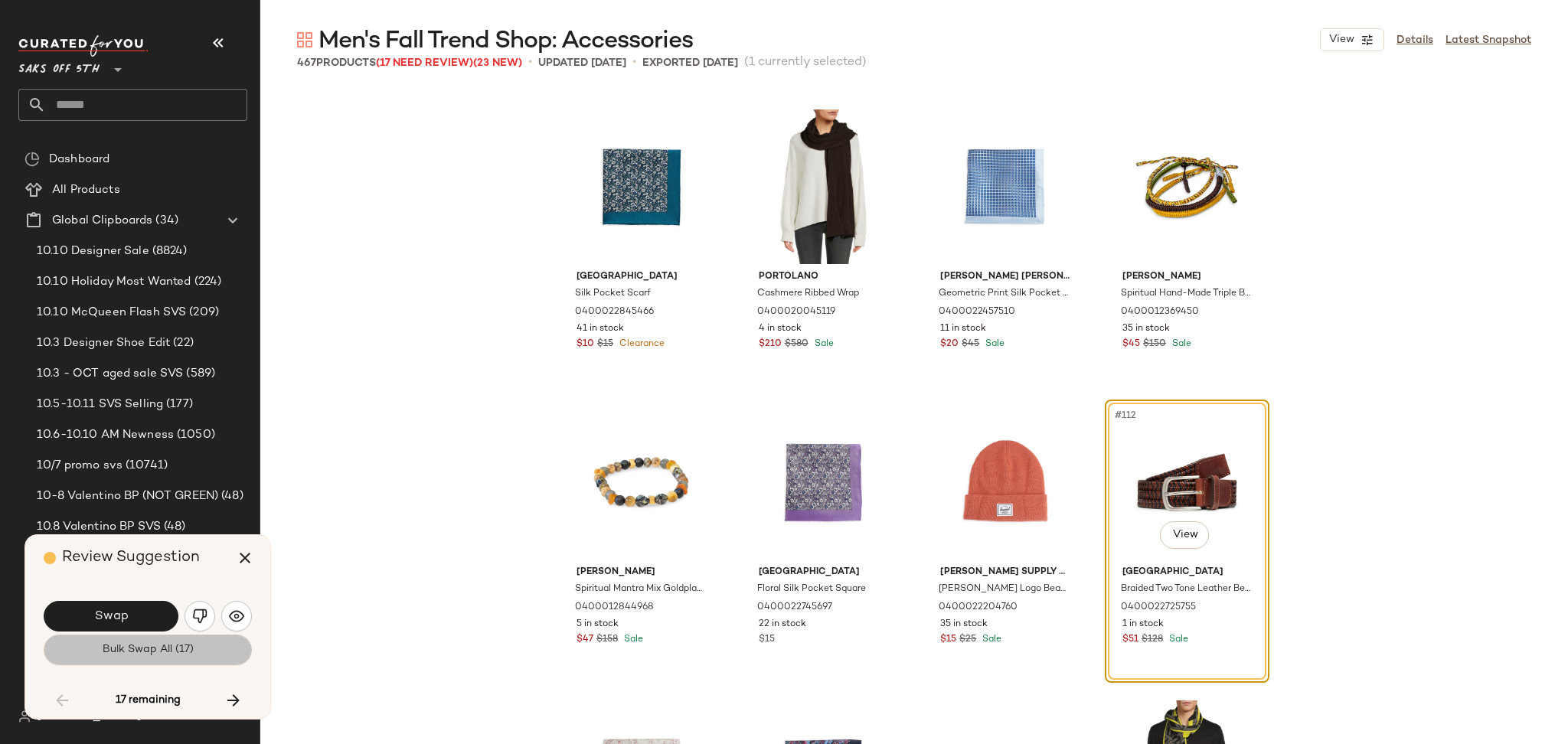
click at [143, 654] on span "Bulk Swap All (17)" at bounding box center [147, 649] width 92 height 12
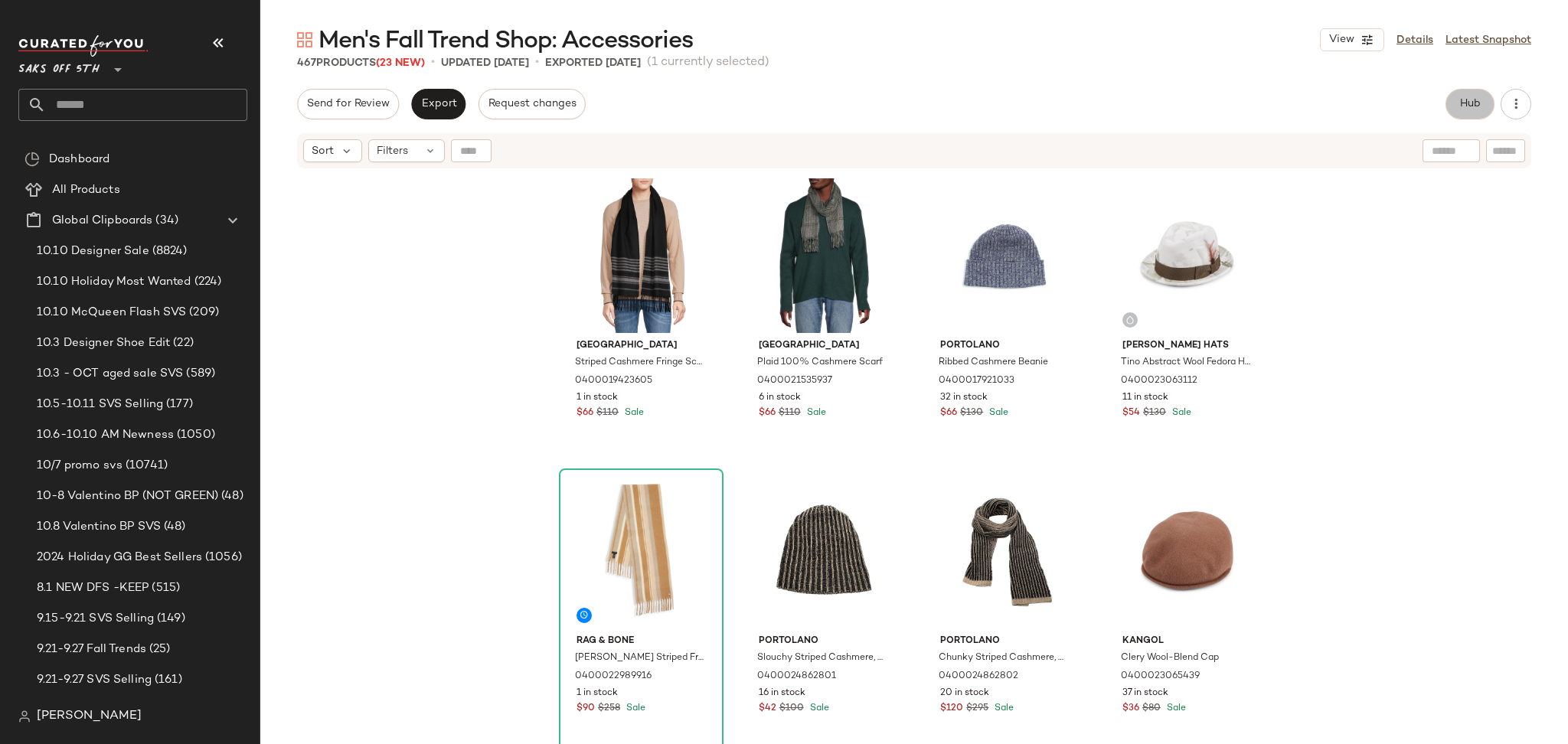
click at [1465, 103] on span "Hub" at bounding box center [1470, 104] width 22 height 12
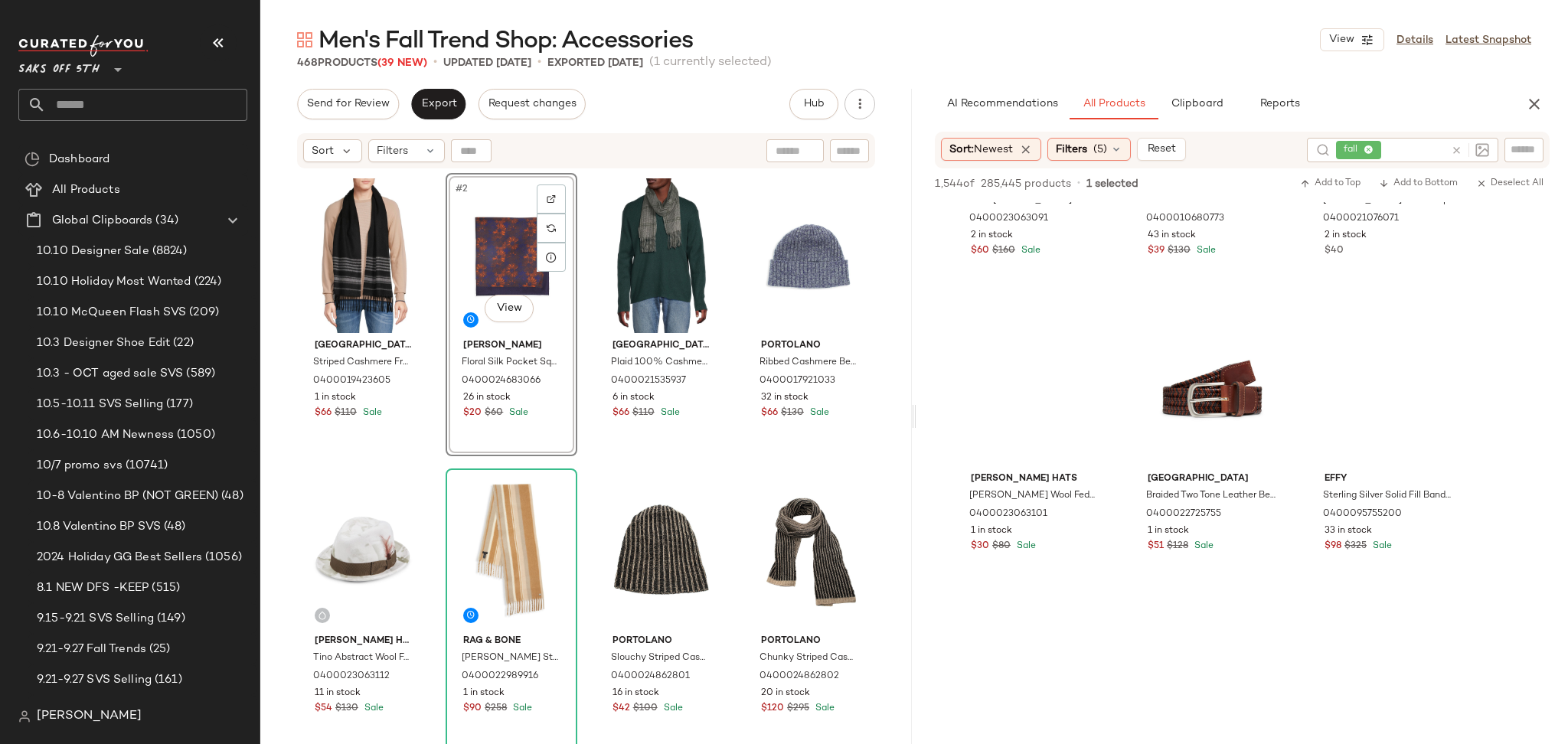
scroll to position [787, 0]
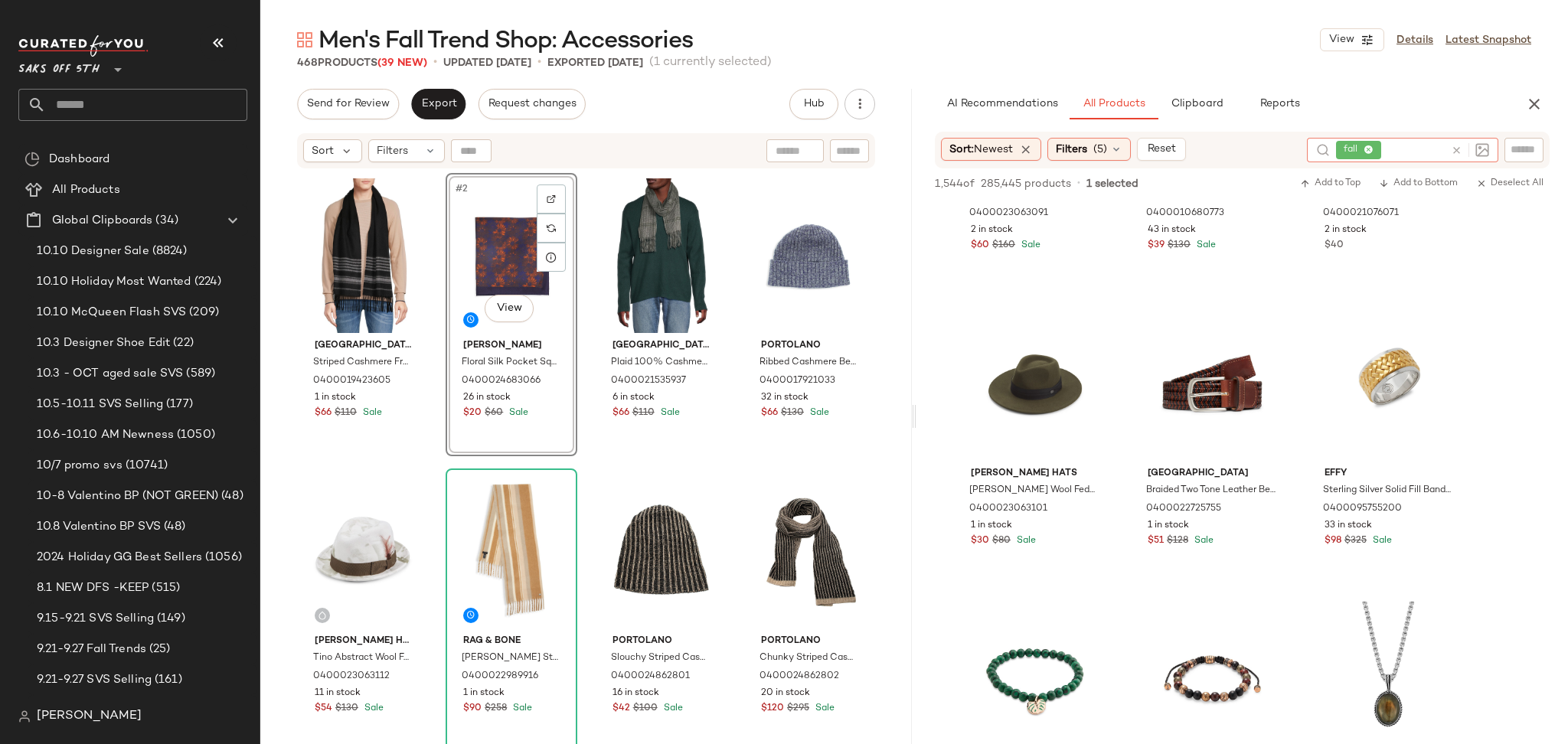
click at [1453, 150] on icon at bounding box center [1456, 150] width 12 height 12
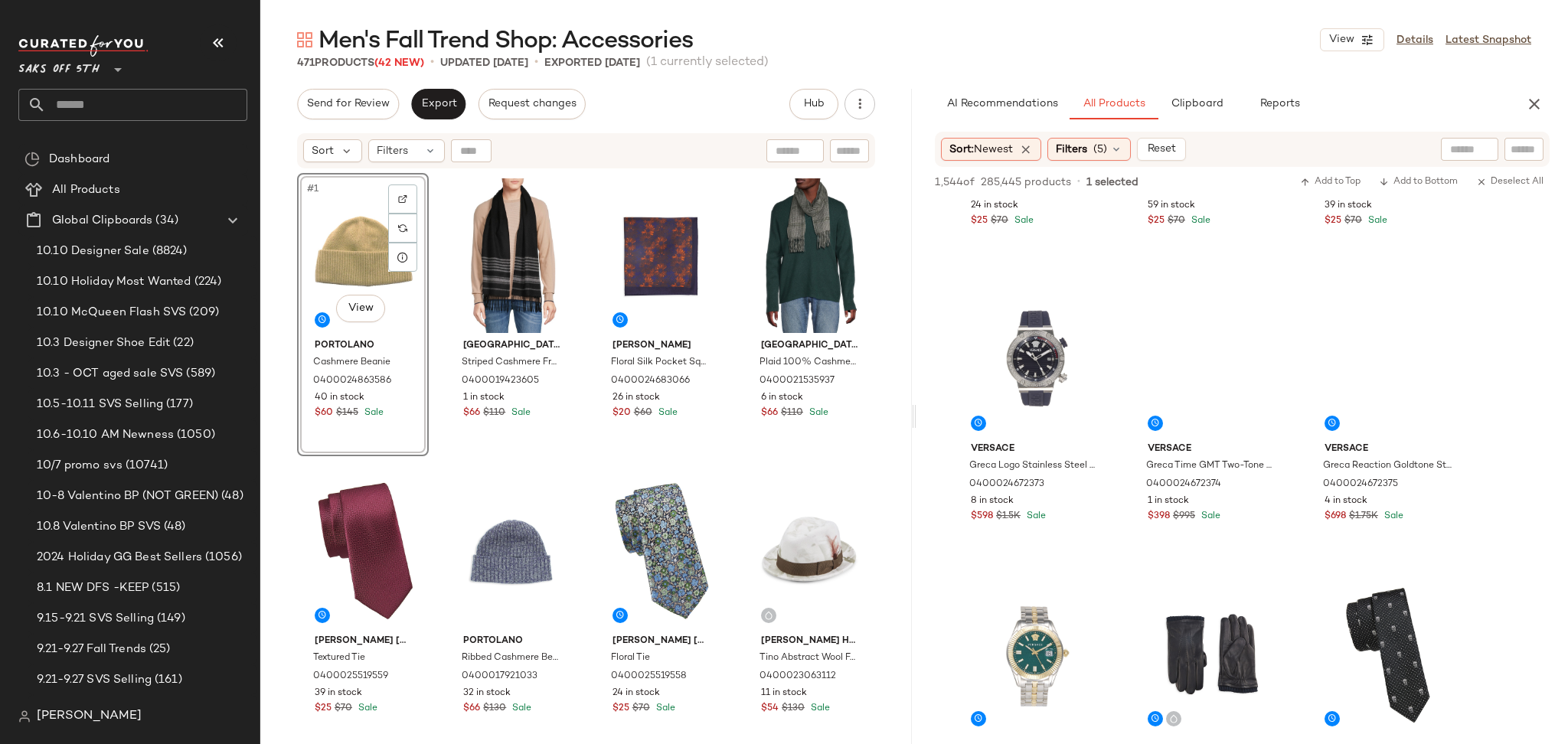
scroll to position [3178, 0]
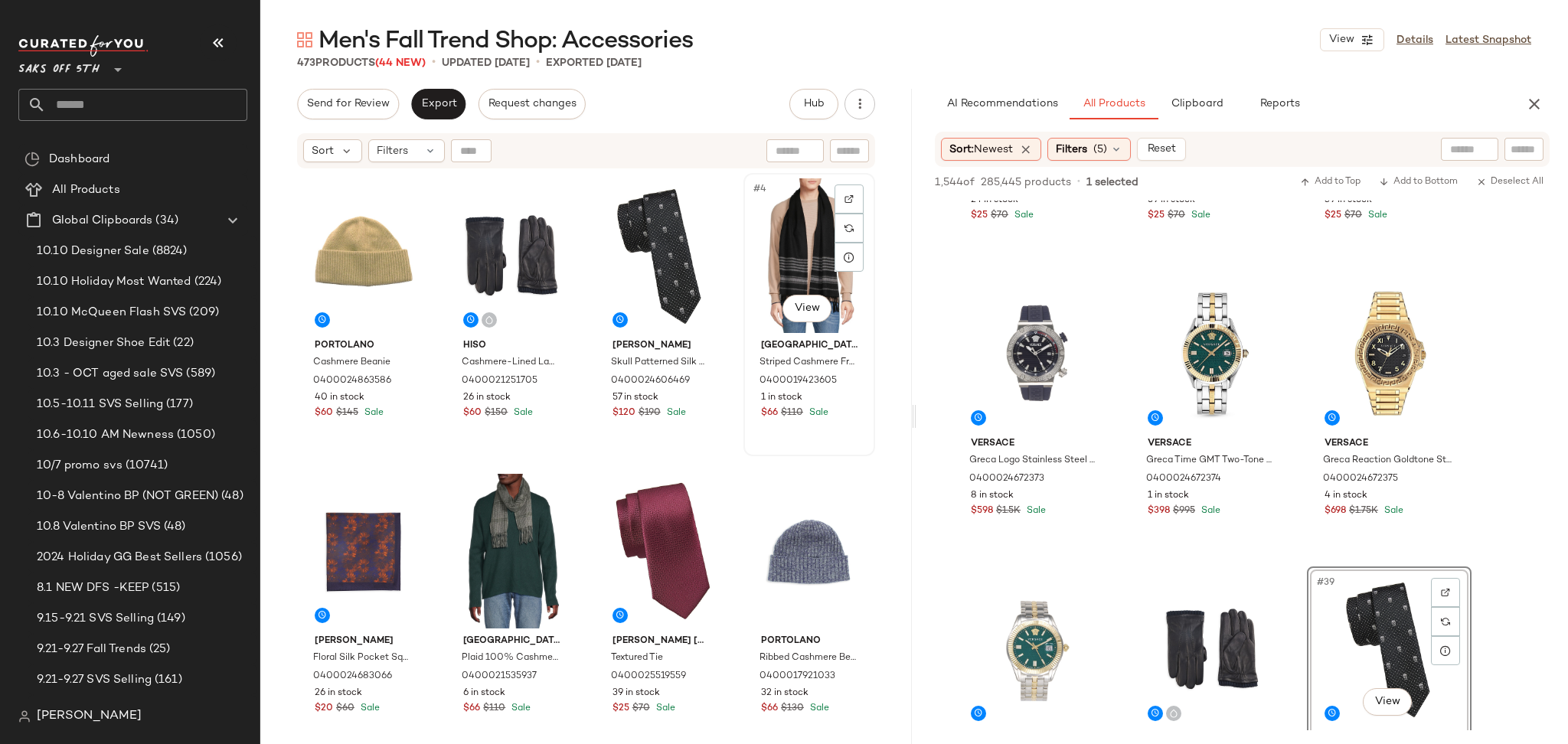
click at [800, 254] on div "#4 View" at bounding box center [810, 255] width 121 height 154
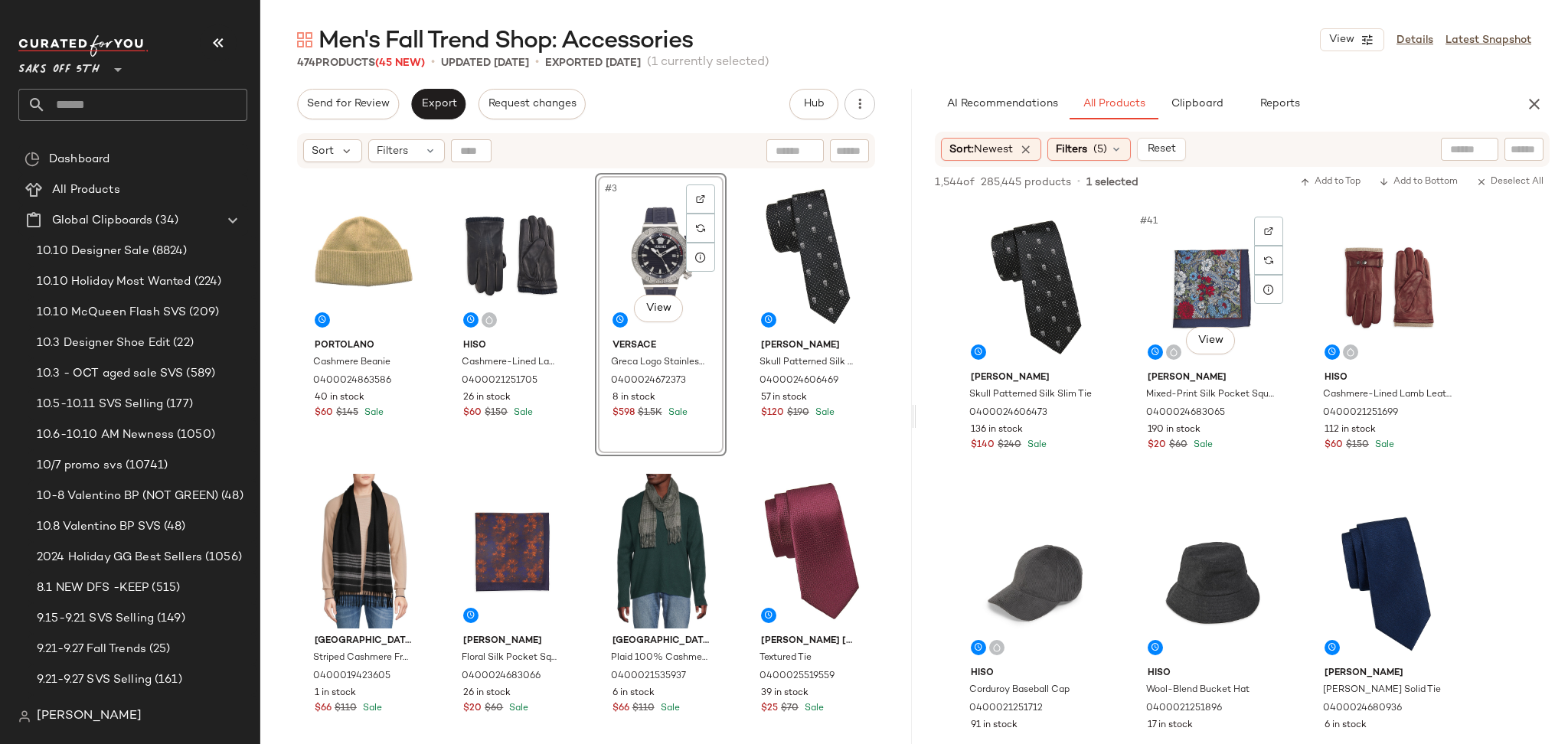
scroll to position [3835, 0]
click at [1197, 291] on div "#41 View" at bounding box center [1212, 287] width 154 height 154
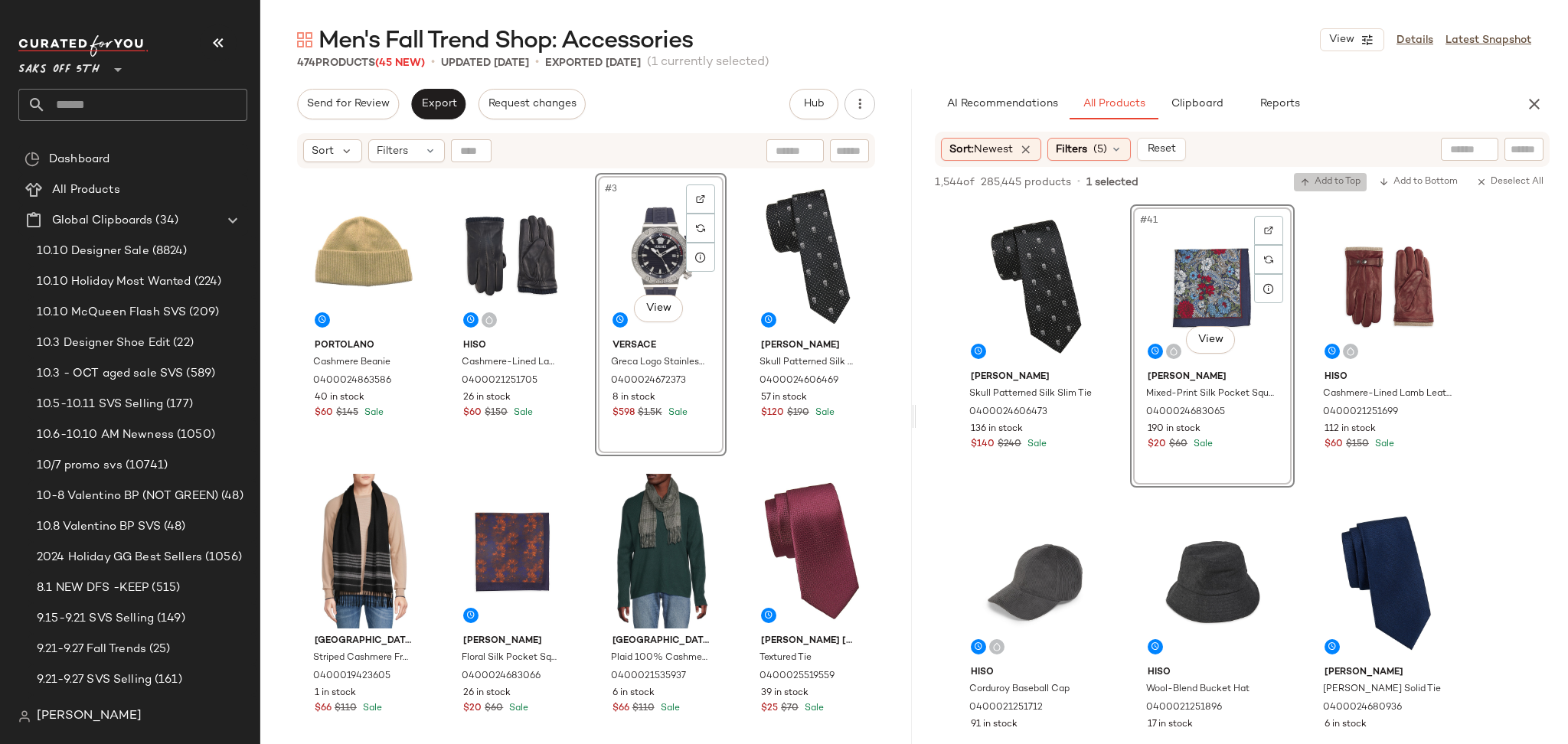
click at [1325, 184] on span "Add to Top" at bounding box center [1330, 182] width 60 height 11
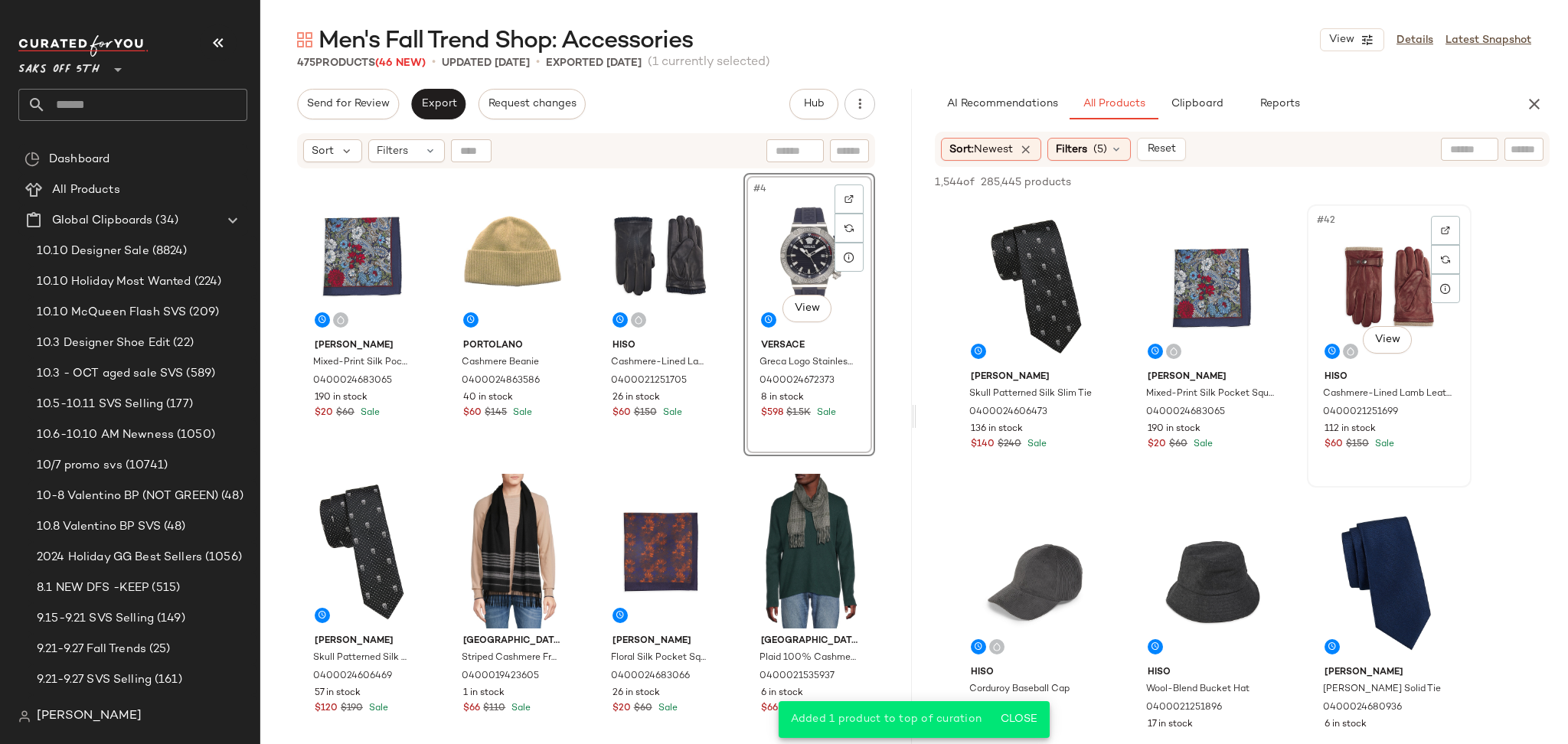
click at [1370, 272] on div "#42 View" at bounding box center [1389, 287] width 154 height 154
click at [1305, 177] on icon "button" at bounding box center [1305, 182] width 11 height 11
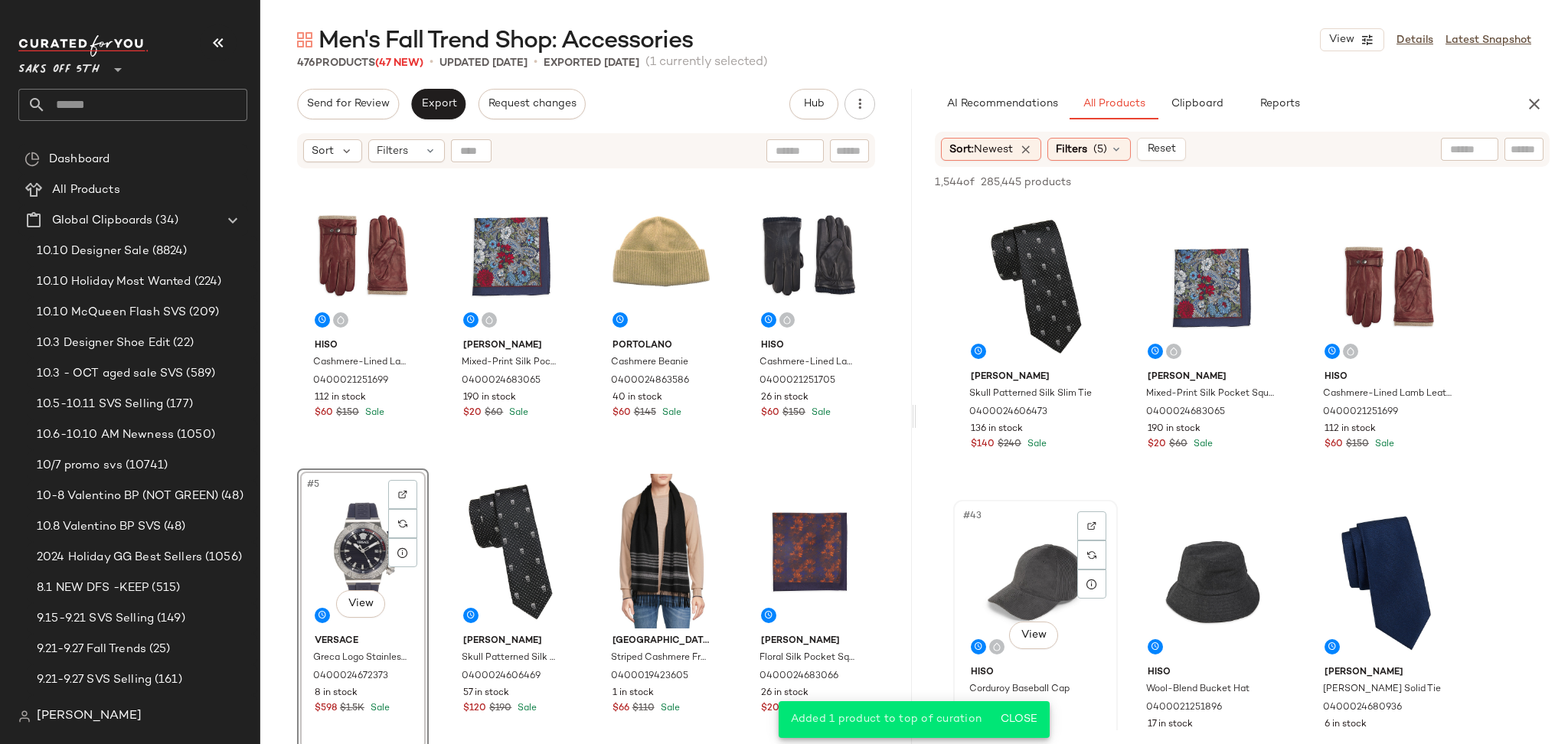
click at [1052, 570] on div "#43 View" at bounding box center [1035, 582] width 154 height 154
click at [1304, 177] on icon "button" at bounding box center [1305, 182] width 11 height 11
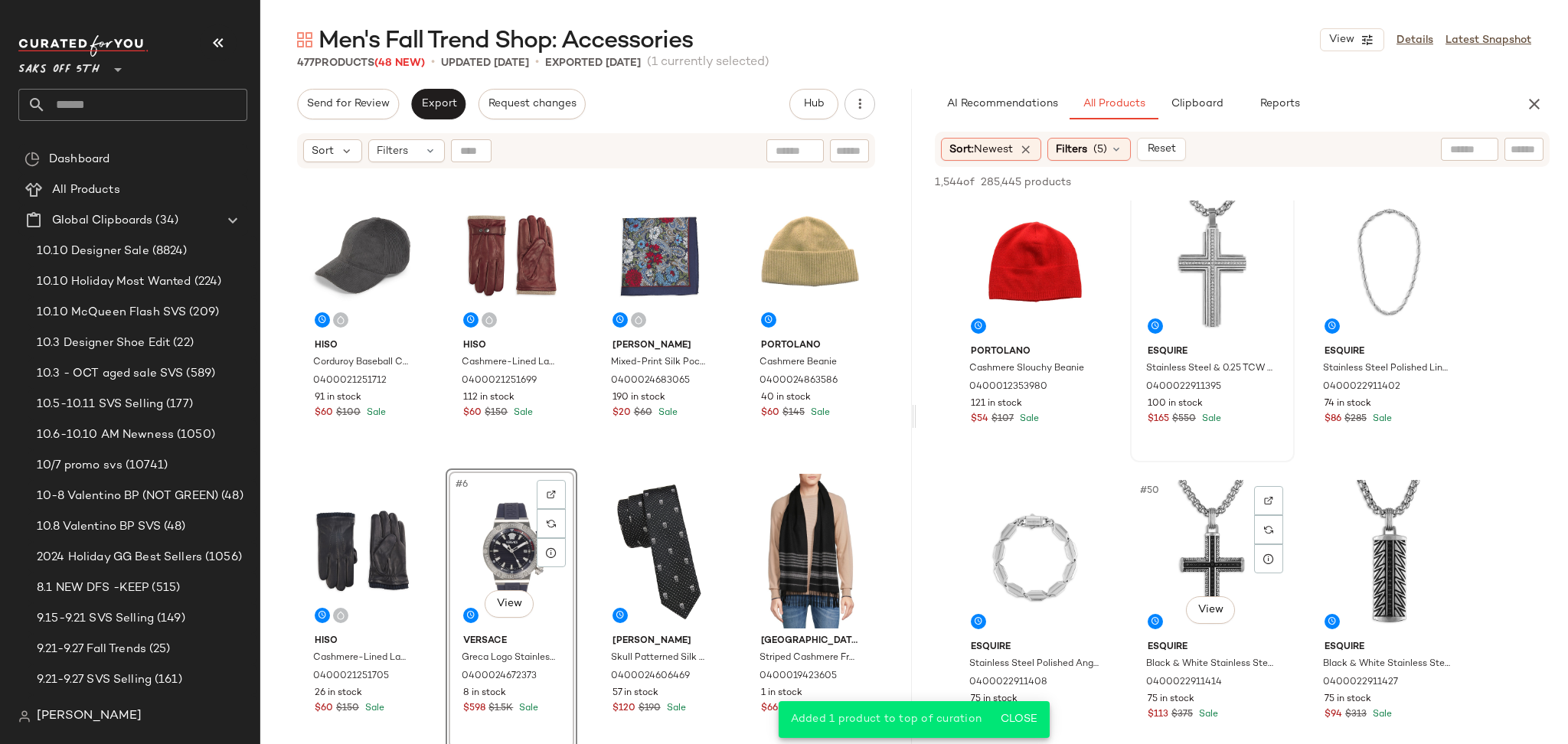
scroll to position [4285, 0]
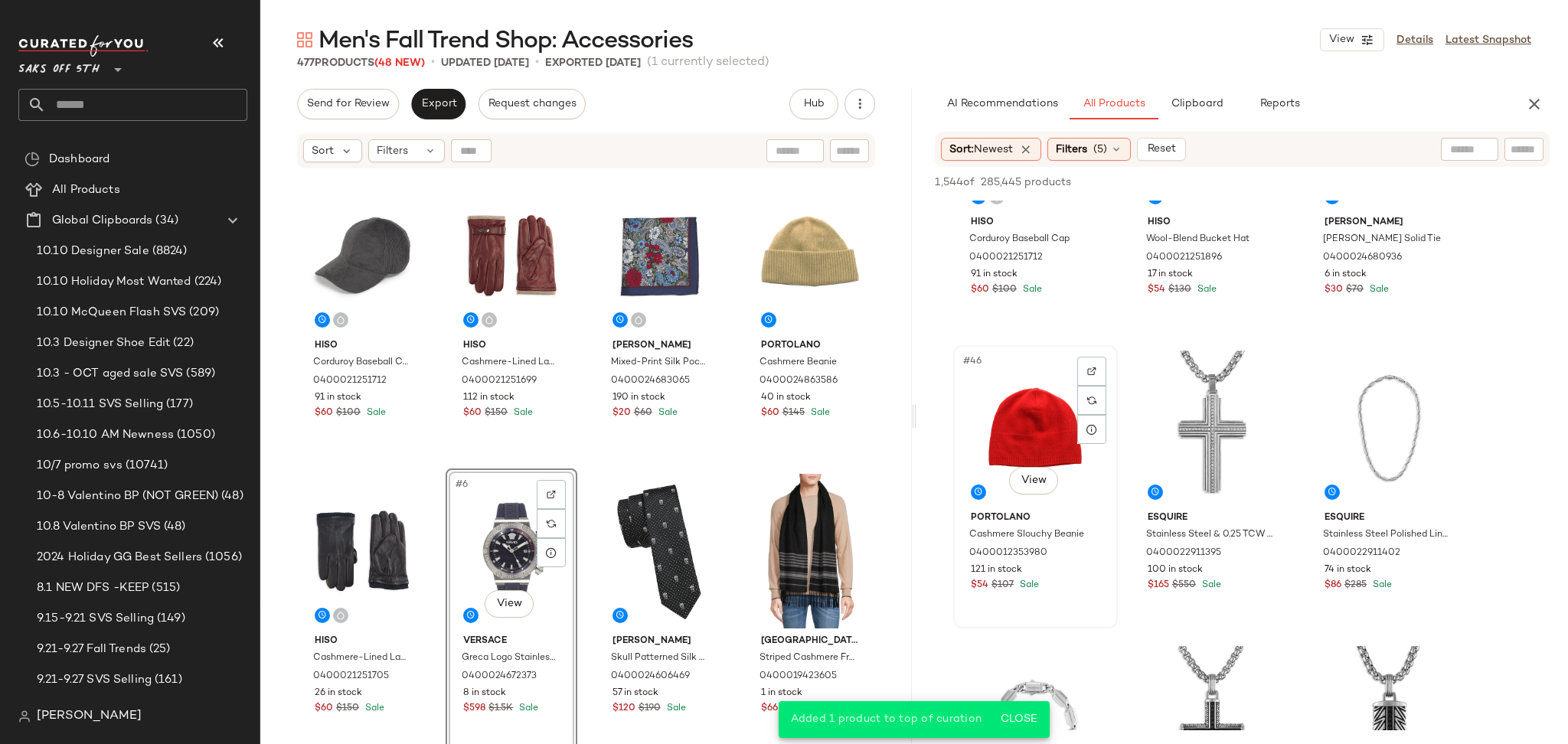
click at [1025, 429] on div "#46 View" at bounding box center [1035, 427] width 154 height 154
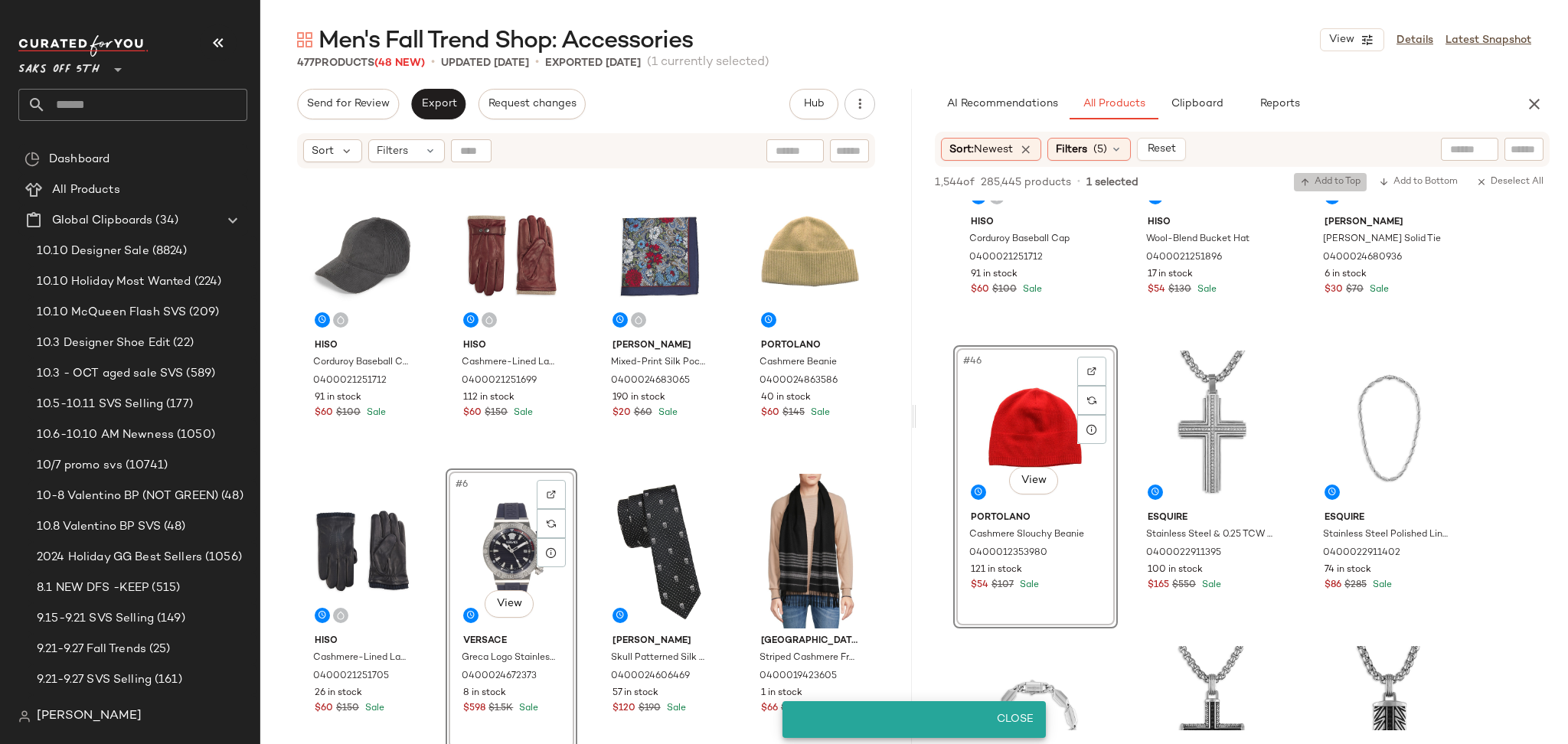
click at [1313, 182] on span "Add to Top" at bounding box center [1330, 182] width 60 height 11
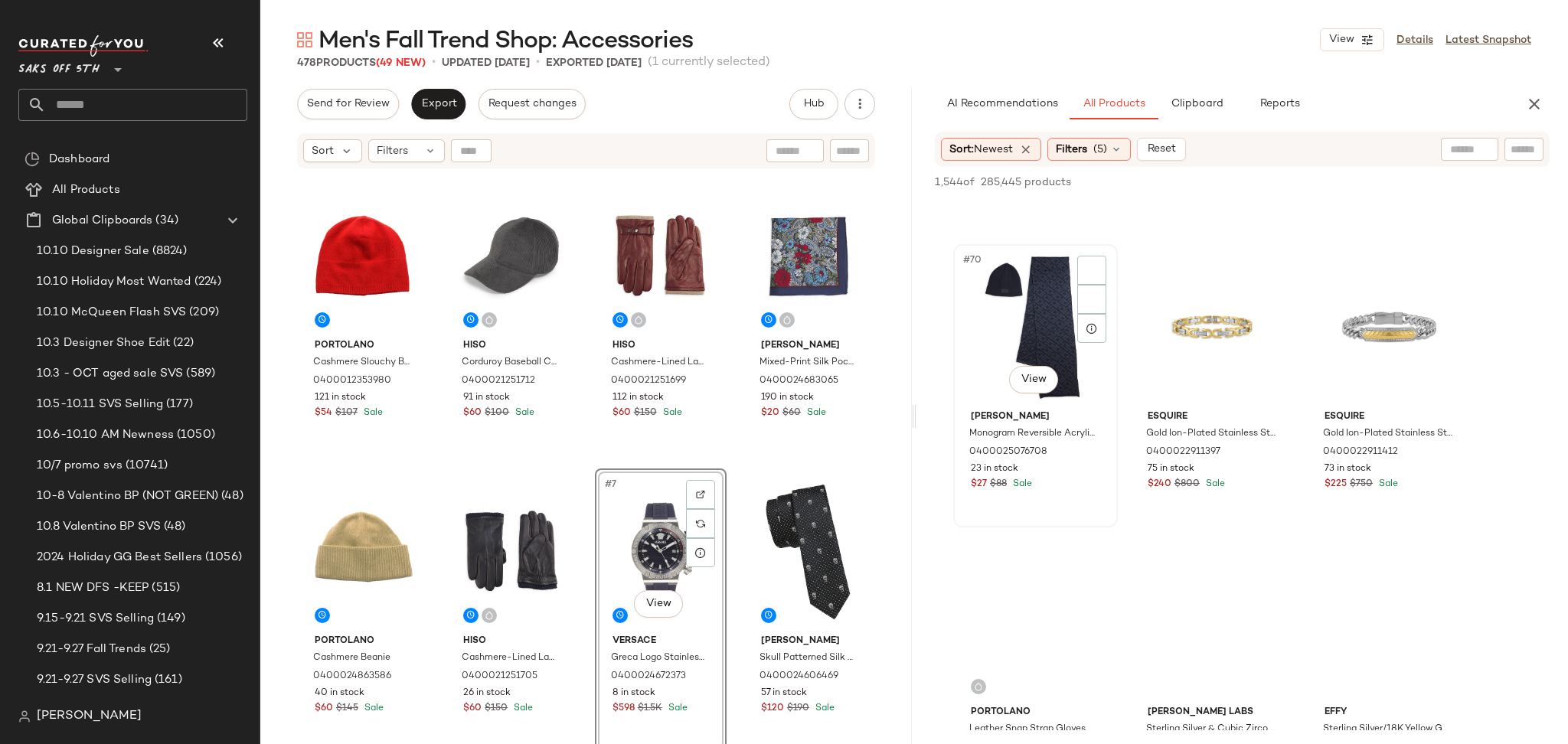
scroll to position [6756, 0]
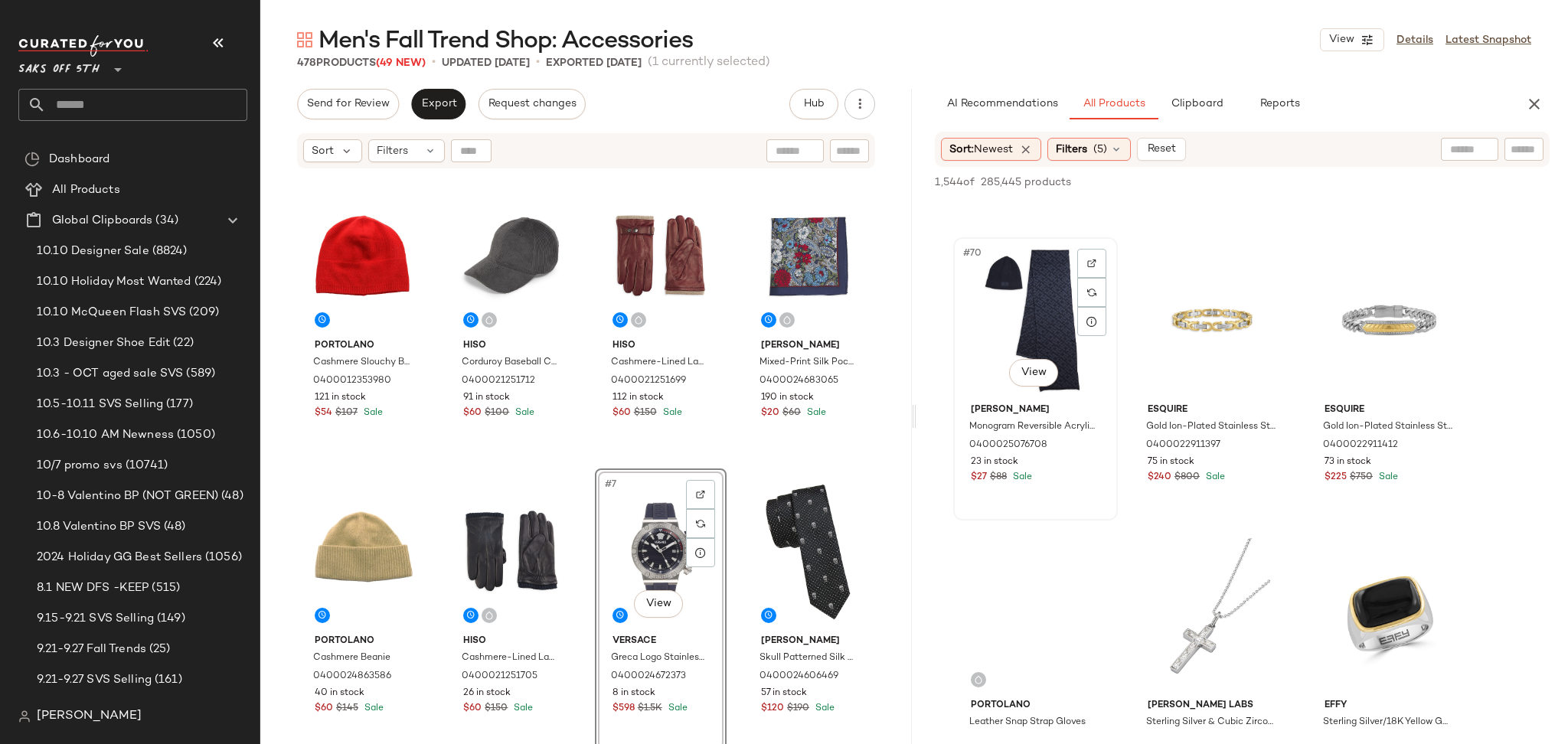
click at [1020, 324] on div "#70 View" at bounding box center [1035, 319] width 154 height 154
click at [1318, 178] on span "Add to Top" at bounding box center [1330, 182] width 60 height 11
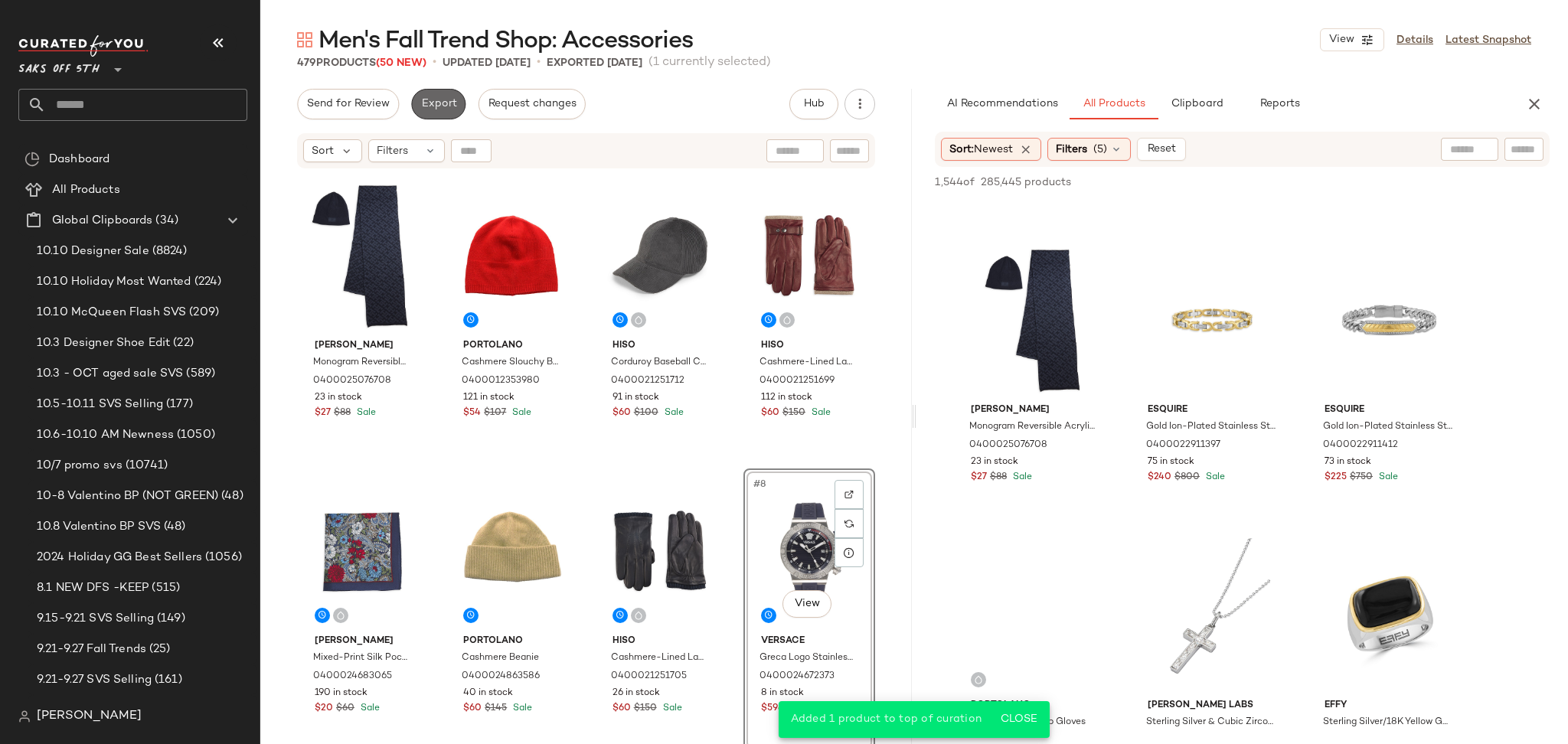
click at [434, 103] on span "Export" at bounding box center [438, 104] width 36 height 12
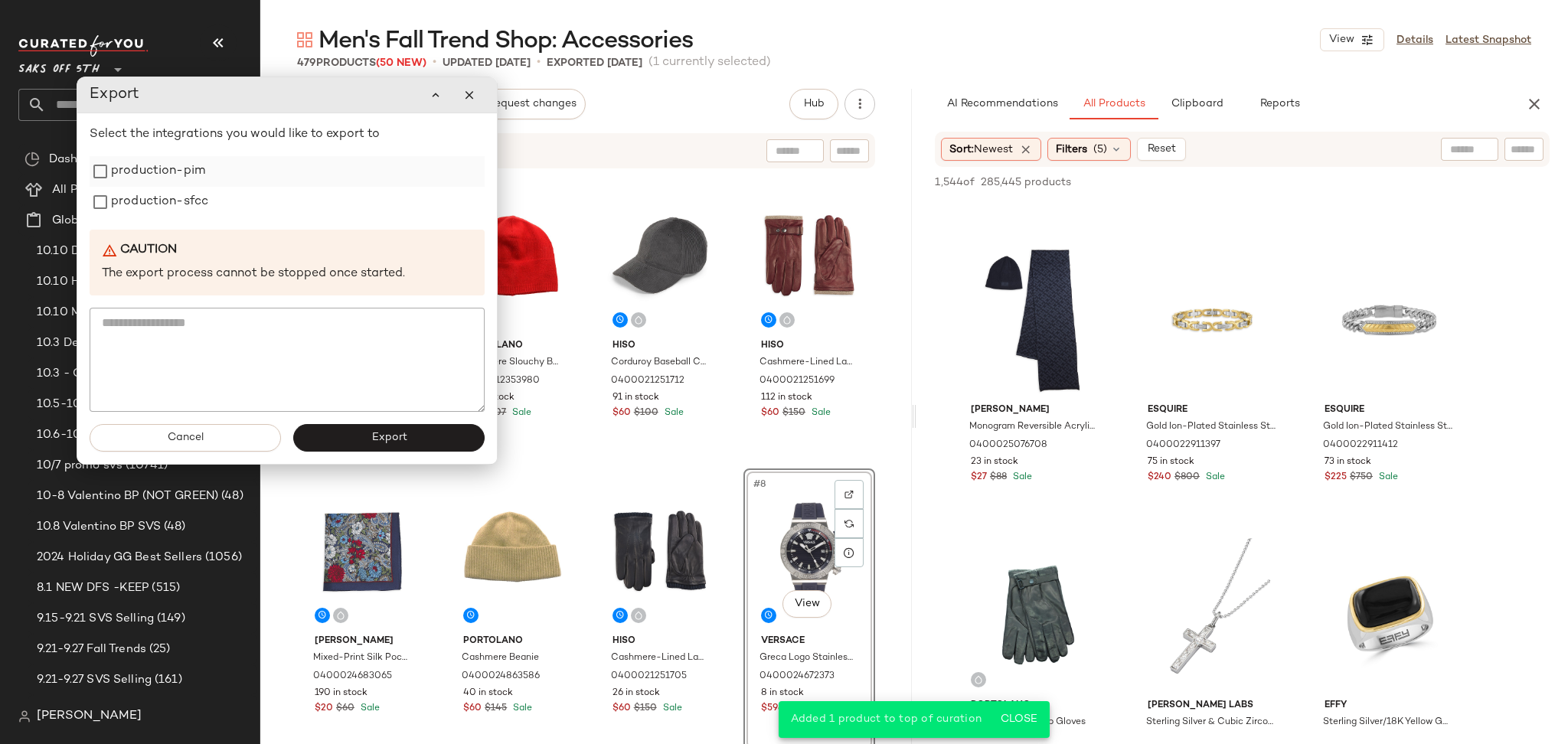
click at [163, 181] on label "production-pim" at bounding box center [157, 170] width 94 height 30
click at [154, 208] on label "production-sfcc" at bounding box center [159, 202] width 97 height 30
click at [380, 435] on span "Export" at bounding box center [389, 438] width 36 height 12
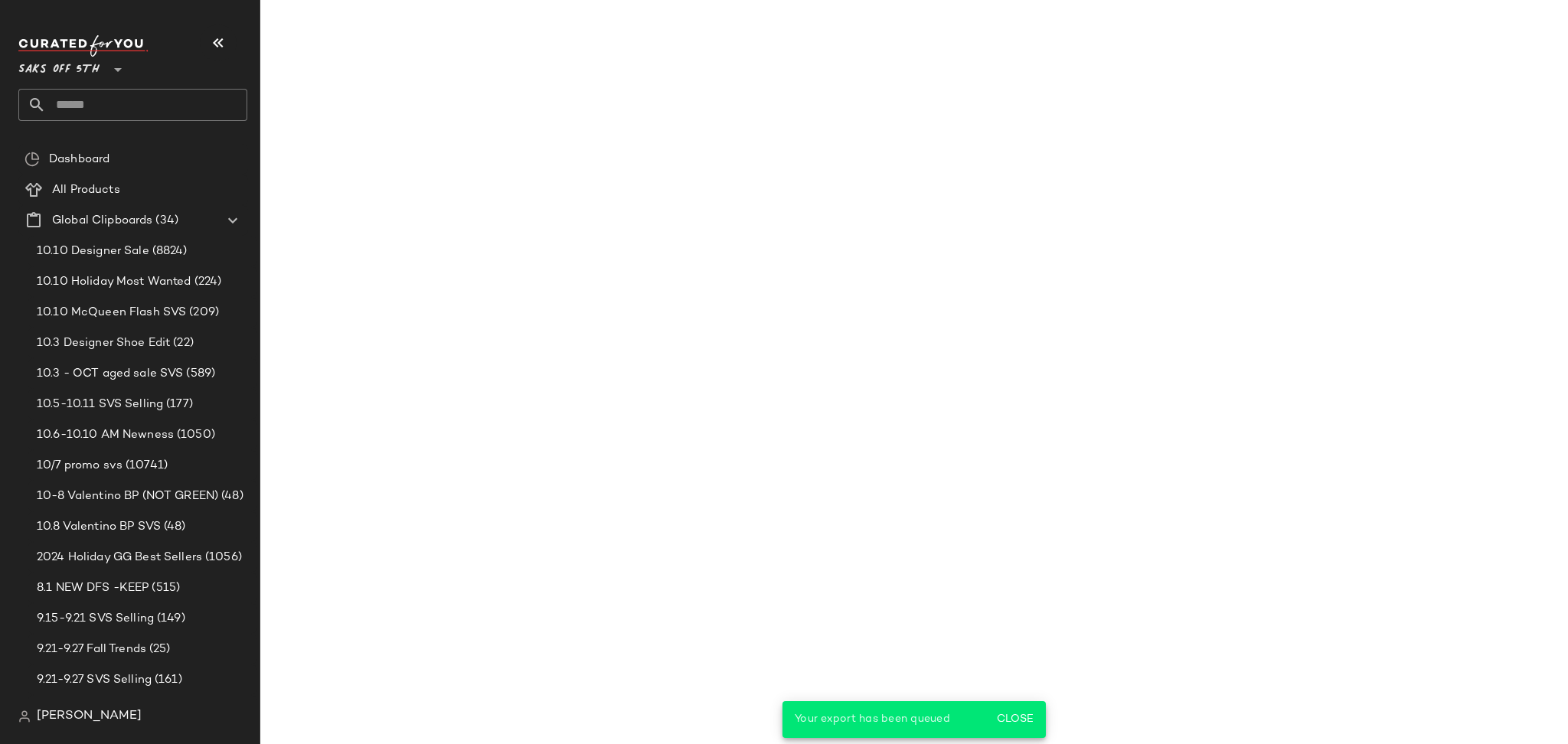
scroll to position [10005, 0]
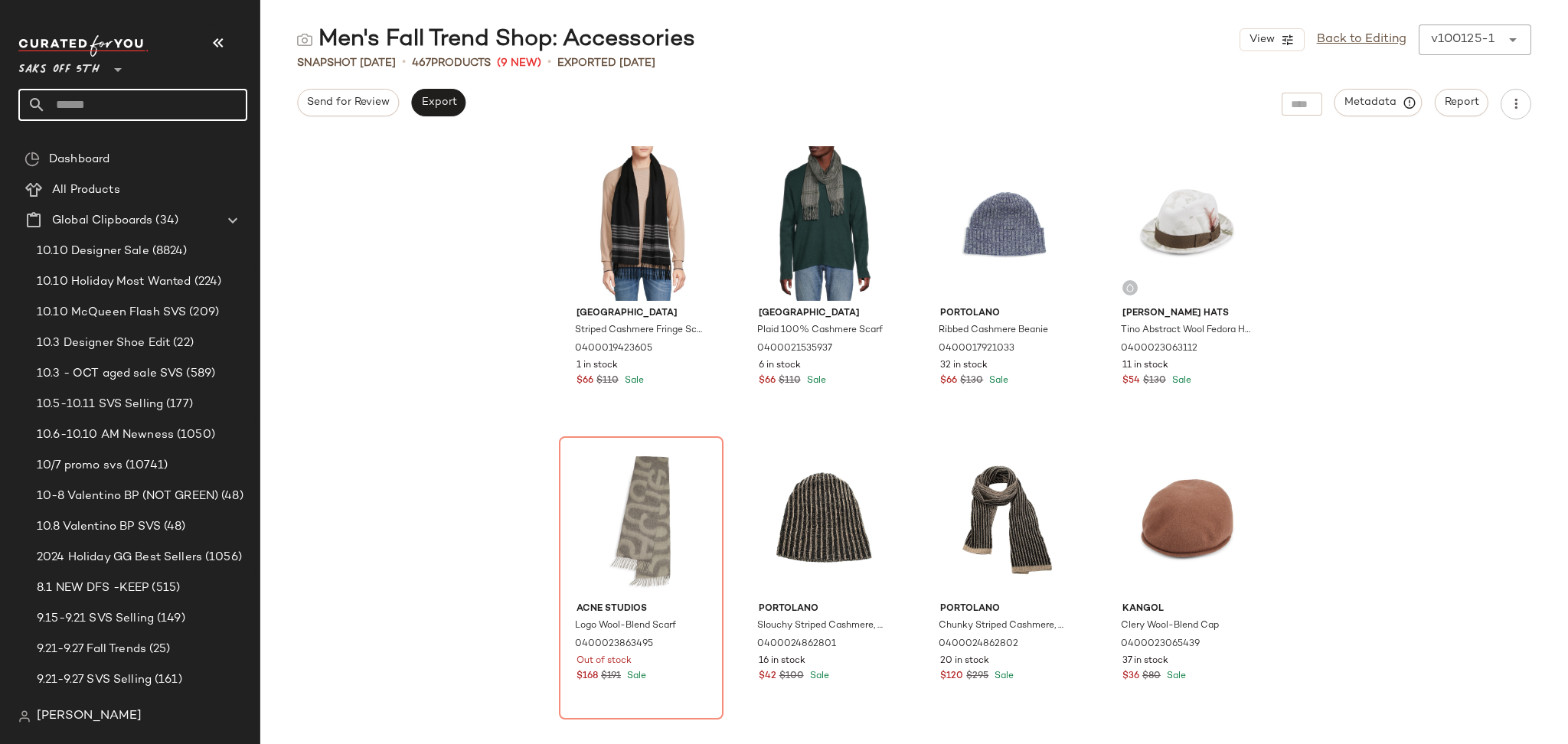
click at [150, 98] on input "text" at bounding box center [147, 105] width 202 height 32
type input "*****"
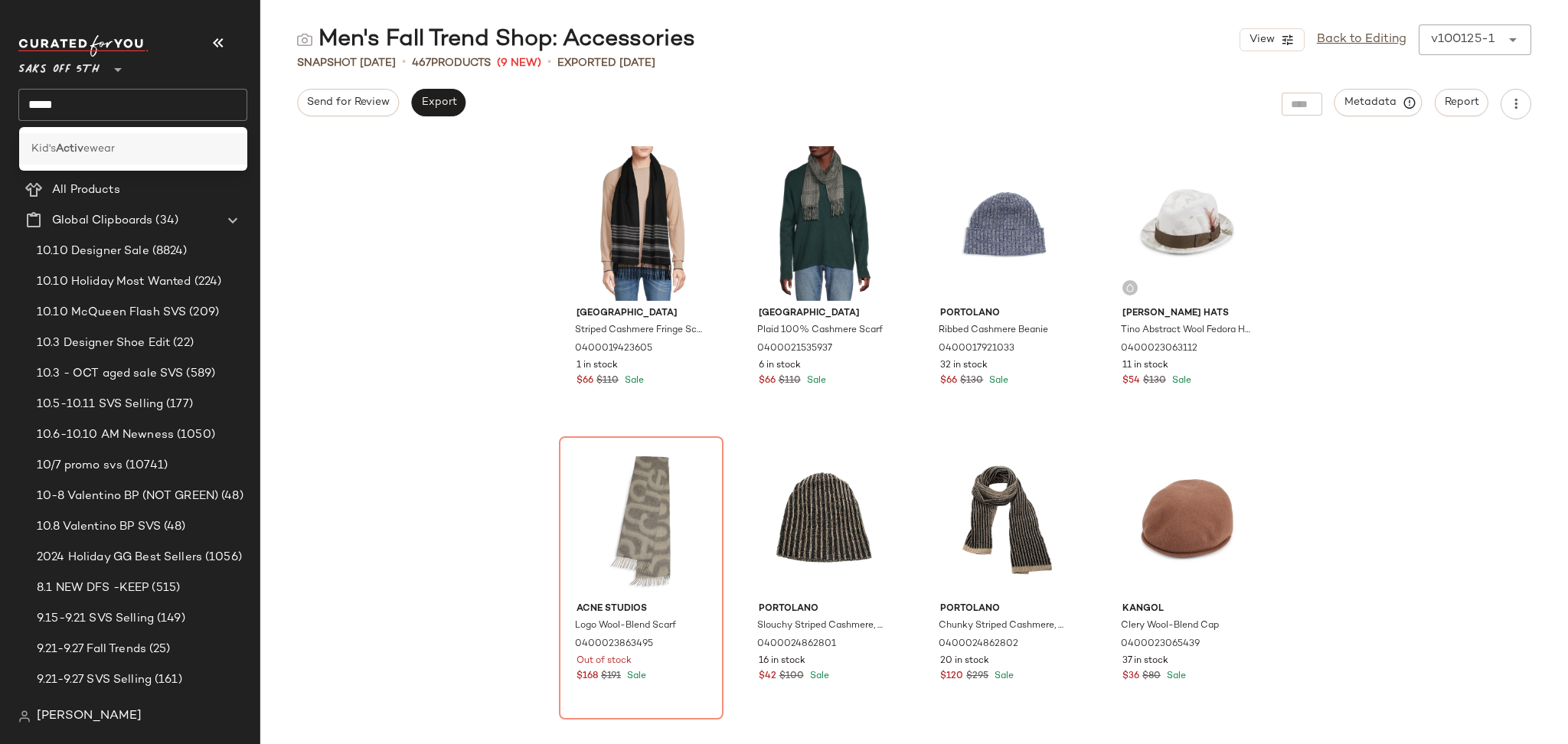
click at [104, 145] on span "ewear" at bounding box center [99, 149] width 31 height 16
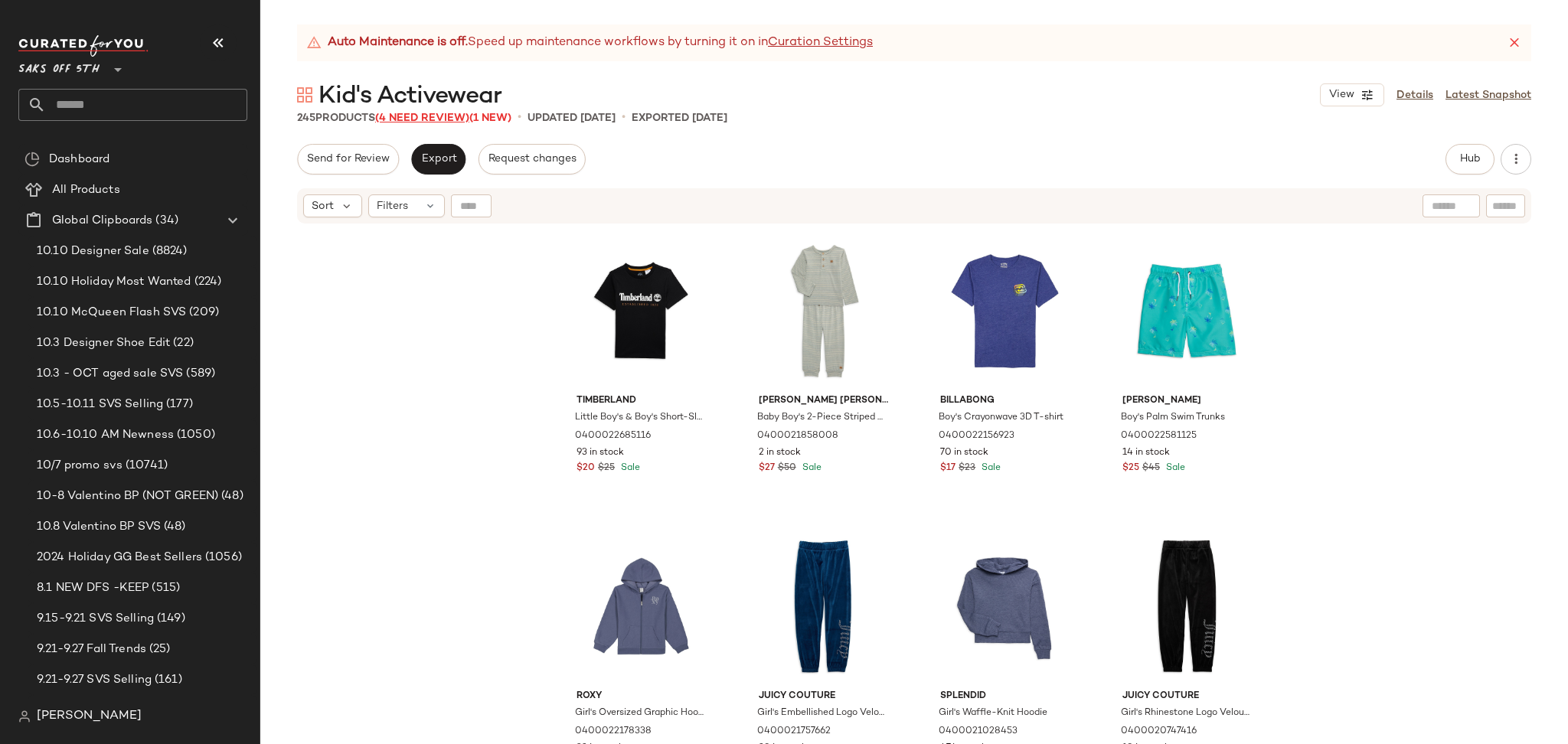
click at [402, 120] on span "(4 Need Review)" at bounding box center [422, 118] width 94 height 12
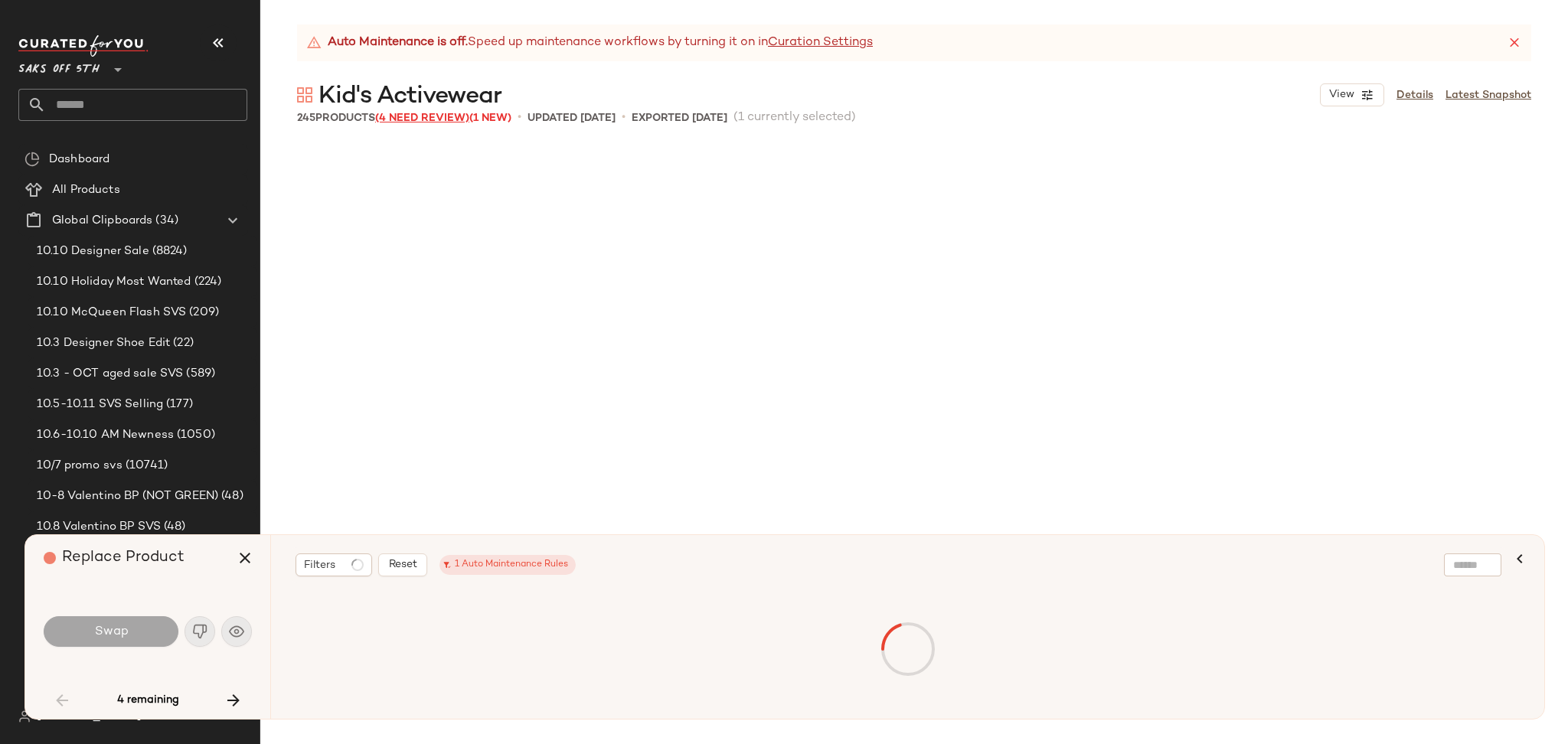
scroll to position [2658, 0]
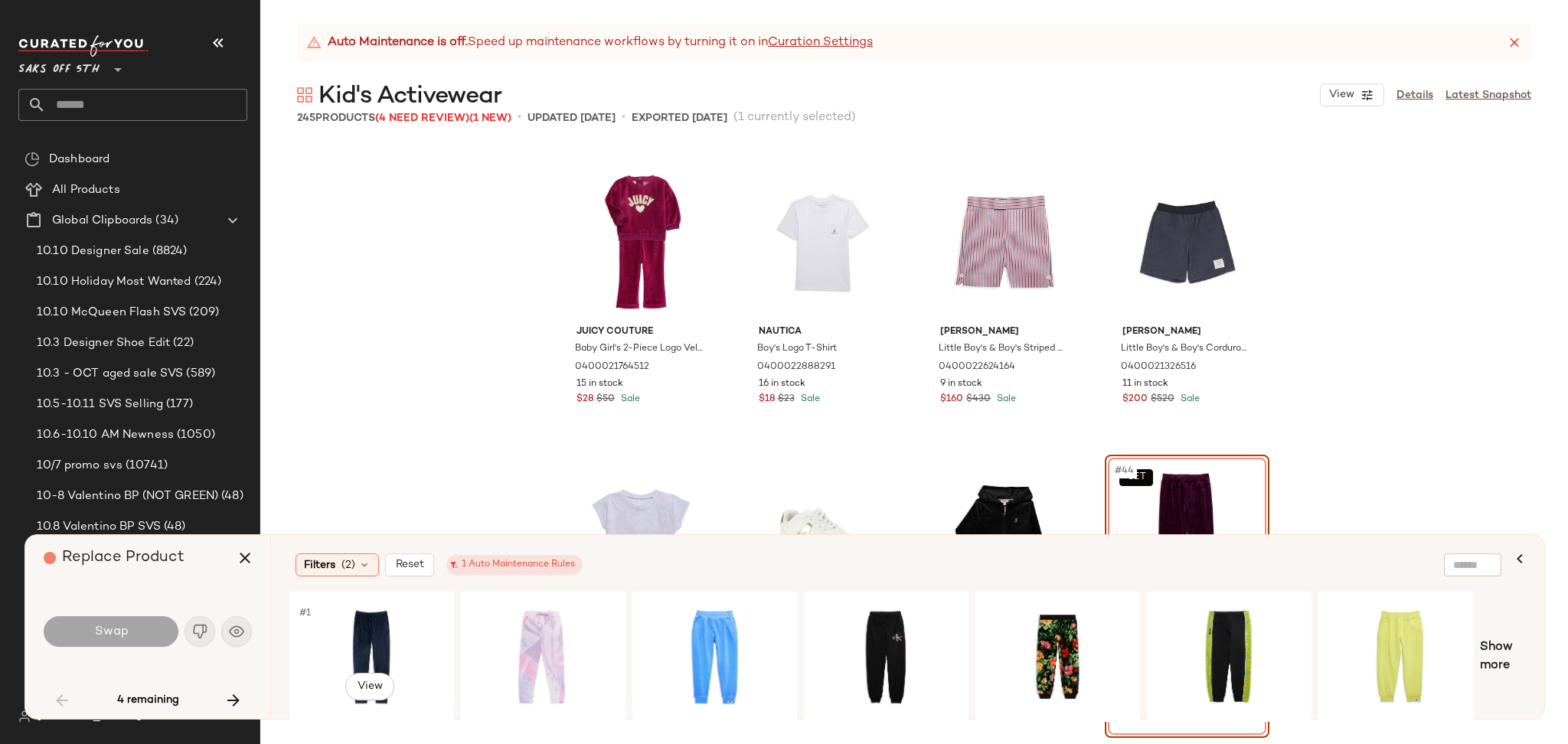
click at [352, 629] on div "#1 View" at bounding box center [371, 656] width 154 height 108
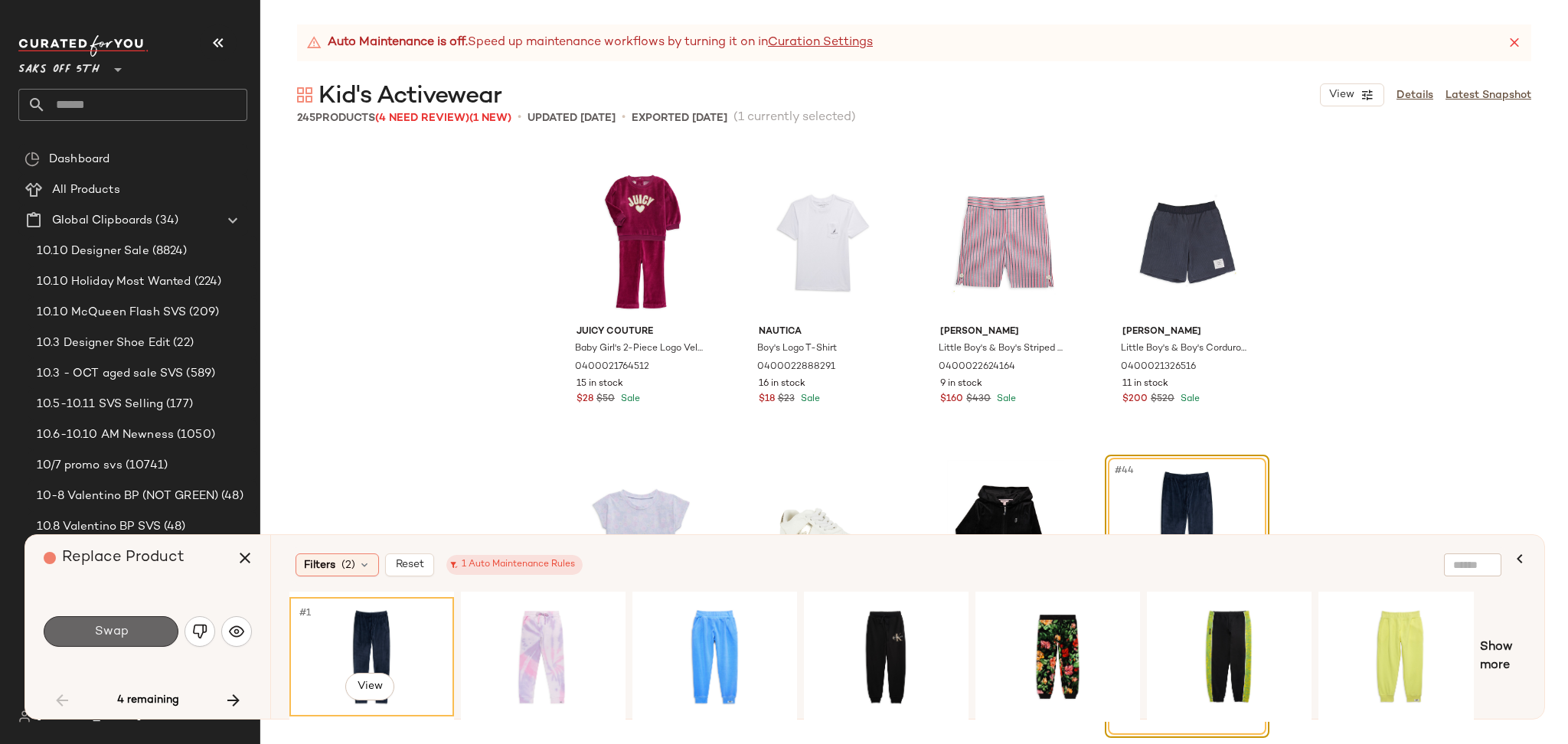
click at [104, 639] on button "Swap" at bounding box center [111, 631] width 135 height 30
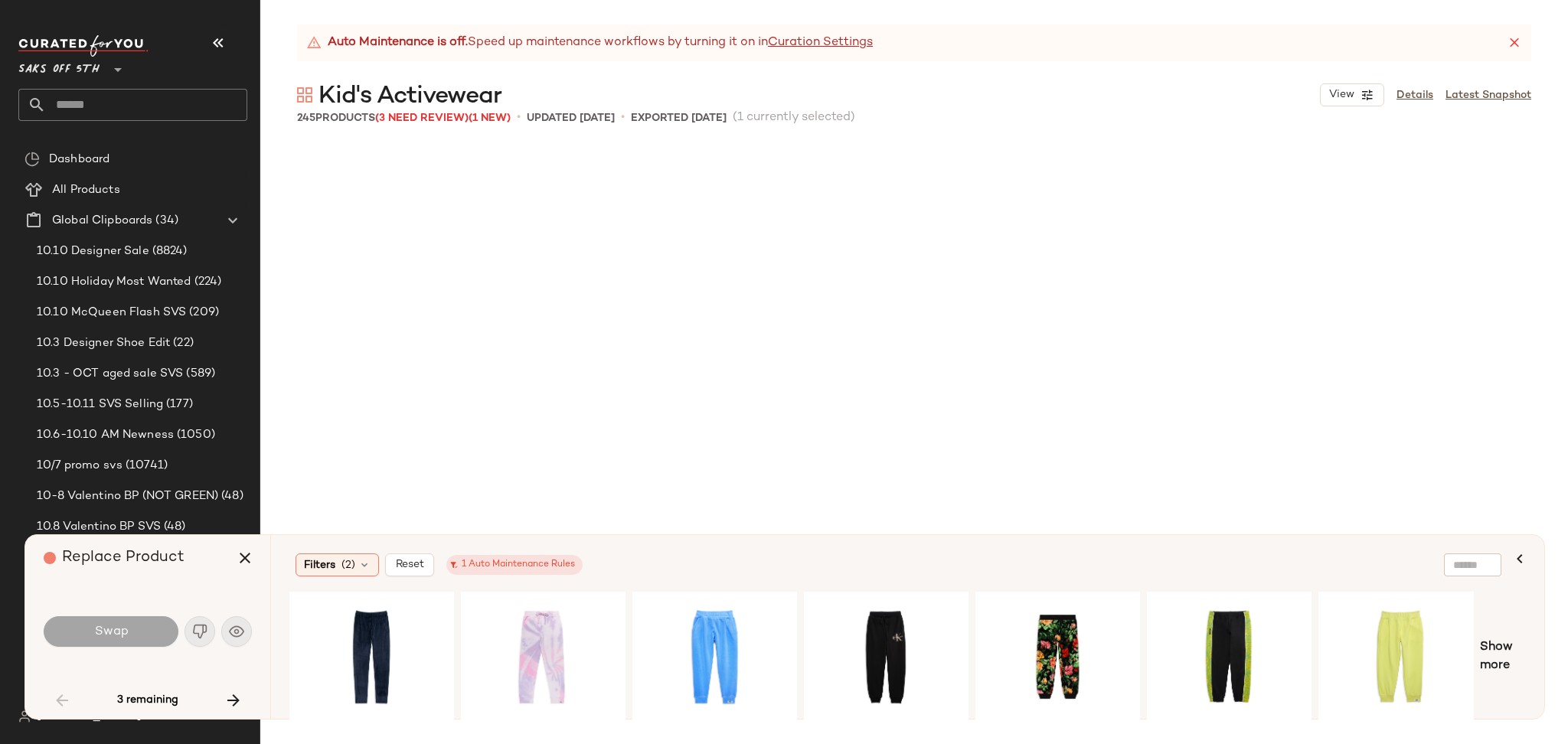
scroll to position [5020, 0]
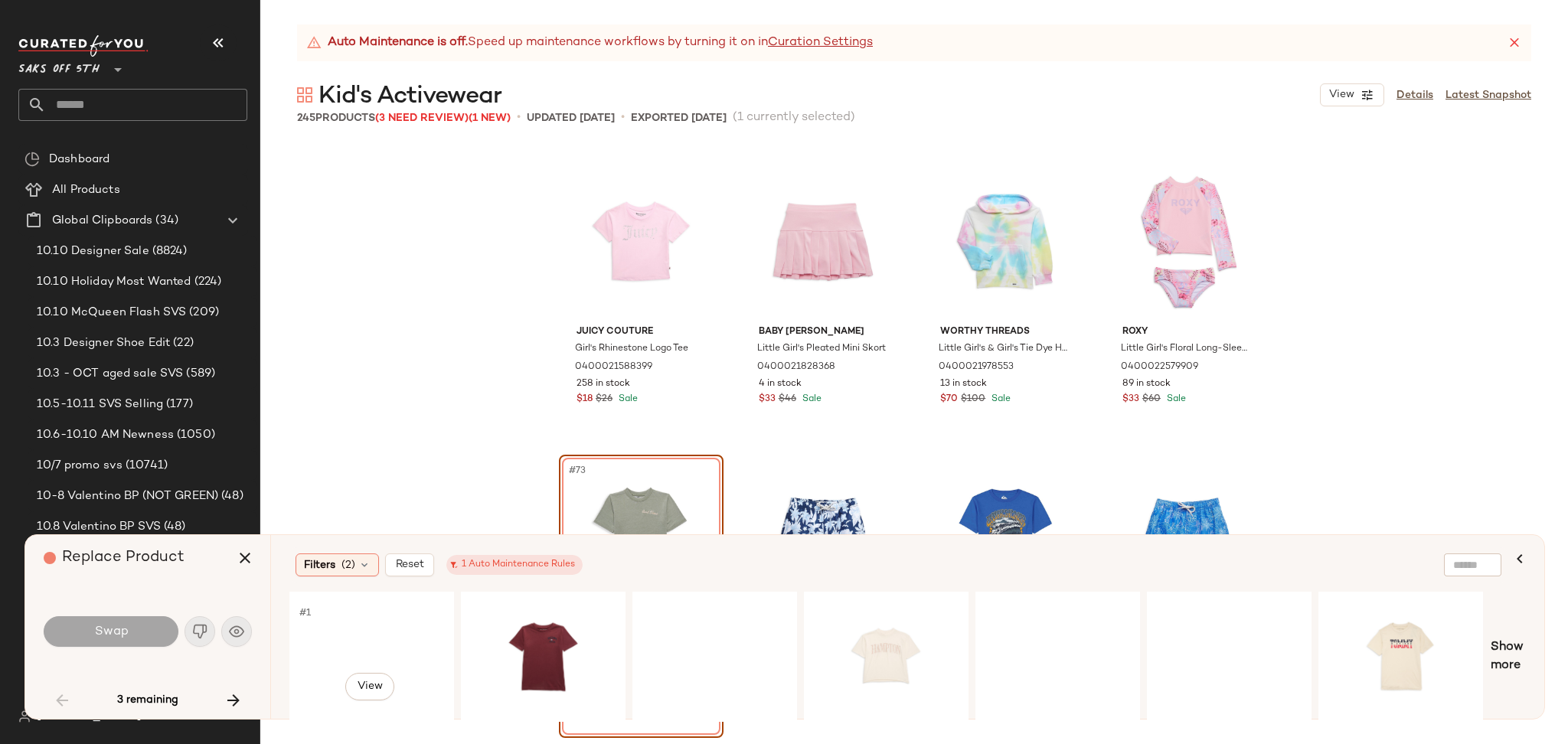
click at [333, 628] on div "#1 View" at bounding box center [371, 656] width 154 height 108
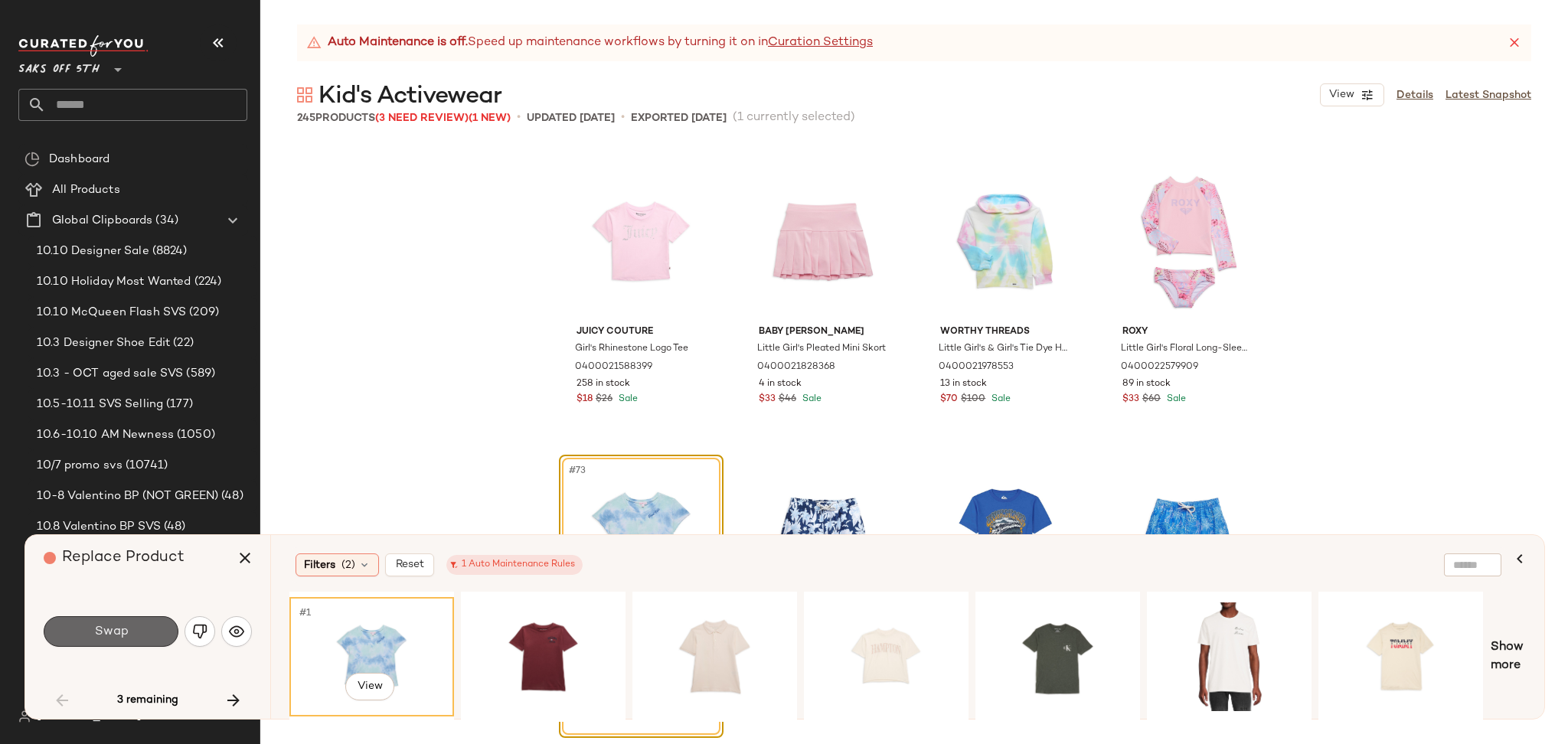
click at [143, 636] on button "Swap" at bounding box center [111, 631] width 135 height 30
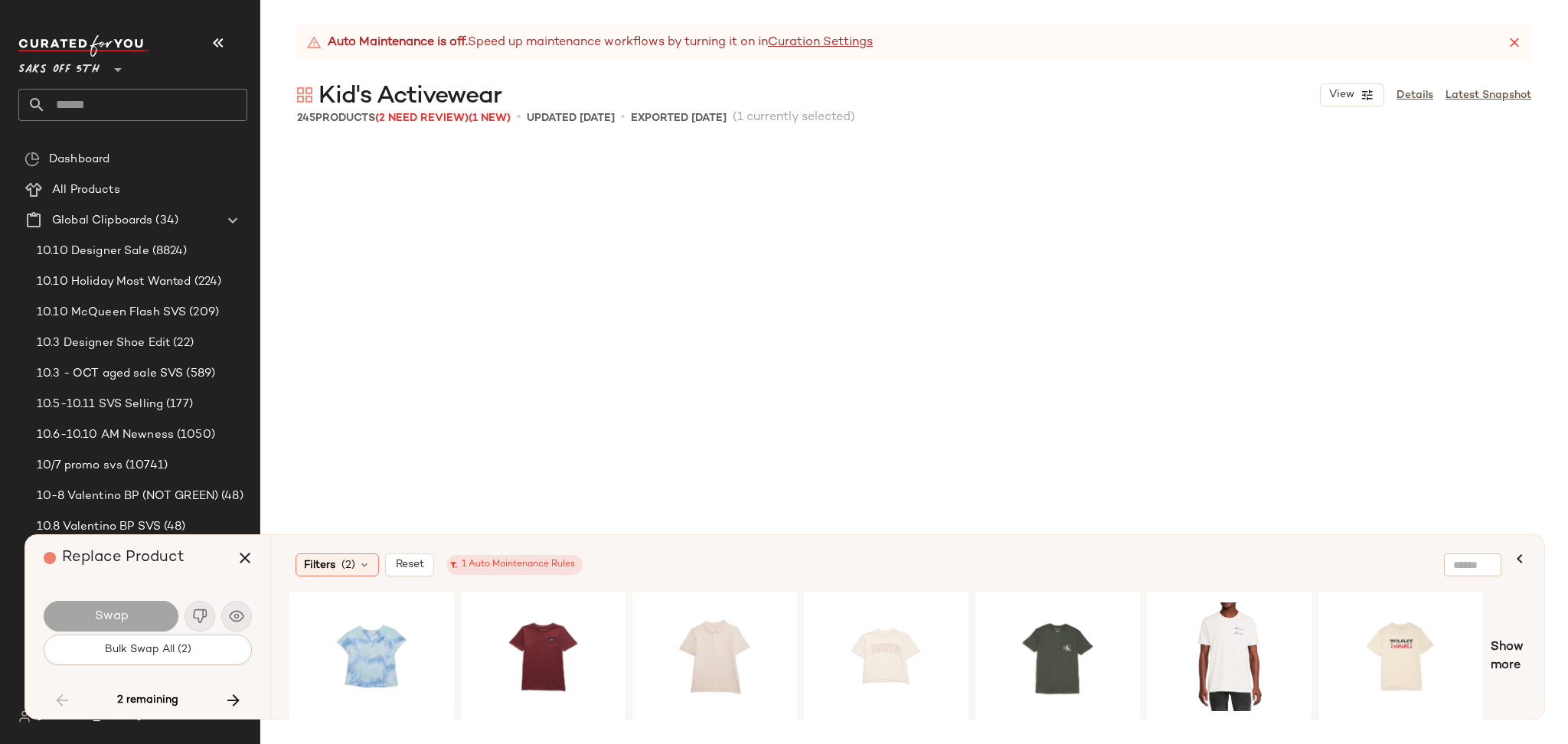
scroll to position [14471, 0]
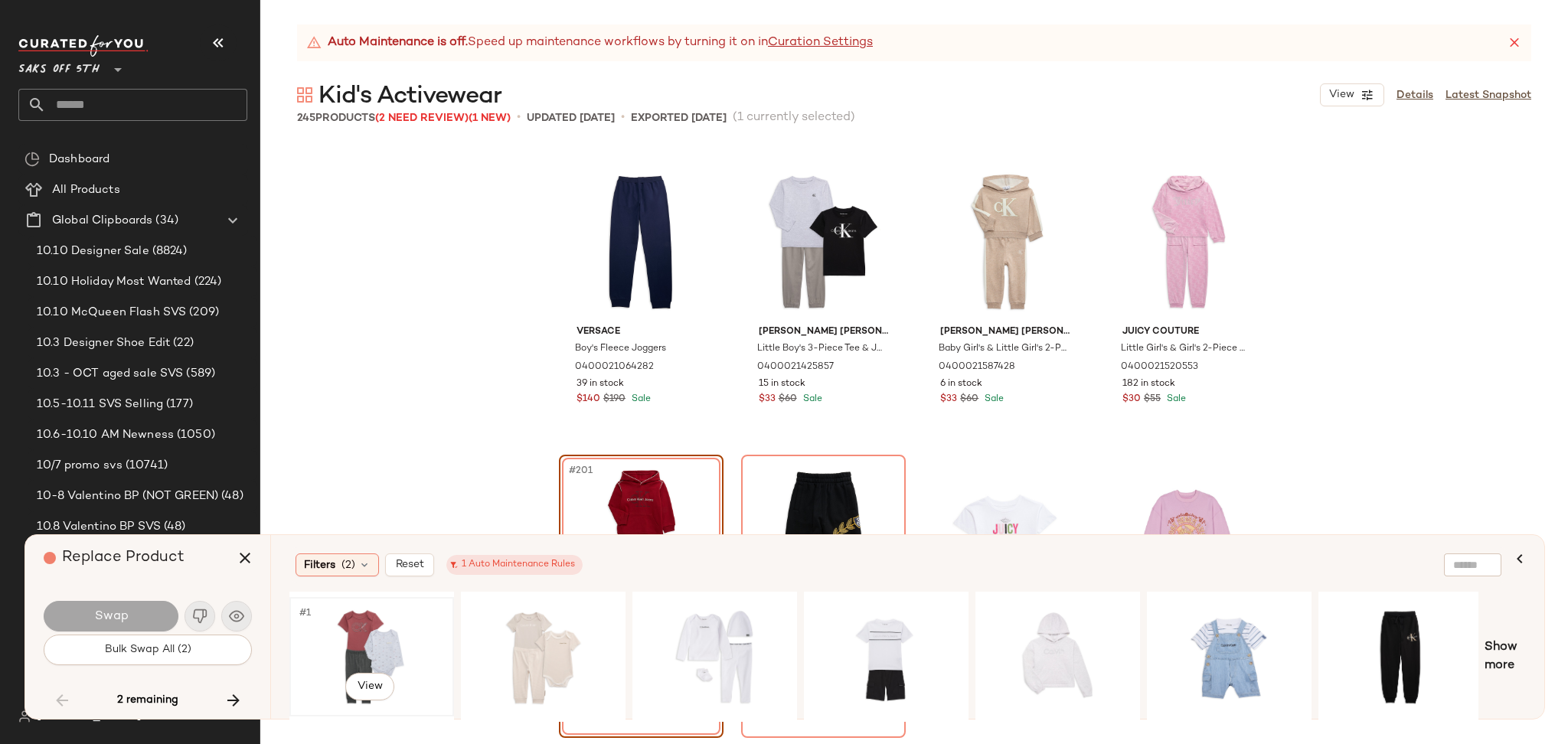
click at [378, 617] on div "#1 View" at bounding box center [371, 656] width 154 height 108
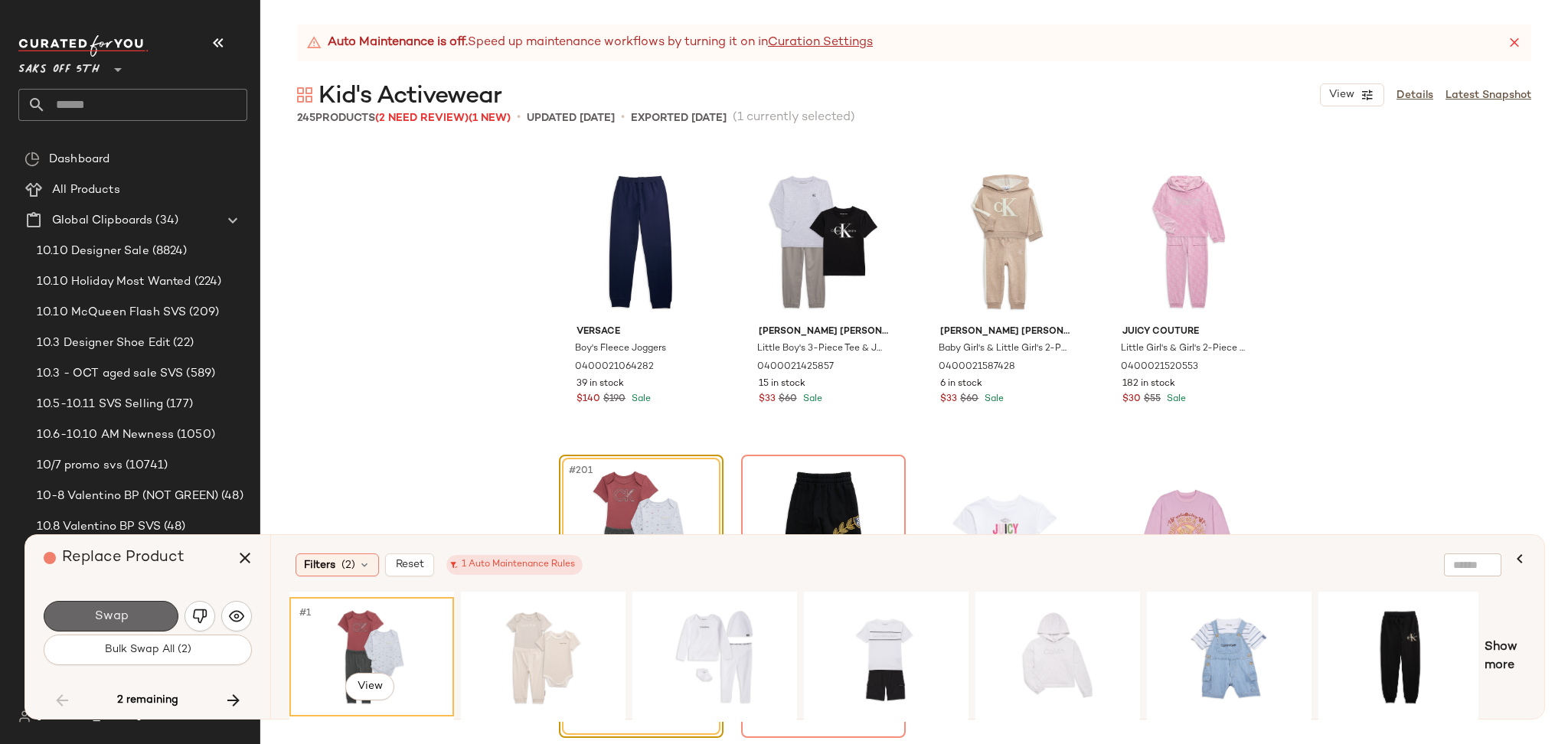
click at [137, 622] on button "Swap" at bounding box center [111, 615] width 135 height 30
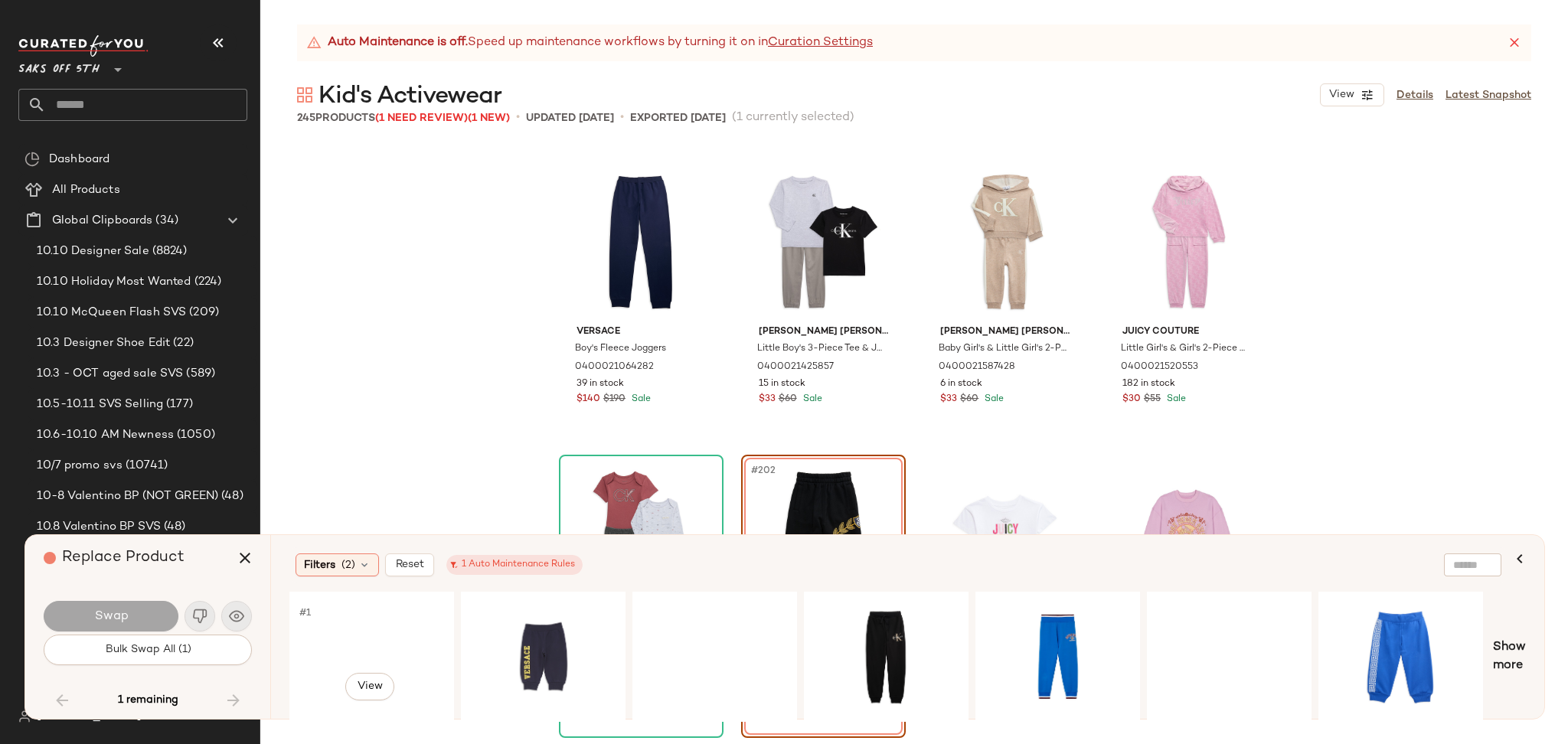
click at [331, 627] on div "#1 View" at bounding box center [371, 656] width 154 height 108
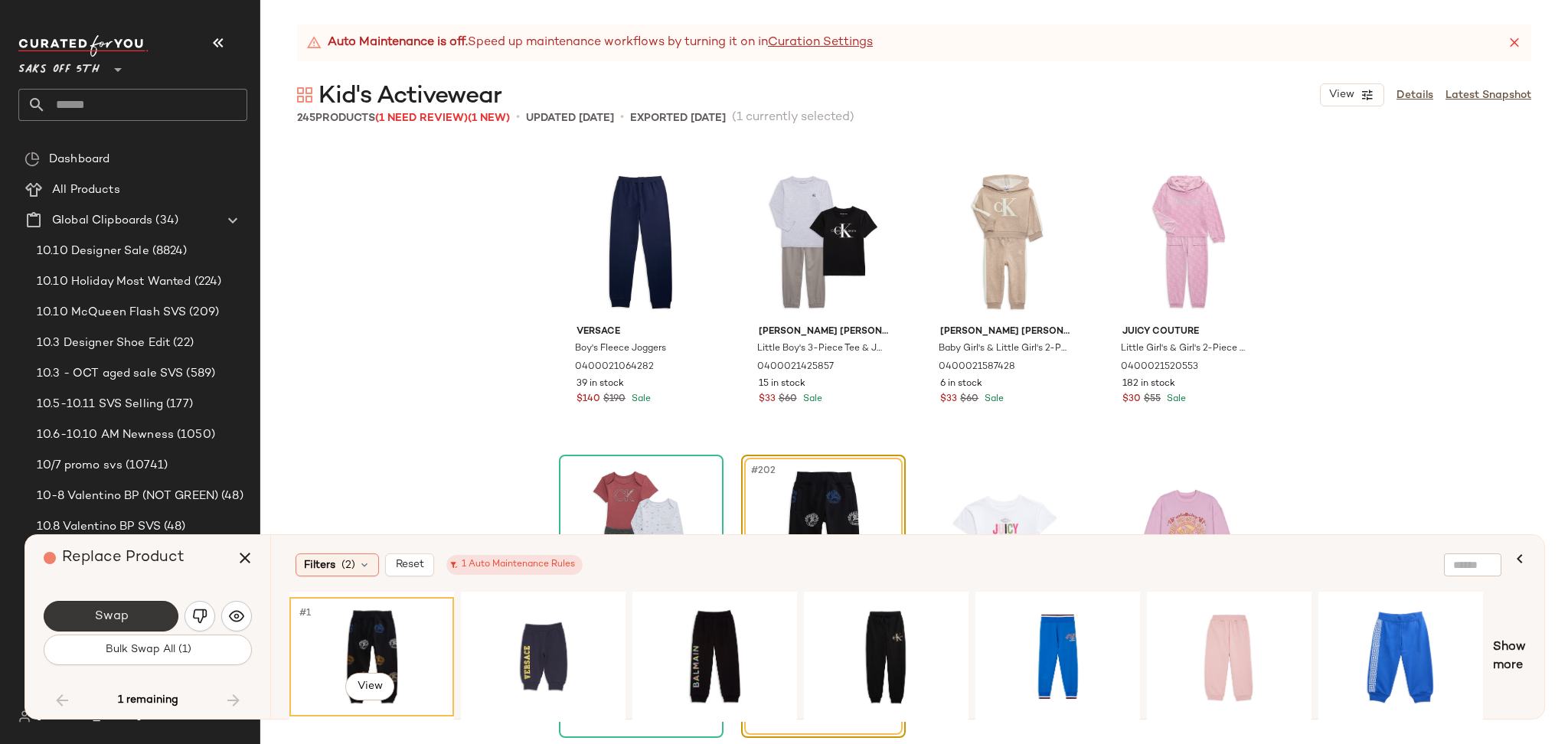
click at [127, 612] on span "Swap" at bounding box center [110, 616] width 34 height 15
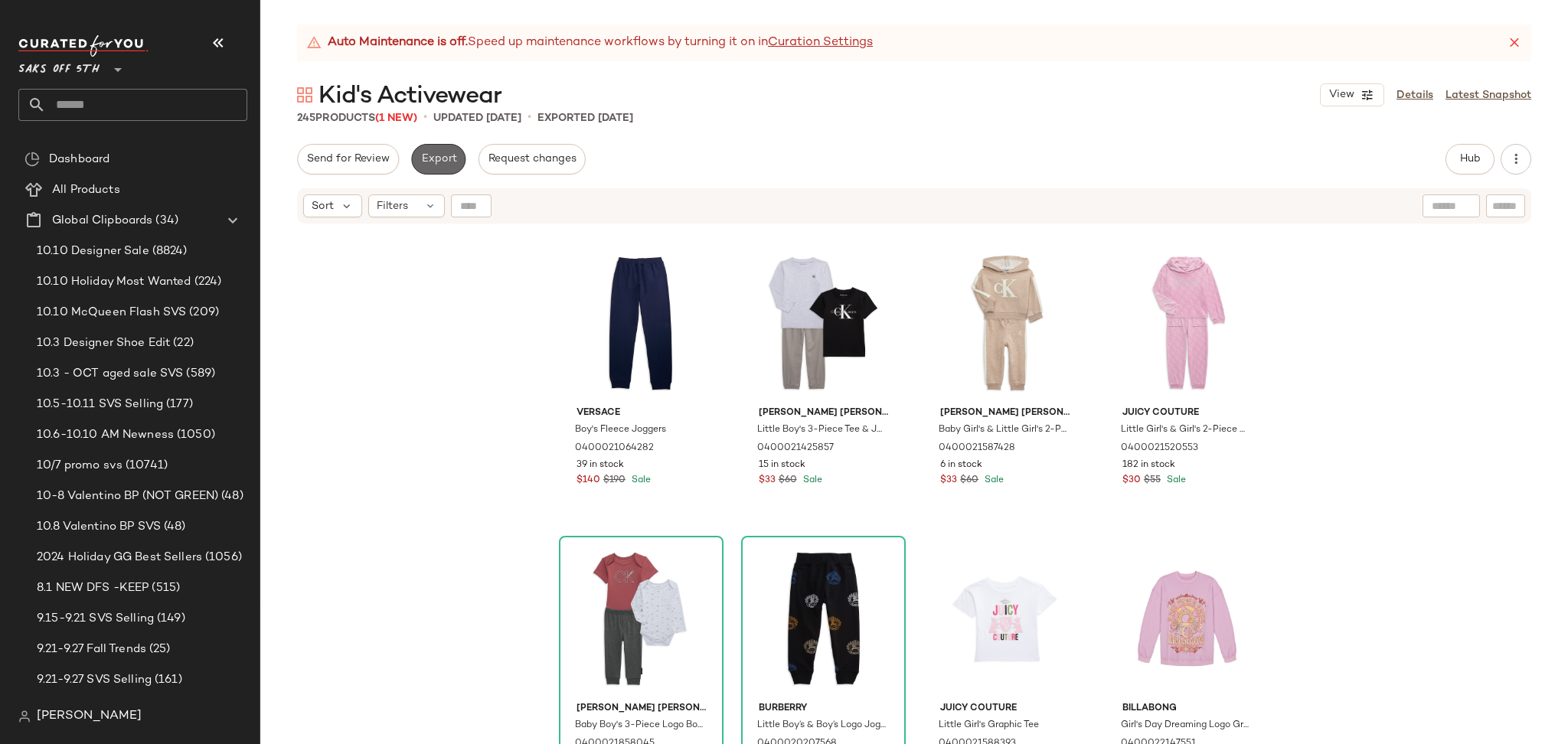
click at [430, 164] on span "Export" at bounding box center [438, 159] width 36 height 12
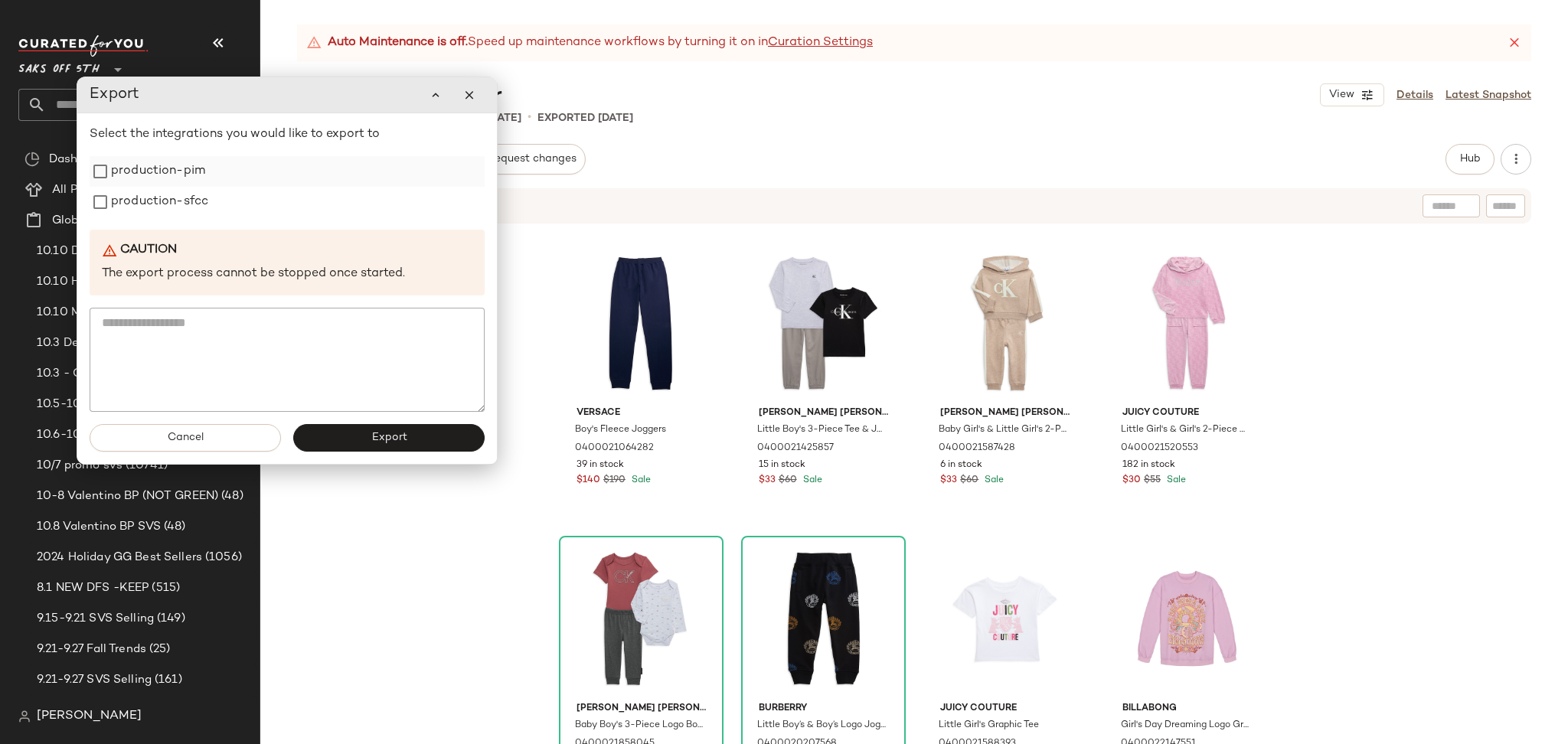
click at [115, 174] on label "production-pim" at bounding box center [157, 170] width 94 height 30
click at [115, 193] on label "production-sfcc" at bounding box center [159, 202] width 97 height 30
click at [384, 446] on button "Export" at bounding box center [389, 438] width 192 height 28
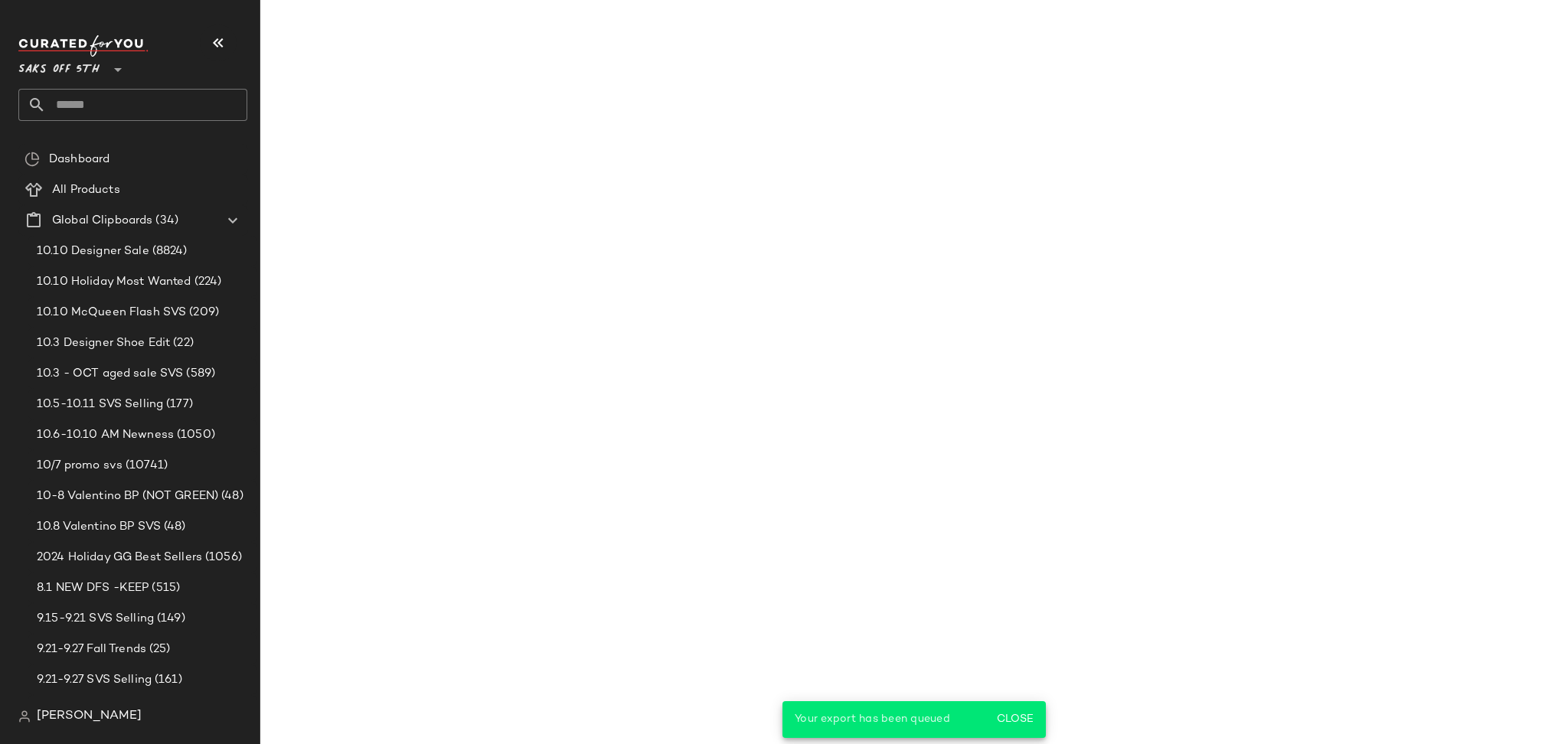
click at [123, 112] on input "text" at bounding box center [147, 105] width 202 height 32
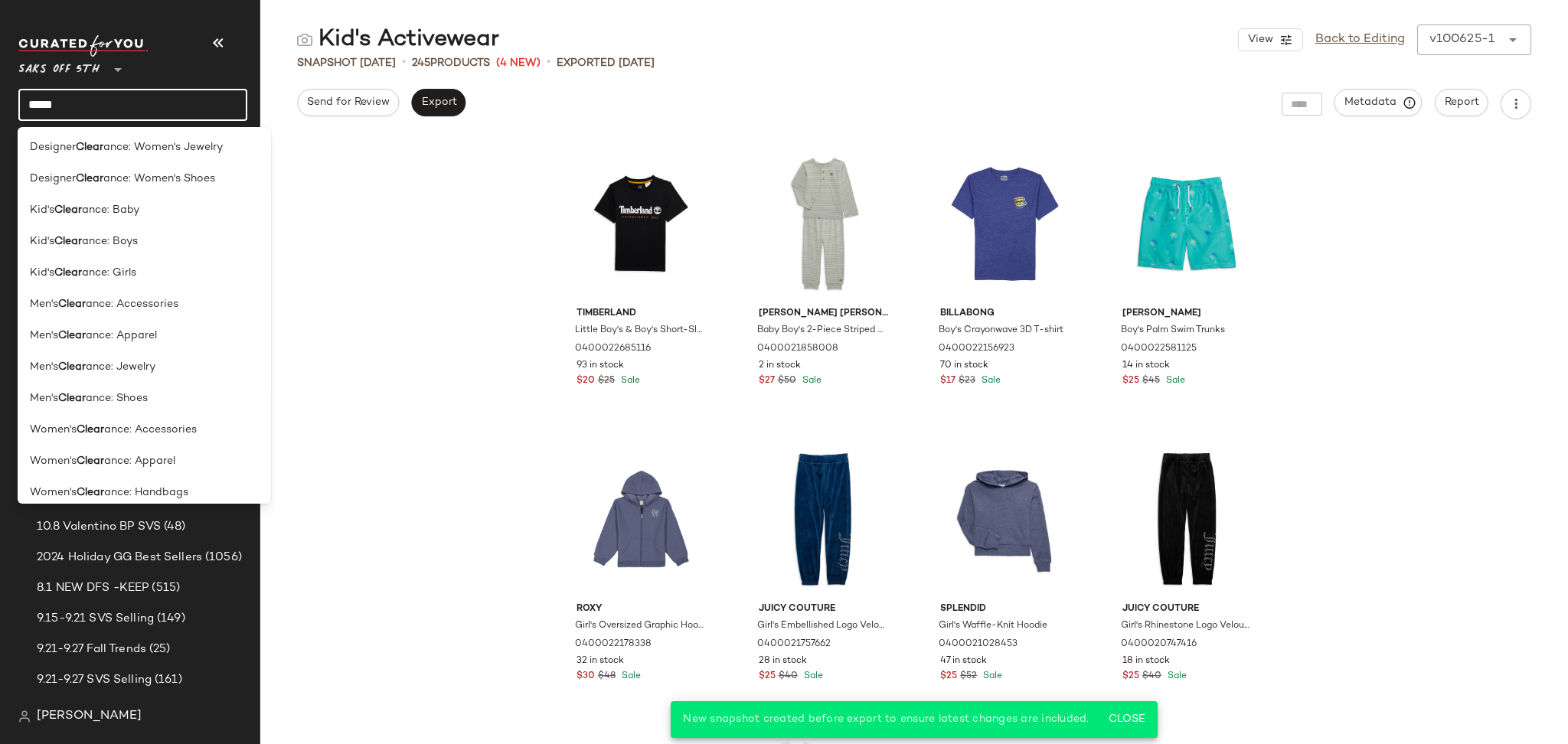
scroll to position [749, 0]
type input "*****"
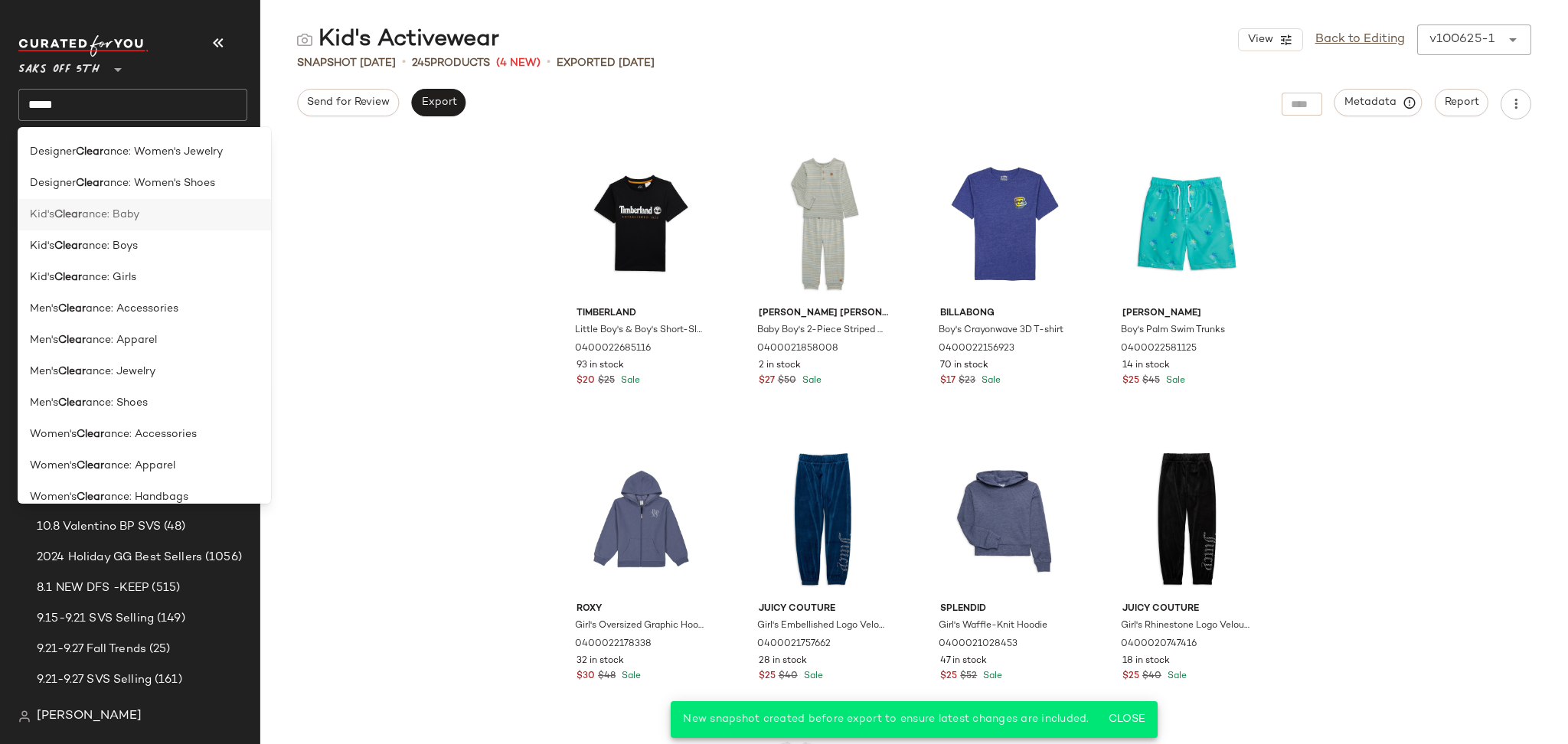
click at [123, 211] on span "ance: Baby" at bounding box center [111, 215] width 57 height 16
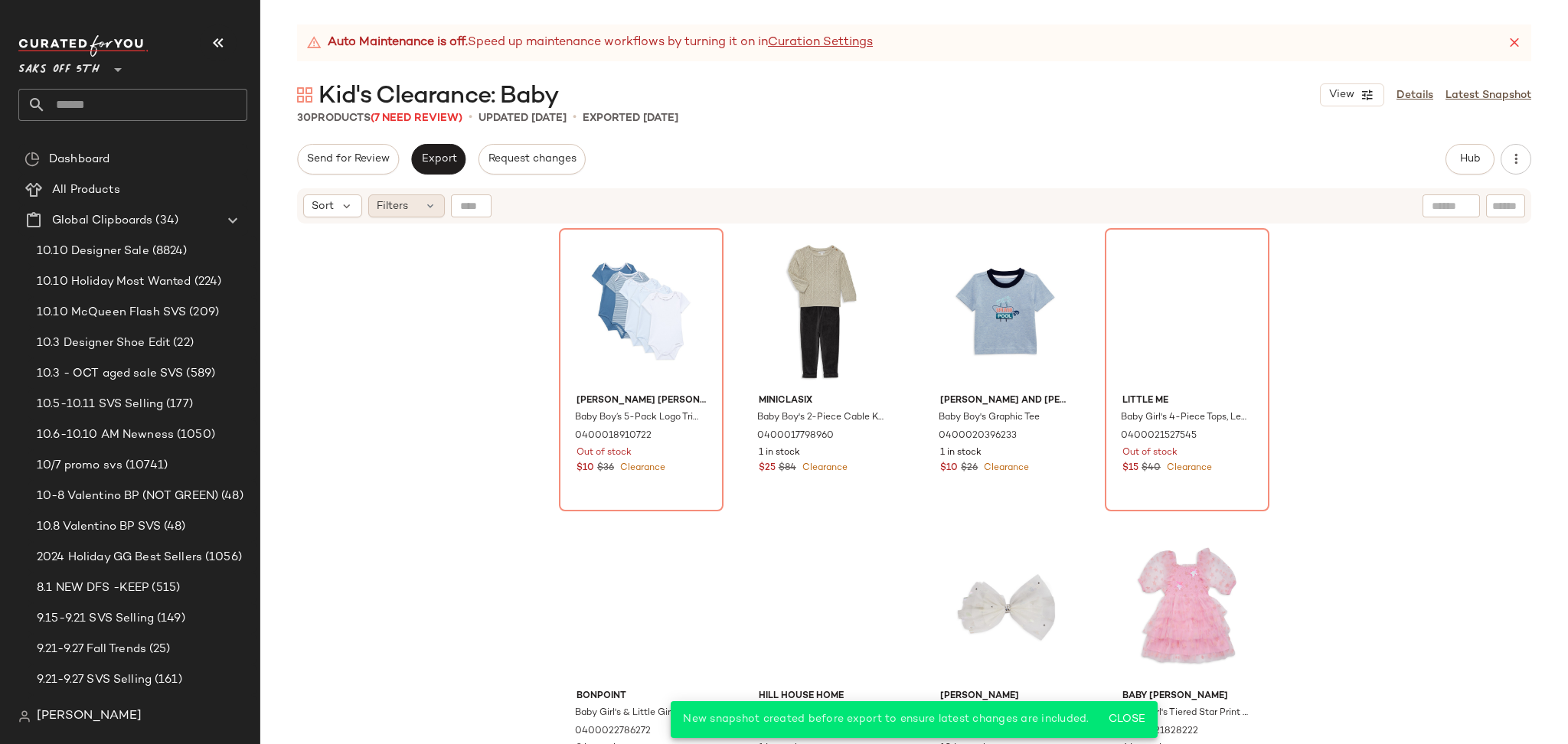
click at [401, 206] on span "Filters" at bounding box center [392, 206] width 31 height 16
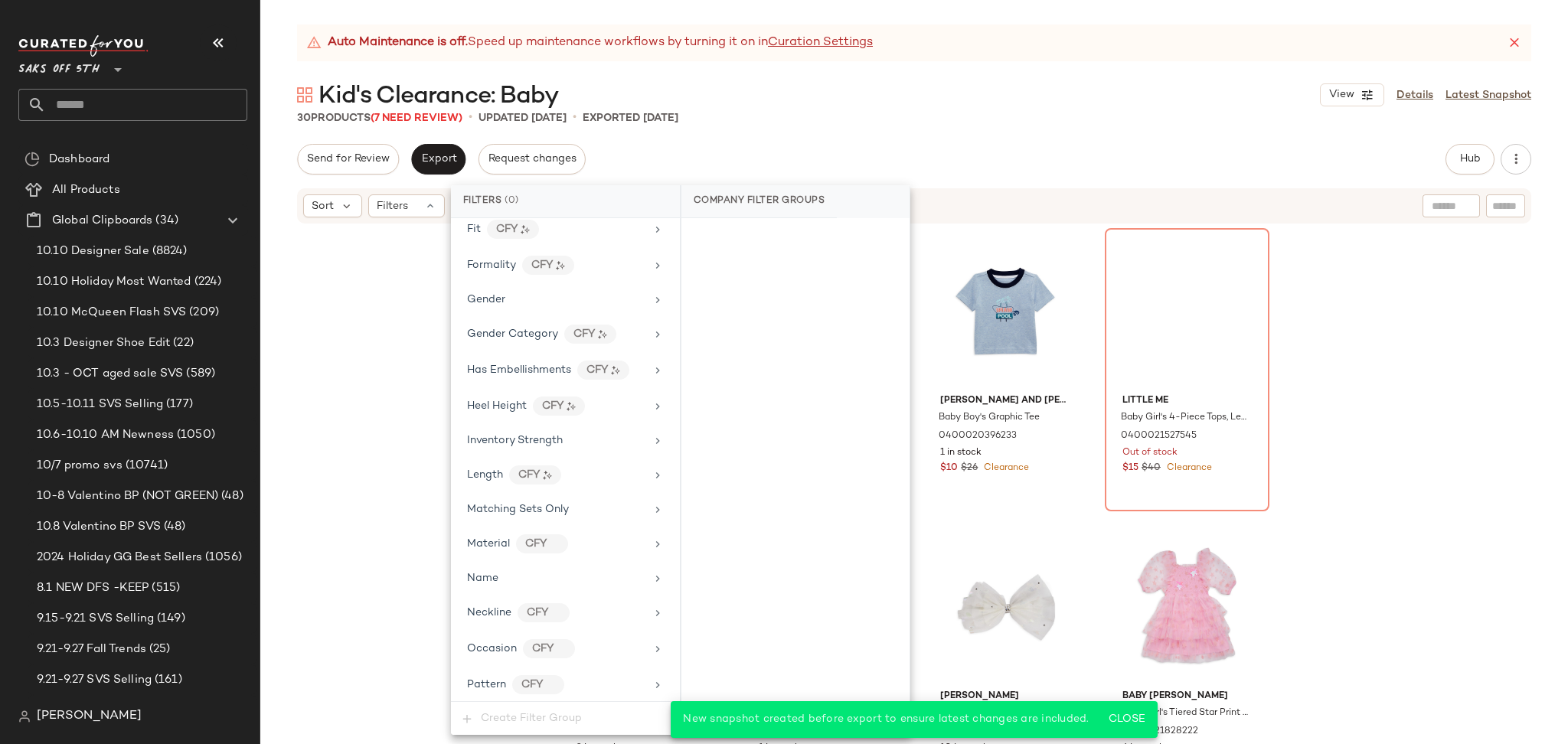
scroll to position [798, 0]
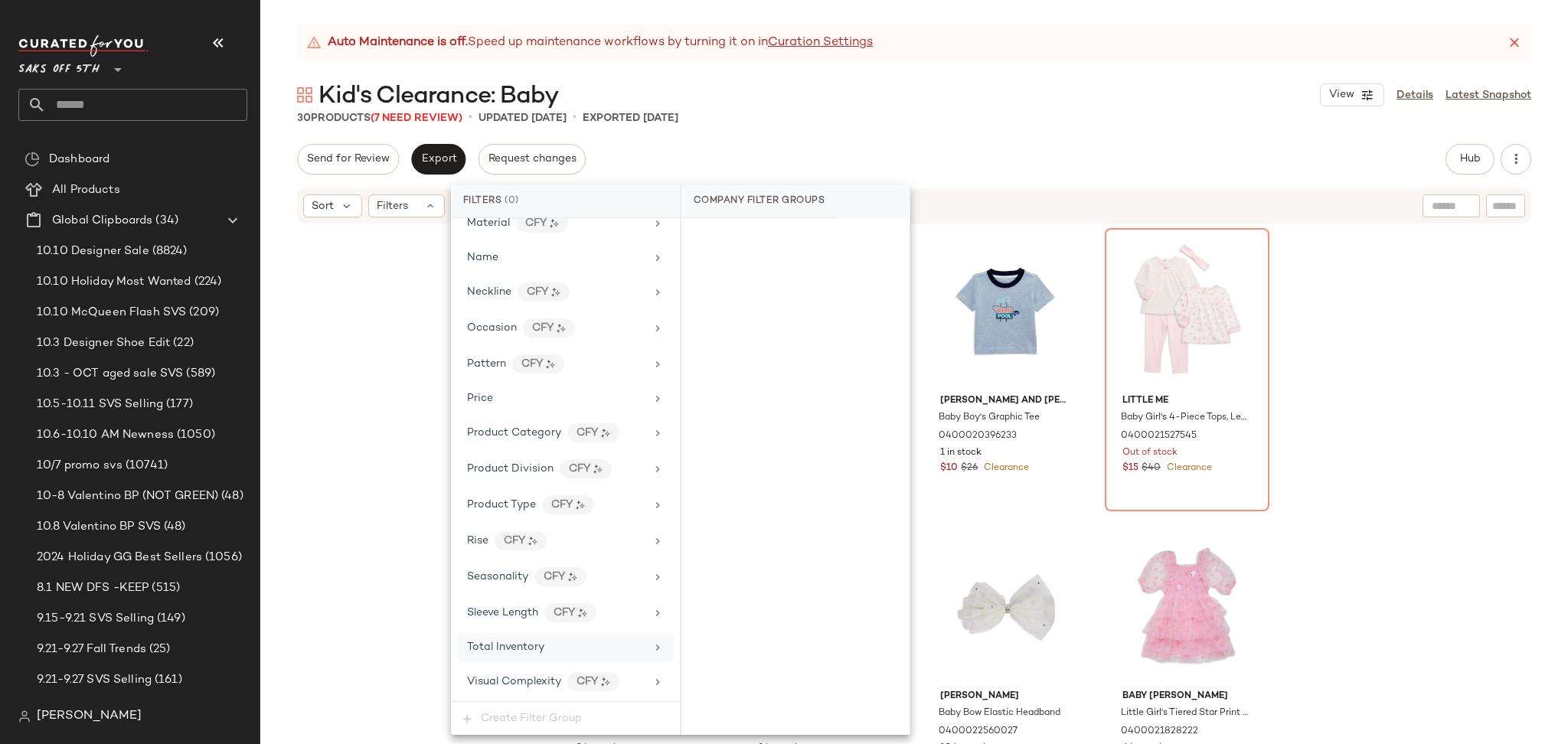
click at [551, 643] on div "Total Inventory" at bounding box center [556, 646] width 178 height 16
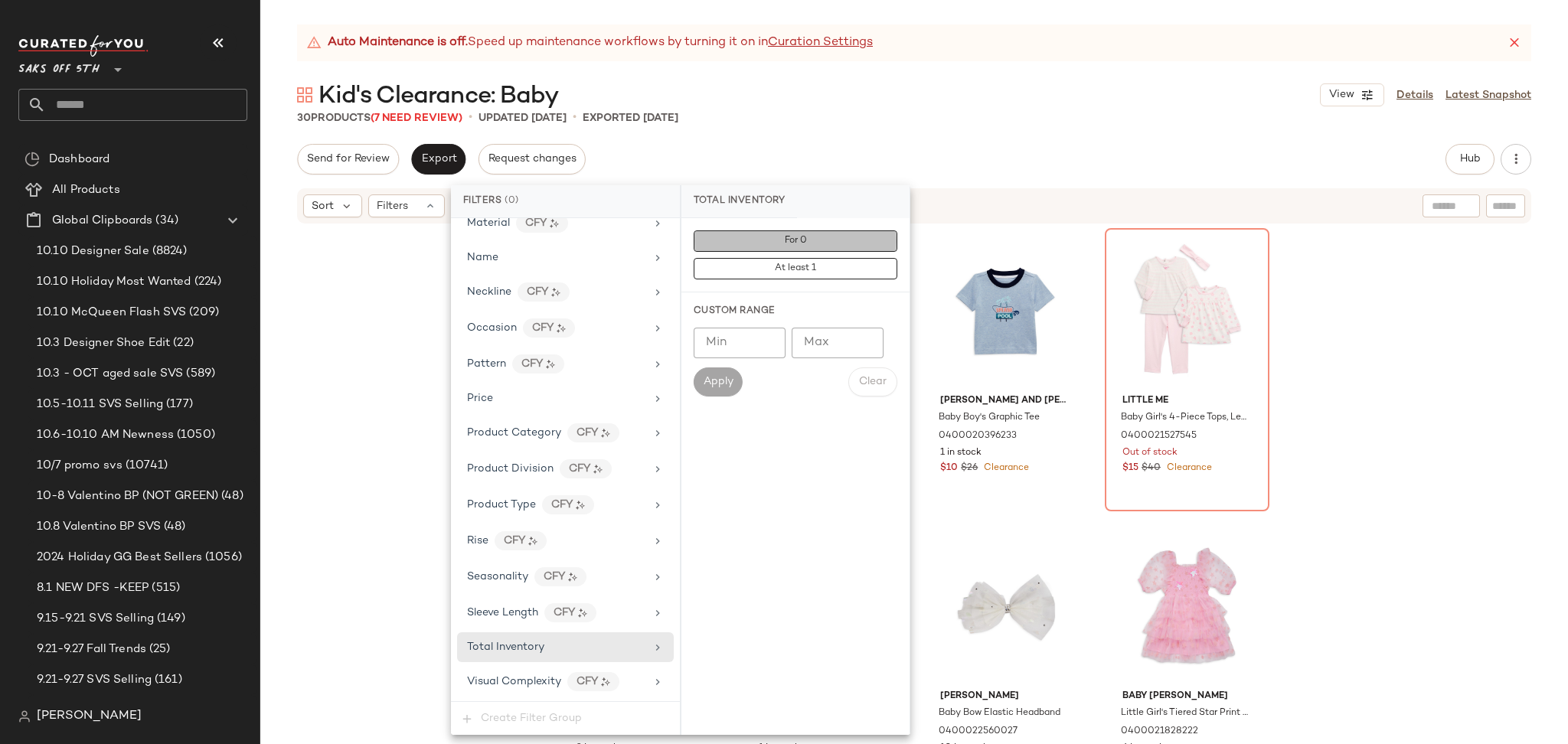
click at [749, 246] on button "For 0" at bounding box center [795, 241] width 204 height 22
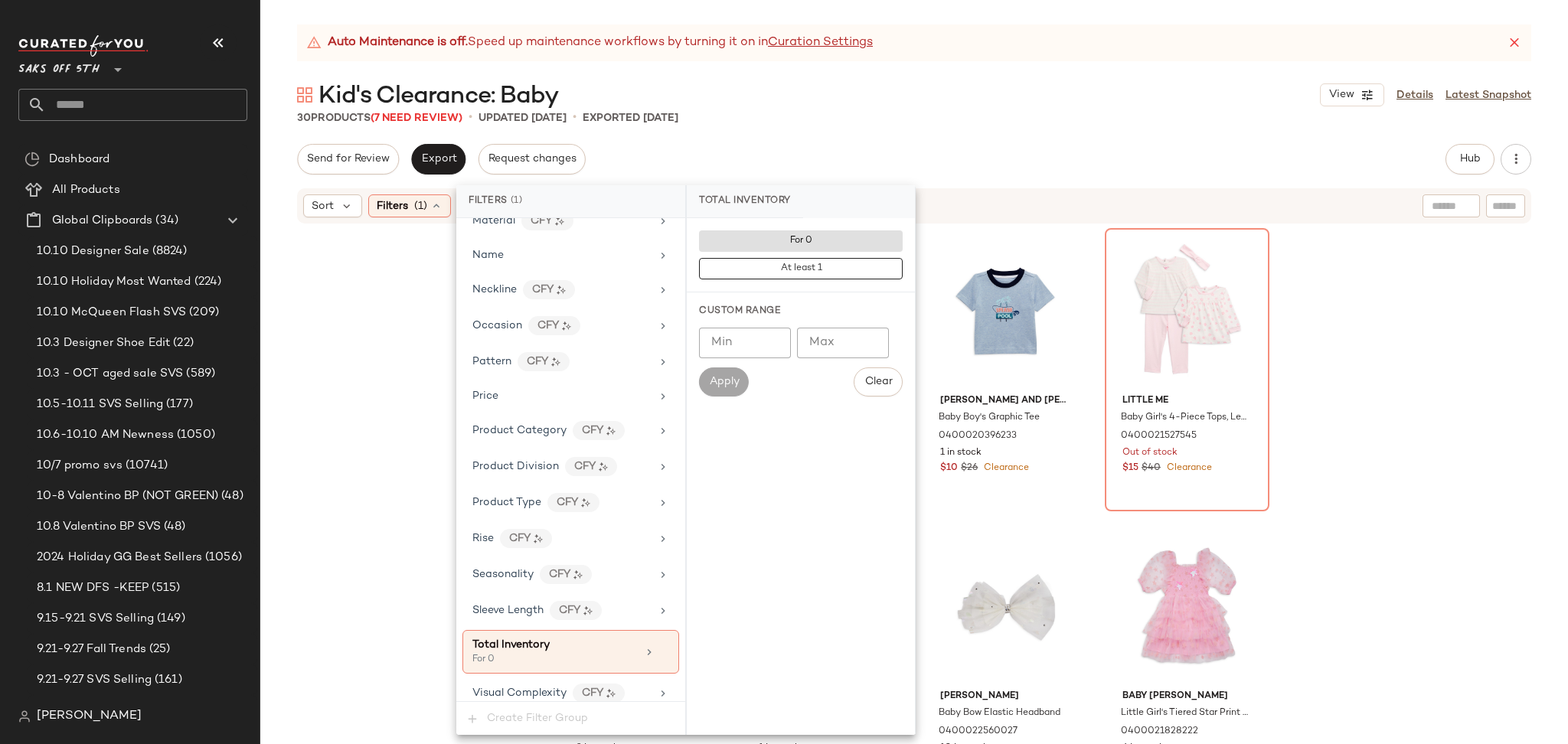
click at [946, 142] on div "Auto Maintenance is off. Speed up maintenance workflows by turning it on in Cur…" at bounding box center [914, 384] width 1307 height 719
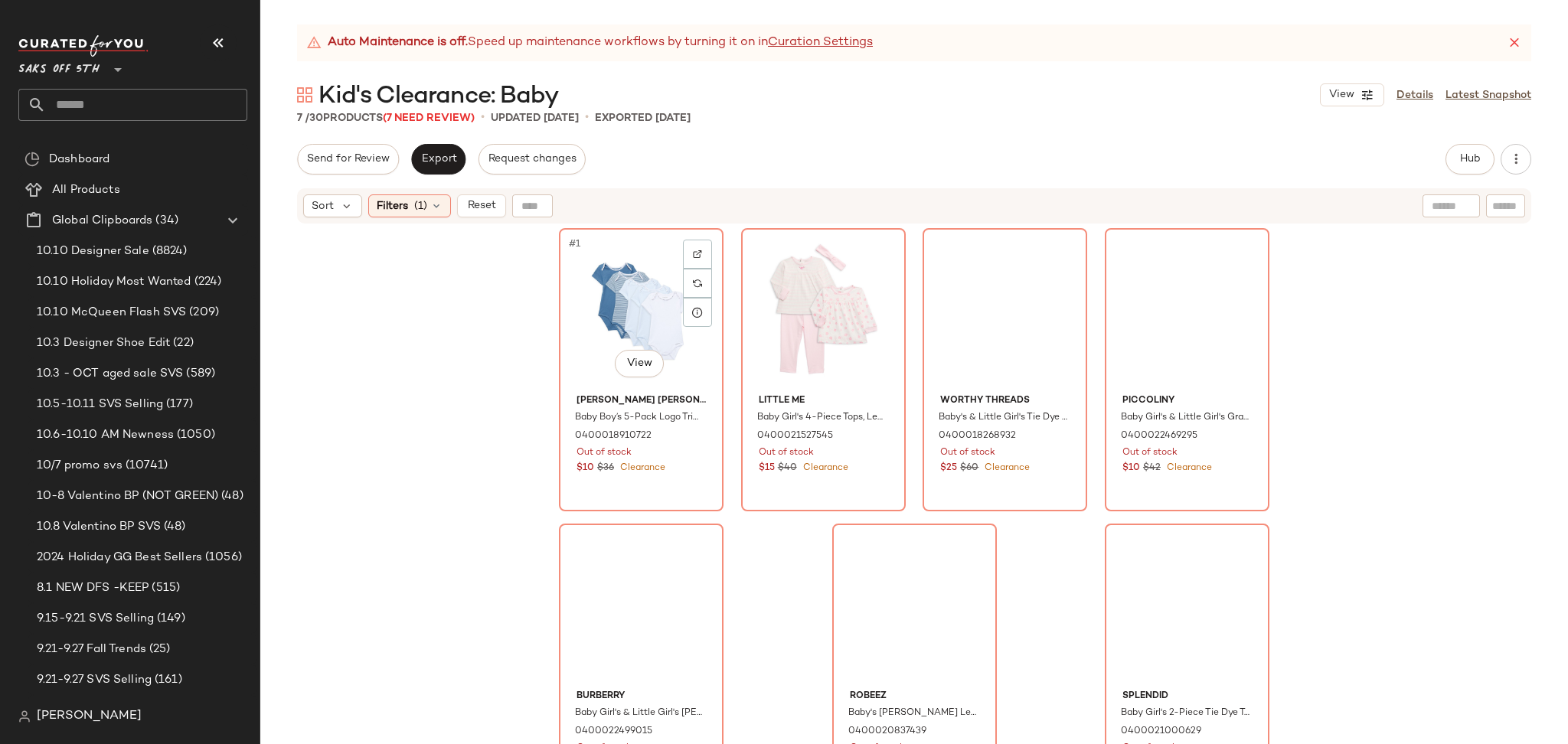
click at [585, 319] on div "#1 View" at bounding box center [641, 310] width 154 height 154
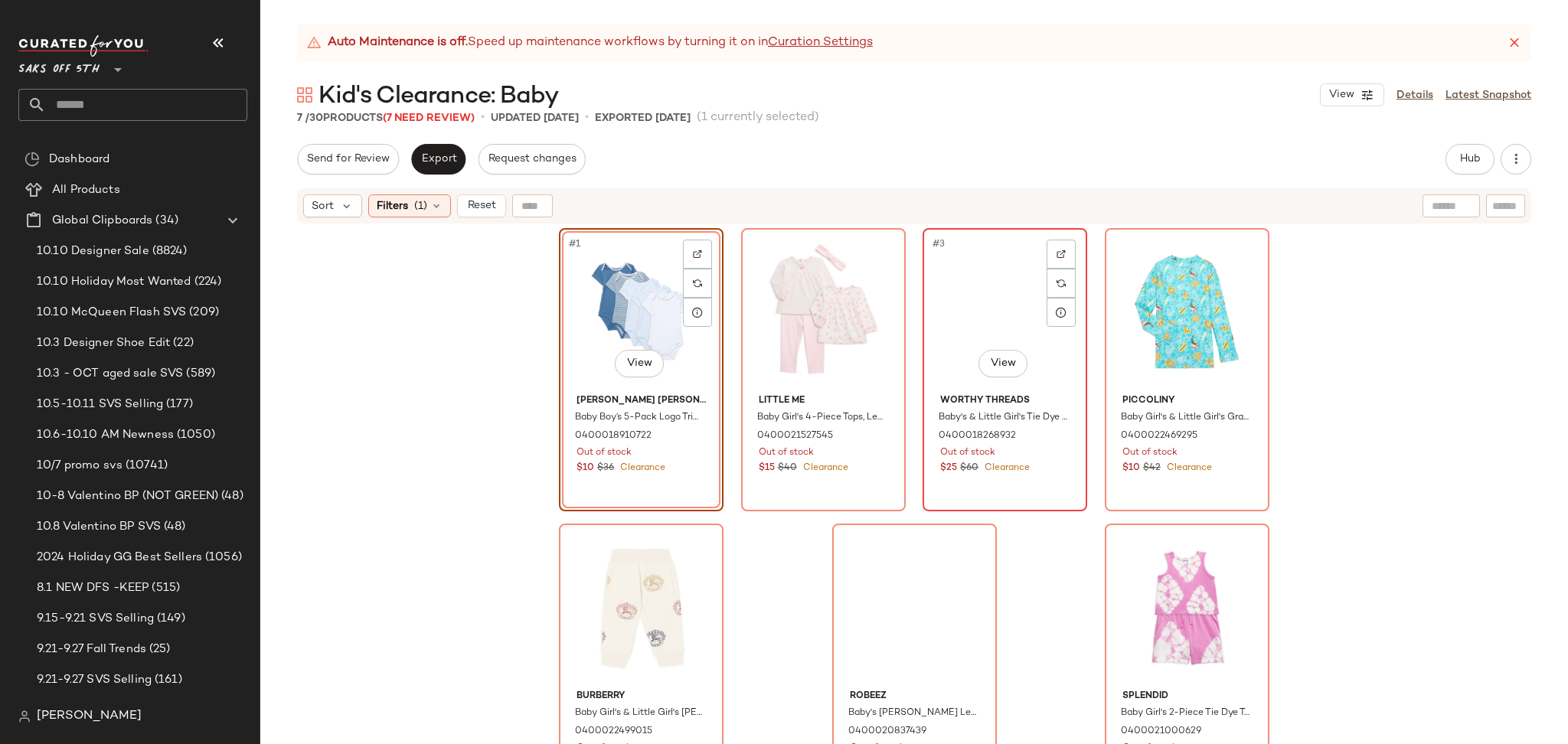
scroll to position [23, 0]
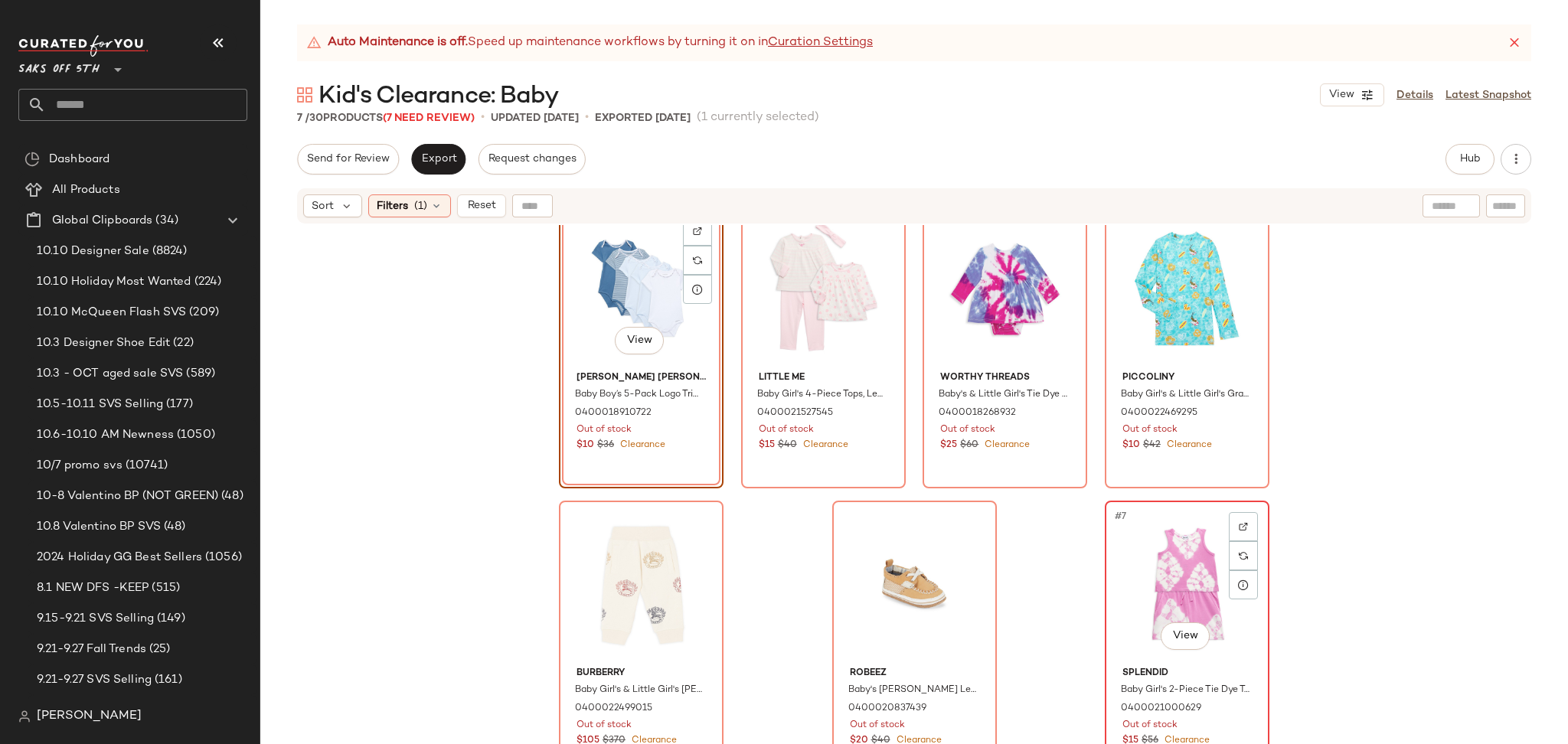
click at [1177, 566] on div "#7 View" at bounding box center [1186, 583] width 154 height 154
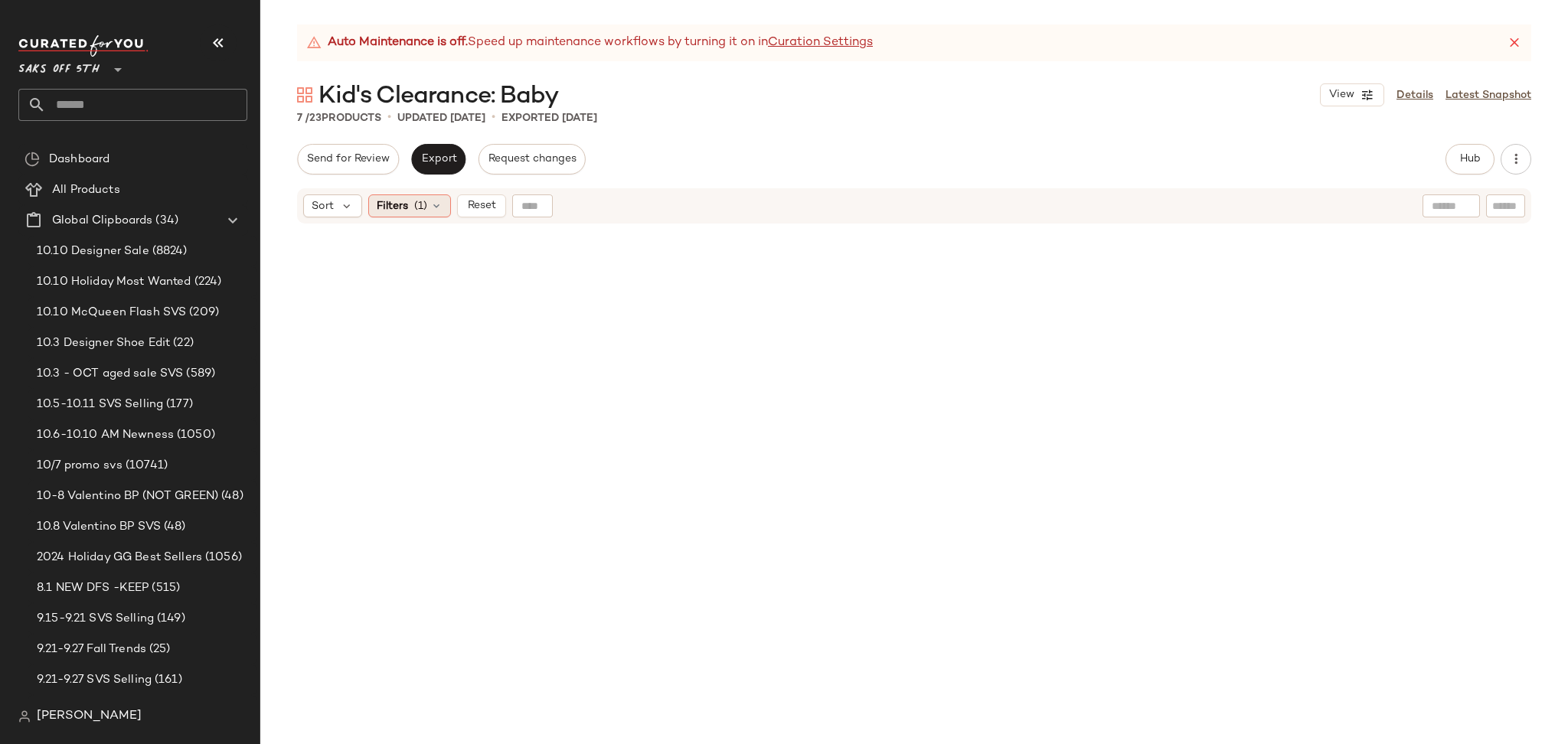
click at [417, 195] on div "Filters (1)" at bounding box center [409, 206] width 83 height 23
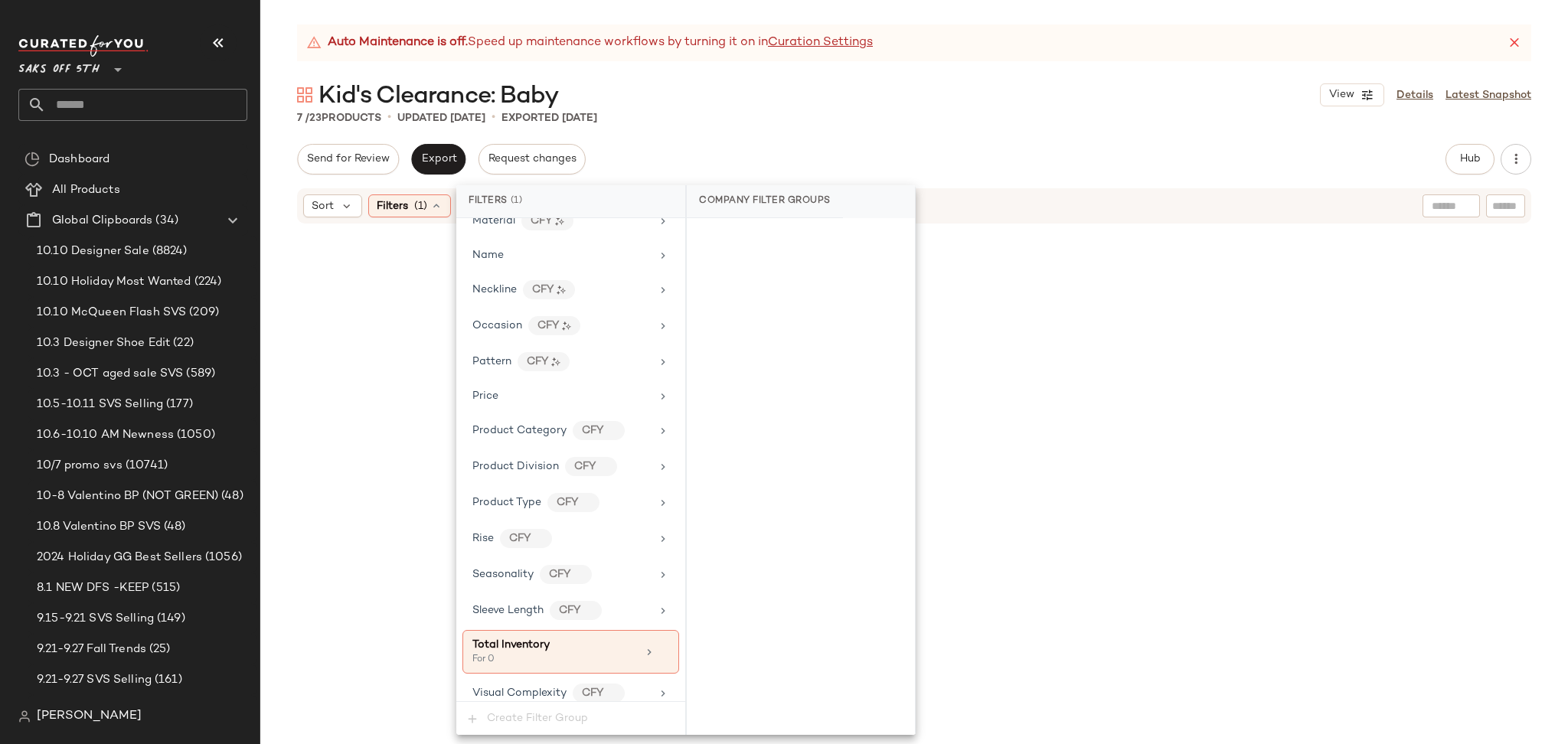
scroll to position [811, 0]
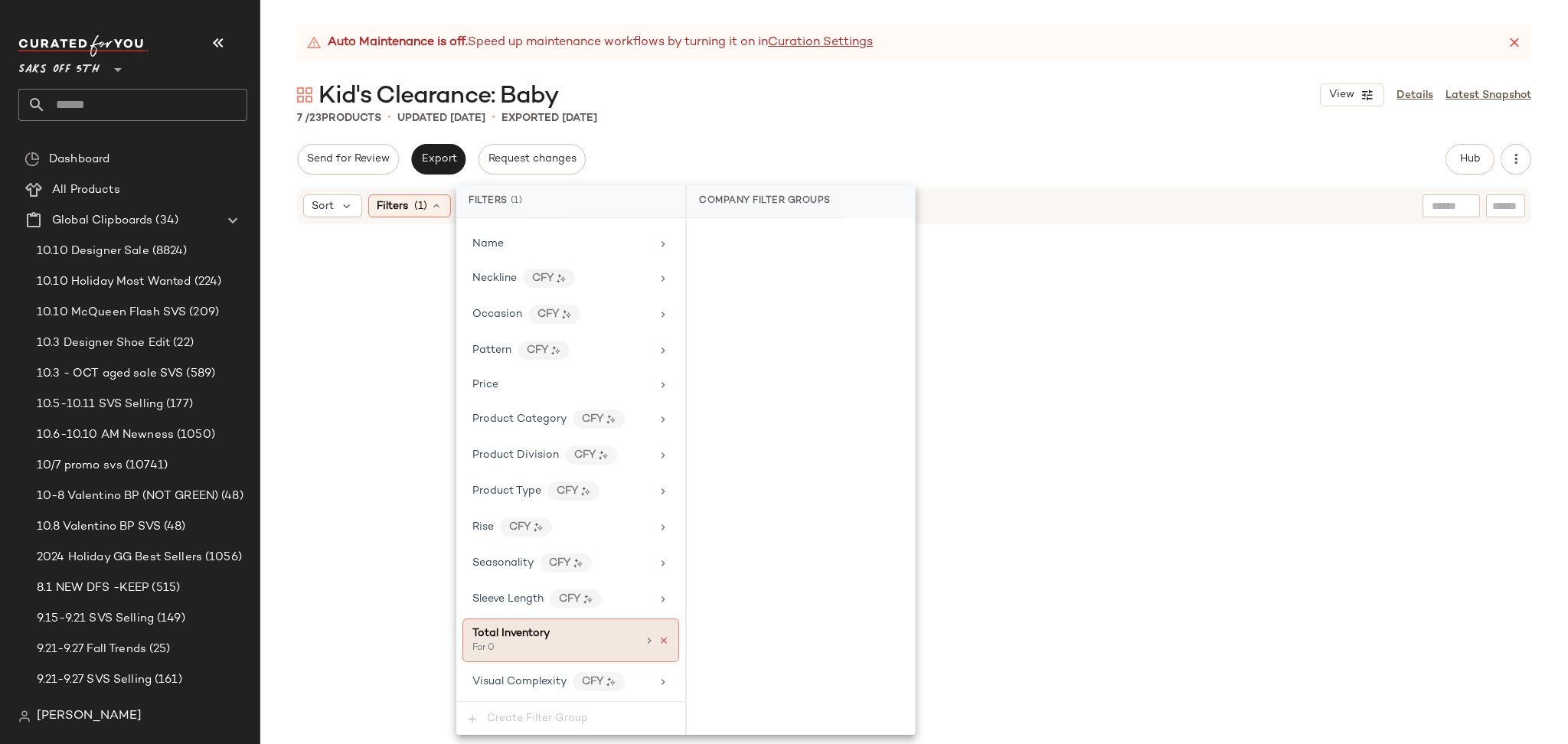
click at [658, 638] on icon at bounding box center [664, 640] width 11 height 11
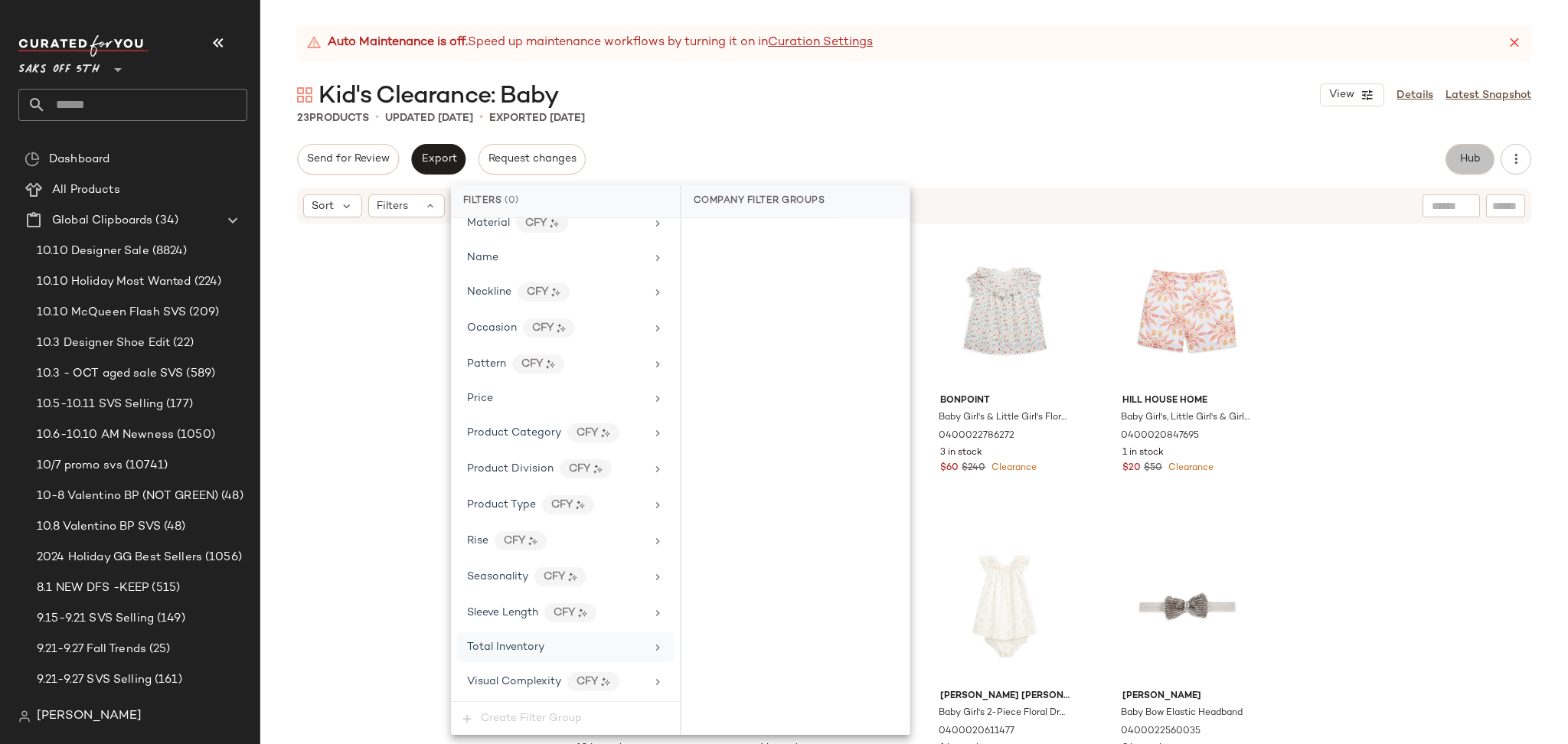
click at [1456, 157] on button "Hub" at bounding box center [1470, 159] width 49 height 30
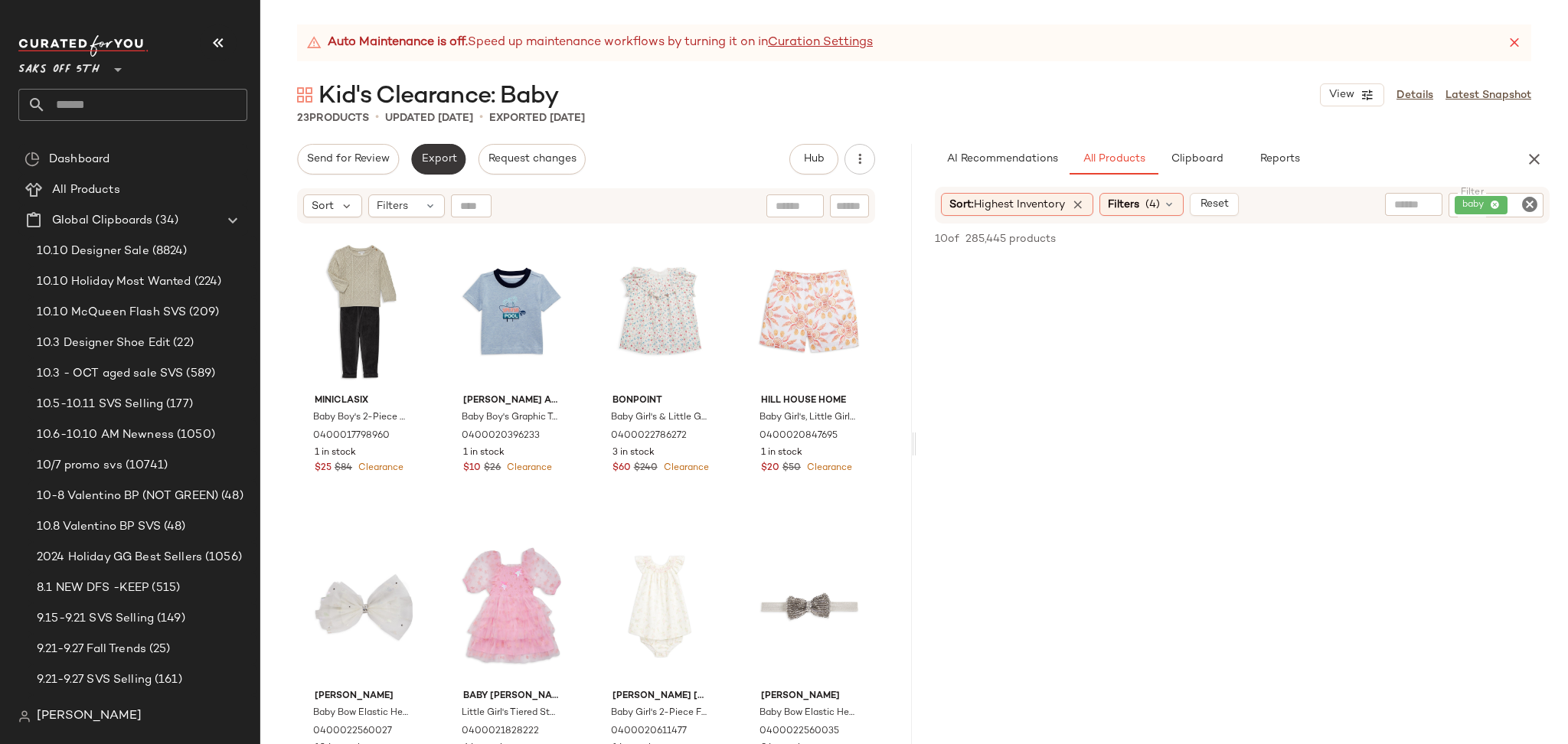
click at [444, 153] on span "Export" at bounding box center [438, 159] width 36 height 12
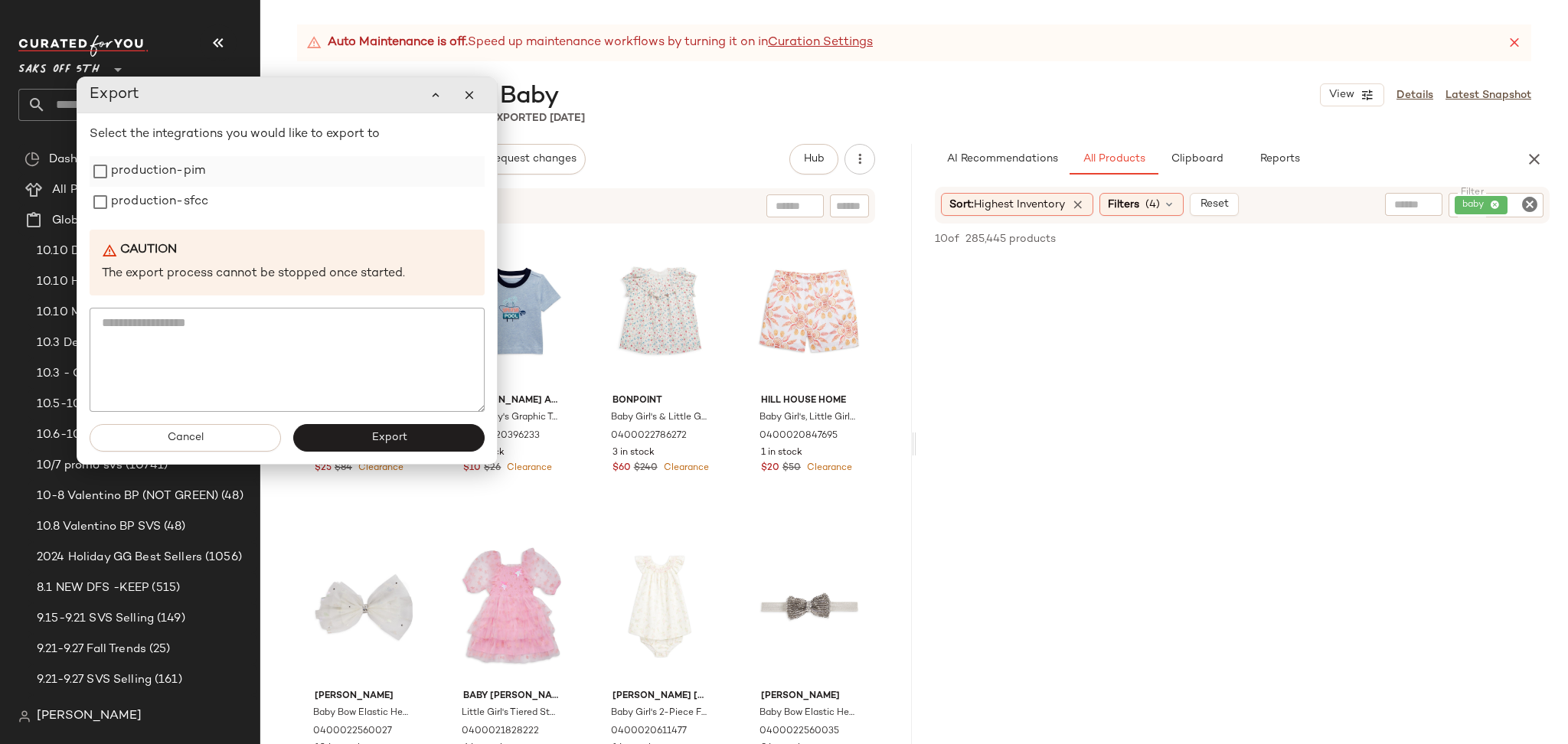
click at [130, 166] on label "production-pim" at bounding box center [157, 170] width 94 height 30
click at [1131, 211] on span "Filters" at bounding box center [1124, 205] width 31 height 16
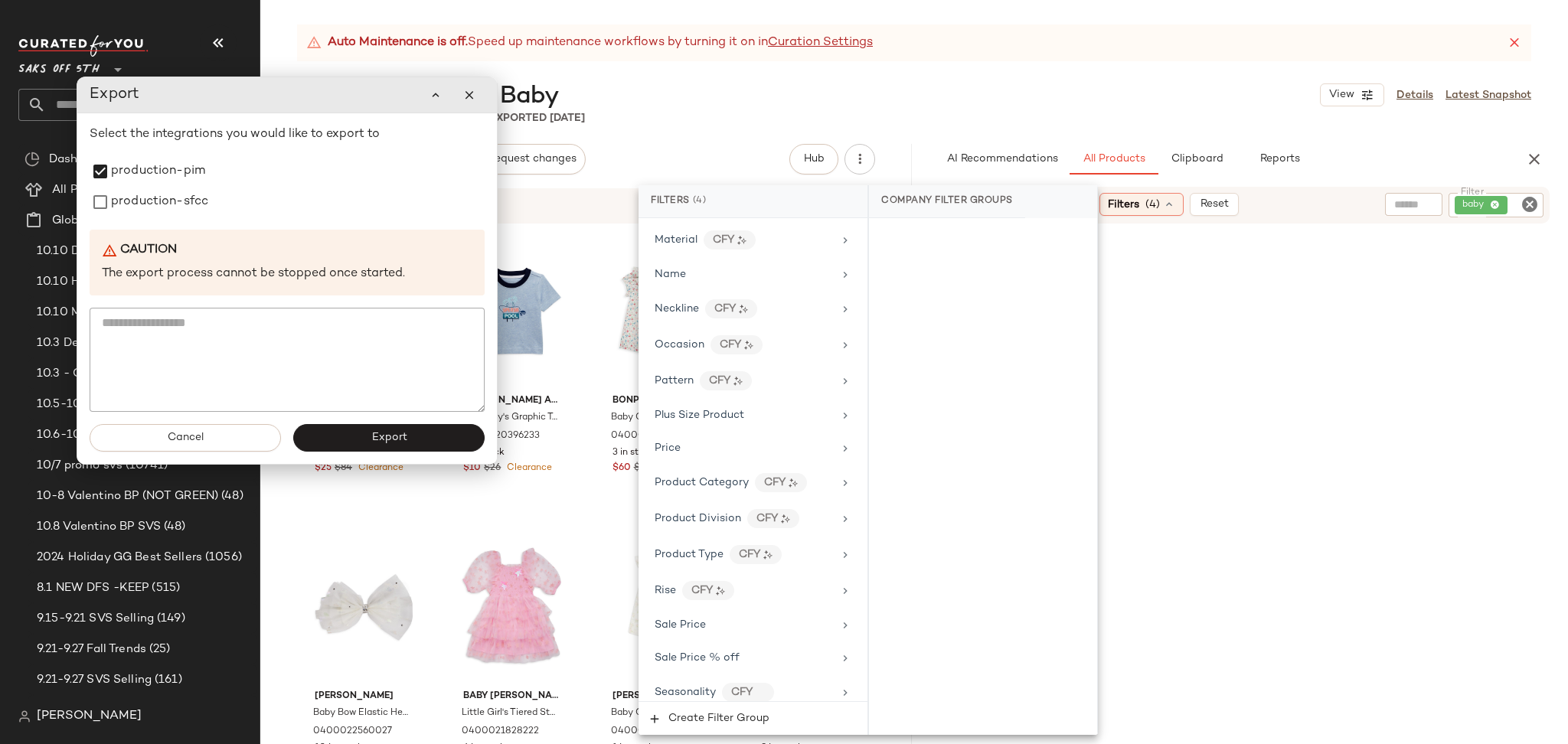
scroll to position [952, 0]
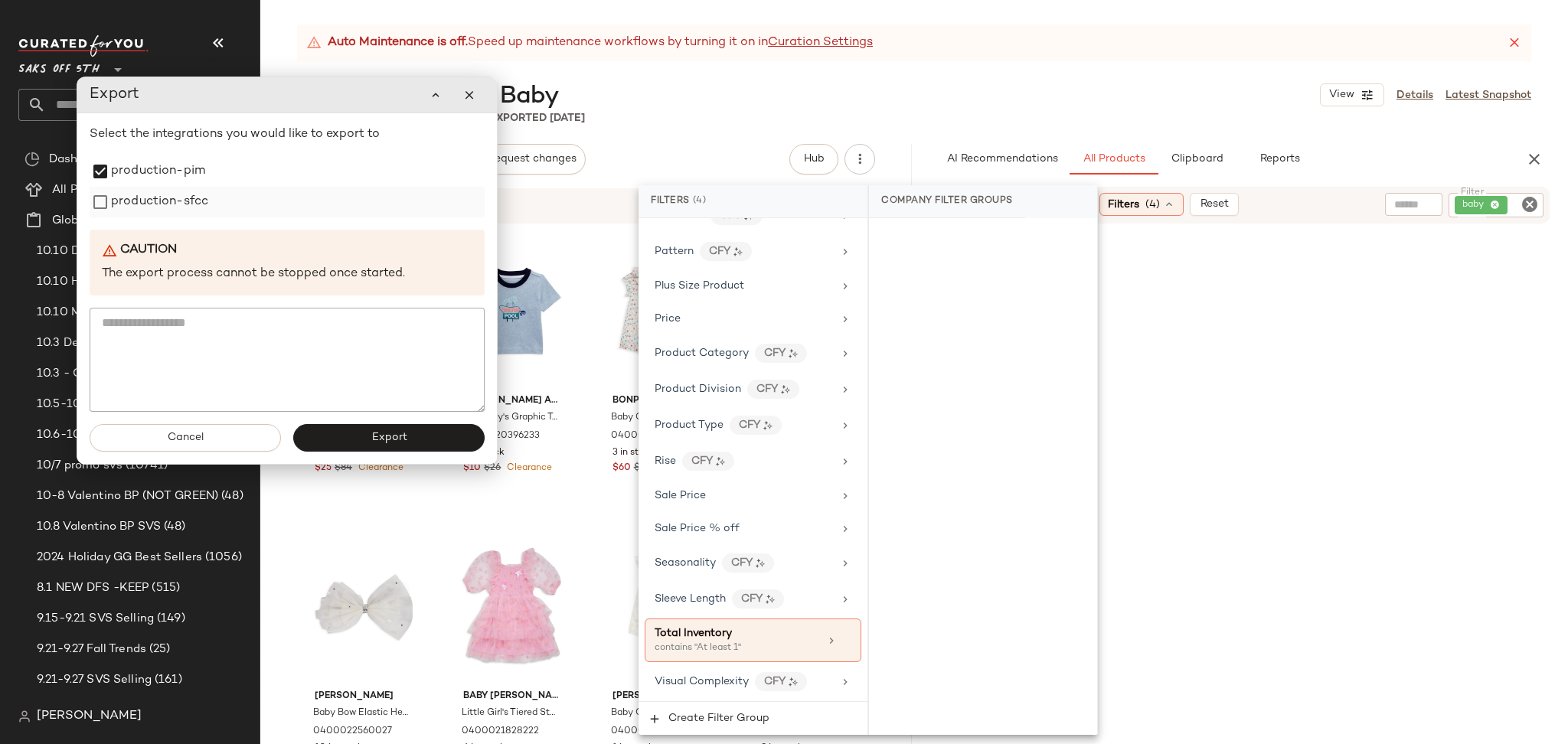
click at [195, 217] on label "production-sfcc" at bounding box center [159, 202] width 97 height 30
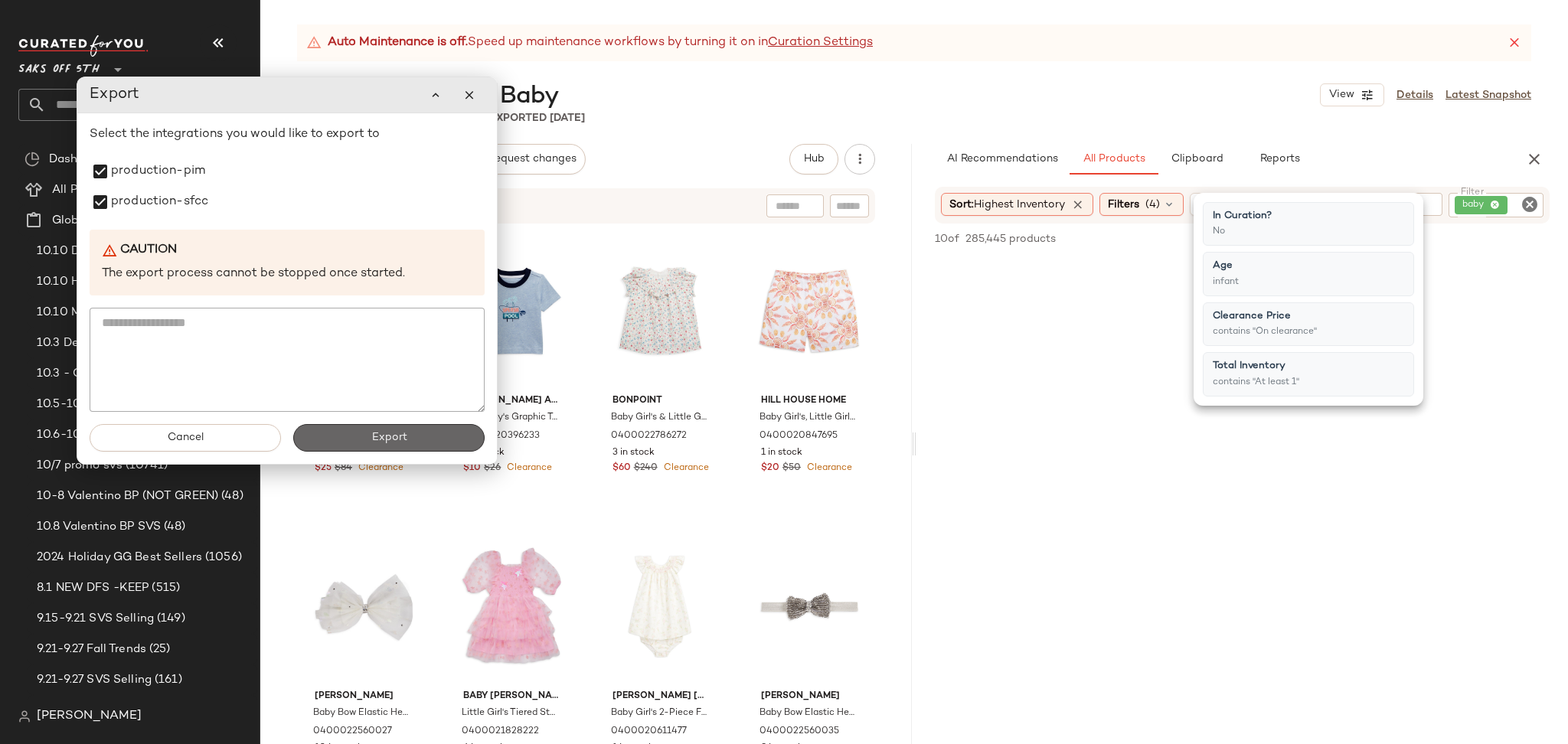
click at [371, 443] on span "Export" at bounding box center [389, 438] width 36 height 12
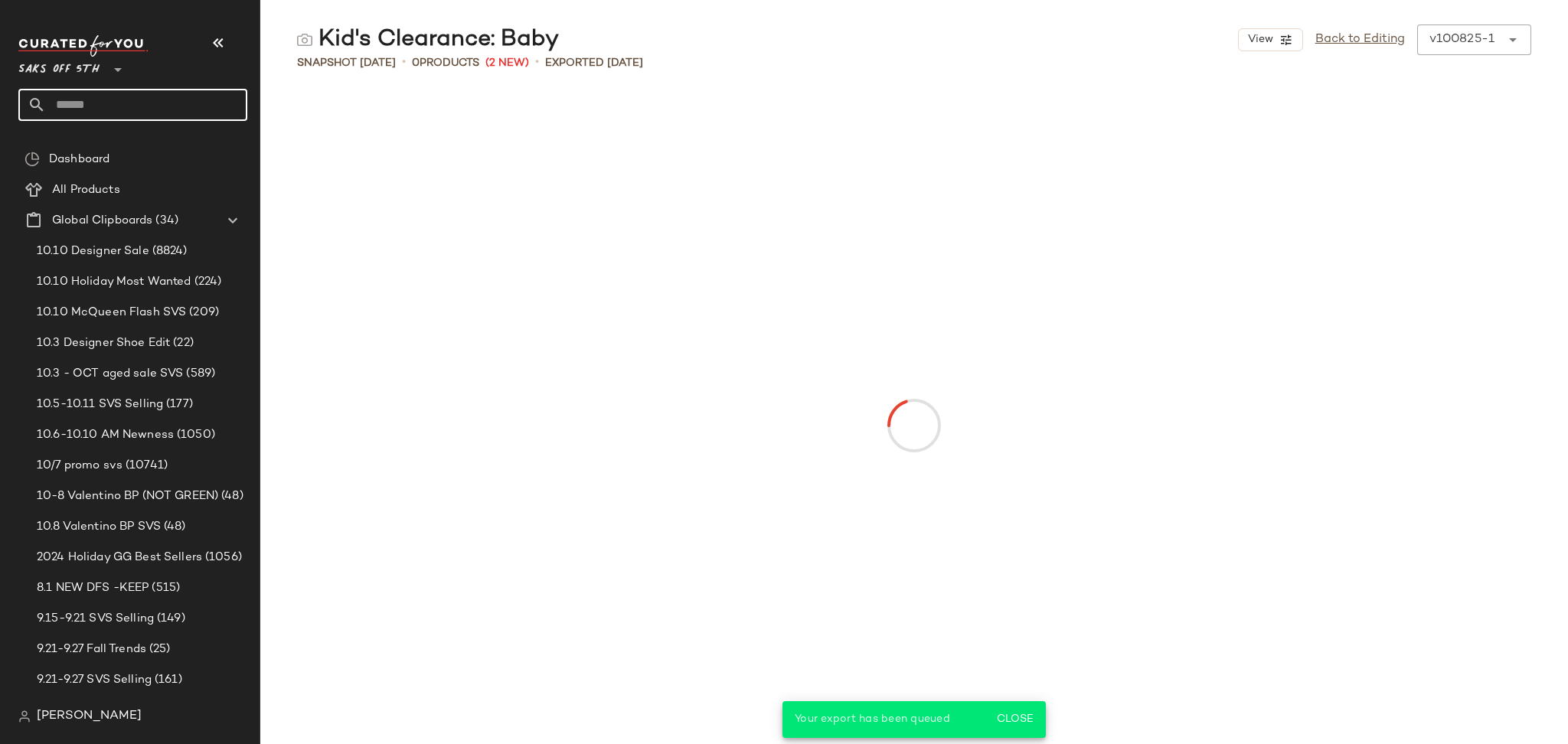
click at [116, 105] on input "text" at bounding box center [147, 105] width 202 height 32
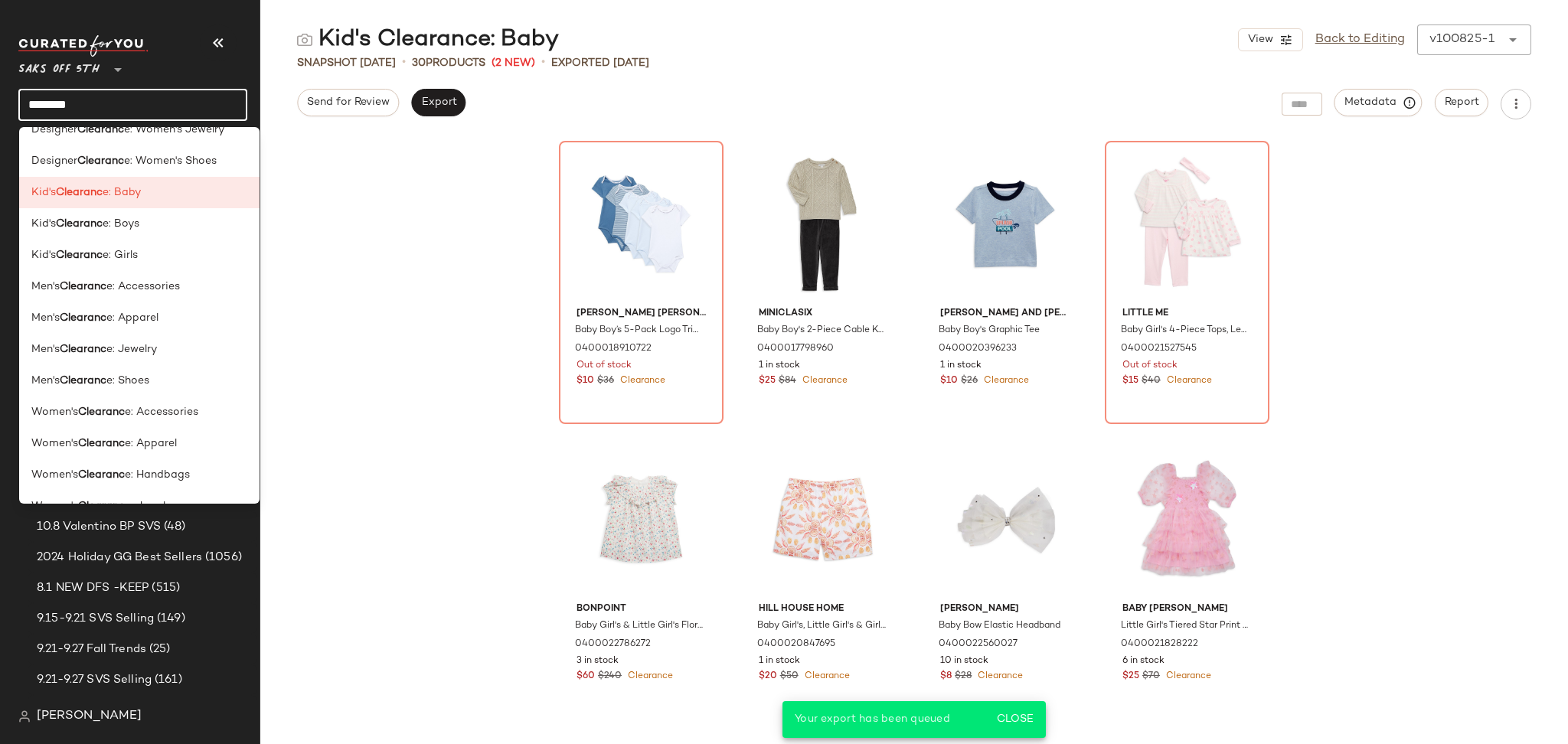
scroll to position [705, 0]
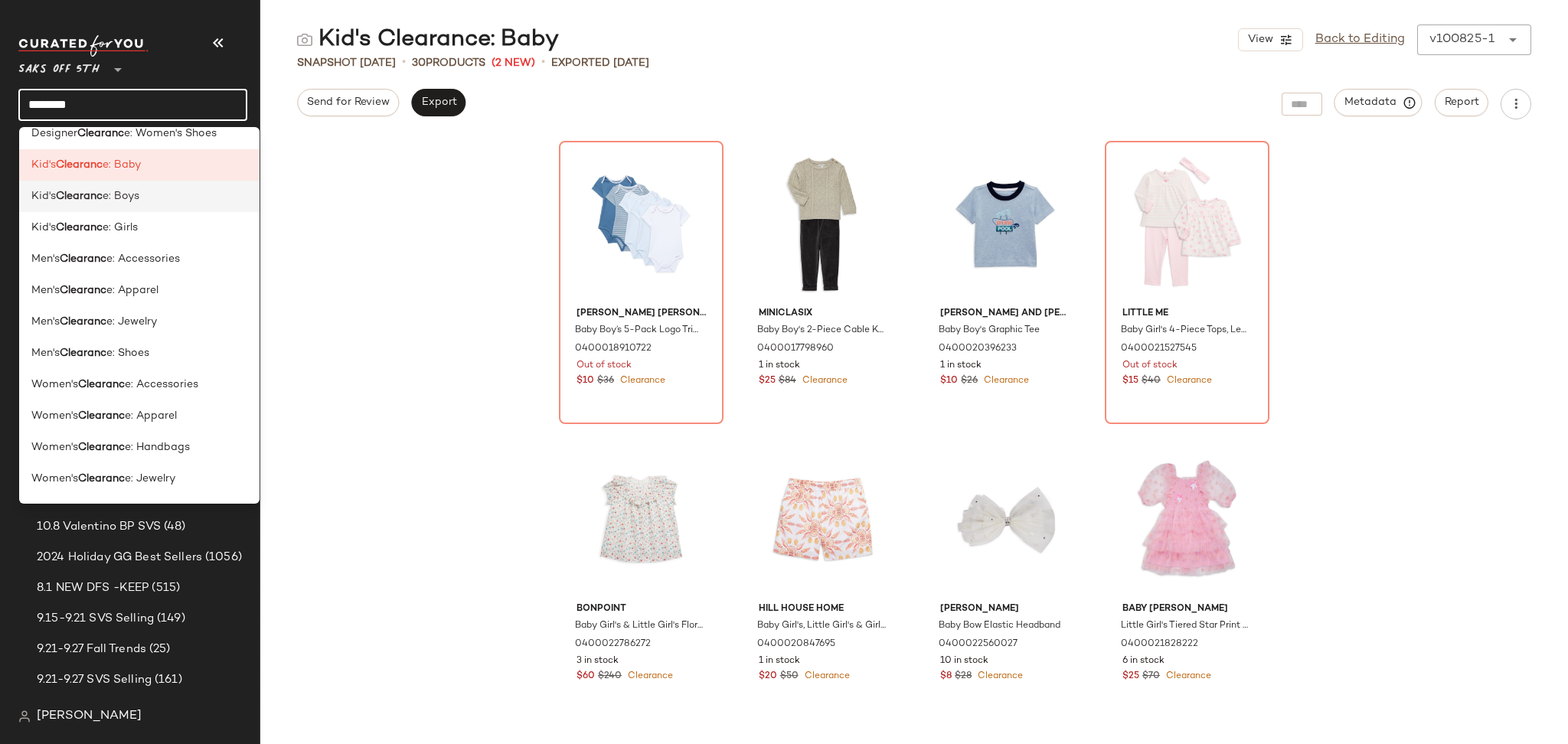
type input "********"
click at [128, 191] on span "e: Boys" at bounding box center [120, 196] width 36 height 16
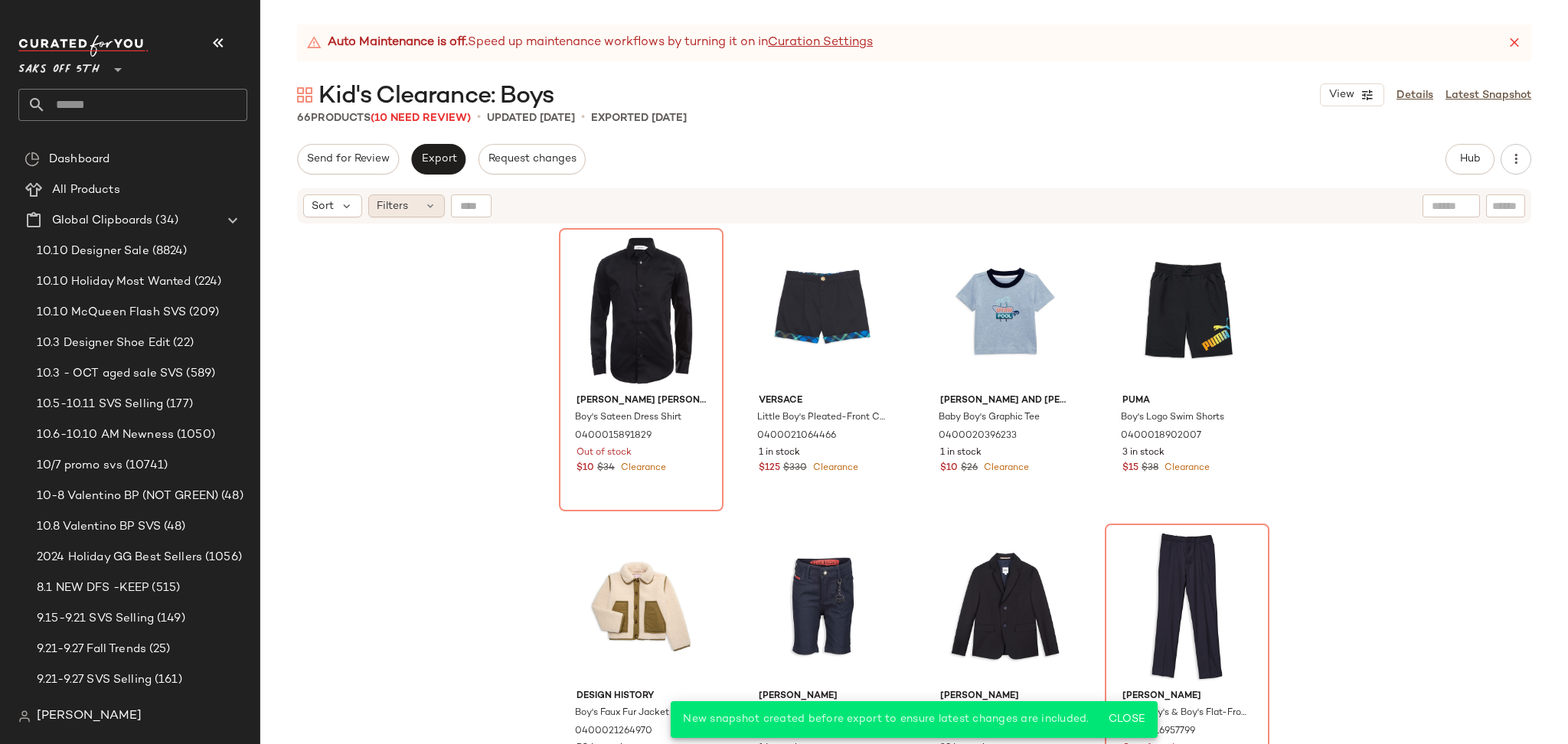
click at [415, 202] on div "Filters" at bounding box center [406, 206] width 77 height 23
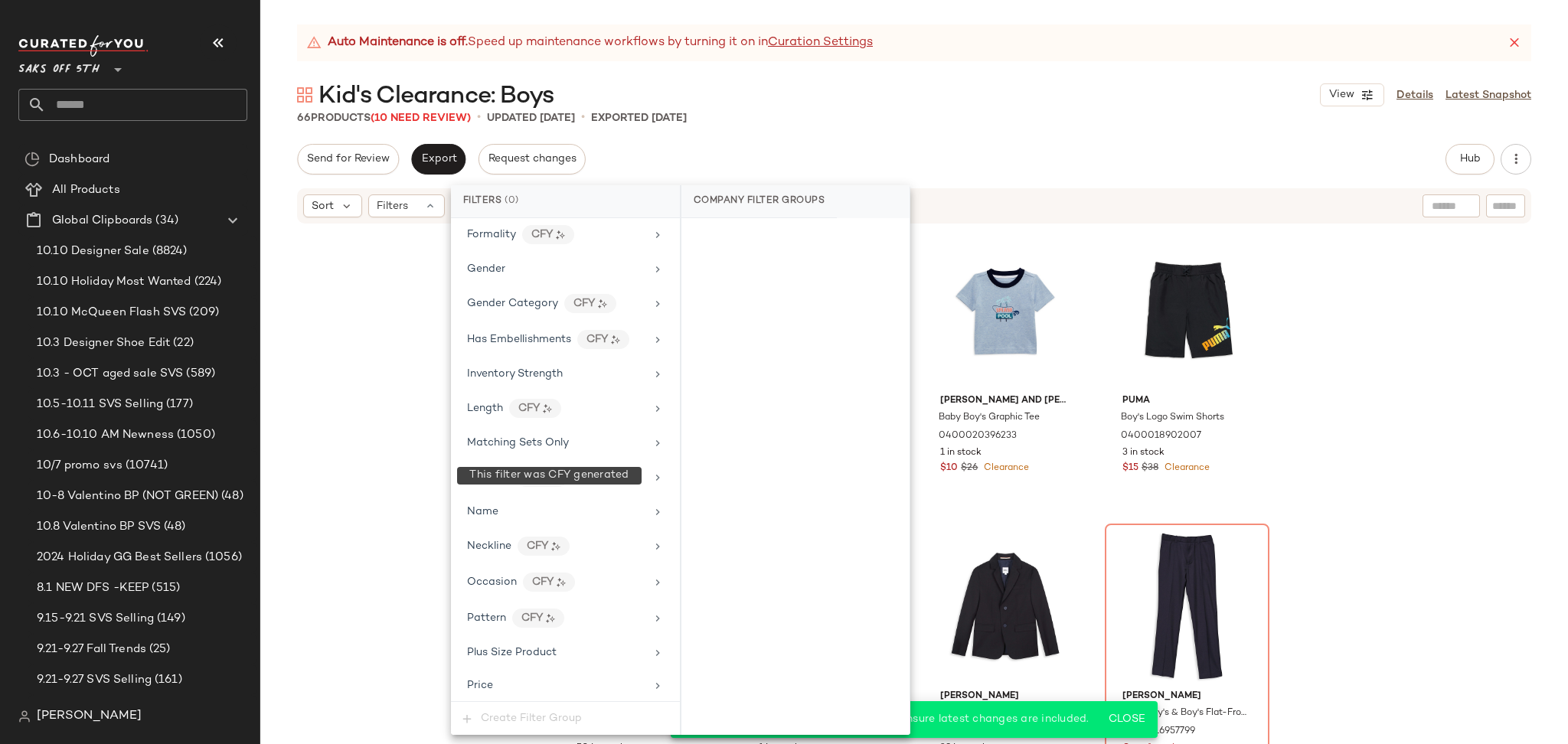
scroll to position [796, 0]
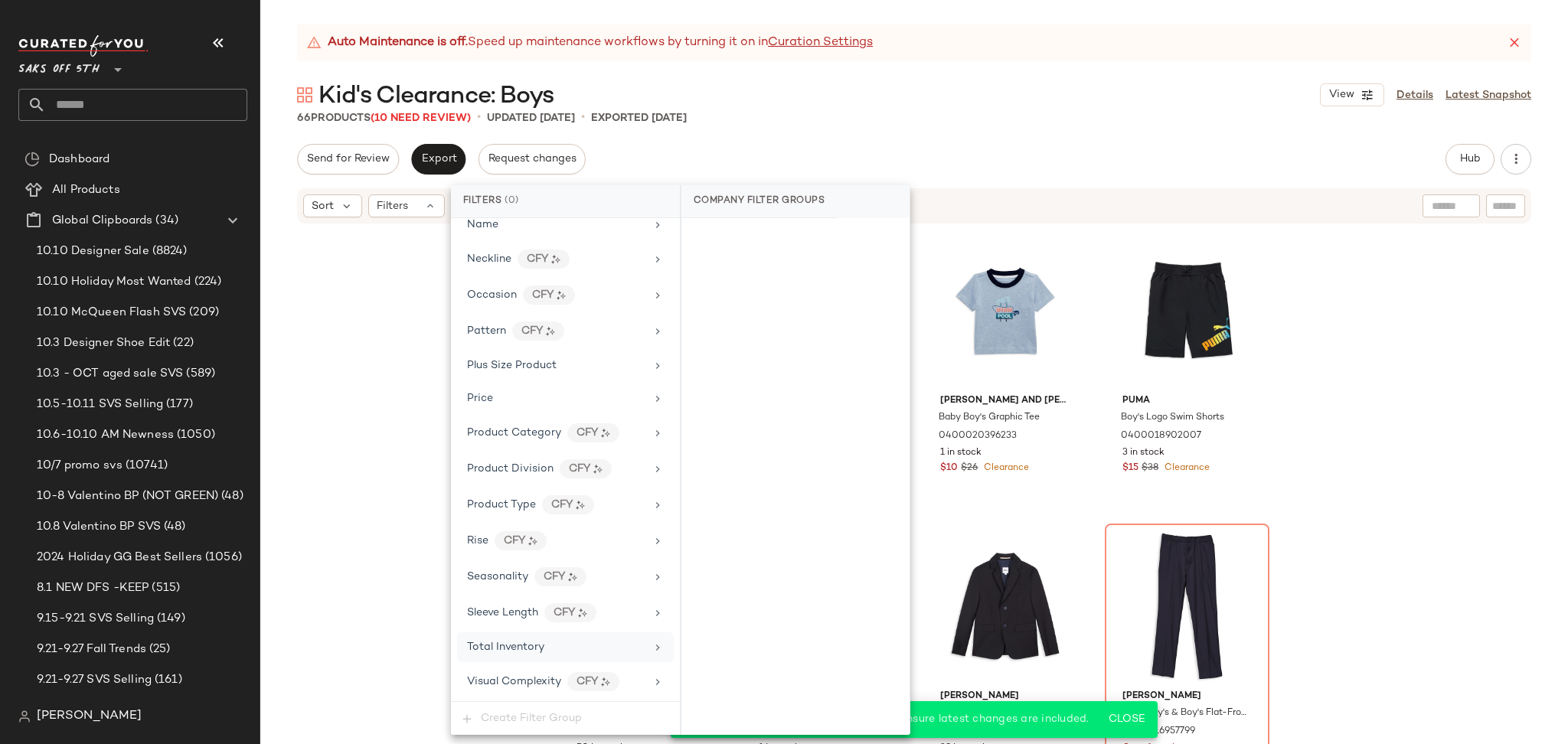
click at [528, 638] on div "Total Inventory" at bounding box center [565, 646] width 216 height 30
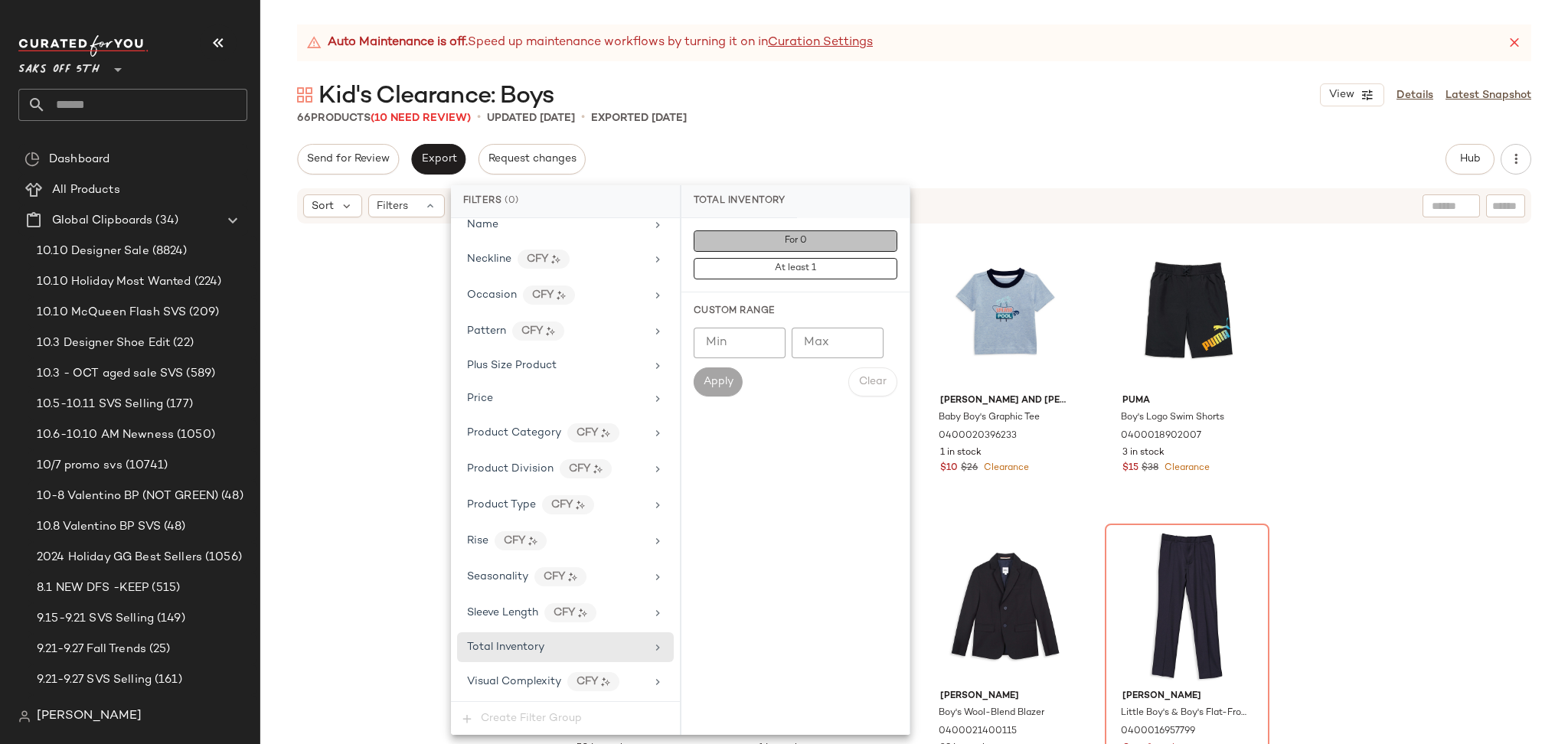
click at [764, 245] on button "For 0" at bounding box center [795, 241] width 204 height 22
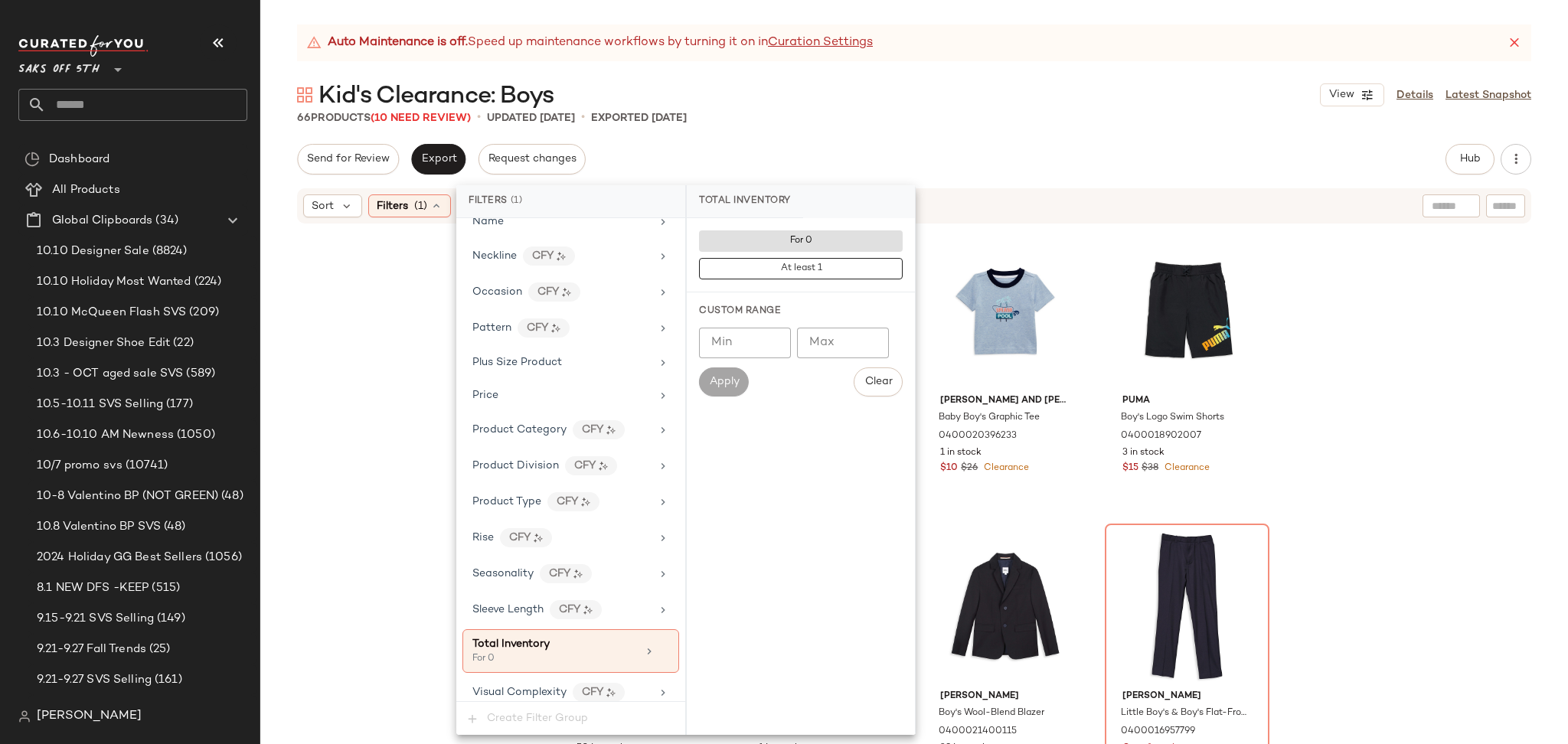
click at [929, 92] on div "Kid's Clearance: Boys View Details Latest Snapshot" at bounding box center [914, 95] width 1307 height 30
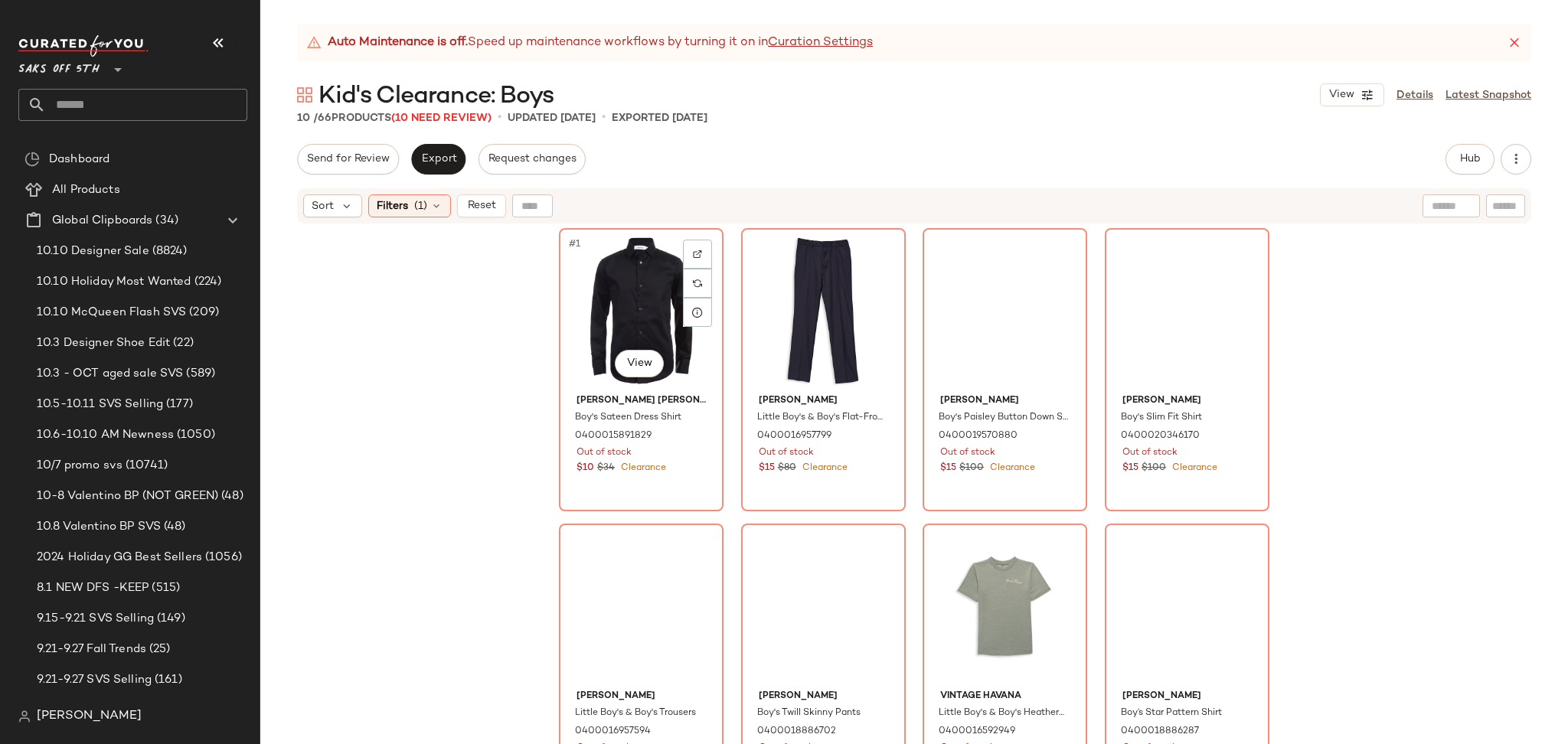
click at [596, 291] on div "#1 View" at bounding box center [641, 310] width 154 height 154
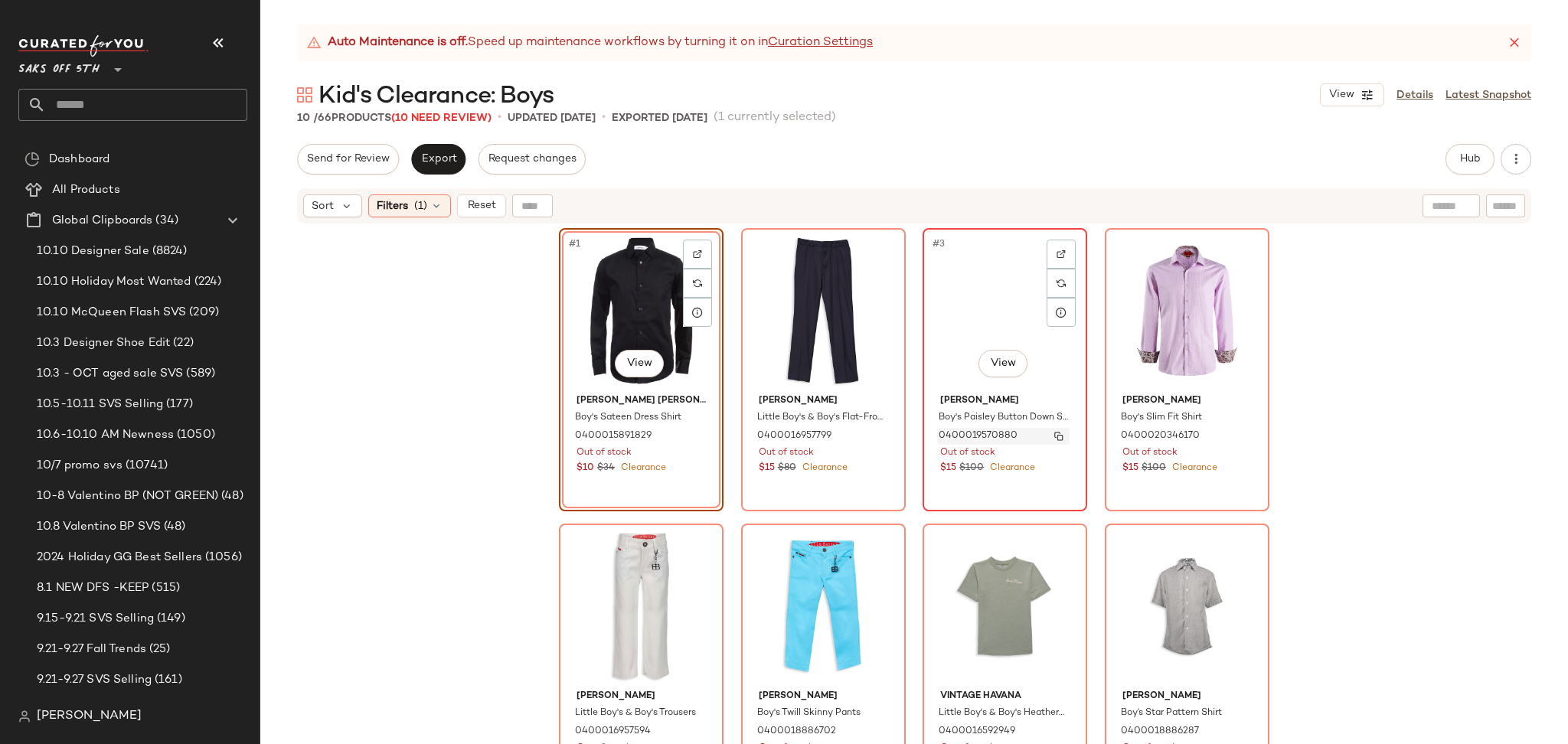
scroll to position [331, 0]
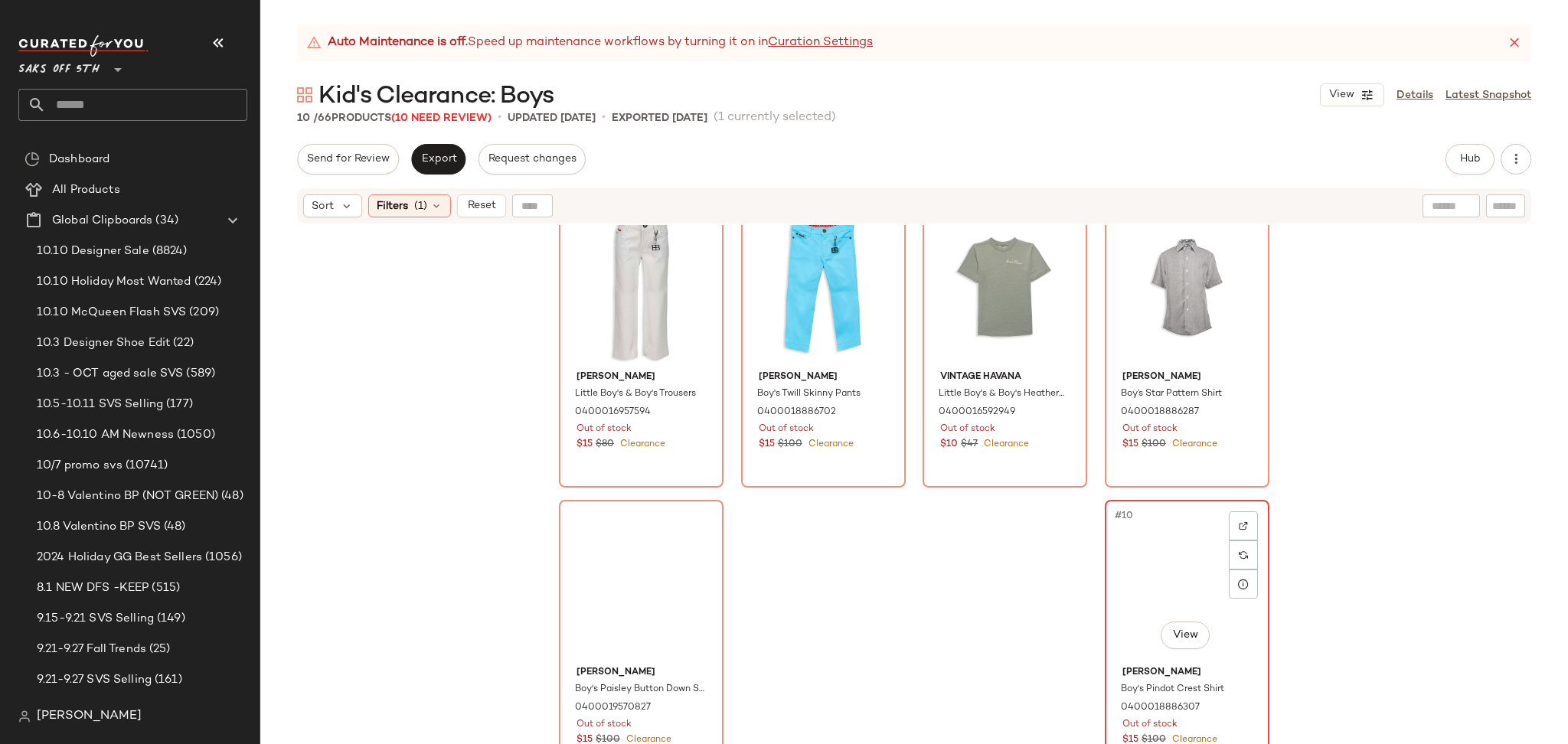
click at [1155, 551] on div "#10 View" at bounding box center [1186, 582] width 154 height 154
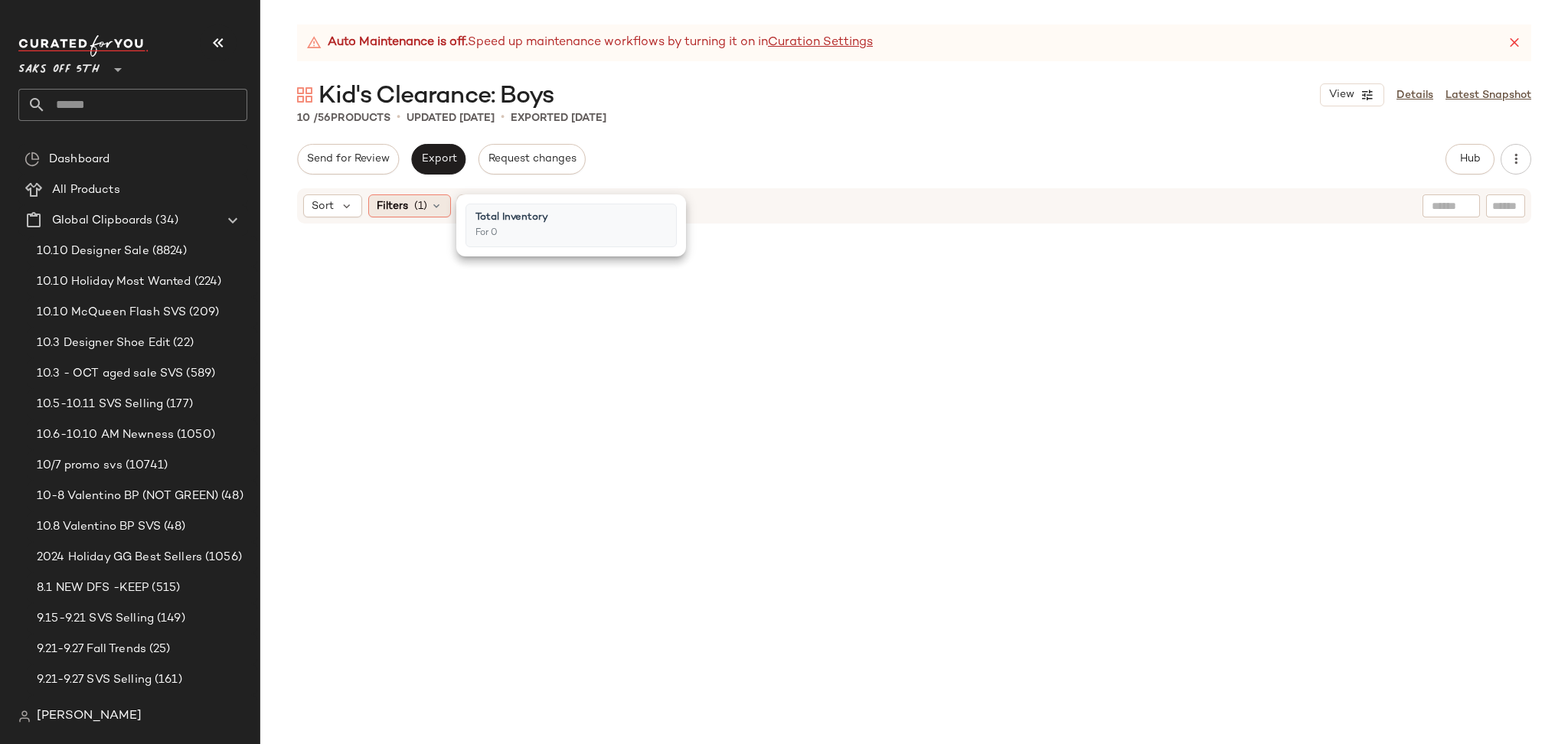
click at [422, 214] on div "Filters (1)" at bounding box center [409, 206] width 83 height 23
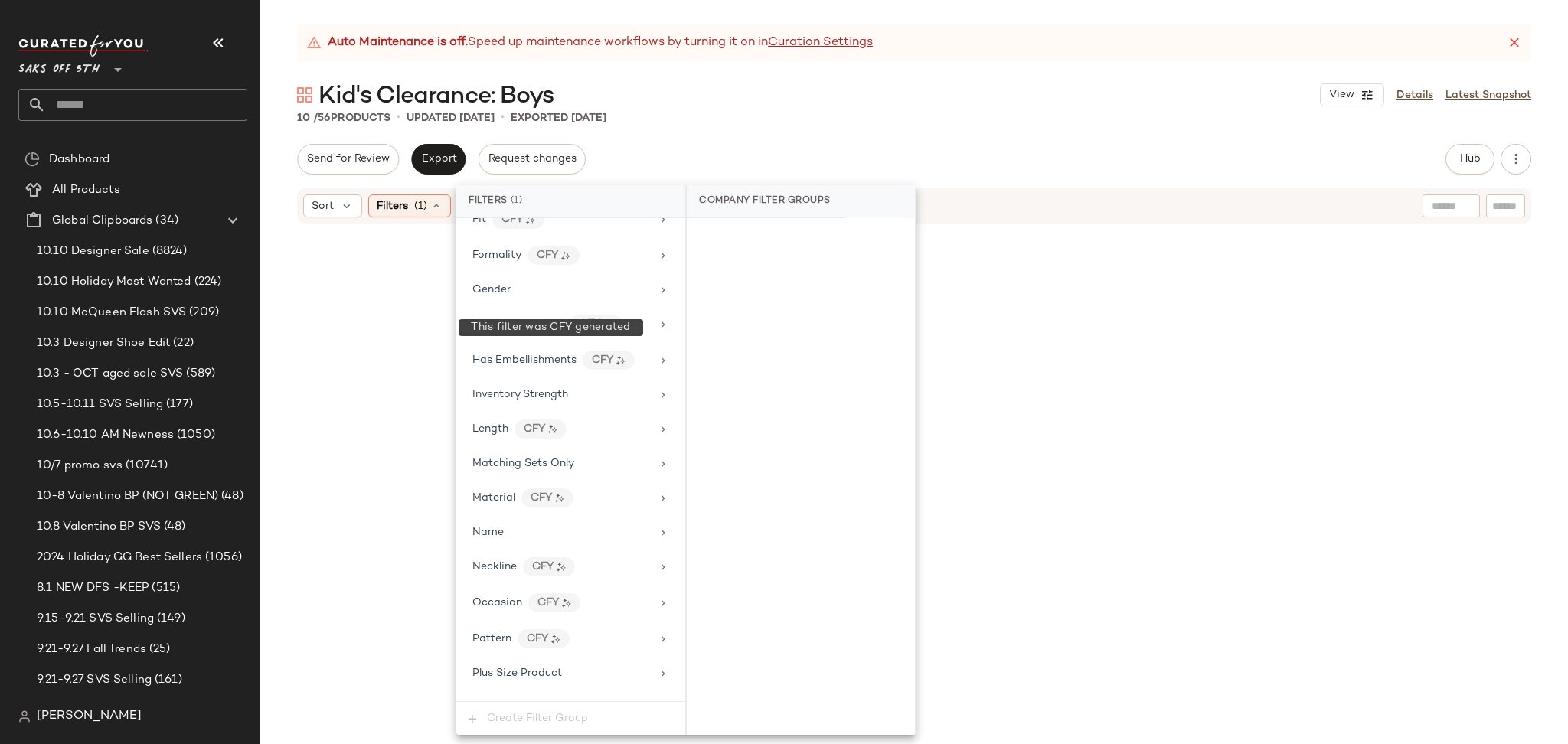
scroll to position [809, 0]
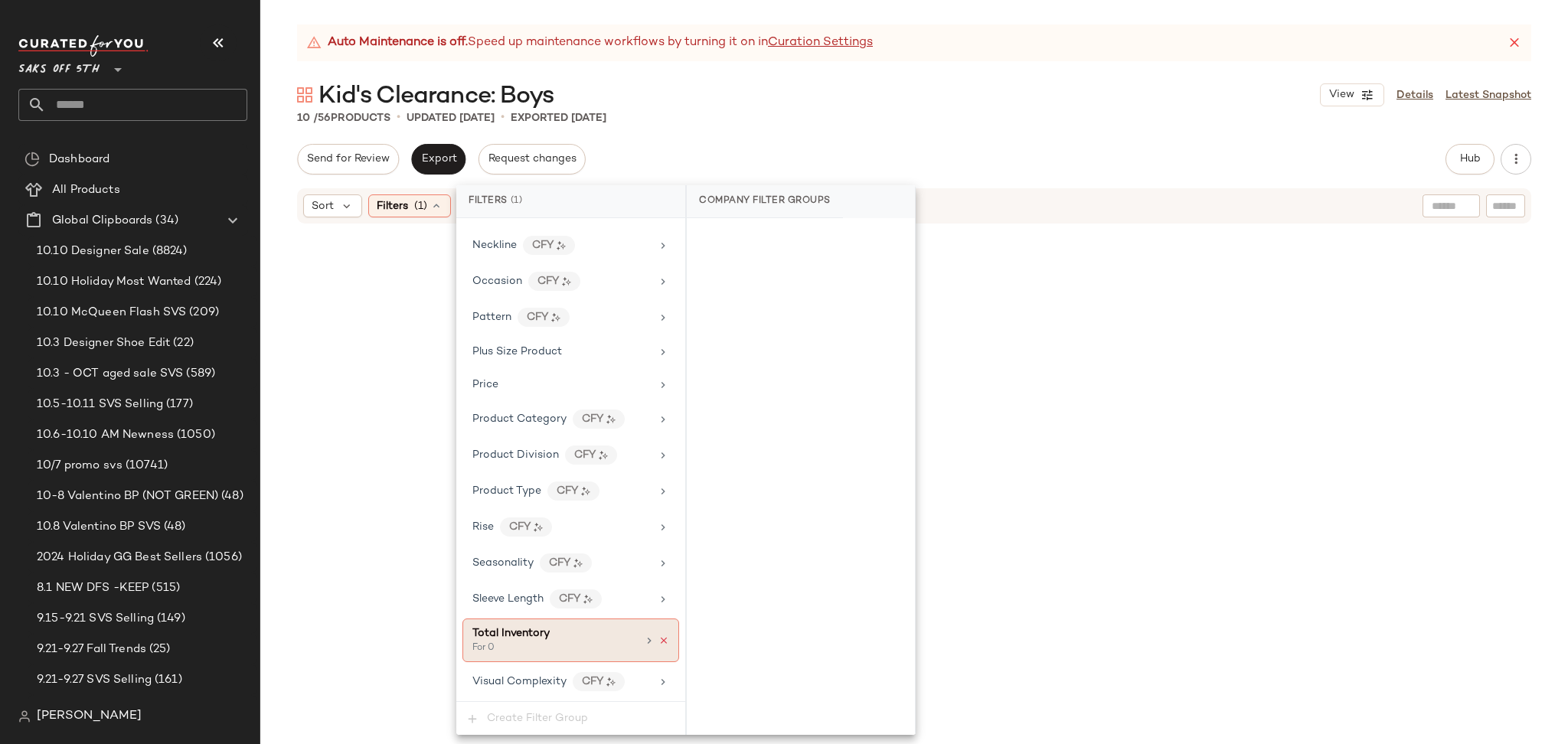
click at [658, 641] on icon at bounding box center [664, 640] width 11 height 11
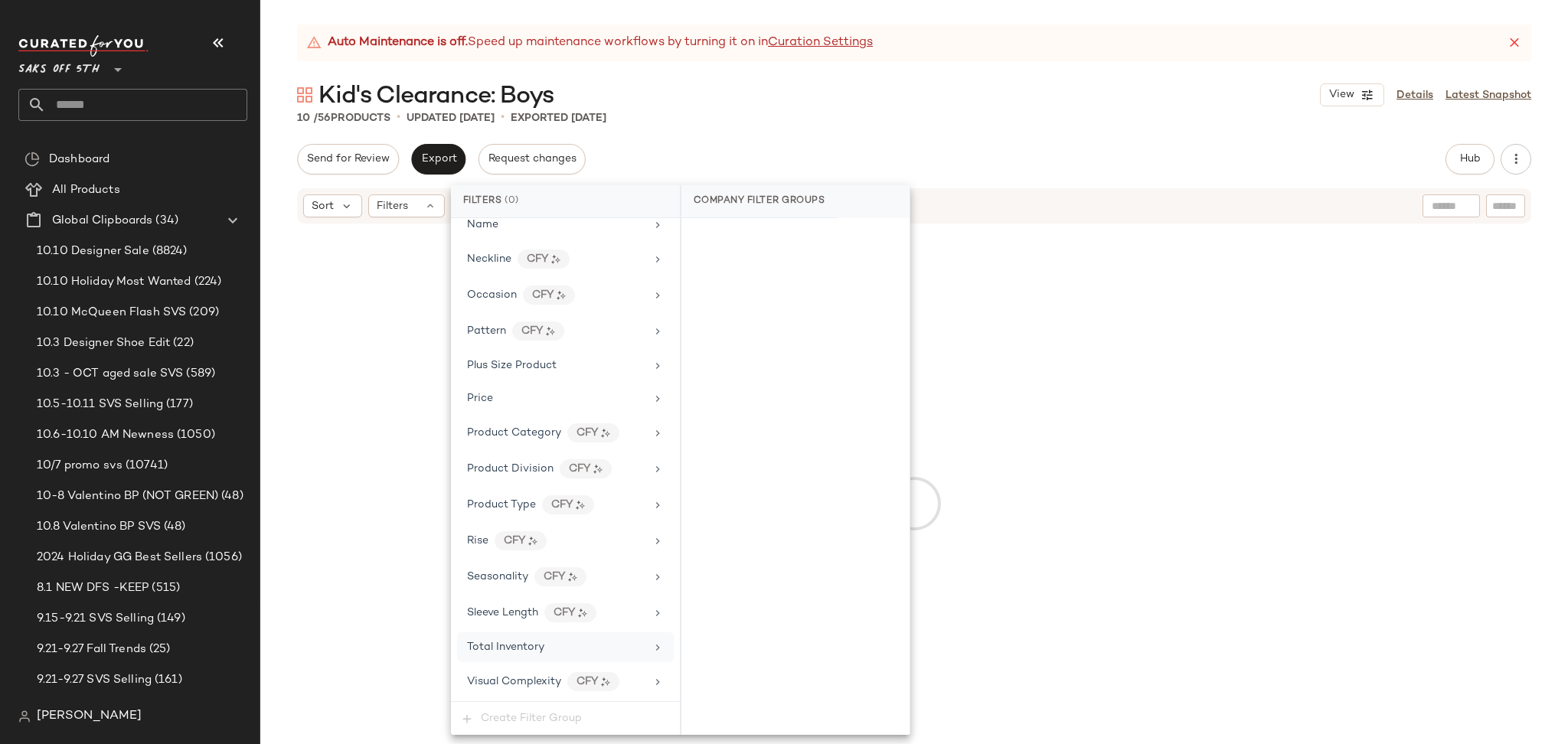
scroll to position [796, 0]
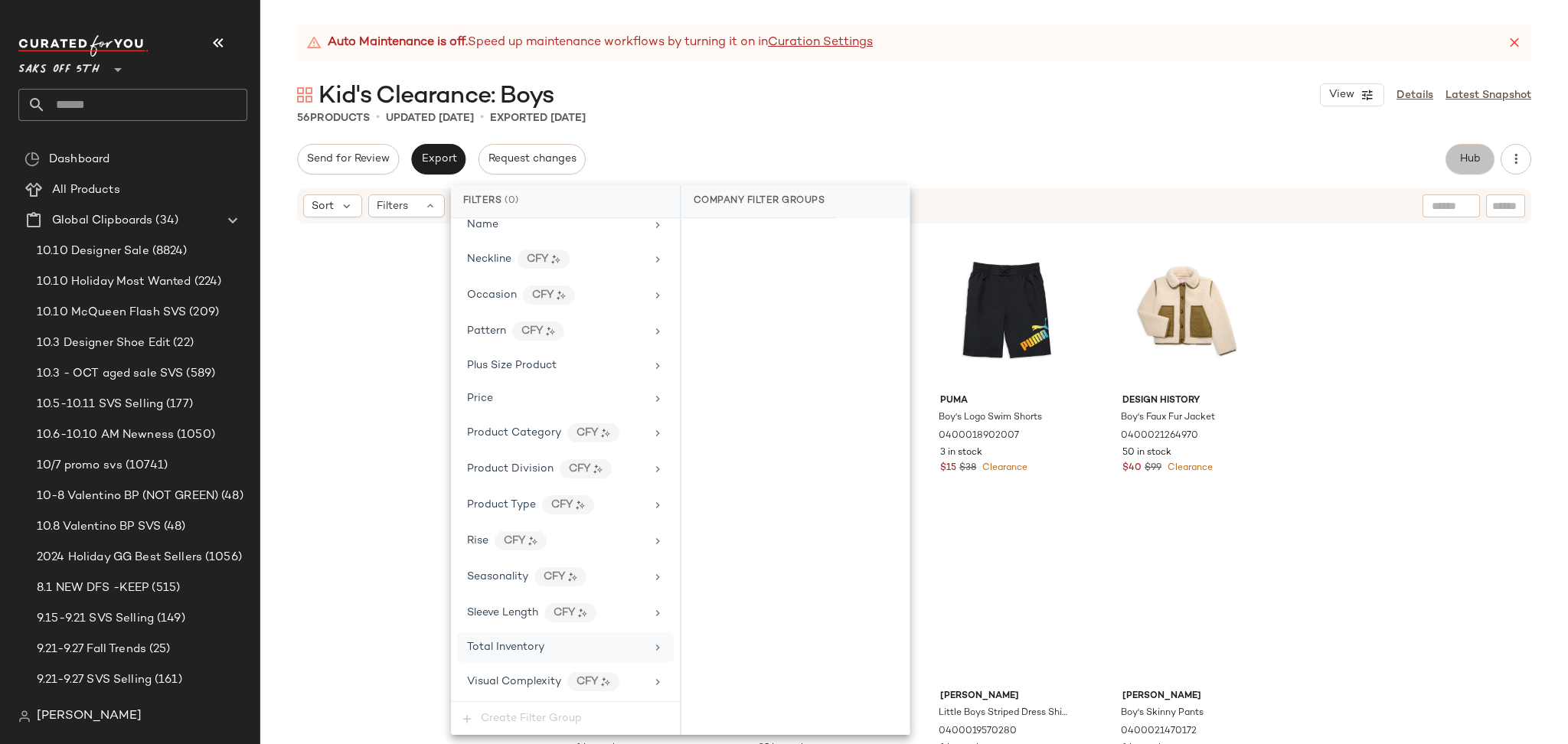
click at [1460, 162] on span "Hub" at bounding box center [1470, 159] width 22 height 12
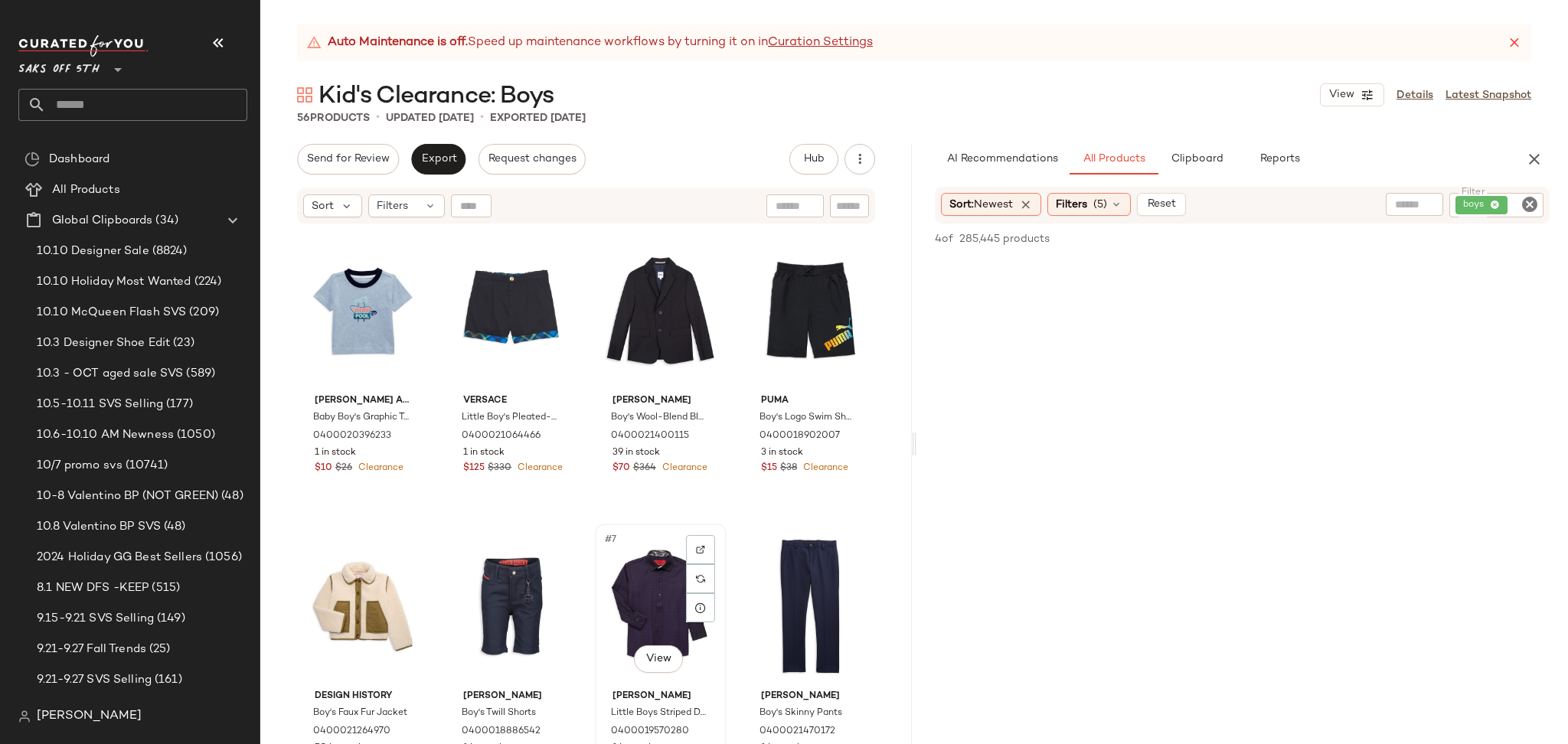
click at [638, 598] on div "#7 View" at bounding box center [661, 605] width 121 height 154
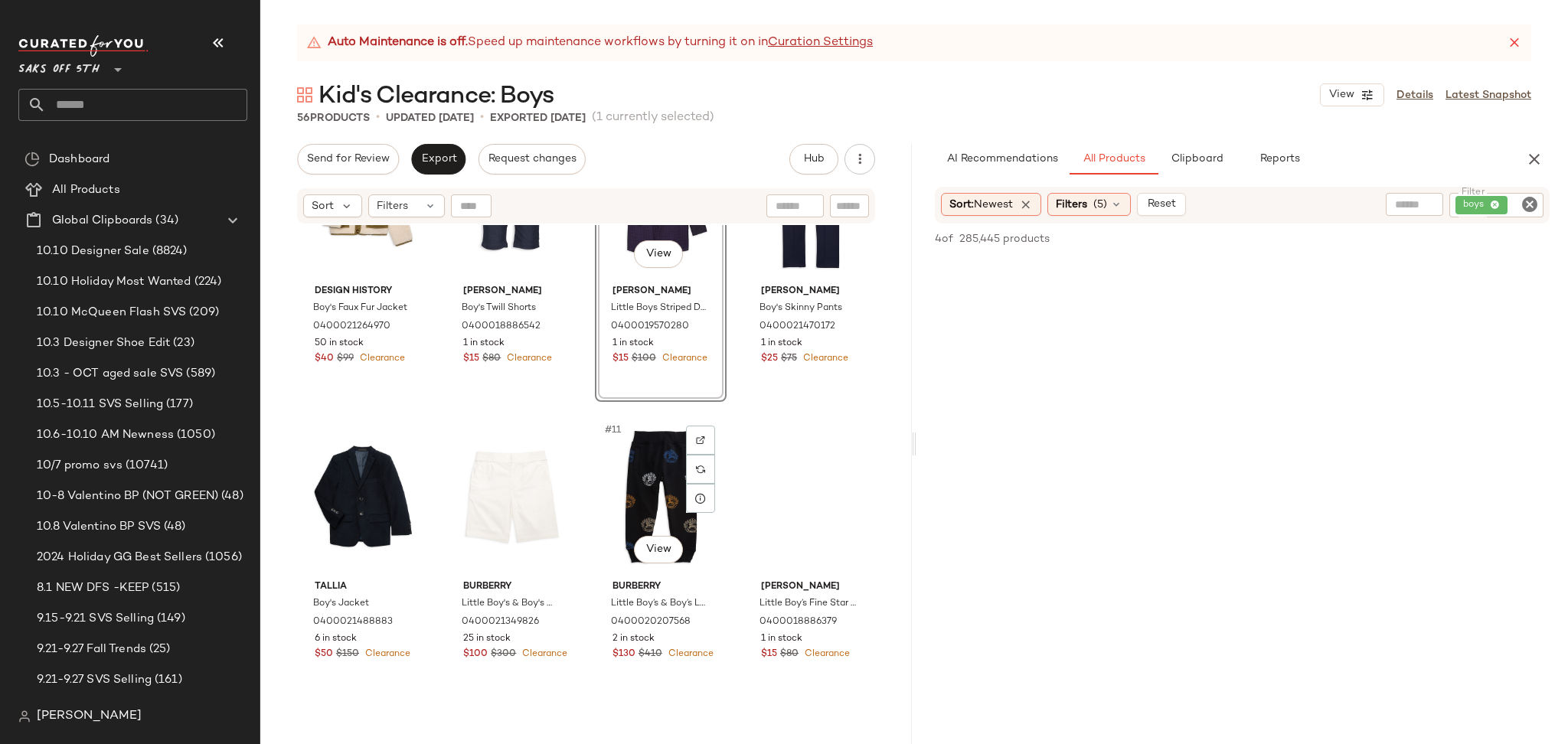
scroll to position [419, 0]
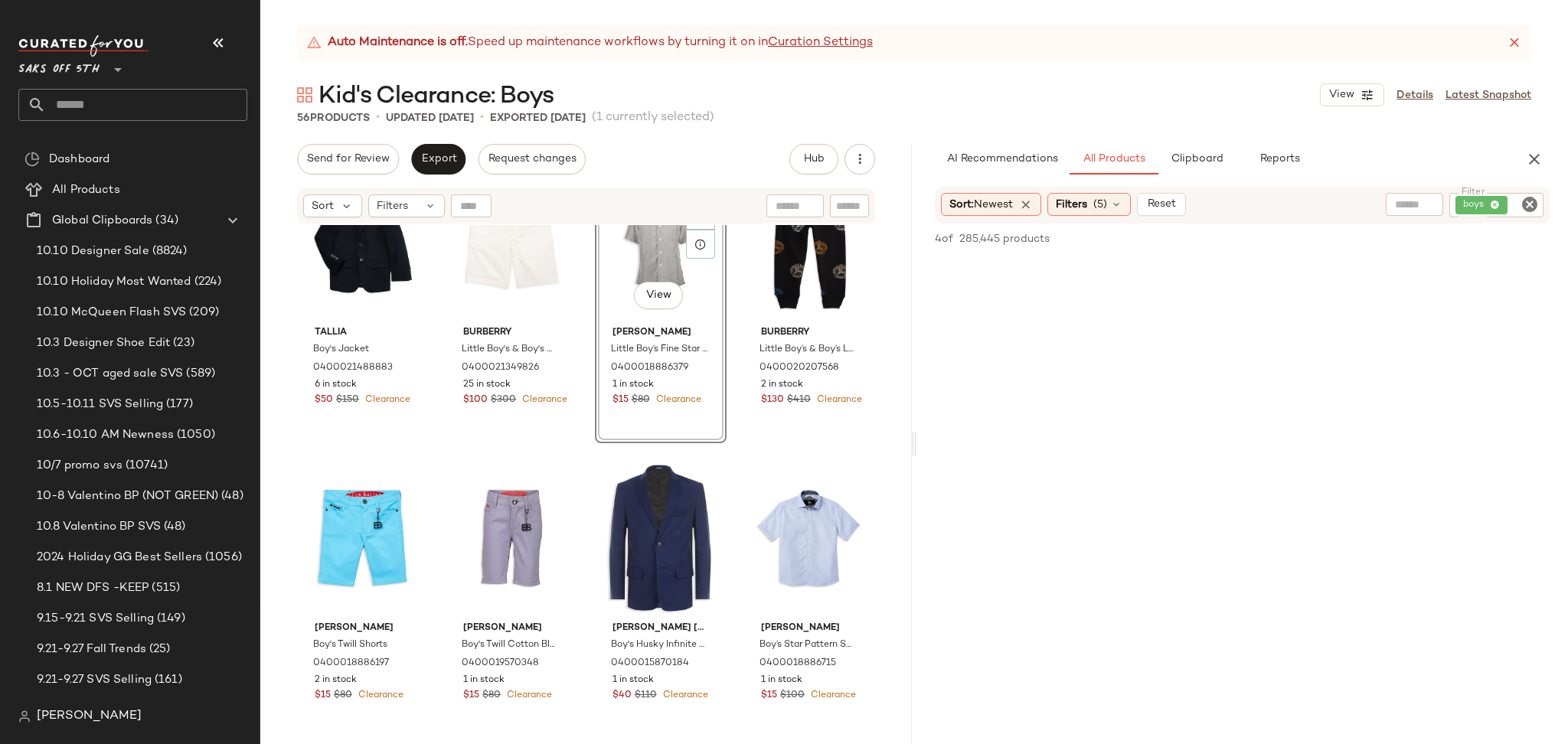
scroll to position [676, 0]
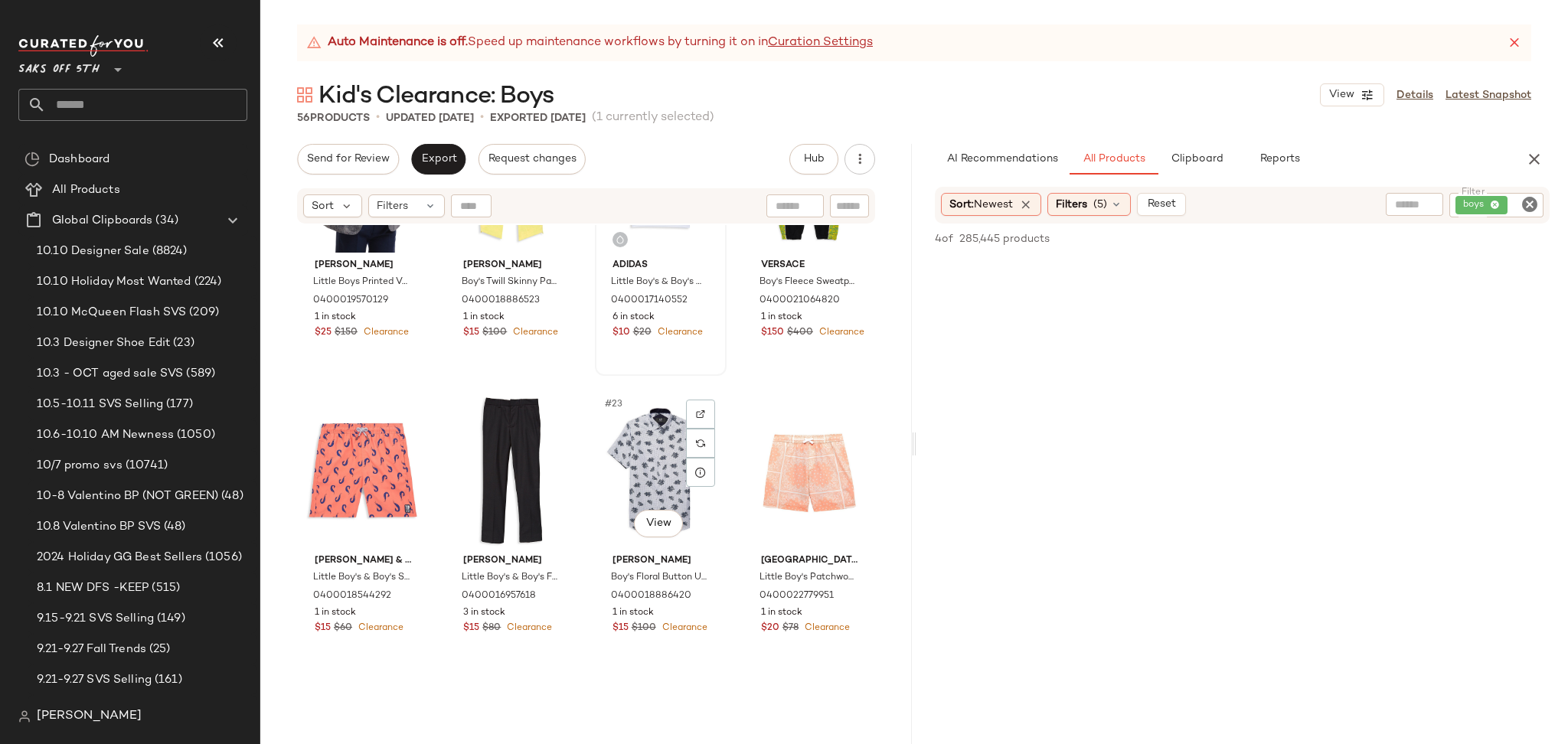
scroll to position [1331, 0]
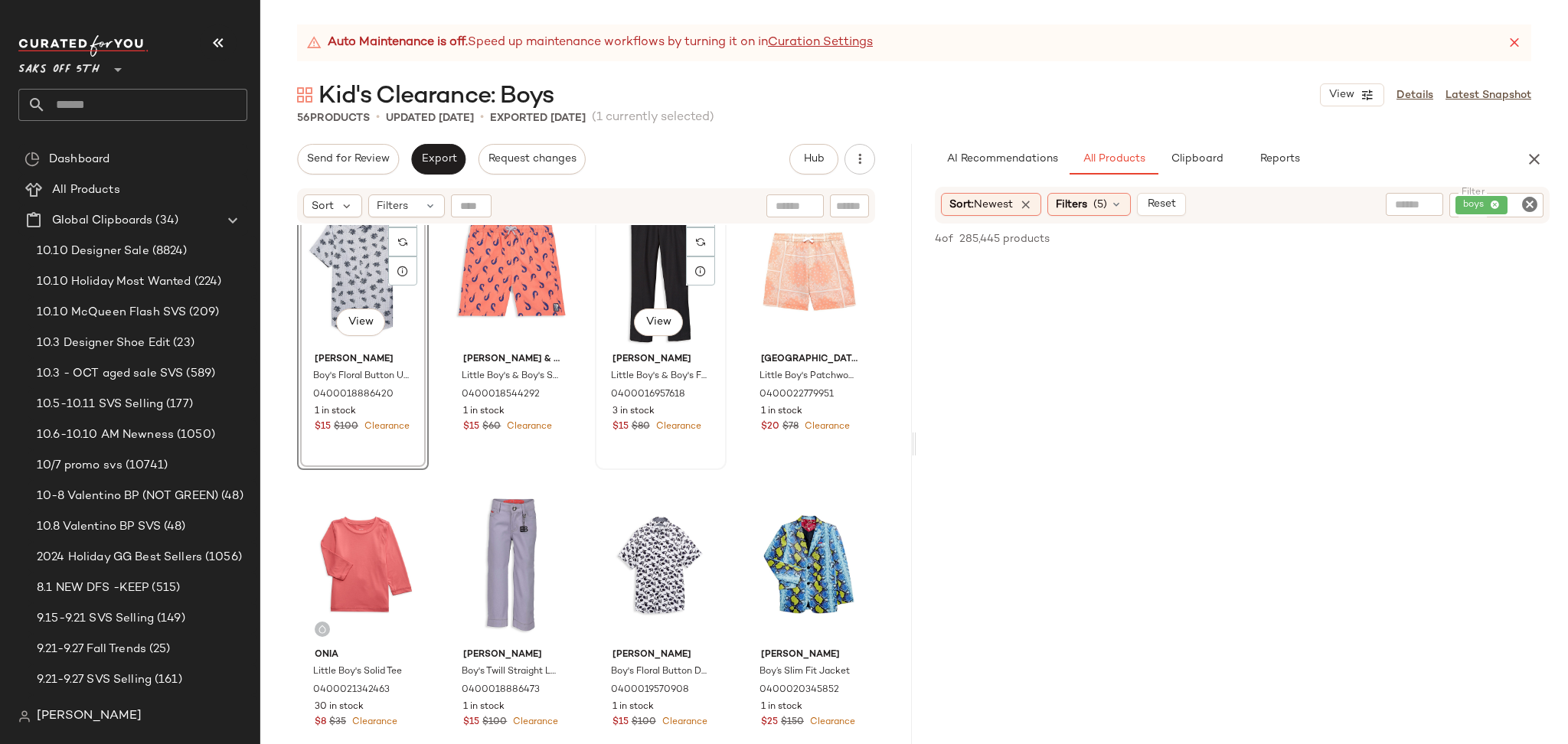
scroll to position [1546, 0]
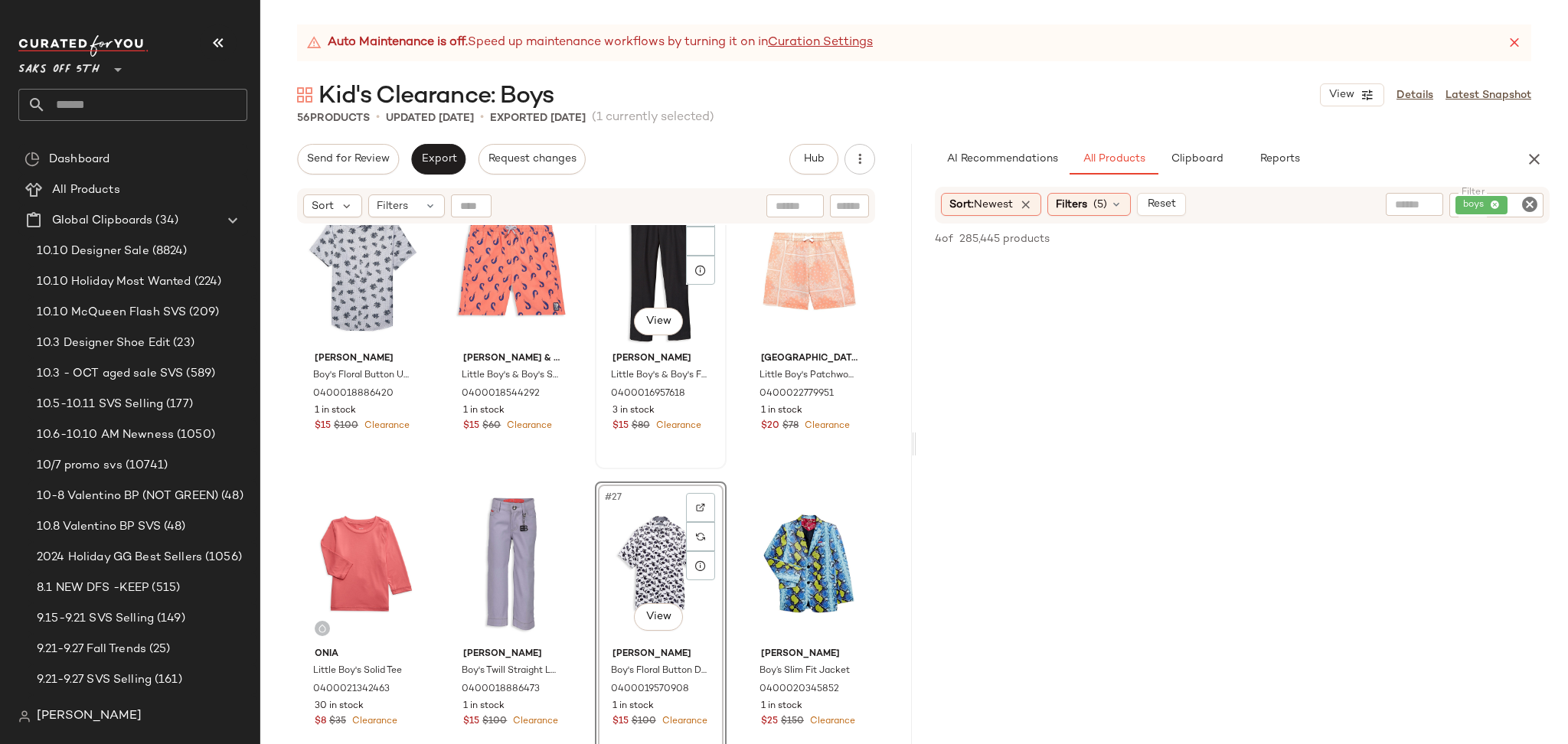
scroll to position [1516, 0]
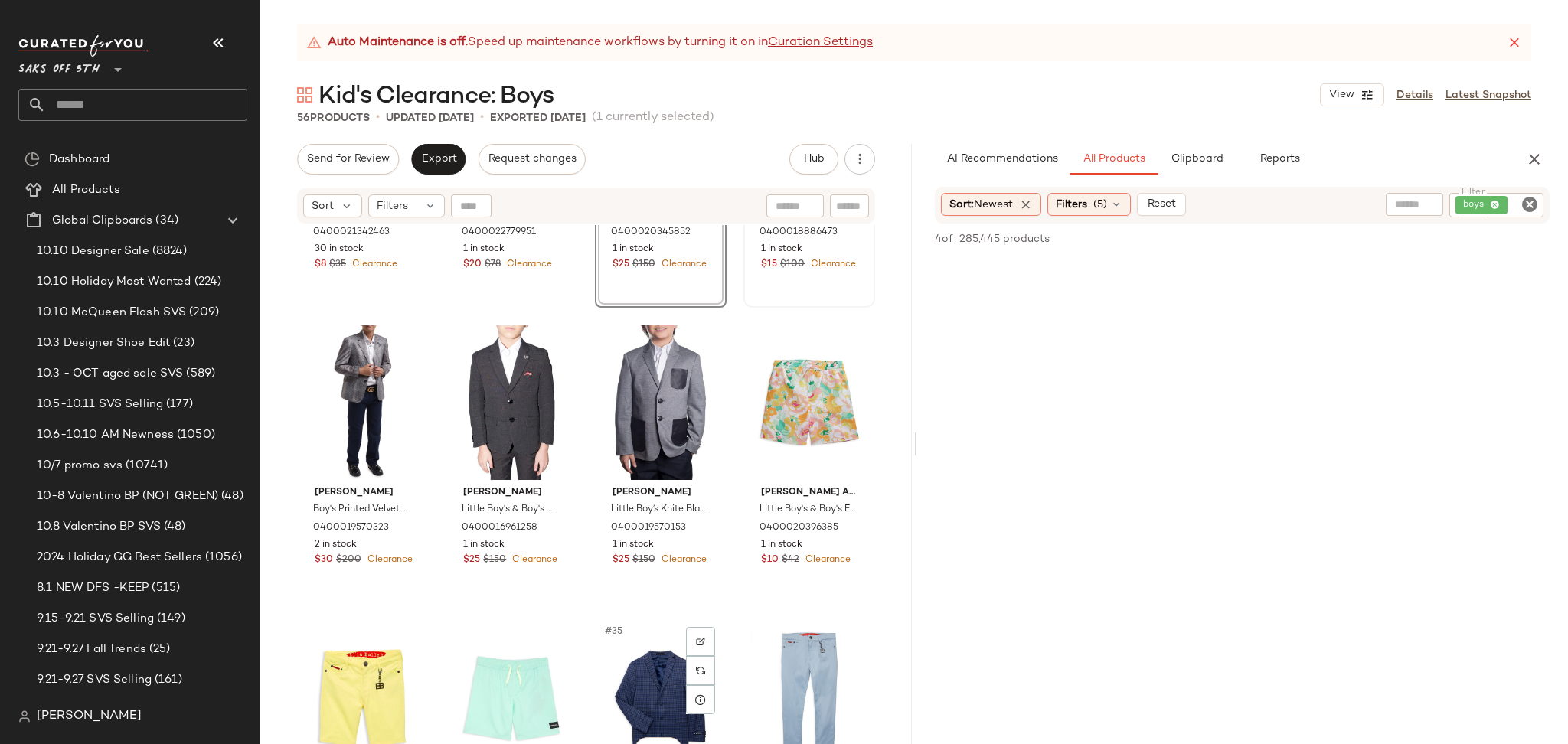
scroll to position [1979, 0]
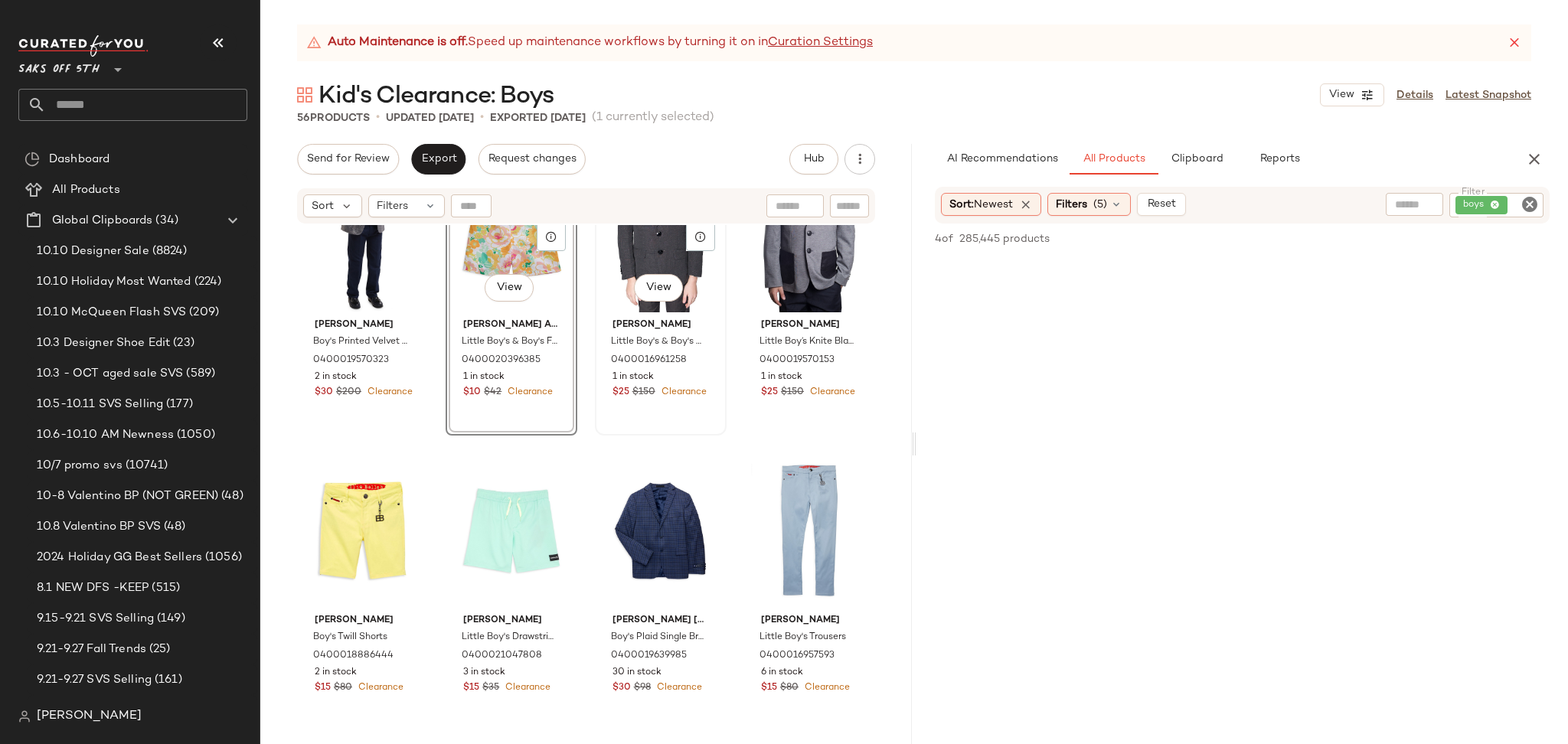
scroll to position [2159, 0]
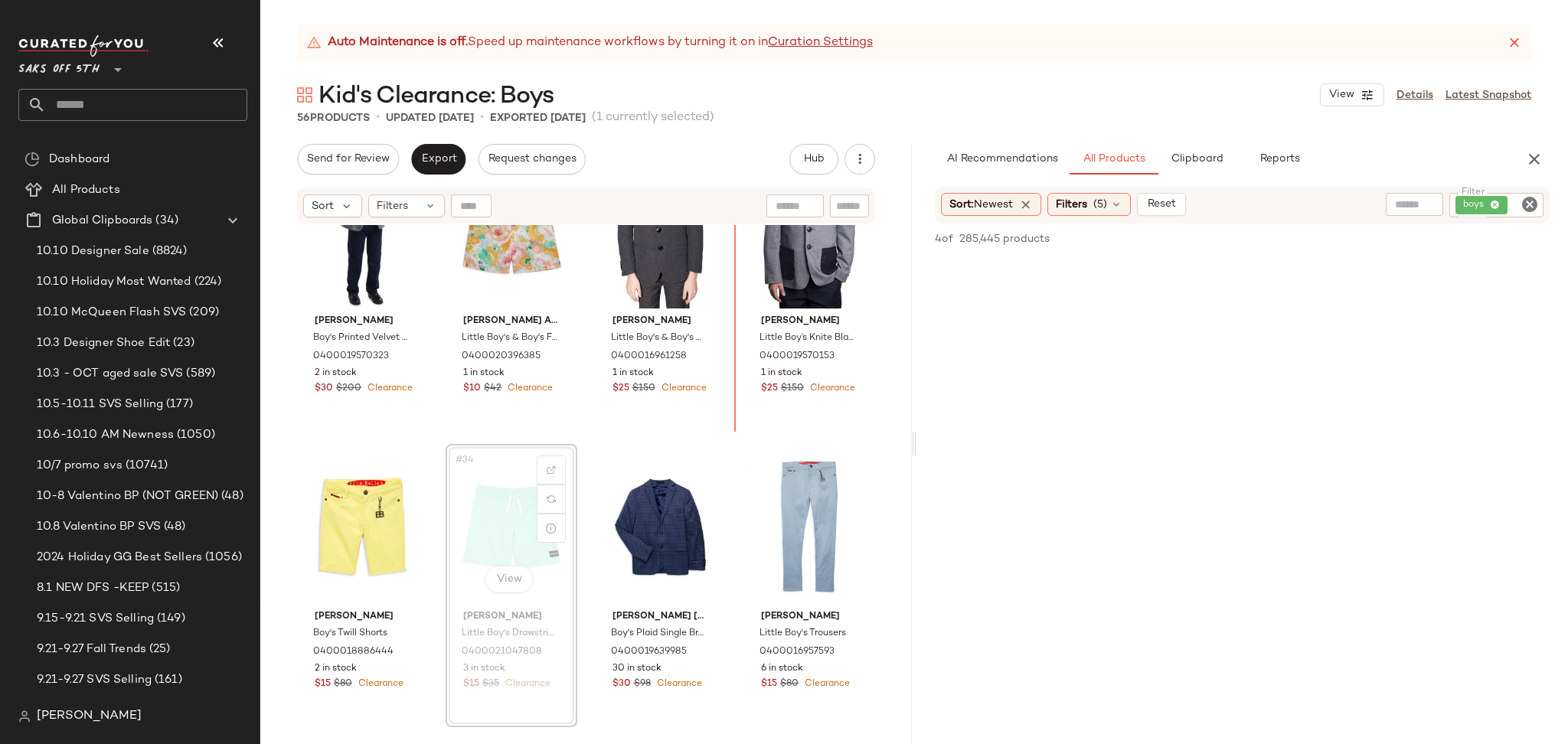
scroll to position [2141, 0]
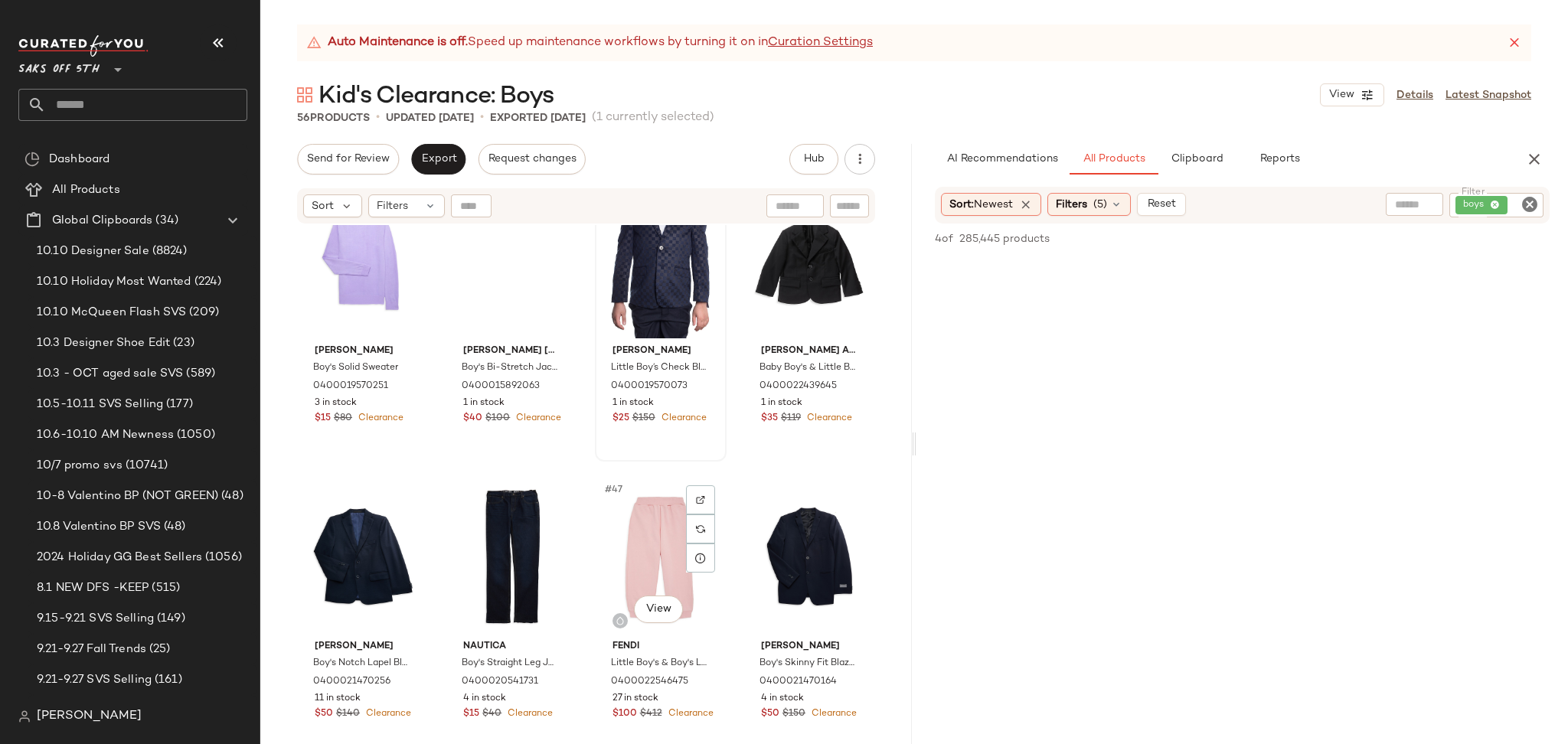
scroll to position [3013, 0]
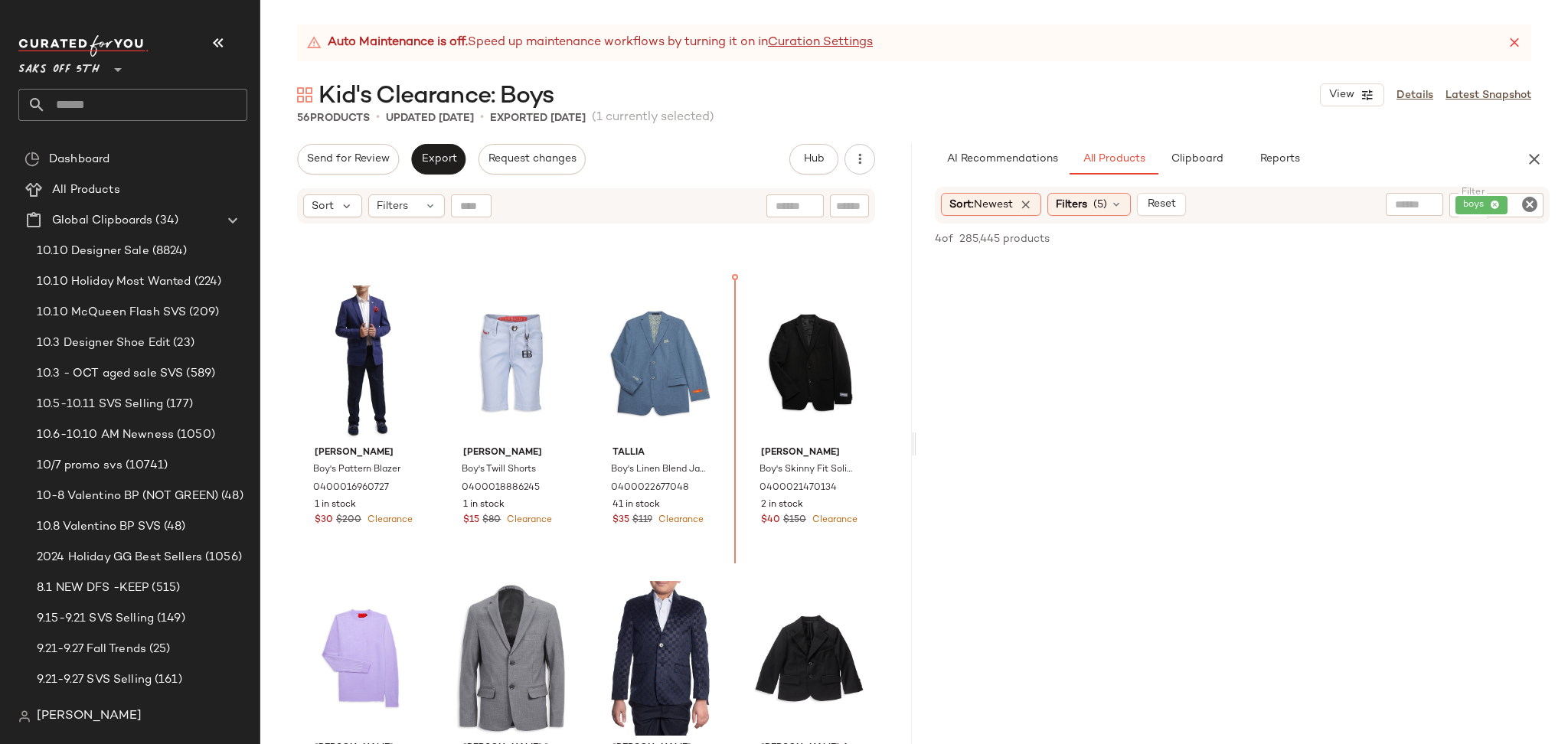
scroll to position [2569, 0]
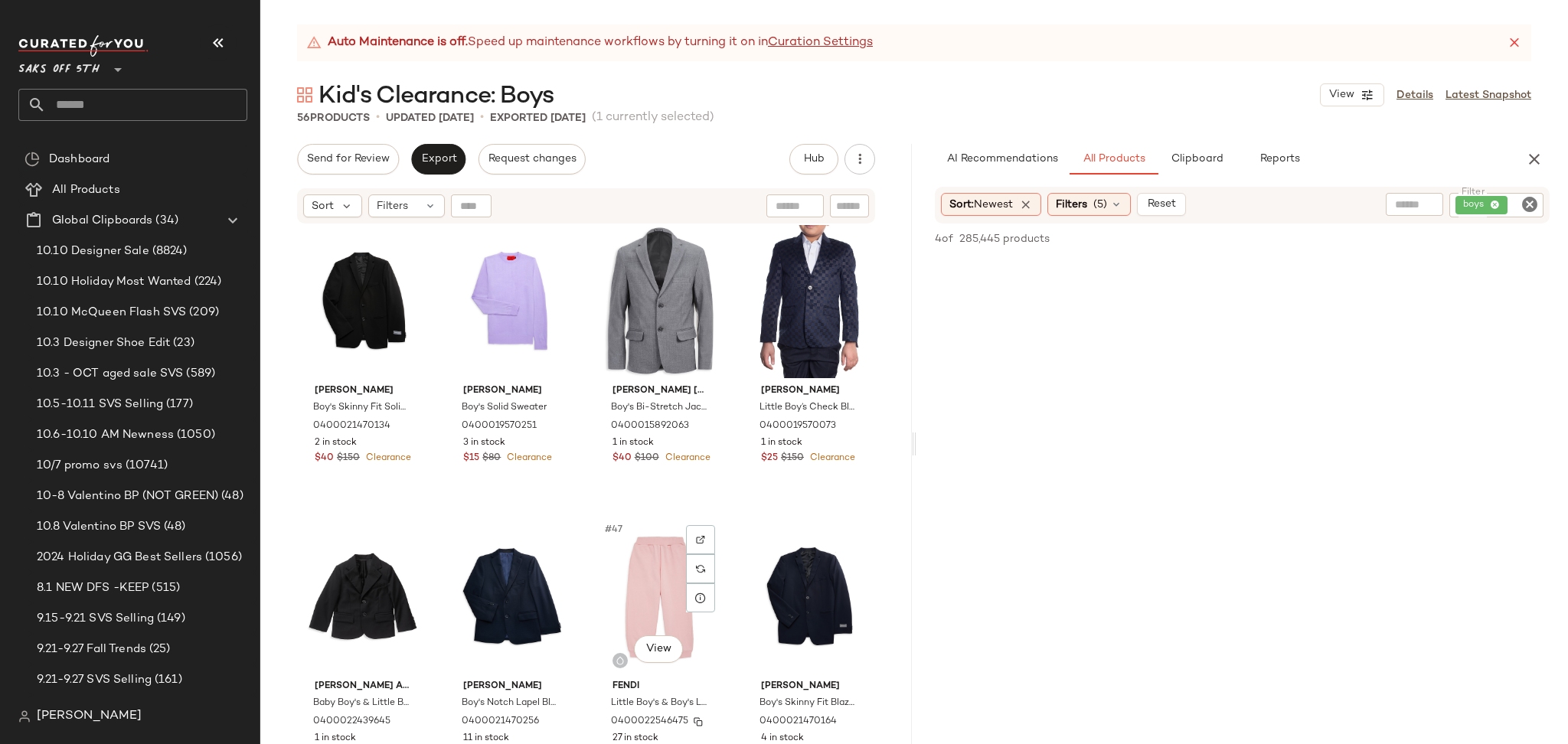
scroll to position [2973, 0]
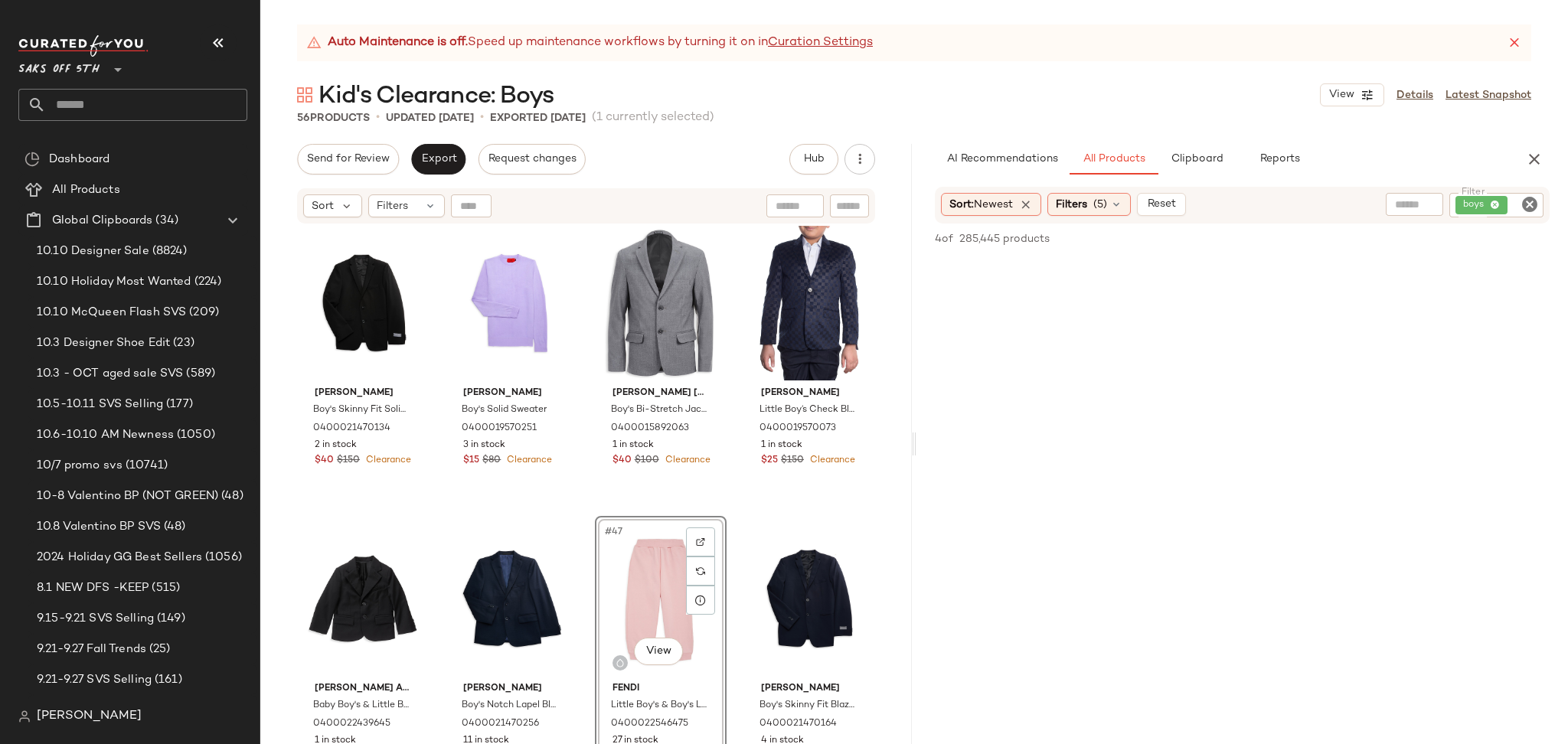
scroll to position [2957, 0]
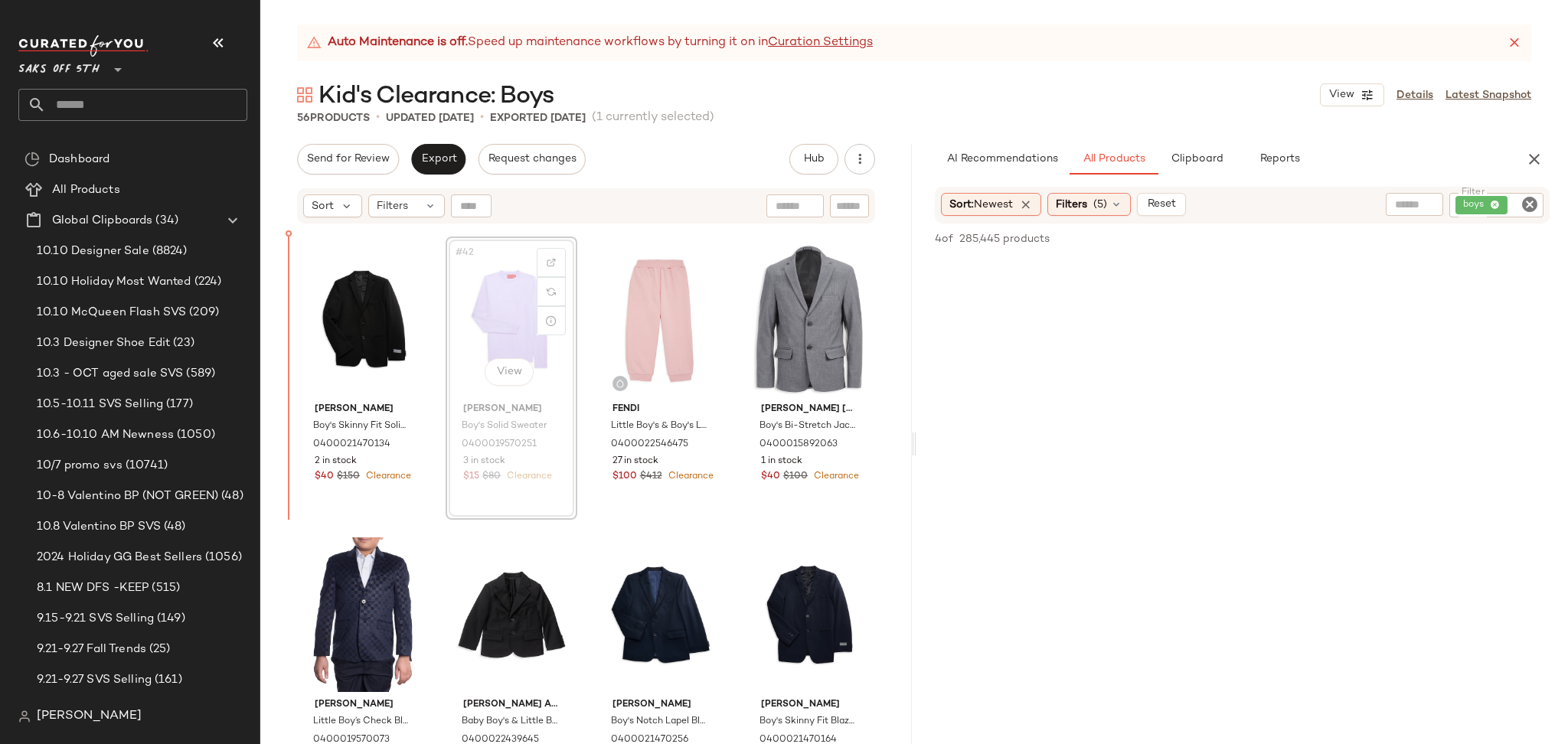
scroll to position [2954, 0]
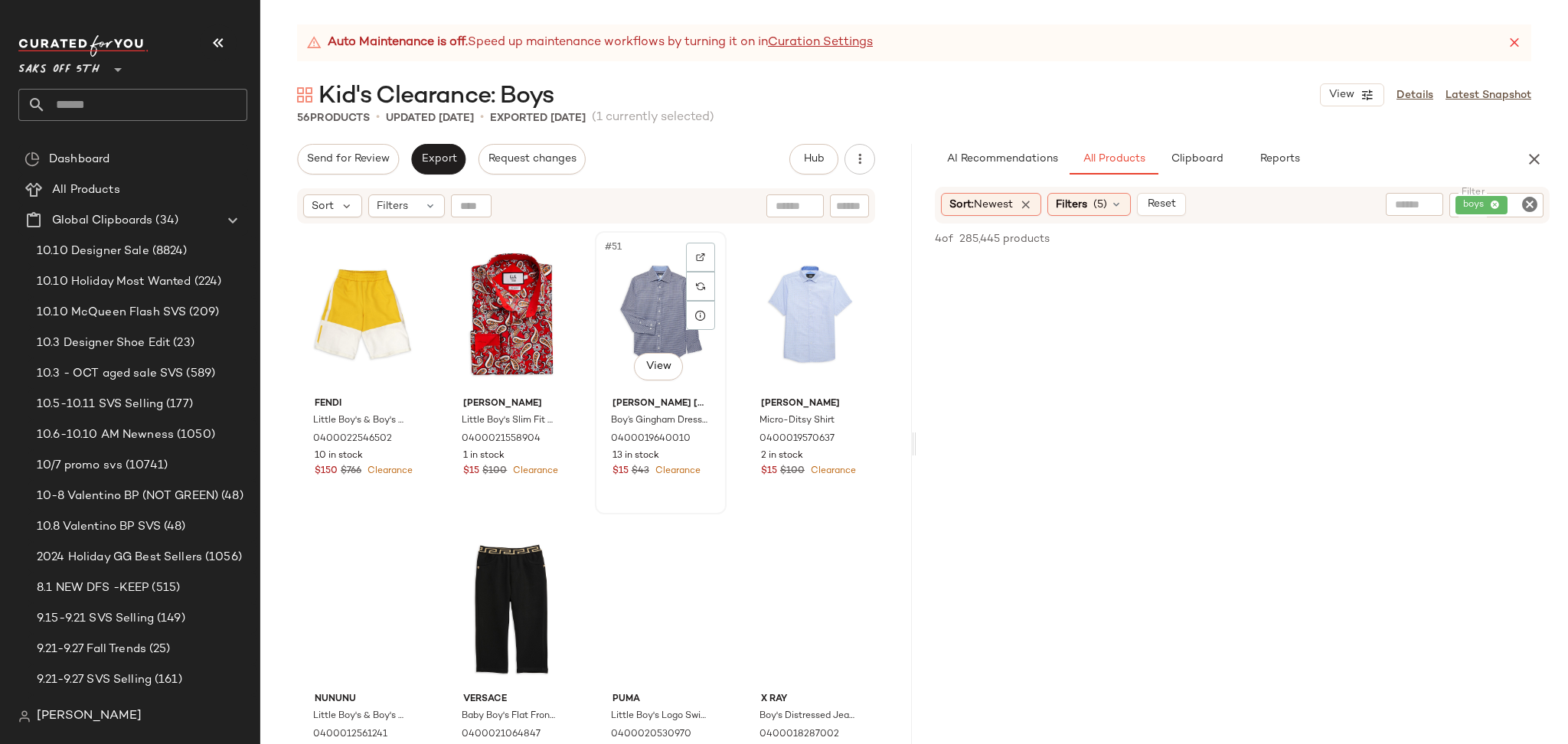
scroll to position [3580, 0]
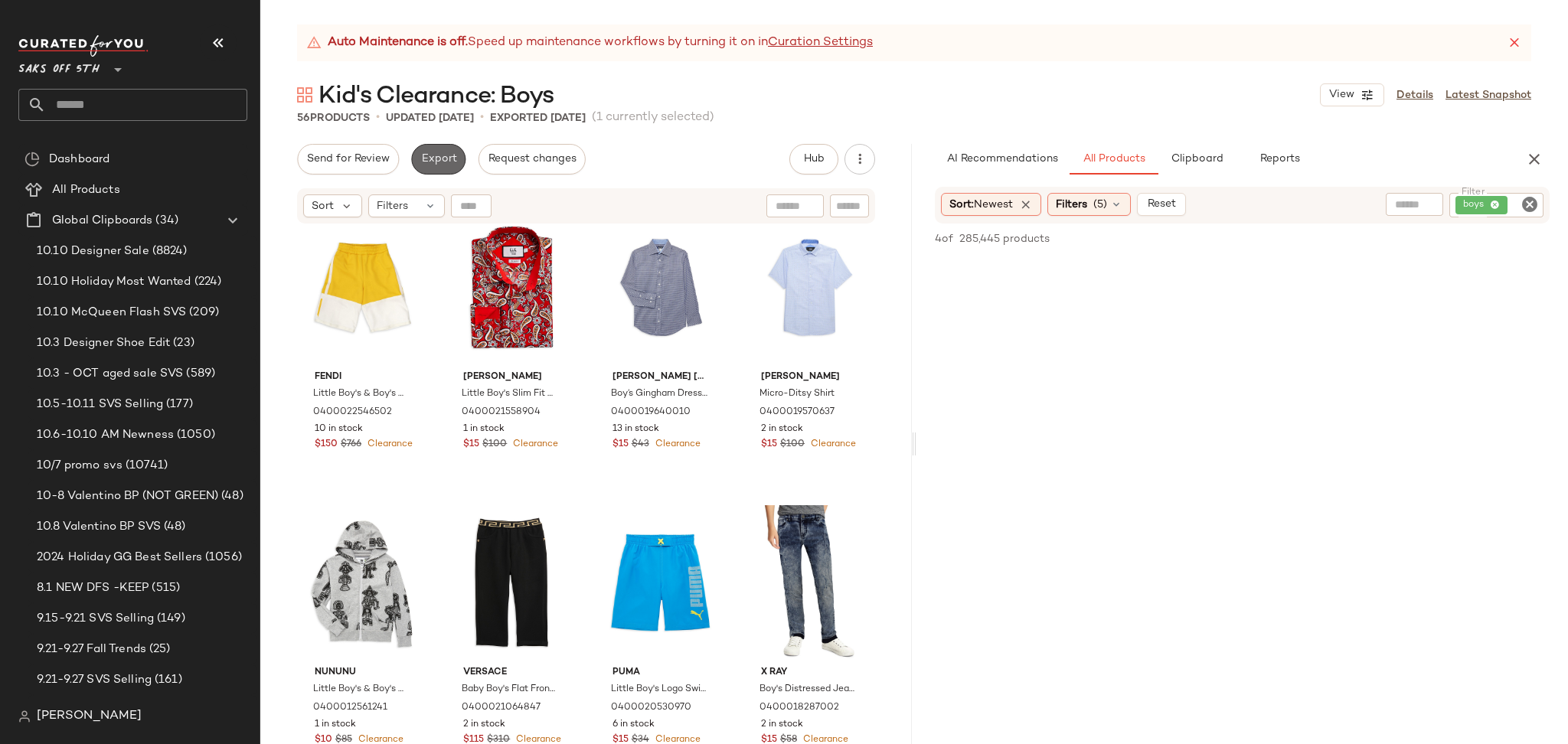
click at [446, 156] on span "Export" at bounding box center [438, 159] width 36 height 12
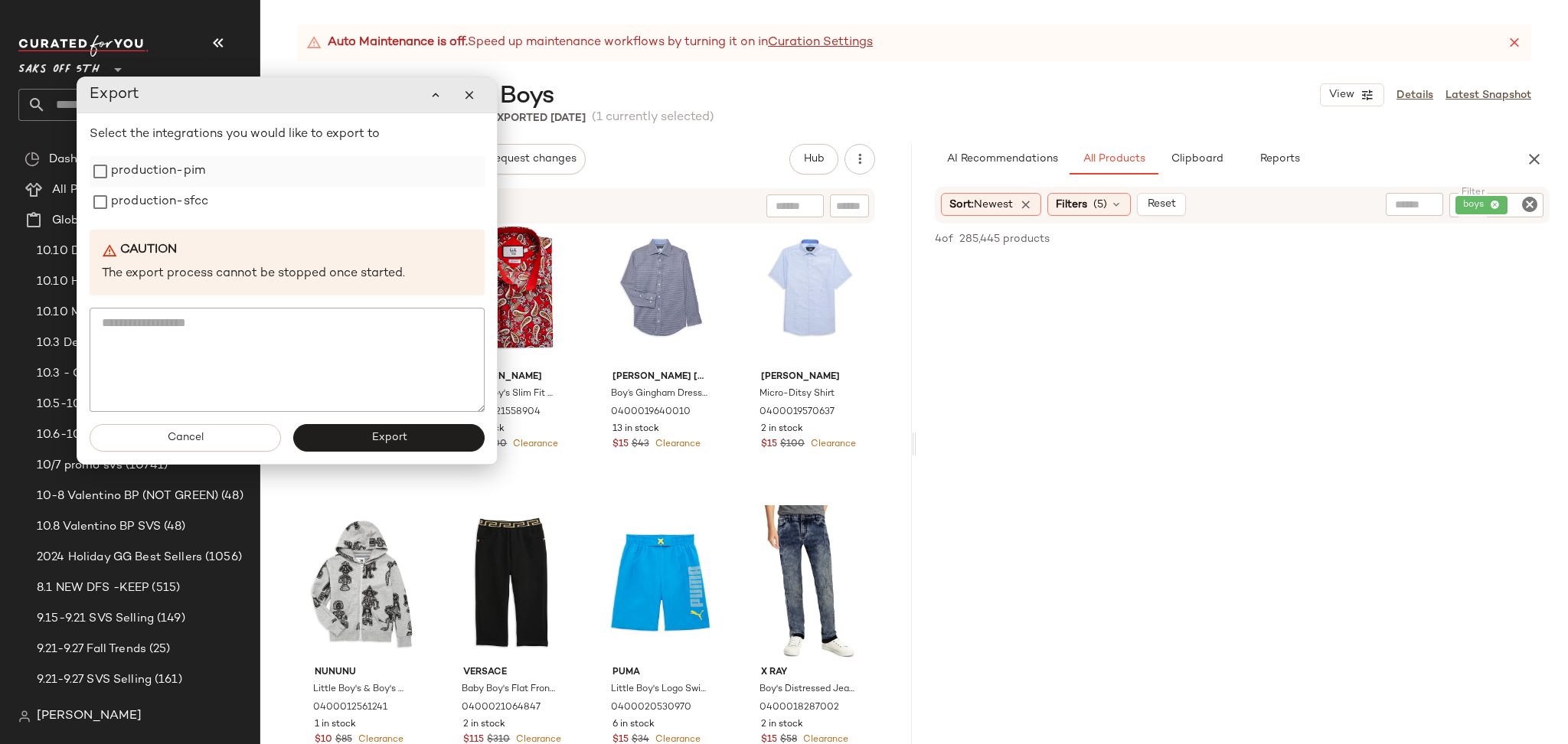
click at [171, 181] on label "production-pim" at bounding box center [157, 170] width 94 height 30
click at [168, 446] on button "Cancel" at bounding box center [185, 438] width 192 height 28
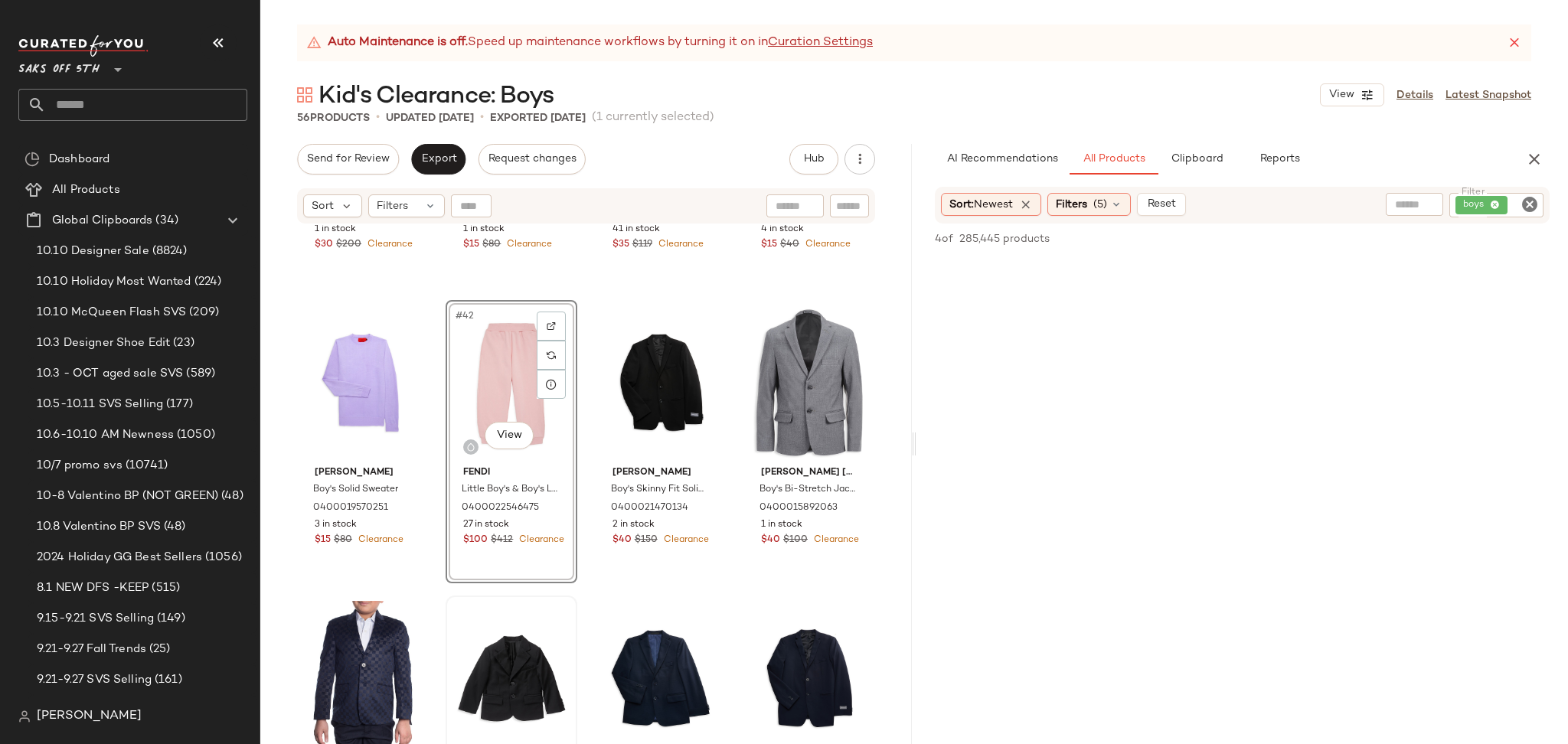
scroll to position [2893, 0]
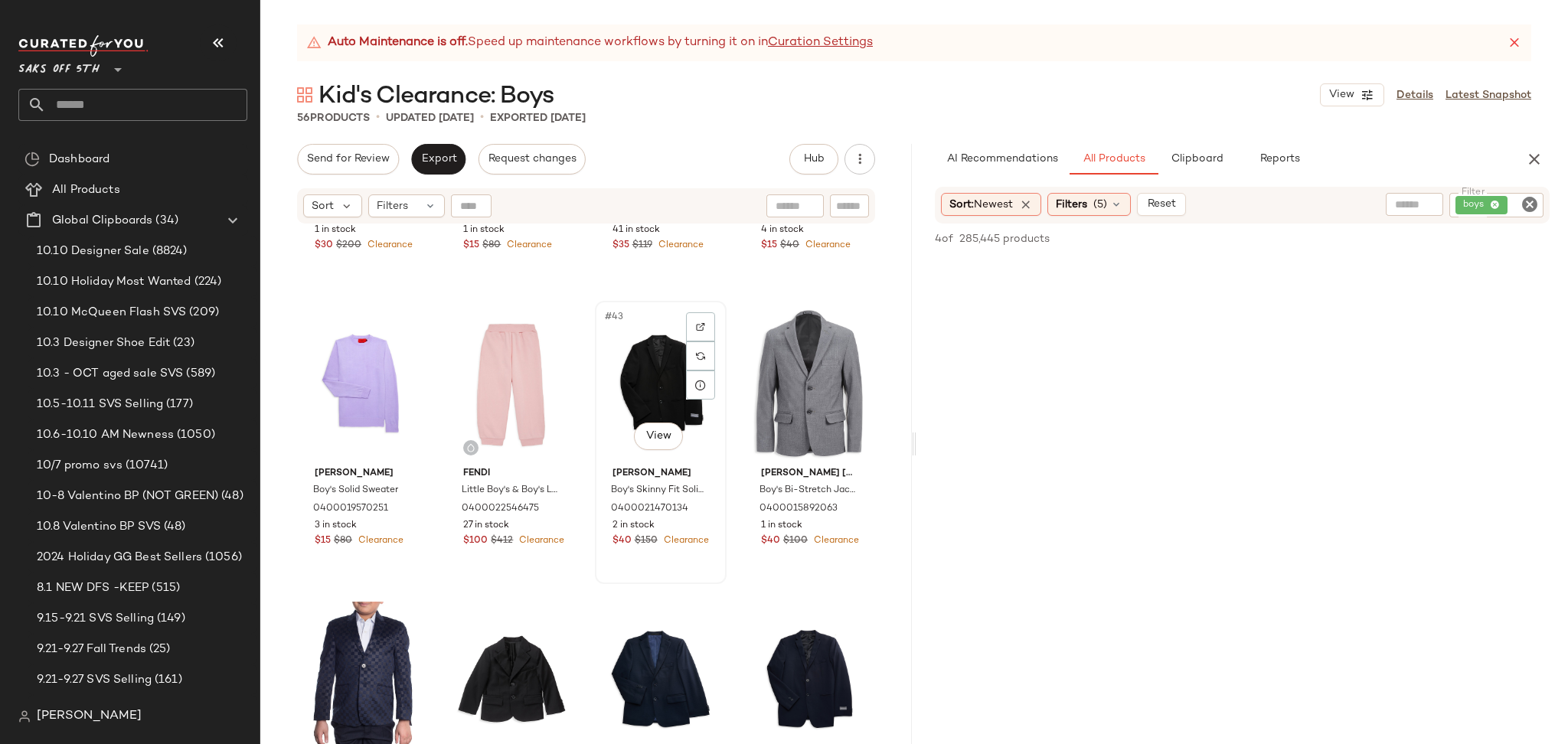
click at [658, 360] on div "#43 View" at bounding box center [661, 383] width 121 height 154
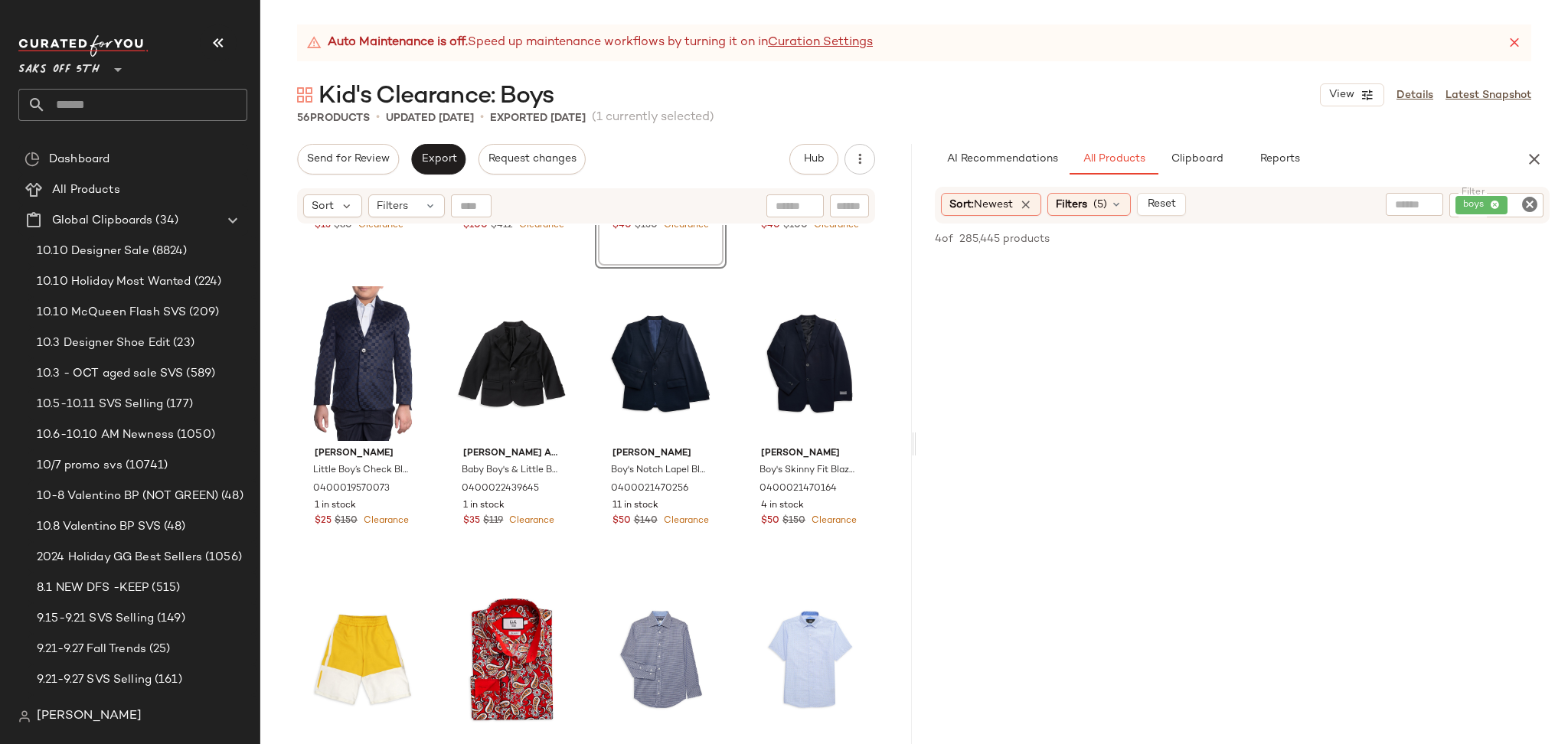
scroll to position [3208, 0]
click at [793, 350] on div "#48 View" at bounding box center [810, 362] width 121 height 154
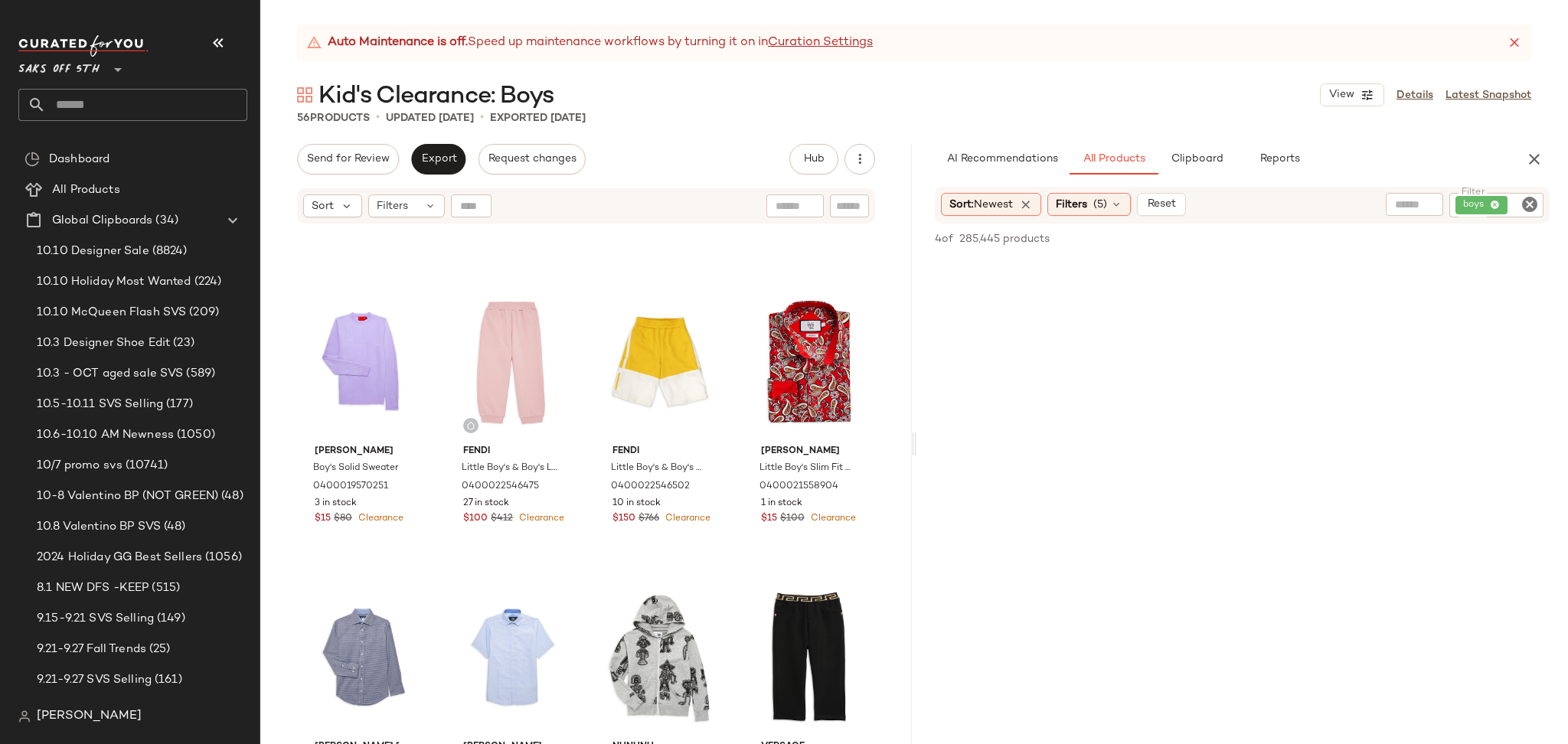
scroll to position [2914, 0]
click at [644, 354] on div "#43 View" at bounding box center [661, 361] width 121 height 154
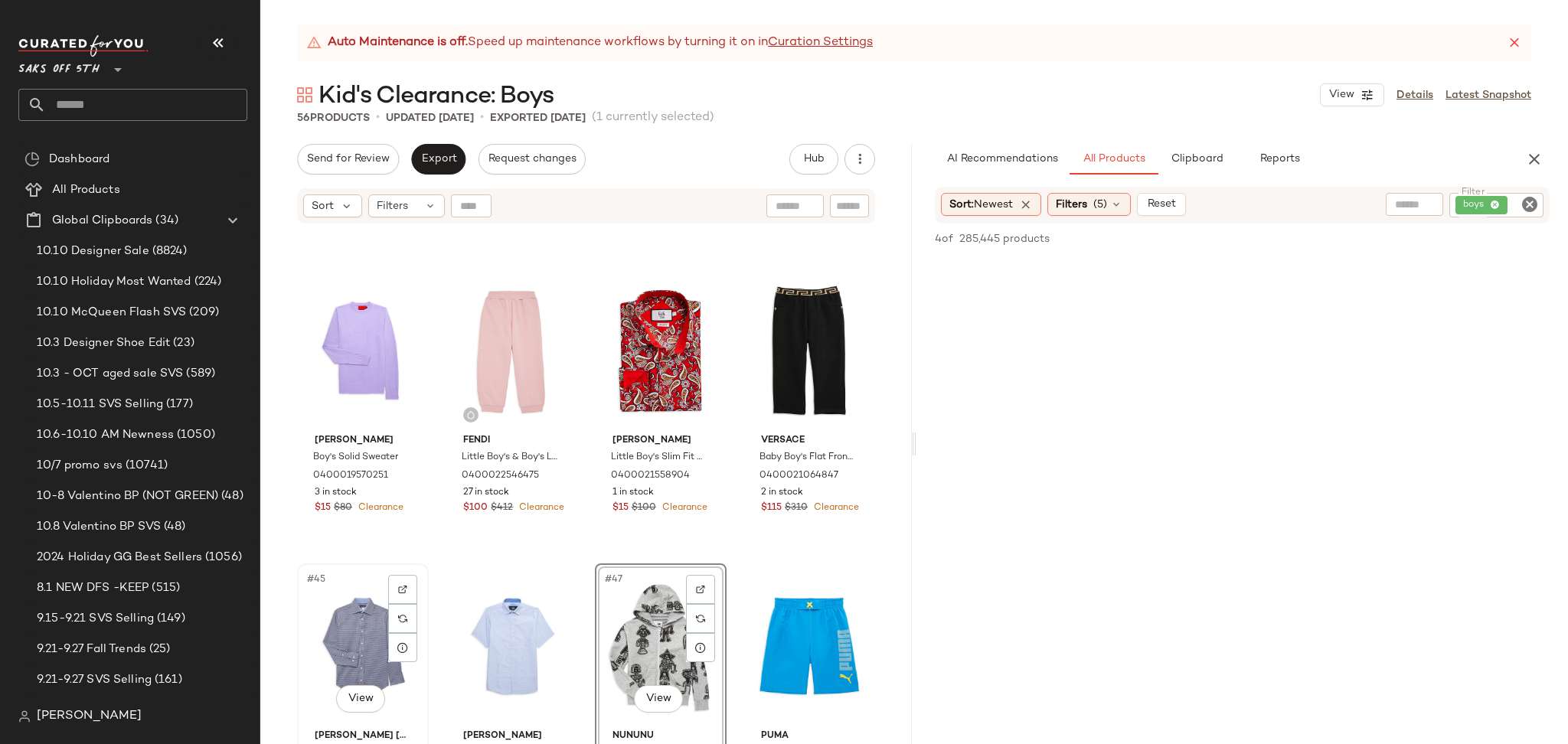
scroll to position [2926, 0]
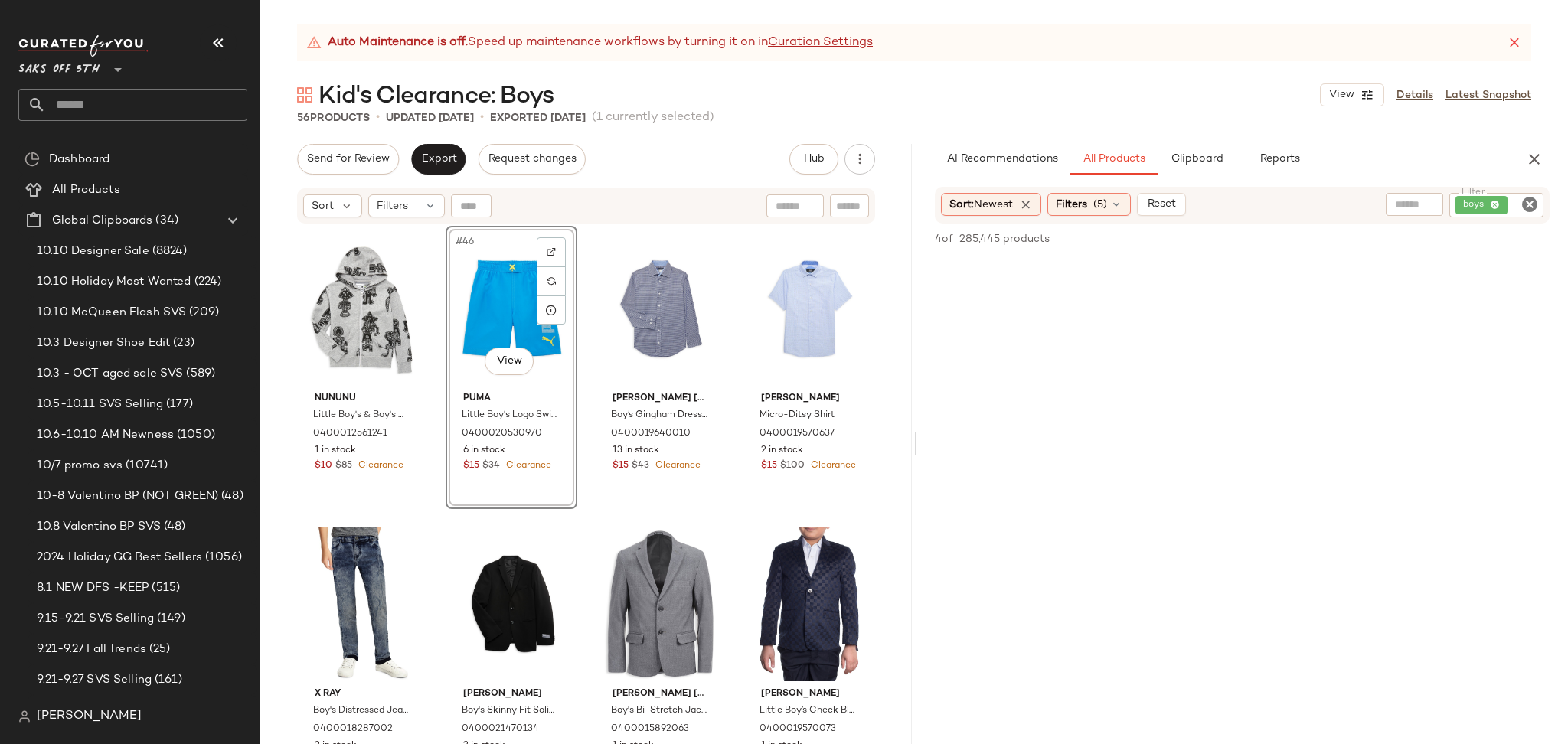
scroll to position [3272, 0]
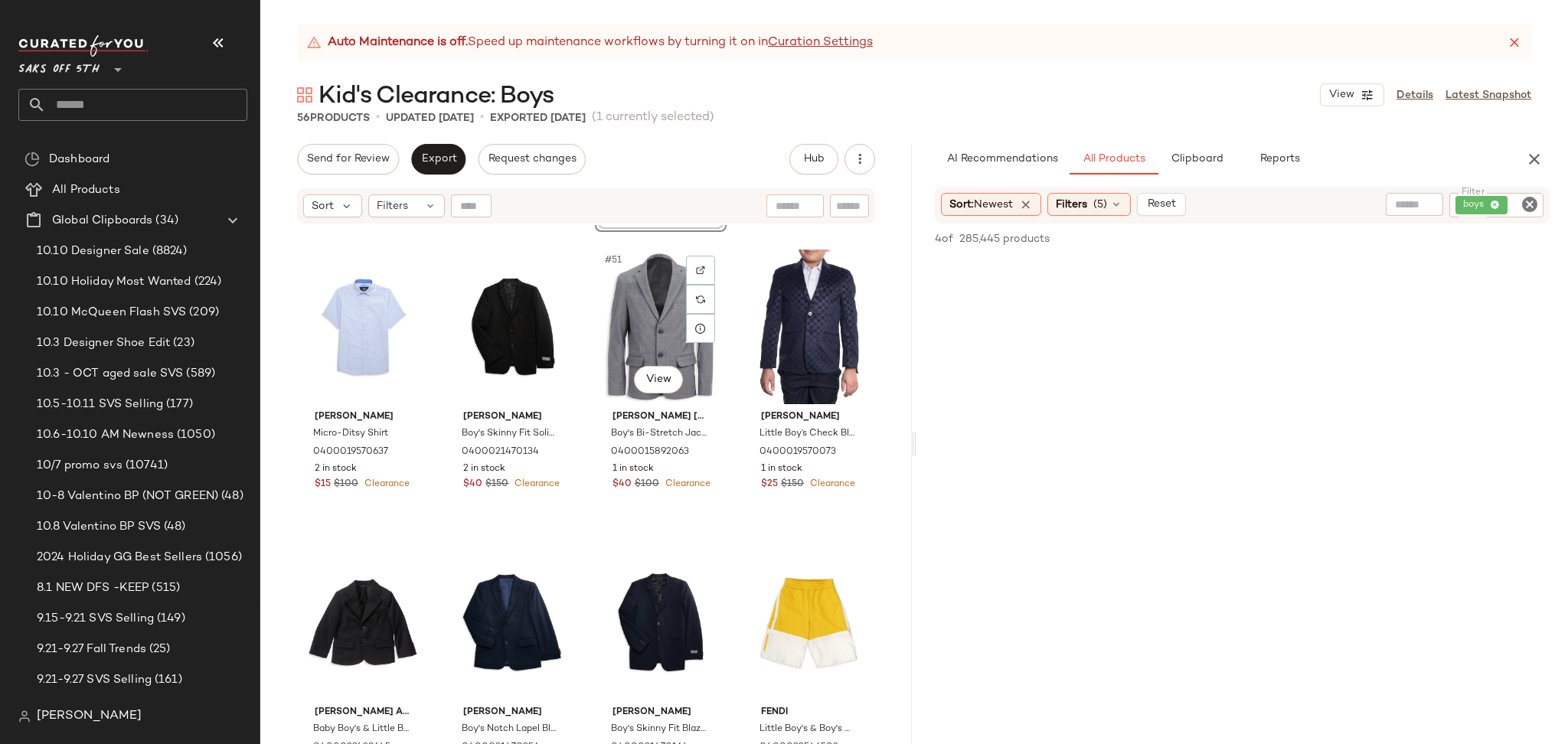
scroll to position [3580, 0]
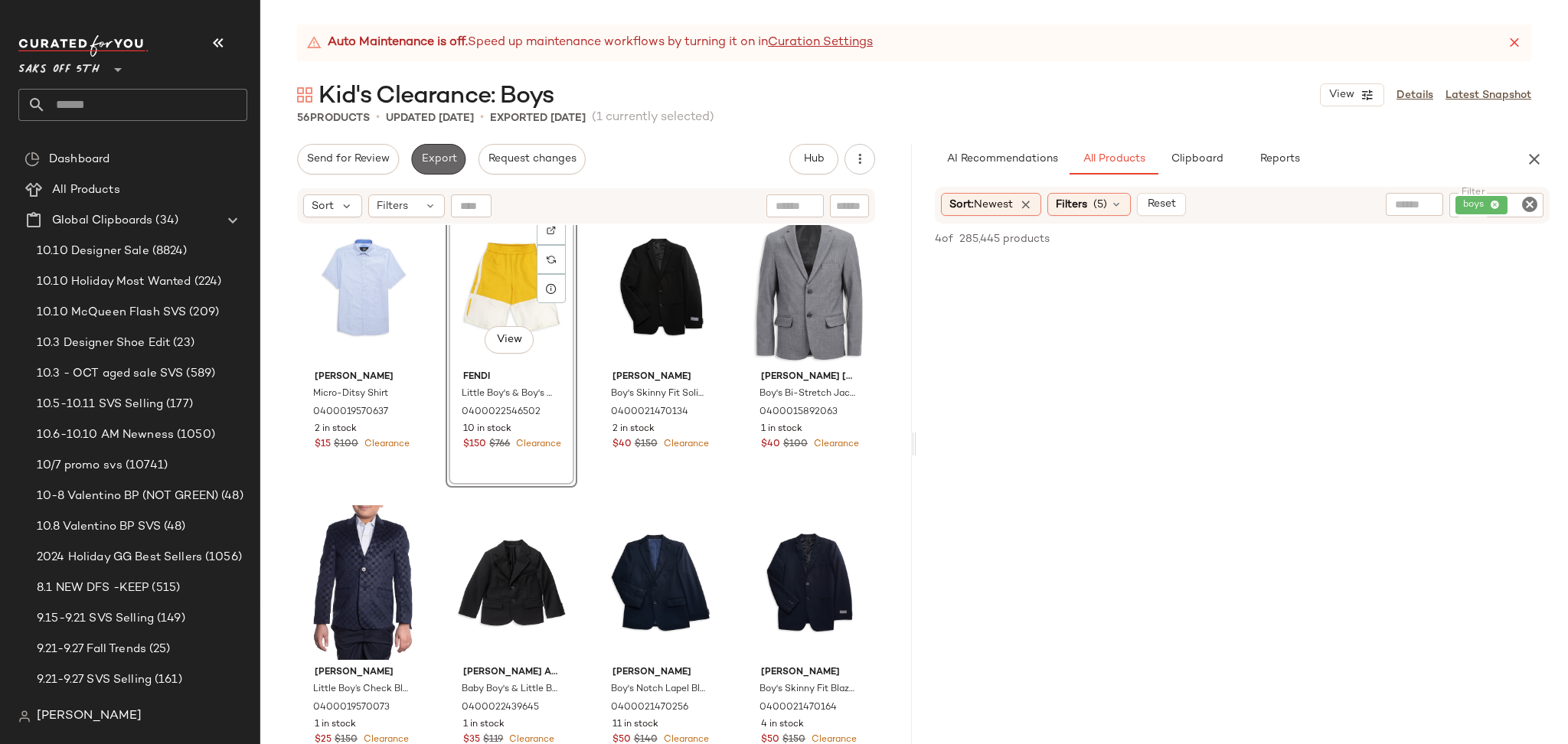
click at [433, 154] on span "Export" at bounding box center [438, 159] width 36 height 12
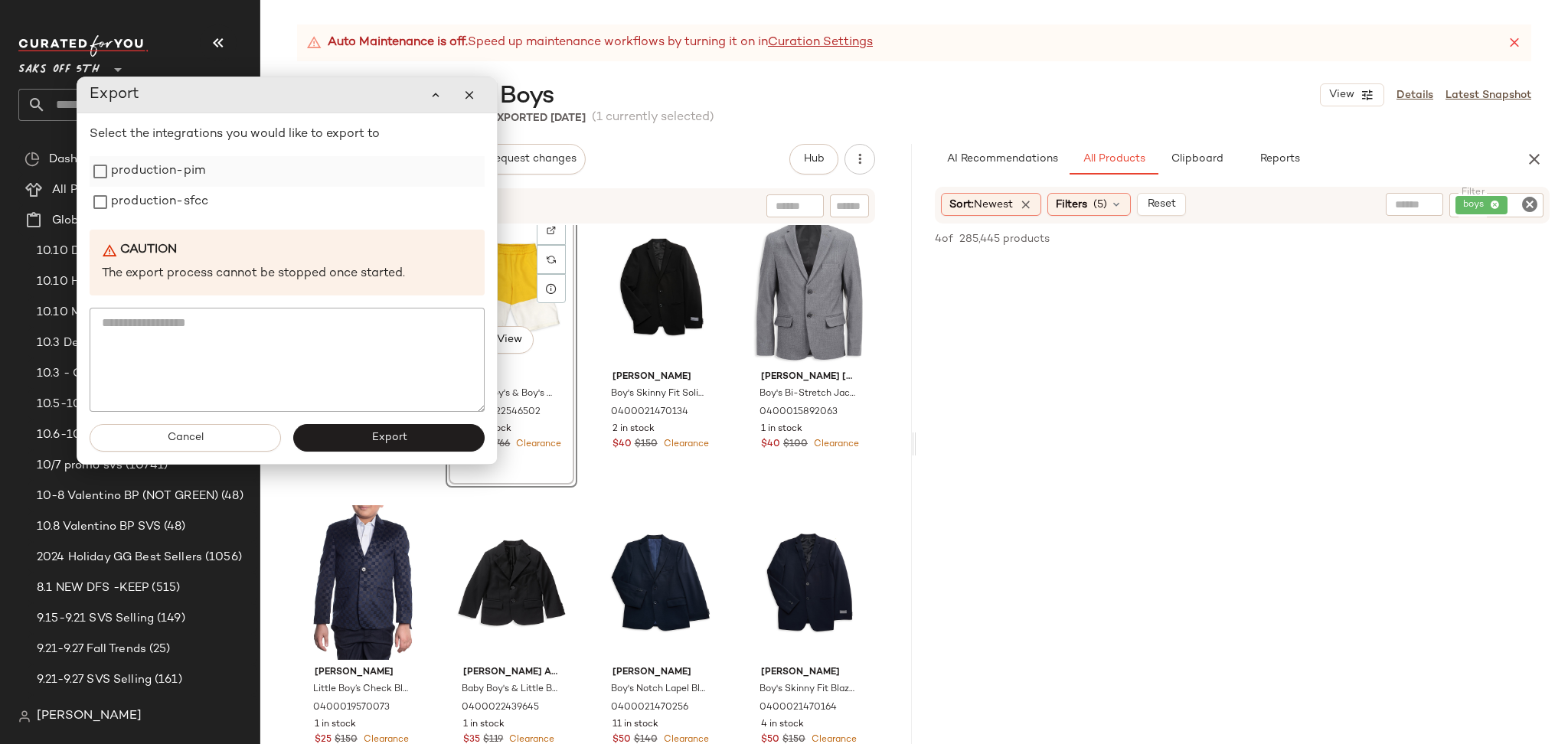
click at [192, 175] on label "production-pim" at bounding box center [157, 170] width 94 height 30
click at [188, 200] on label "production-sfcc" at bounding box center [159, 202] width 97 height 30
click at [347, 432] on button "Export" at bounding box center [389, 438] width 192 height 28
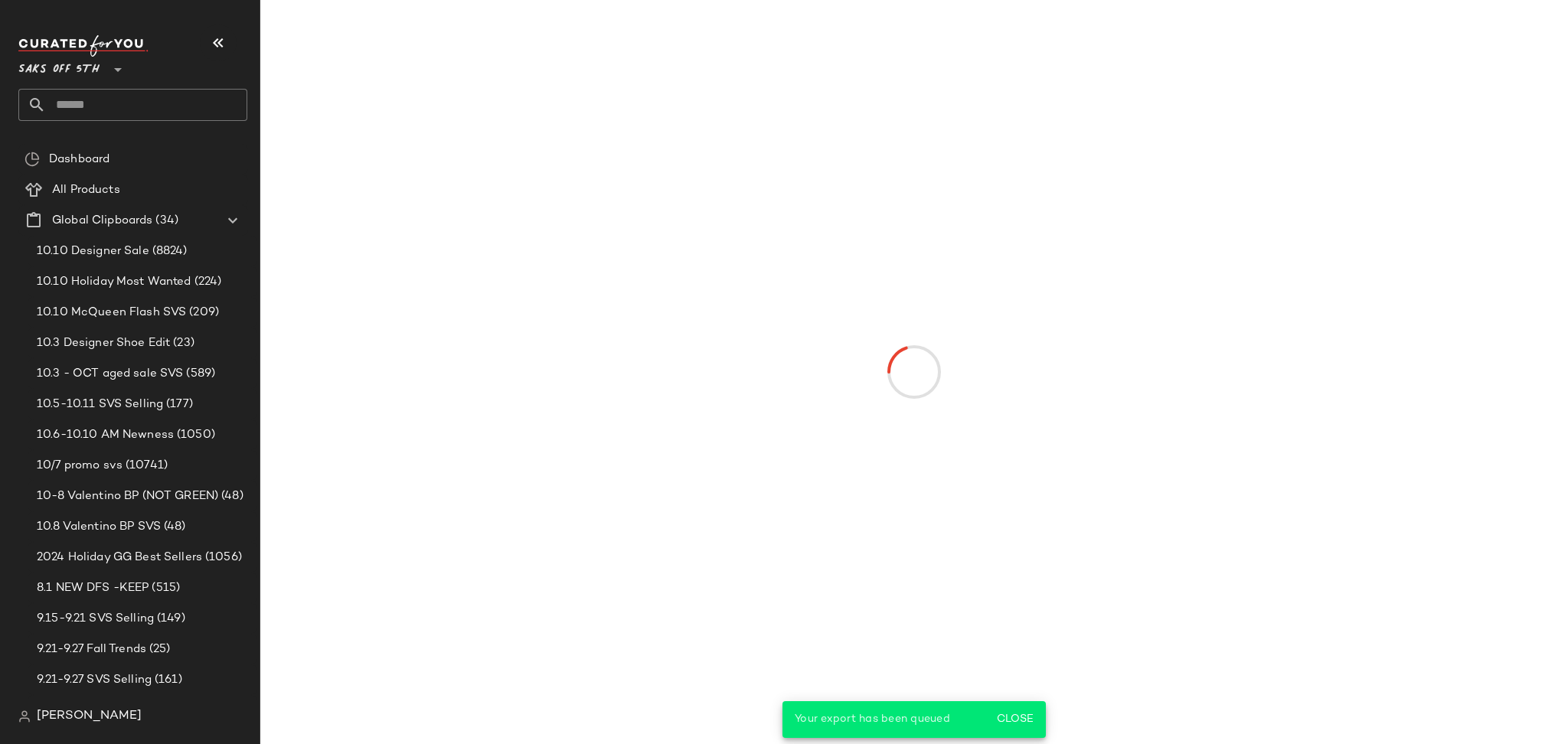
click at [123, 95] on input "text" at bounding box center [147, 105] width 202 height 32
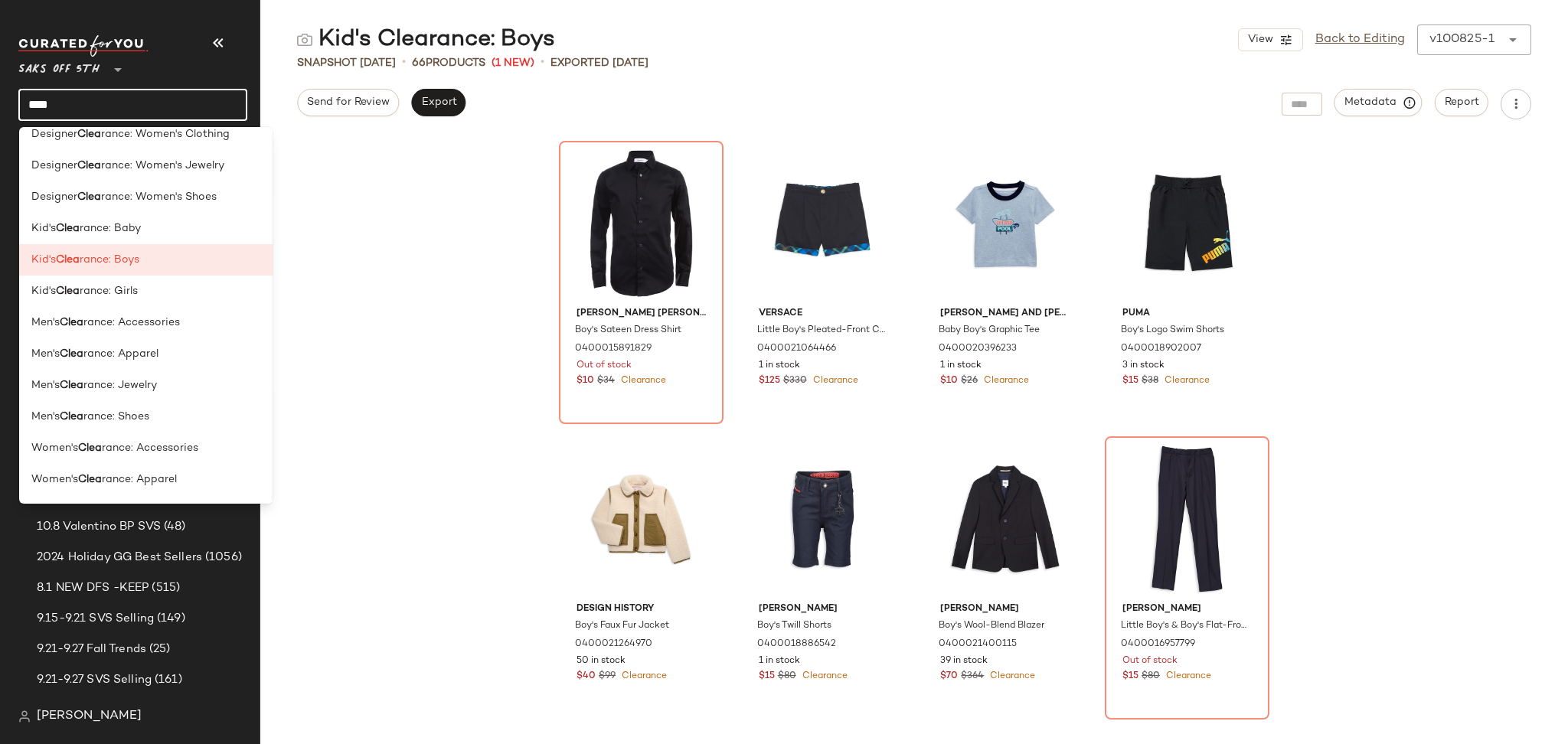
scroll to position [771, 0]
type input "****"
click at [120, 294] on span "rance: Girls" at bounding box center [109, 287] width 58 height 16
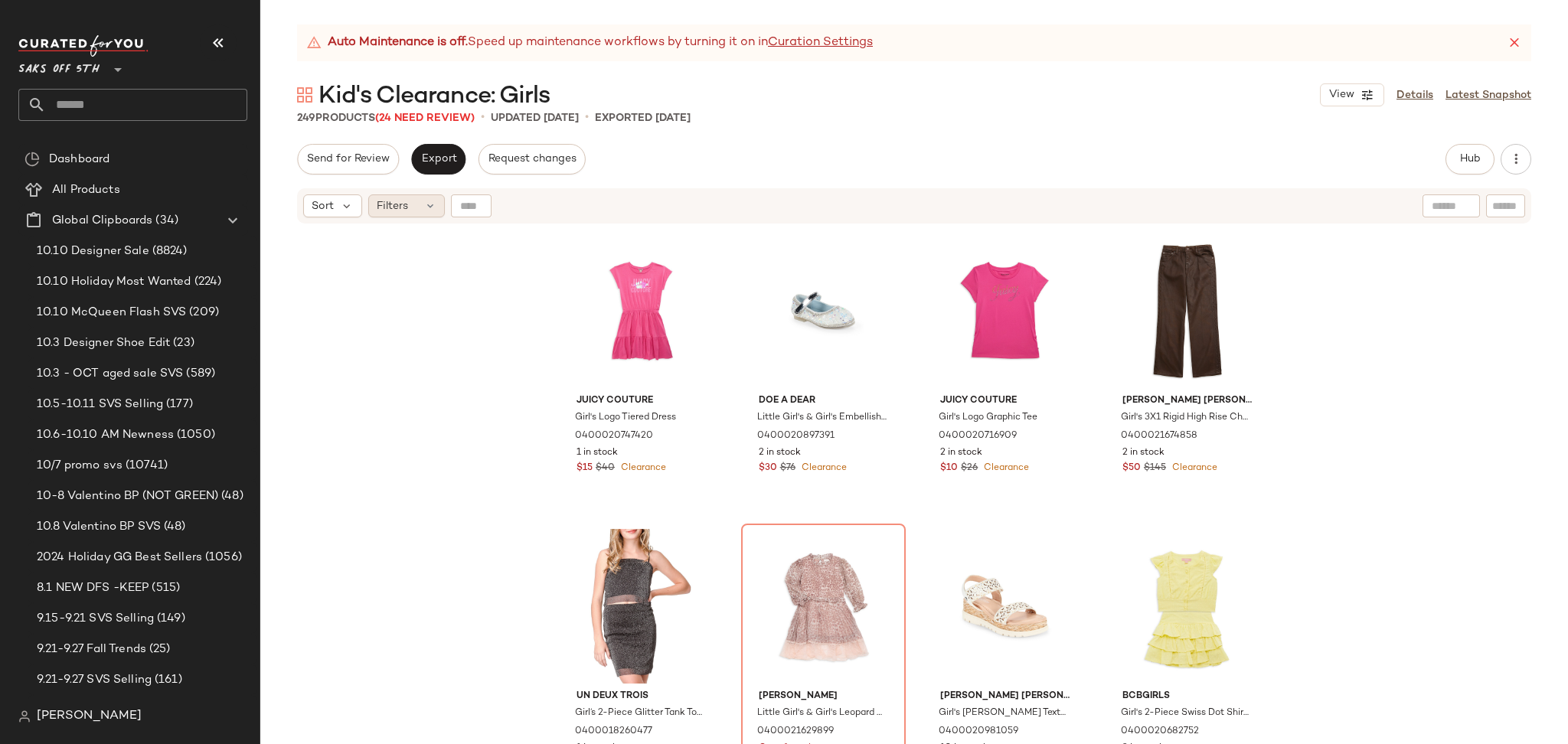
click at [422, 205] on div "Filters" at bounding box center [406, 206] width 77 height 23
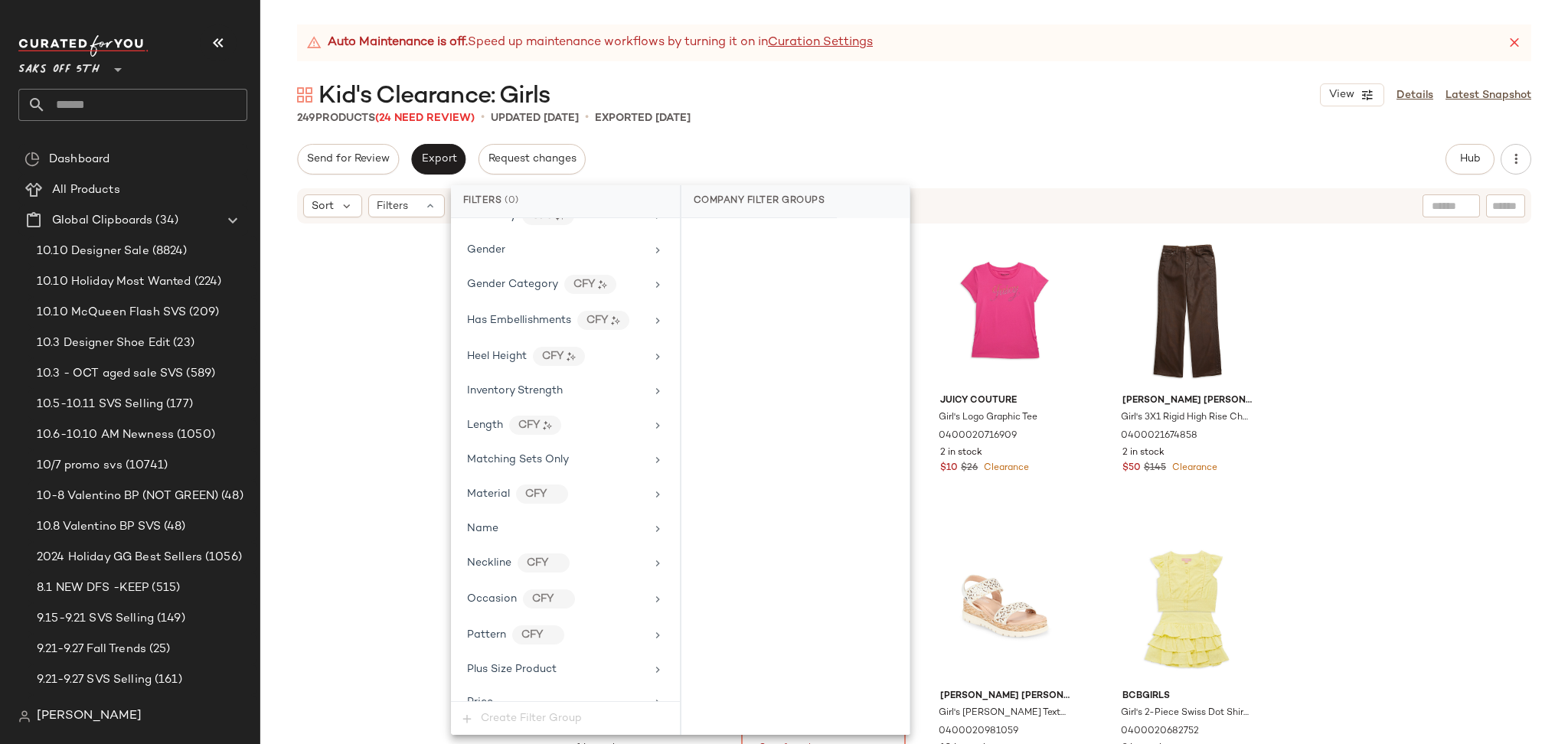
scroll to position [897, 0]
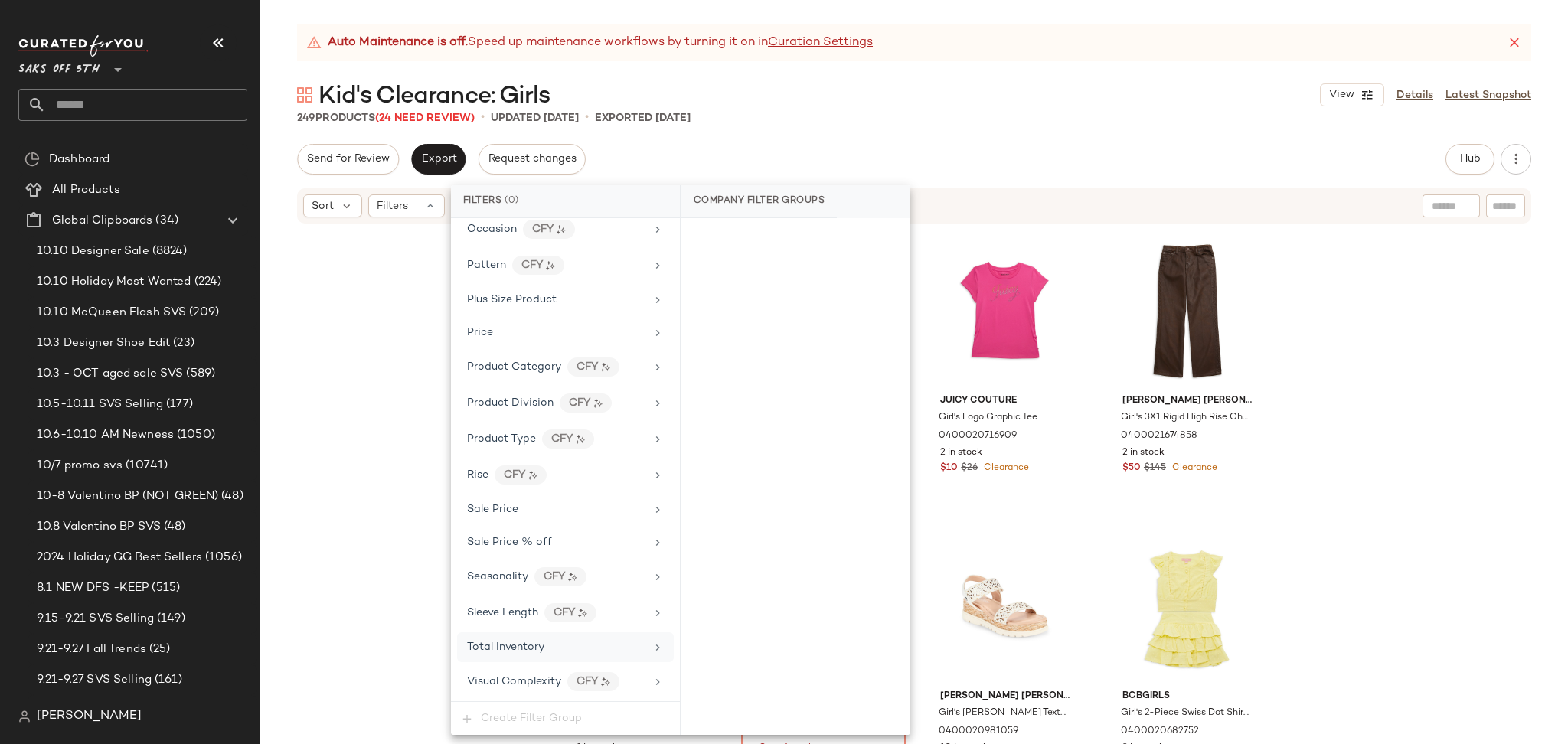
click at [518, 646] on span "Total Inventory" at bounding box center [506, 646] width 78 height 12
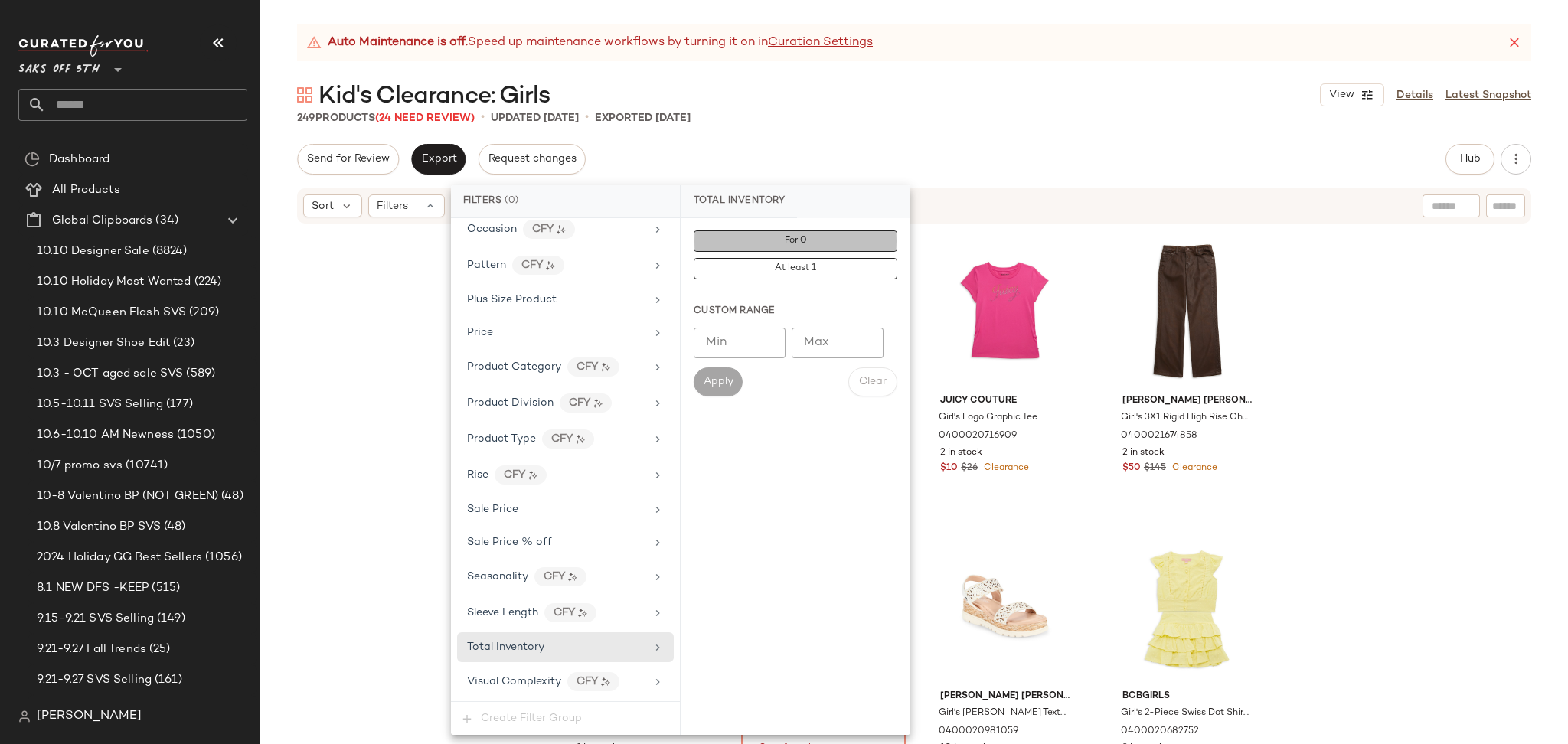
click at [737, 245] on button "For 0" at bounding box center [795, 241] width 204 height 22
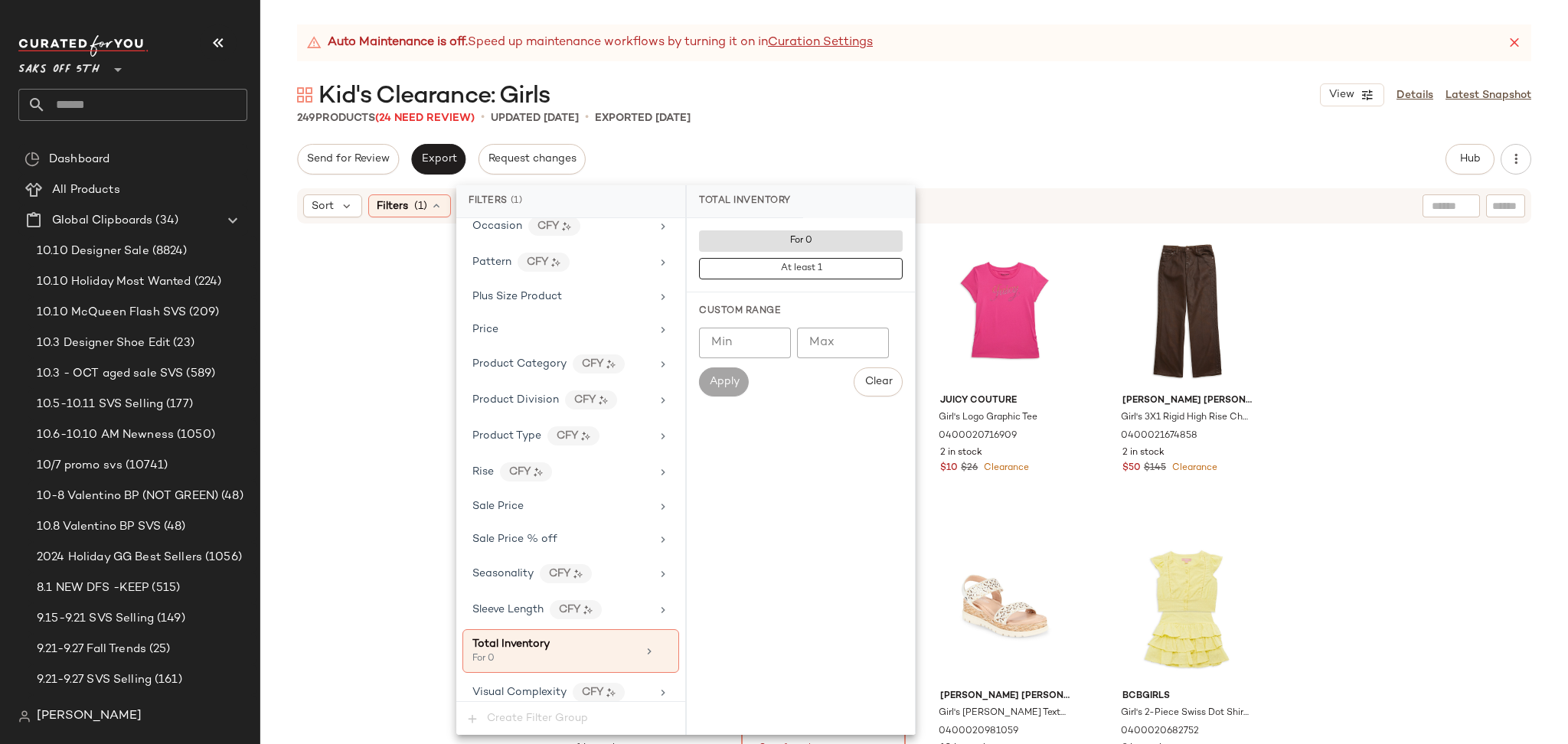
click at [922, 137] on div "Auto Maintenance is off. Speed up maintenance workflows by turning it on in Cur…" at bounding box center [914, 384] width 1307 height 719
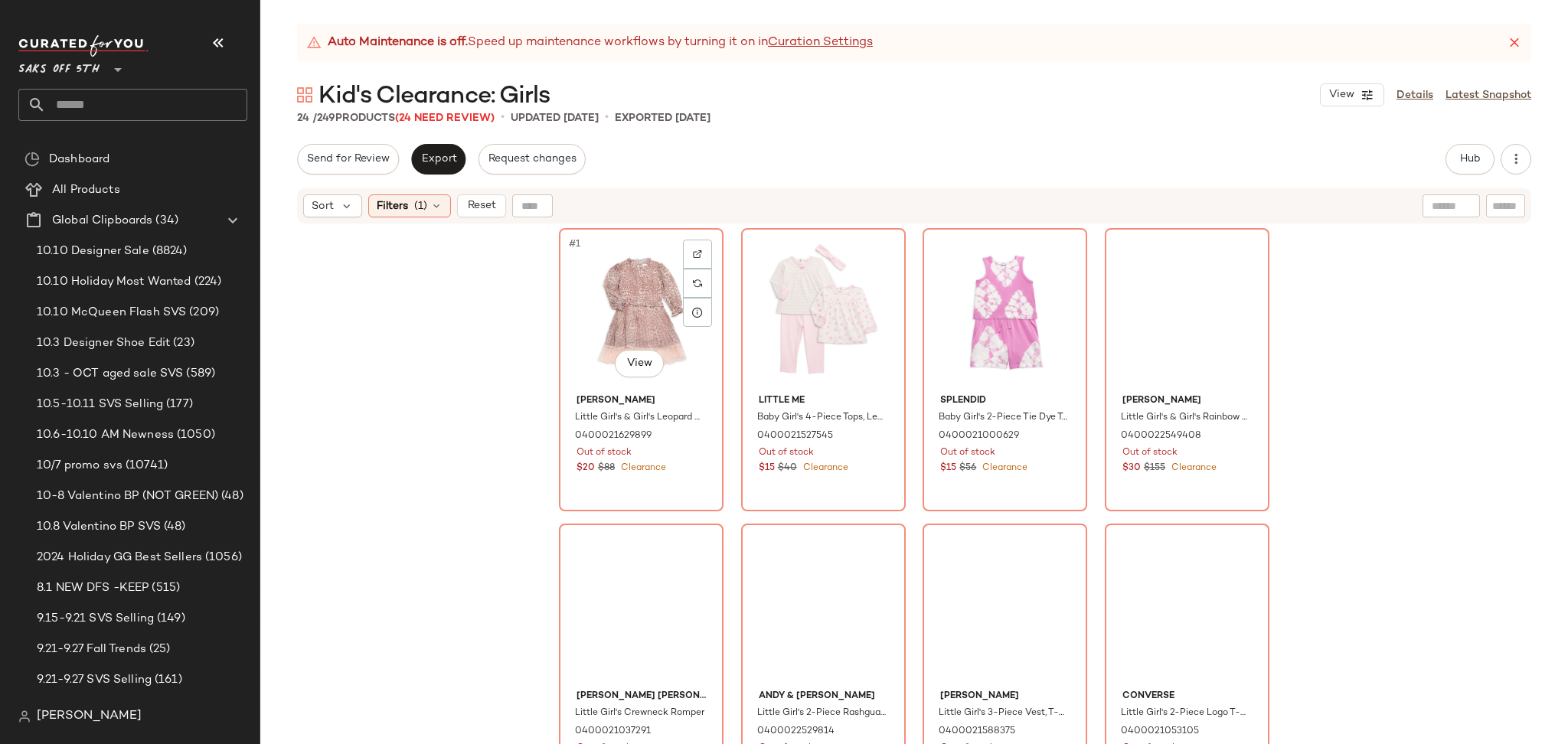
click at [585, 298] on div "#1 View" at bounding box center [641, 310] width 154 height 154
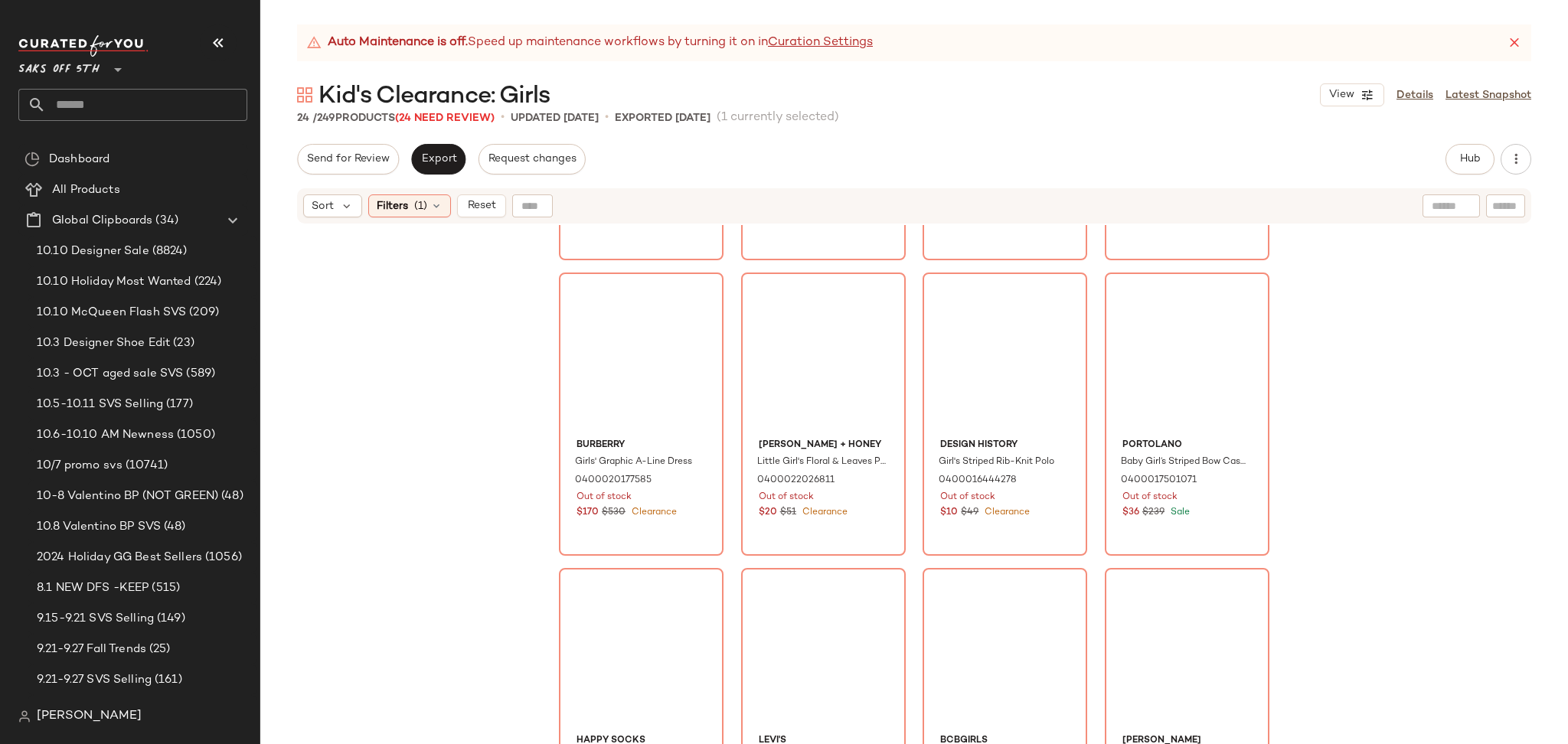
scroll to position [1218, 0]
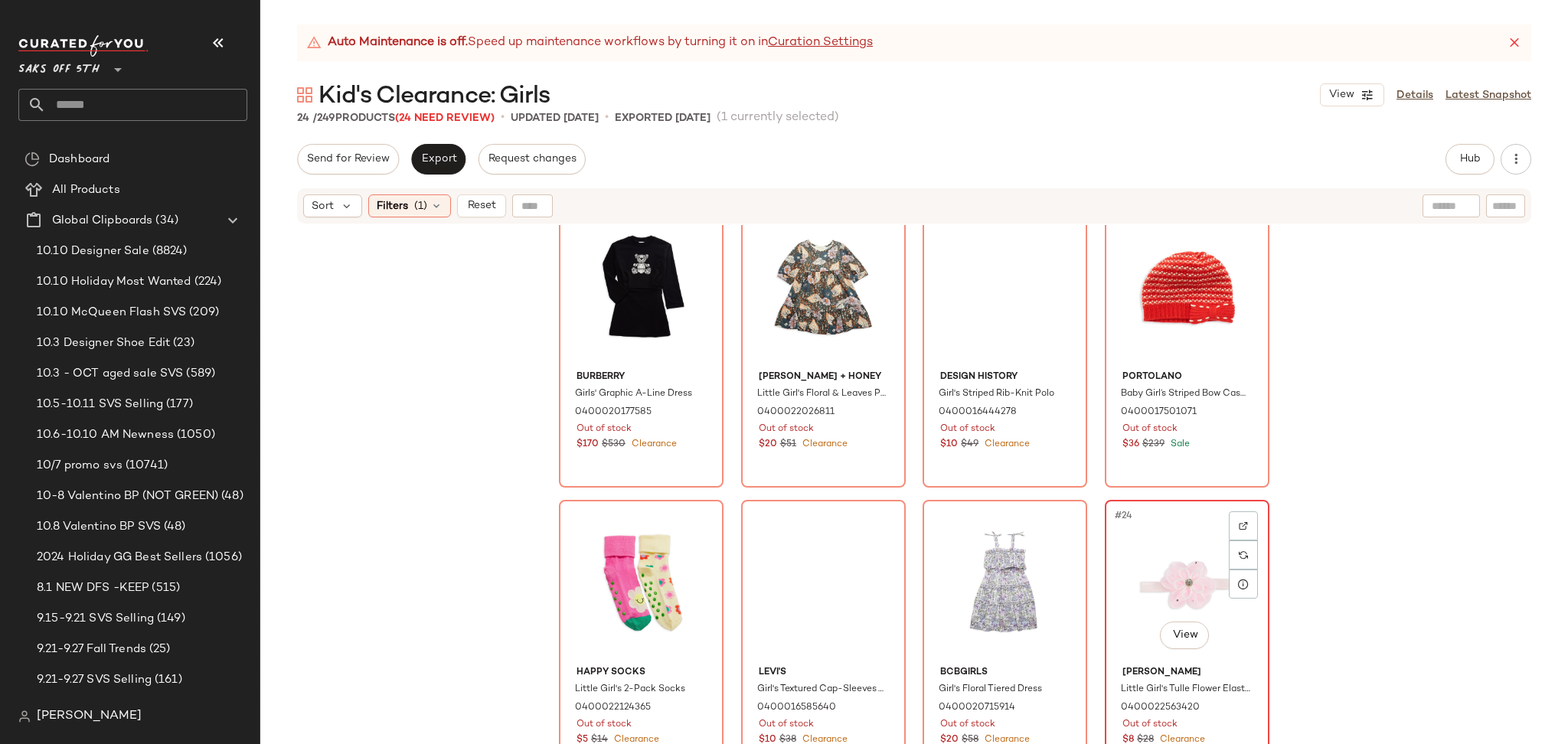
click at [1173, 555] on div "#24 View" at bounding box center [1186, 582] width 154 height 154
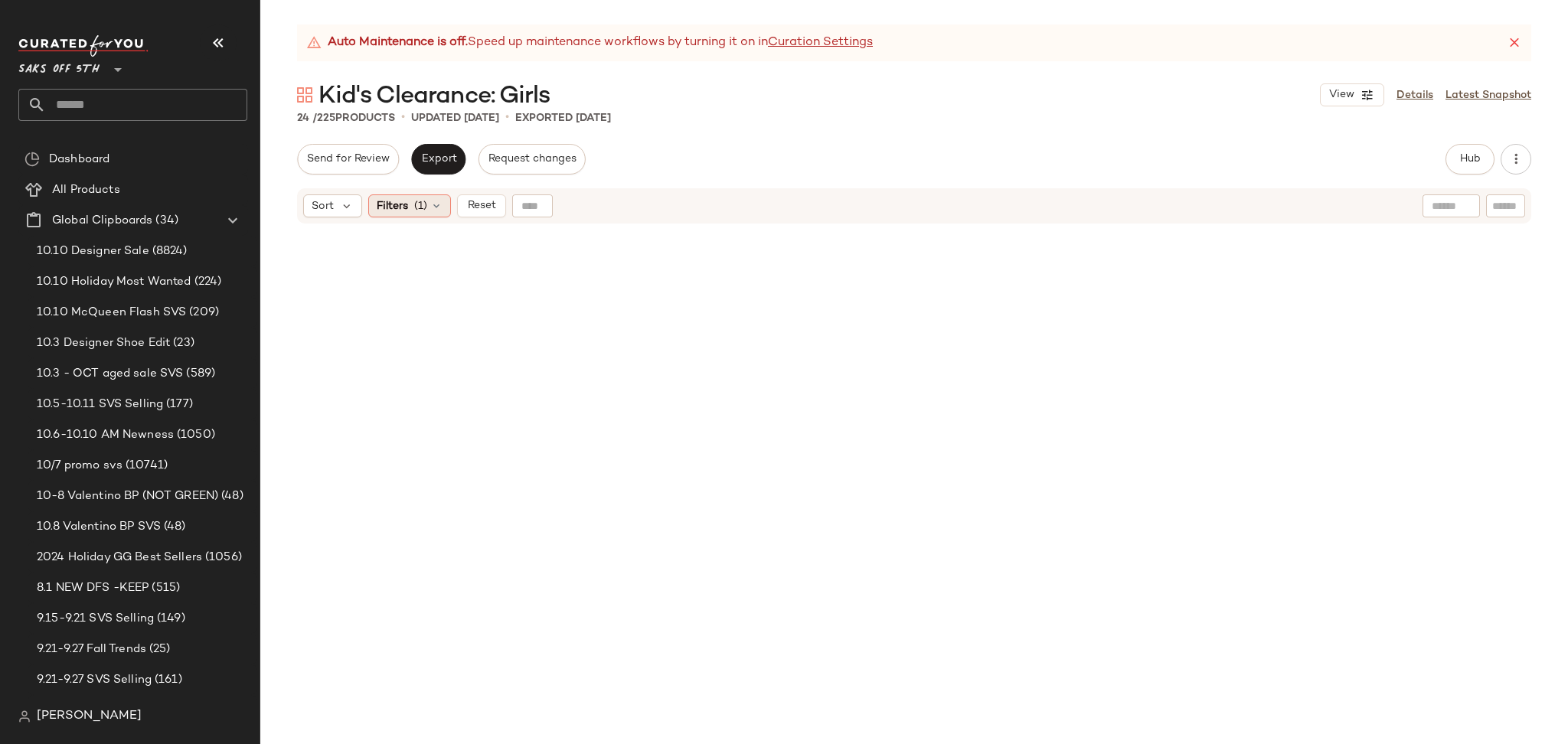
click at [412, 210] on div "Filters (1)" at bounding box center [409, 206] width 83 height 23
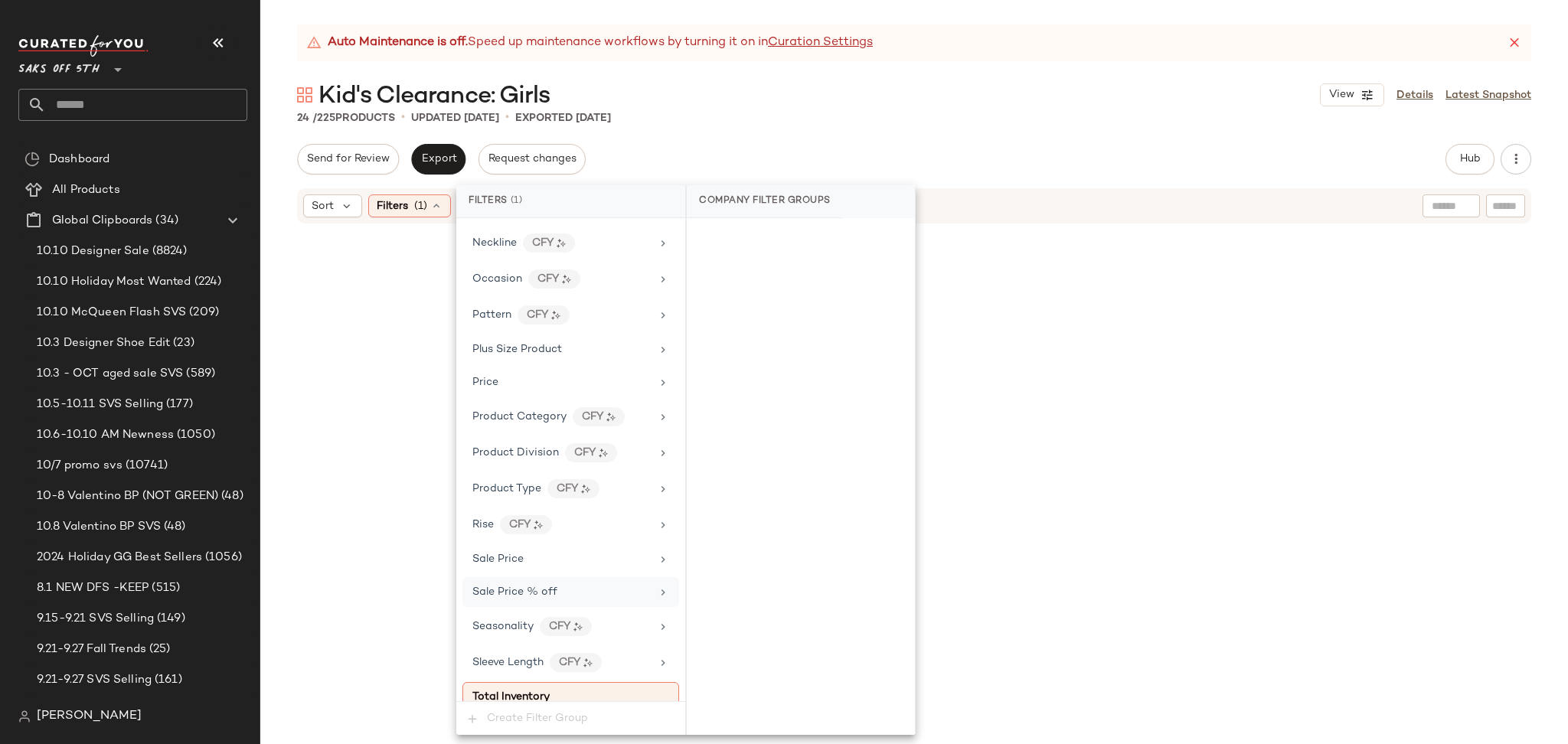
scroll to position [911, 0]
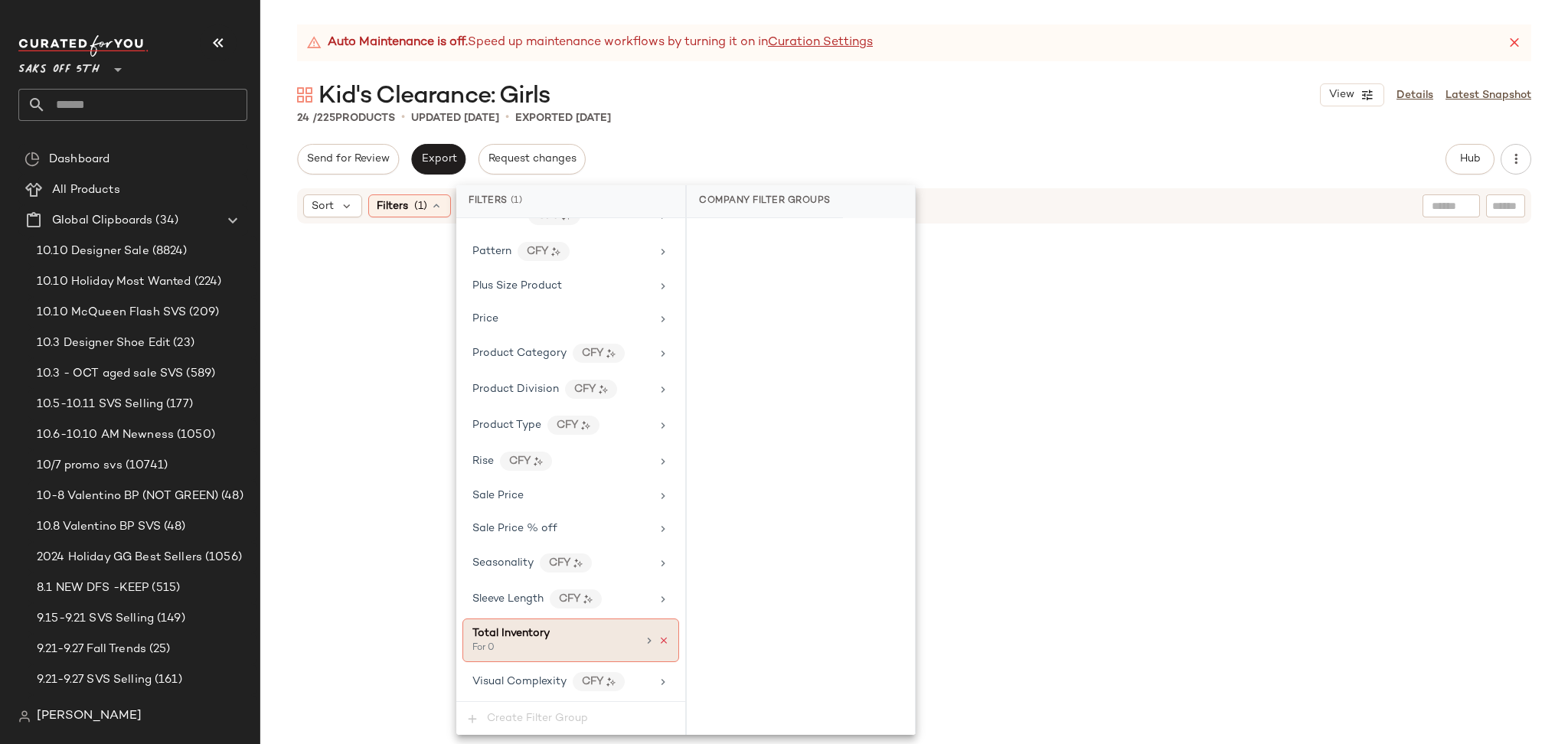
click at [658, 637] on icon at bounding box center [664, 640] width 11 height 11
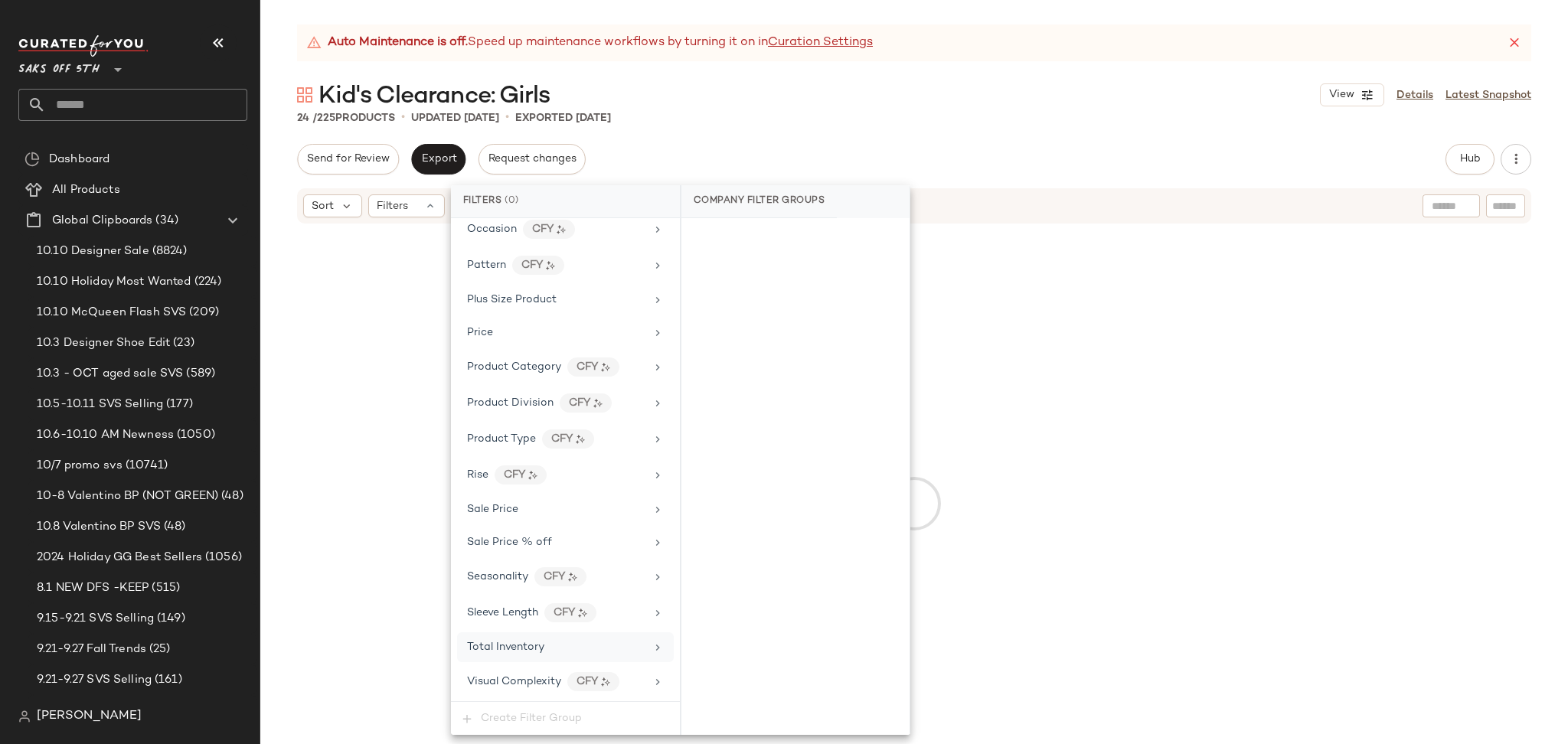
scroll to position [897, 0]
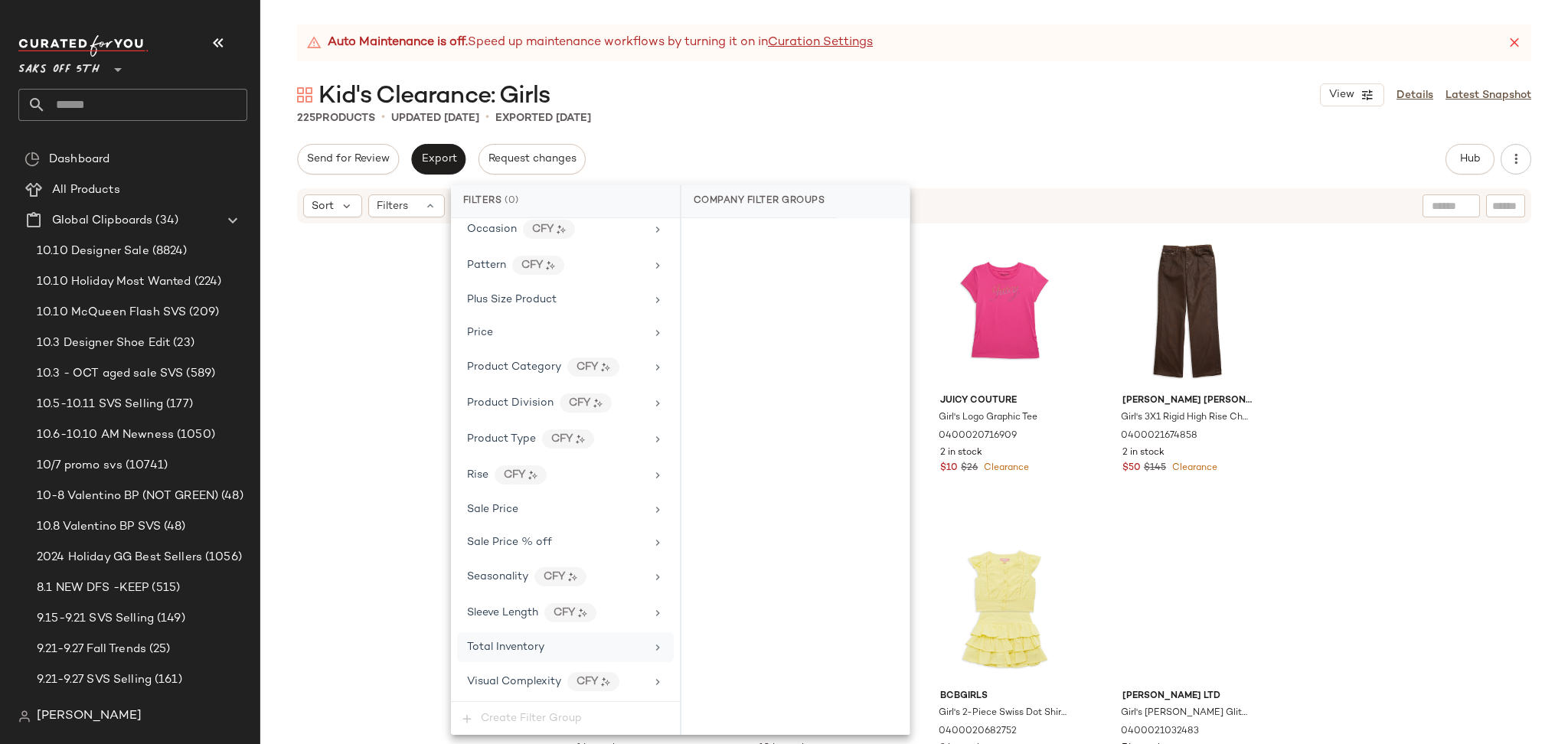
click at [1200, 130] on div "Auto Maintenance is off. Speed up maintenance workflows by turning it on in Cur…" at bounding box center [914, 384] width 1307 height 719
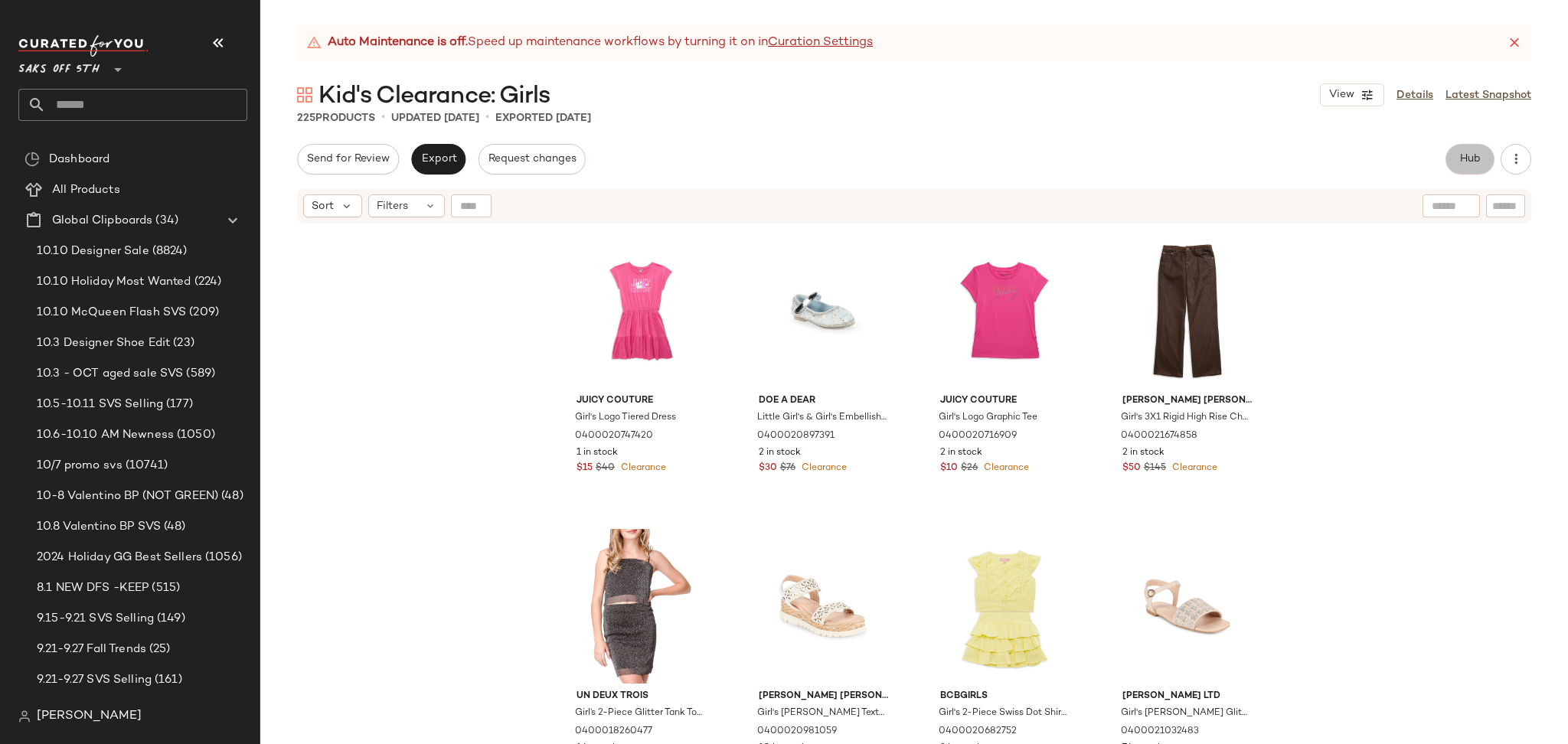
click at [1462, 150] on button "Hub" at bounding box center [1470, 159] width 49 height 30
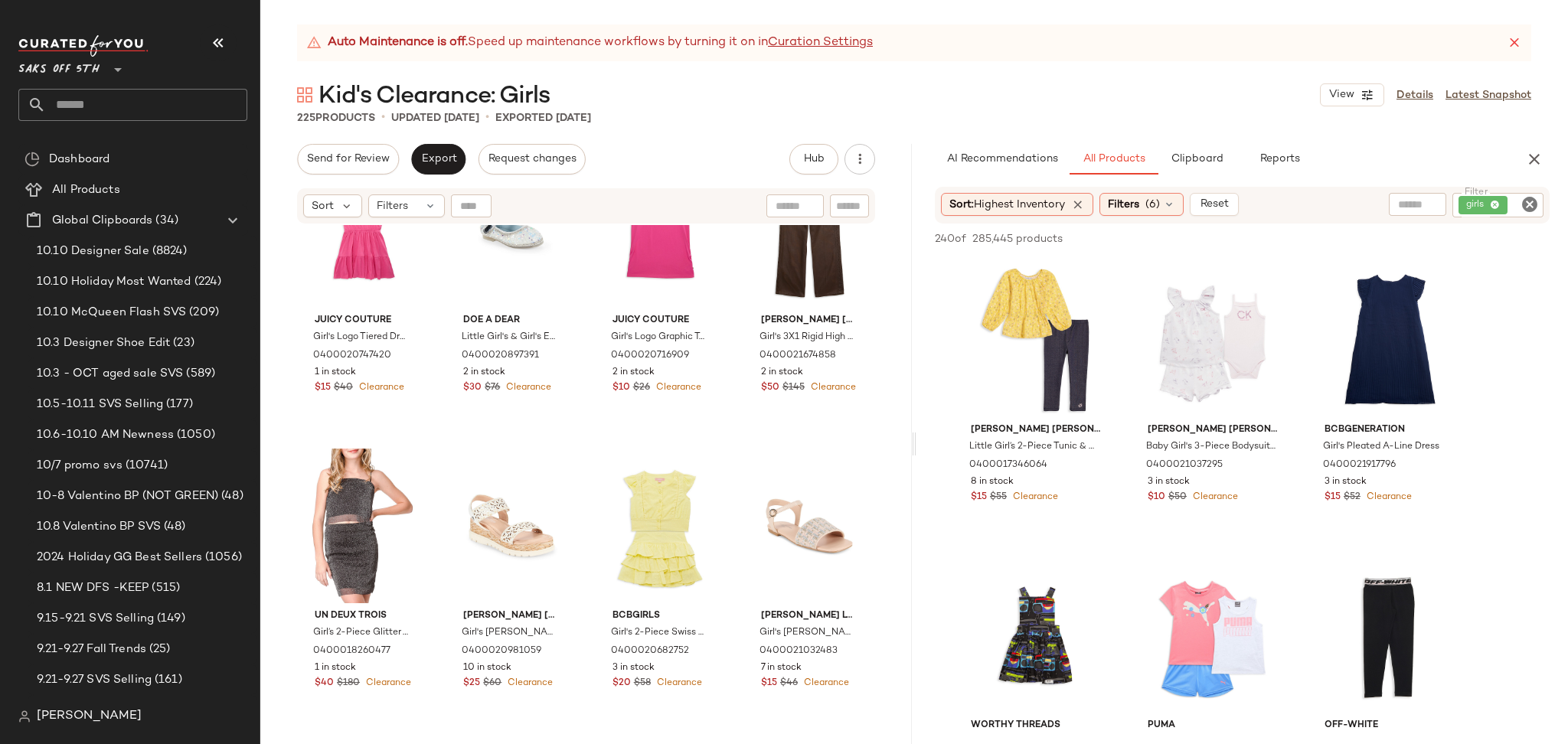
scroll to position [81, 0]
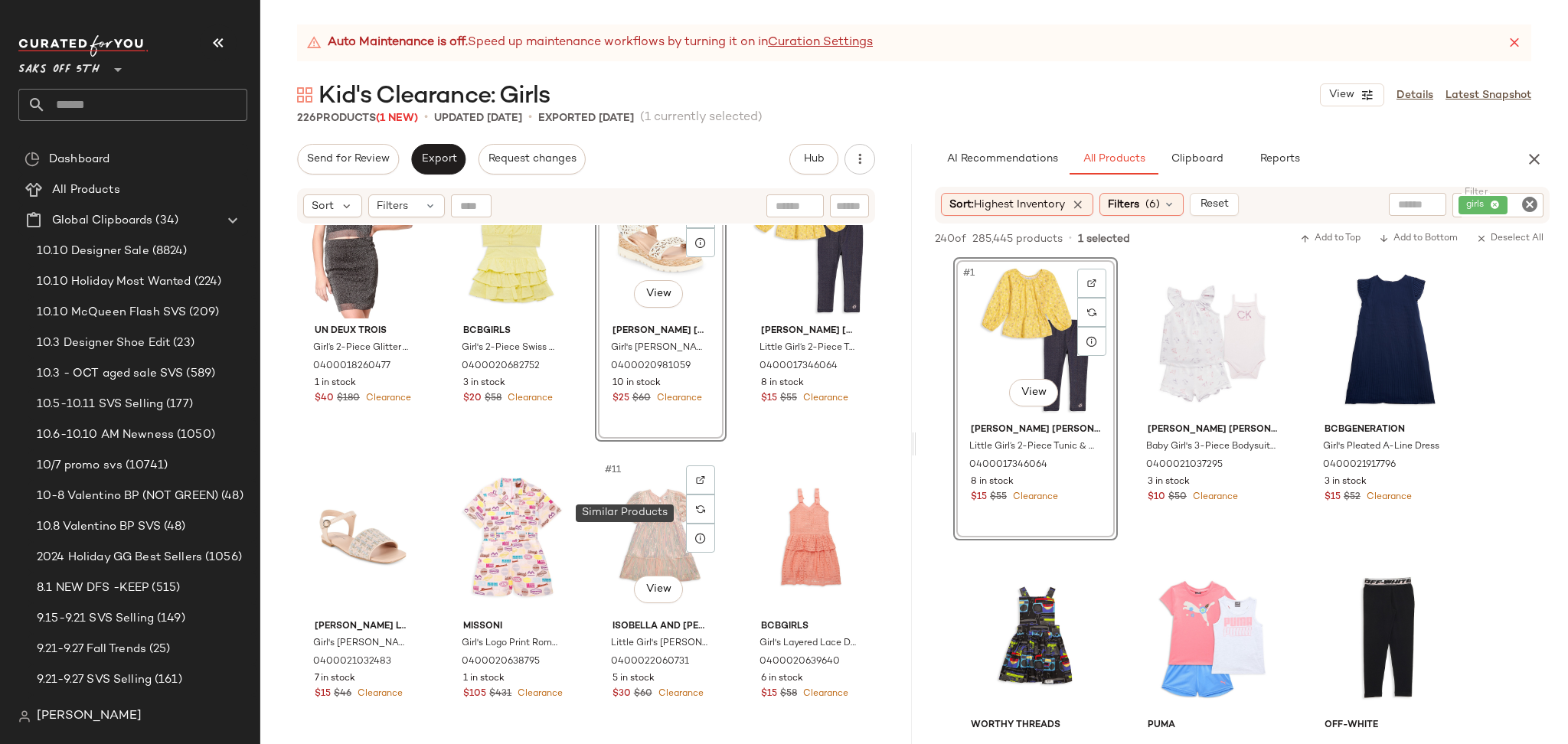
scroll to position [381, 0]
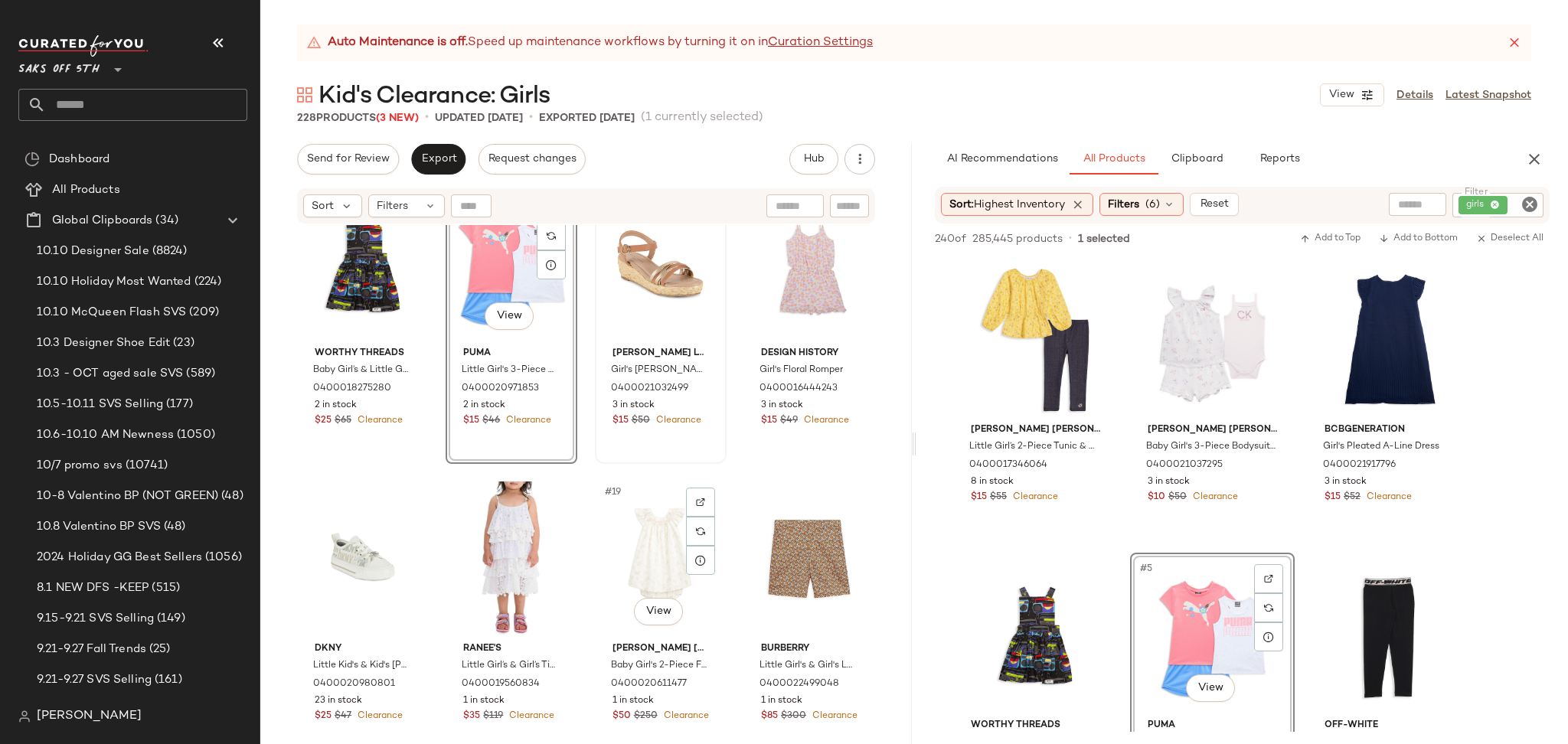
scroll to position [949, 0]
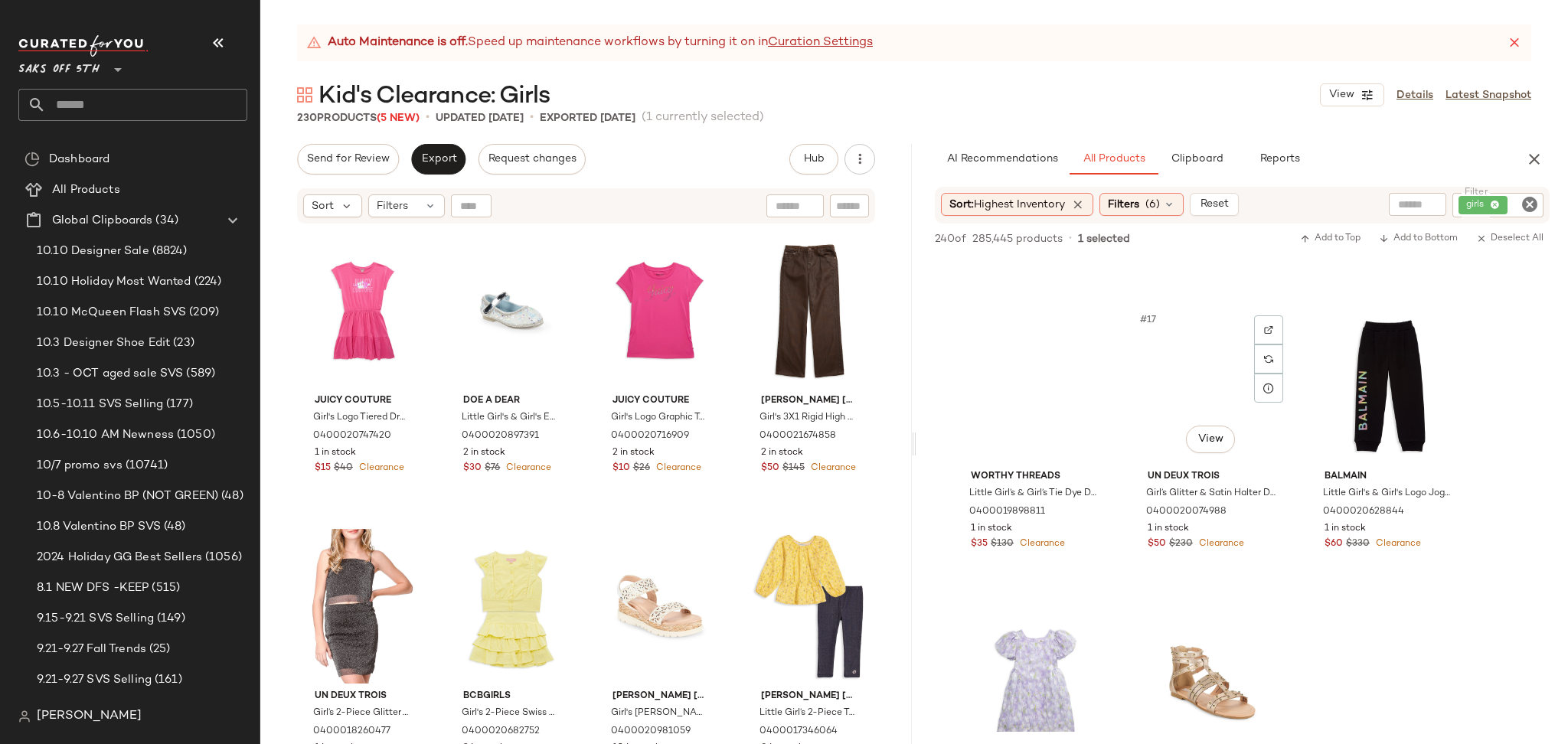
scroll to position [1415, 0]
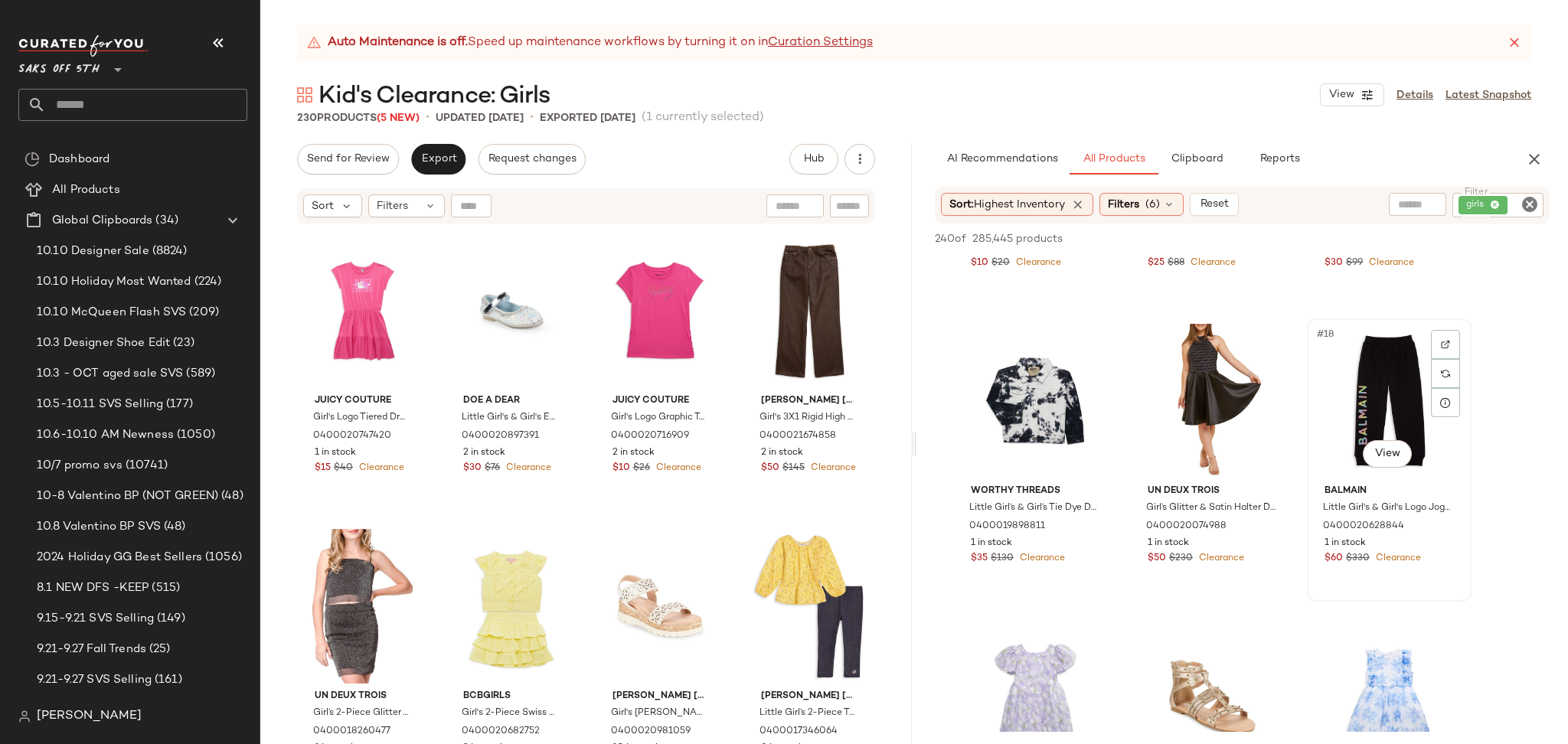
click at [1325, 364] on div "#18 View" at bounding box center [1389, 401] width 154 height 154
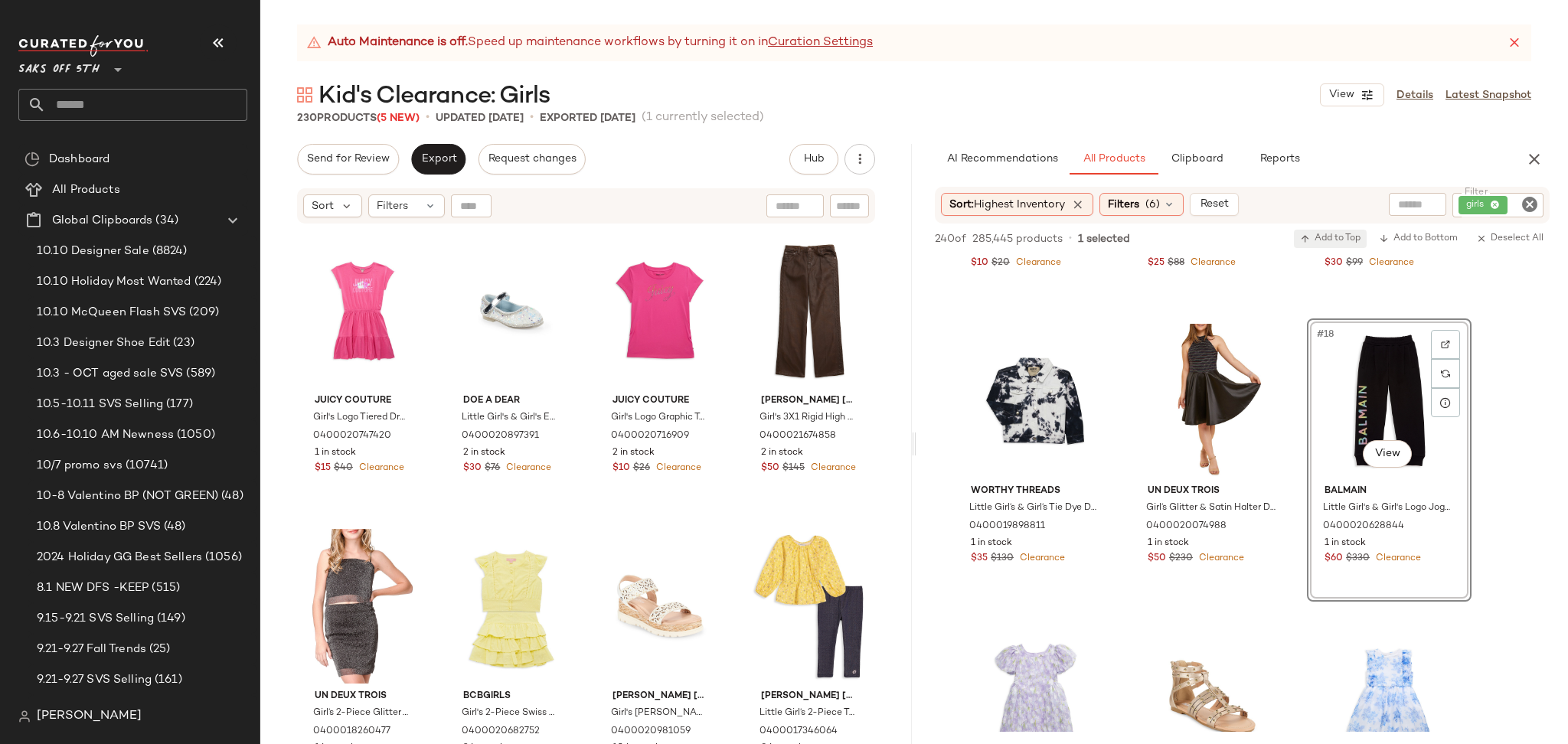
click at [1328, 229] on button "Add to Top" at bounding box center [1330, 239] width 73 height 19
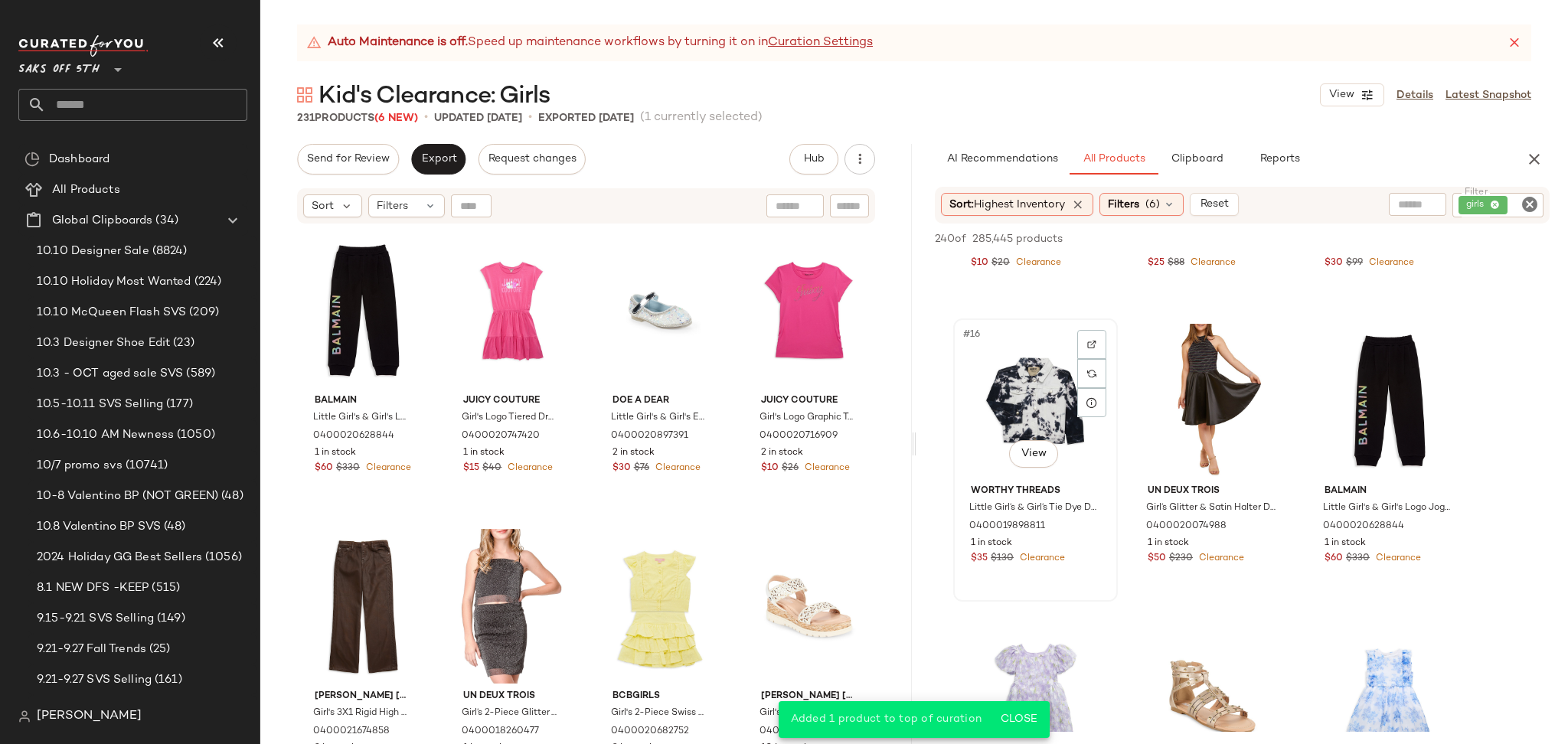
click at [1041, 377] on div "#16 View" at bounding box center [1035, 401] width 154 height 154
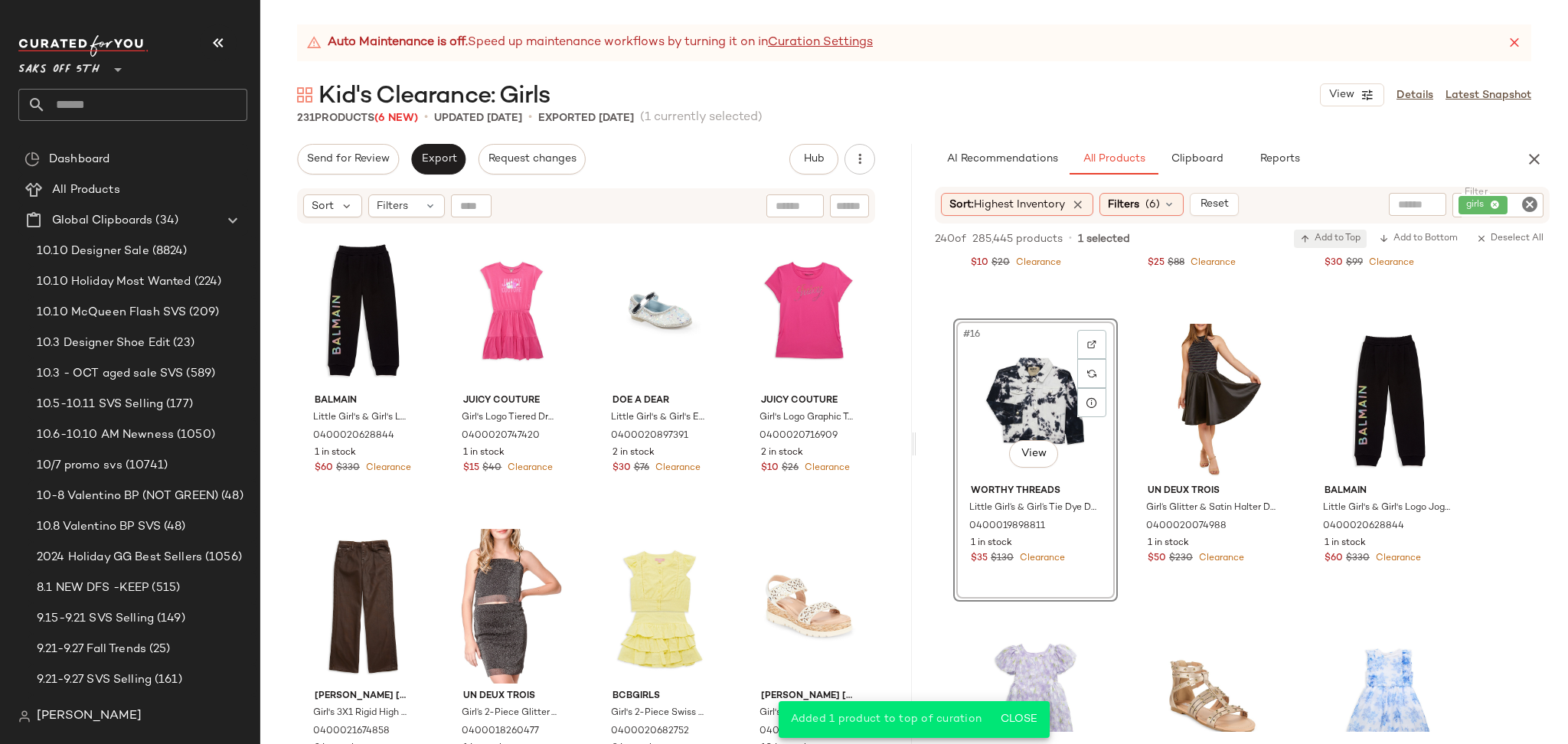
click at [1319, 233] on span "Add to Top" at bounding box center [1330, 239] width 60 height 11
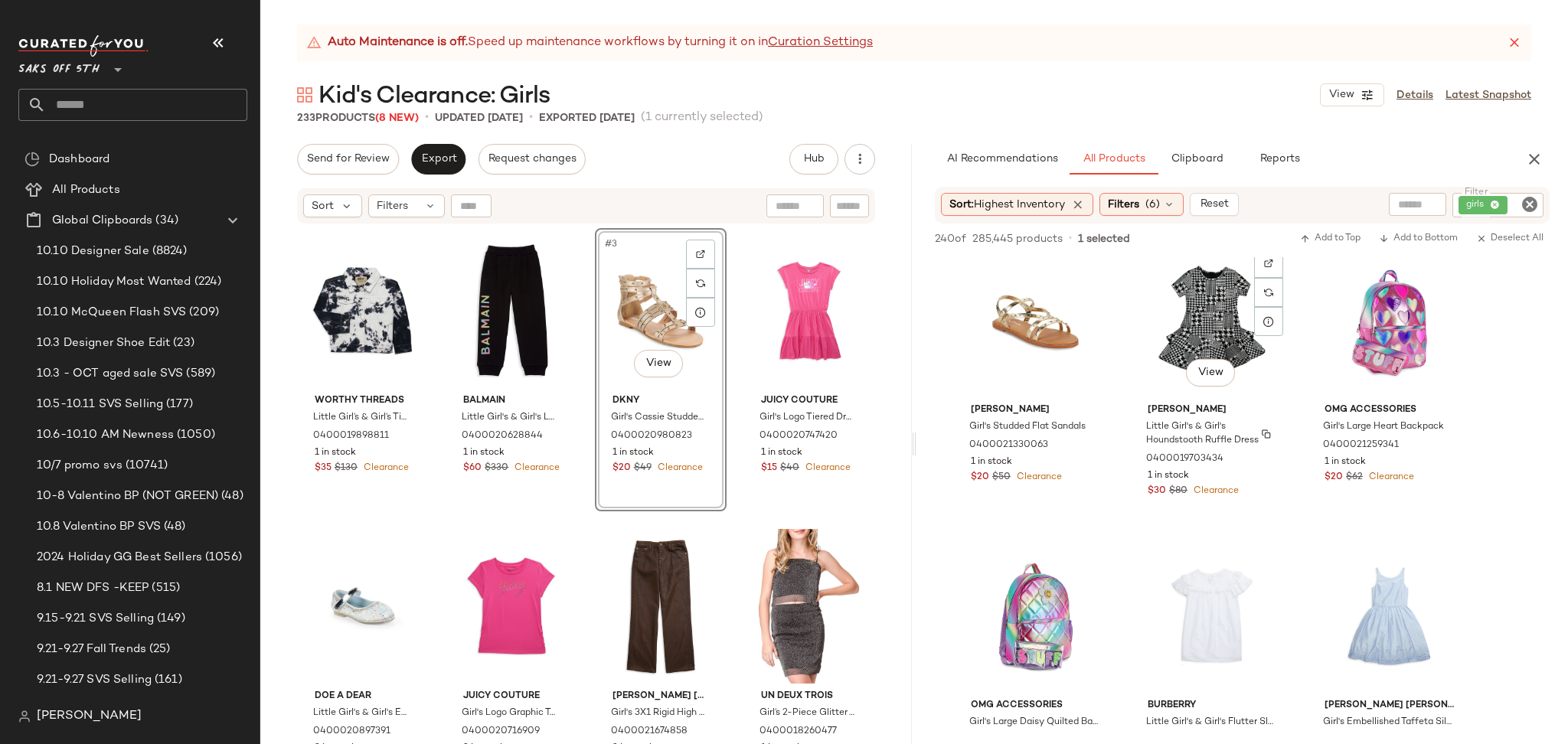
scroll to position [2391, 0]
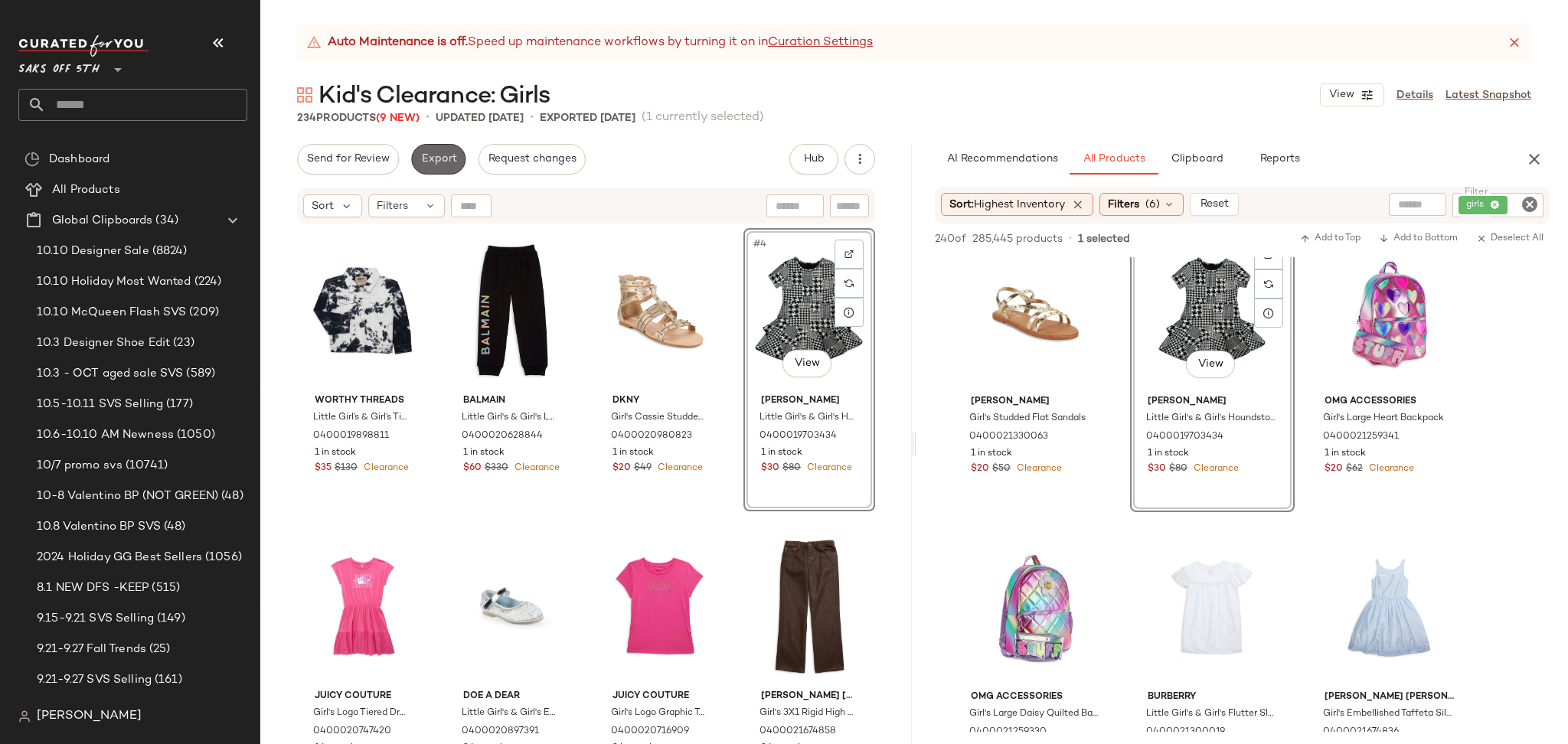
click at [424, 154] on span "Export" at bounding box center [438, 159] width 36 height 12
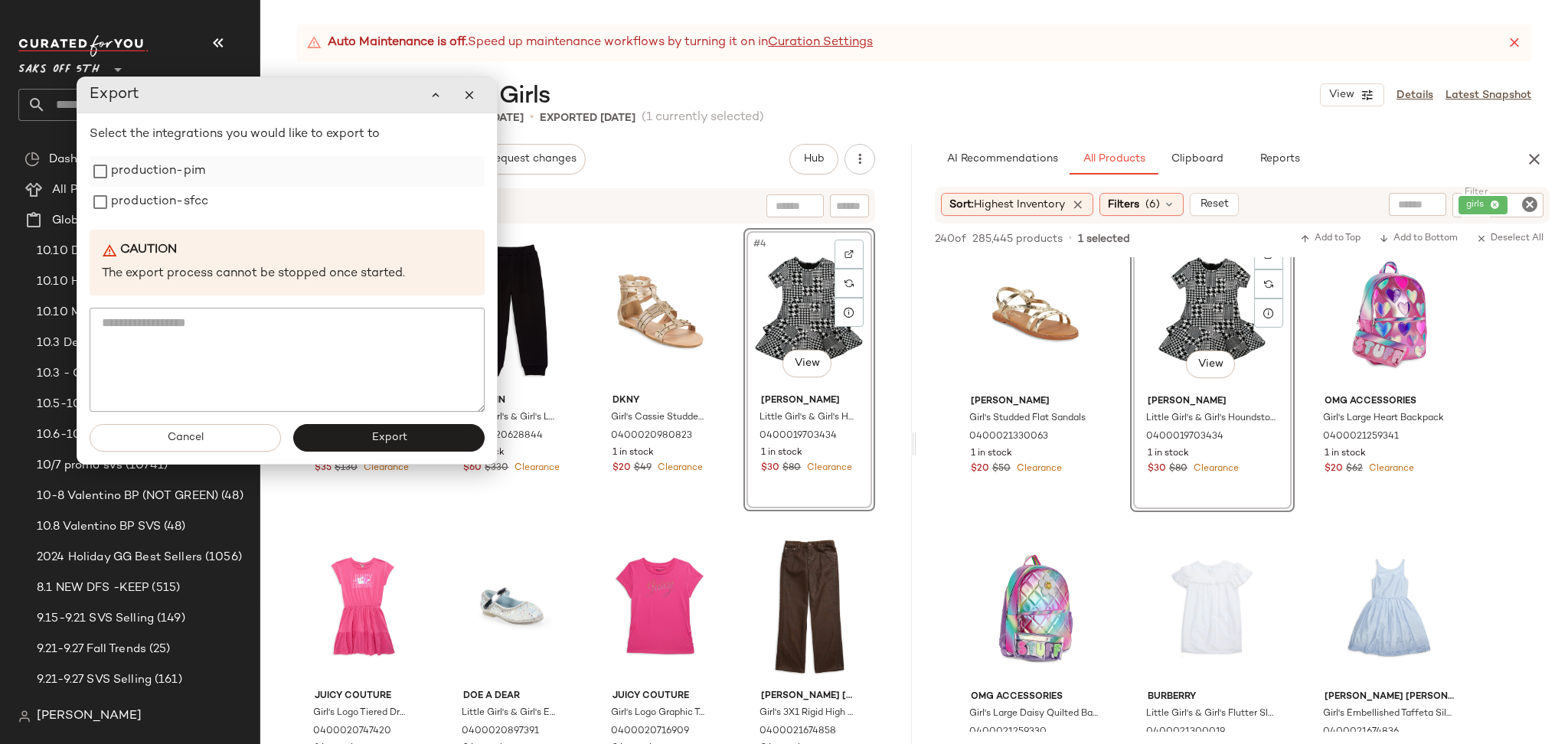
click at [159, 161] on label "production-pim" at bounding box center [157, 170] width 94 height 30
click at [150, 198] on label "production-sfcc" at bounding box center [159, 202] width 97 height 30
click at [357, 435] on button "Export" at bounding box center [389, 438] width 192 height 28
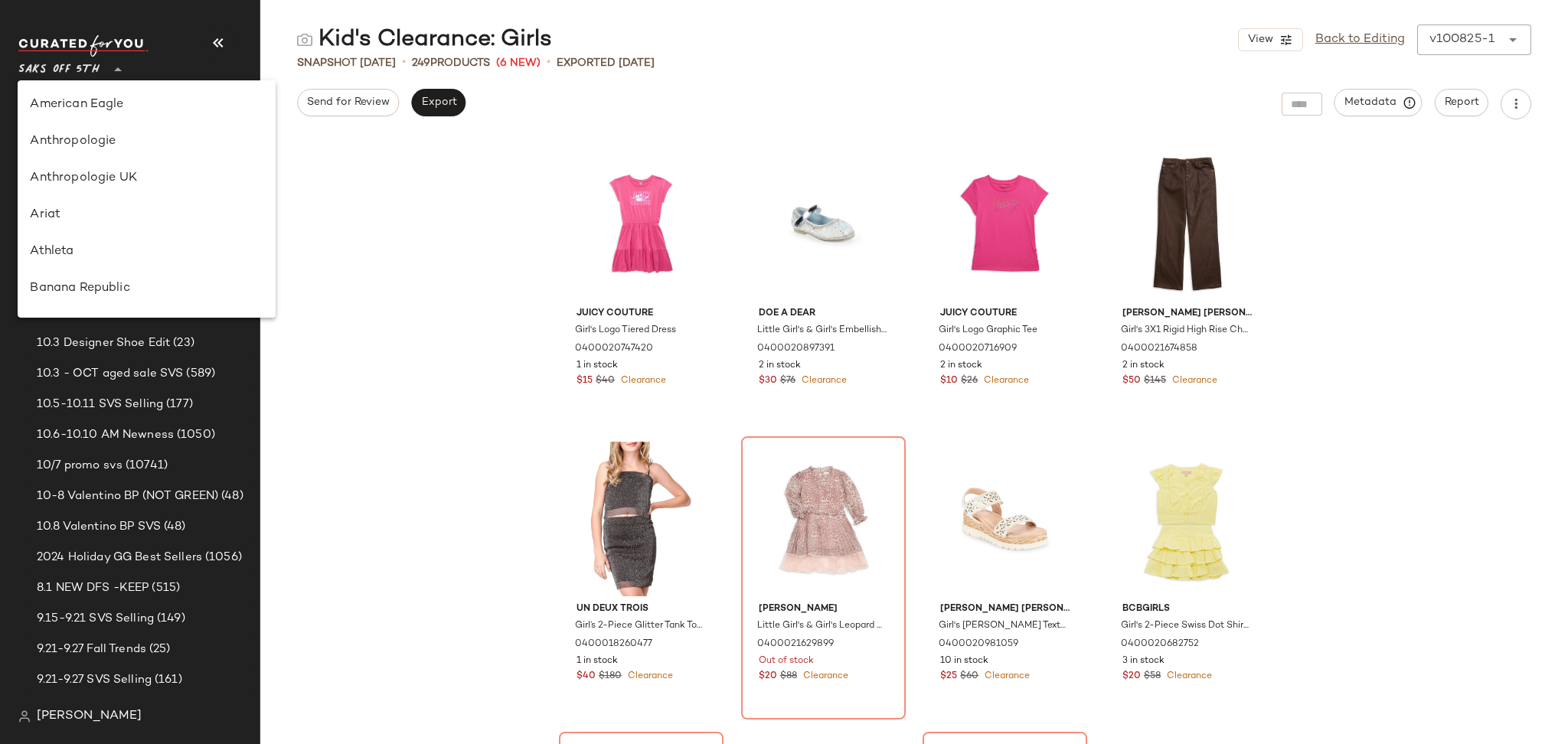
scroll to position [881, 0]
drag, startPoint x: 74, startPoint y: 77, endPoint x: 219, endPoint y: 98, distance: 146.5
click at [219, 98] on div "Saks OFF 5TH **" at bounding box center [133, 78] width 229 height 86
click at [219, 98] on input "text" at bounding box center [147, 105] width 202 height 32
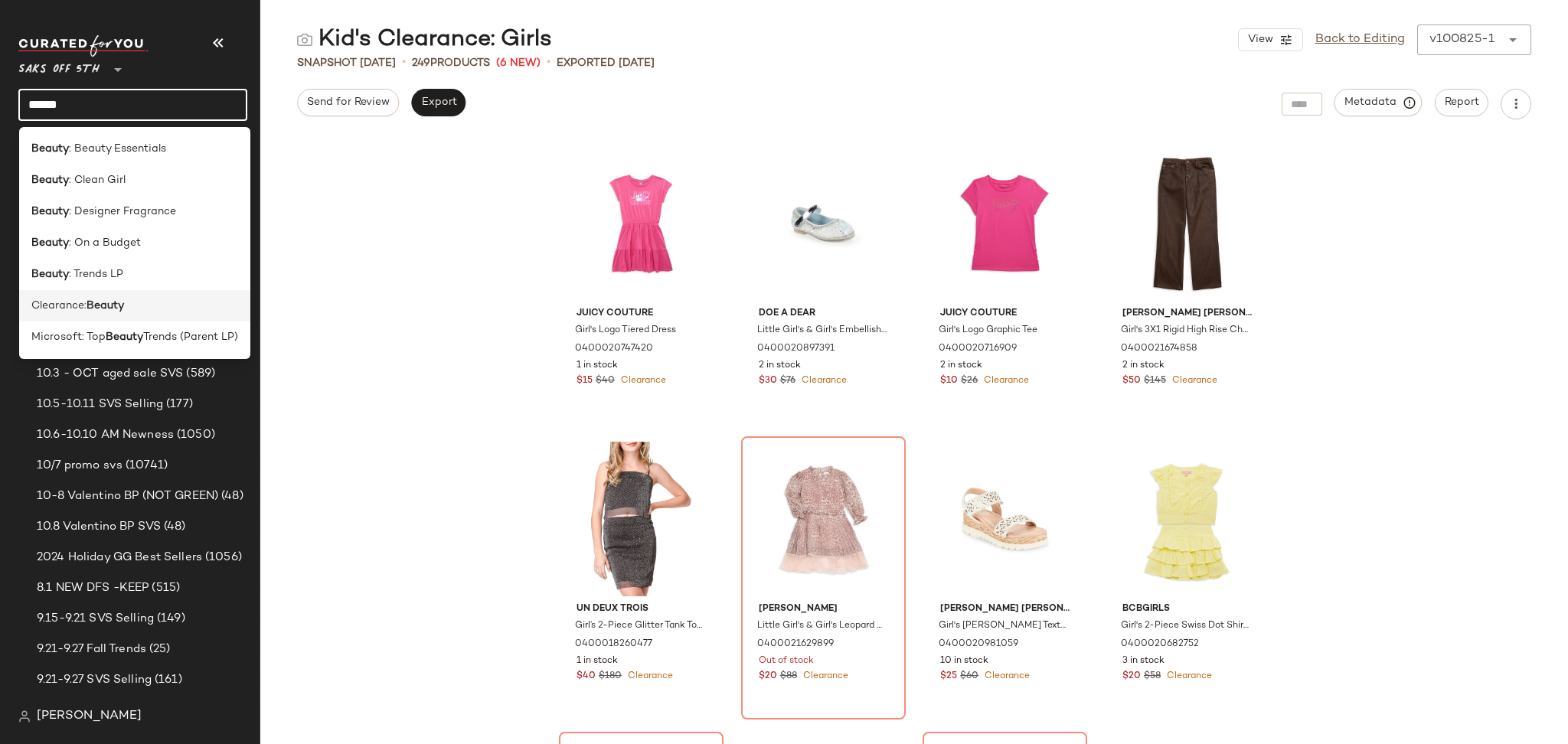
type input "******"
click at [116, 298] on b "Beauty" at bounding box center [105, 305] width 37 height 16
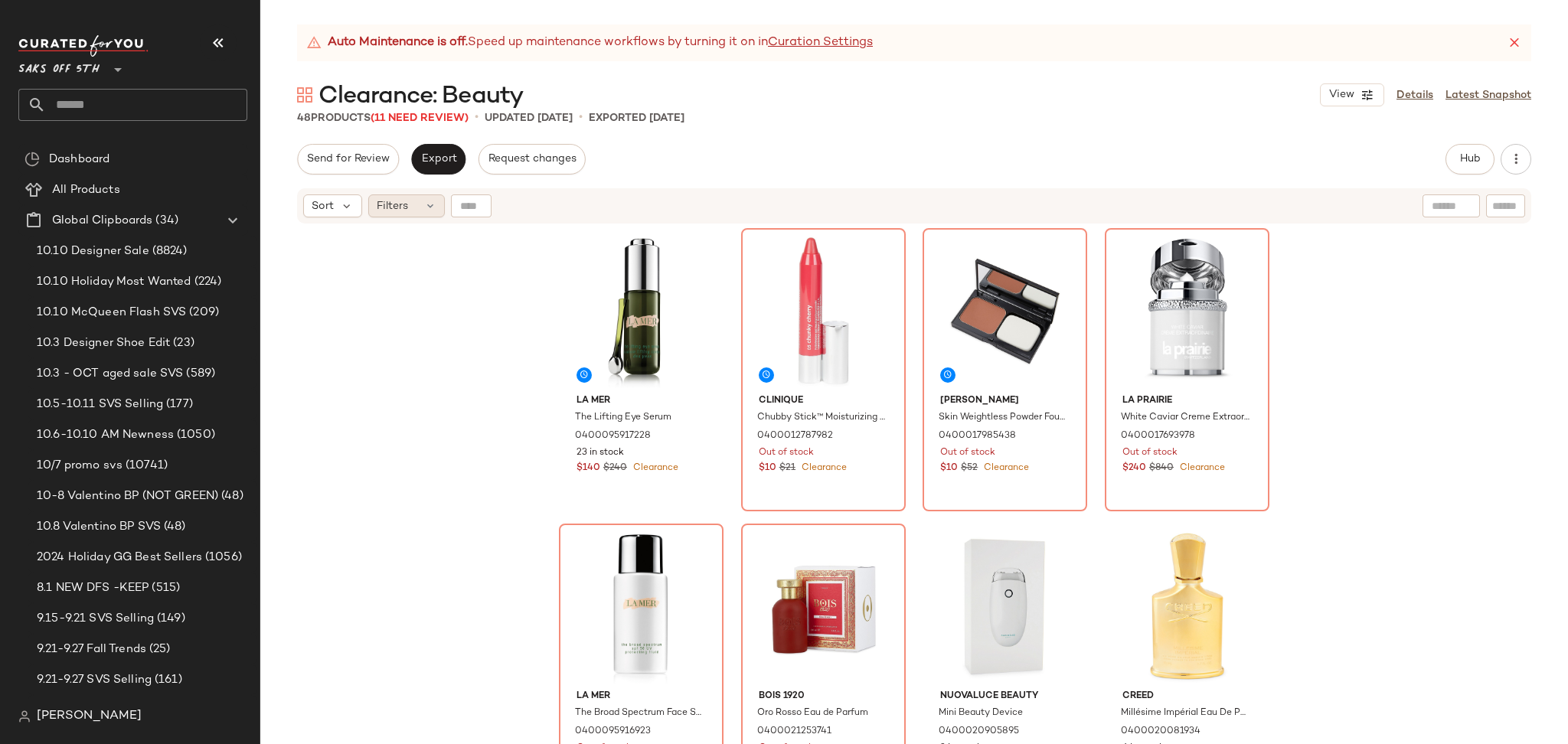
click at [404, 208] on span "Filters" at bounding box center [392, 206] width 31 height 16
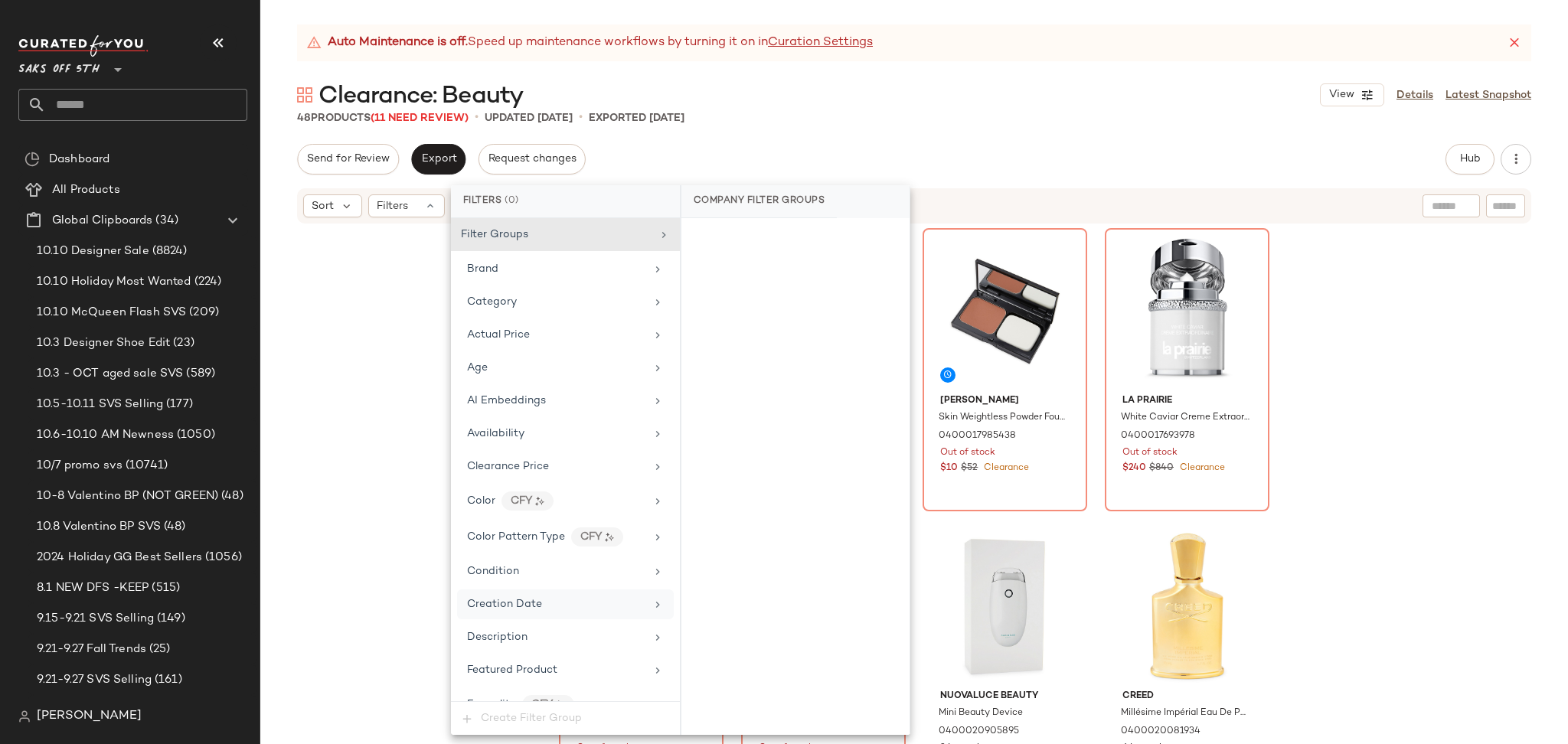
scroll to position [612, 0]
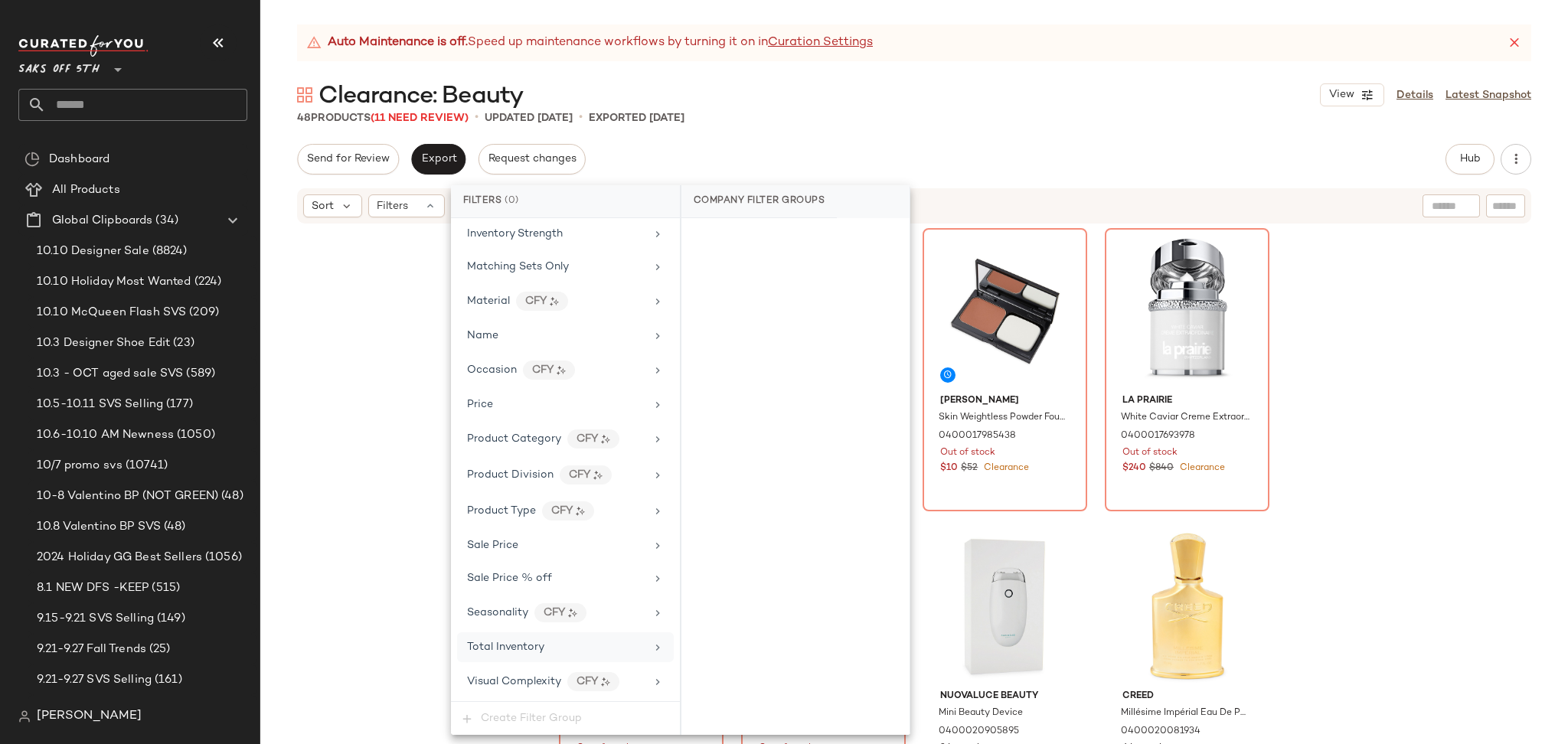
click at [543, 654] on div "Total Inventory" at bounding box center [506, 646] width 78 height 16
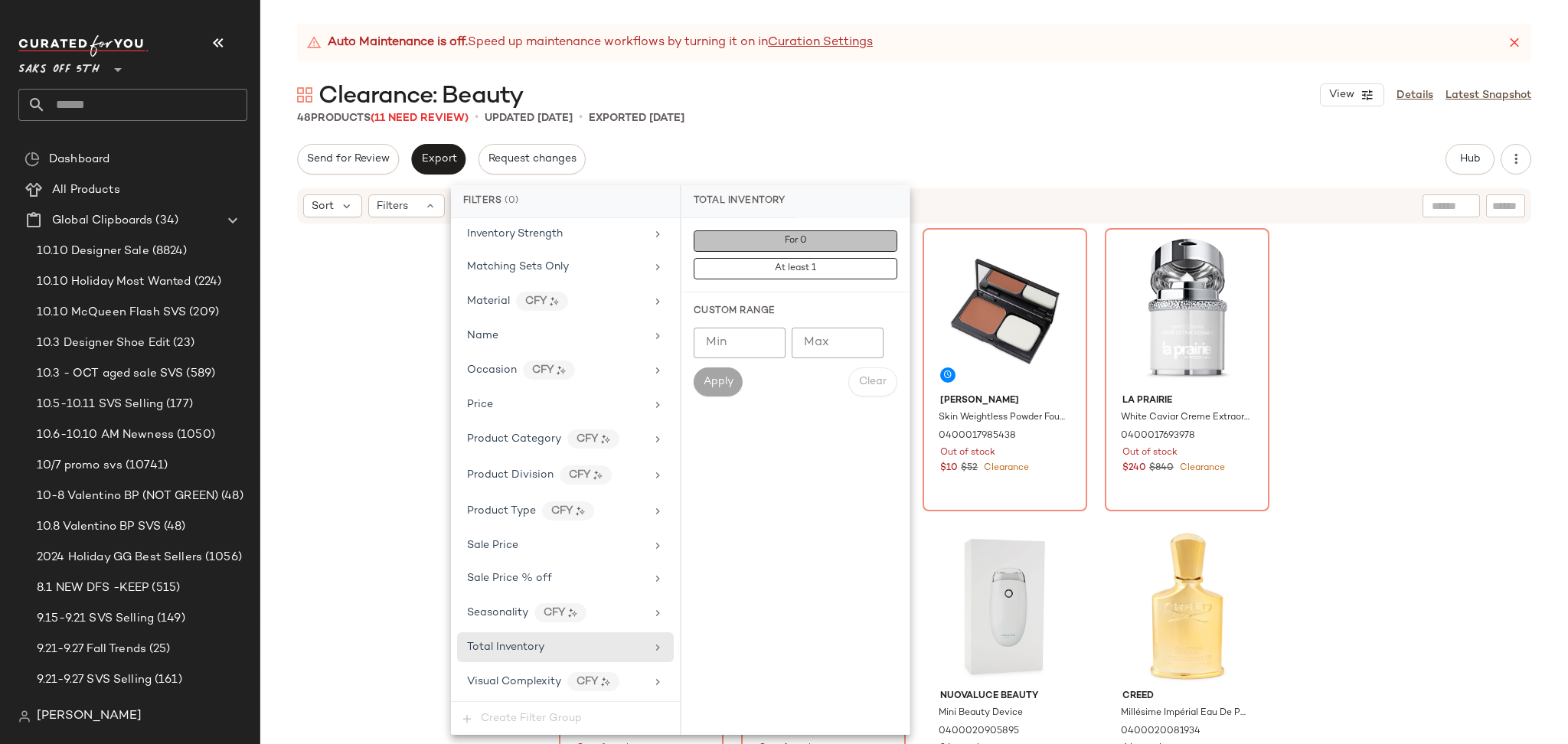
click at [755, 243] on button "For 0" at bounding box center [795, 241] width 204 height 22
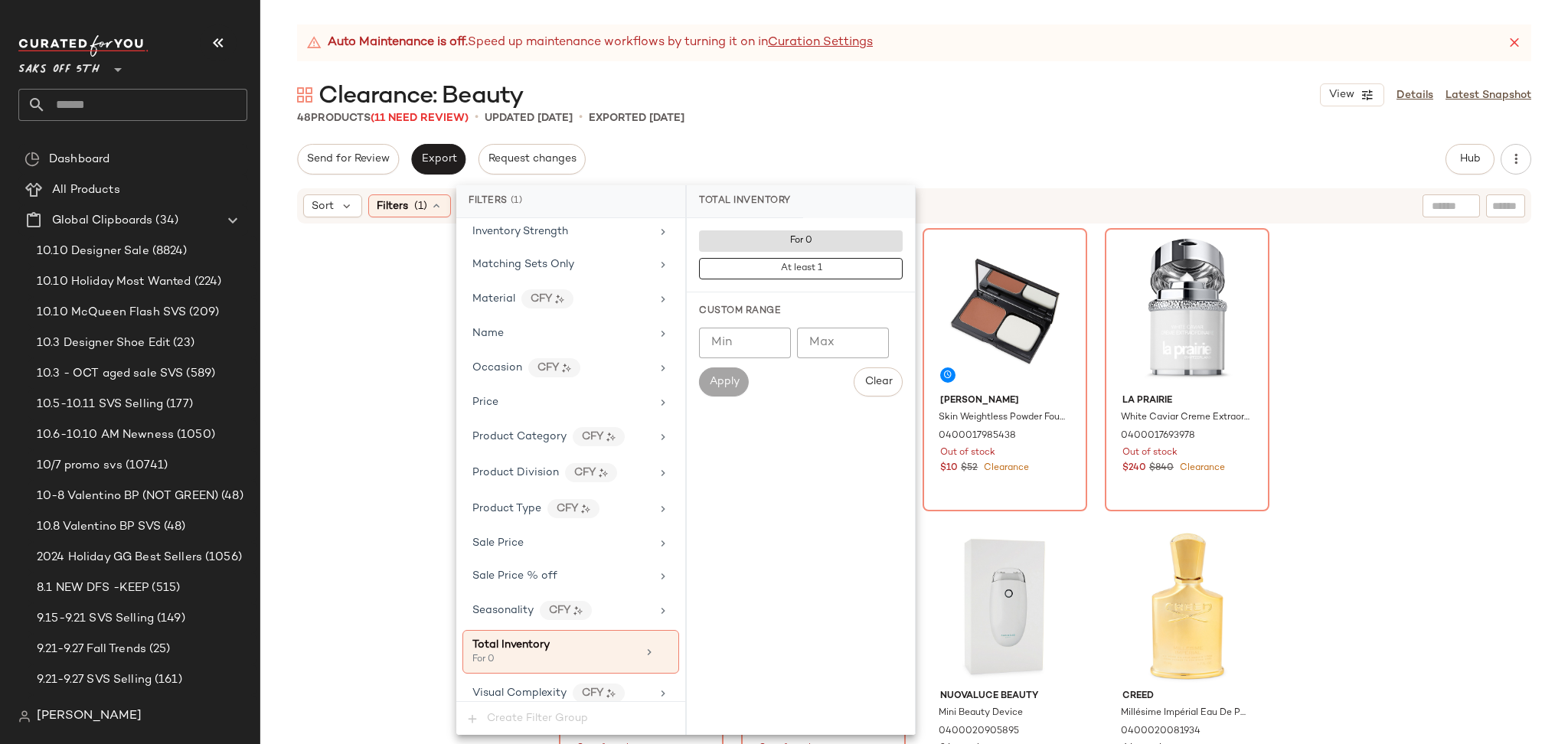
click at [941, 141] on div "Auto Maintenance is off. Speed up maintenance workflows by turning it on in Cur…" at bounding box center [914, 384] width 1307 height 719
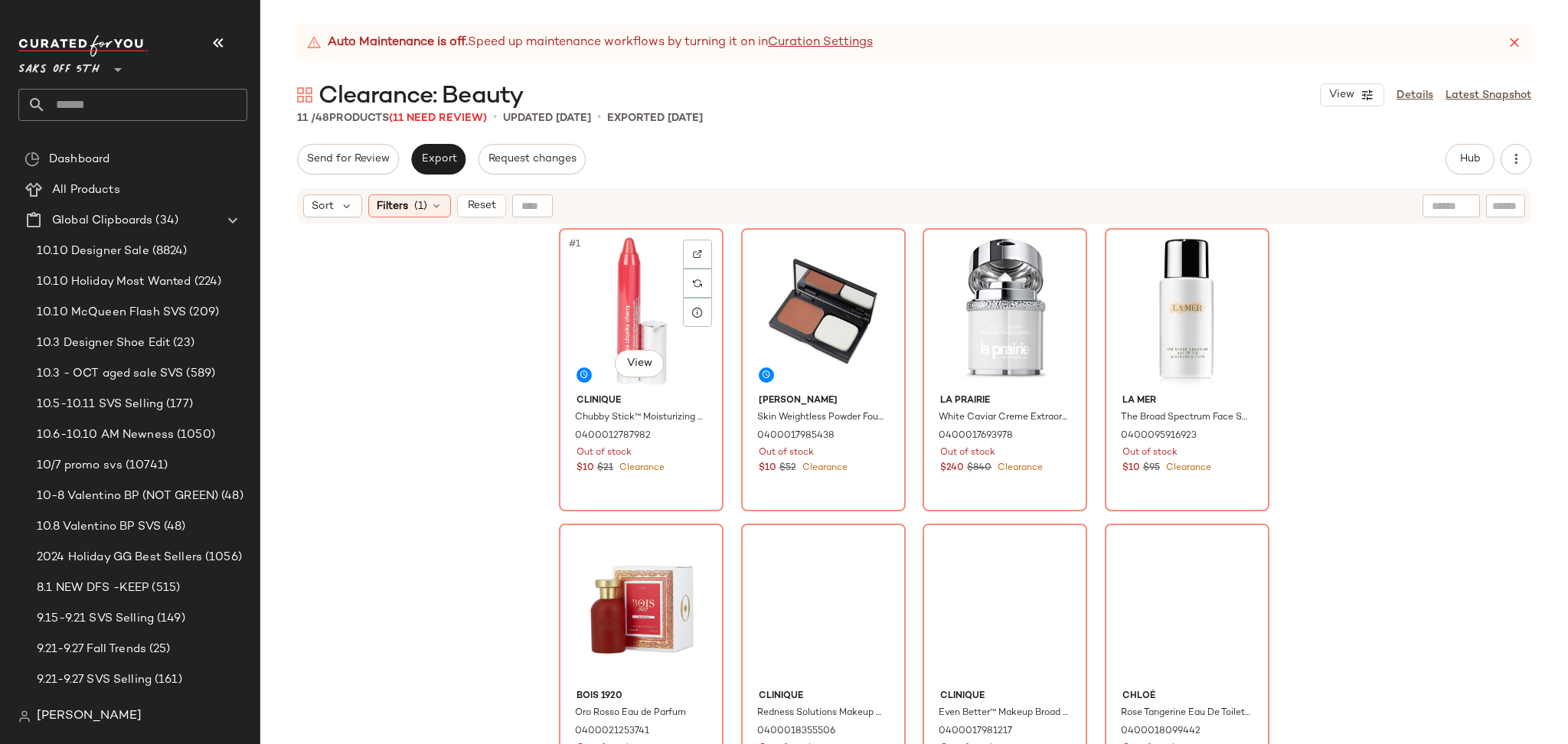
click at [651, 281] on div "#1 View" at bounding box center [641, 310] width 154 height 154
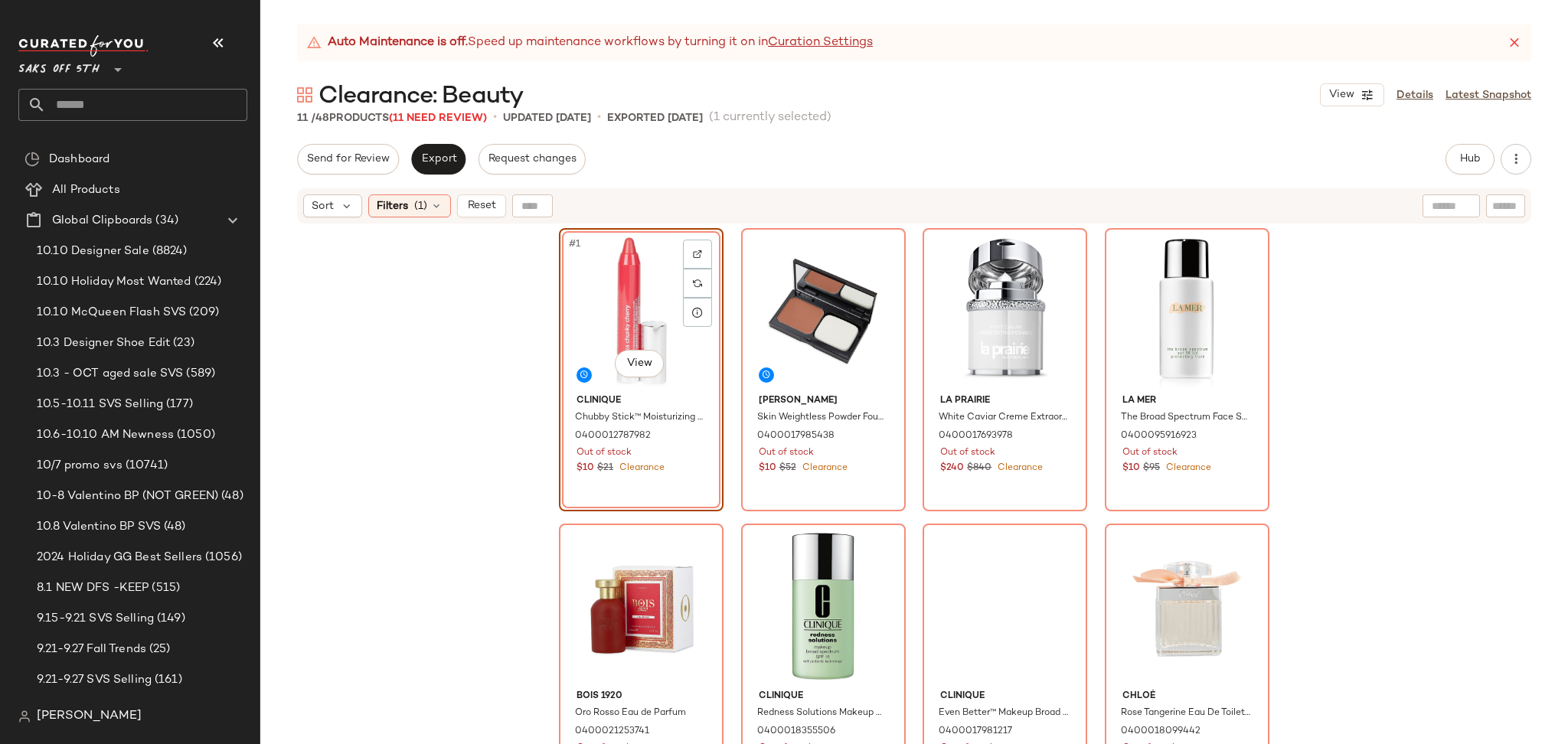
scroll to position [319, 0]
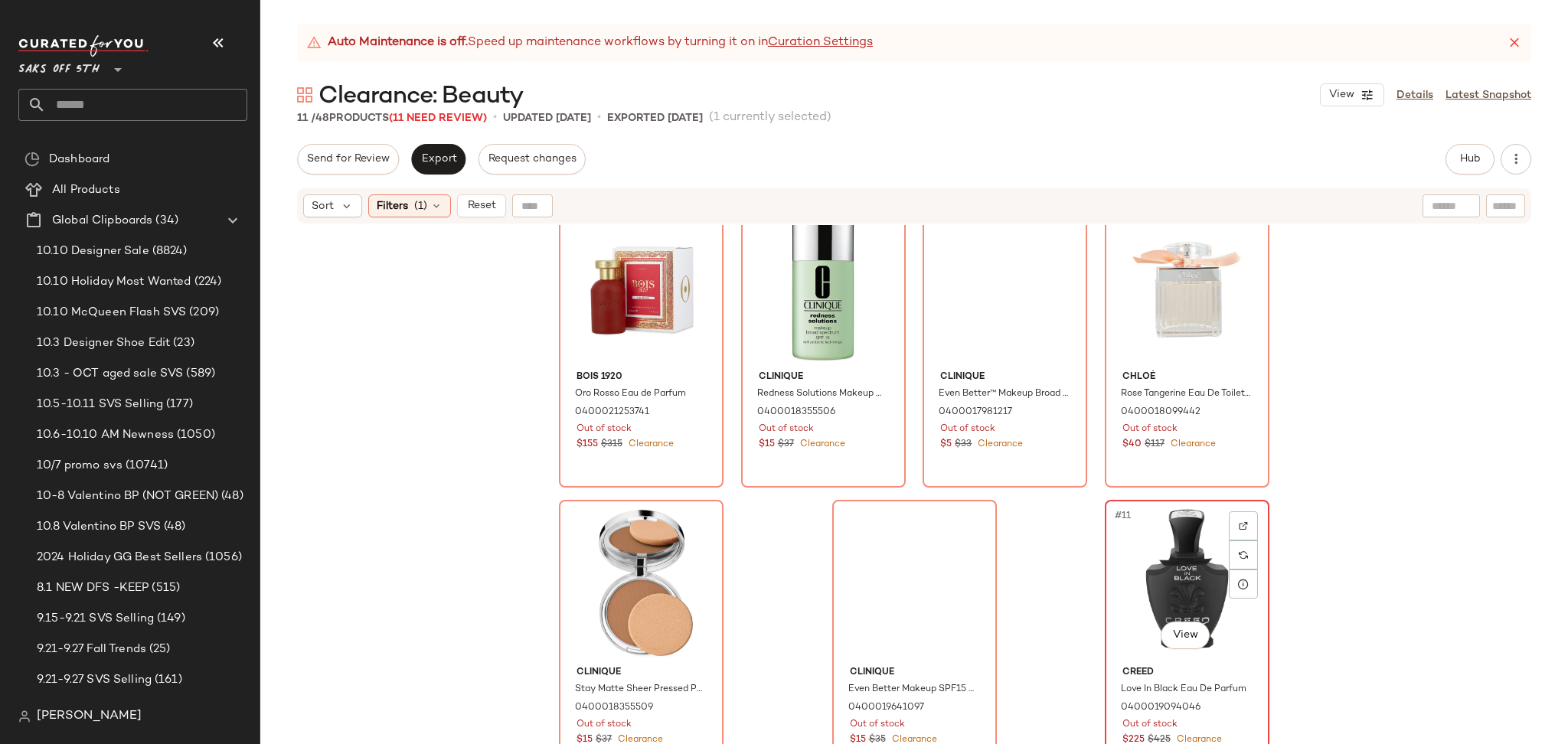
click at [1146, 530] on div "#11 View" at bounding box center [1186, 582] width 154 height 154
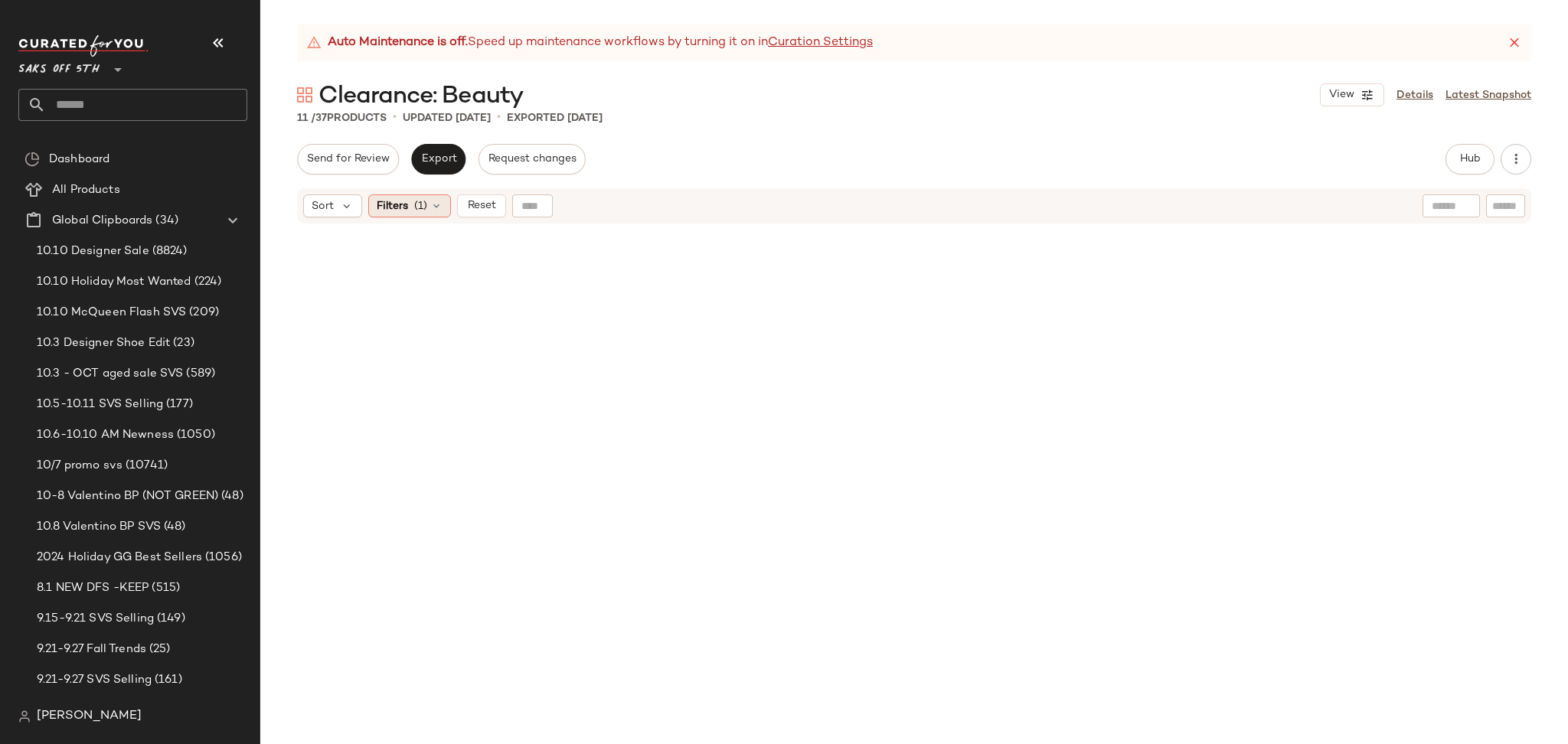
click at [424, 208] on span "(1)" at bounding box center [420, 206] width 13 height 16
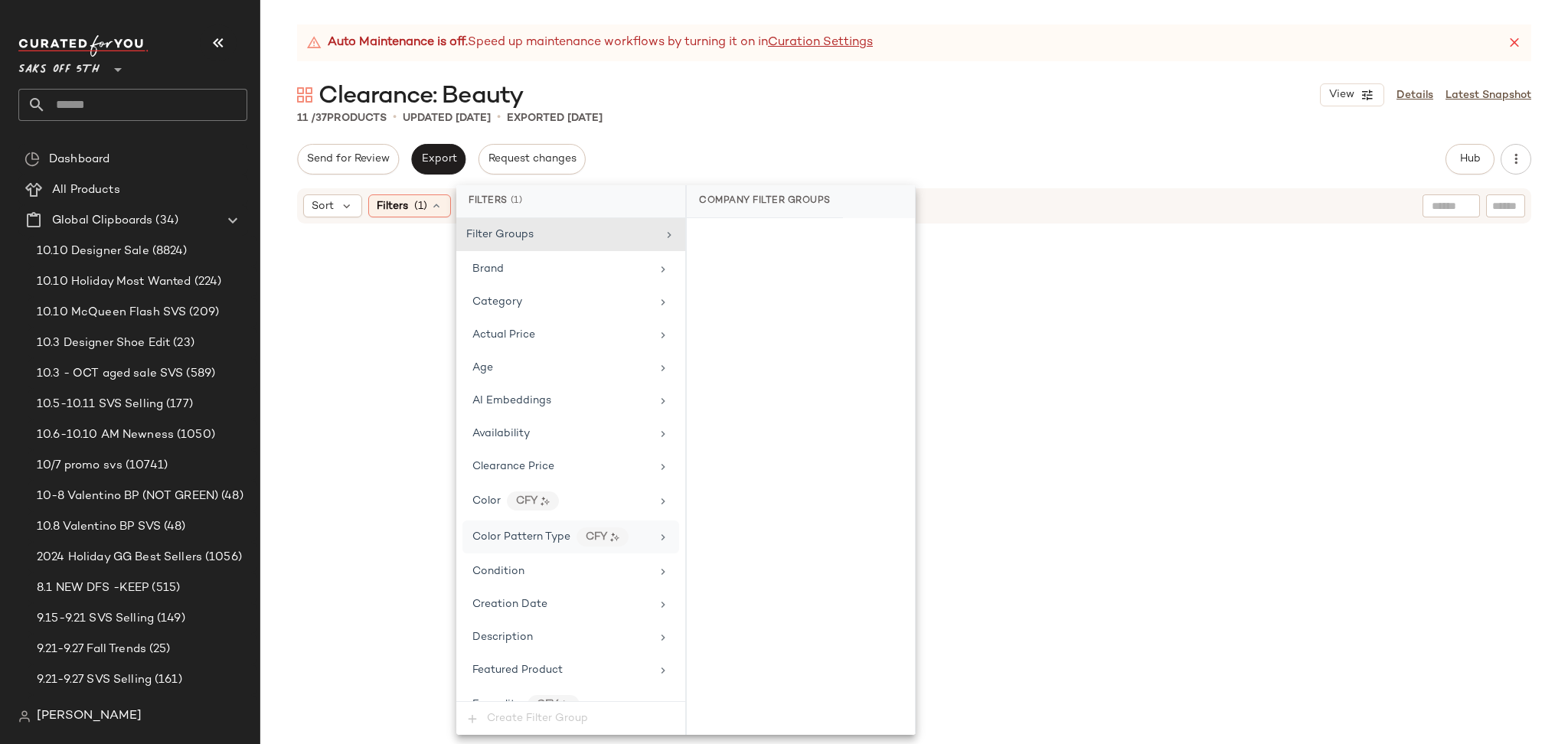
scroll to position [626, 0]
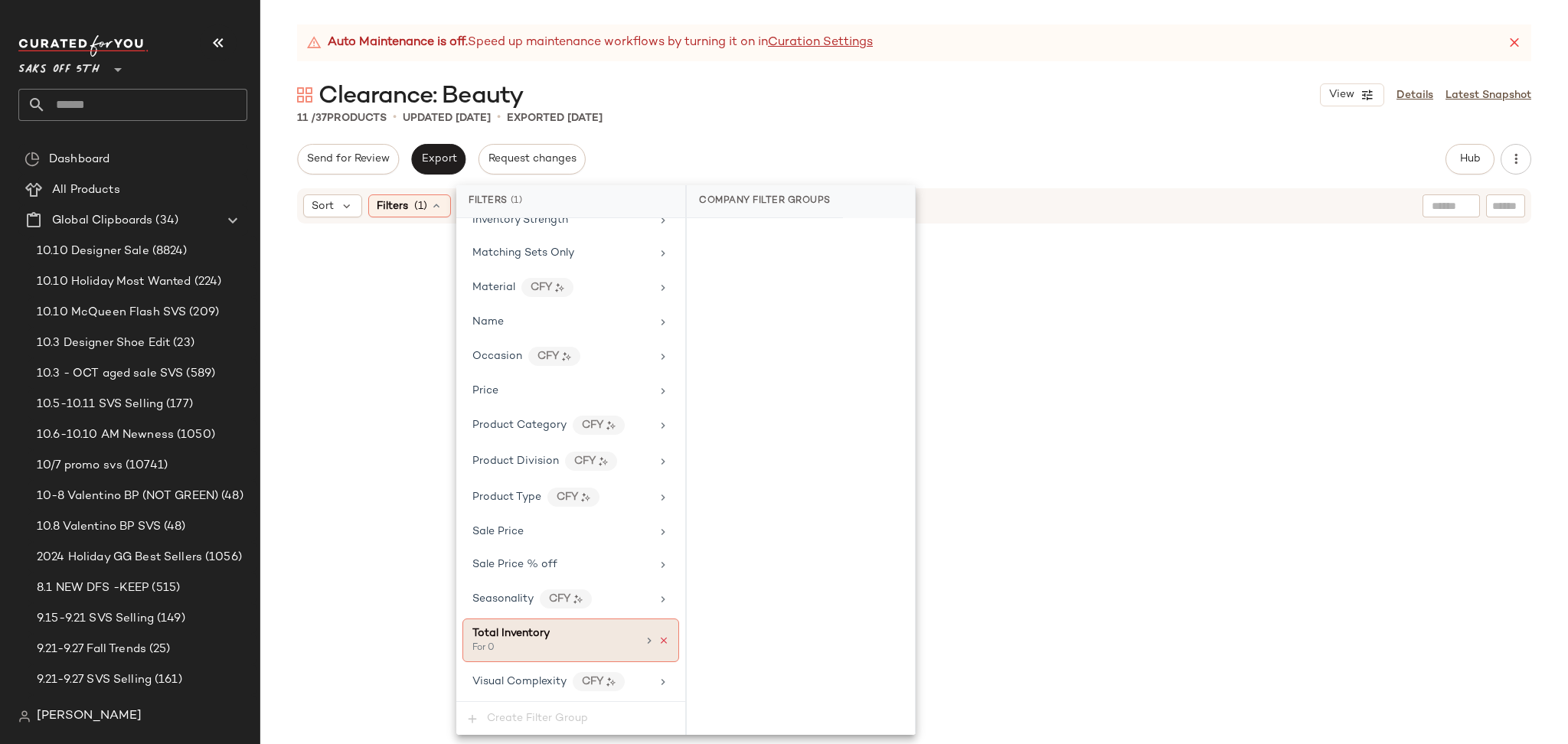
click at [659, 641] on icon at bounding box center [664, 640] width 11 height 11
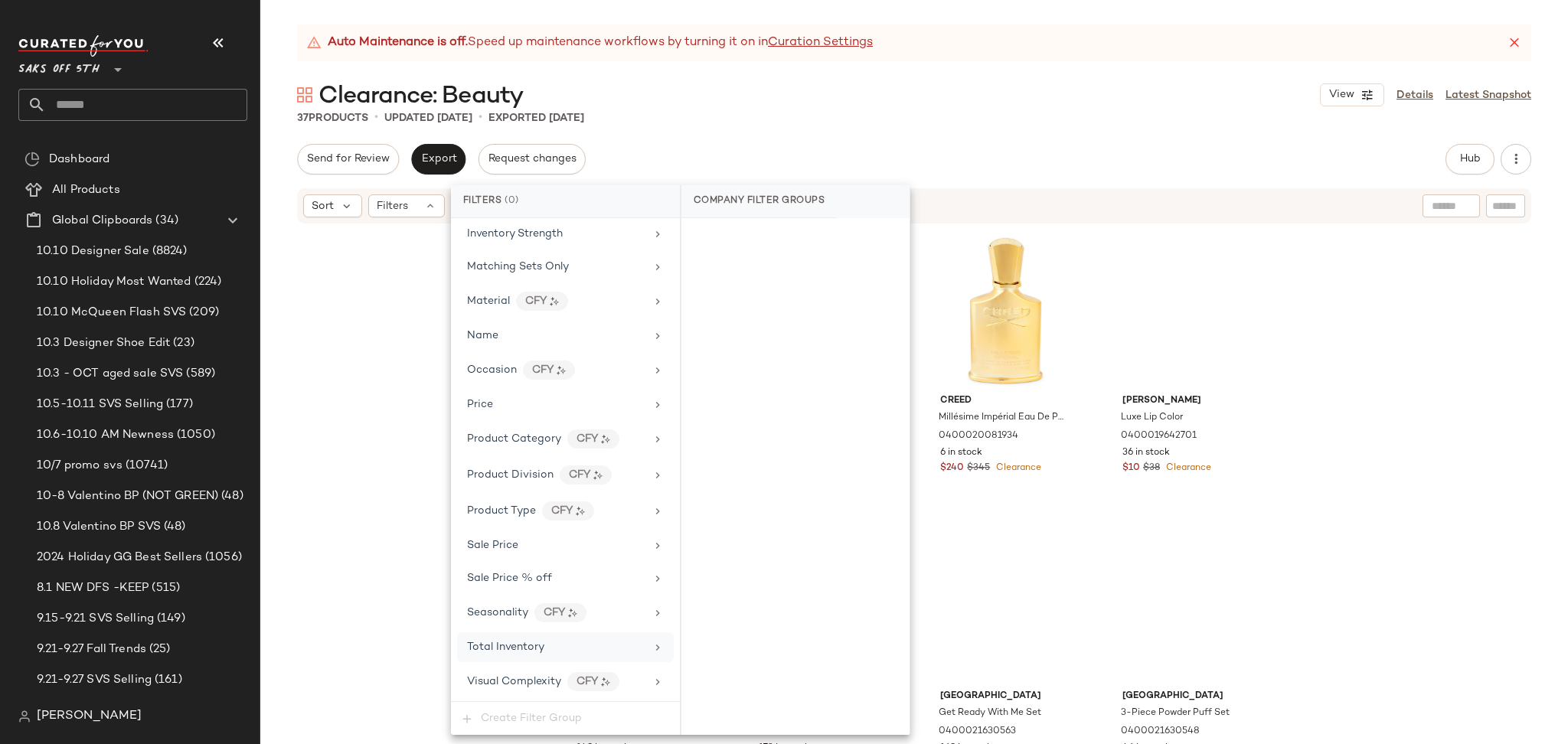
click at [1185, 130] on div "Auto Maintenance is off. Speed up maintenance workflows by turning it on in Cur…" at bounding box center [914, 384] width 1307 height 719
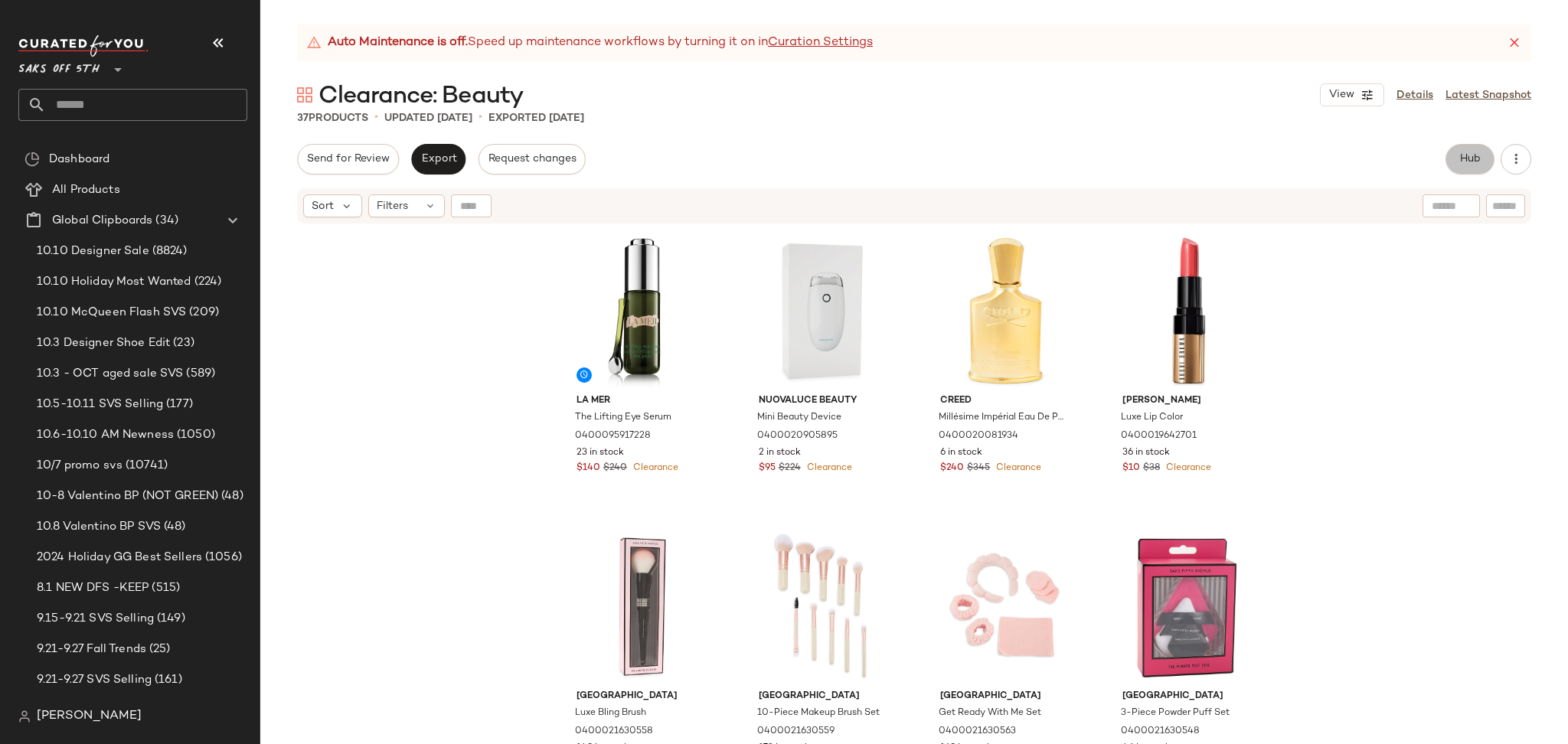
click at [1473, 164] on span "Hub" at bounding box center [1470, 159] width 22 height 12
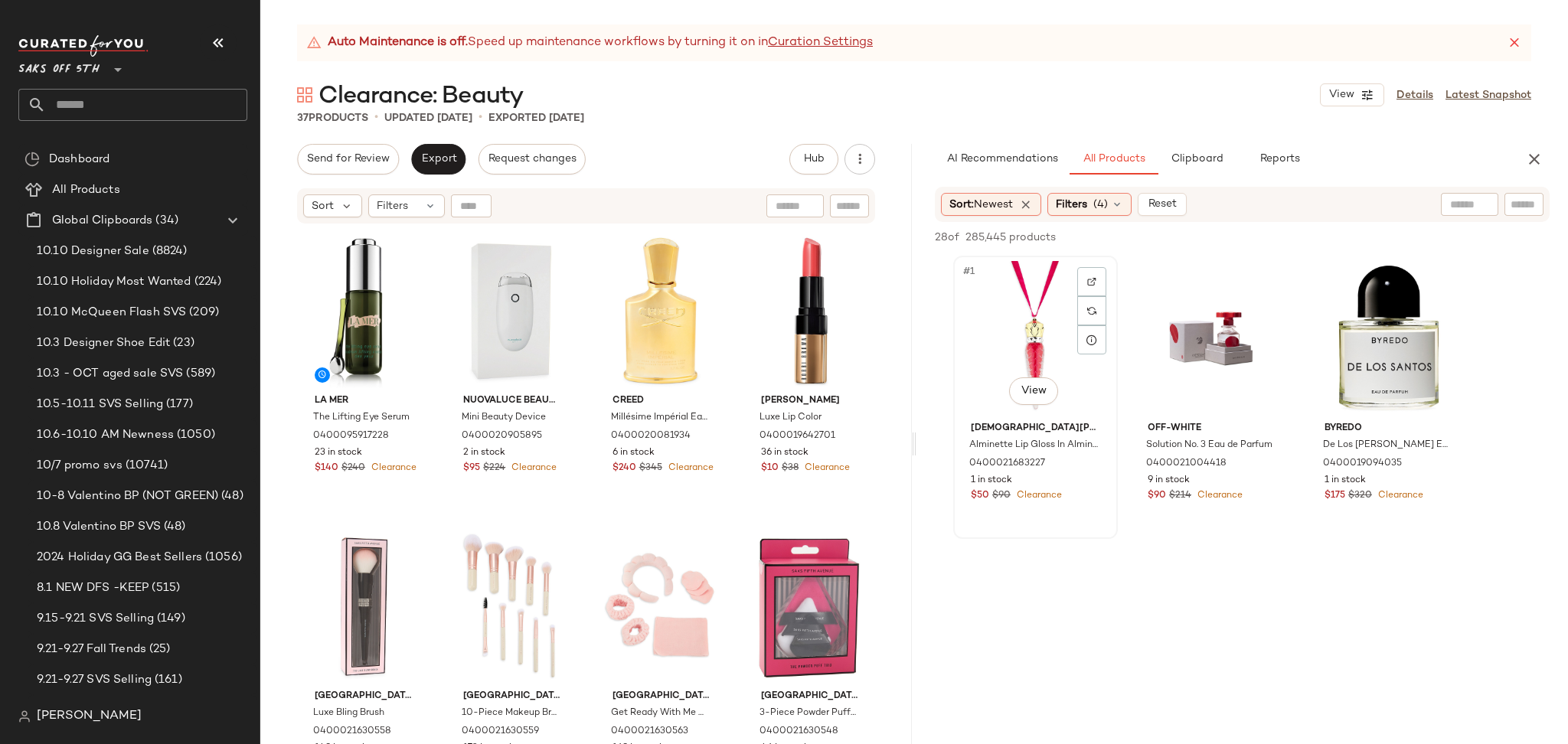
click at [1027, 332] on div "#1 View" at bounding box center [1035, 338] width 154 height 154
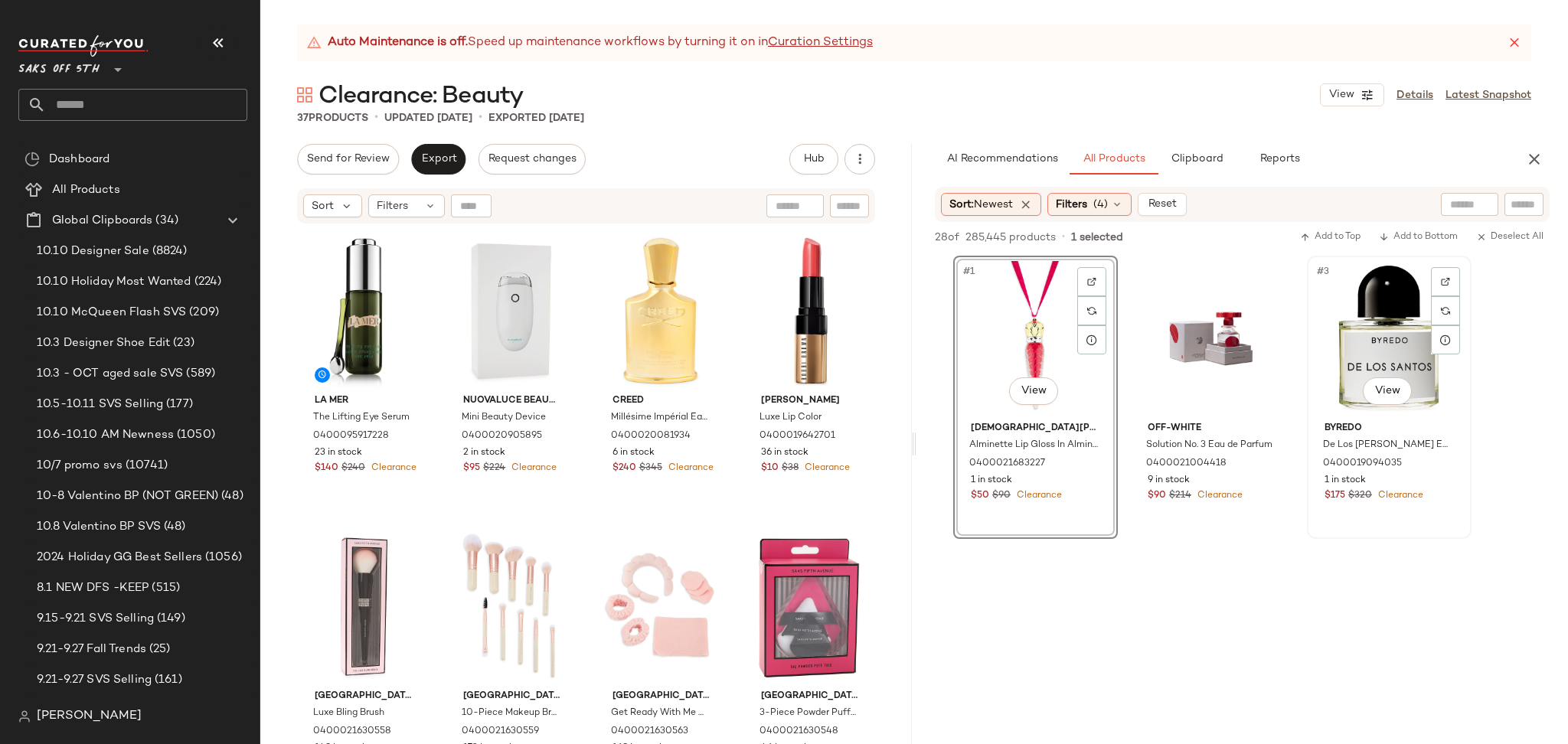
click at [1360, 341] on div "#3 View" at bounding box center [1389, 338] width 154 height 154
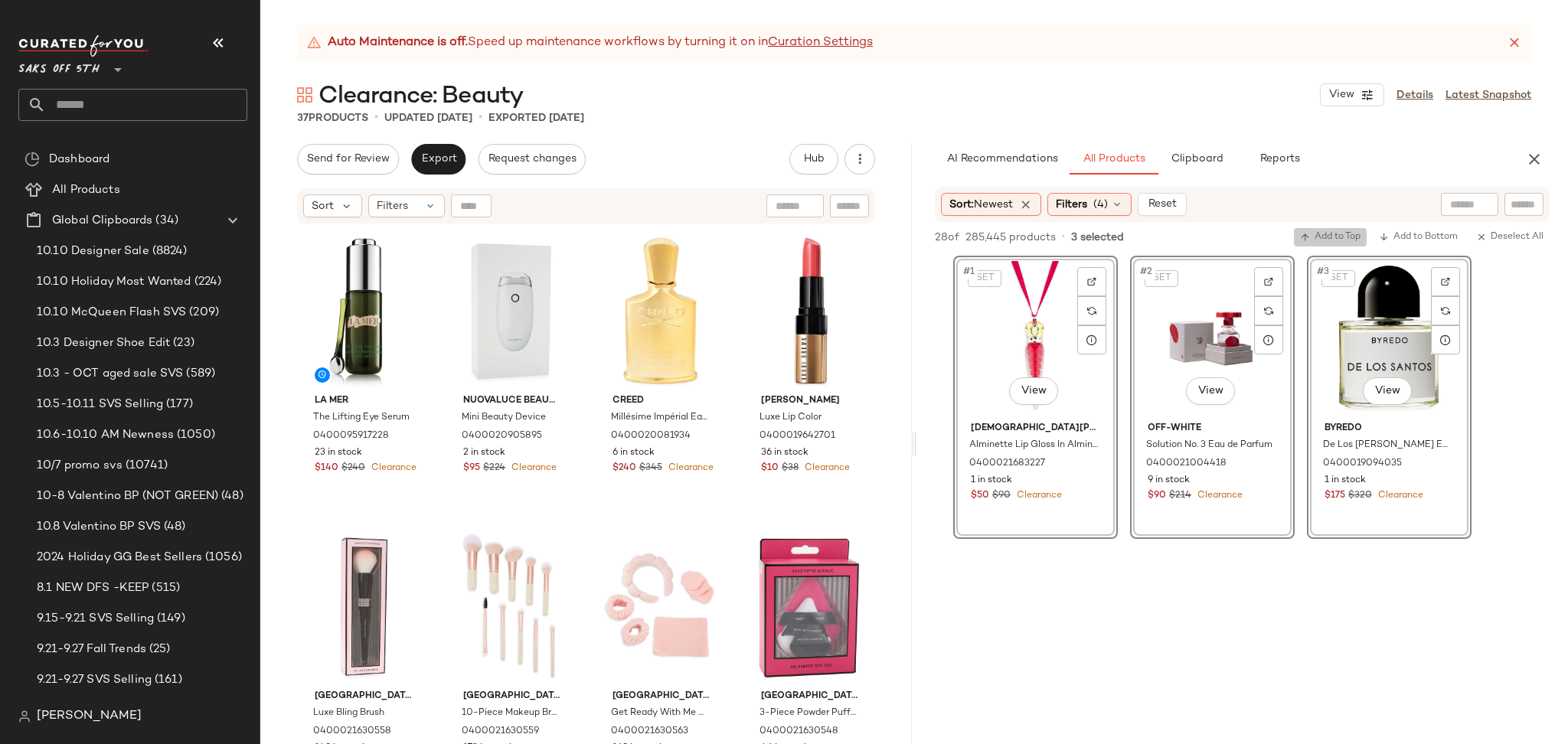
click at [1332, 239] on span "Add to Top" at bounding box center [1330, 237] width 60 height 11
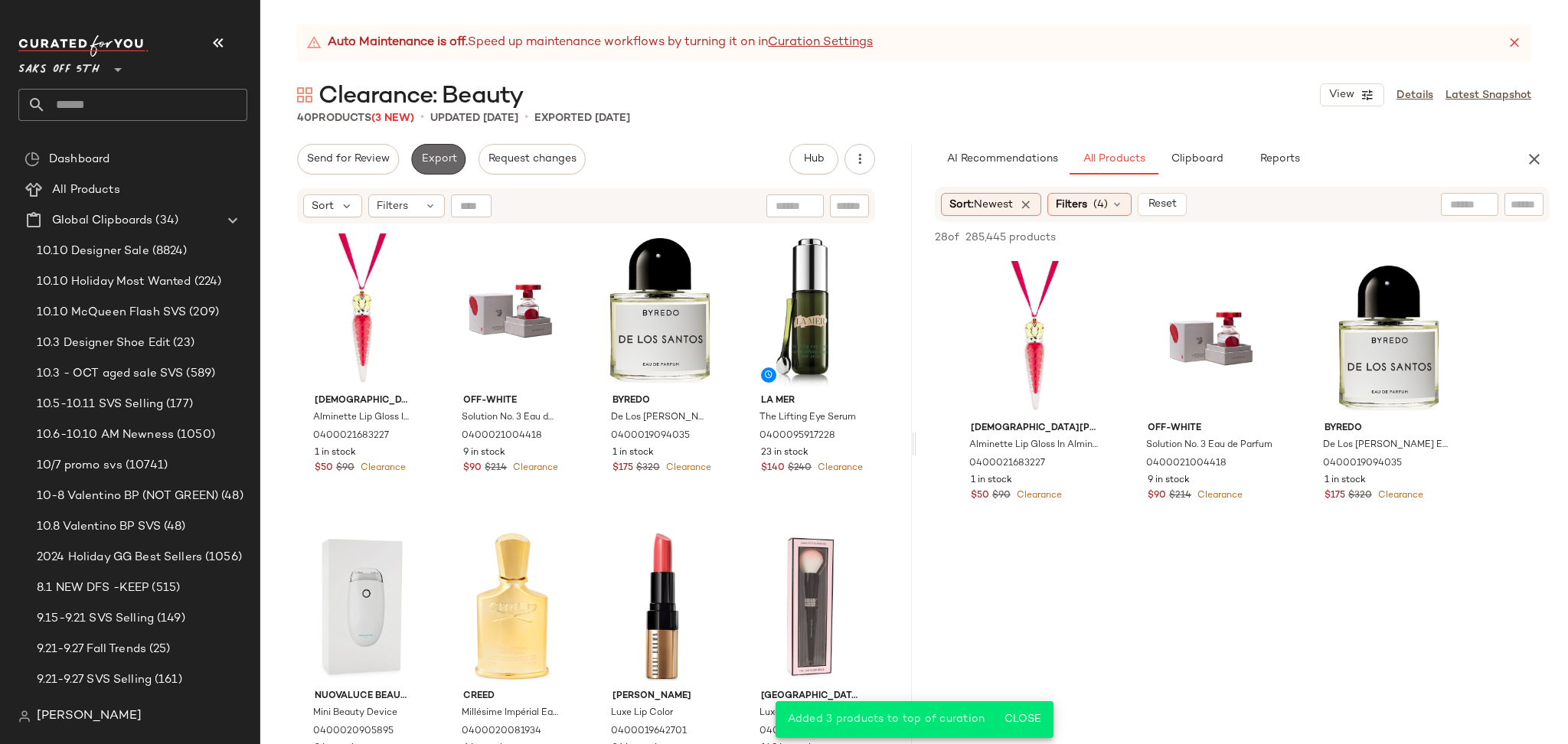
click at [438, 157] on span "Export" at bounding box center [438, 159] width 36 height 12
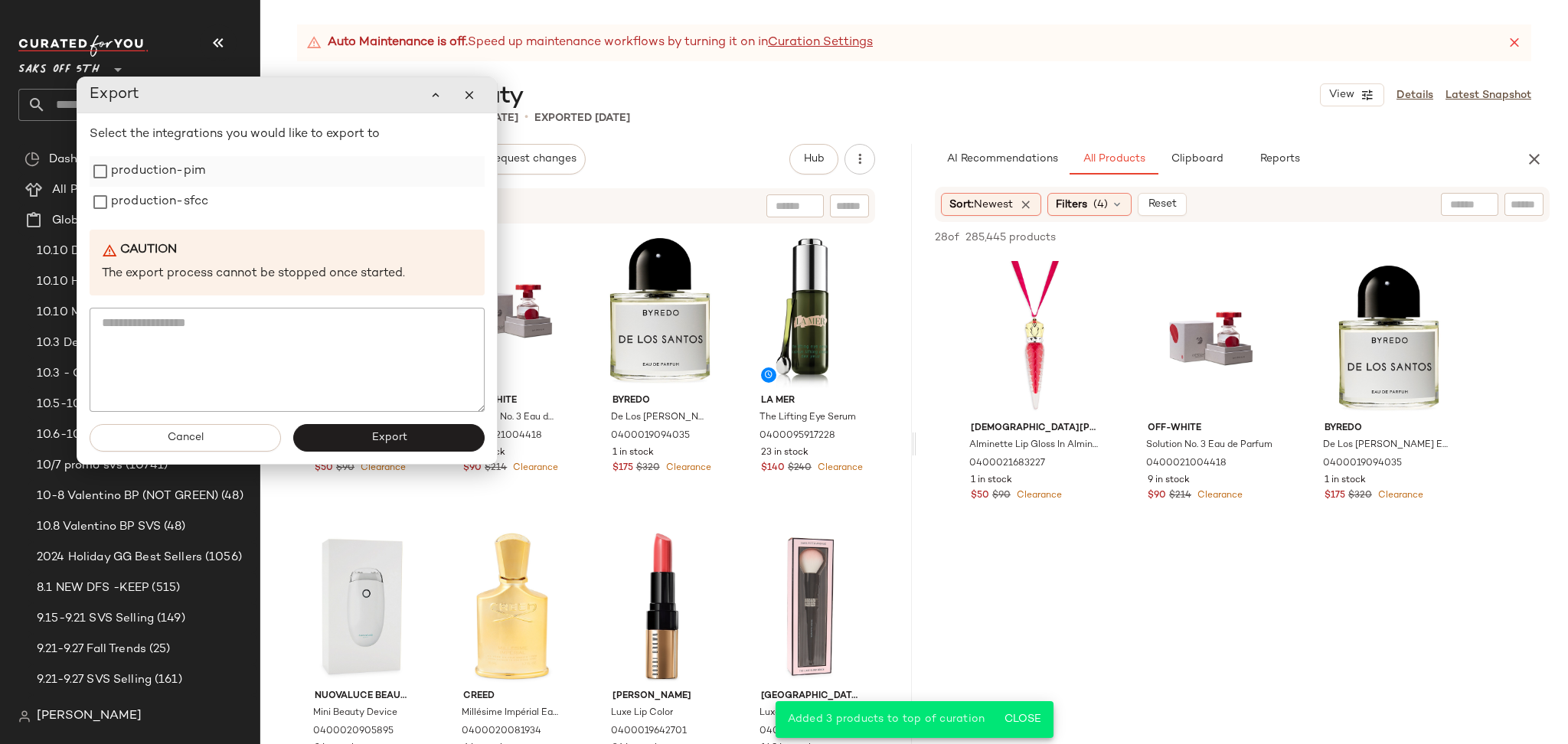
click at [188, 176] on label "production-pim" at bounding box center [157, 170] width 94 height 30
click at [185, 202] on label "production-sfcc" at bounding box center [159, 202] width 97 height 30
click at [368, 427] on button "Export" at bounding box center [389, 438] width 192 height 28
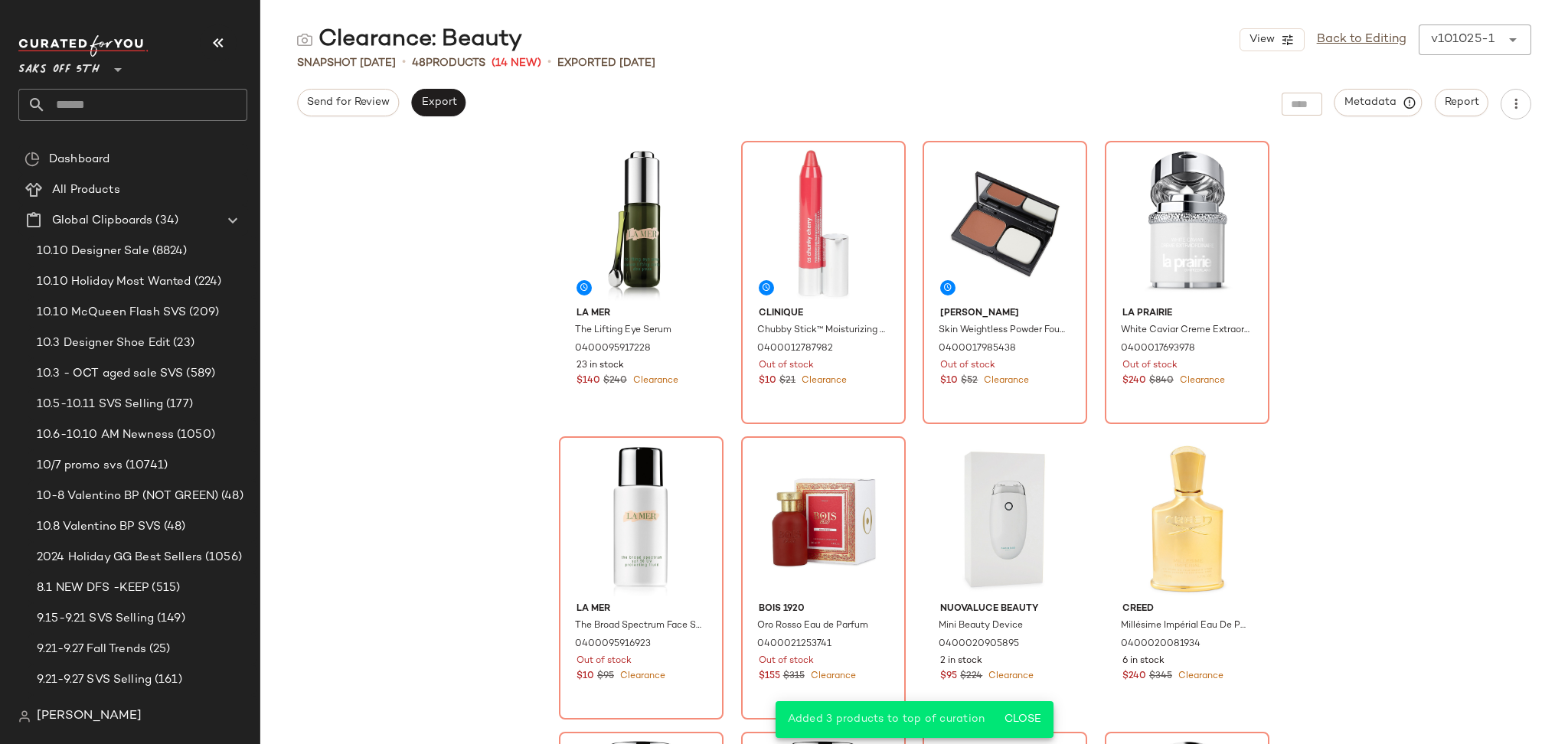
click at [95, 108] on input "text" at bounding box center [147, 105] width 202 height 32
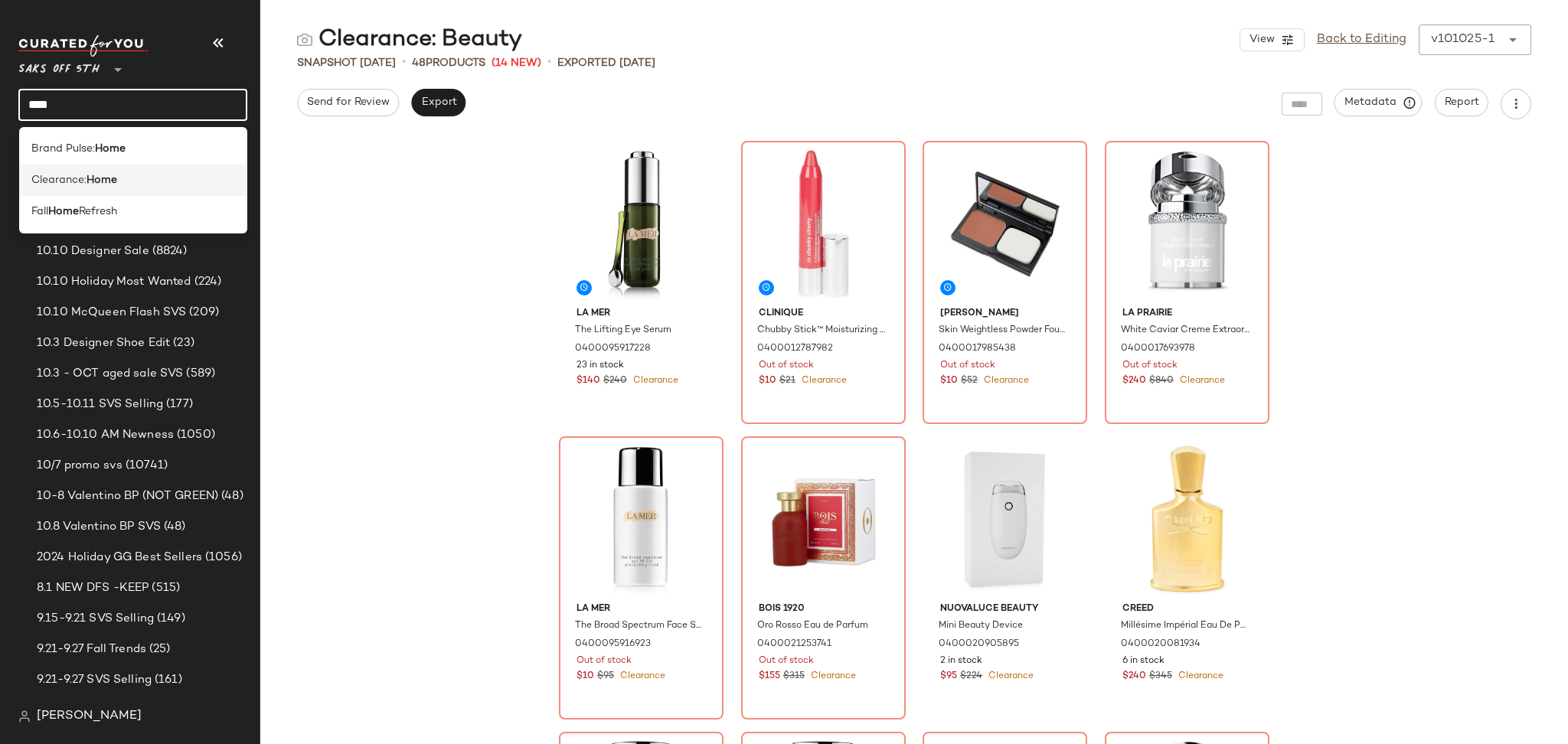
type input "****"
click at [84, 177] on span "Clearance:" at bounding box center [58, 180] width 55 height 16
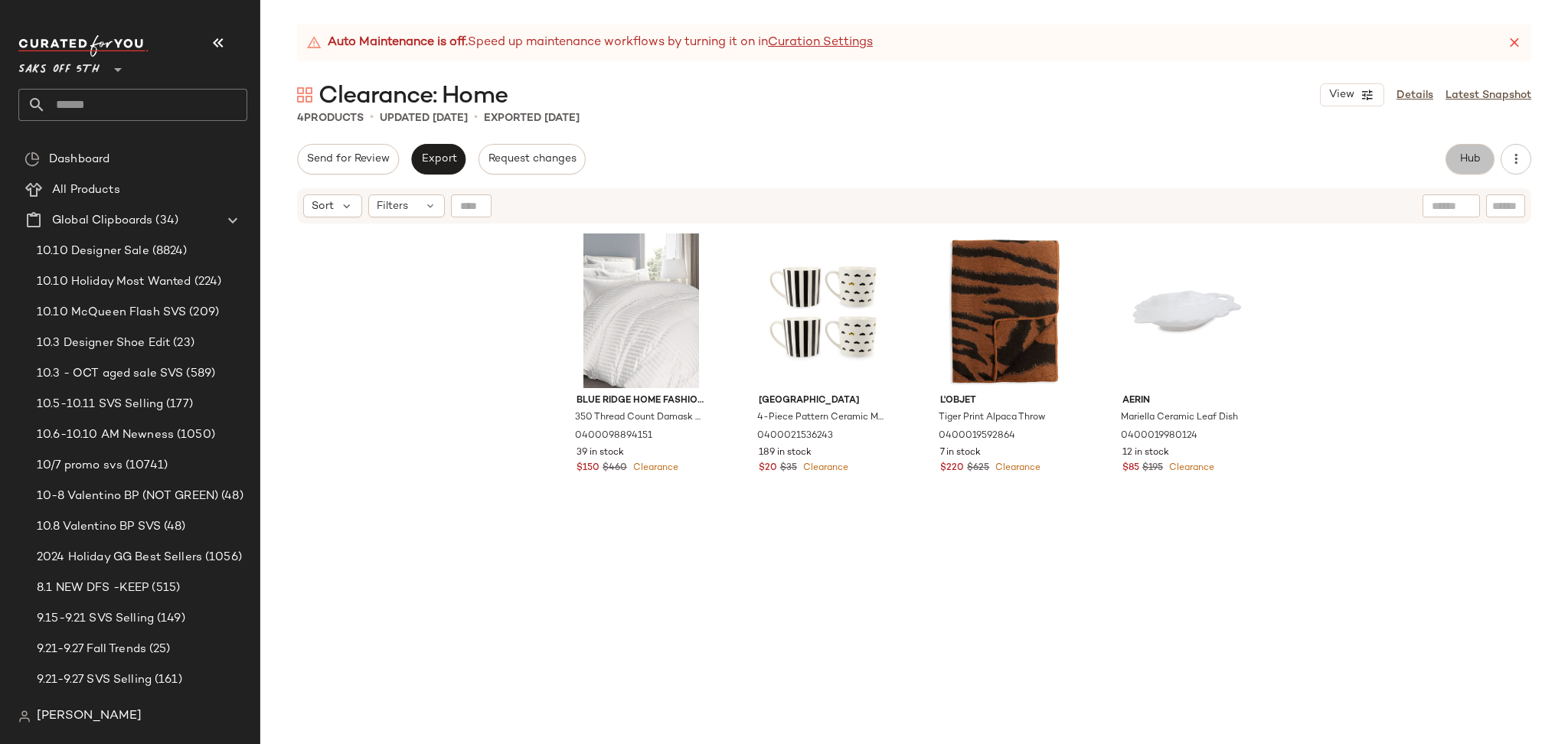
click at [1470, 153] on span "Hub" at bounding box center [1470, 159] width 22 height 12
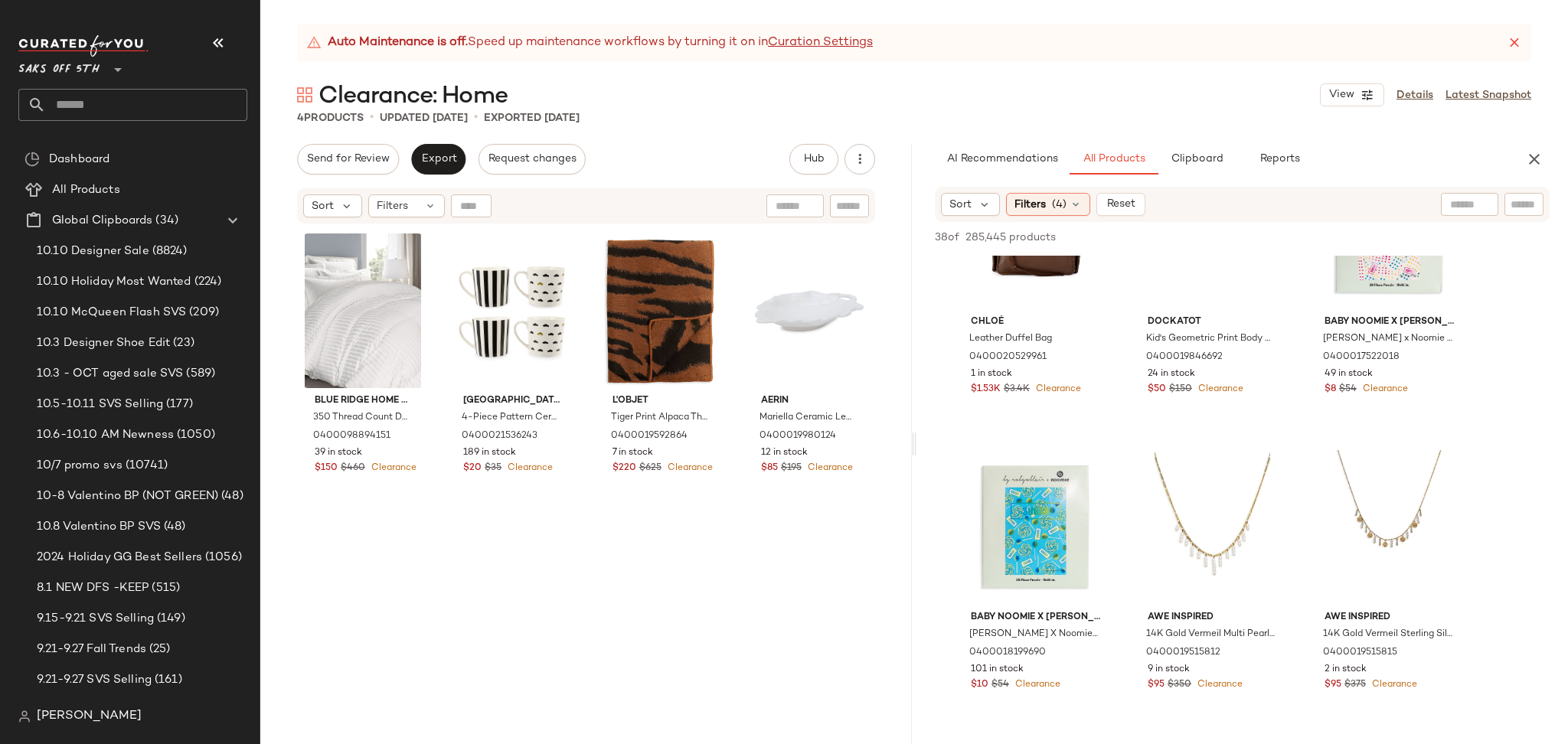
scroll to position [2461, 0]
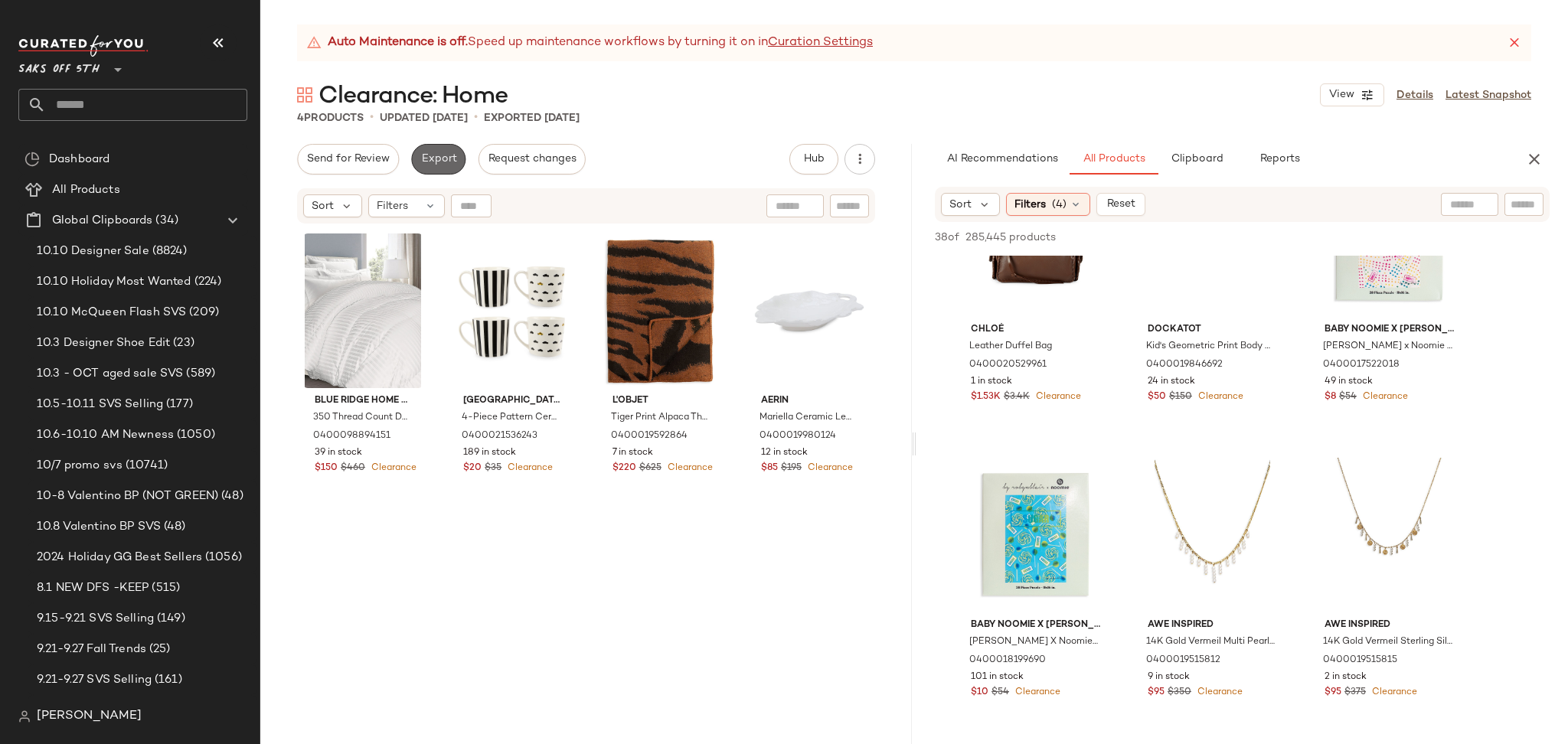
click at [447, 156] on span "Export" at bounding box center [438, 159] width 36 height 12
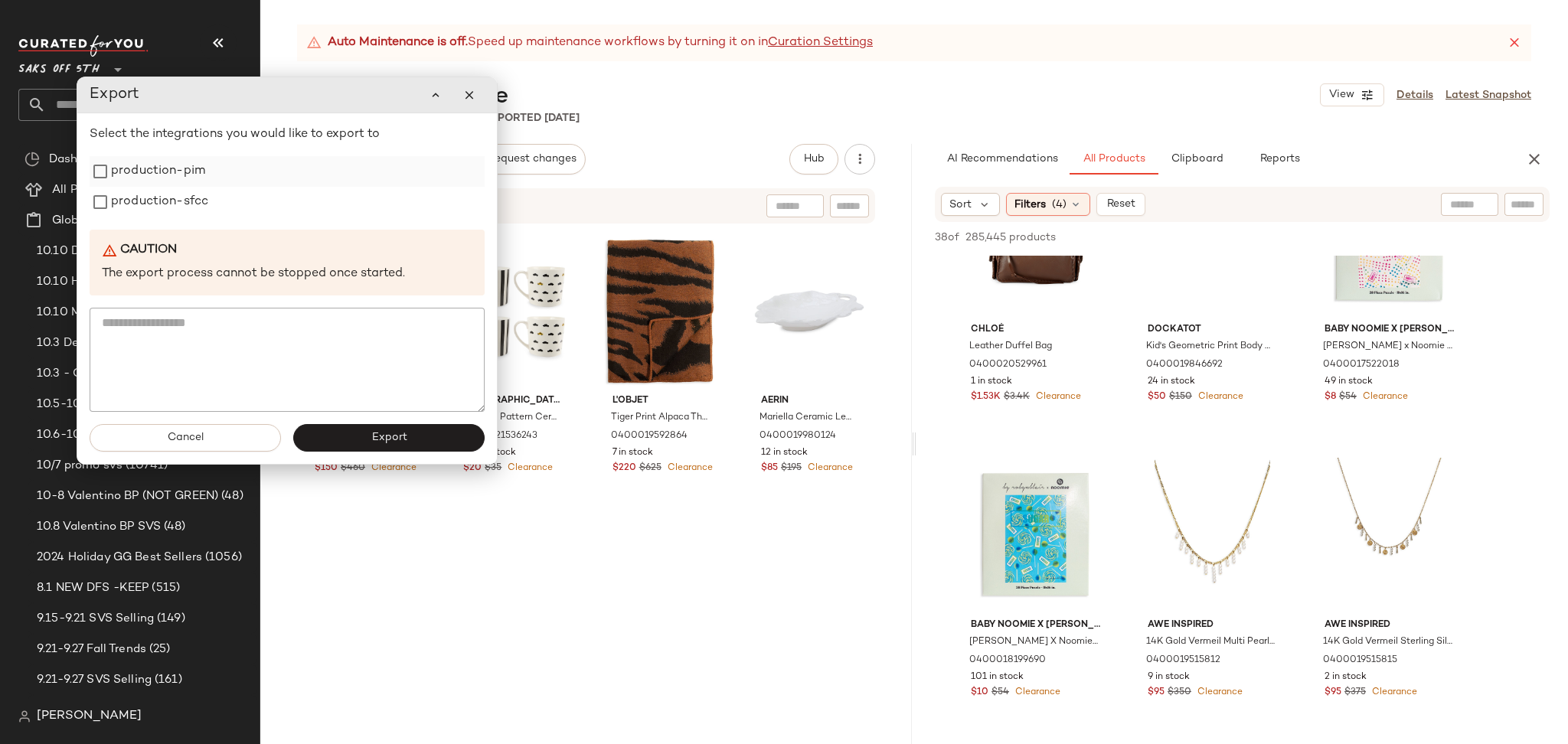
click at [172, 173] on label "production-pim" at bounding box center [157, 170] width 94 height 30
click at [165, 212] on label "production-sfcc" at bounding box center [159, 202] width 97 height 30
click at [343, 449] on button "Export" at bounding box center [389, 438] width 192 height 28
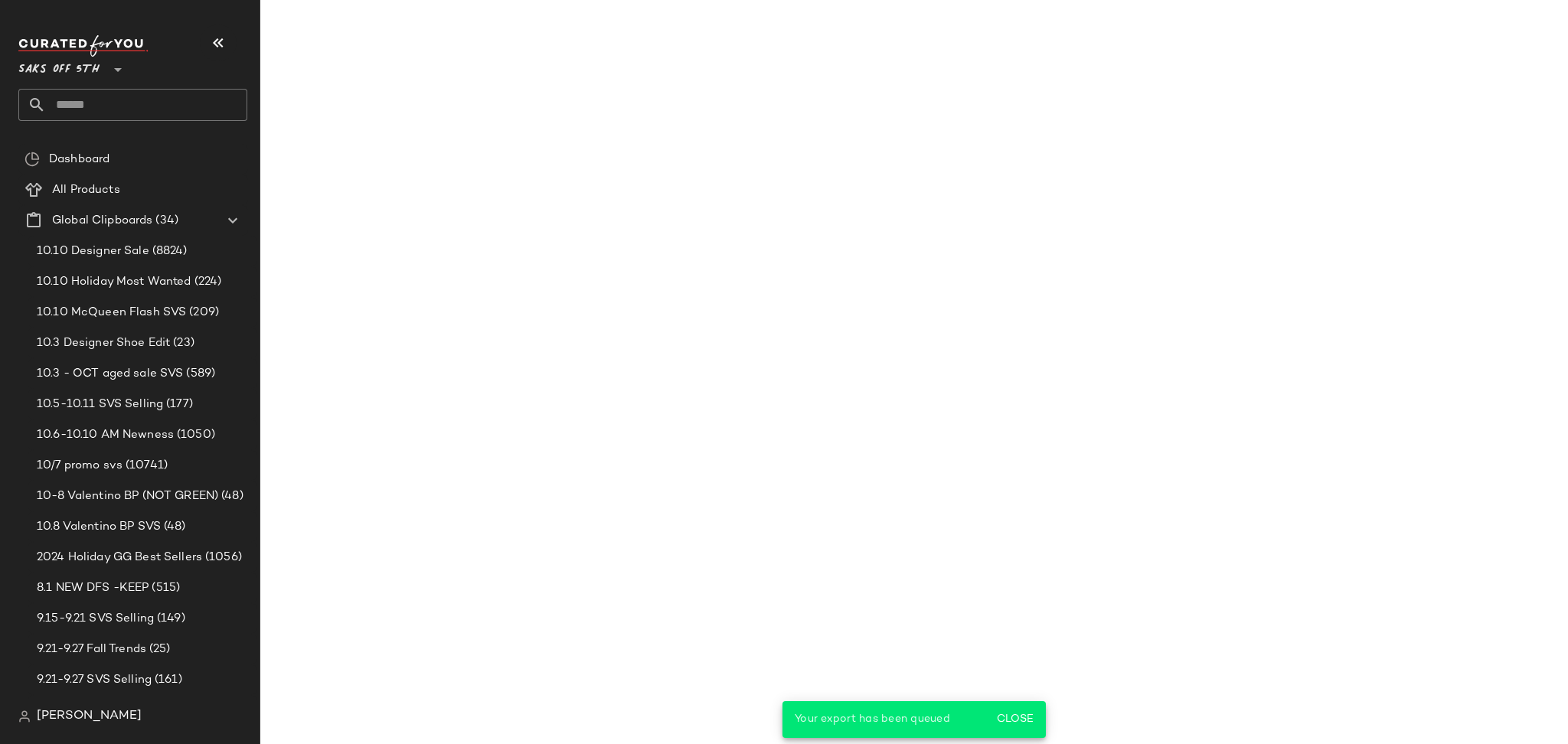
scroll to position [3642, 0]
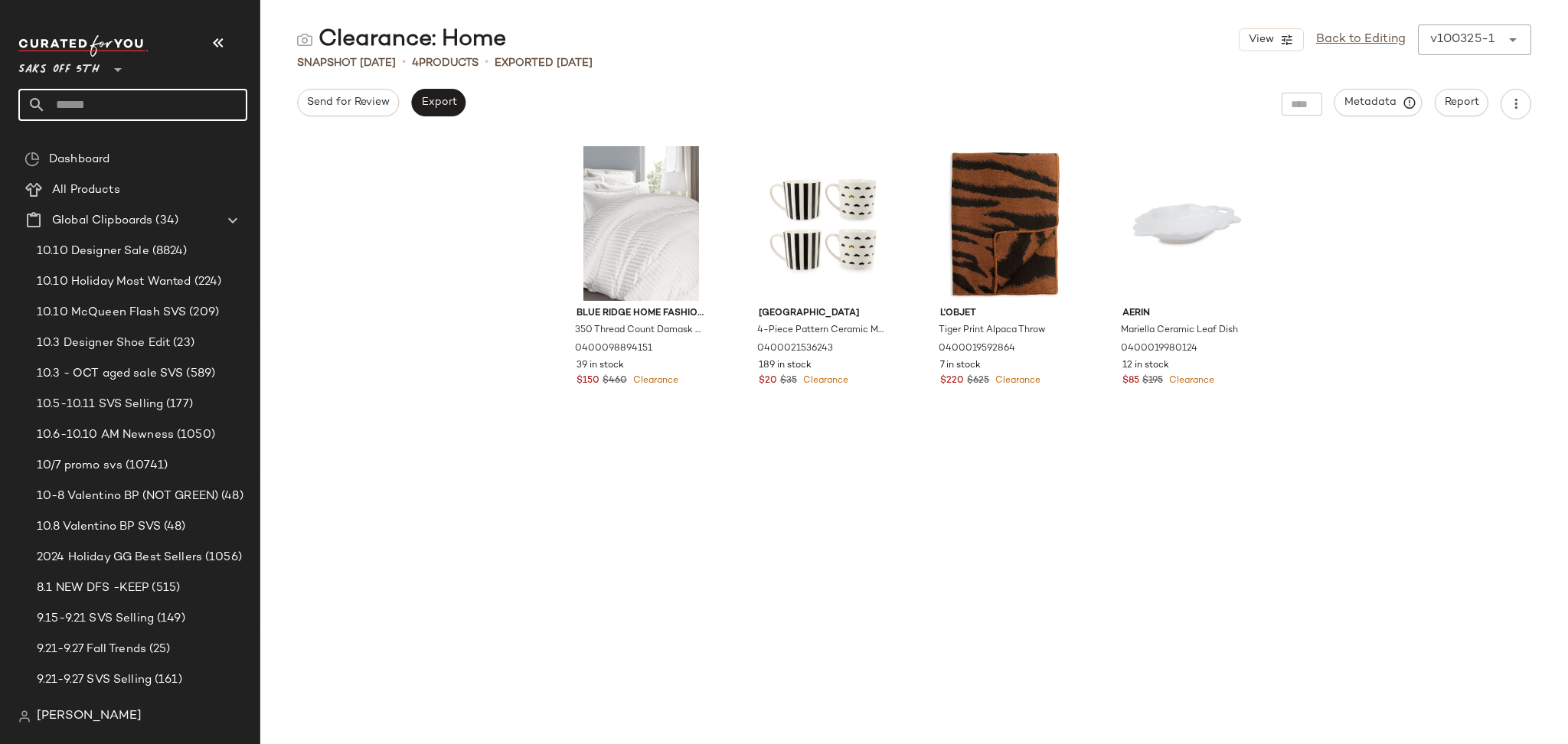
click at [142, 98] on input "text" at bounding box center [147, 105] width 202 height 32
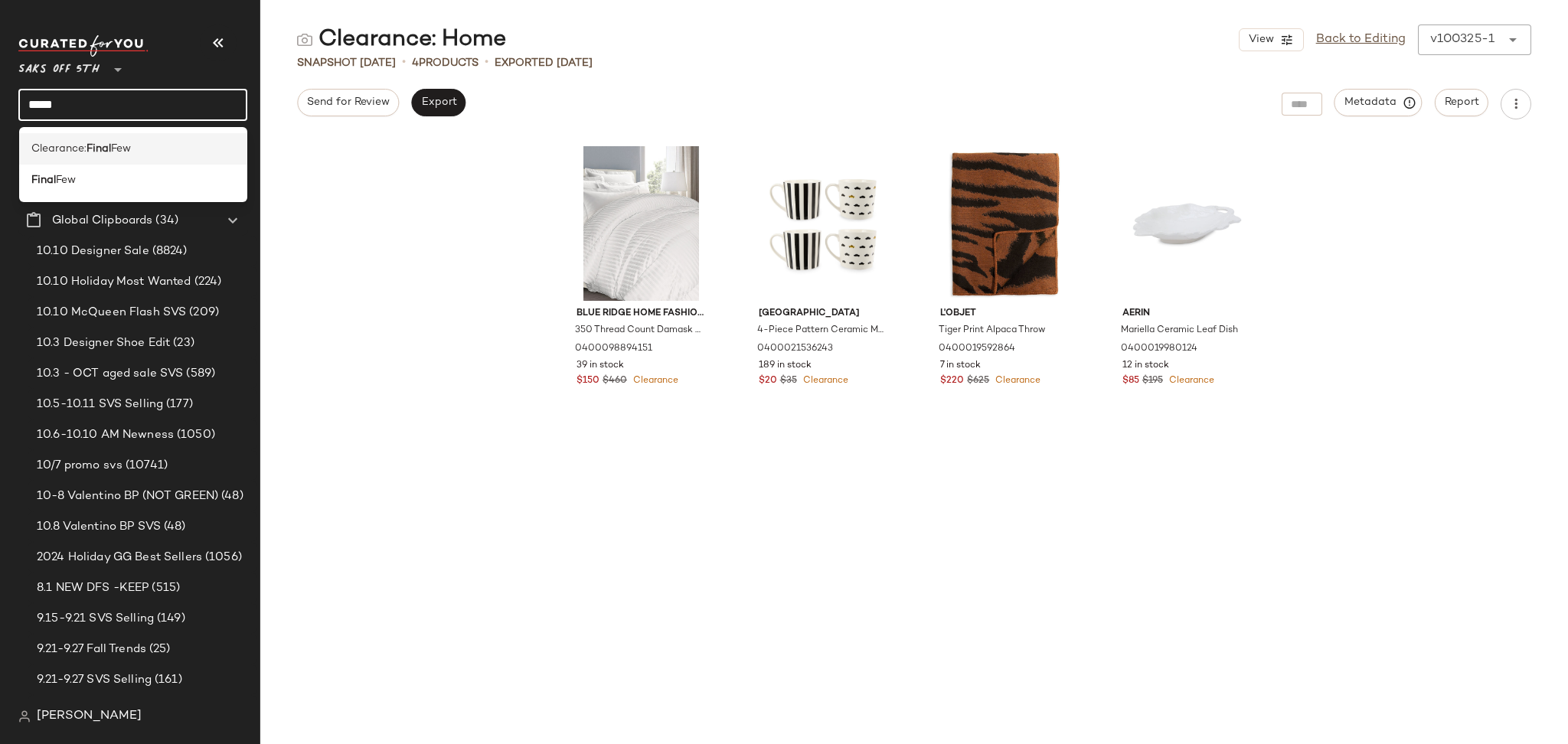
type input "*****"
click at [107, 148] on b "Final" at bounding box center [99, 149] width 25 height 16
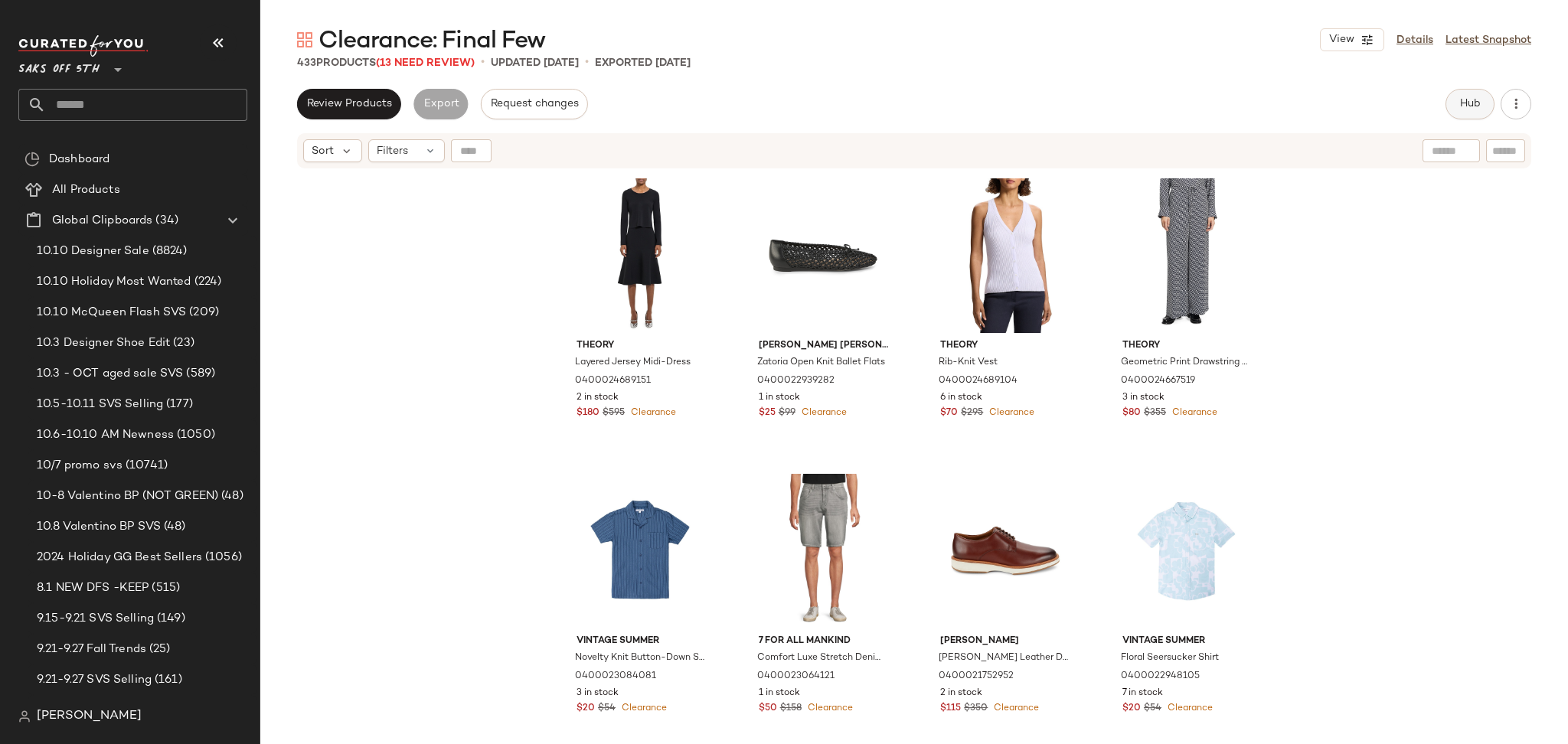
click at [1471, 98] on span "Hub" at bounding box center [1470, 104] width 22 height 12
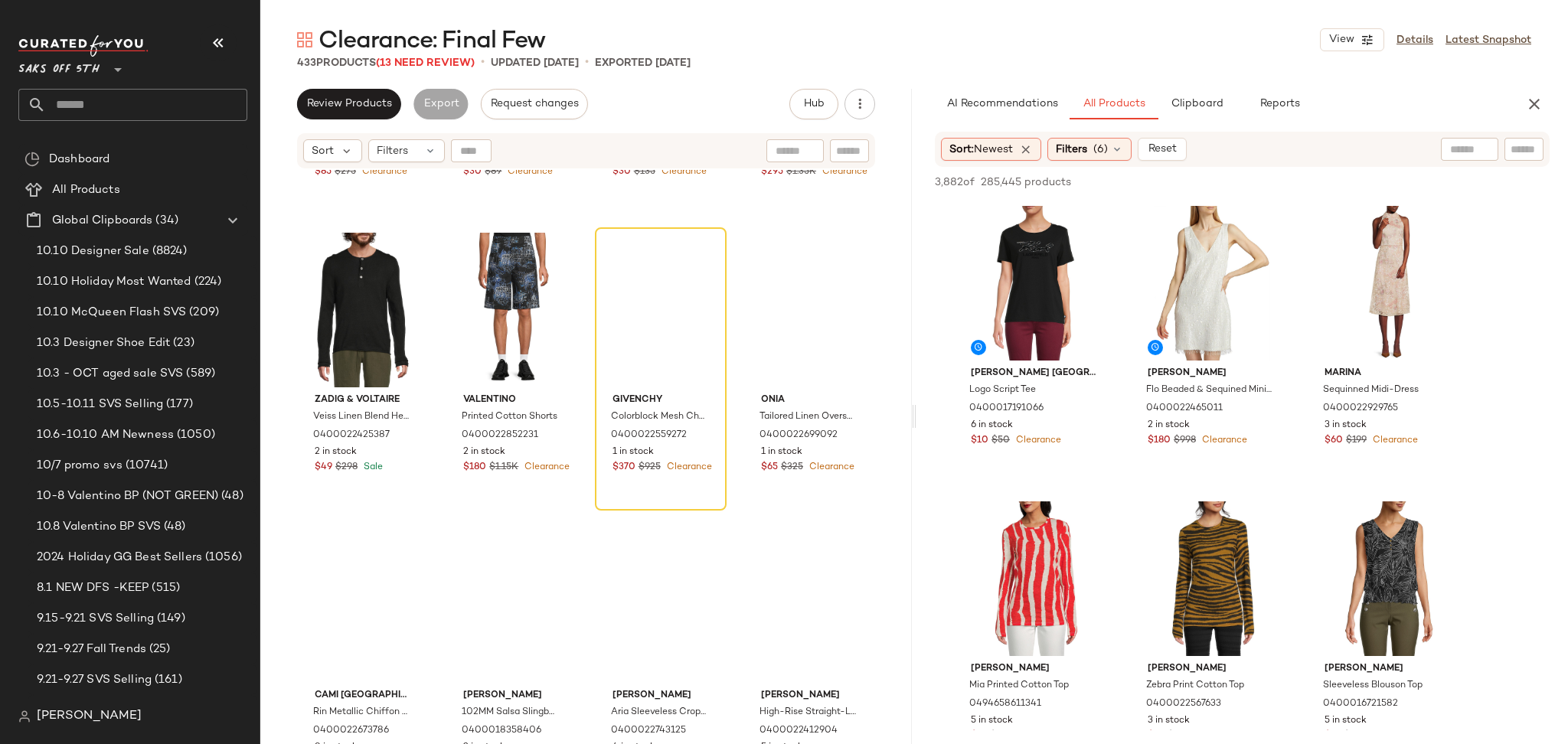
scroll to position [1439, 0]
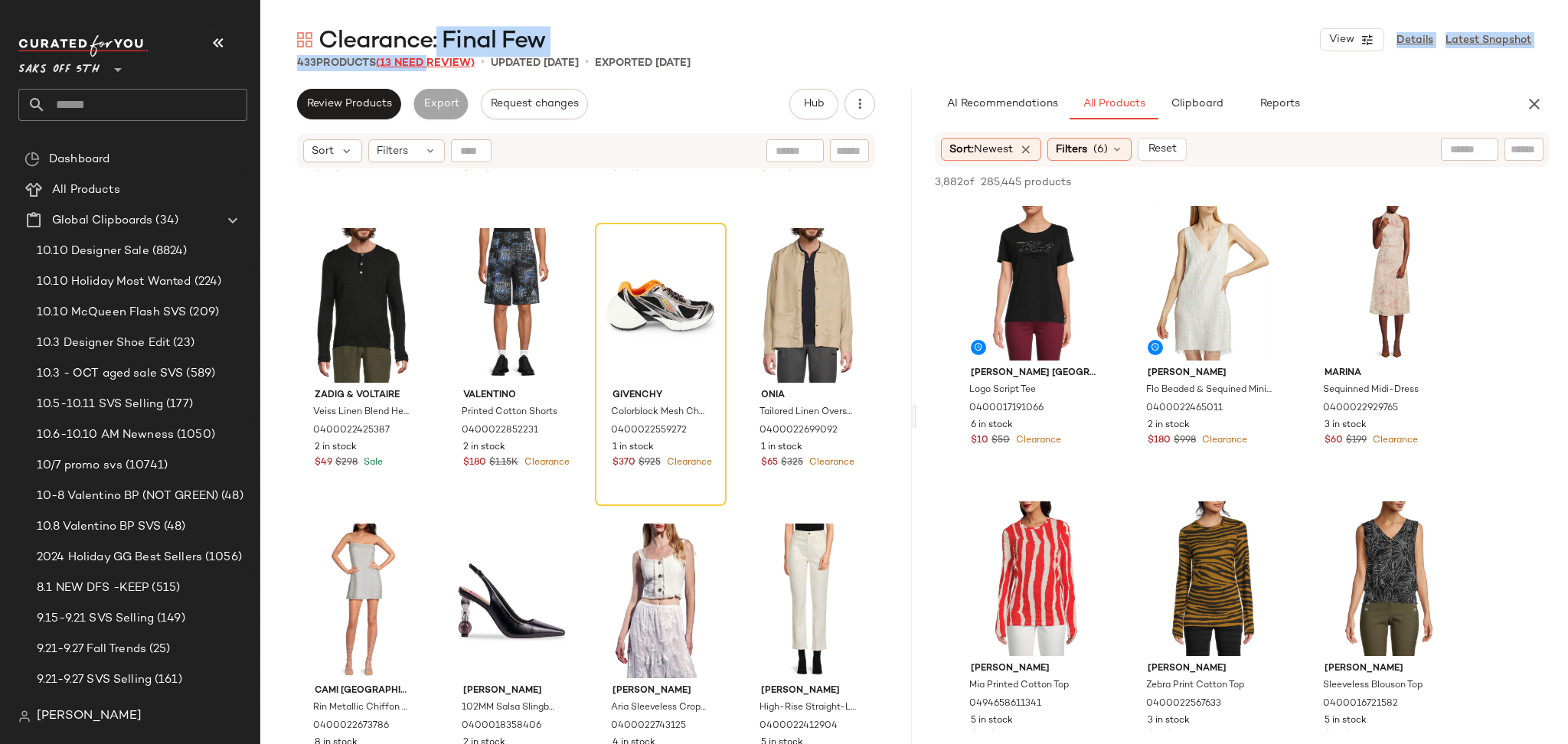
drag, startPoint x: 435, startPoint y: 54, endPoint x: 432, endPoint y: 63, distance: 9.5
click at [432, 63] on div "Clearance: Final Few View Details Latest Snapshot 433 Products (13 Need Review)…" at bounding box center [914, 384] width 1307 height 719
click at [432, 63] on span "(13 Need Review)" at bounding box center [425, 63] width 98 height 12
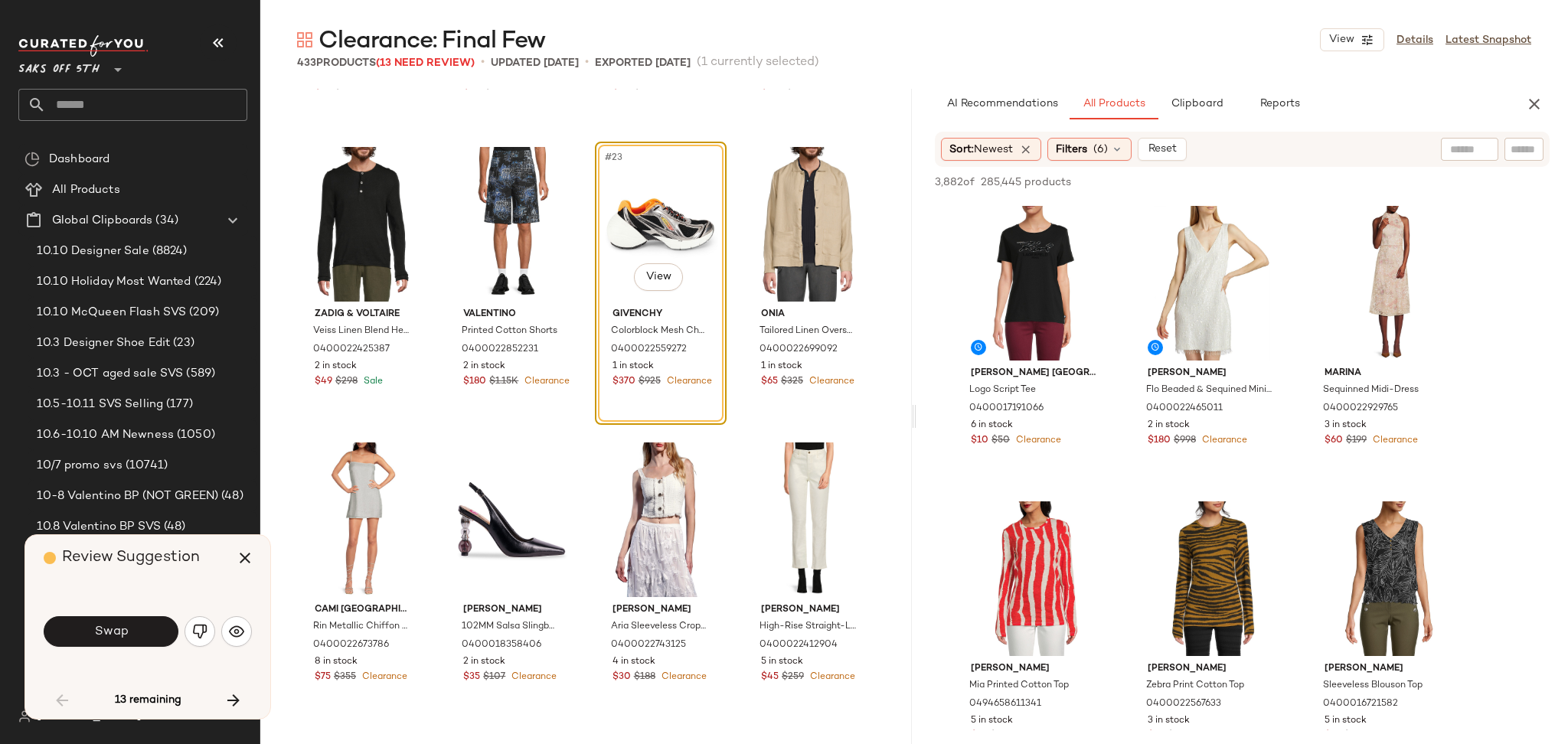
scroll to position [1181, 0]
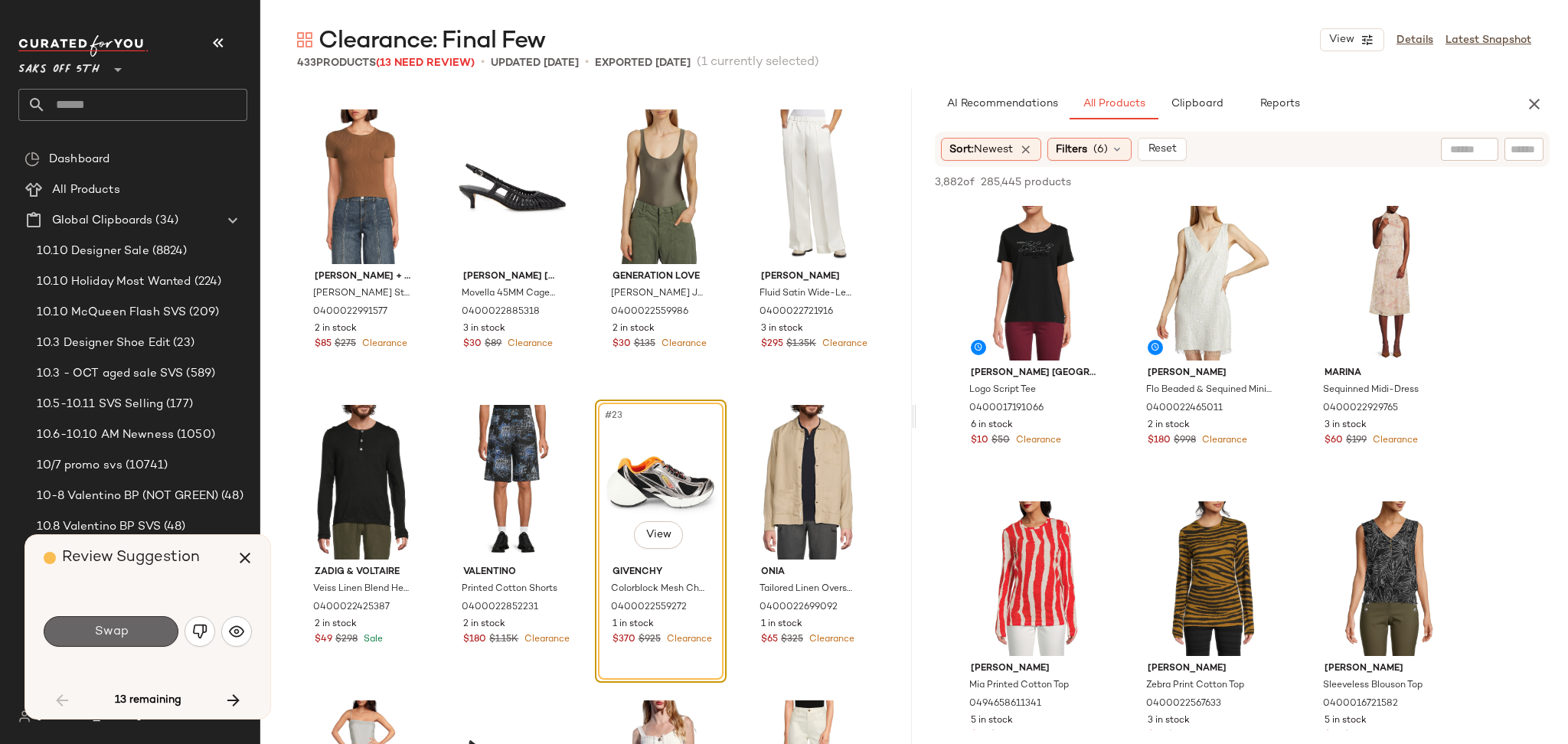
click at [140, 641] on button "Swap" at bounding box center [111, 631] width 135 height 30
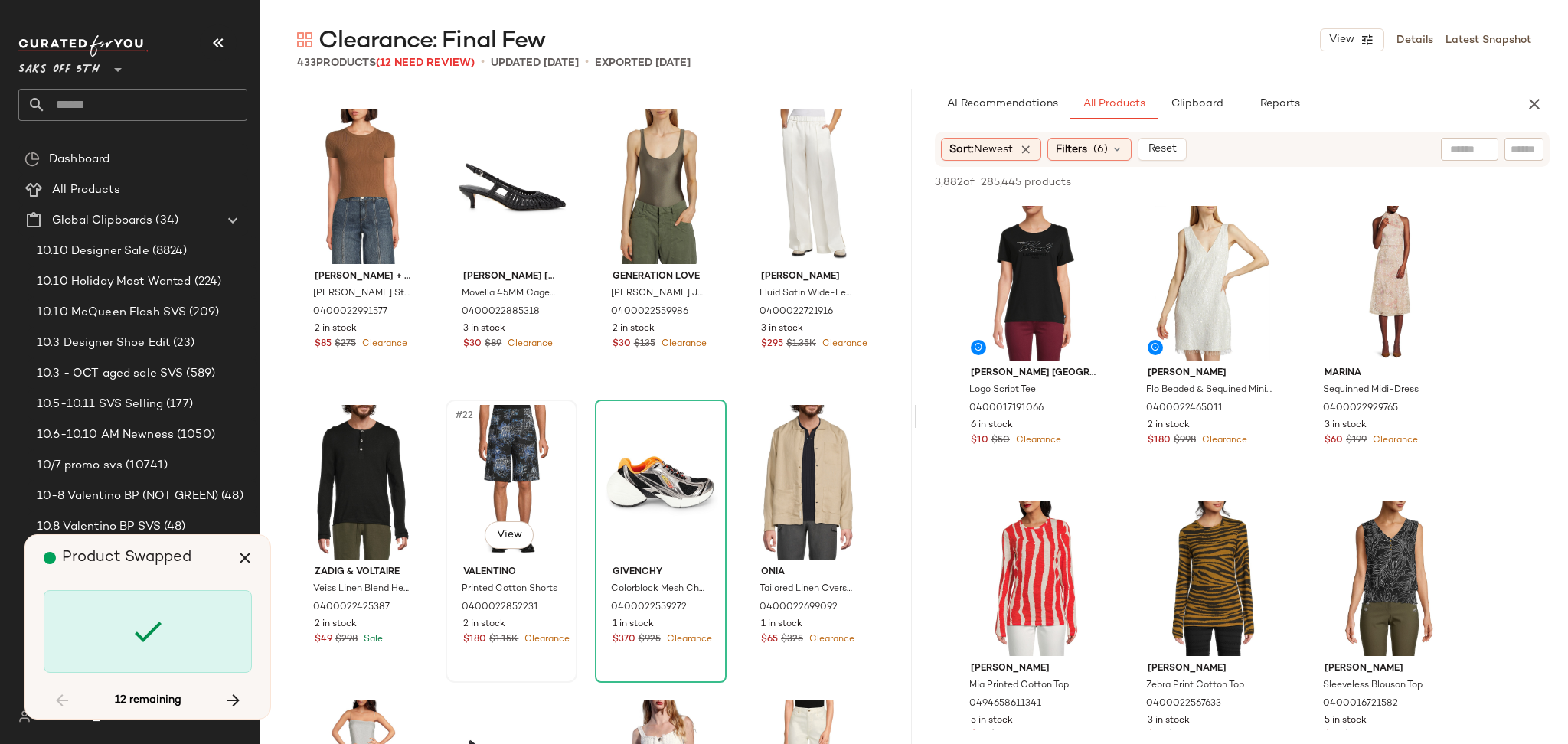
scroll to position [7088, 0]
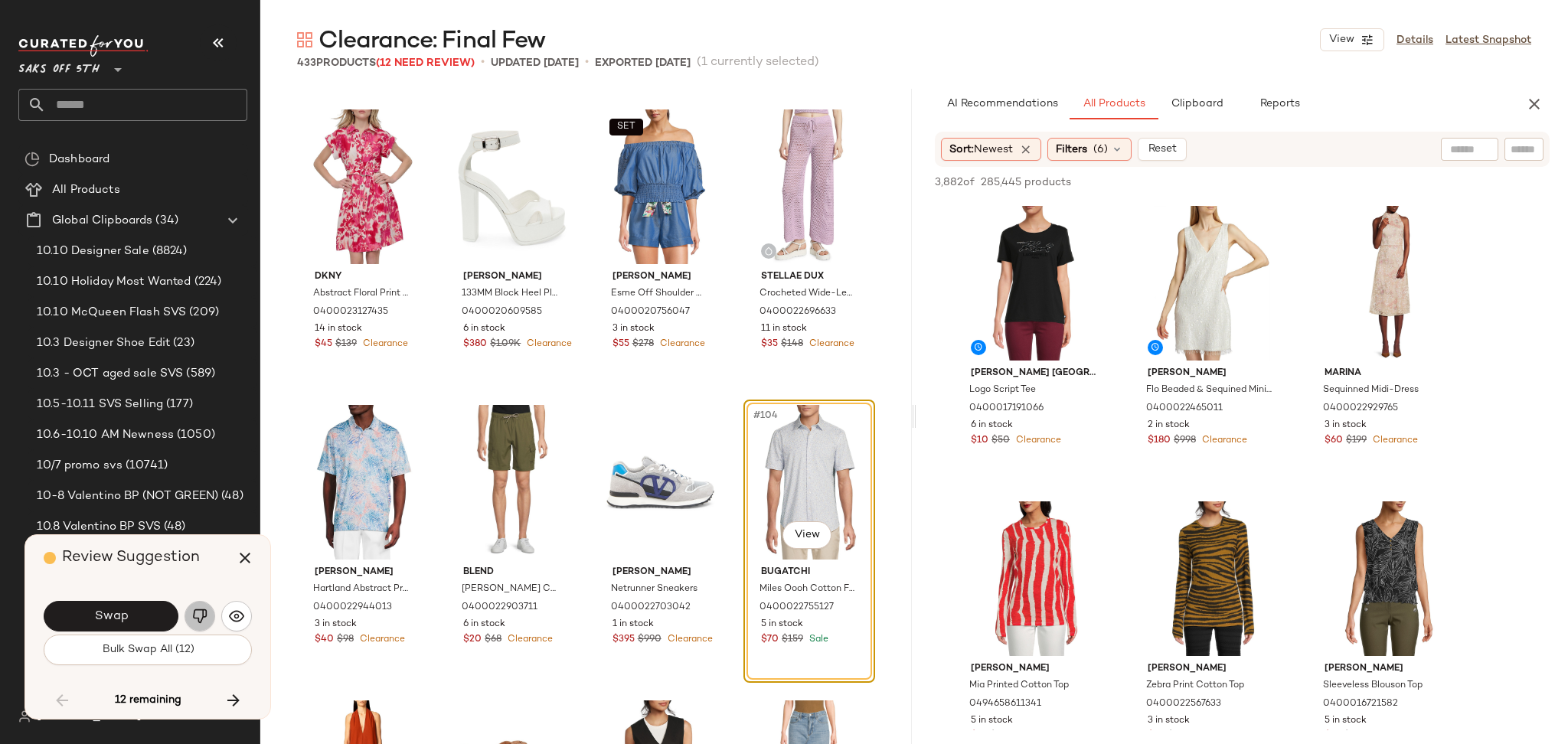
click at [201, 614] on img "button" at bounding box center [200, 616] width 16 height 16
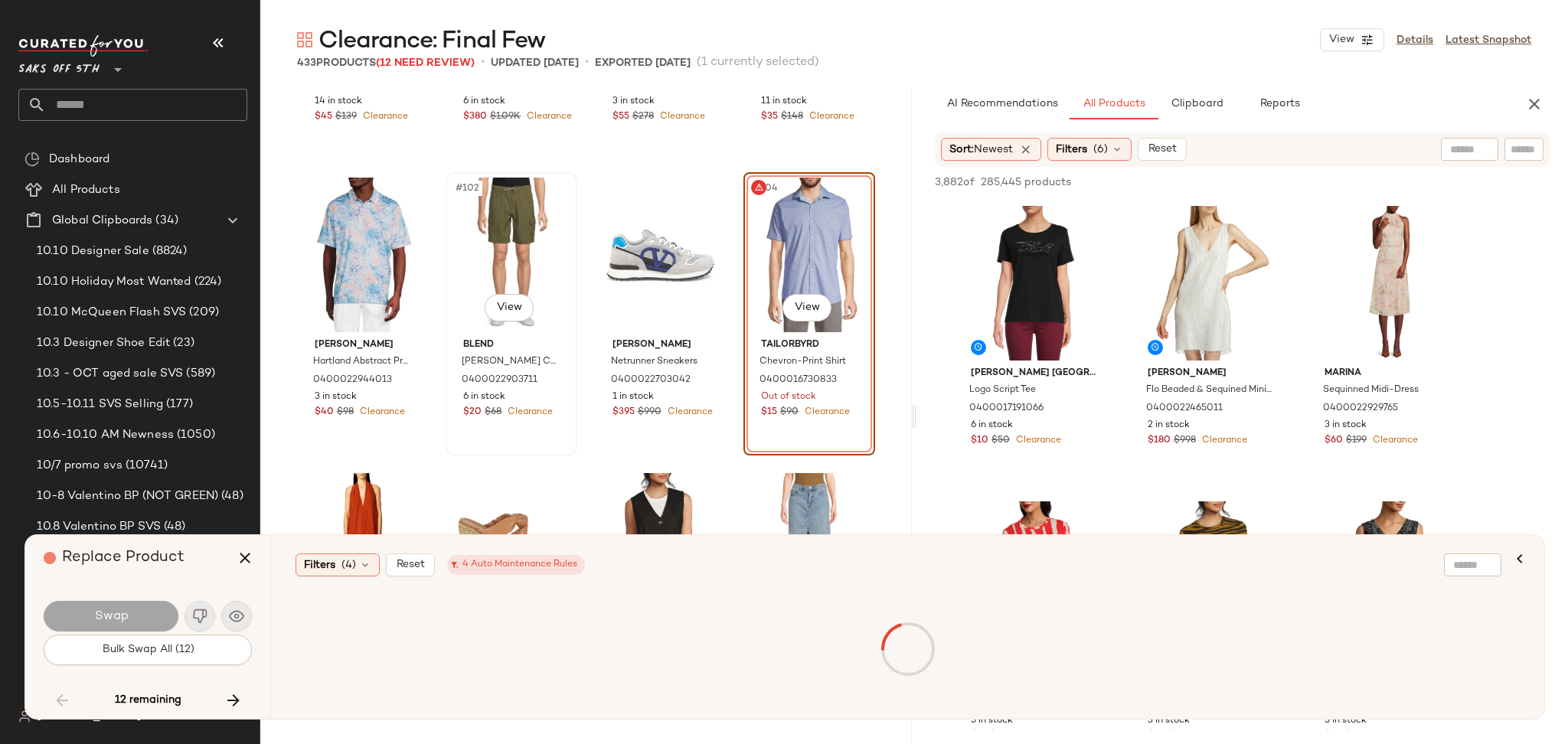
scroll to position [7317, 0]
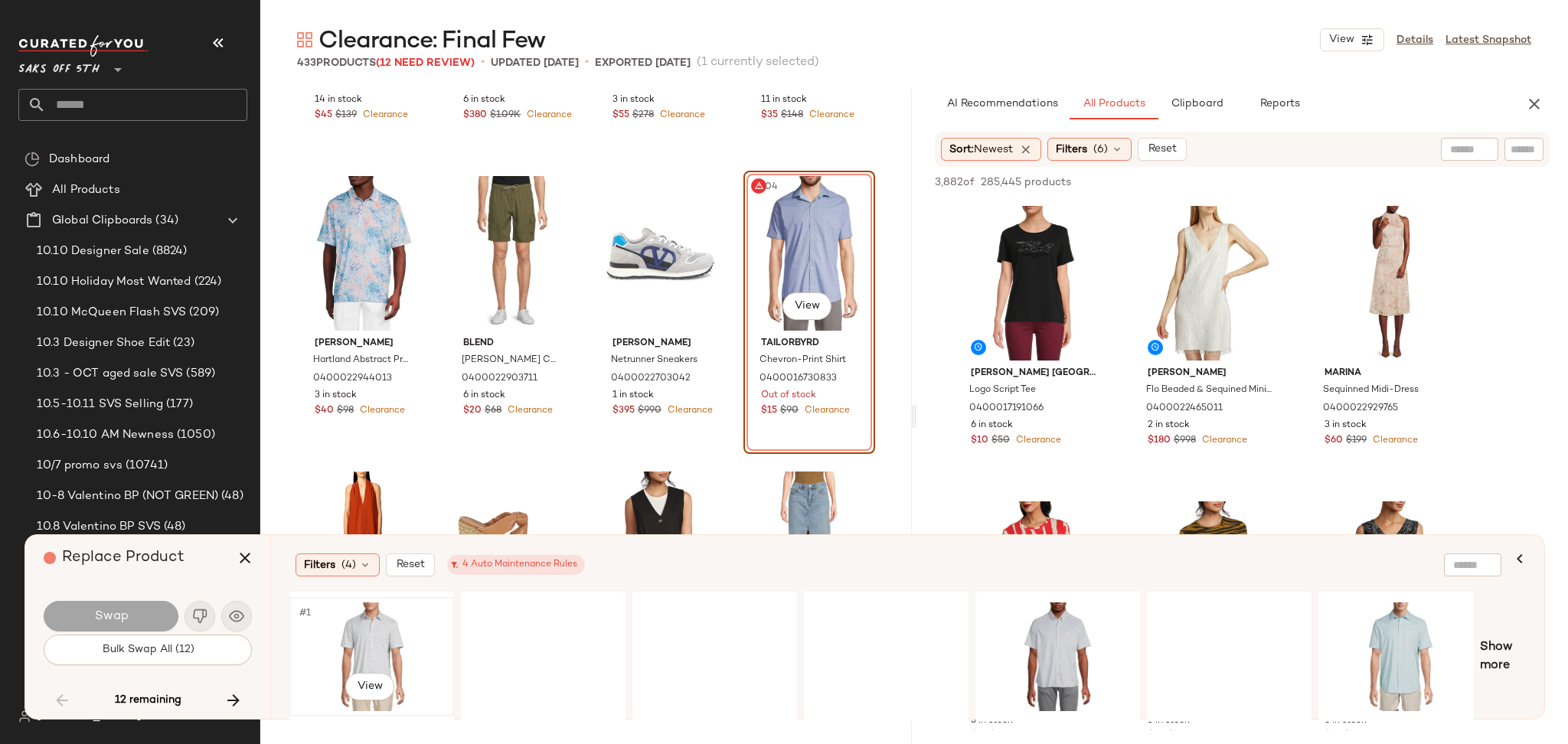
click at [385, 623] on div "#1 View" at bounding box center [371, 656] width 154 height 108
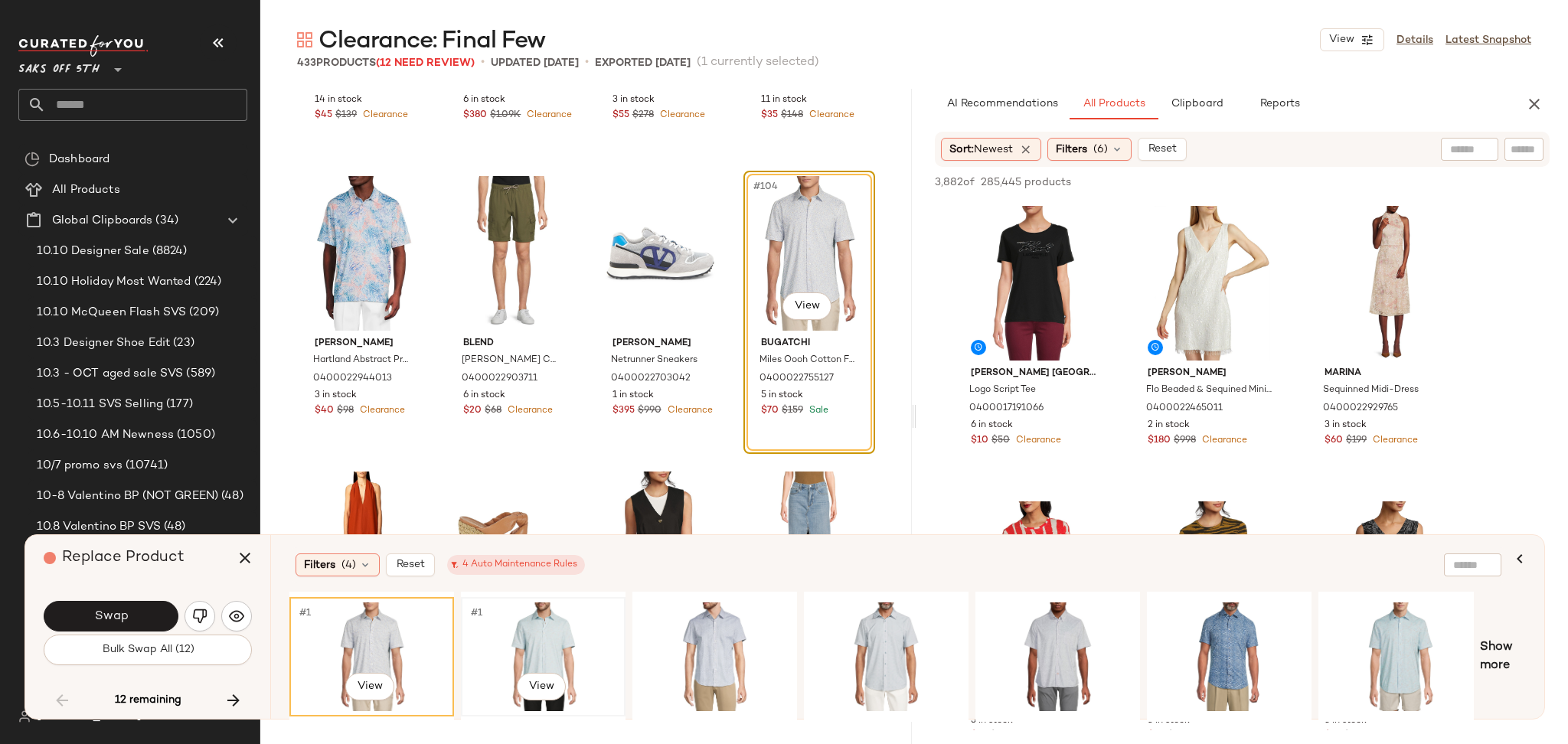
click at [525, 629] on div "#1 View" at bounding box center [543, 656] width 154 height 108
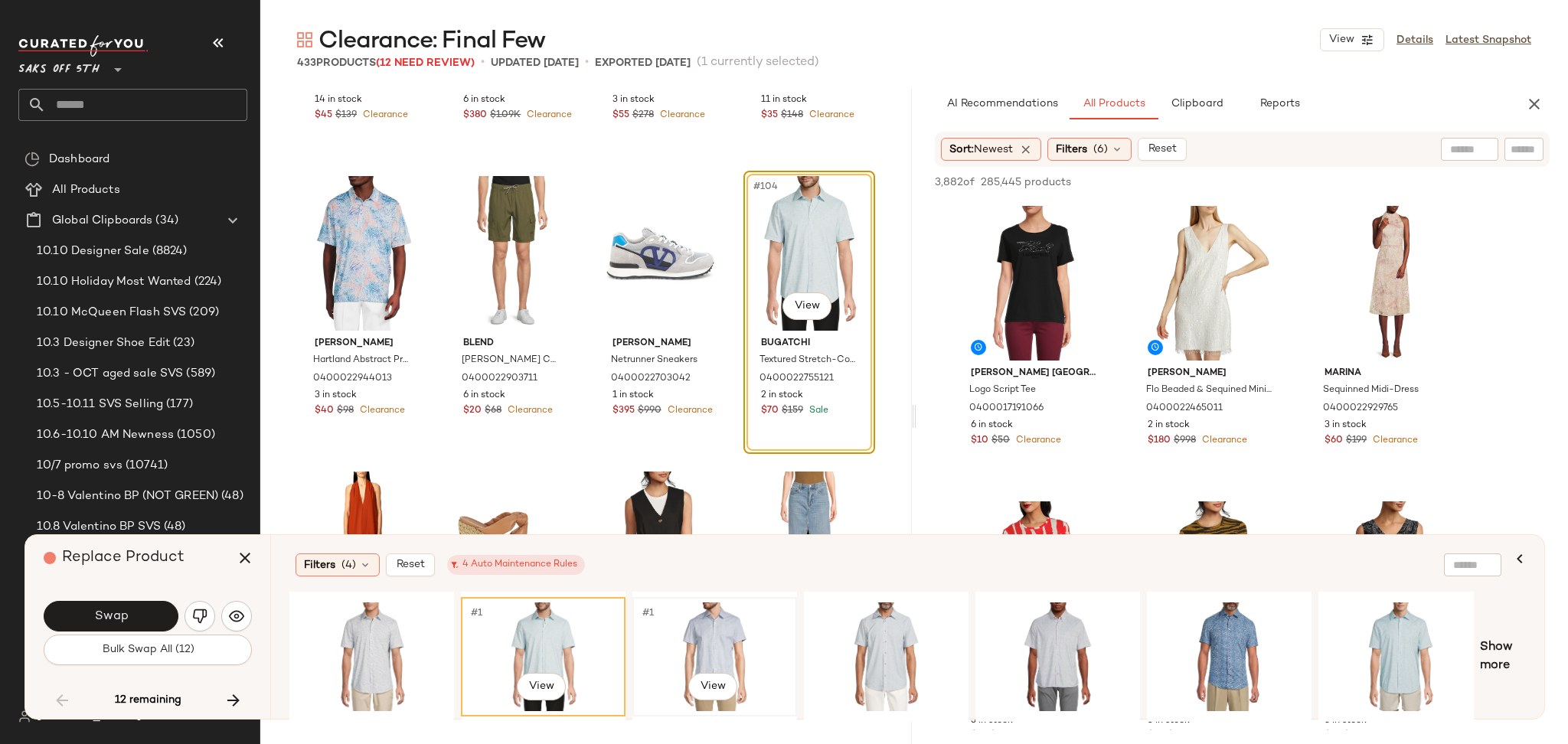
click at [689, 620] on div "#1 View" at bounding box center [714, 656] width 154 height 108
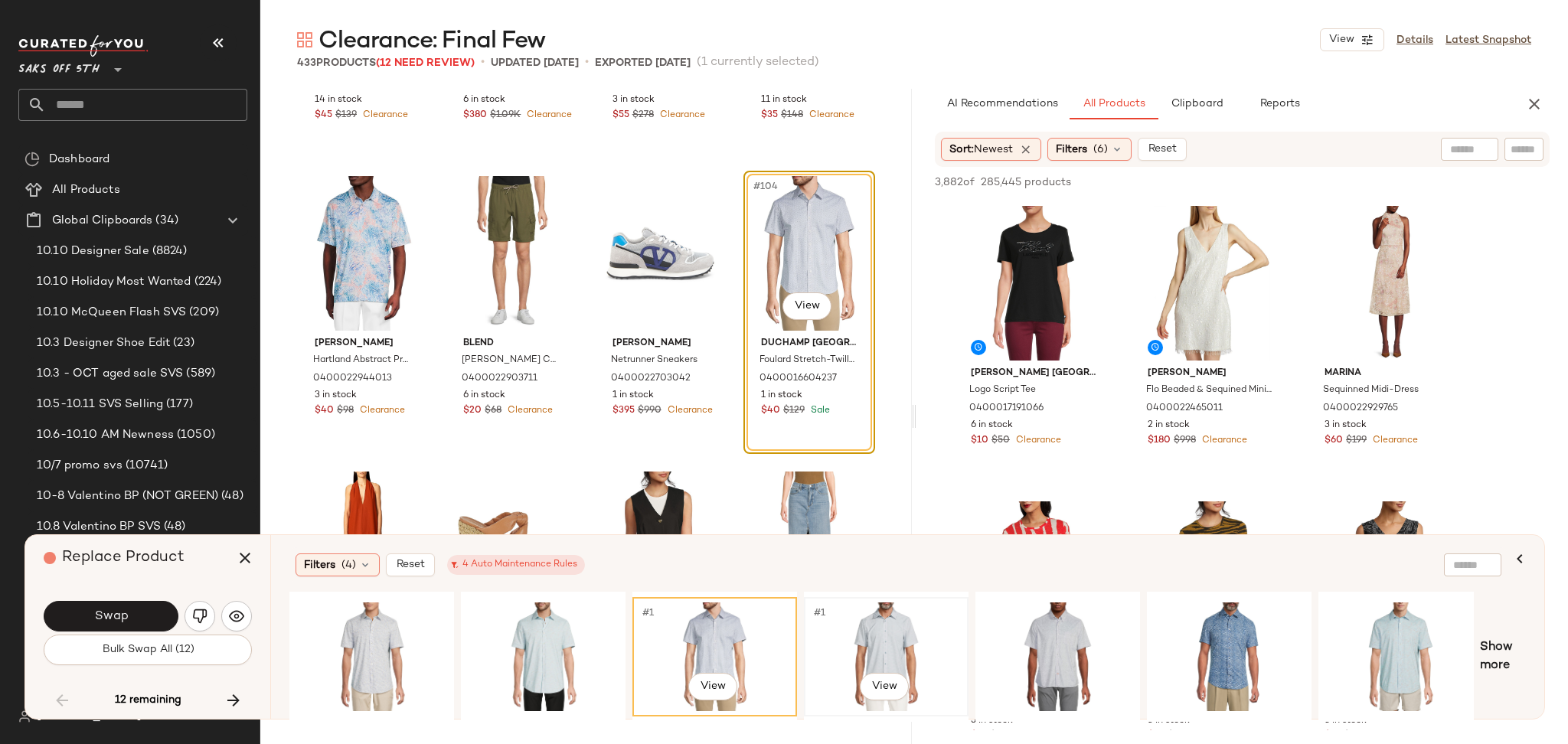
click at [836, 618] on div "#1 View" at bounding box center [886, 656] width 154 height 108
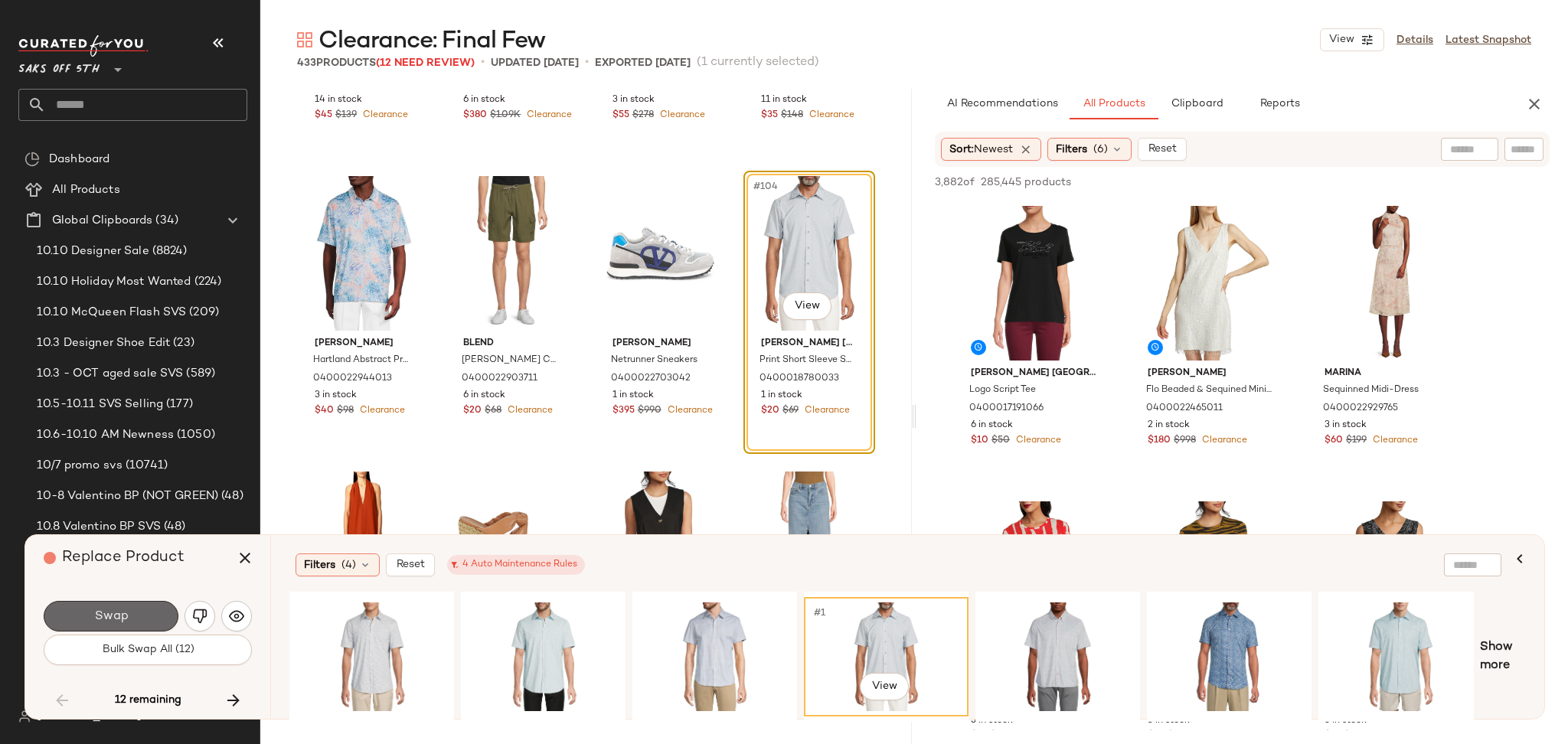
click at [114, 611] on span "Swap" at bounding box center [110, 616] width 34 height 15
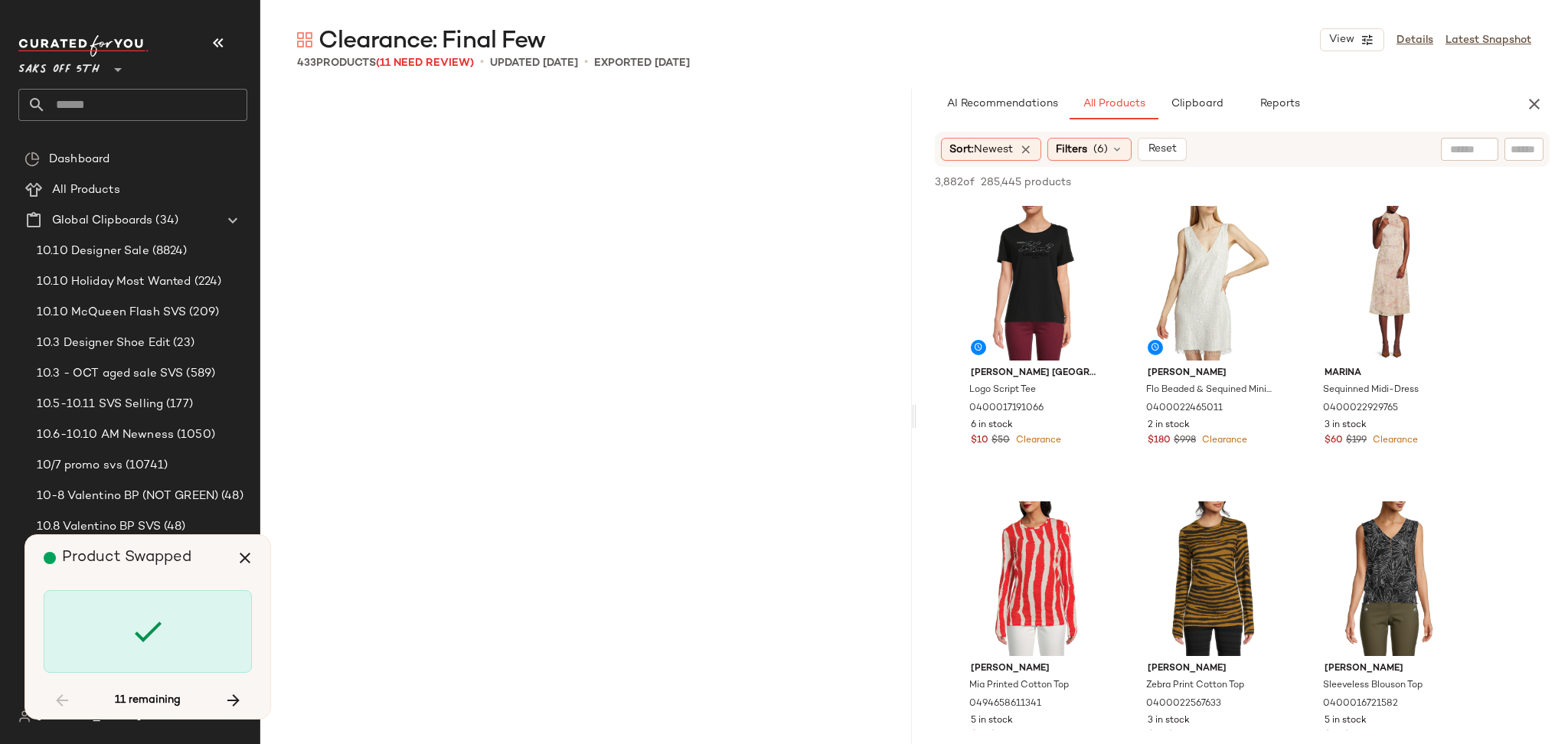
scroll to position [8269, 0]
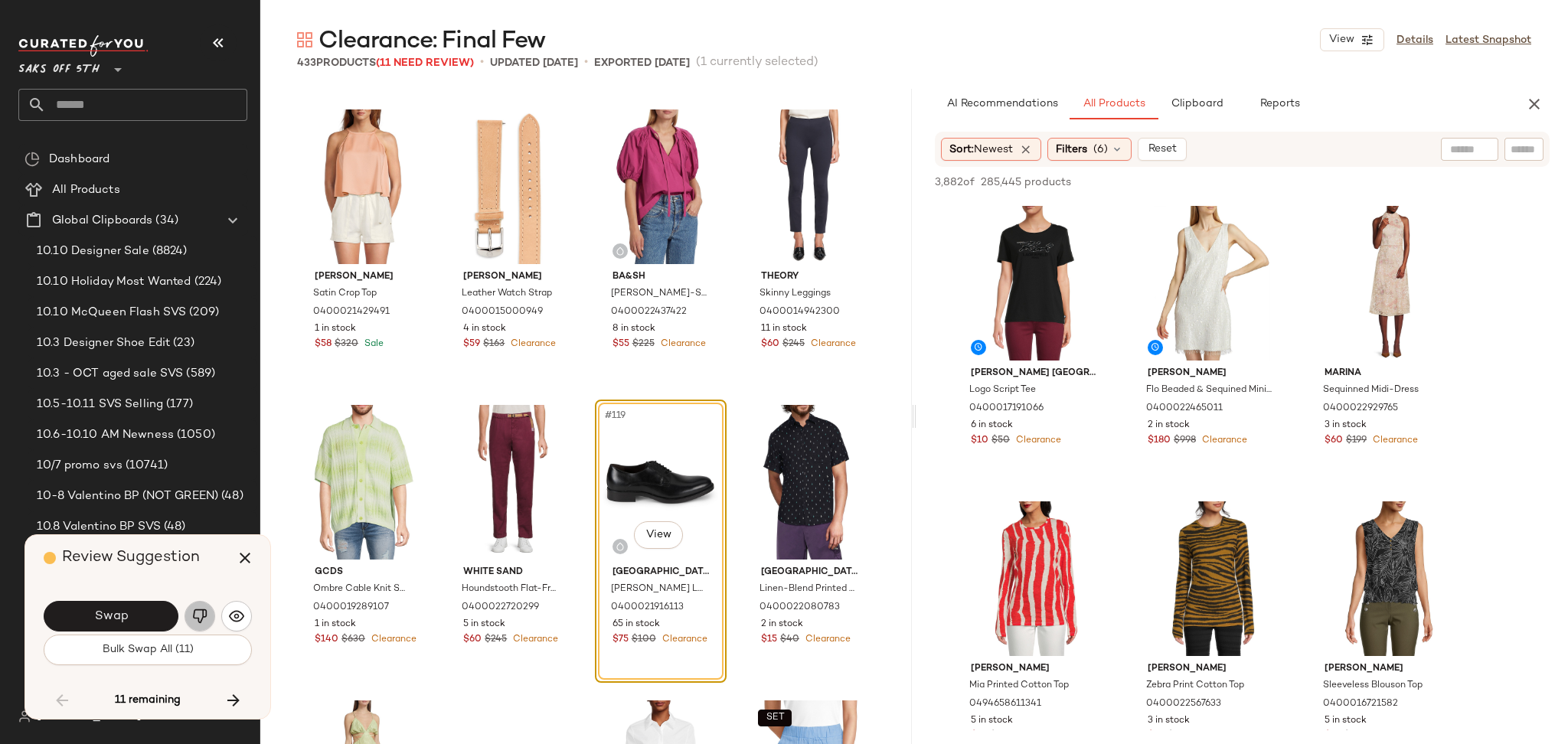
click at [195, 618] on img "button" at bounding box center [200, 616] width 16 height 16
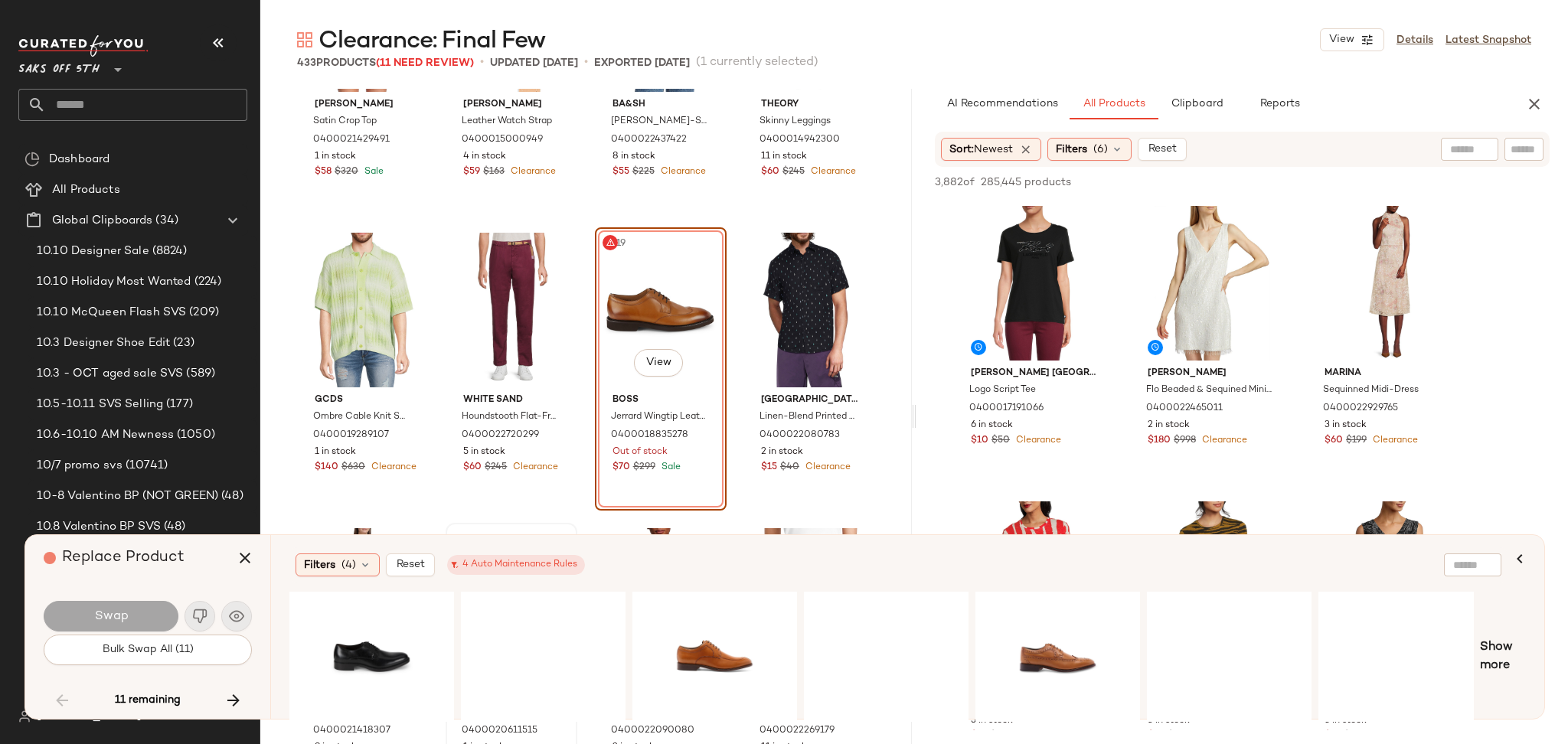
scroll to position [8448, 0]
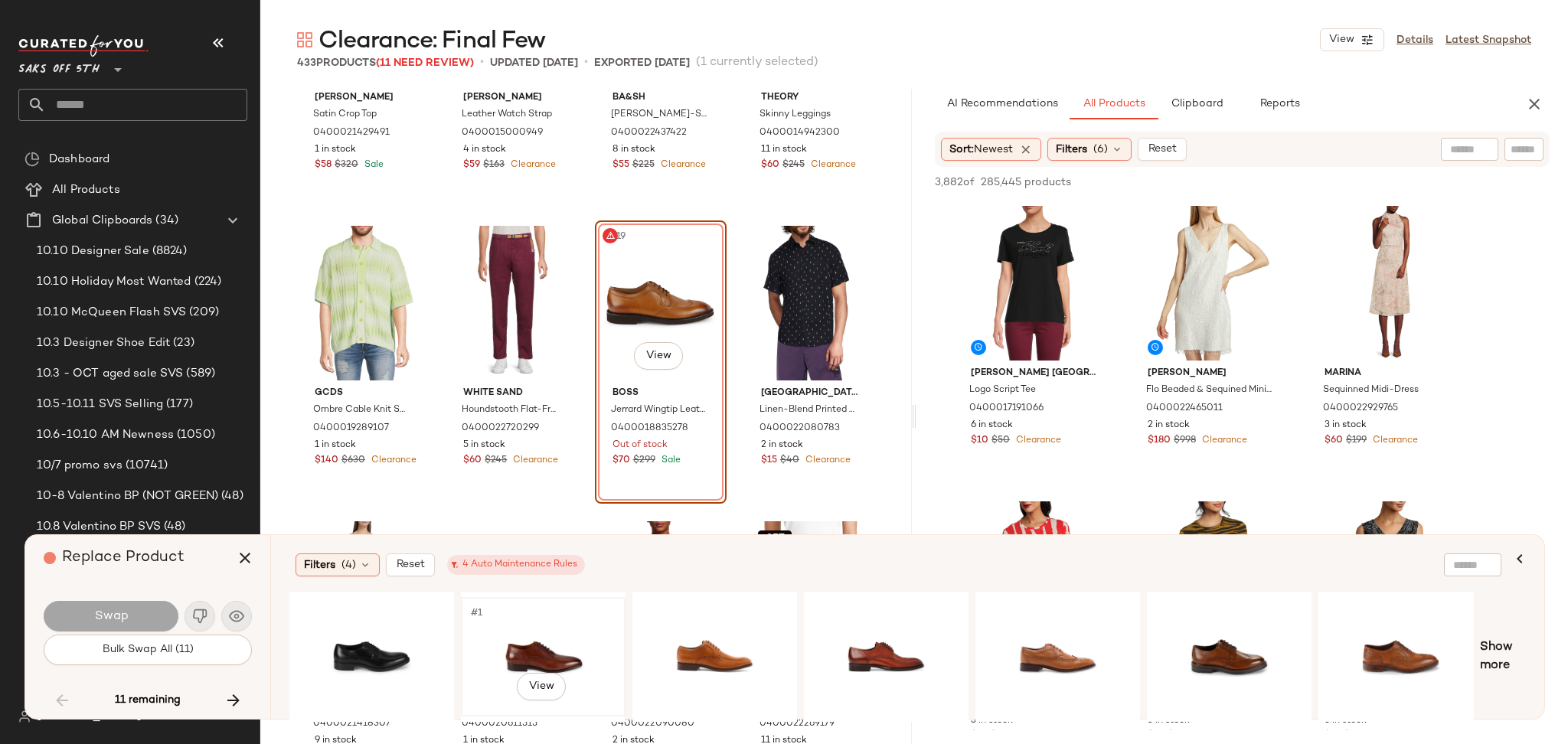
click at [540, 639] on div "#1 View" at bounding box center [543, 656] width 154 height 108
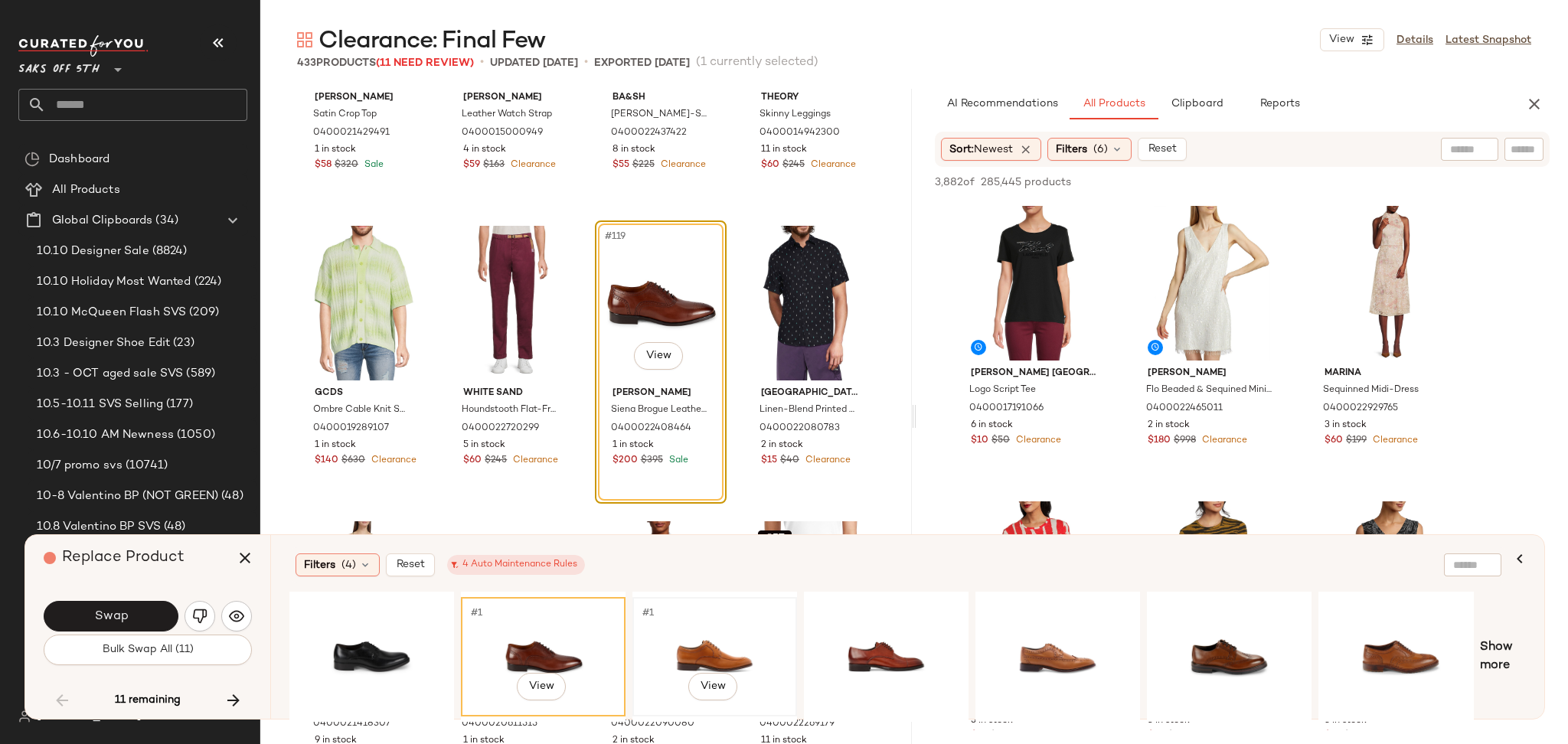
click at [708, 636] on div "#1 View" at bounding box center [714, 656] width 154 height 108
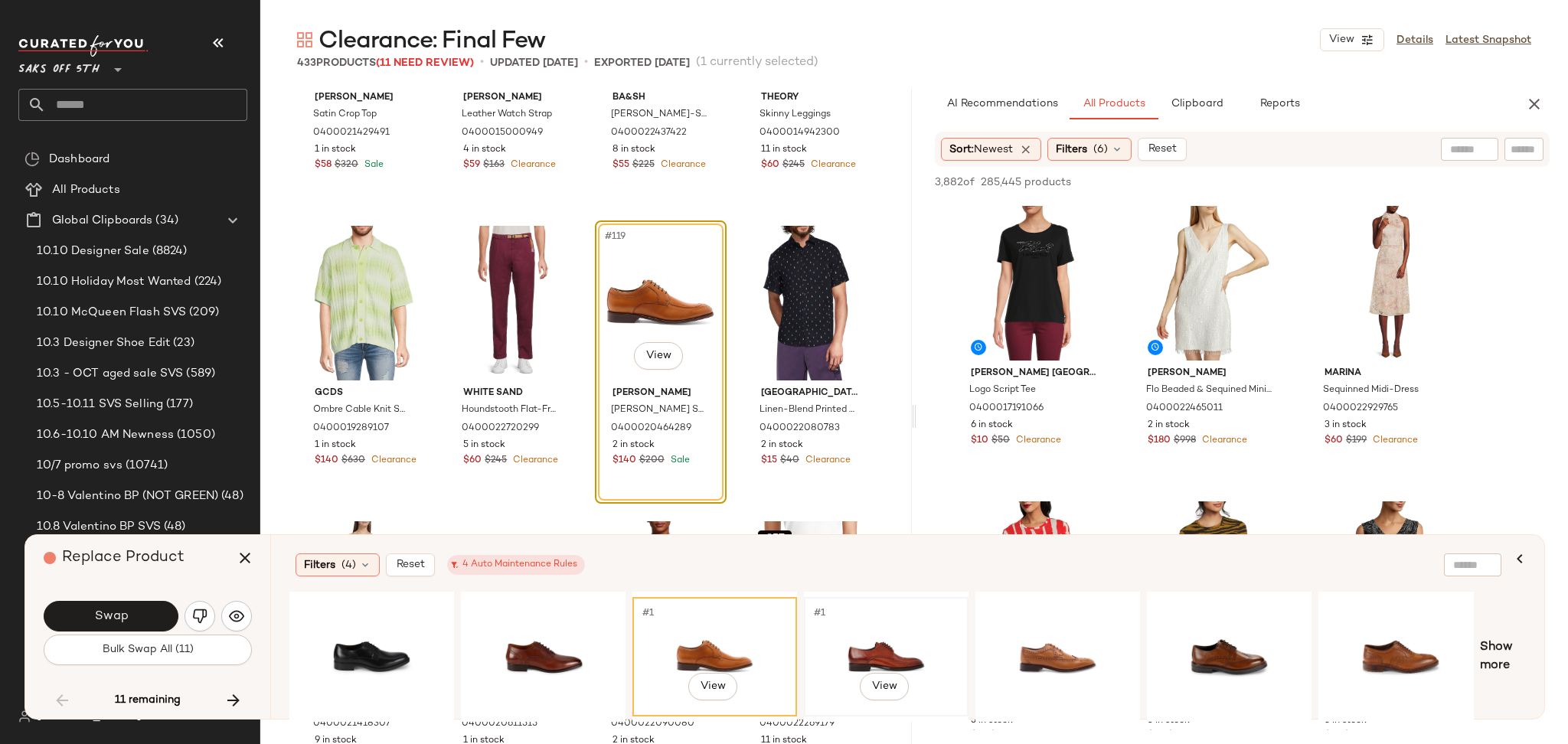
click at [838, 619] on div "#1 View" at bounding box center [886, 656] width 154 height 108
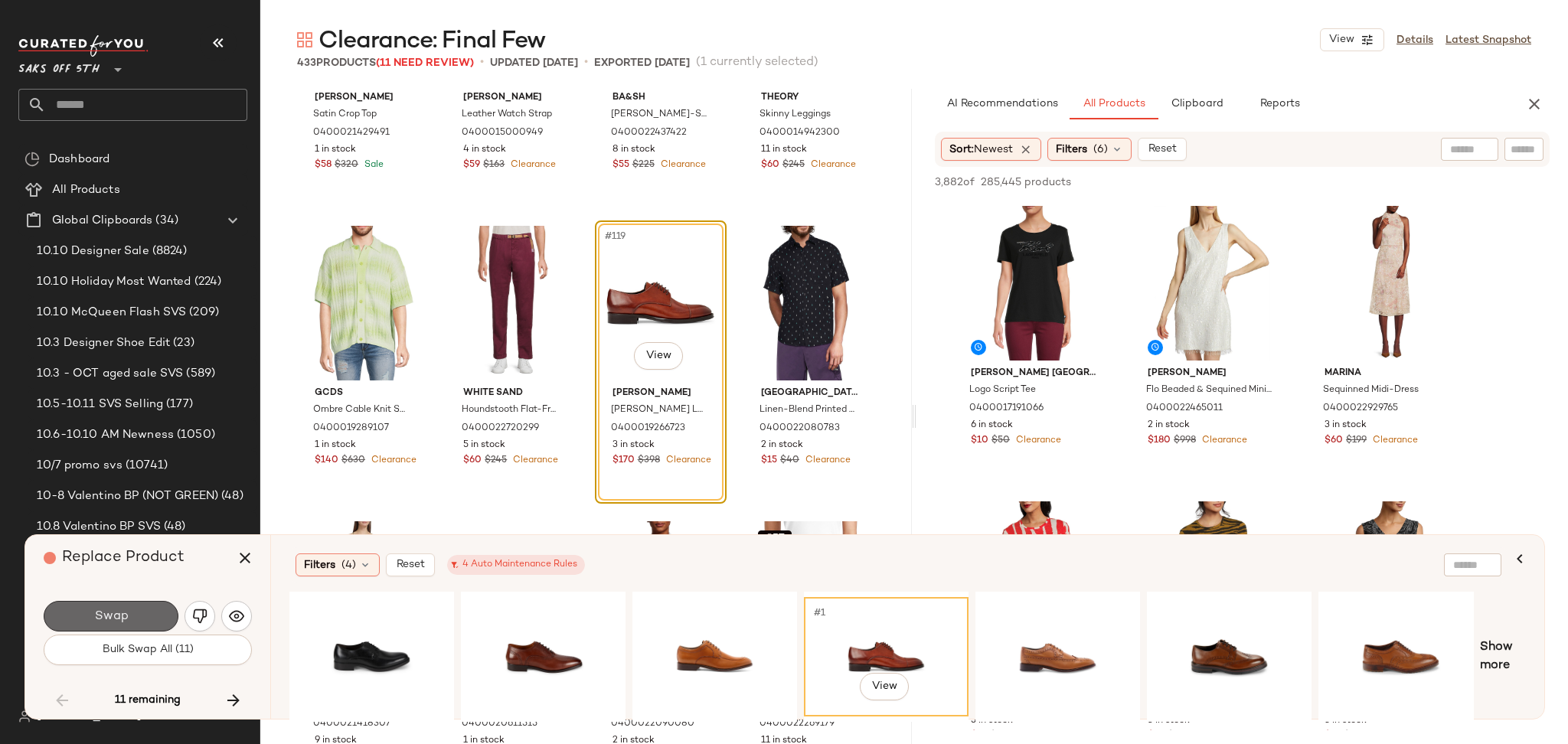
click at [137, 614] on button "Swap" at bounding box center [111, 615] width 135 height 30
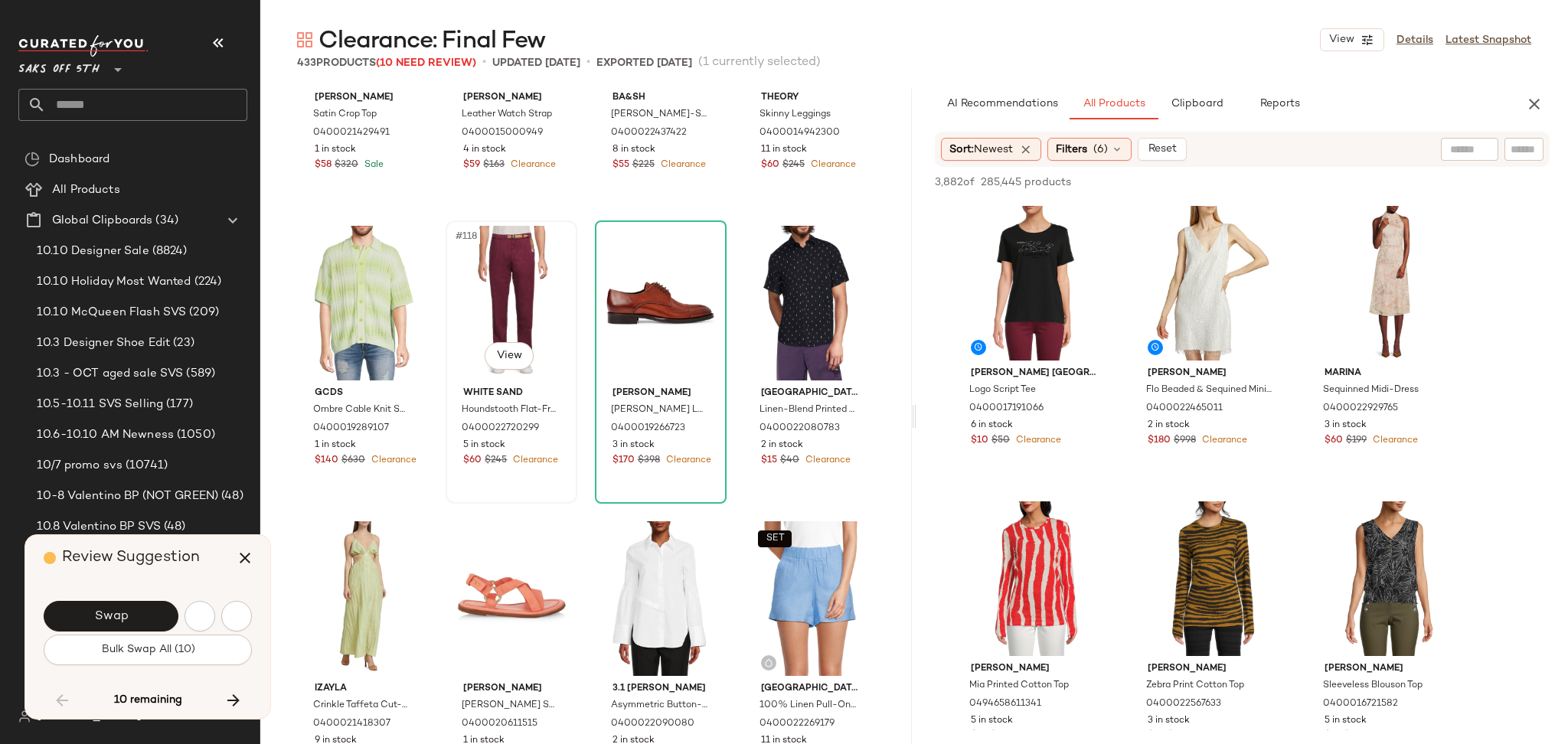
scroll to position [9154, 0]
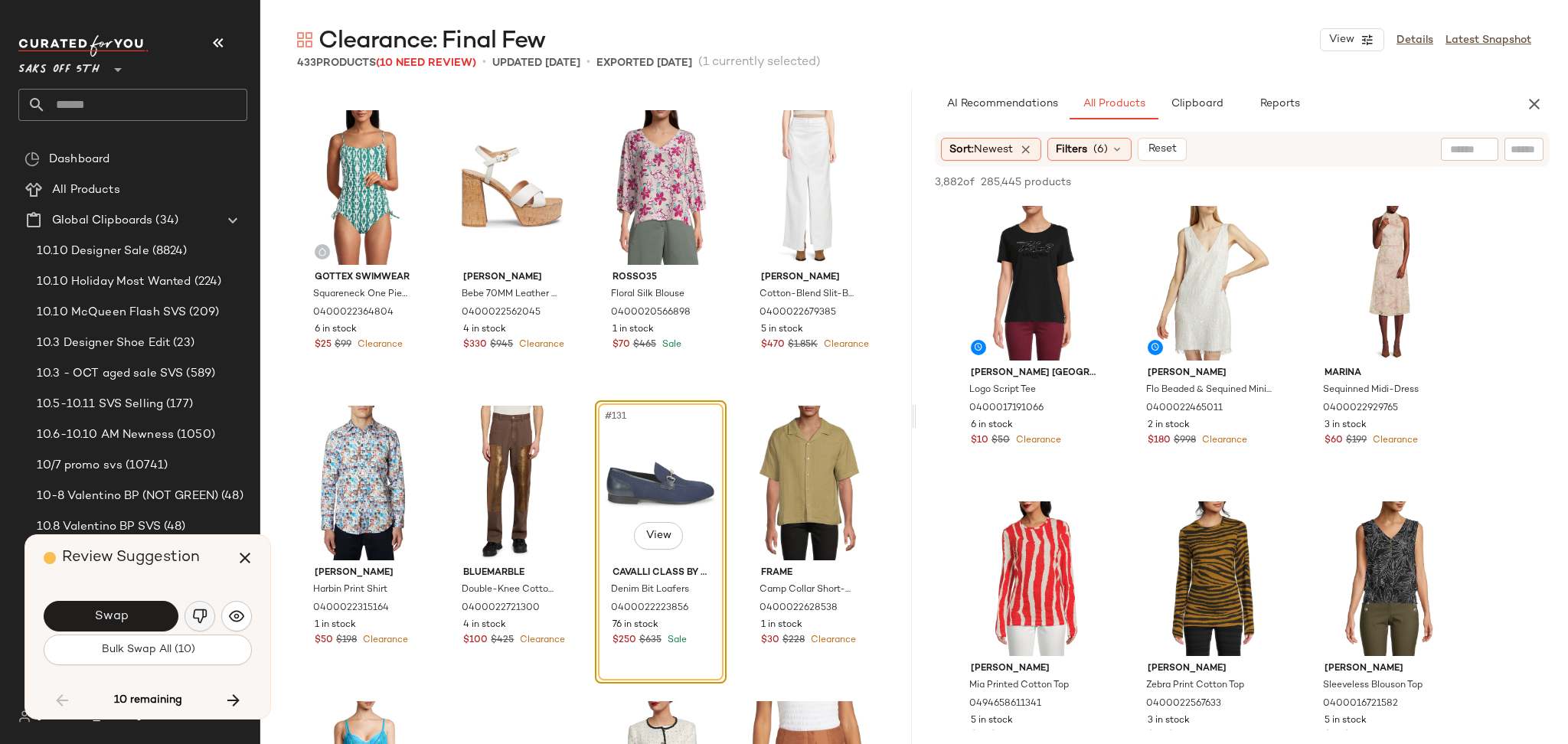
click at [199, 614] on img "button" at bounding box center [200, 616] width 16 height 16
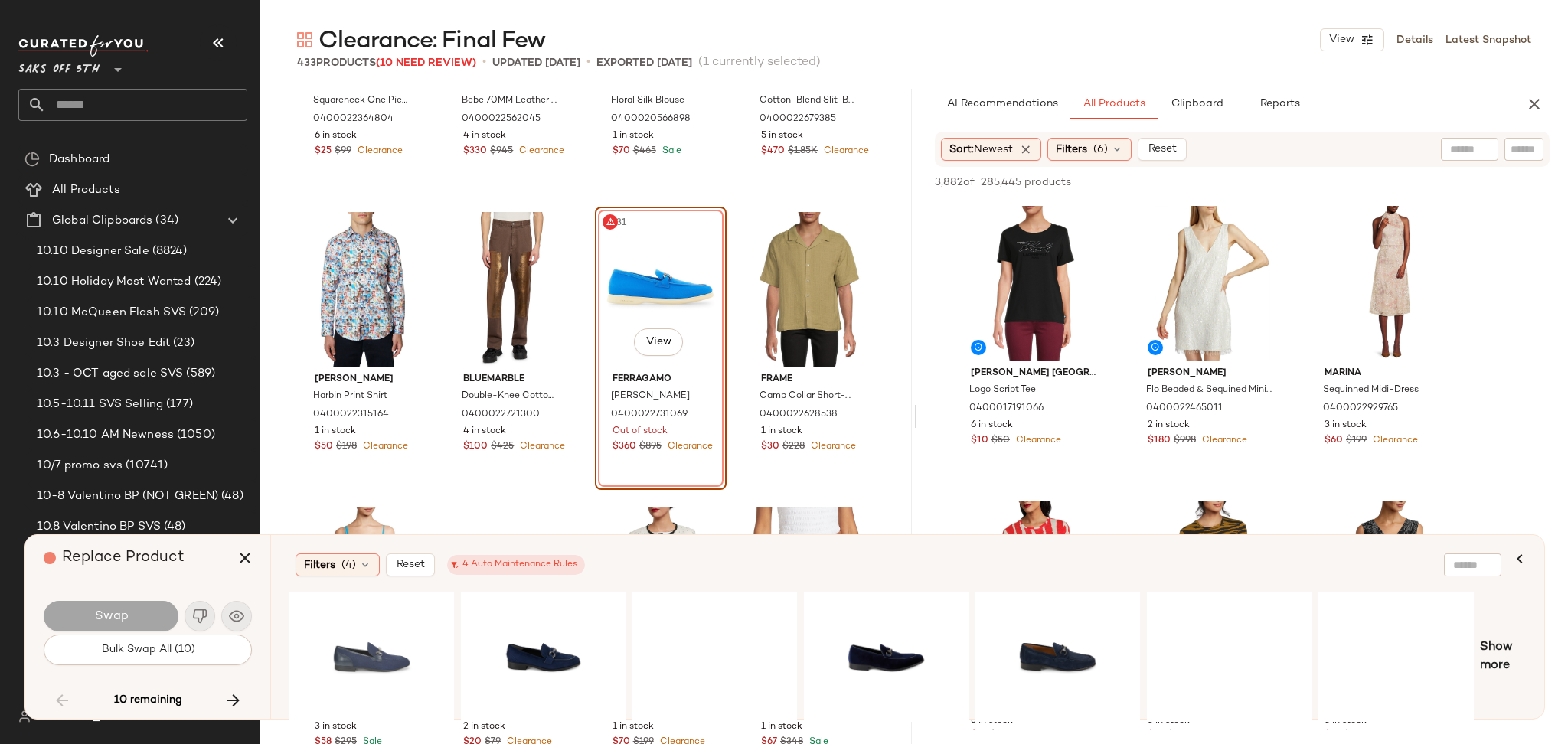
scroll to position [9359, 0]
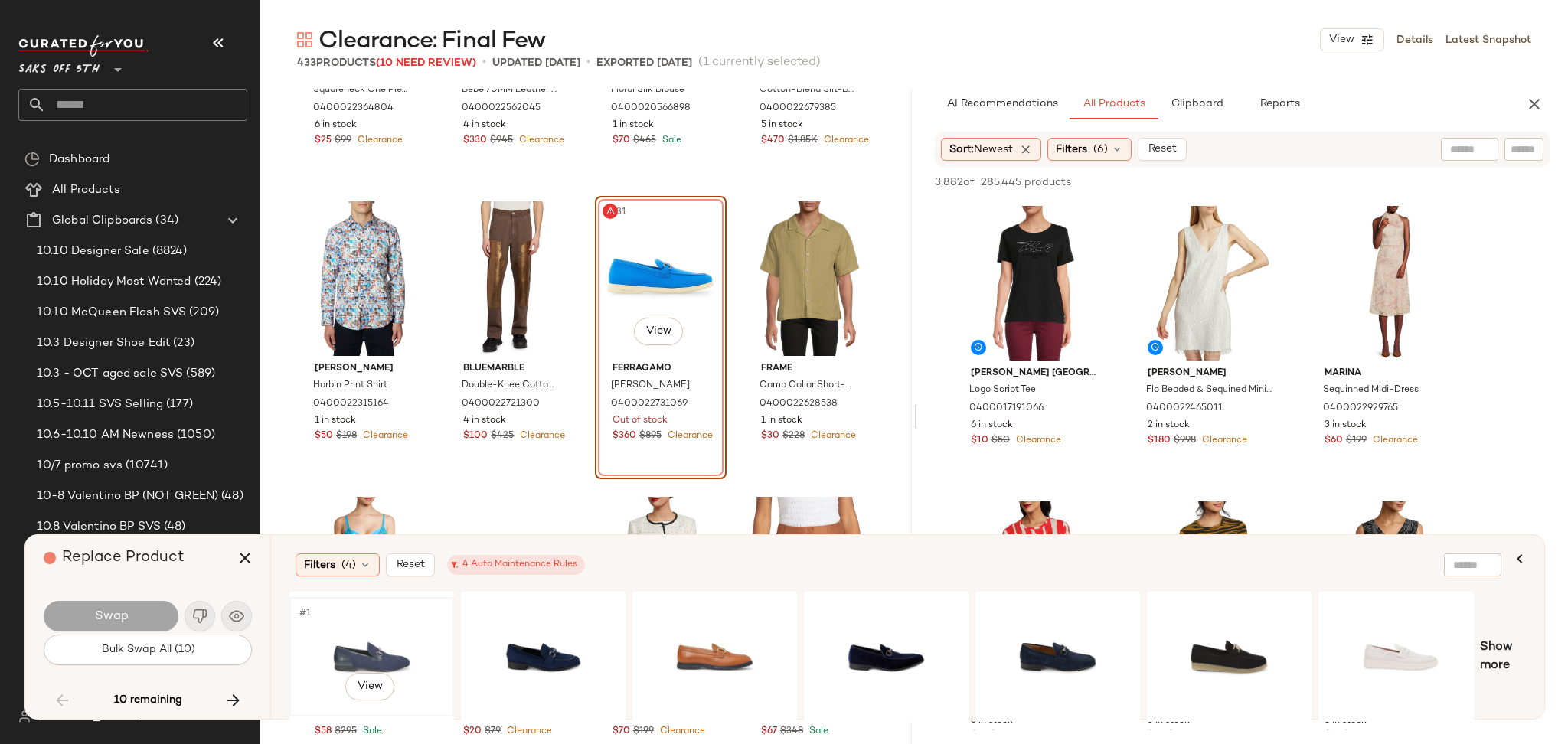
click at [357, 639] on div "#1 View" at bounding box center [371, 656] width 154 height 108
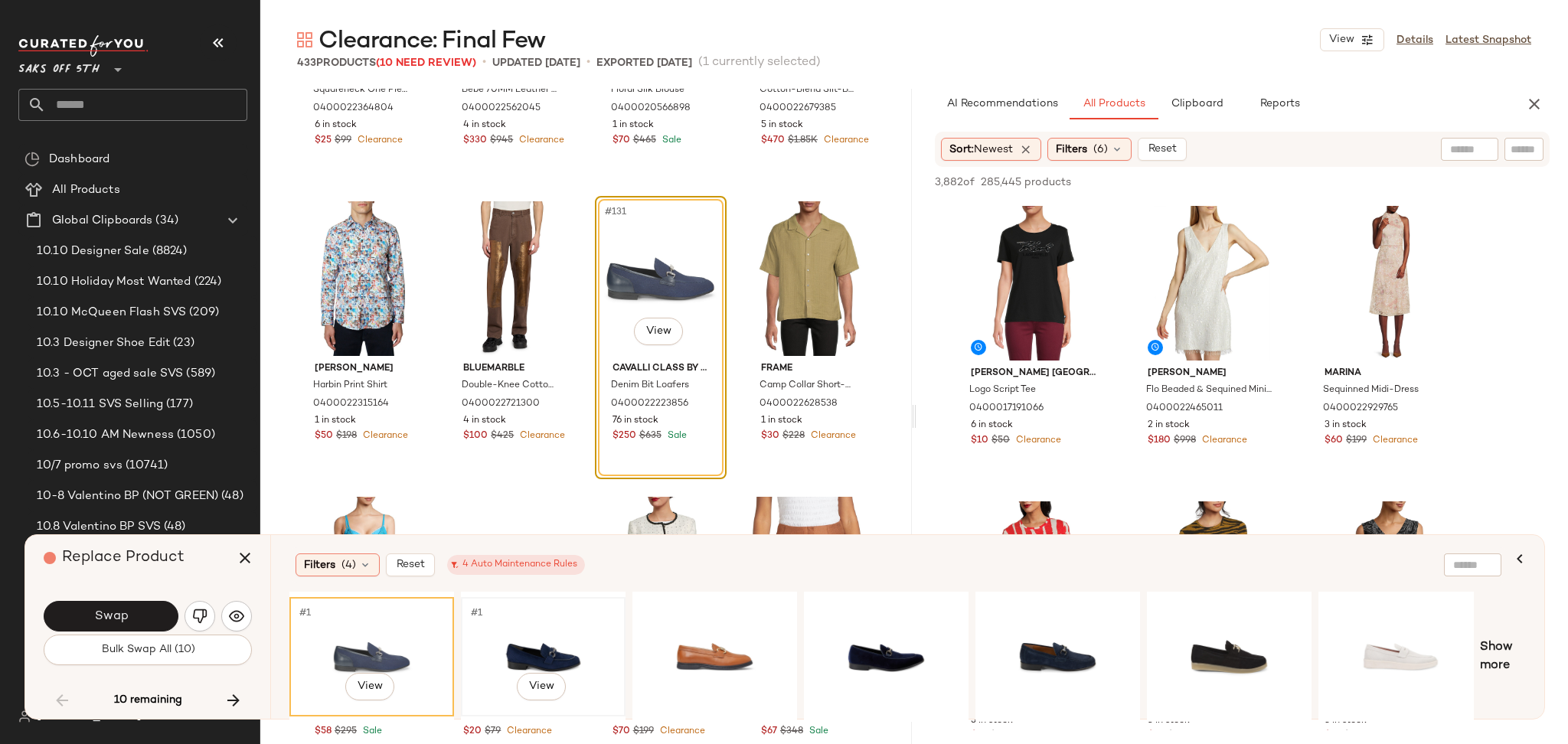
click at [512, 640] on div "#1 View" at bounding box center [543, 656] width 154 height 108
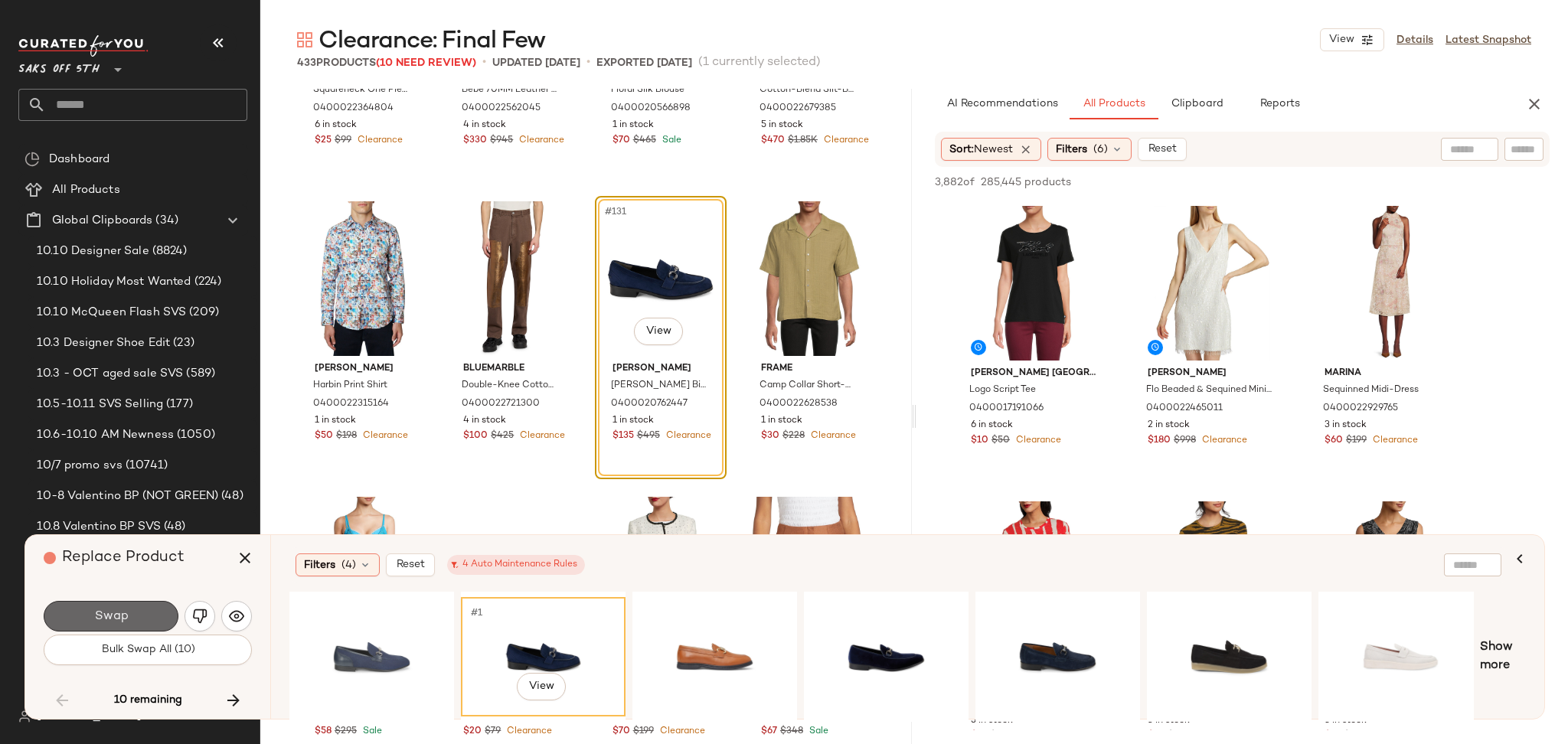
click at [145, 618] on button "Swap" at bounding box center [111, 615] width 135 height 30
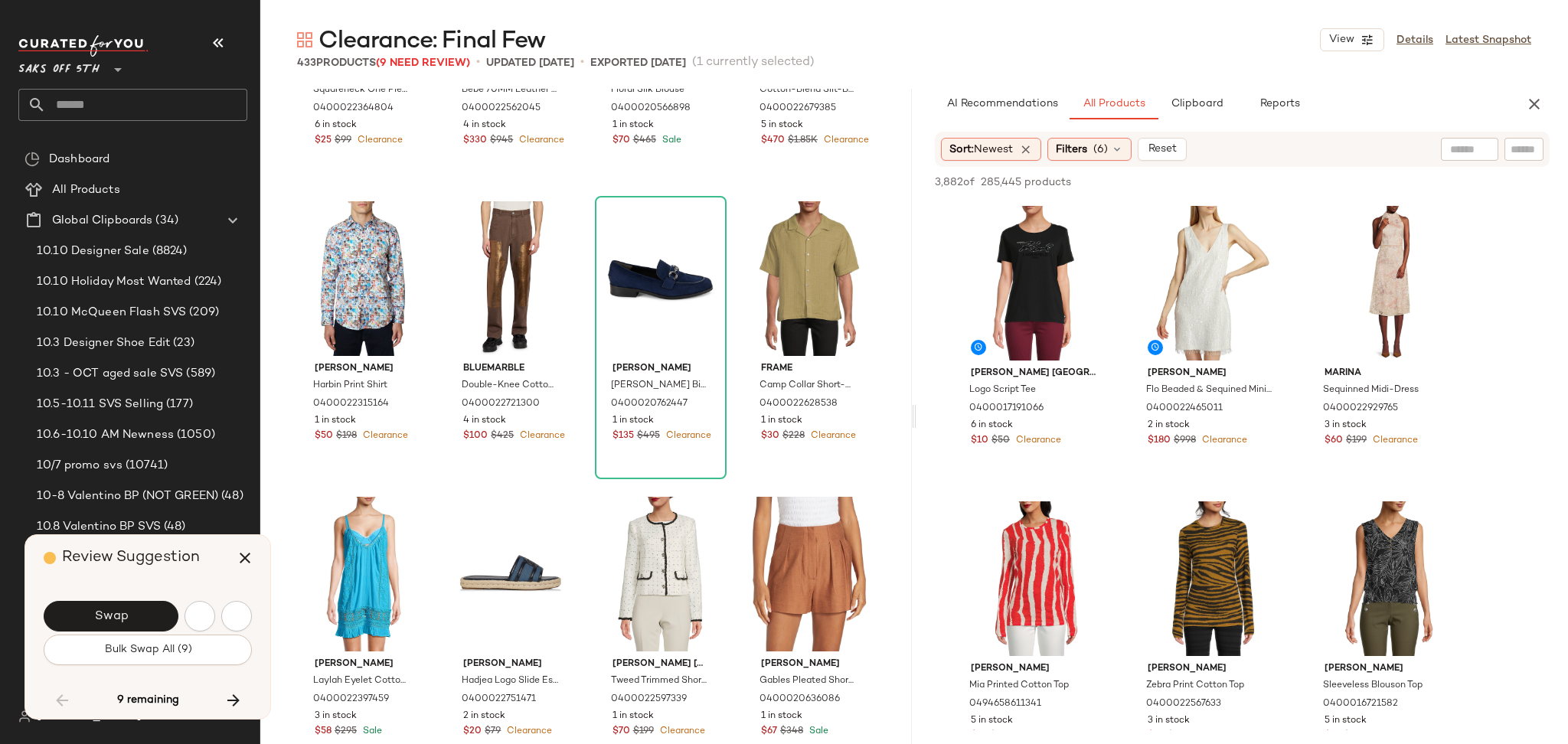
scroll to position [9746, 0]
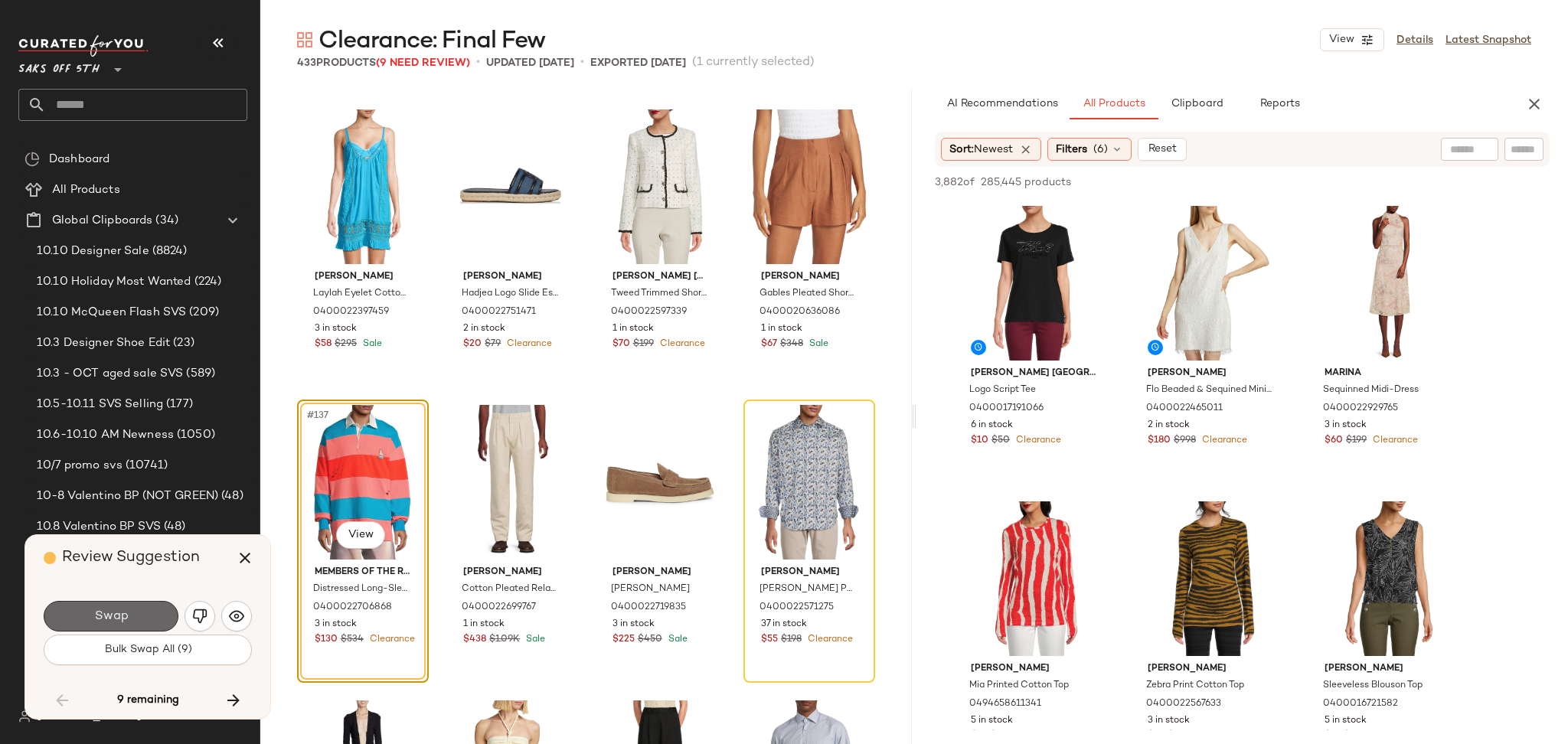
click at [138, 616] on button "Swap" at bounding box center [111, 615] width 135 height 30
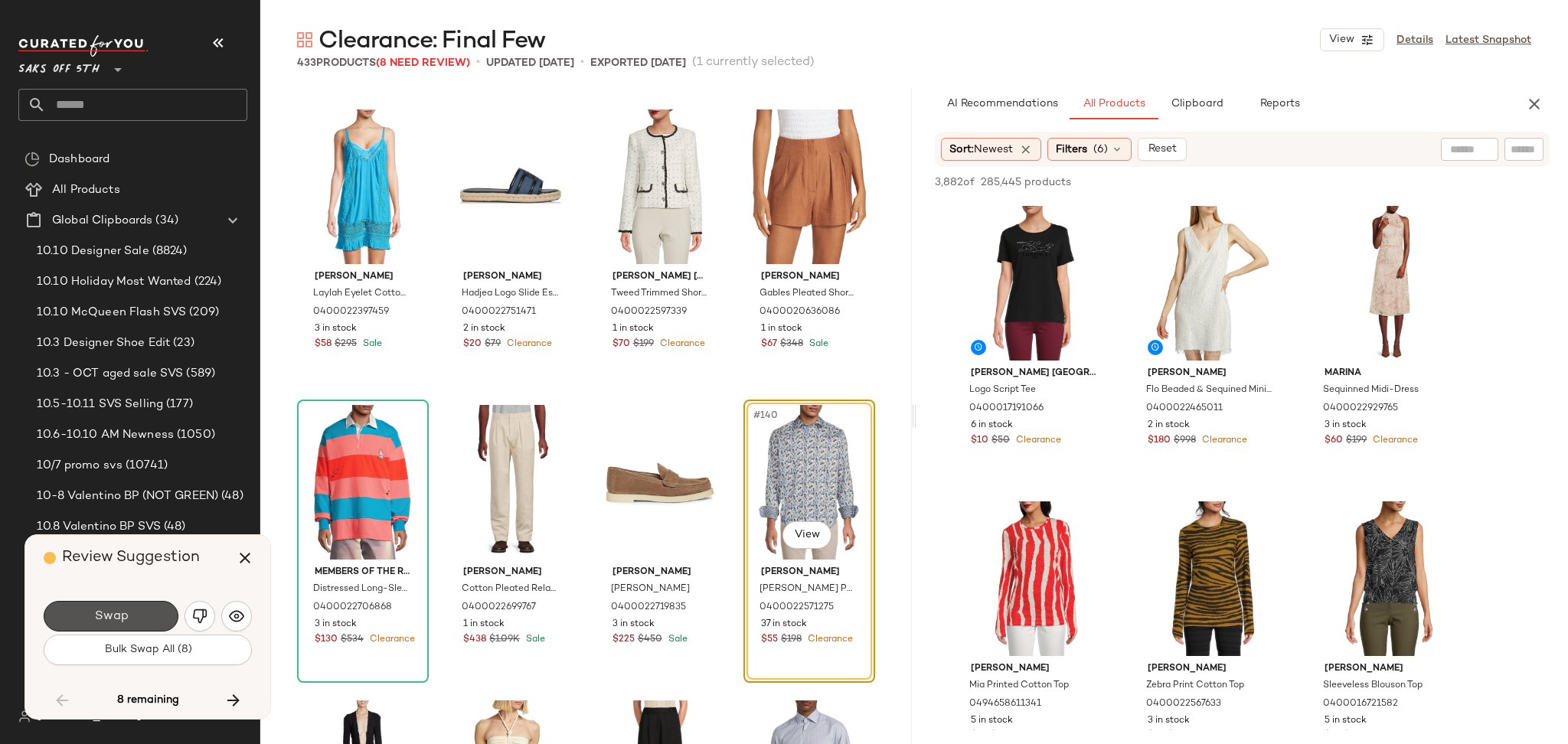
click at [138, 616] on button "Swap" at bounding box center [111, 615] width 135 height 30
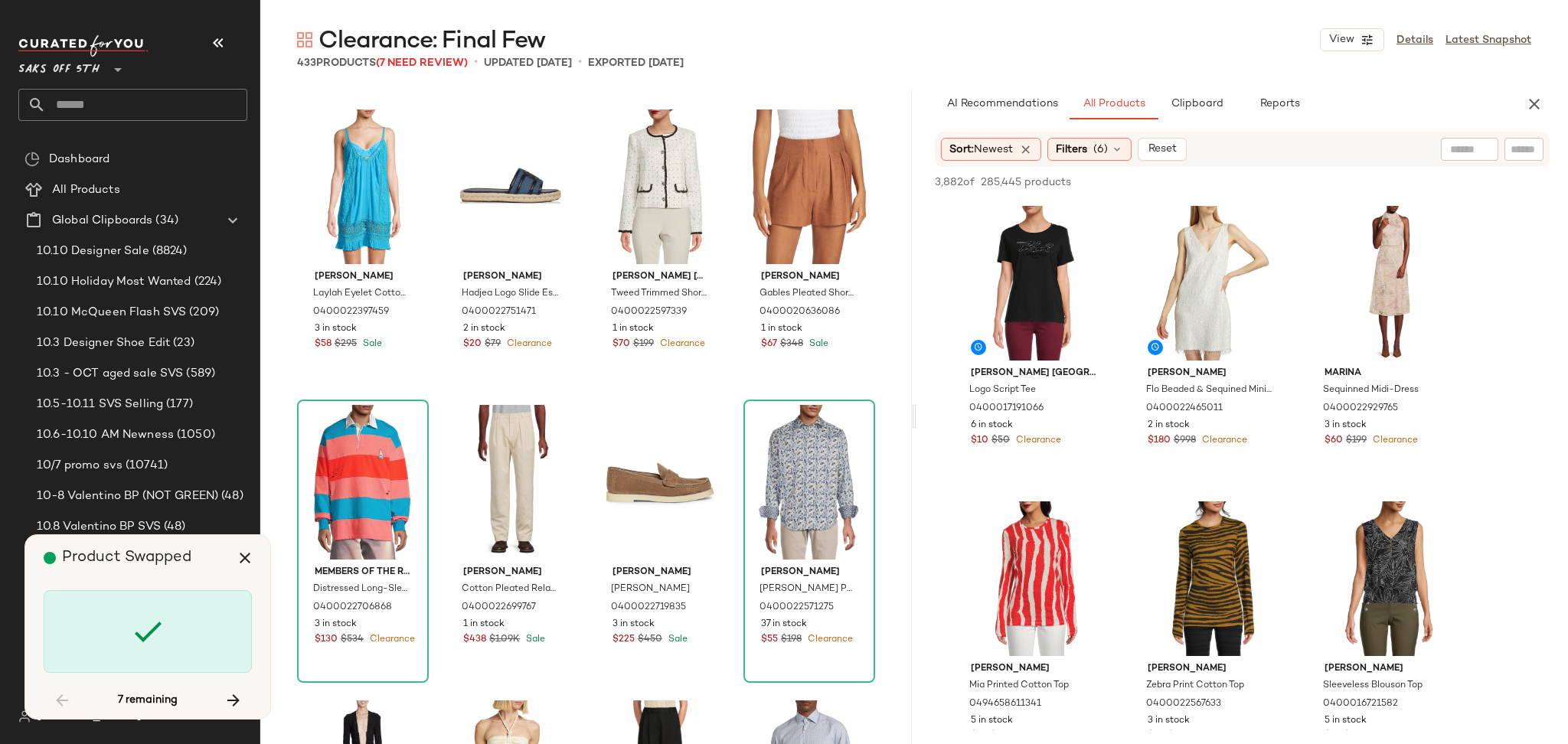
scroll to position [10927, 0]
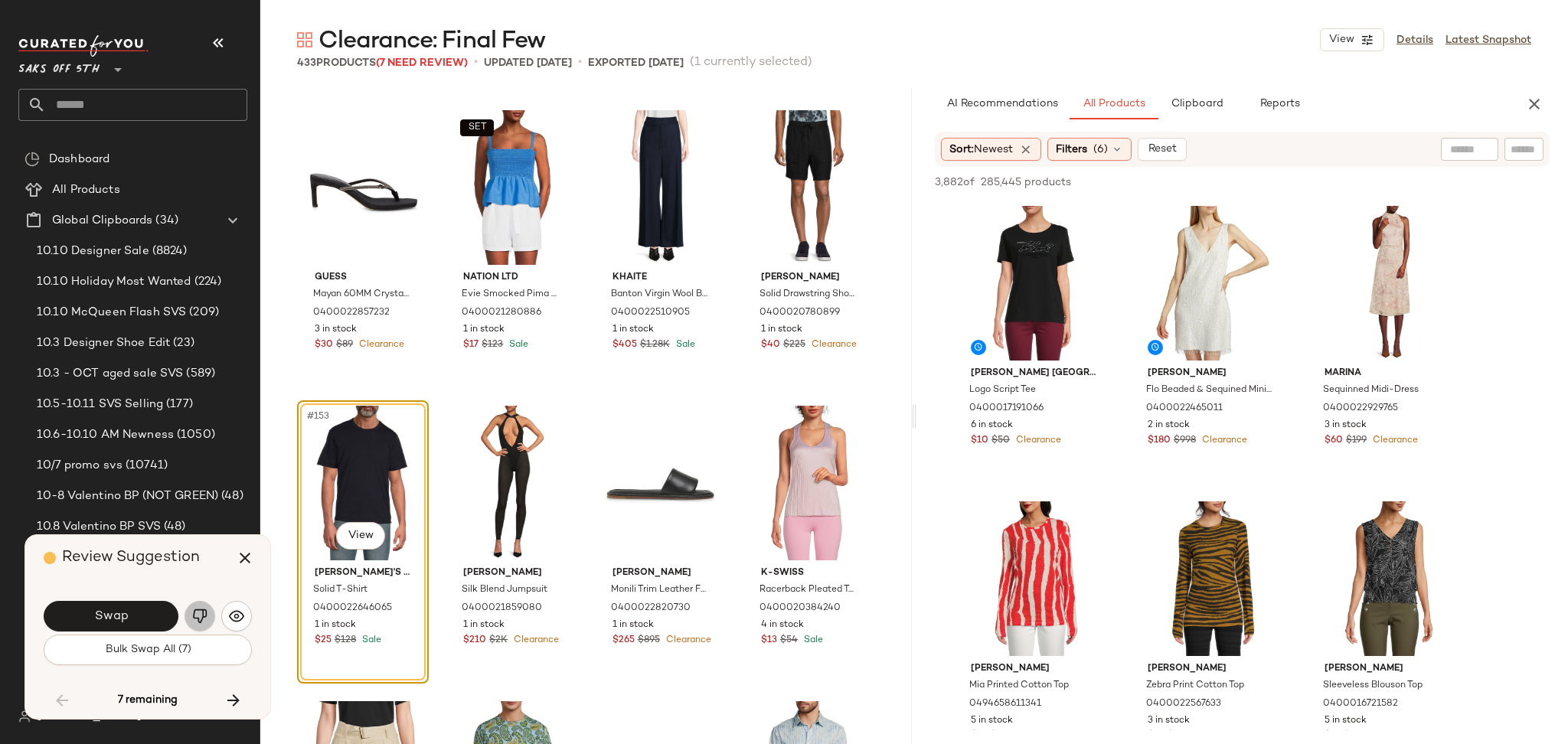
click at [198, 617] on img "button" at bounding box center [200, 616] width 16 height 16
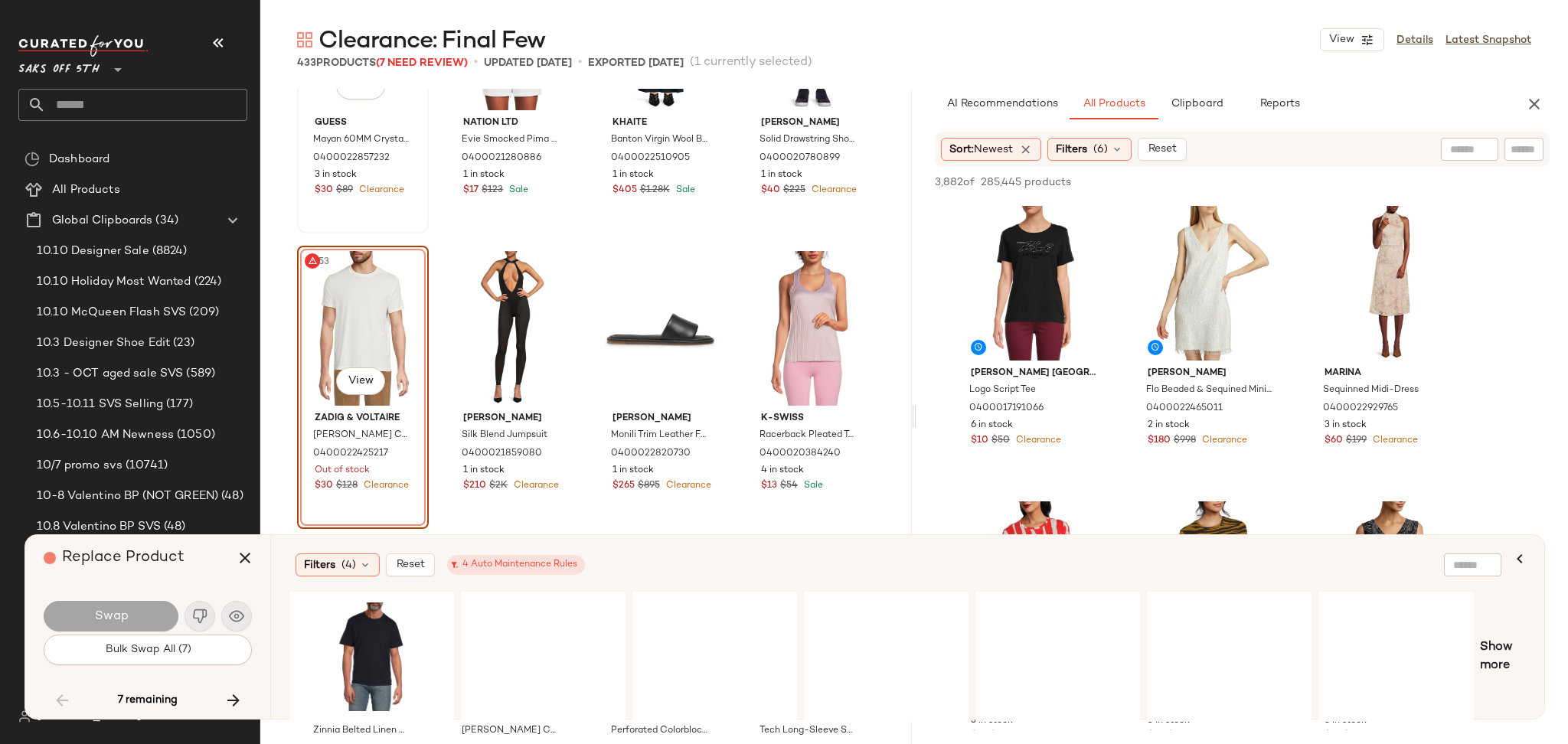
scroll to position [11091, 0]
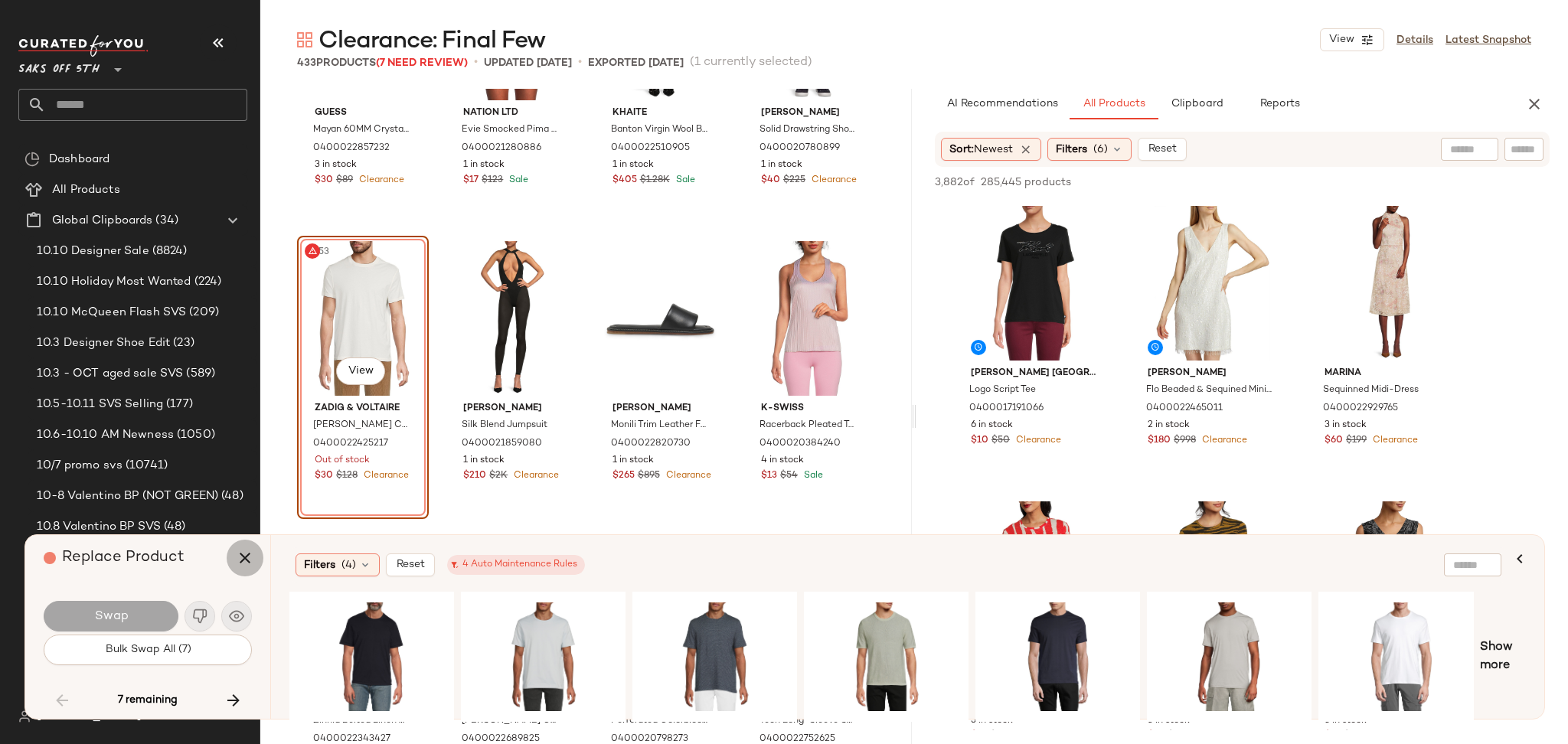
click at [245, 556] on icon "button" at bounding box center [245, 558] width 19 height 19
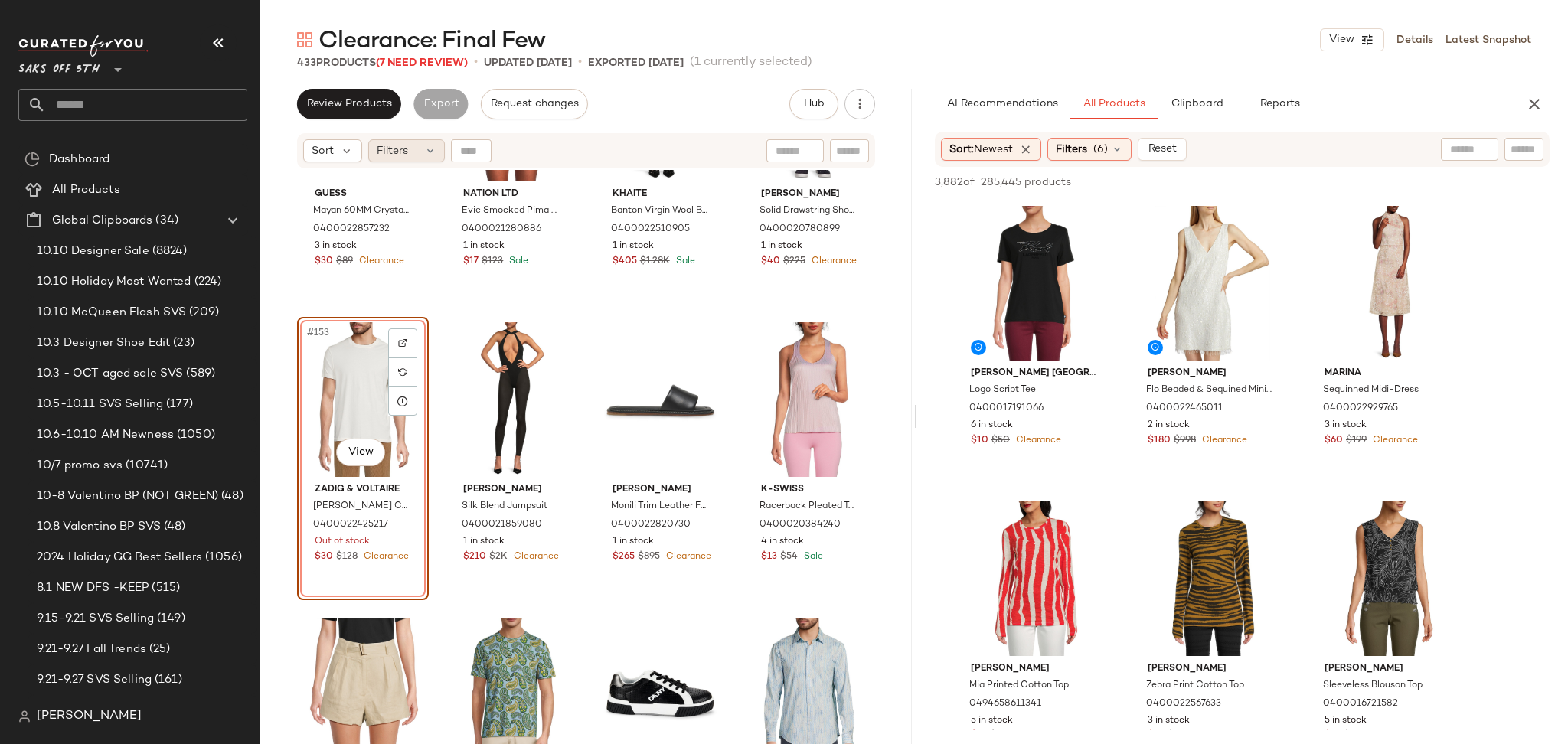
click at [395, 150] on span "Filters" at bounding box center [392, 151] width 31 height 16
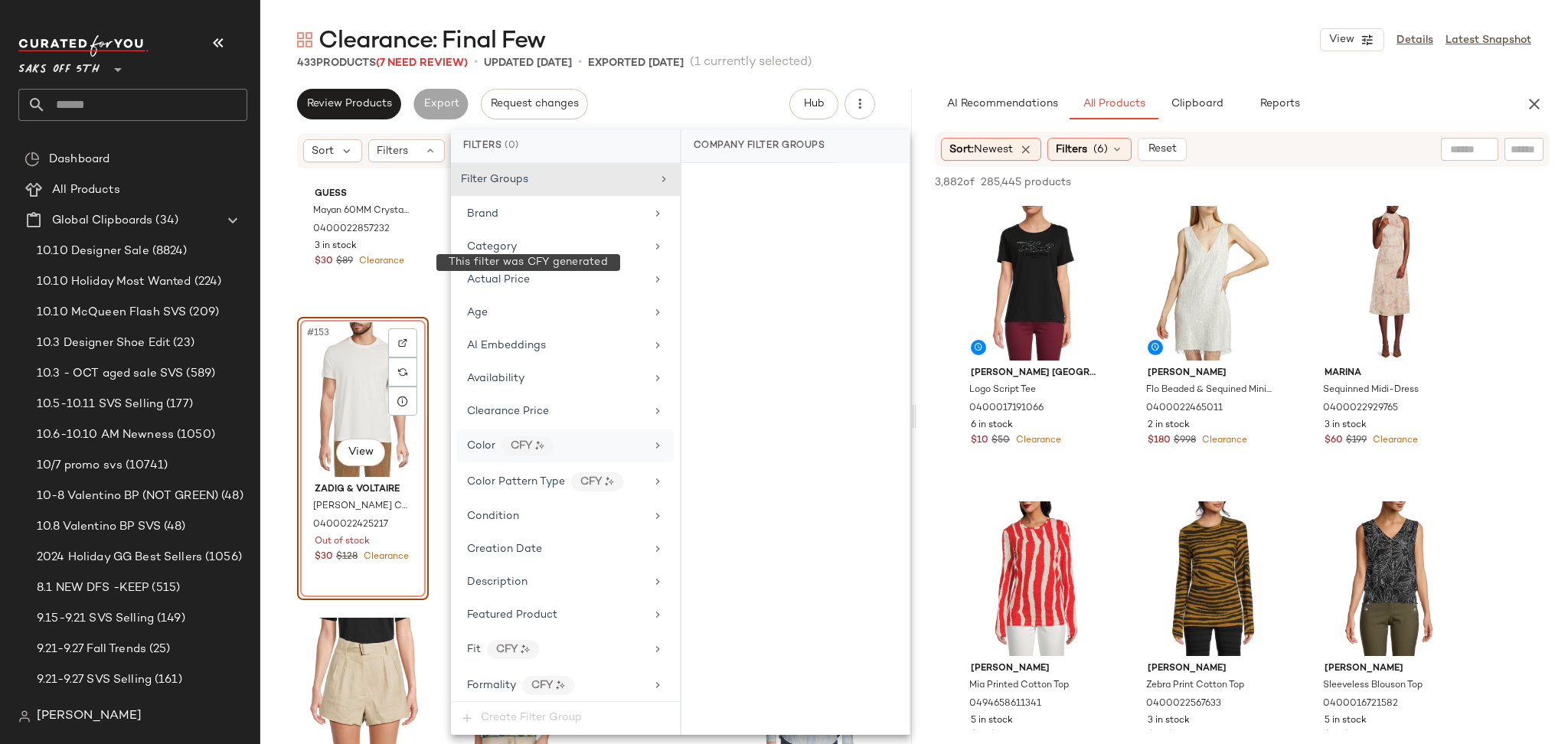
scroll to position [842, 0]
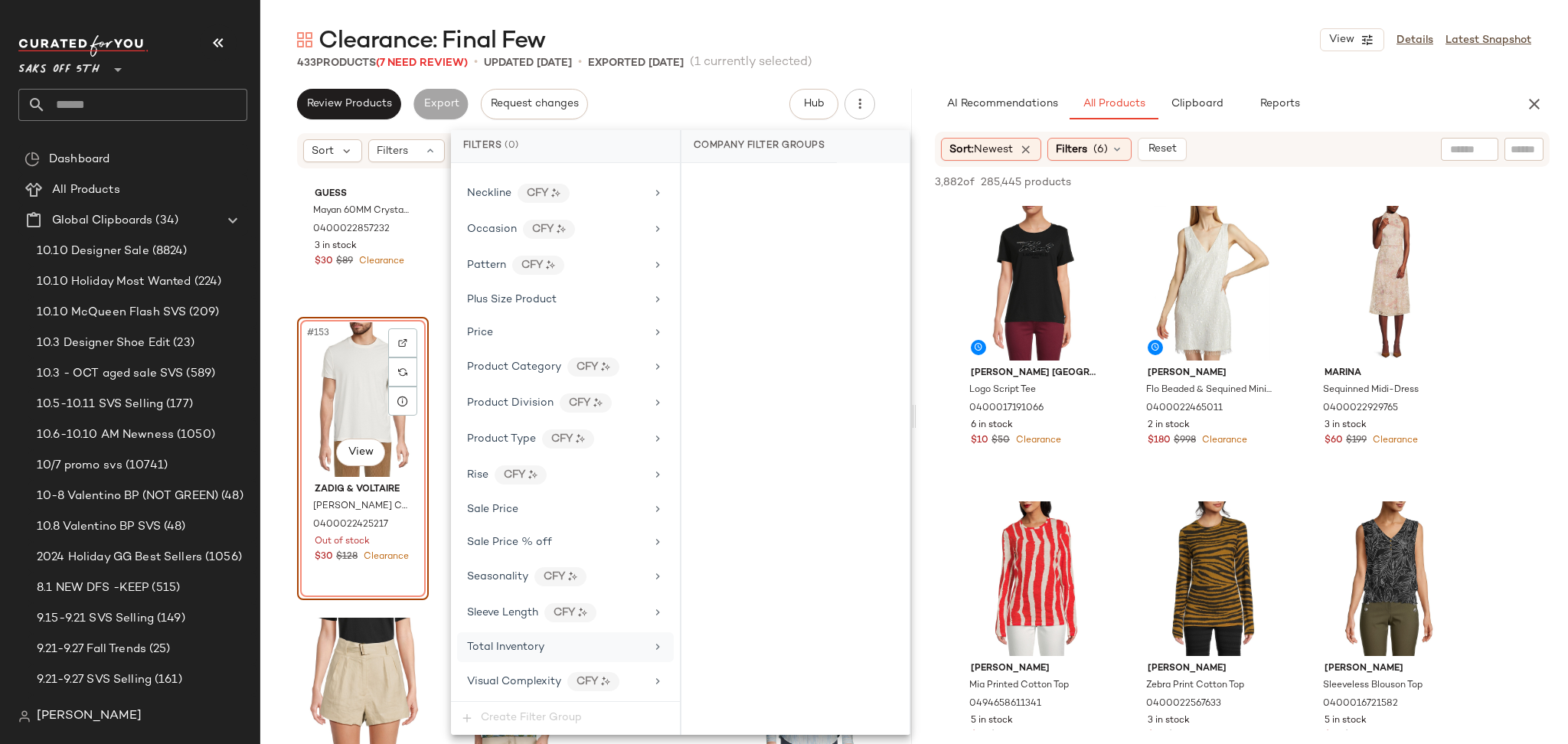
click at [545, 652] on div "Total Inventory" at bounding box center [556, 646] width 178 height 16
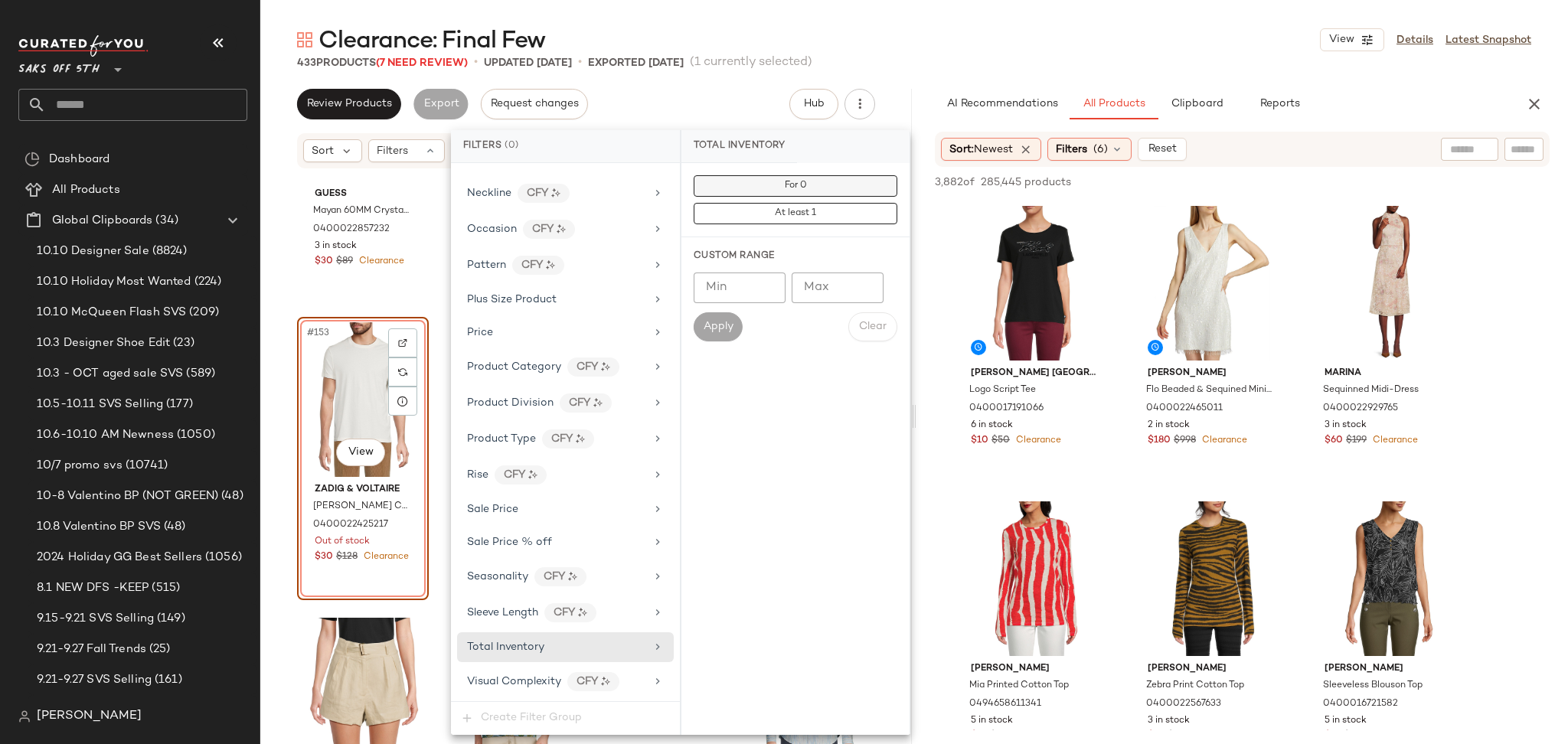
drag, startPoint x: 836, startPoint y: 171, endPoint x: 831, endPoint y: 184, distance: 13.9
click at [831, 184] on div "For 0 At least 1" at bounding box center [796, 200] width 228 height 74
click at [831, 184] on button "For 0" at bounding box center [795, 186] width 204 height 22
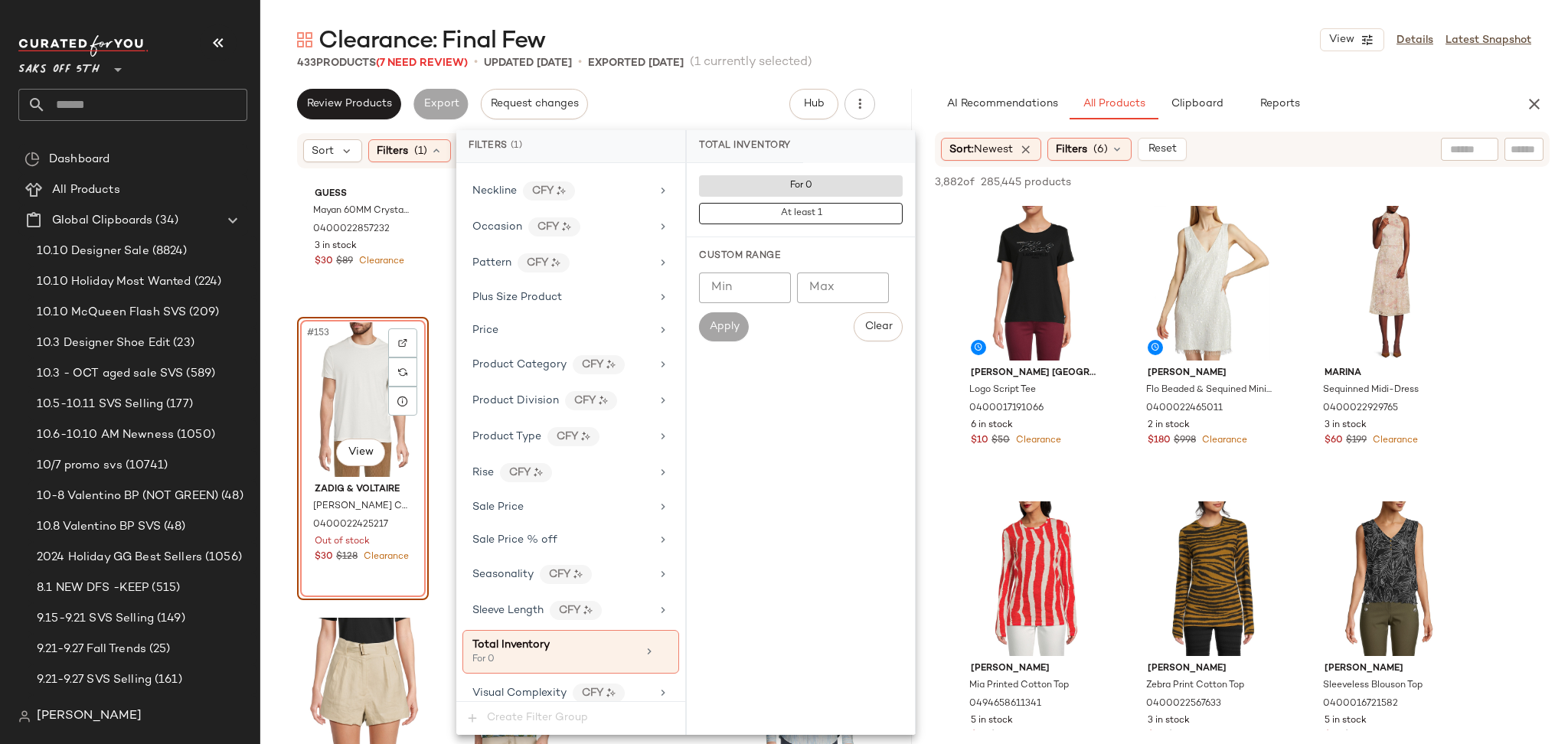
click at [933, 53] on div "Clearance: Final Few View Details Latest Snapshot" at bounding box center [914, 40] width 1307 height 30
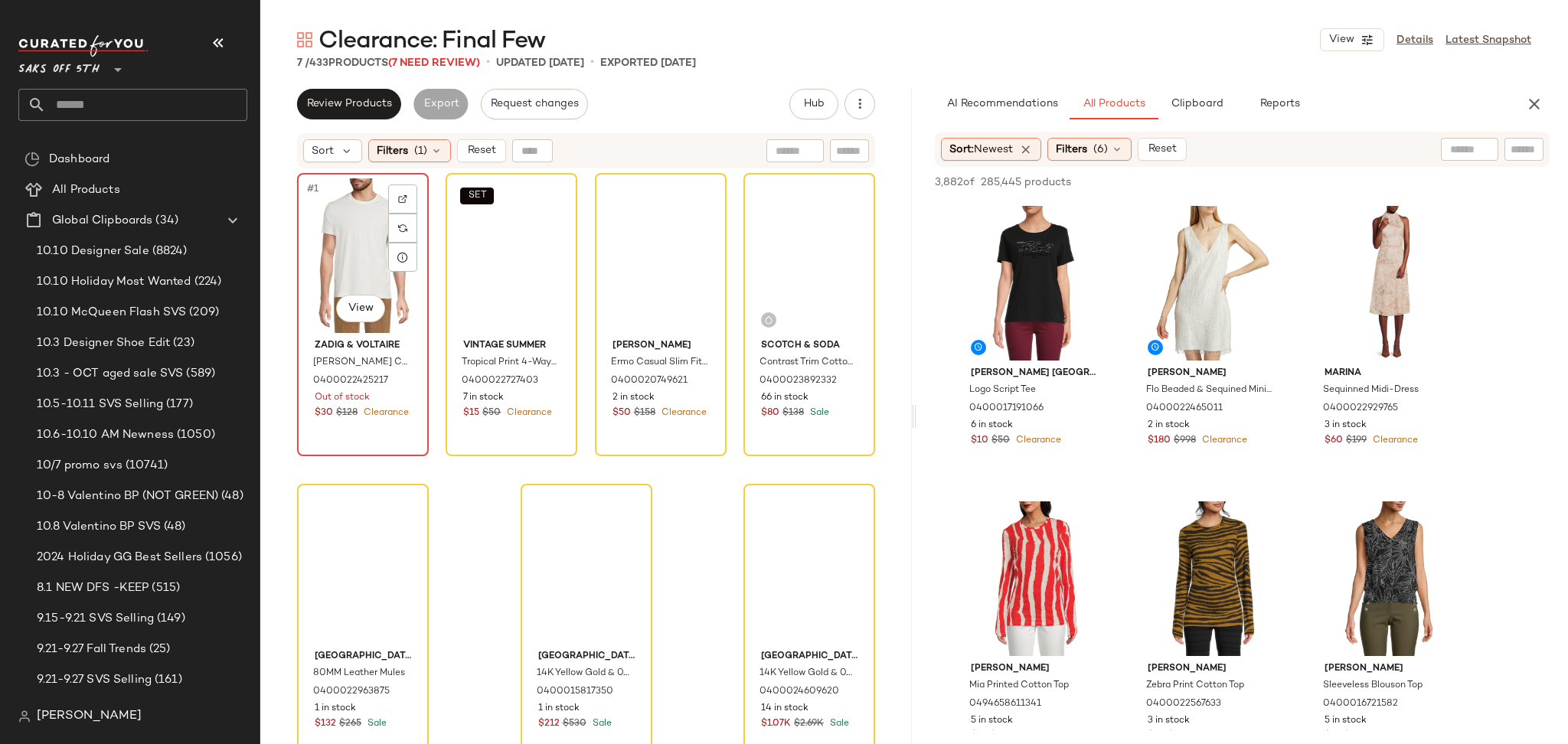
click at [354, 209] on div "#1 View" at bounding box center [363, 255] width 121 height 154
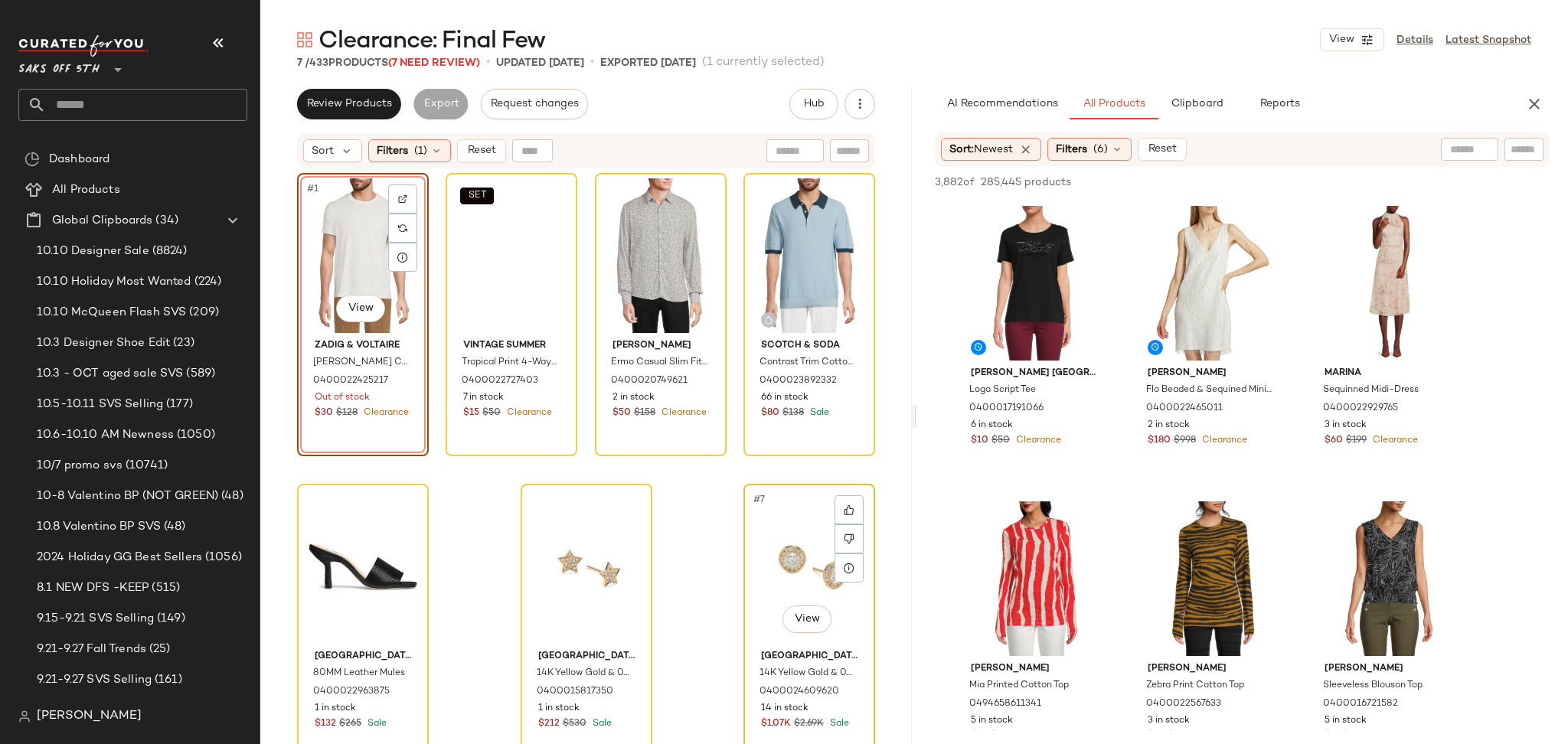
click at [800, 514] on div "#7 View" at bounding box center [810, 566] width 121 height 154
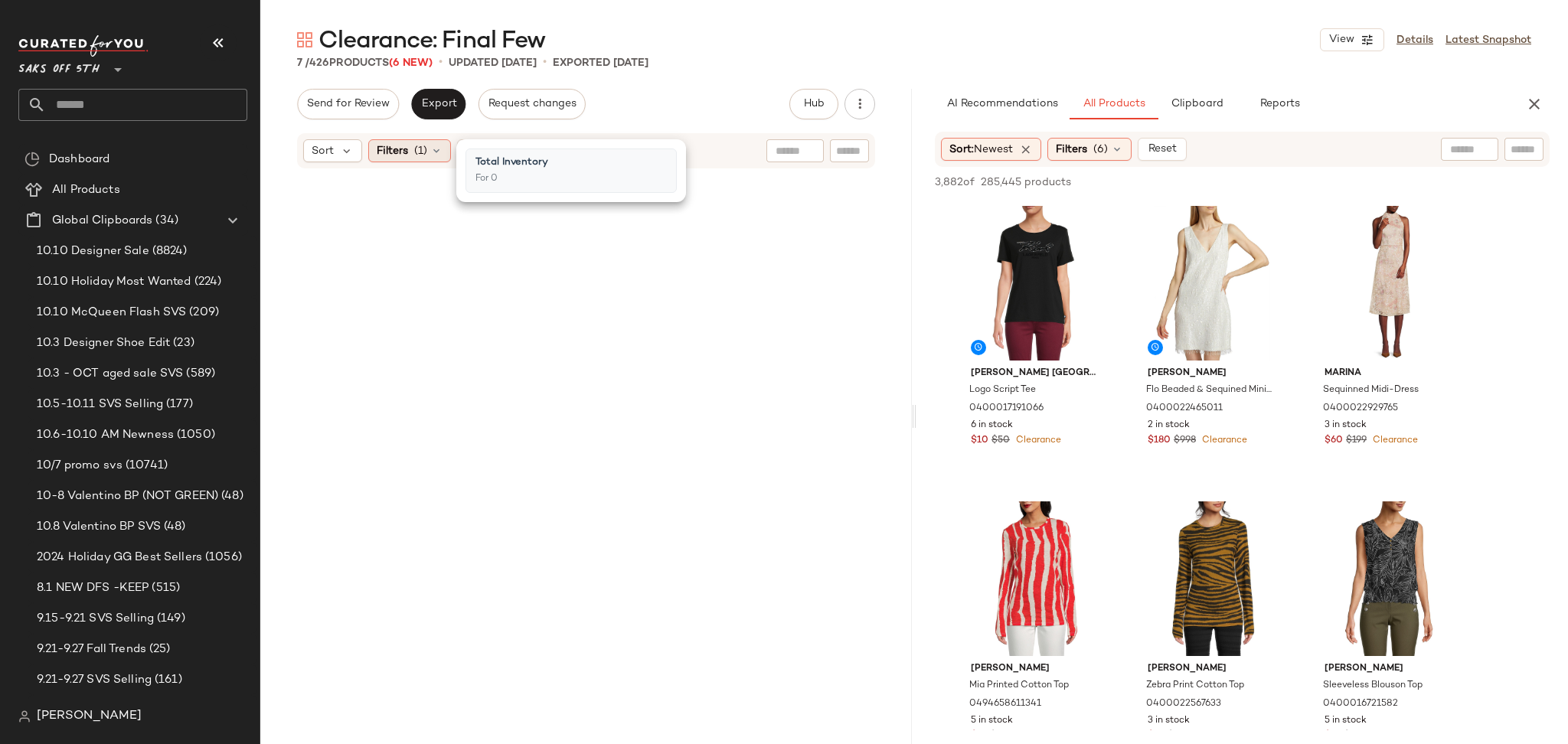
click at [423, 158] on span "(1)" at bounding box center [420, 151] width 13 height 16
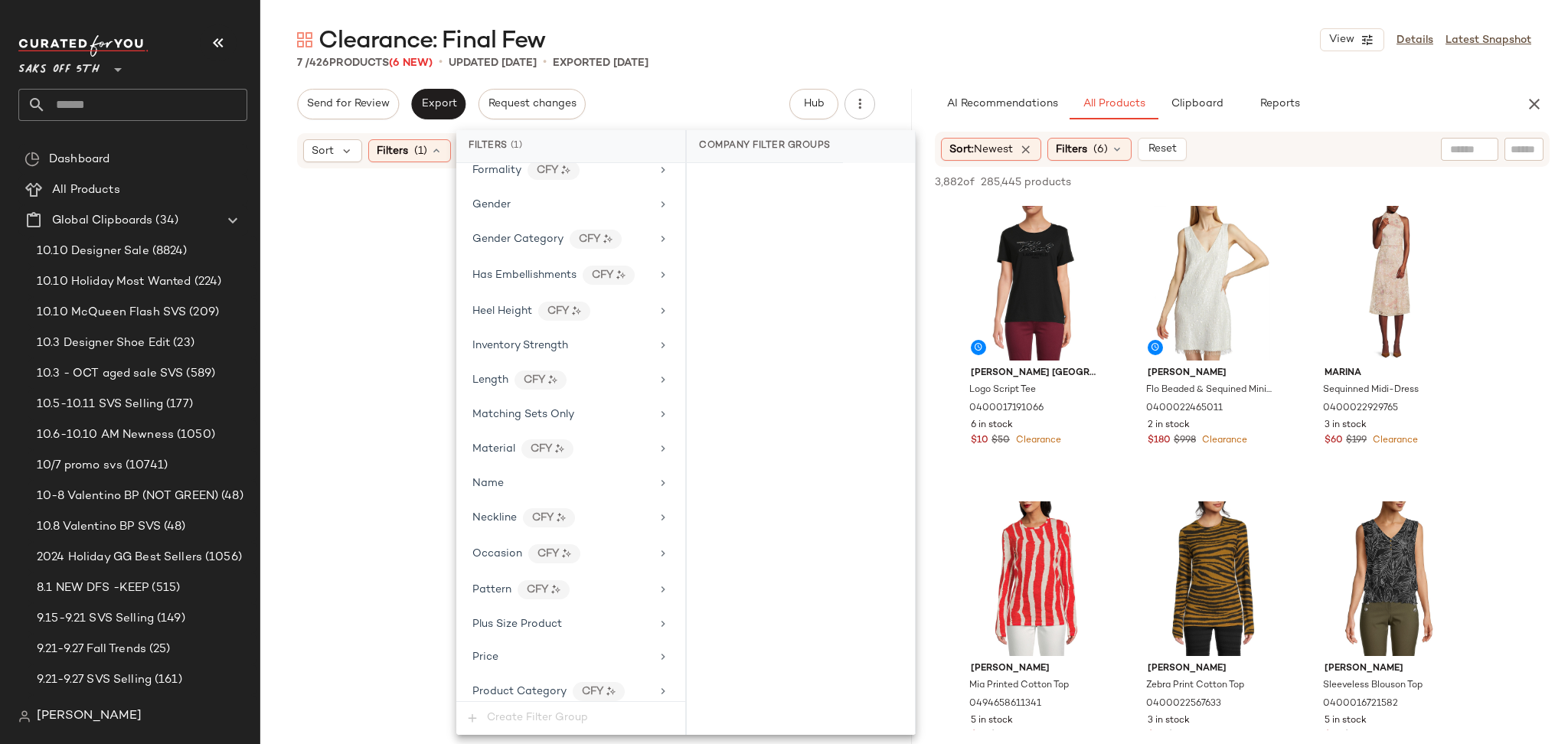
scroll to position [856, 0]
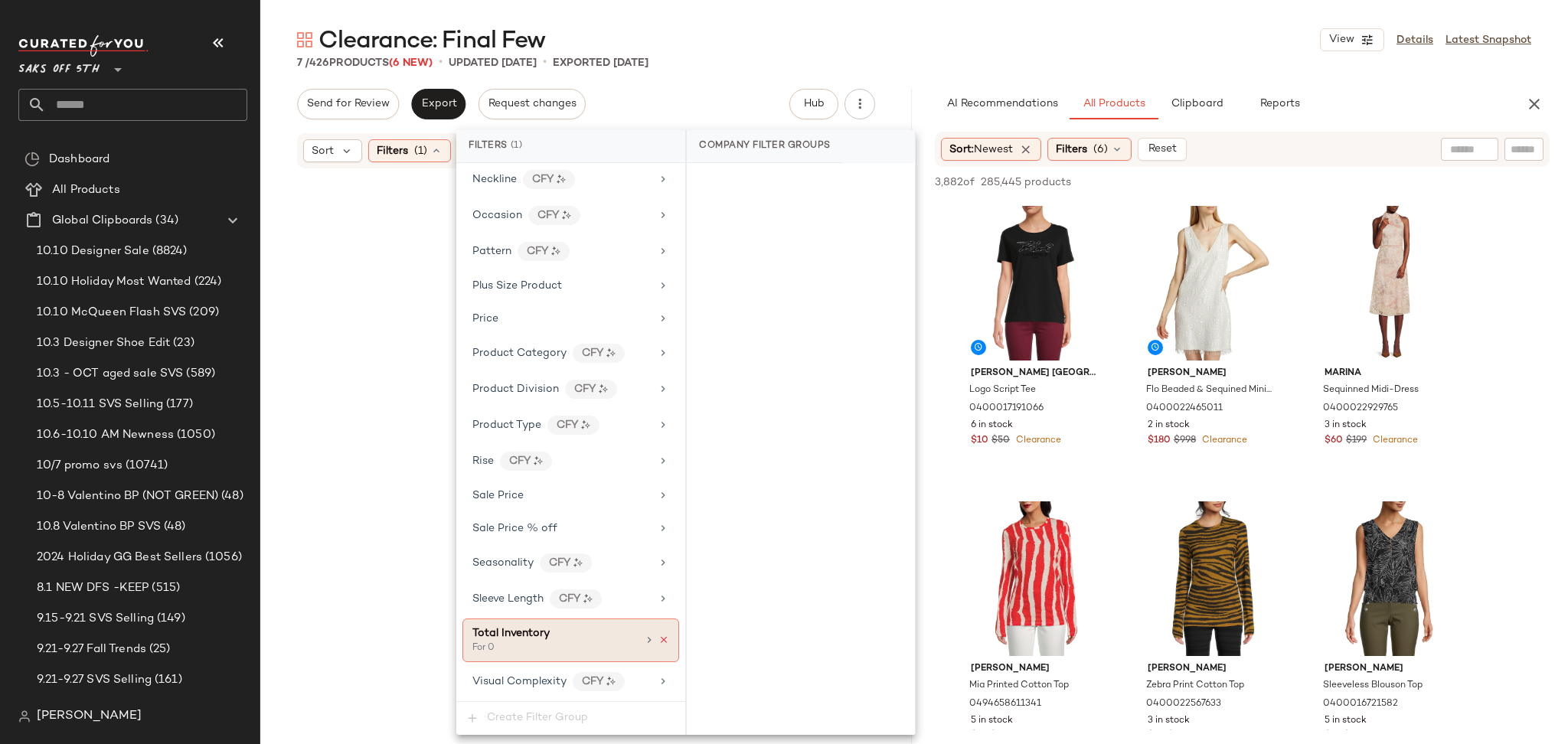
click at [658, 635] on icon at bounding box center [664, 639] width 11 height 11
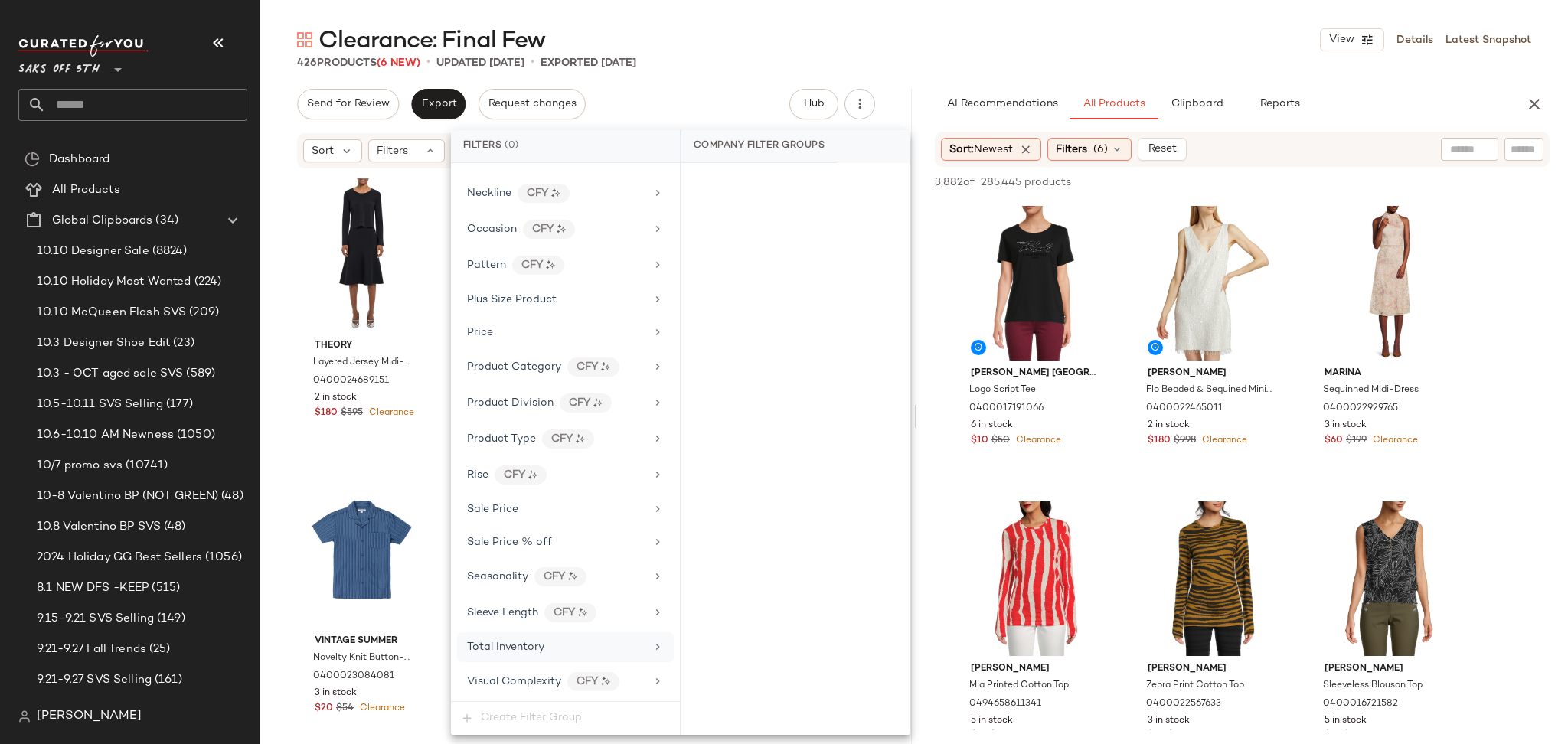
click at [701, 113] on div "Send for Review Export Request changes Hub Send for Review External Review Inte…" at bounding box center [585, 104] width 578 height 30
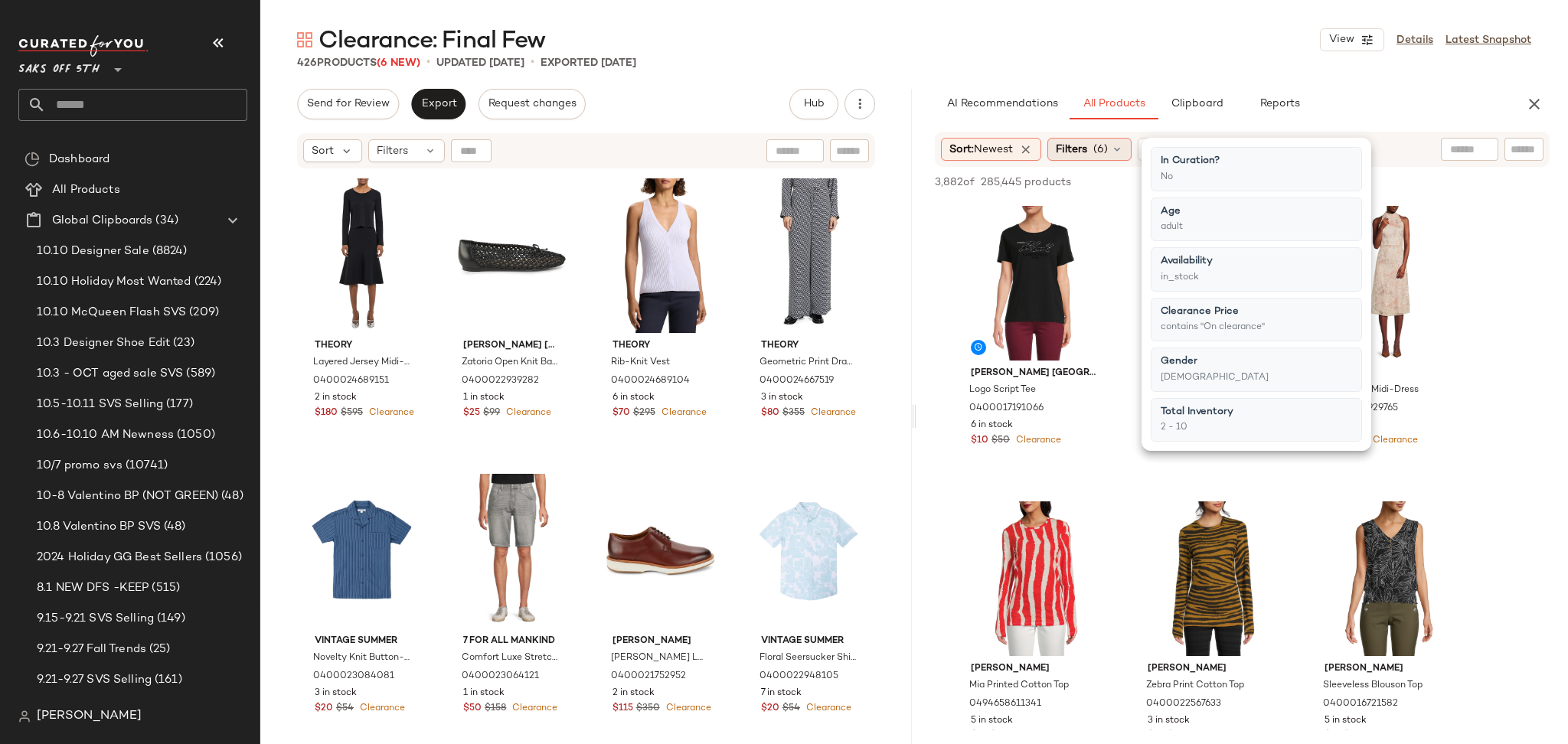
click at [1123, 146] on icon at bounding box center [1117, 150] width 12 height 12
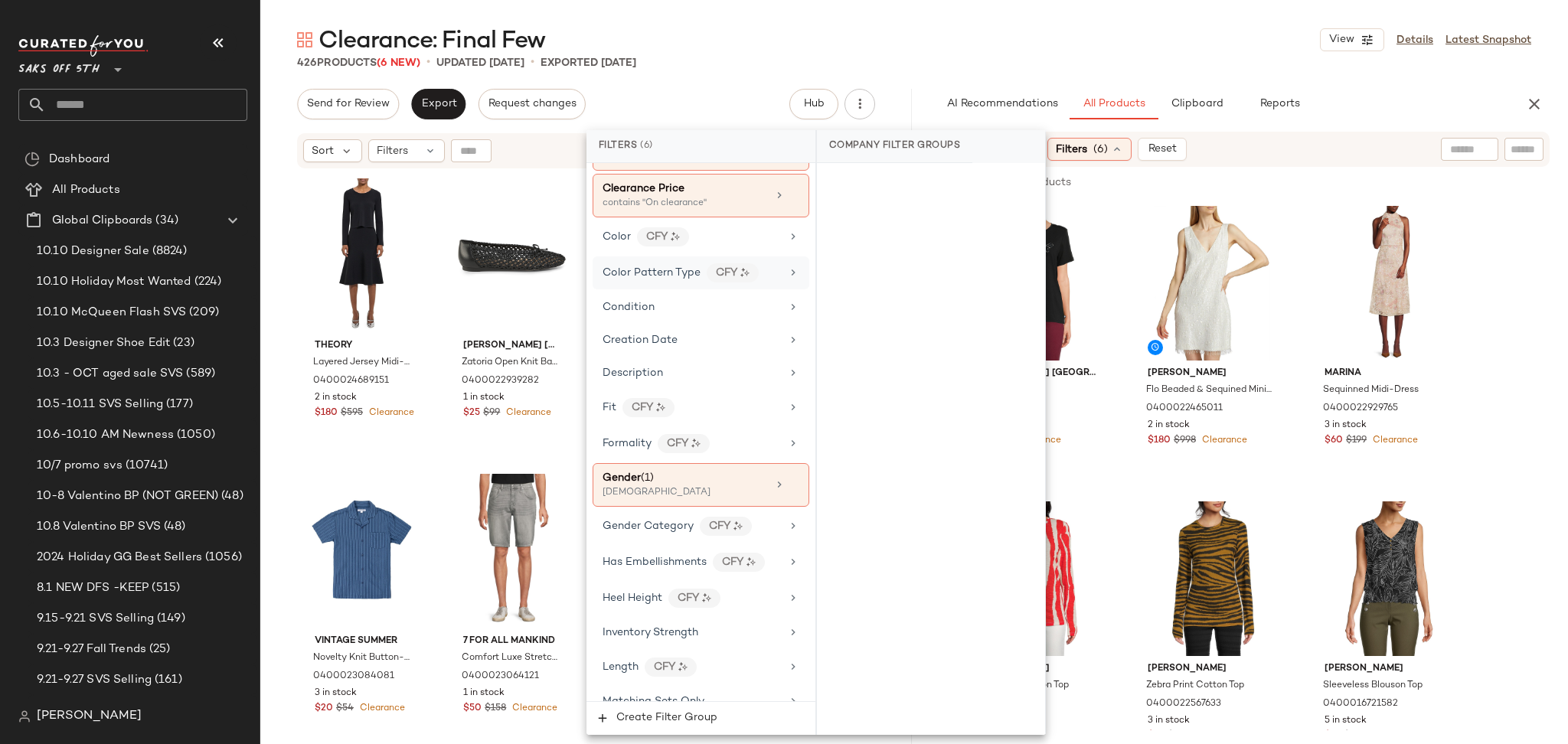
scroll to position [298, 0]
click at [716, 477] on div "Gender (1)" at bounding box center [685, 477] width 164 height 16
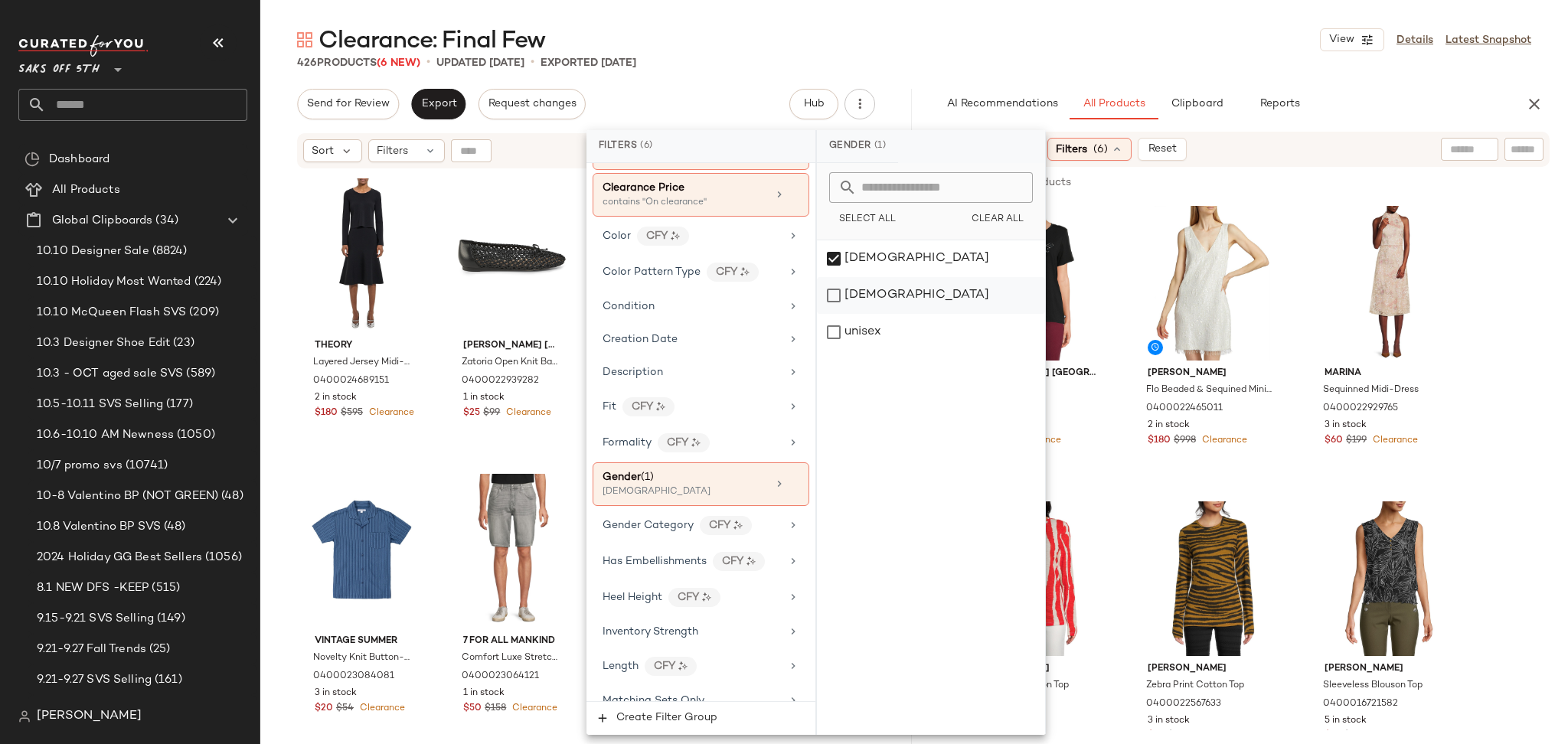
click at [856, 283] on div "[DEMOGRAPHIC_DATA]" at bounding box center [931, 294] width 228 height 36
click at [831, 265] on div "[DEMOGRAPHIC_DATA]" at bounding box center [931, 258] width 228 height 36
click at [1058, 32] on div "Clearance: Final Few View Details Latest Snapshot" at bounding box center [914, 40] width 1307 height 30
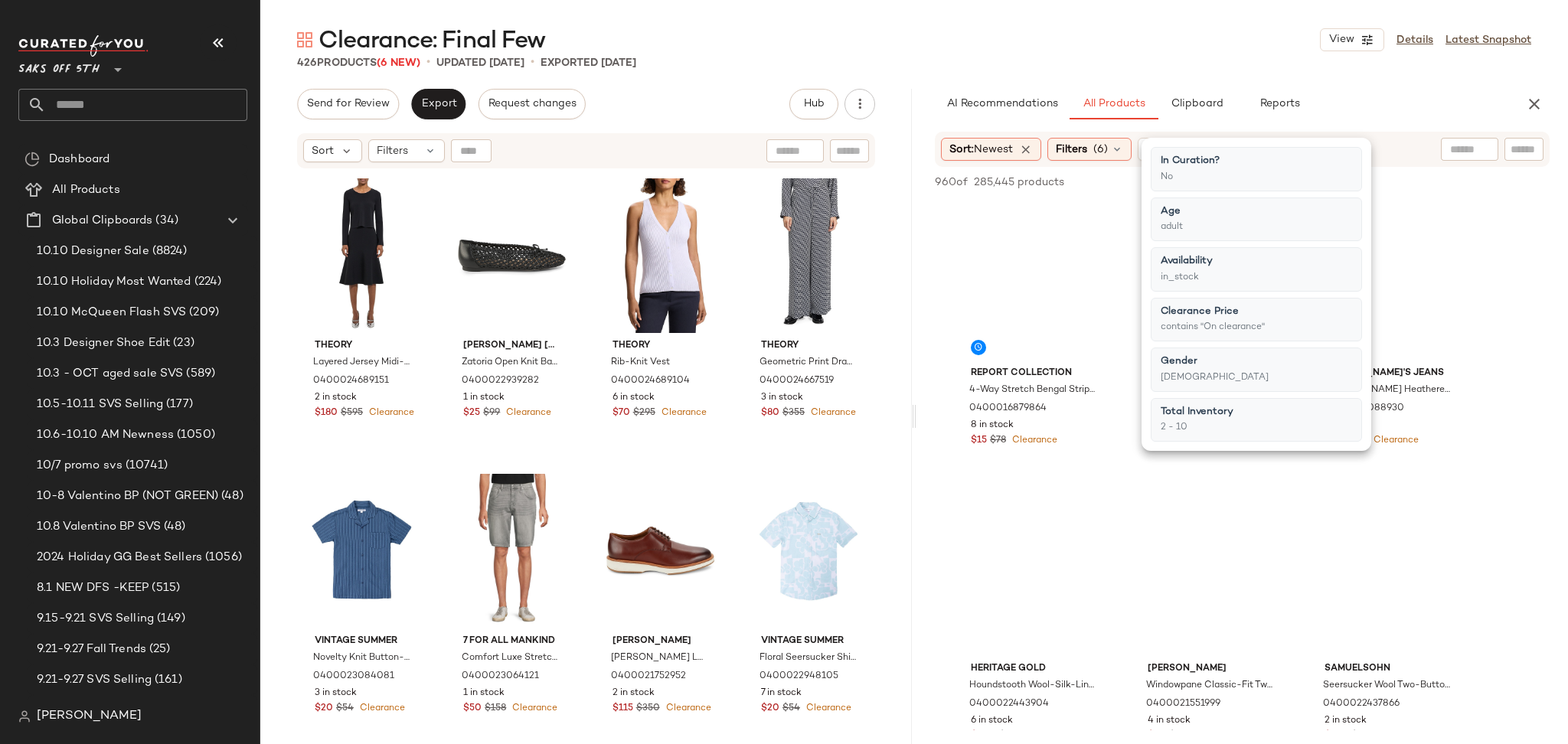
click at [1058, 32] on div "Clearance: Final Few View Details Latest Snapshot" at bounding box center [914, 40] width 1307 height 30
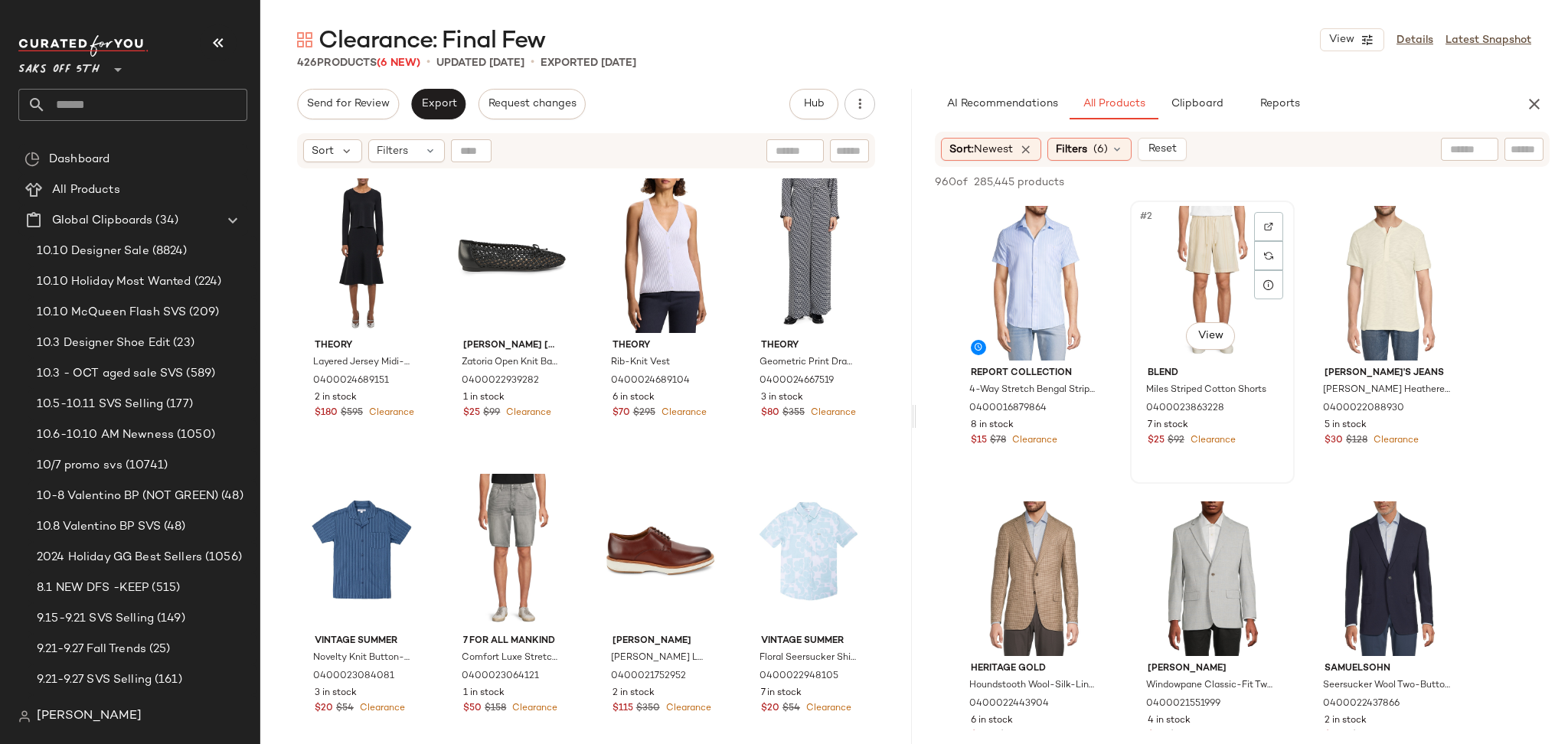
click at [1193, 277] on div "#2 View" at bounding box center [1212, 283] width 154 height 154
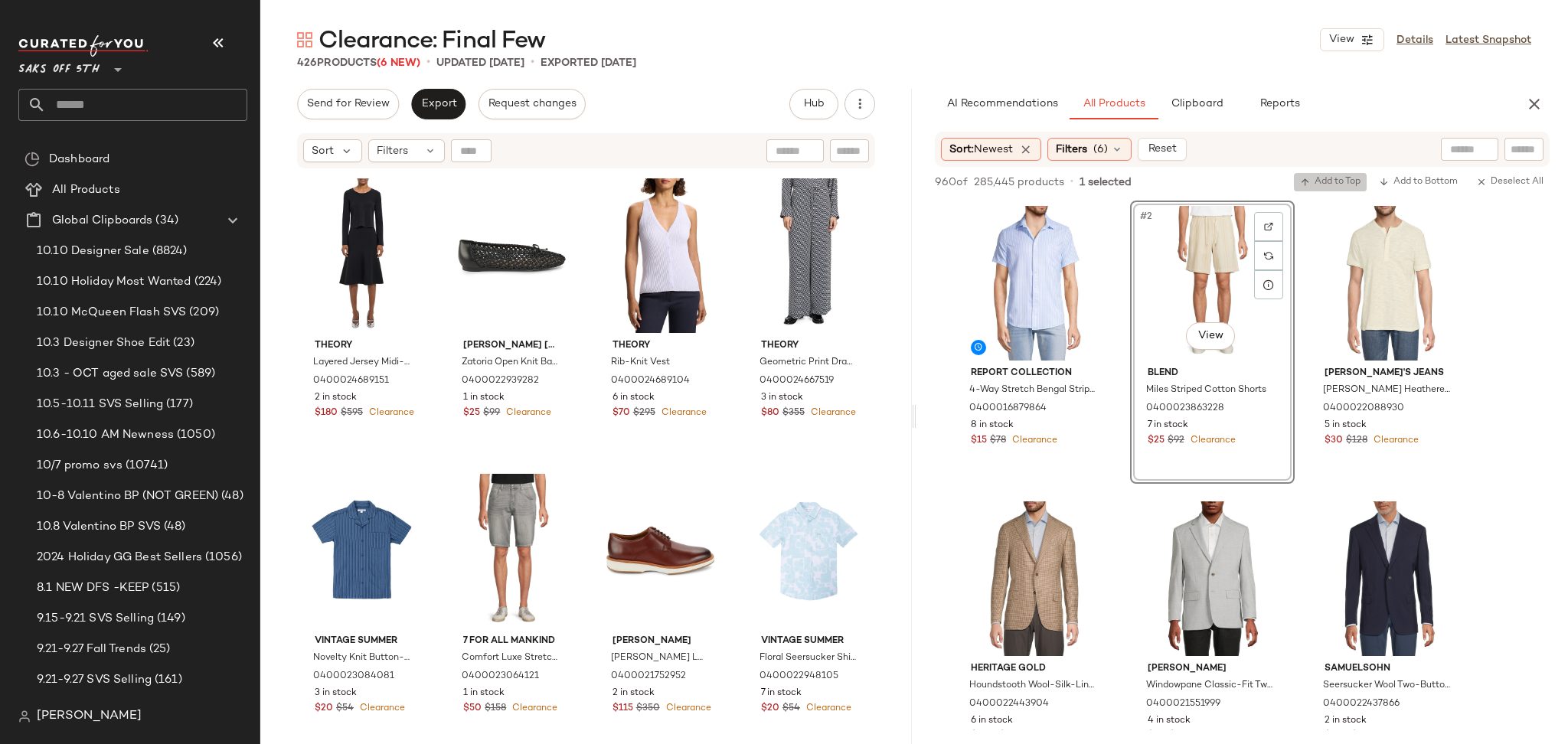
click at [1324, 184] on span "Add to Top" at bounding box center [1330, 182] width 60 height 11
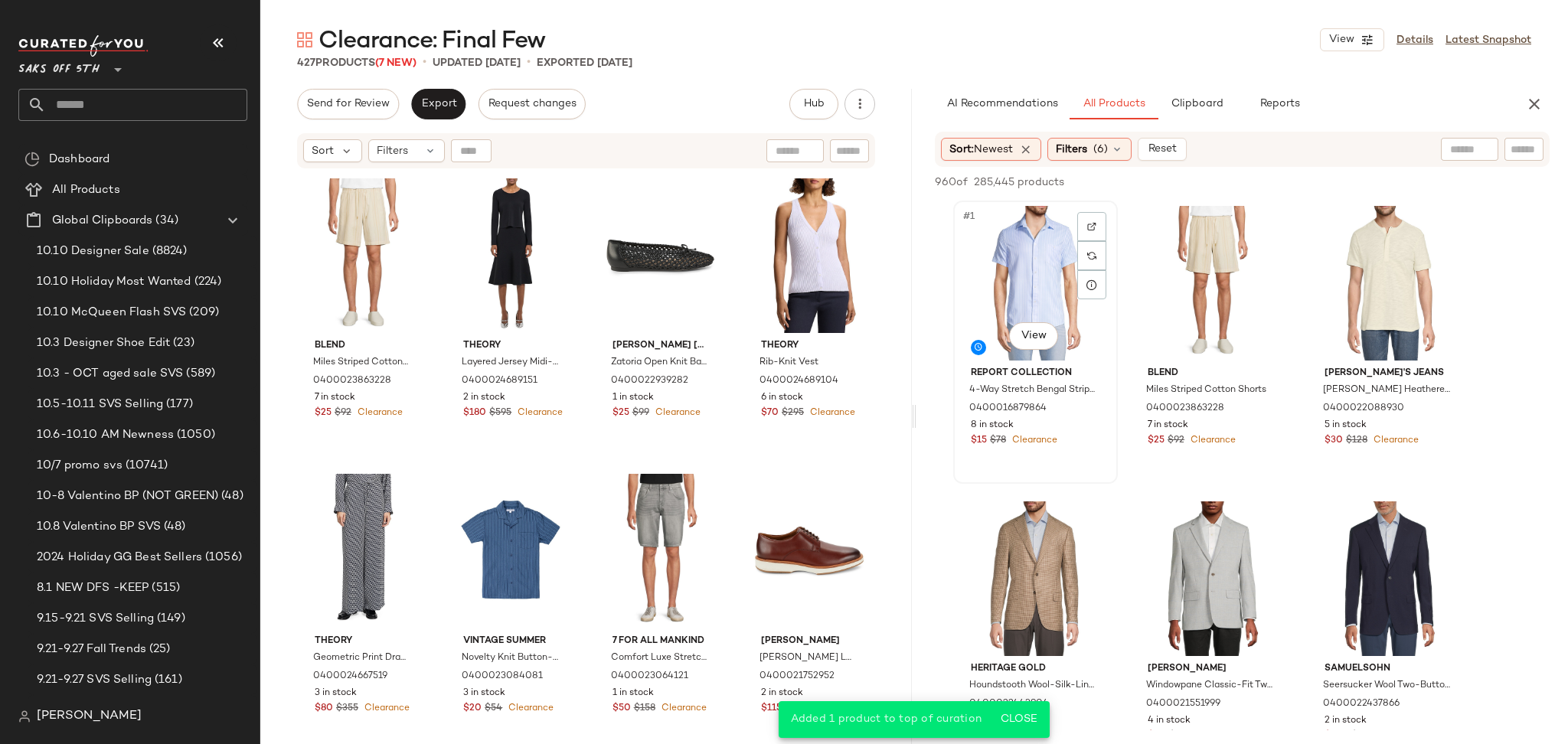
click at [1038, 271] on div "#1 View" at bounding box center [1035, 283] width 154 height 154
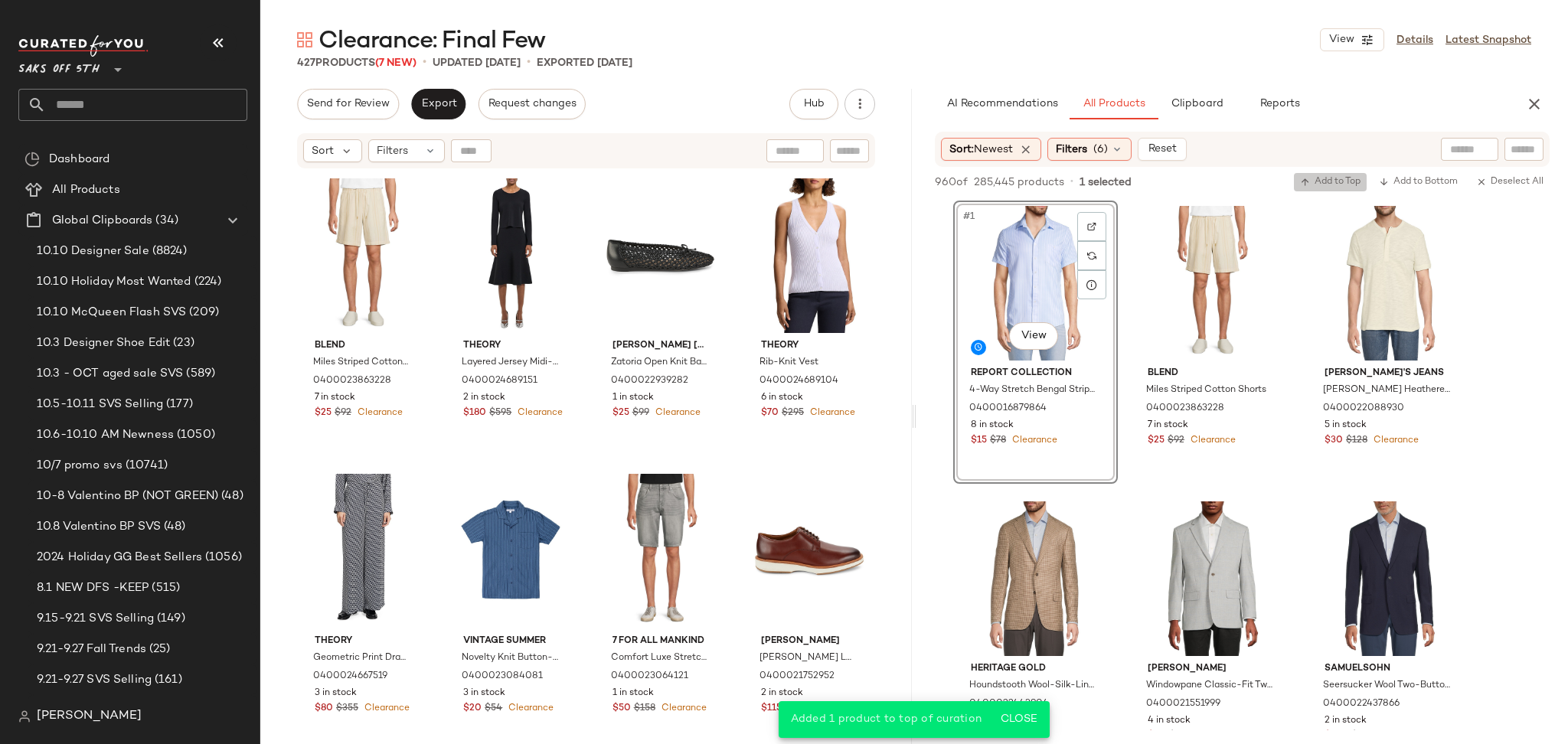
click at [1311, 177] on span "Add to Top" at bounding box center [1330, 182] width 60 height 11
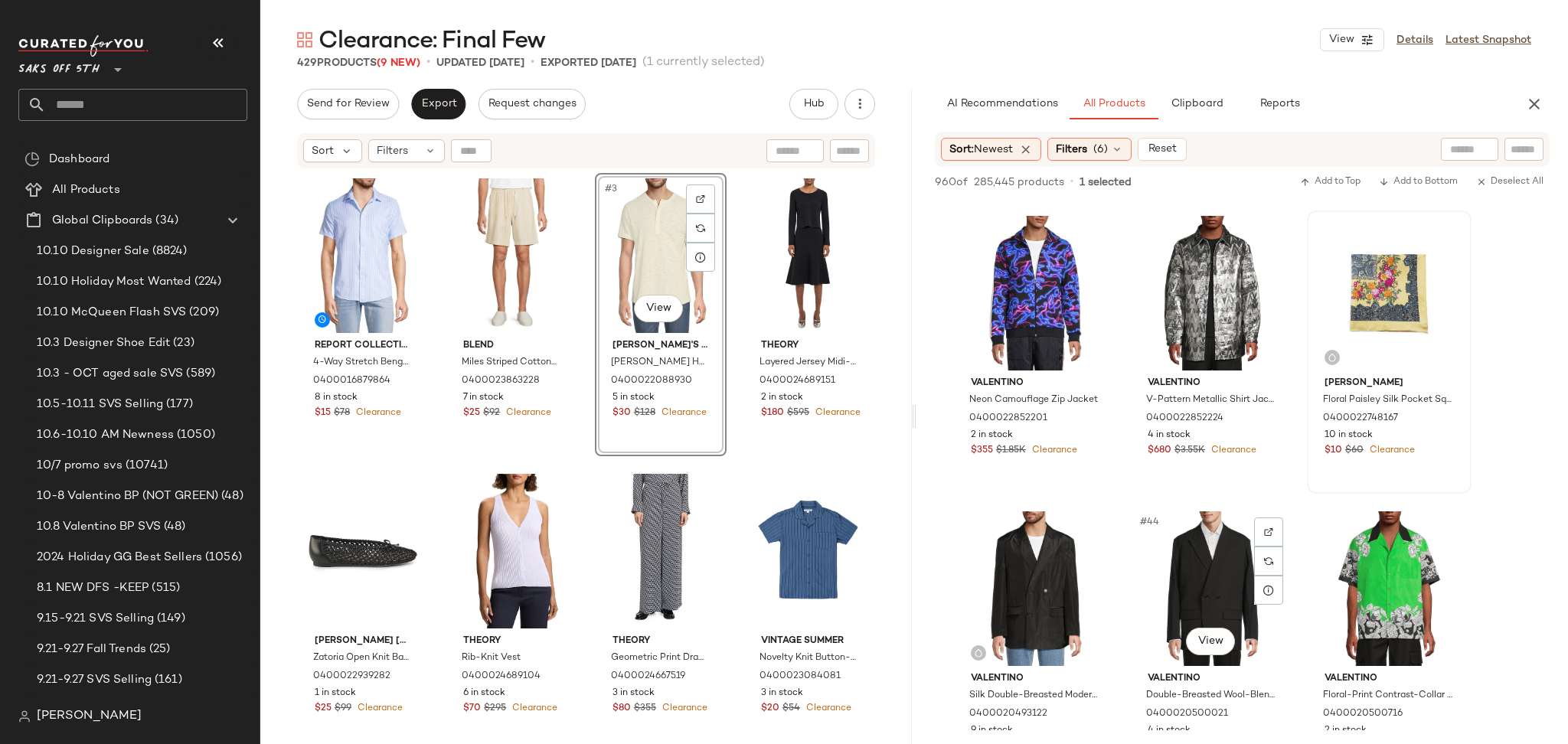
scroll to position [3828, 0]
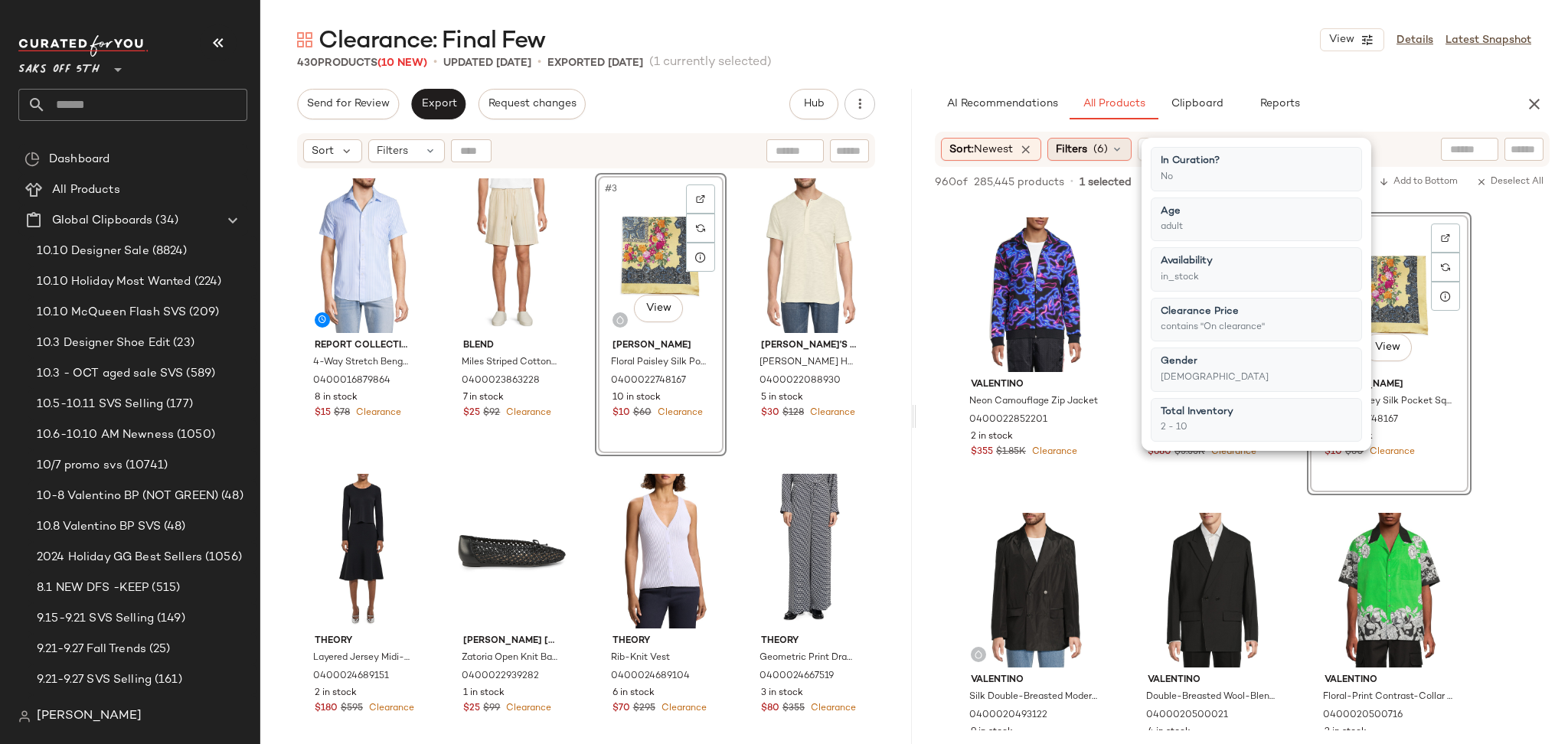
click at [1097, 143] on span "(6)" at bounding box center [1100, 150] width 15 height 16
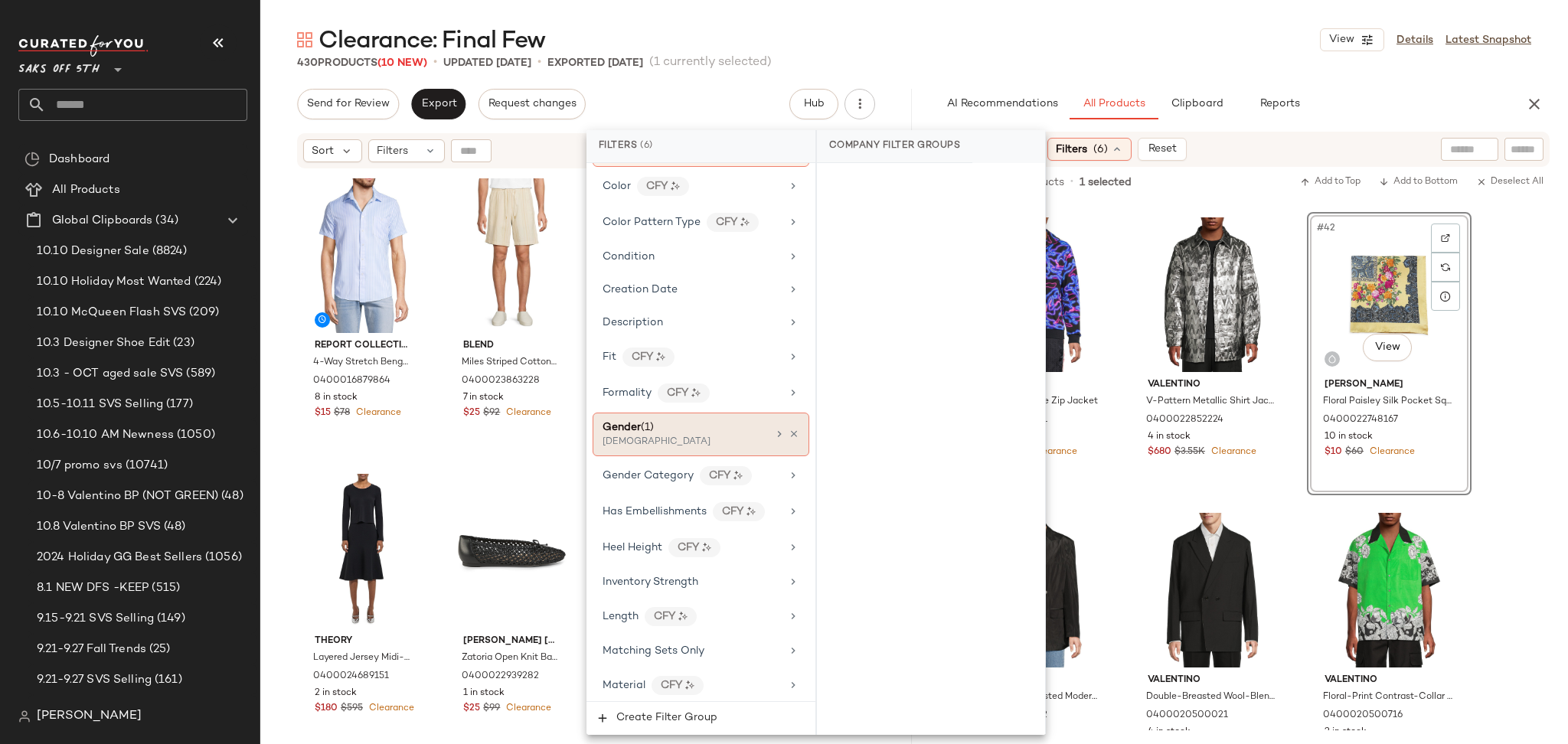
scroll to position [346, 0]
click at [689, 429] on div "Gender (1)" at bounding box center [685, 428] width 164 height 16
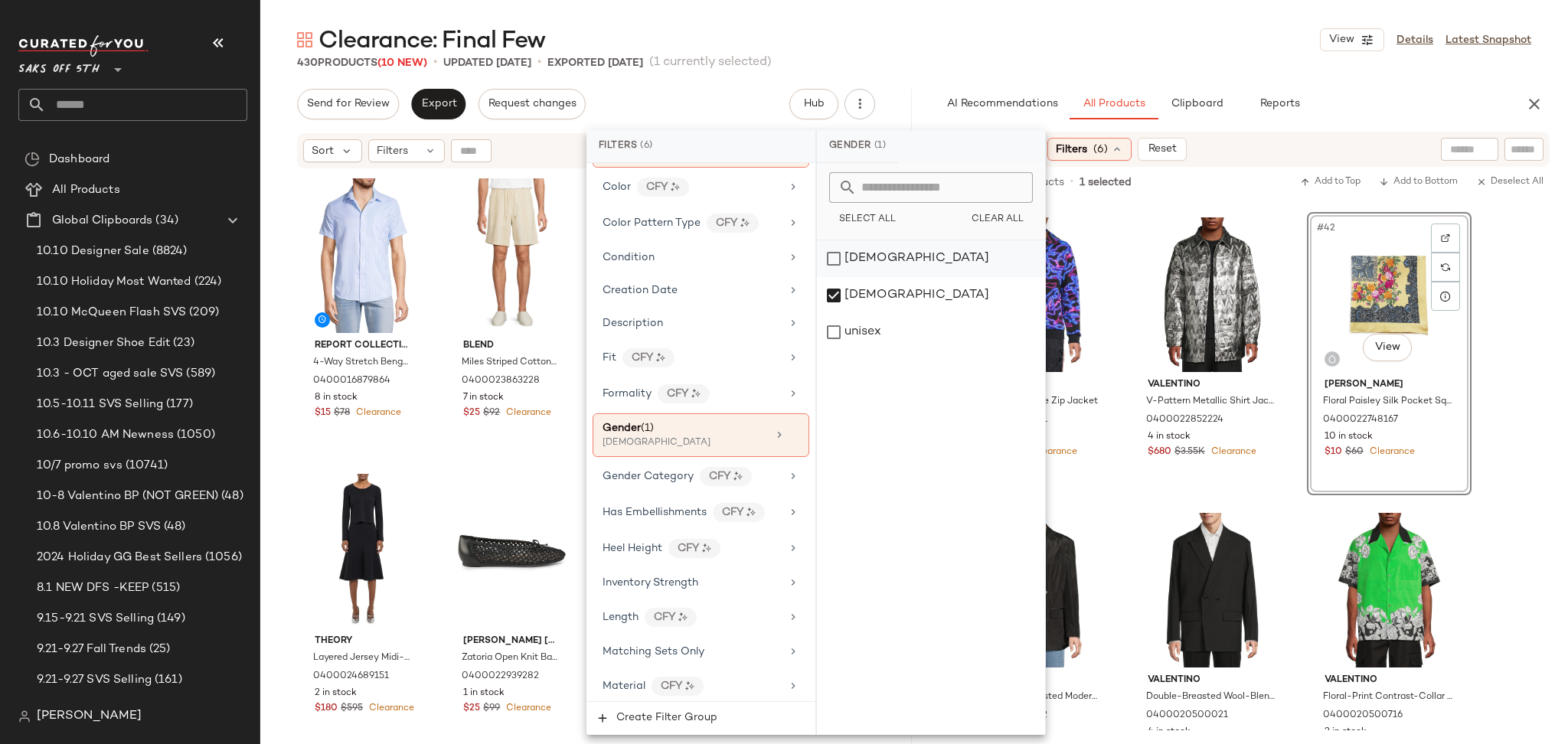
click at [837, 255] on div "[DEMOGRAPHIC_DATA]" at bounding box center [931, 258] width 228 height 36
click at [836, 288] on div "[DEMOGRAPHIC_DATA]" at bounding box center [931, 294] width 228 height 36
click at [1083, 42] on div "Clearance: Final Few View Details Latest Snapshot" at bounding box center [914, 40] width 1307 height 30
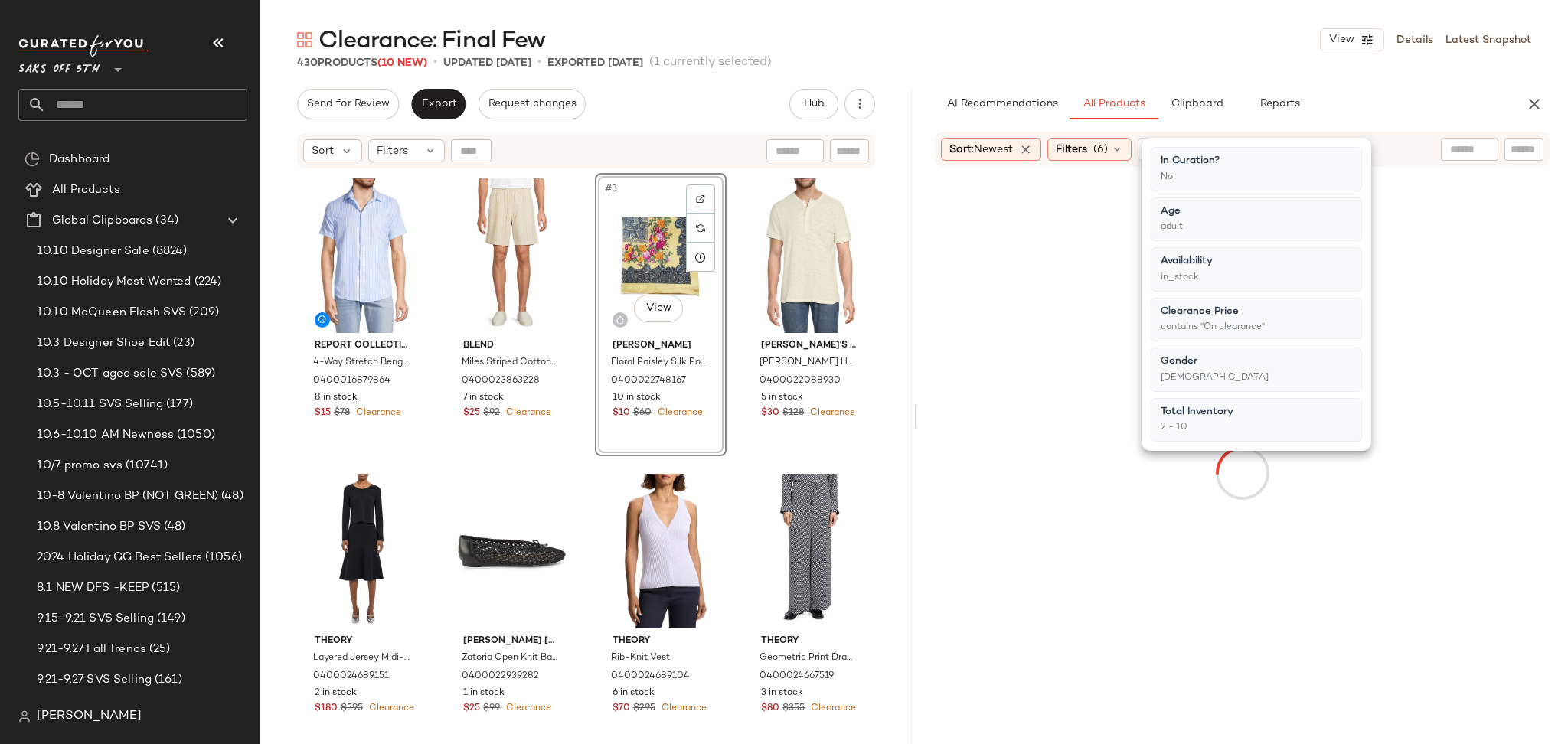
click at [1083, 42] on div "Clearance: Final Few View Details Latest Snapshot" at bounding box center [914, 40] width 1307 height 30
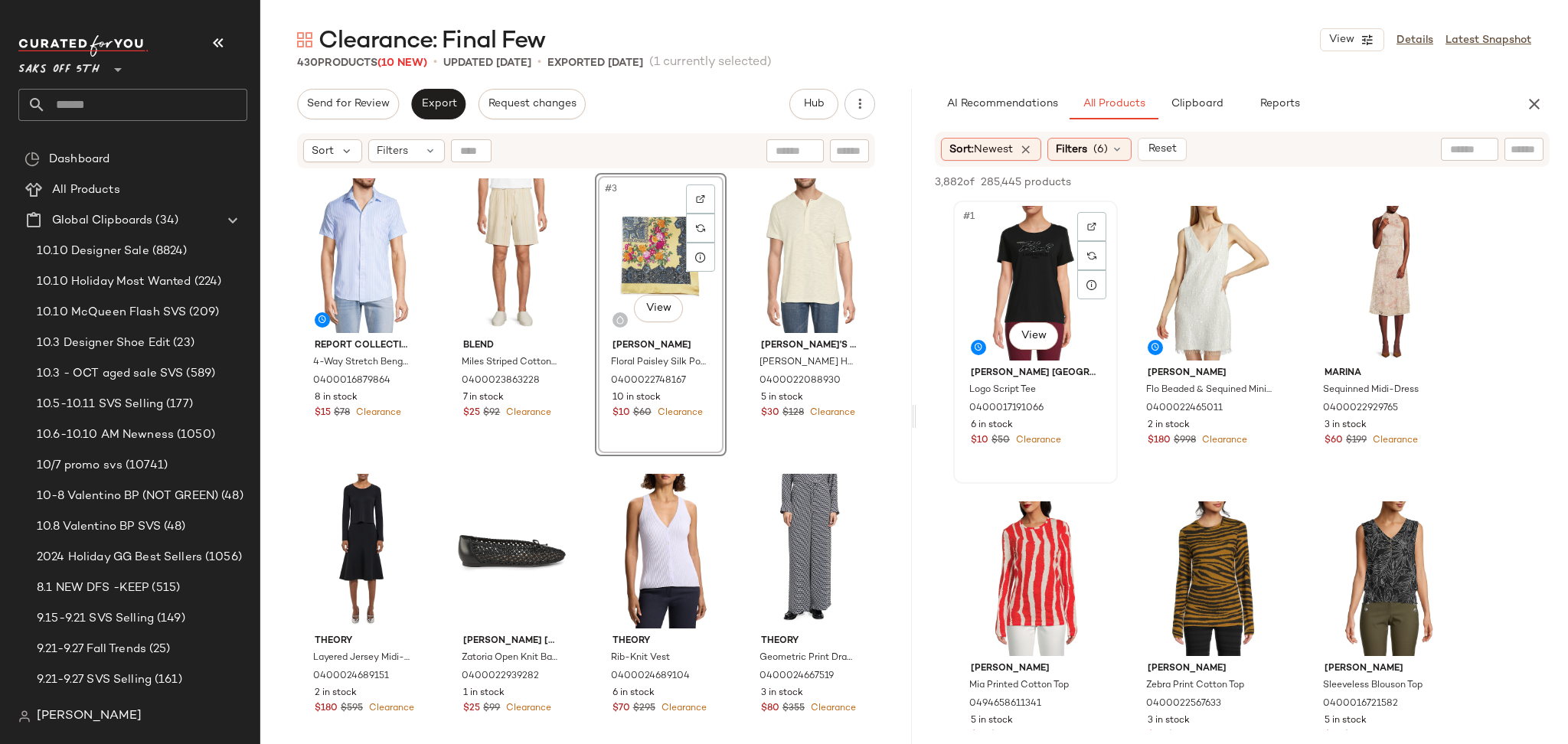
click at [1035, 273] on div "#1 View" at bounding box center [1035, 283] width 154 height 154
click at [1335, 171] on div "3,882 of 285,445 products • 1 selected Add to Top Add to Bottom Deselect All" at bounding box center [1242, 183] width 651 height 33
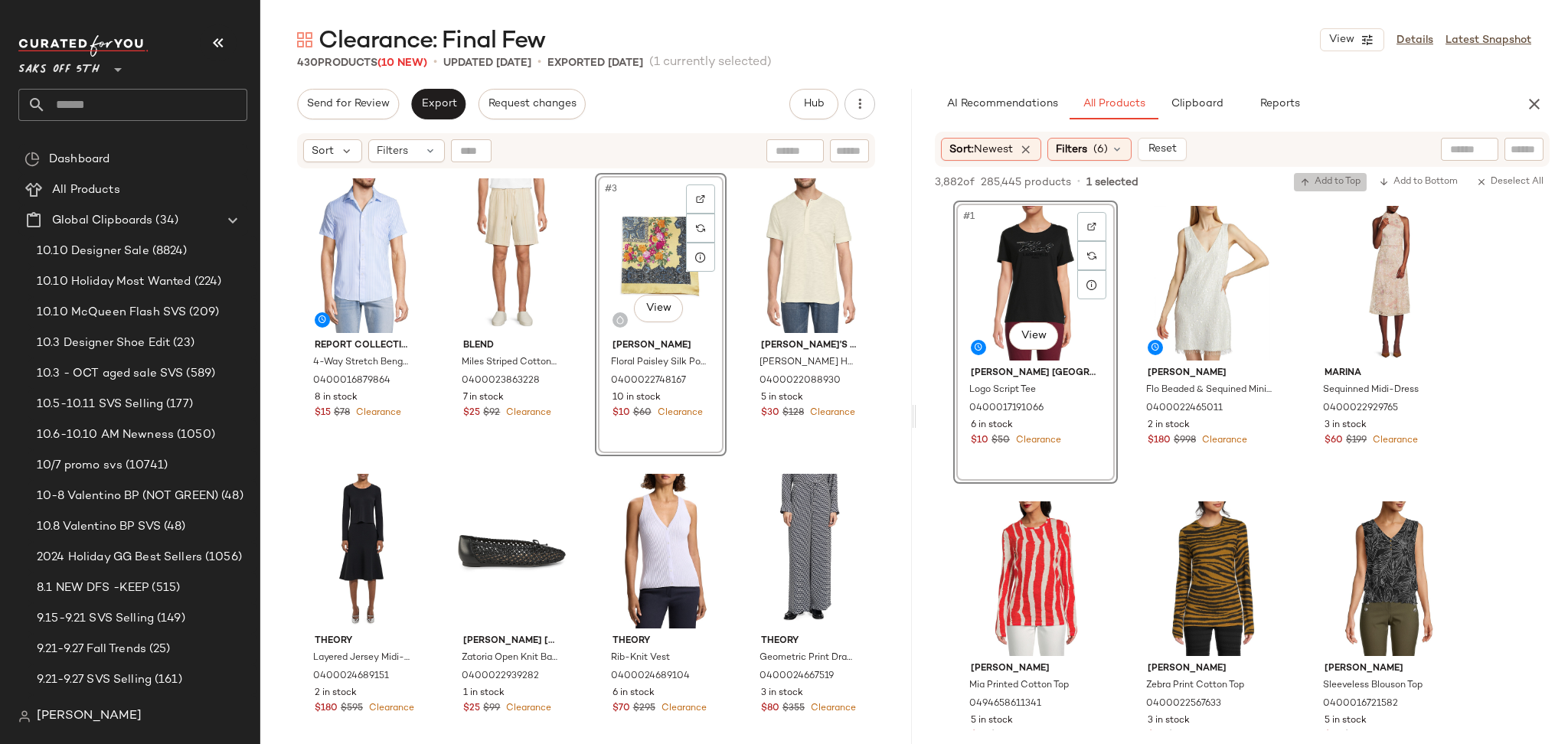
click at [1327, 188] on button "Add to Top" at bounding box center [1330, 182] width 73 height 19
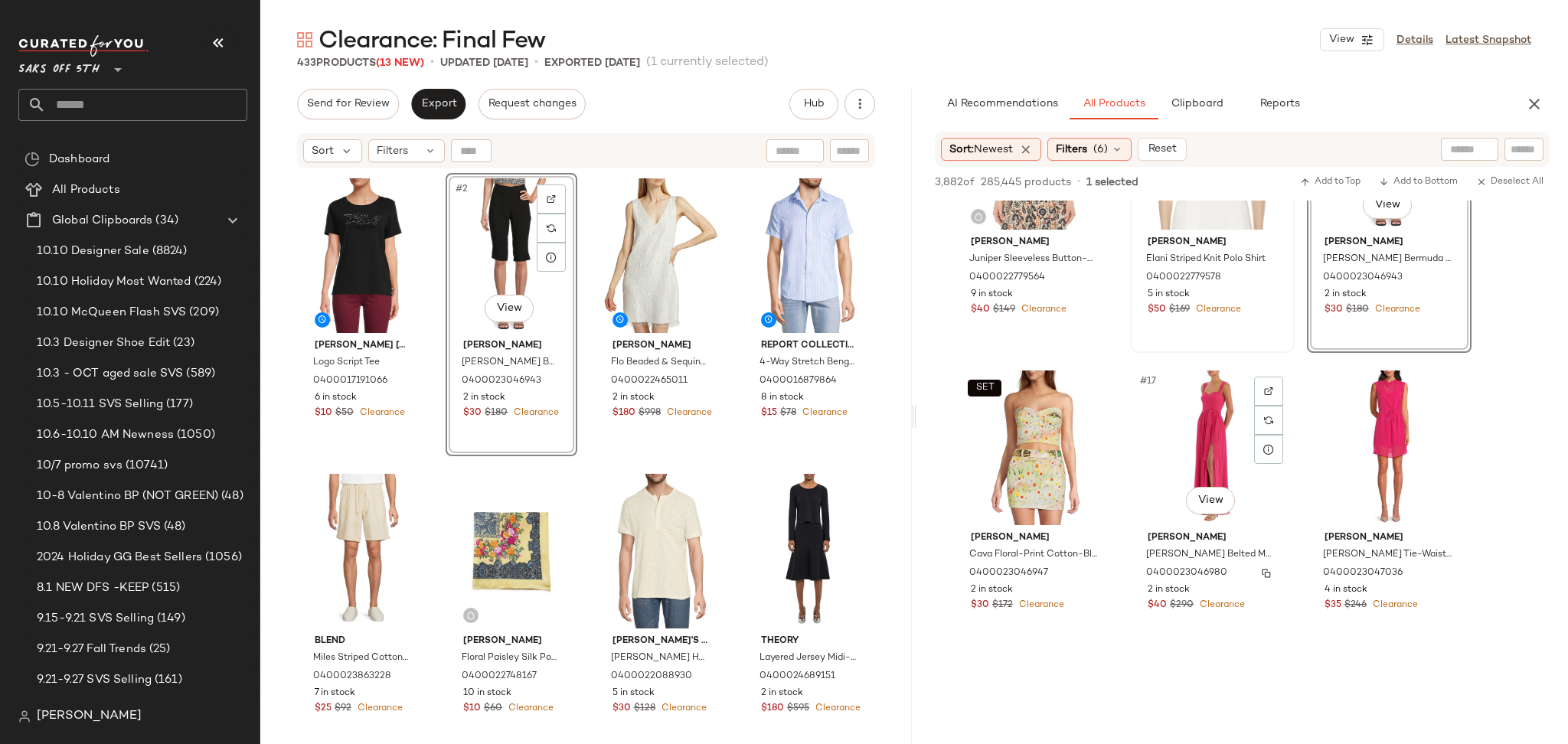
scroll to position [1313, 0]
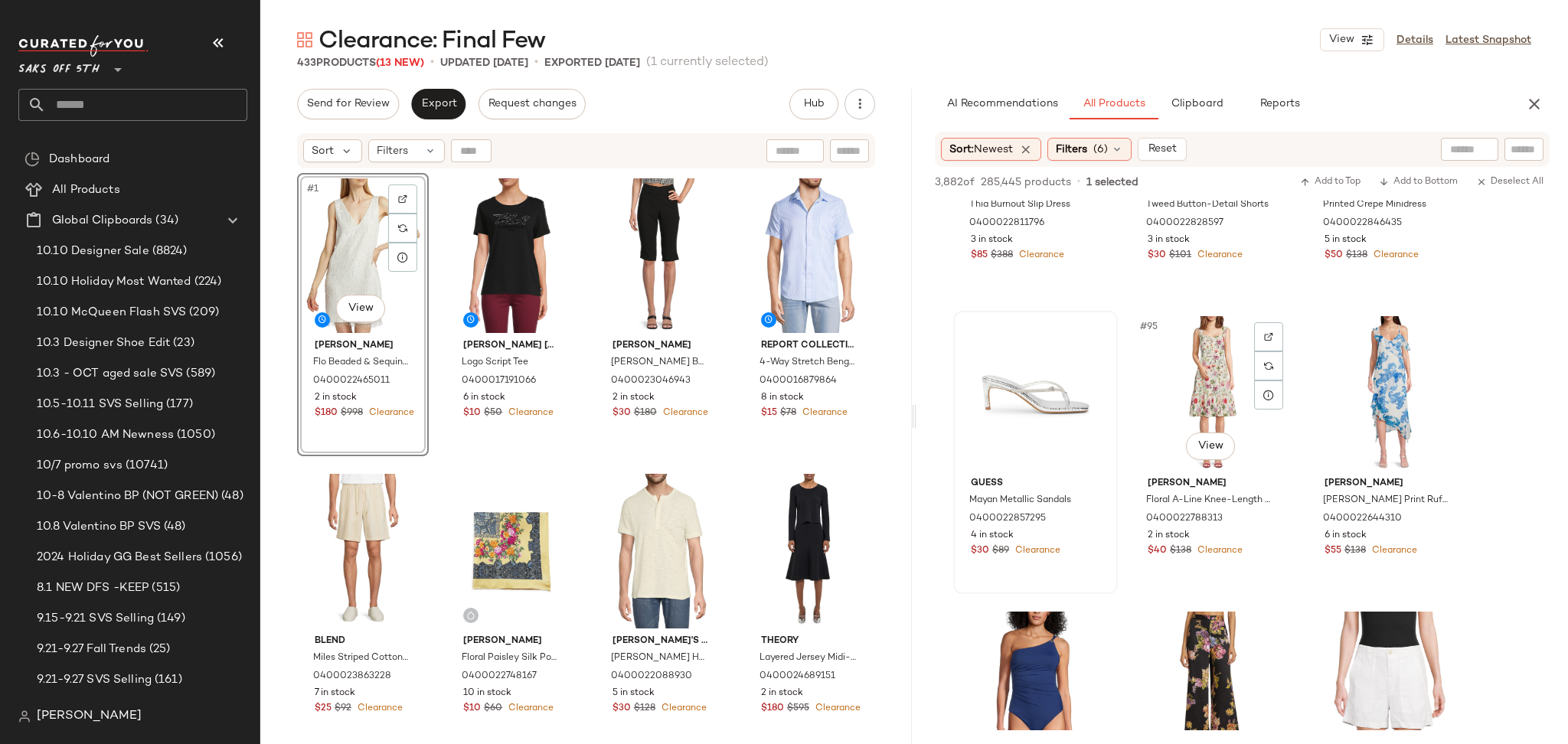
scroll to position [9044, 0]
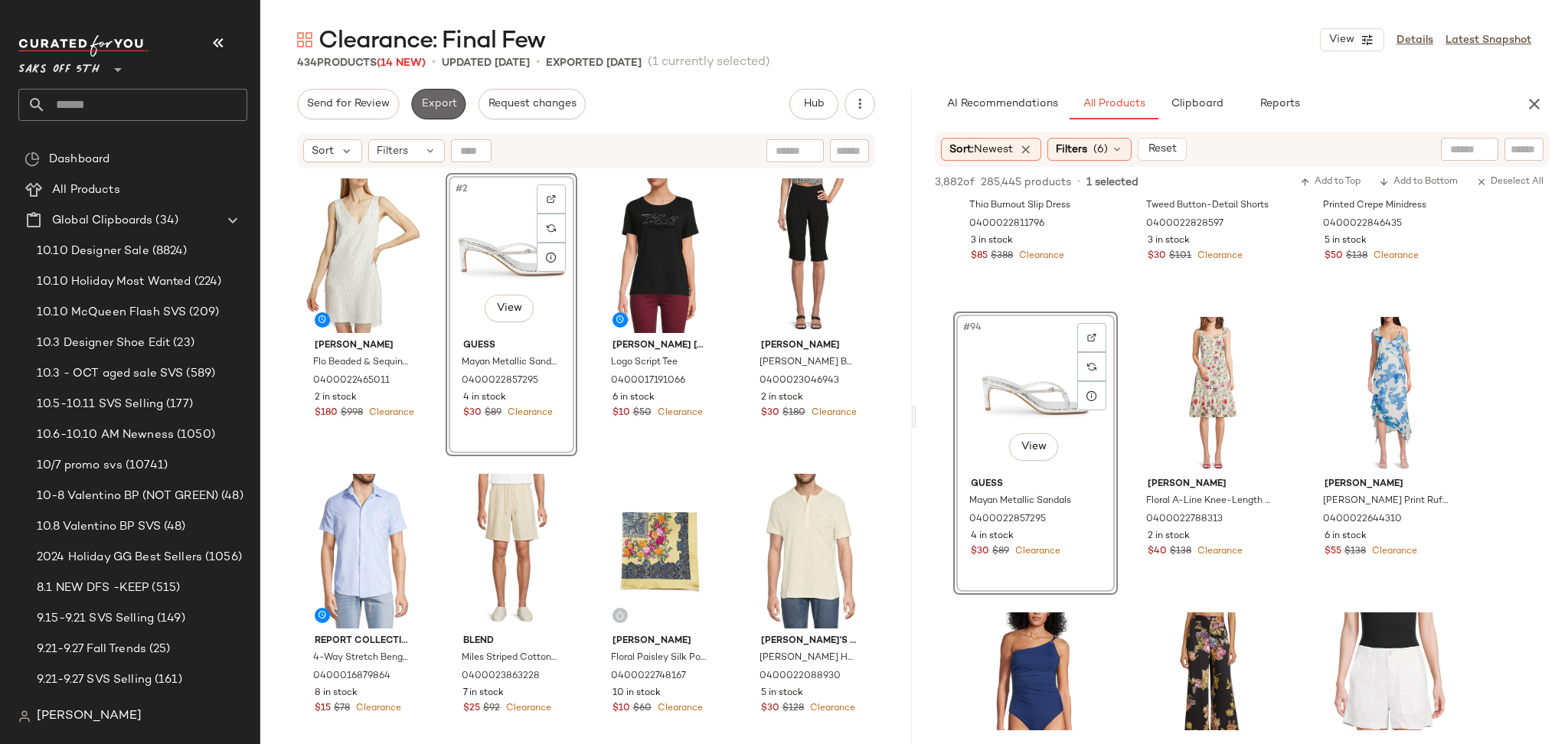
click at [453, 108] on span "Export" at bounding box center [438, 104] width 36 height 12
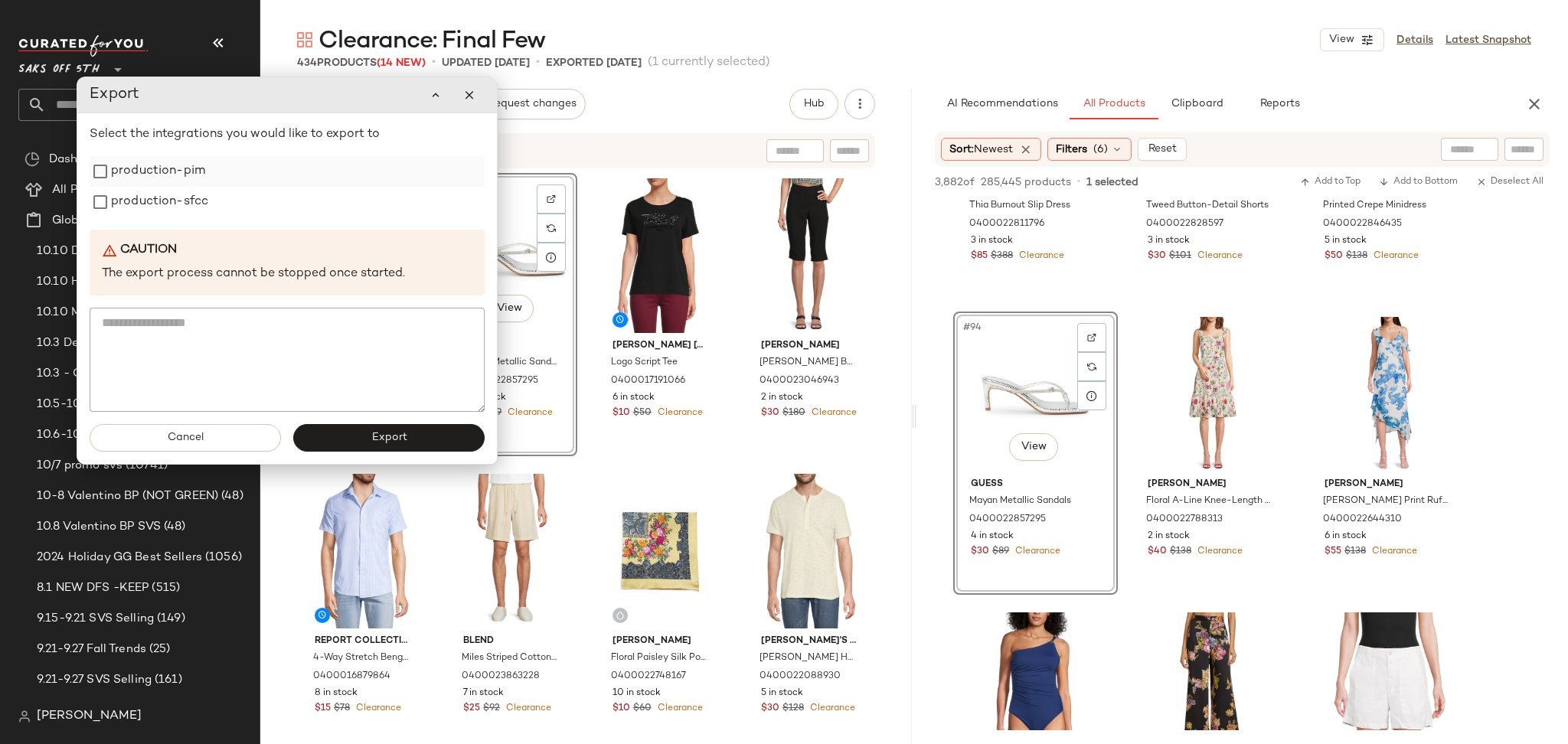
click at [187, 174] on label "production-pim" at bounding box center [157, 170] width 94 height 30
click at [178, 203] on label "production-sfcc" at bounding box center [159, 202] width 97 height 30
click at [353, 436] on button "Export" at bounding box center [389, 438] width 192 height 28
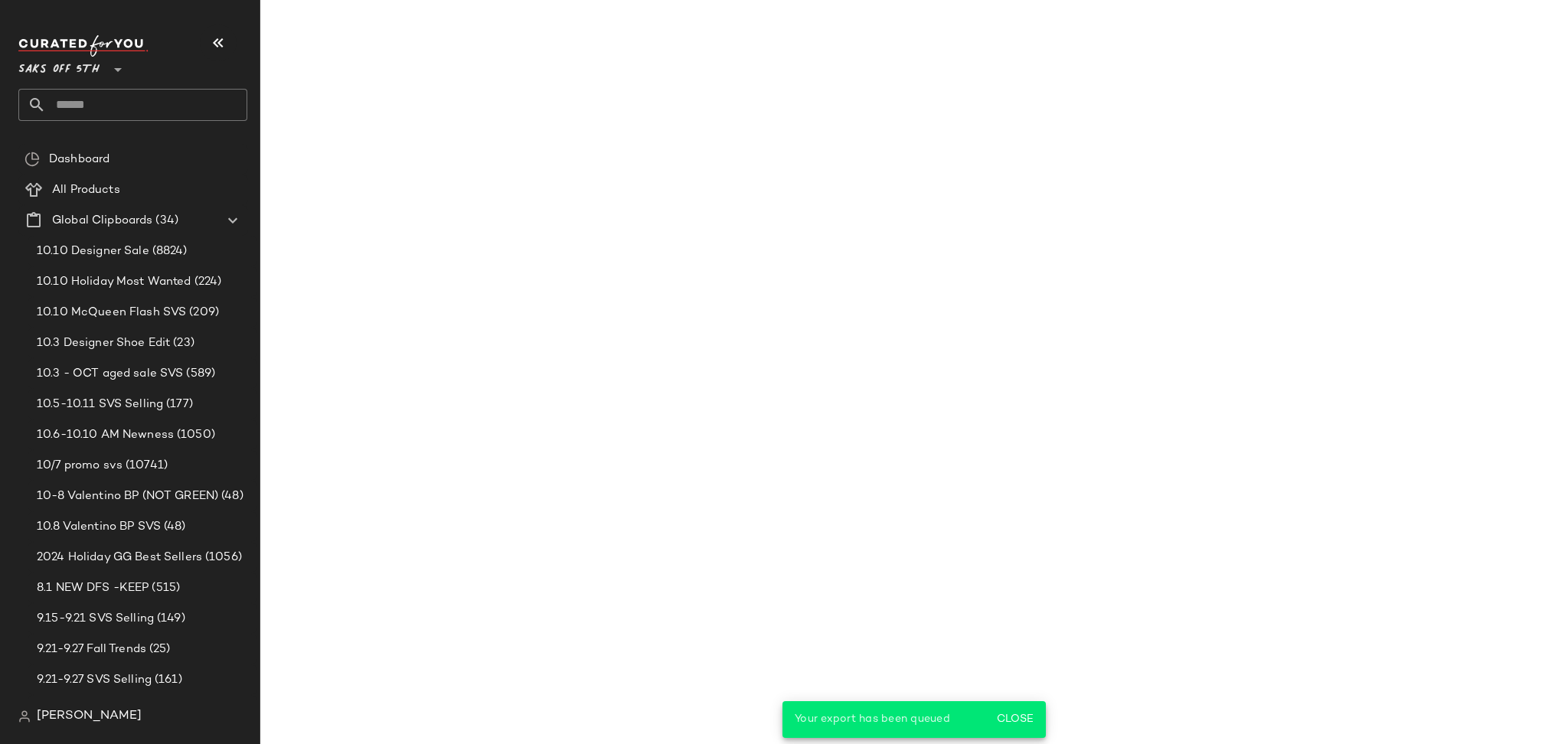
scroll to position [13475, 0]
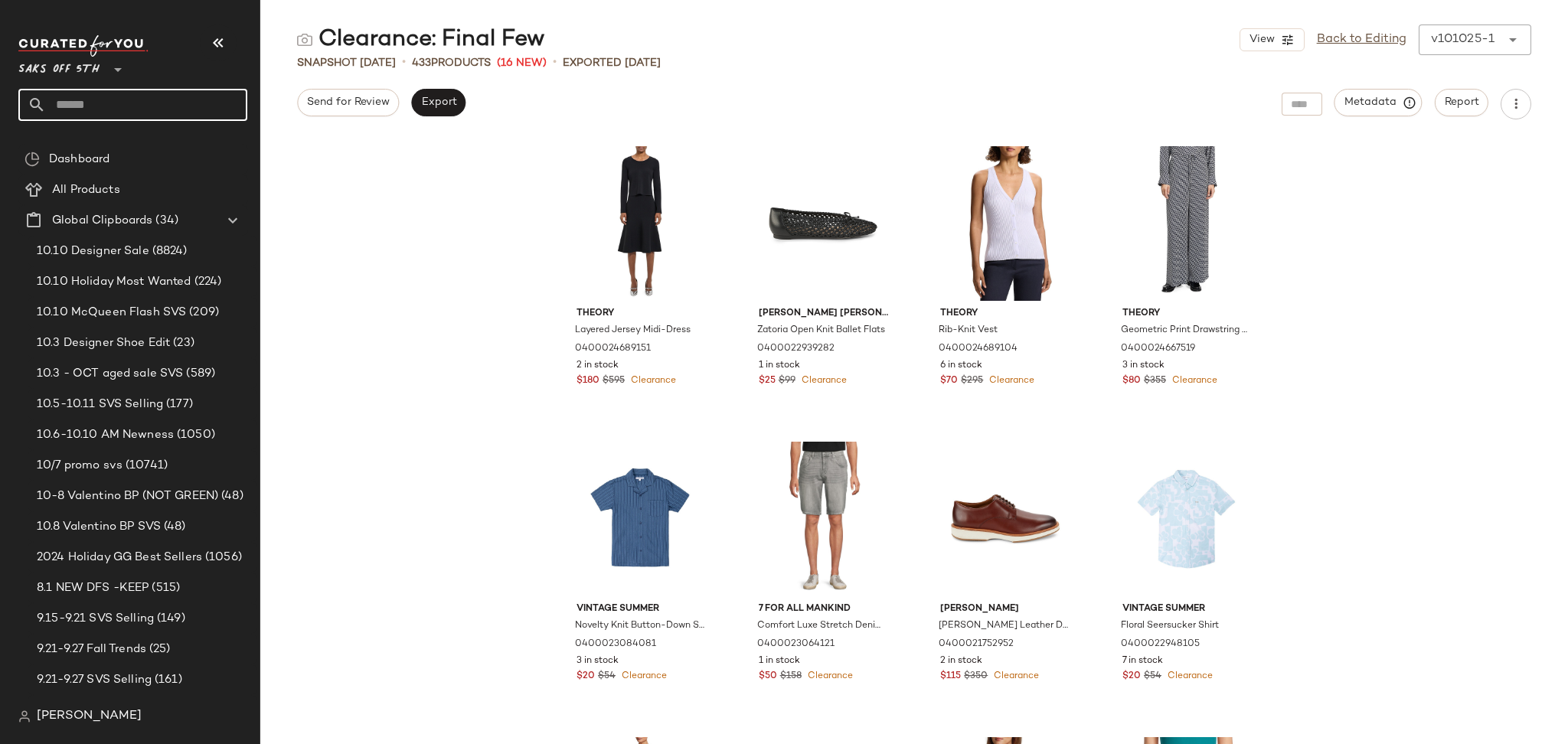
click at [194, 103] on input "text" at bounding box center [147, 105] width 202 height 32
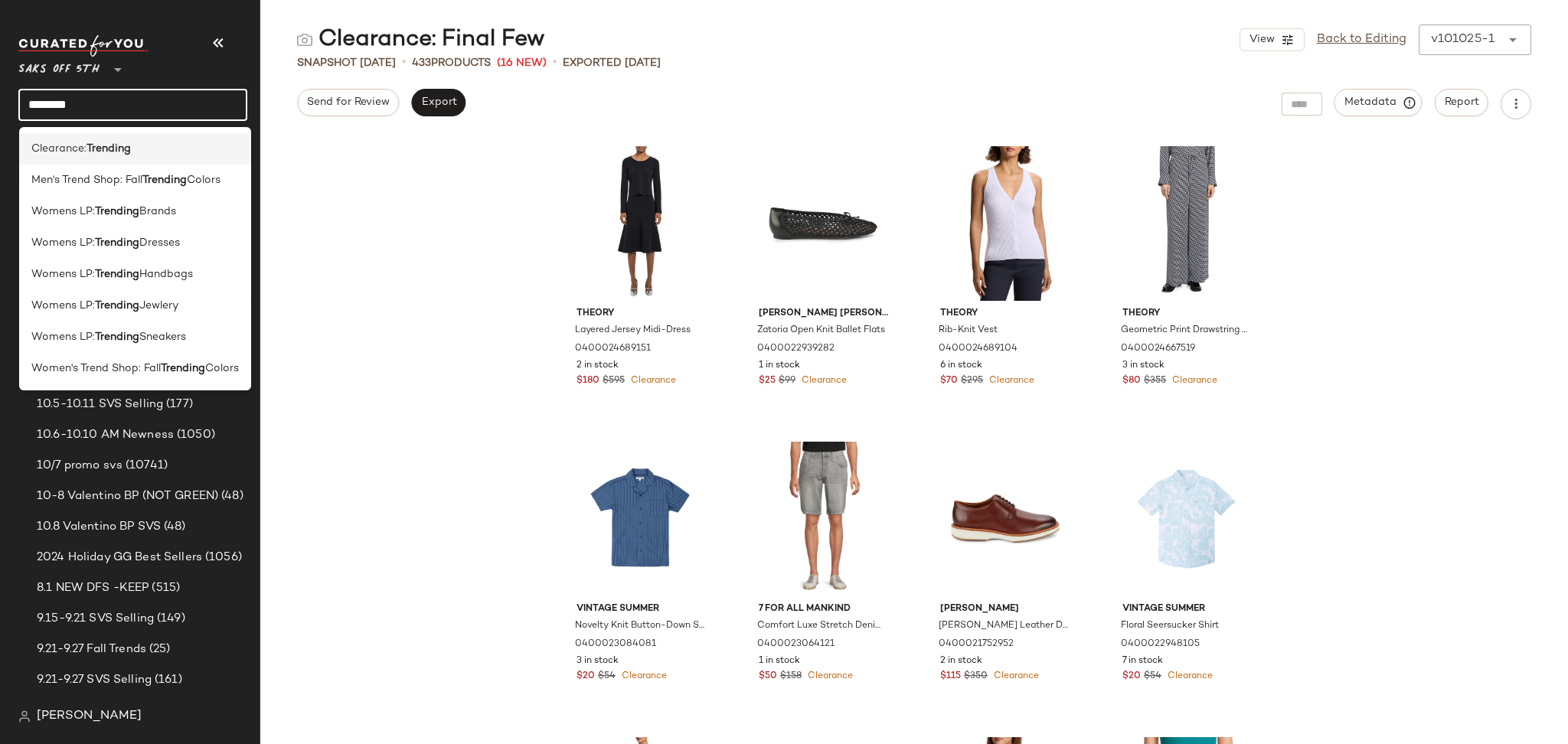
type input "********"
click at [131, 150] on b "Trending" at bounding box center [109, 149] width 44 height 16
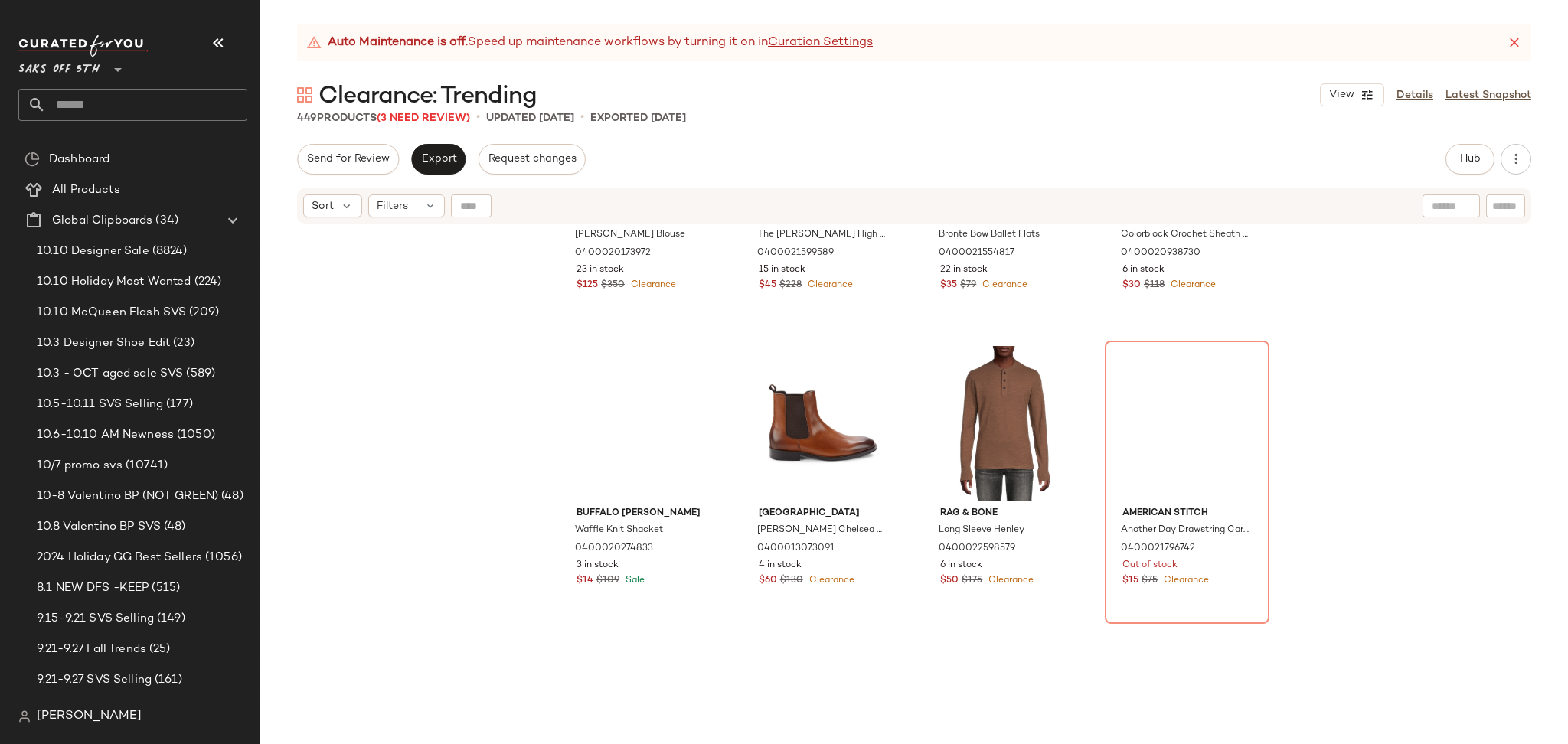
scroll to position [790, 0]
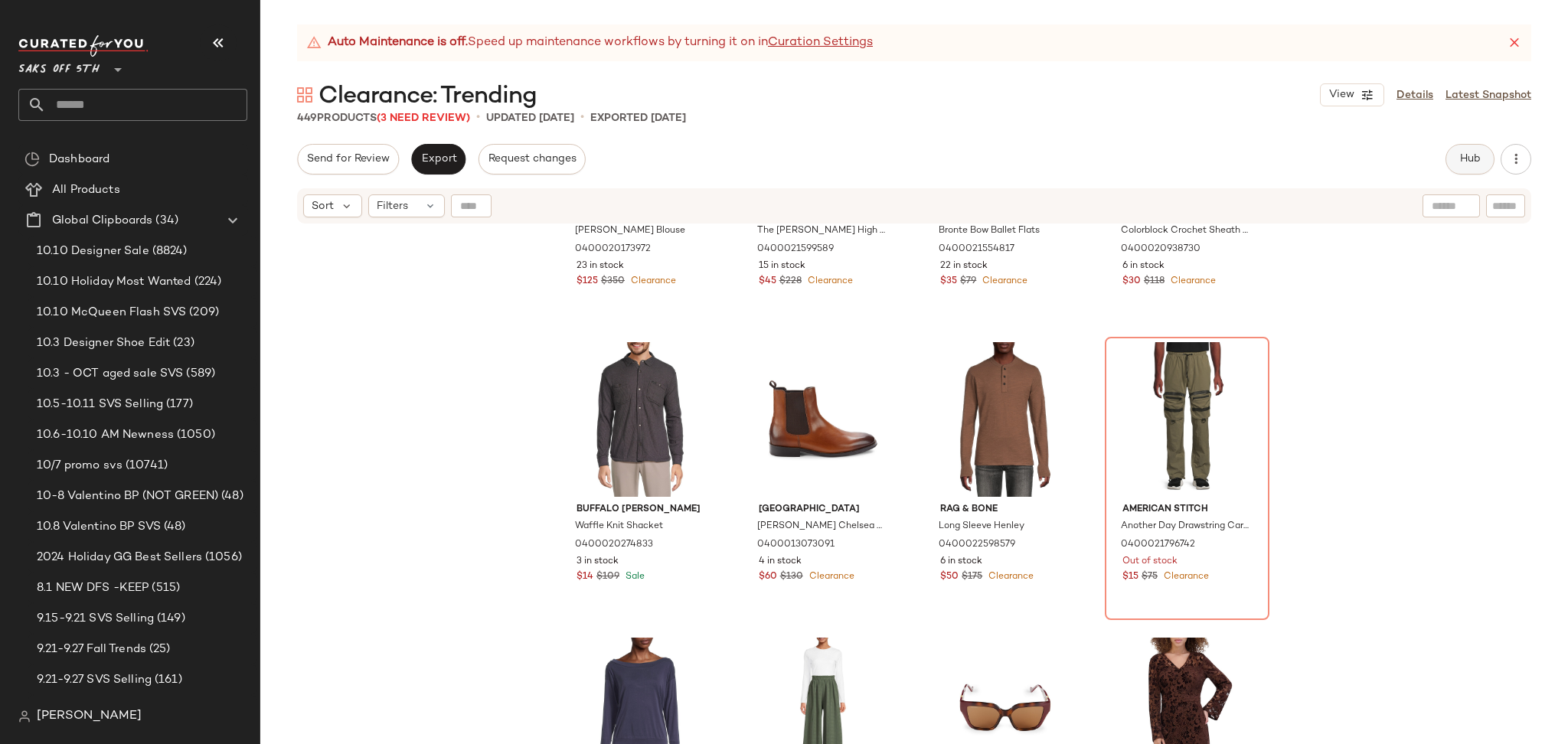
click at [1473, 154] on span "Hub" at bounding box center [1470, 159] width 22 height 12
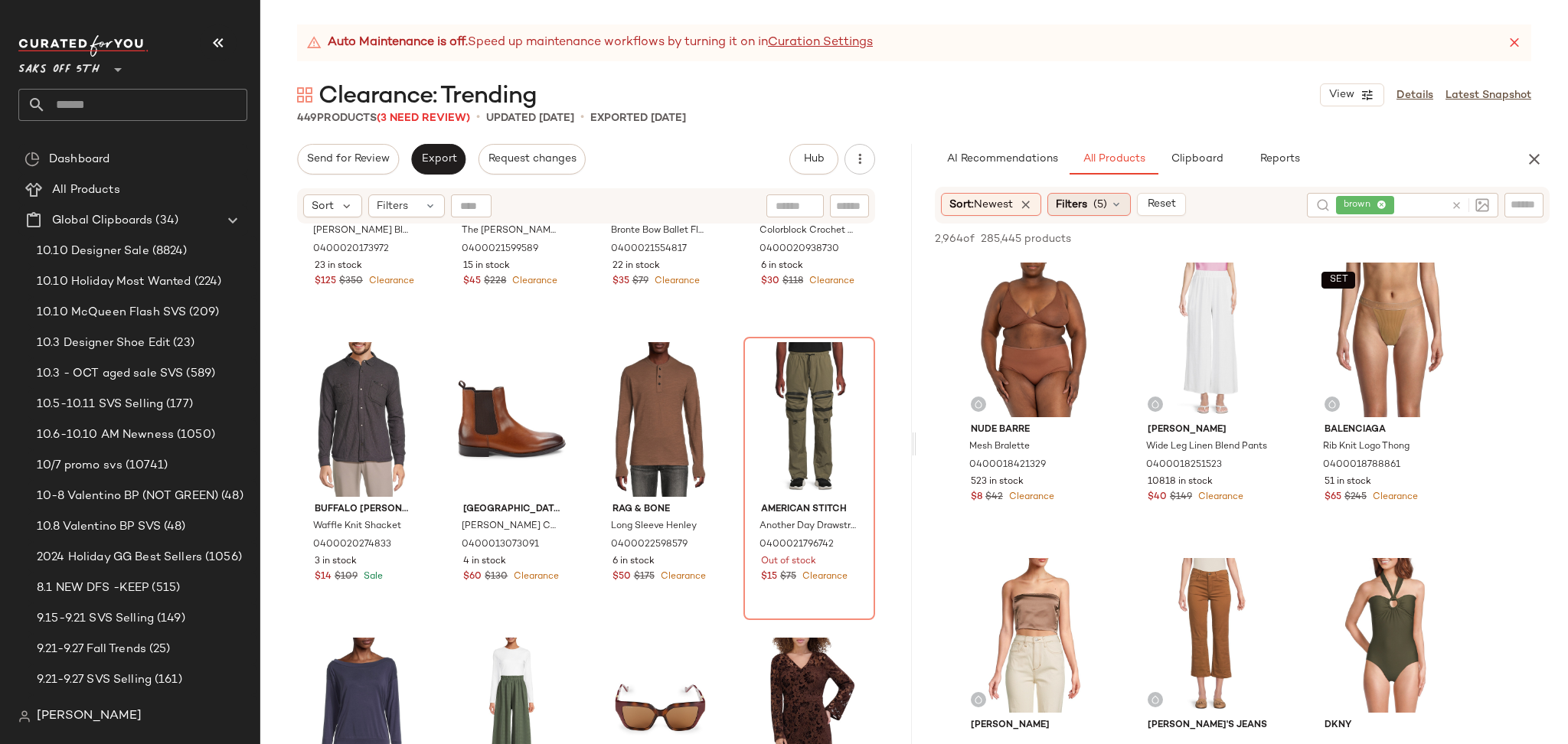
click at [1076, 207] on span "Filters" at bounding box center [1071, 205] width 31 height 16
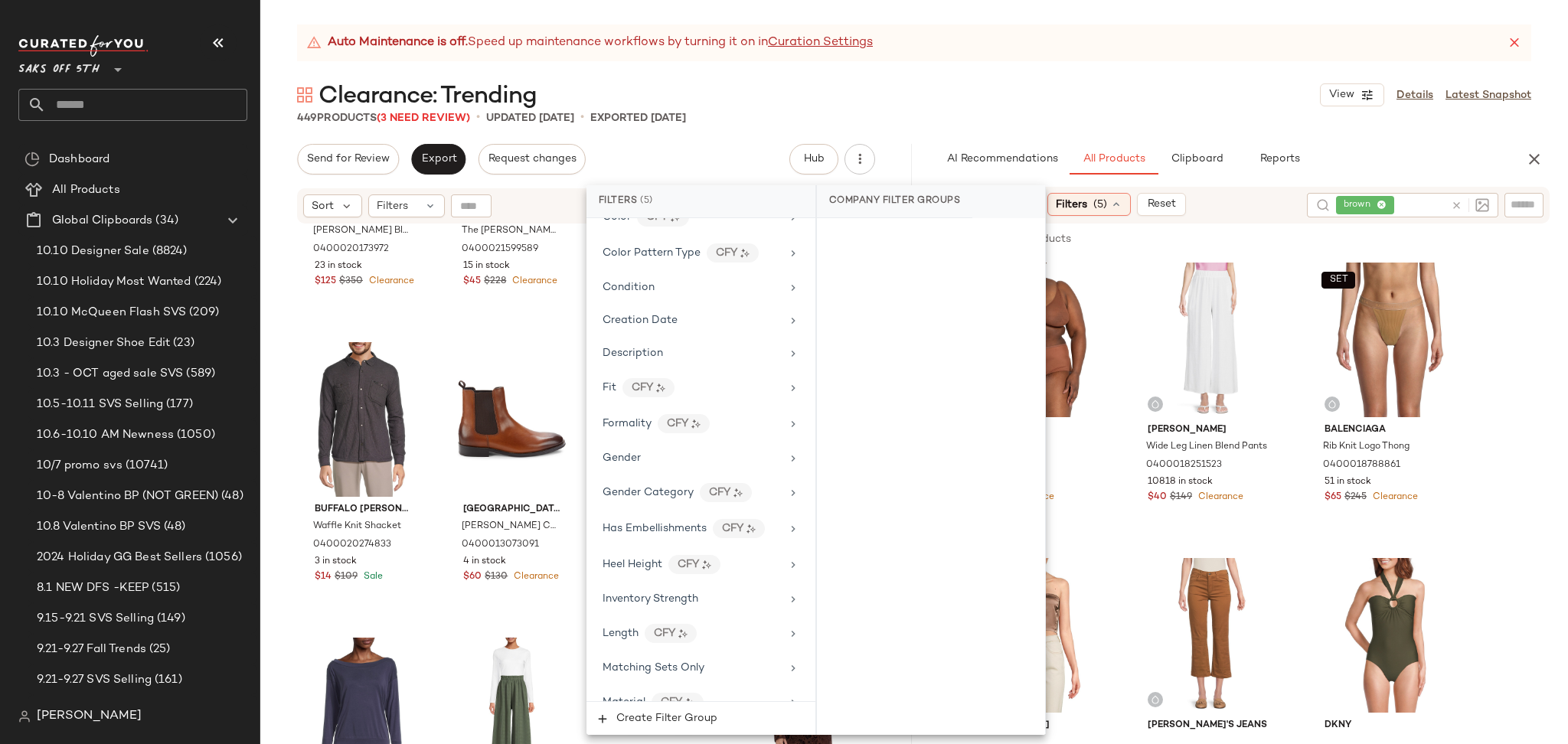
scroll to position [374, 0]
click at [1121, 122] on div "449 Products (3 Need Review) • updated Oct 10th • Exported Oct 10th" at bounding box center [914, 118] width 1307 height 16
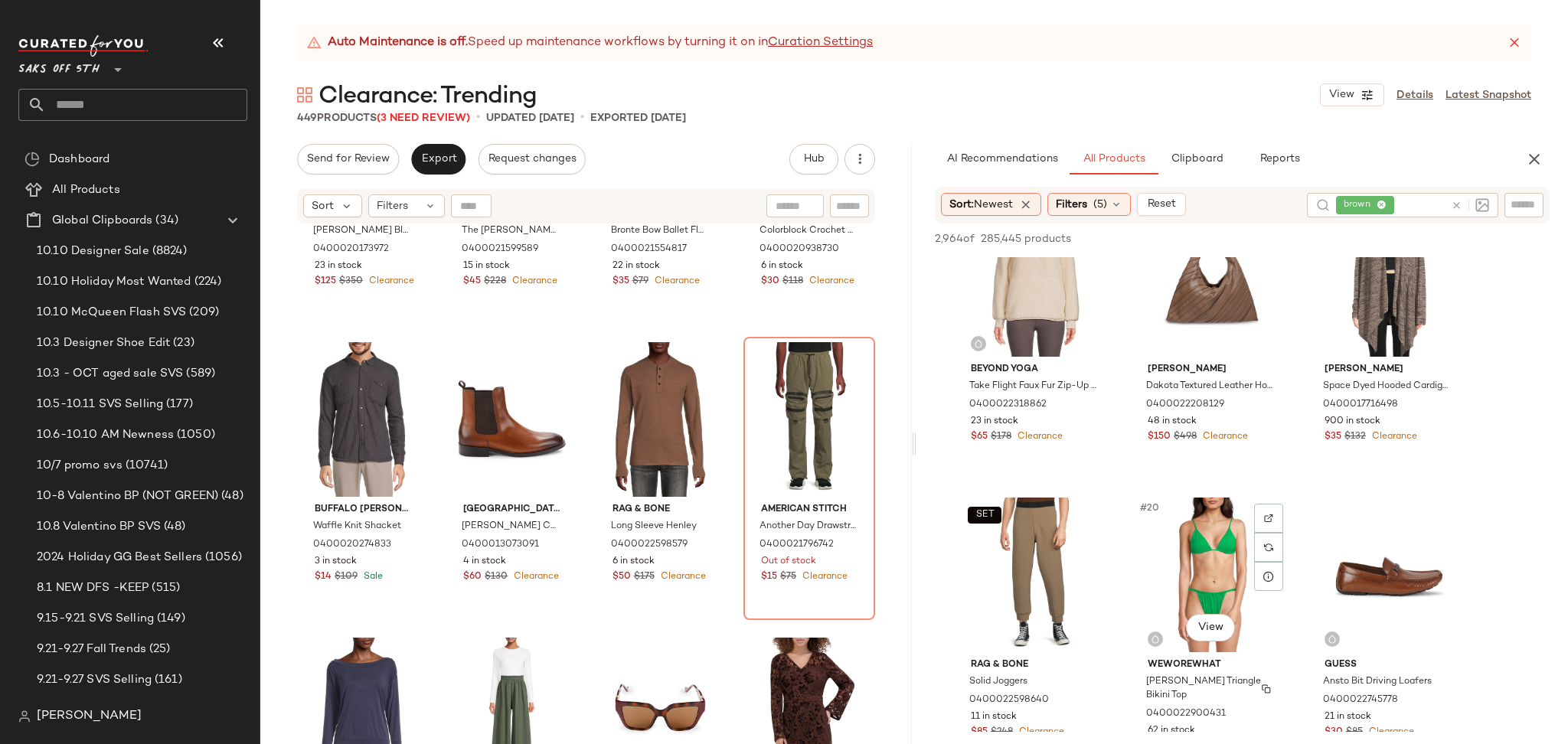
scroll to position [1516, 0]
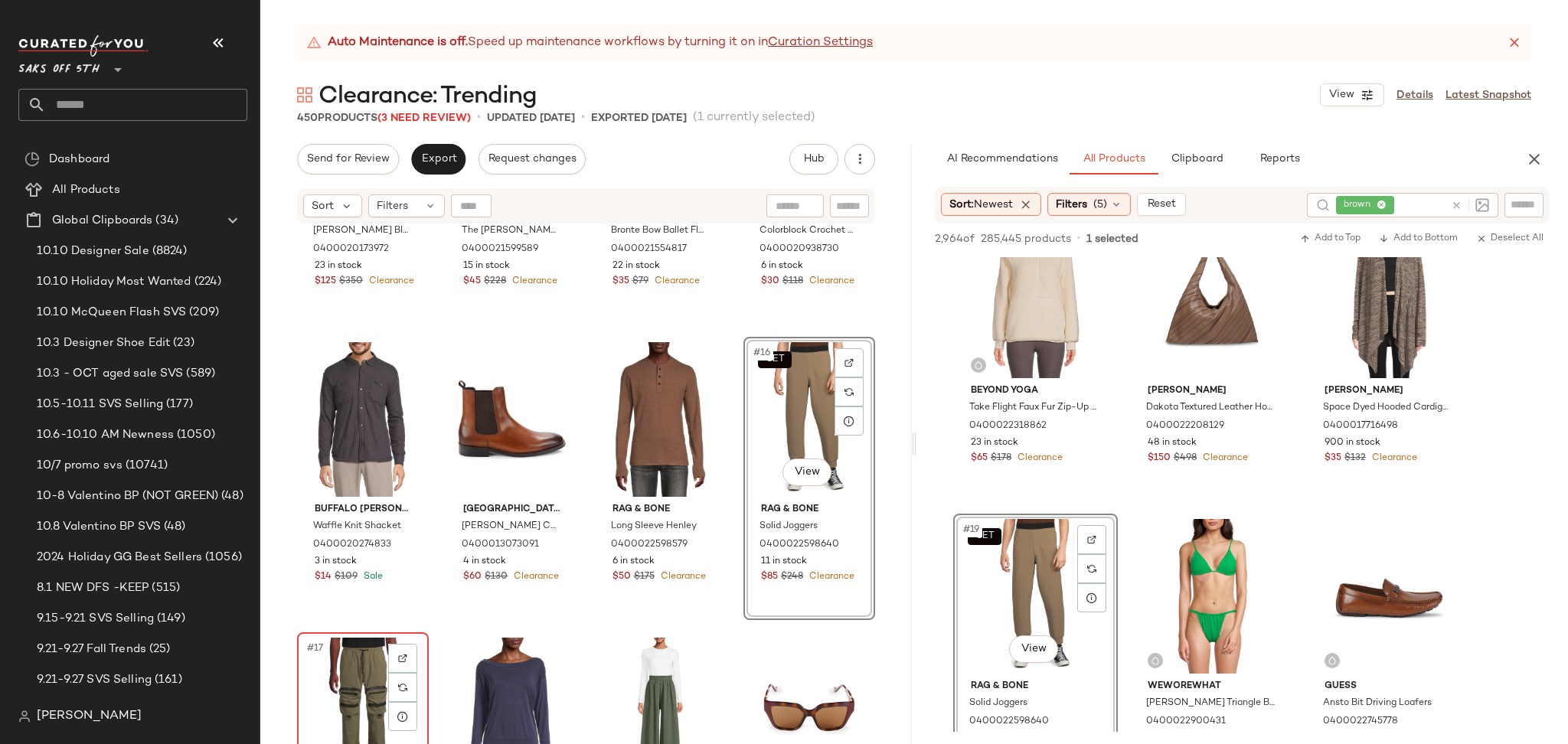
click at [339, 658] on div "#17 View" at bounding box center [363, 714] width 121 height 154
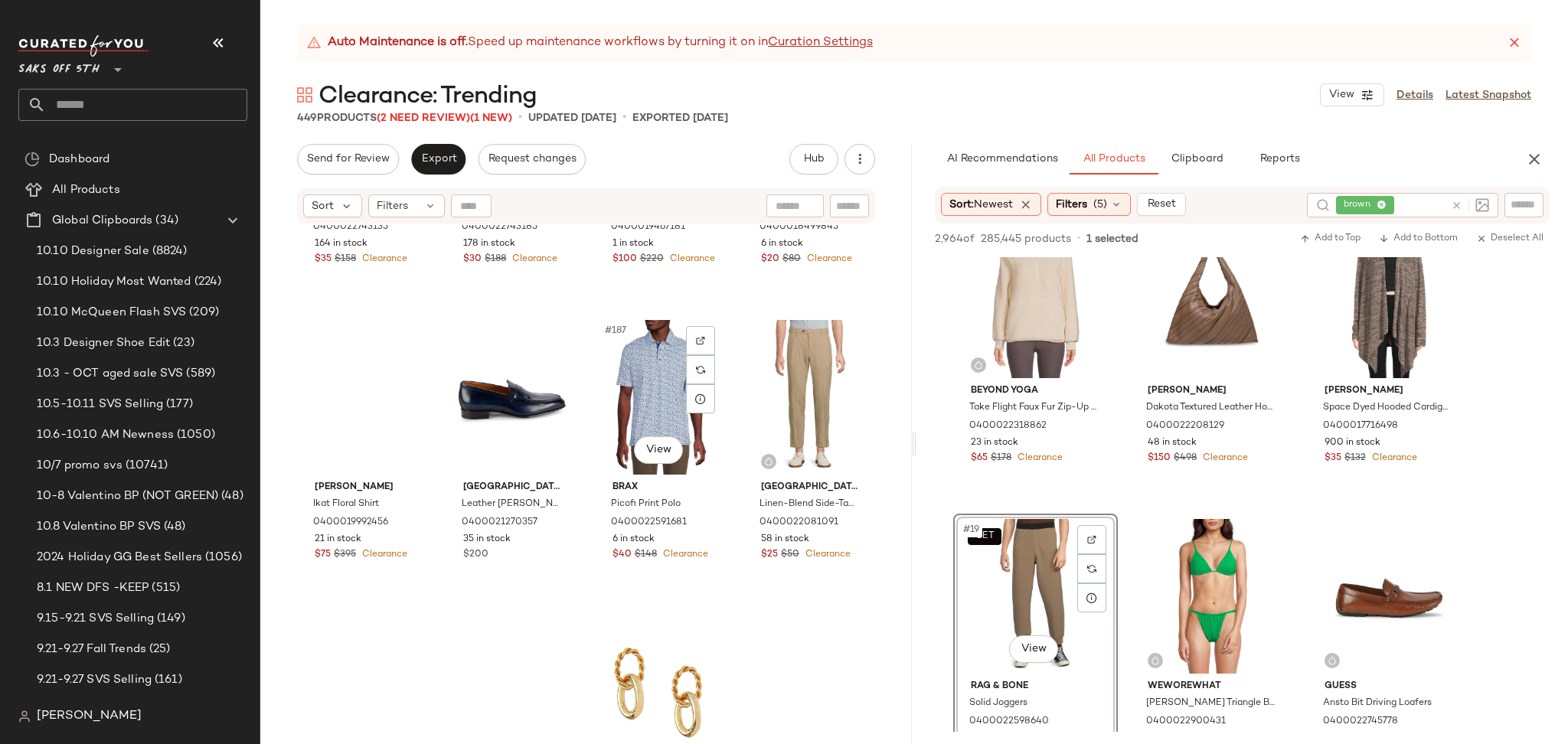
scroll to position [13514, 0]
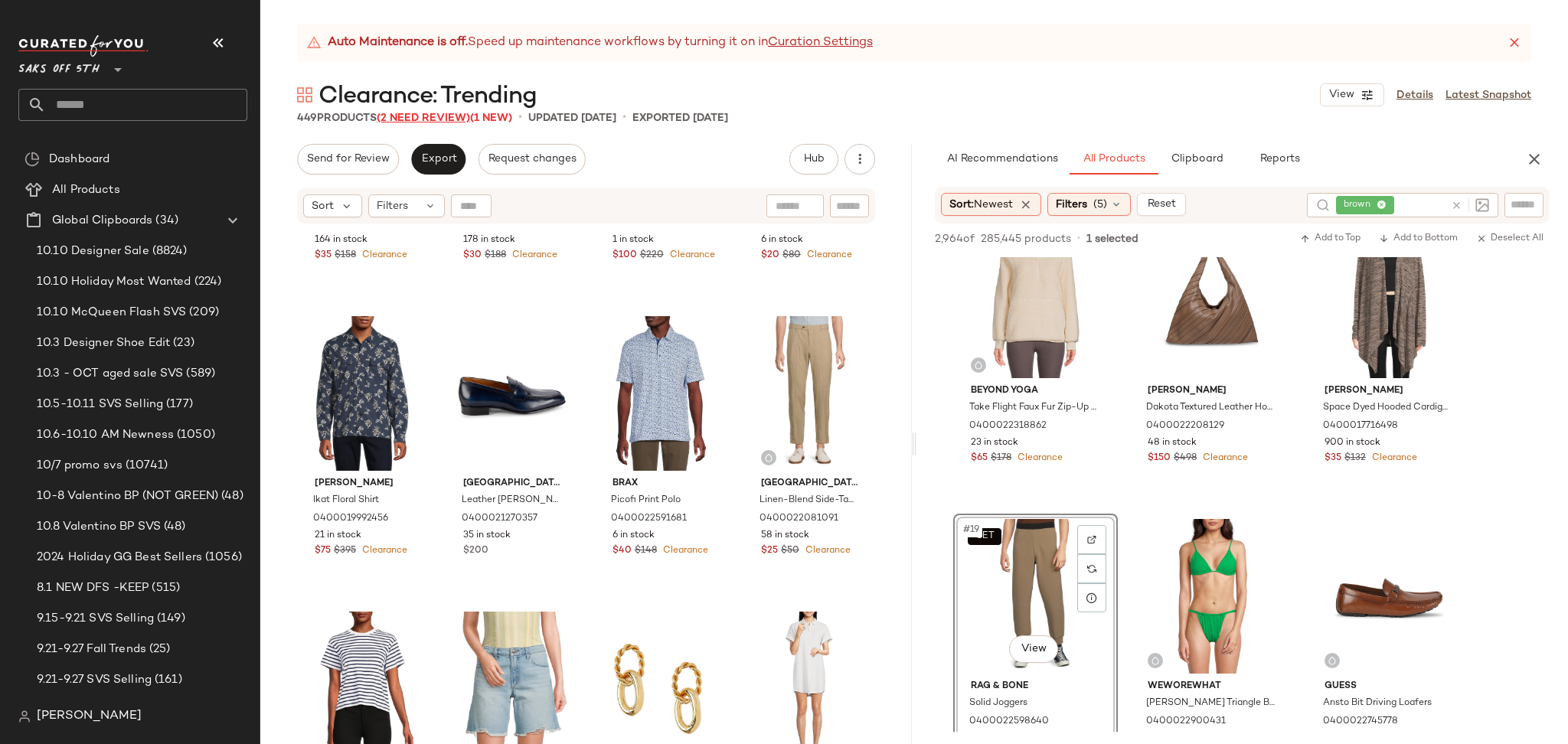
click at [439, 119] on span "(2 Need Review)" at bounding box center [423, 118] width 93 height 12
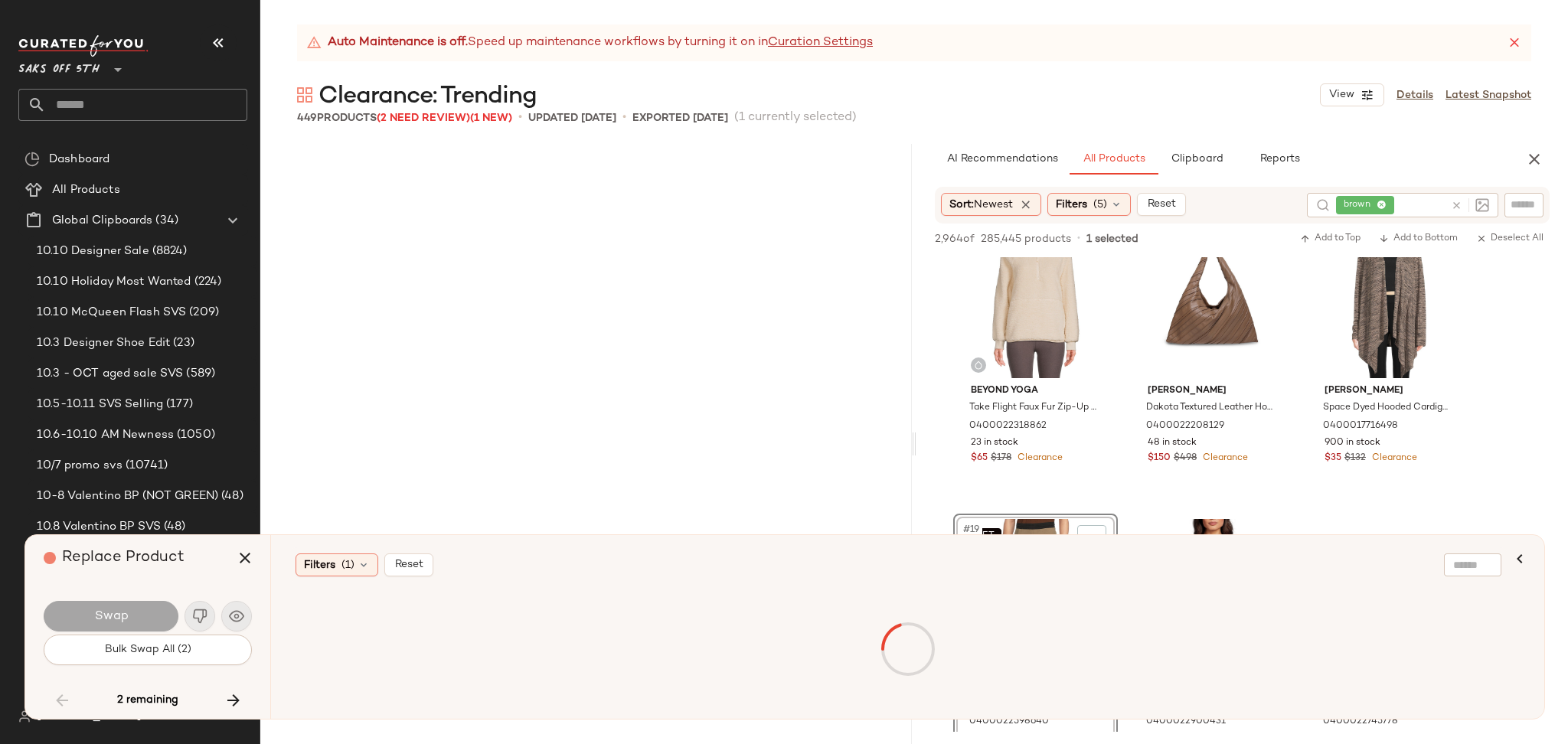
scroll to position [14471, 0]
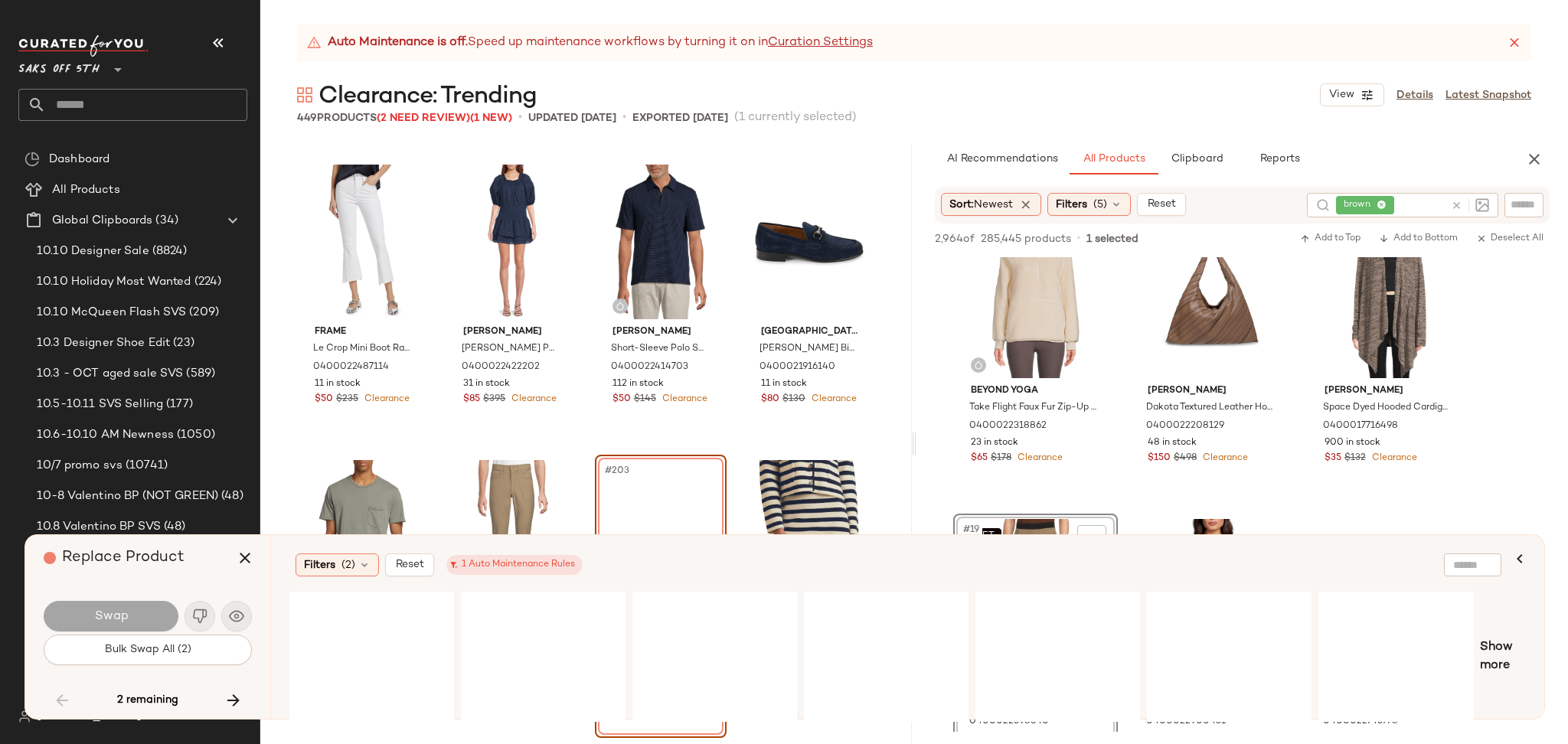
click at [595, 502] on div "#203 View French Connection Contrast Cable-Knit Sweater 0400022171170 Out of st…" at bounding box center [661, 595] width 132 height 283
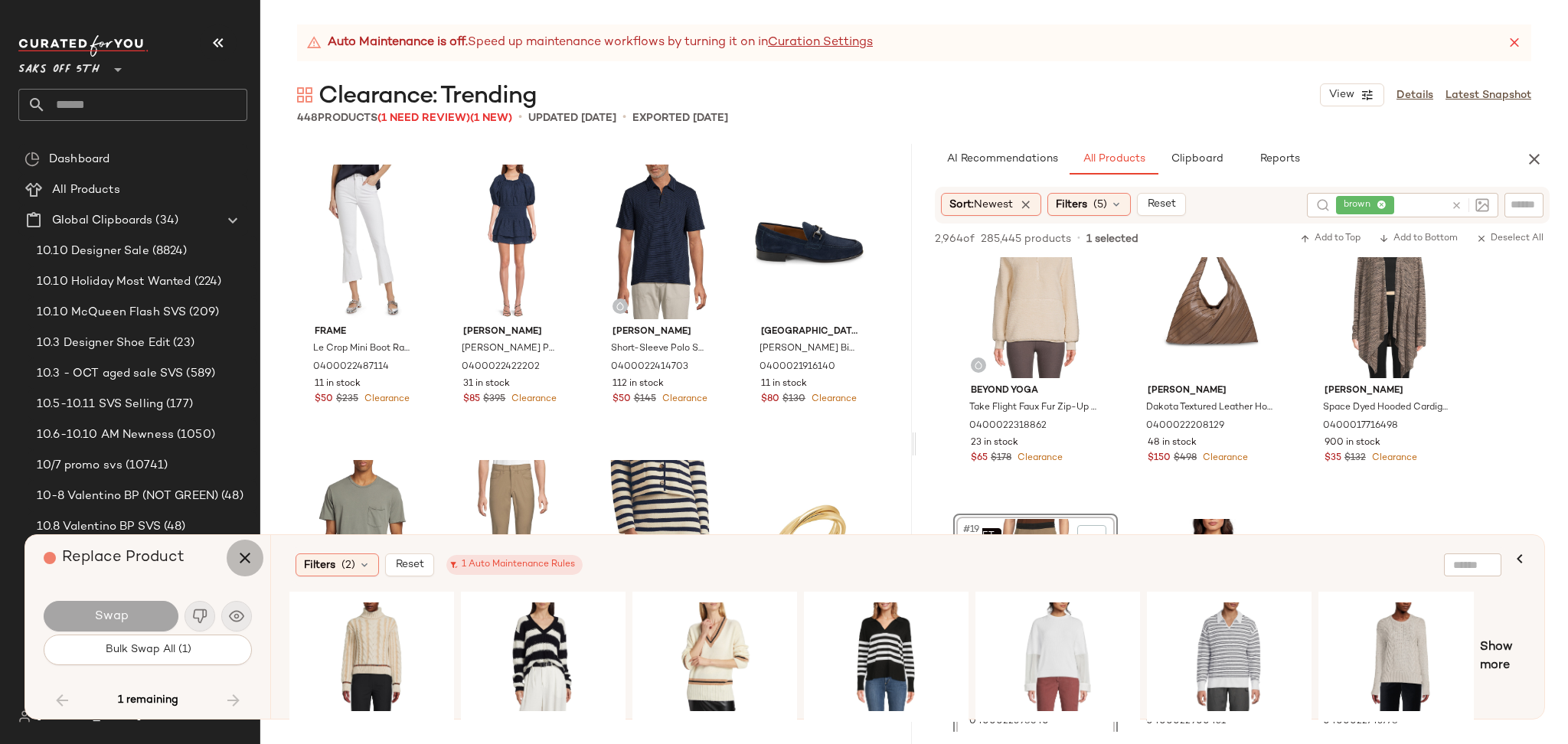
click at [243, 558] on icon "button" at bounding box center [245, 558] width 19 height 19
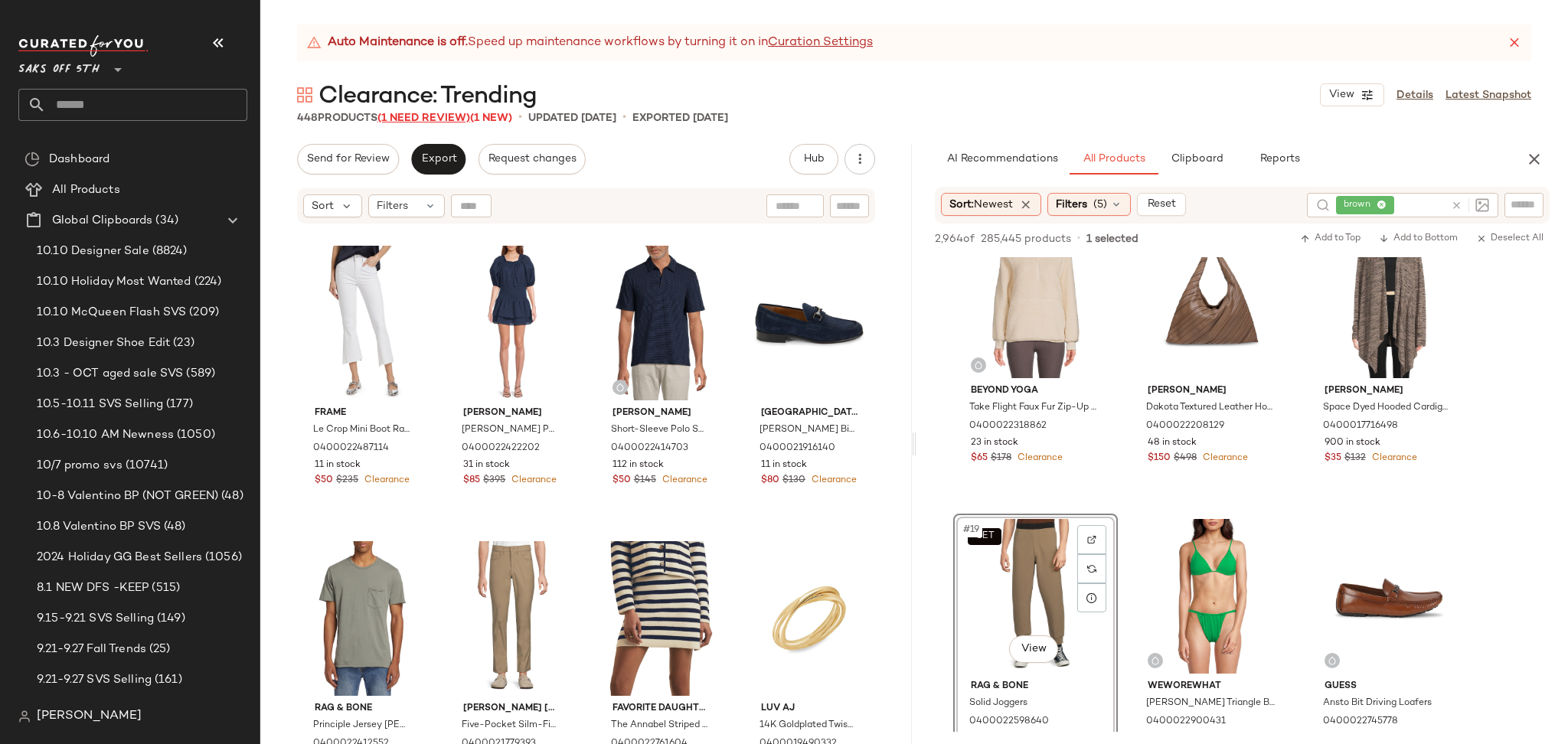
click at [438, 116] on span "(1 Need Review)" at bounding box center [423, 118] width 92 height 12
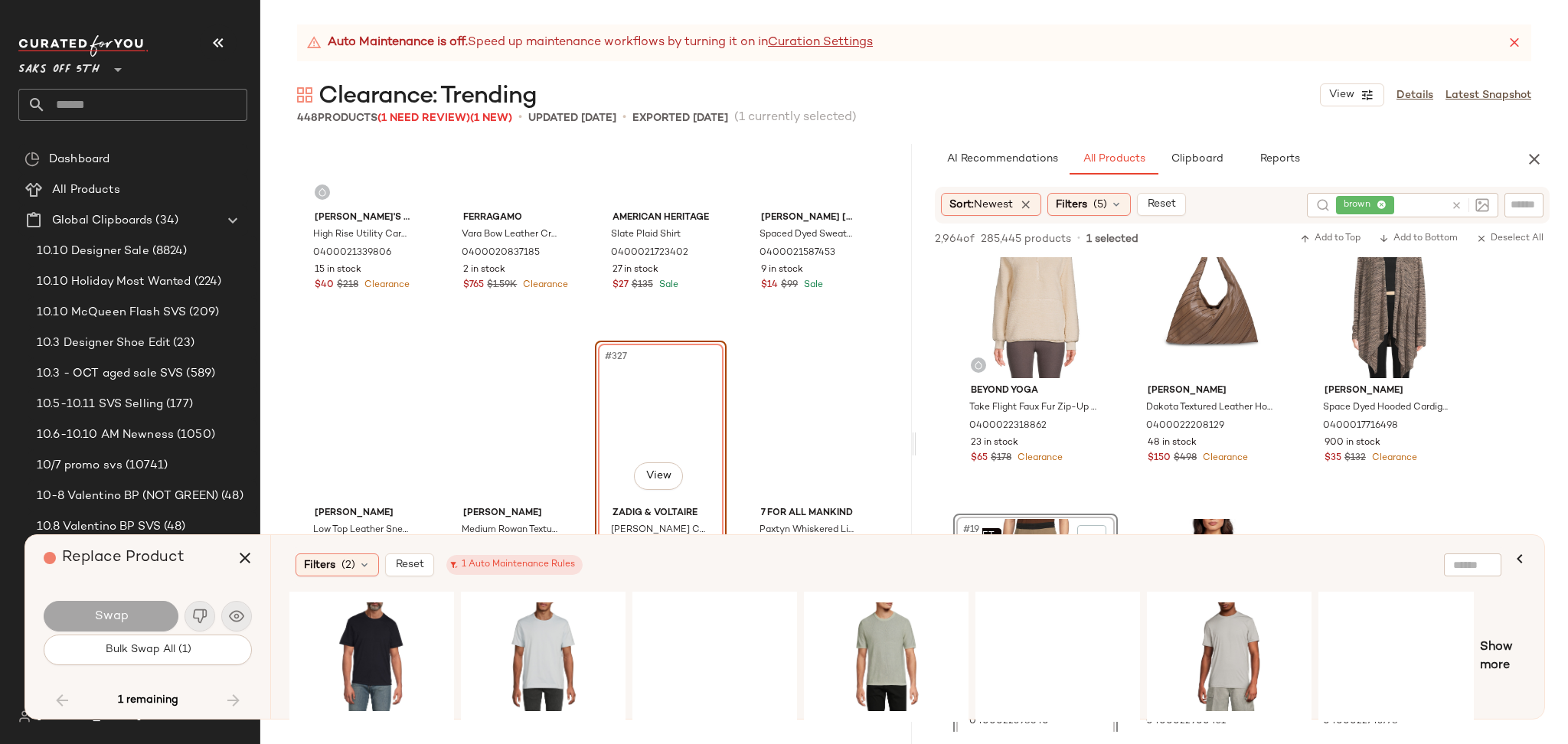
scroll to position [23820, 0]
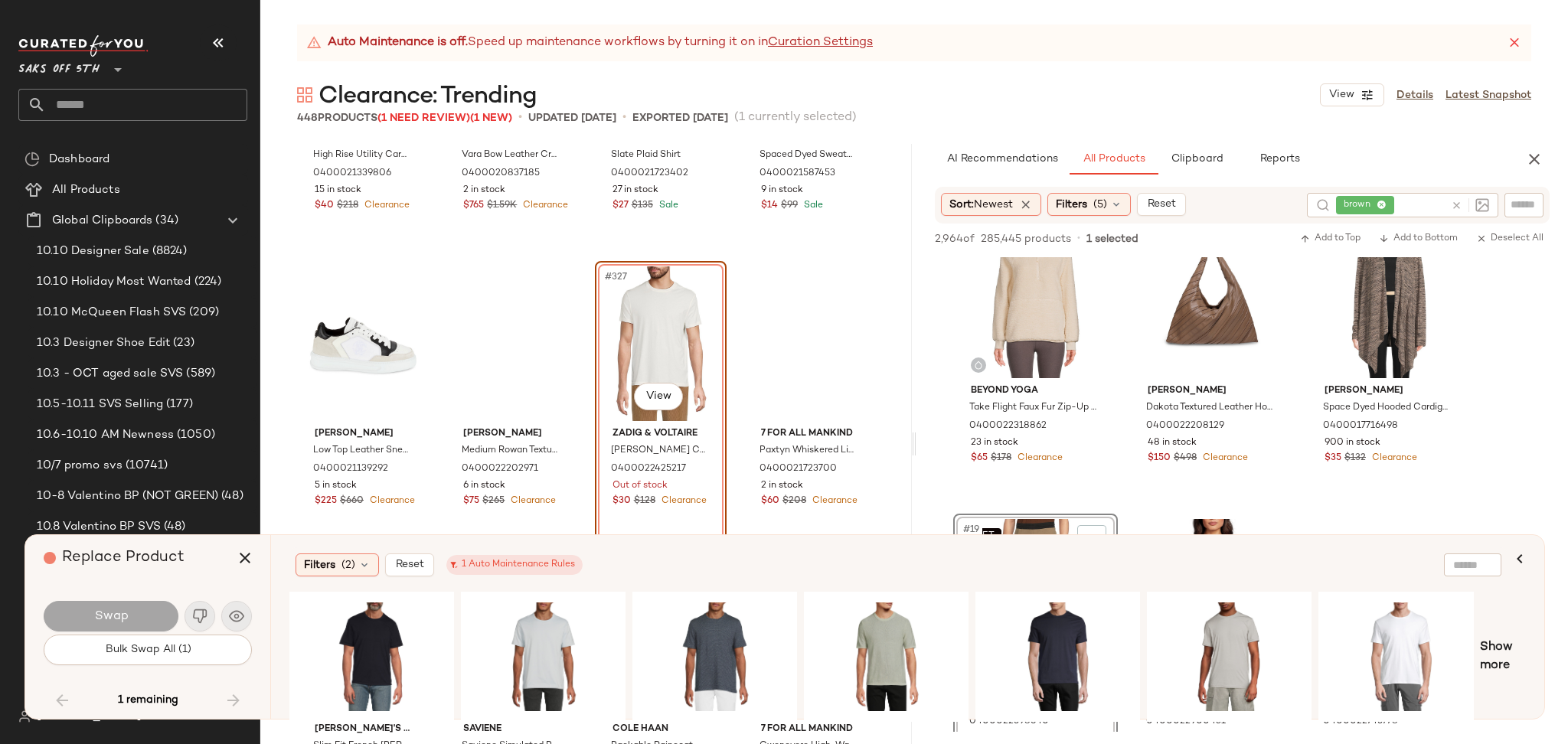
click at [650, 319] on div "#327 View" at bounding box center [661, 343] width 121 height 154
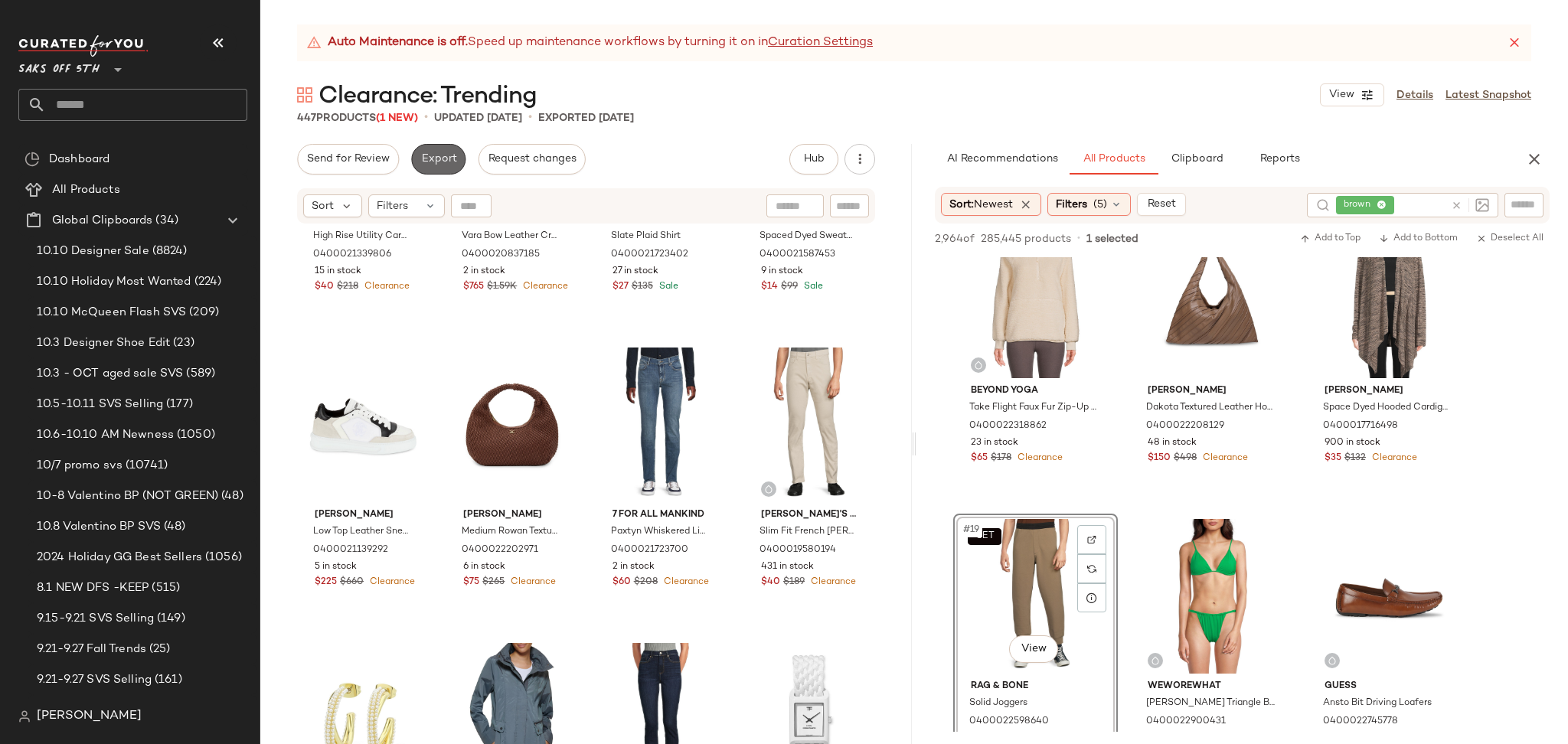
click at [430, 150] on button "Export" at bounding box center [438, 159] width 54 height 30
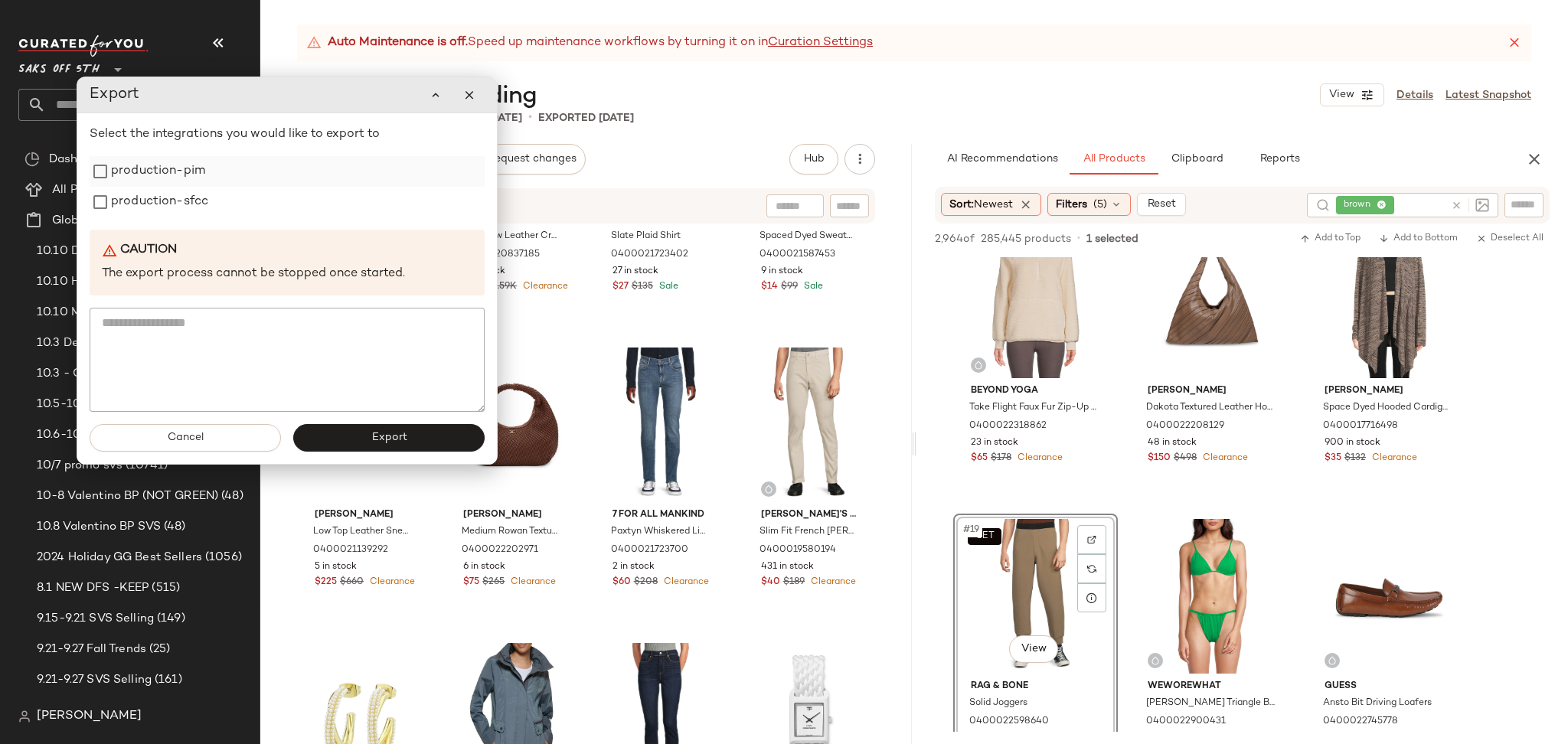
click at [181, 176] on label "production-pim" at bounding box center [157, 170] width 94 height 30
click at [178, 196] on label "production-sfcc" at bounding box center [159, 202] width 97 height 30
click at [347, 442] on button "Export" at bounding box center [389, 438] width 192 height 28
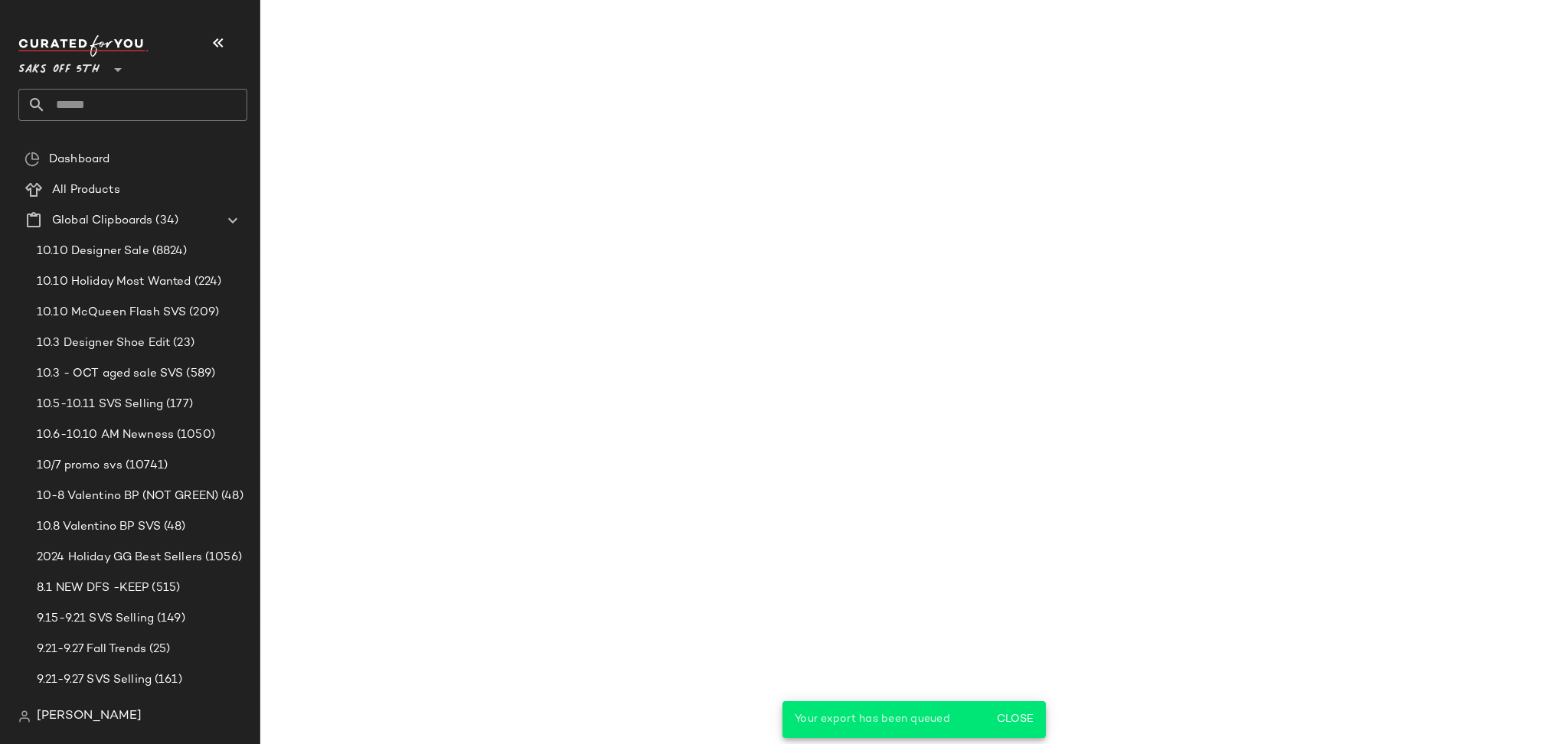
scroll to position [2107, 0]
